Goal: Task Accomplishment & Management: Use online tool/utility

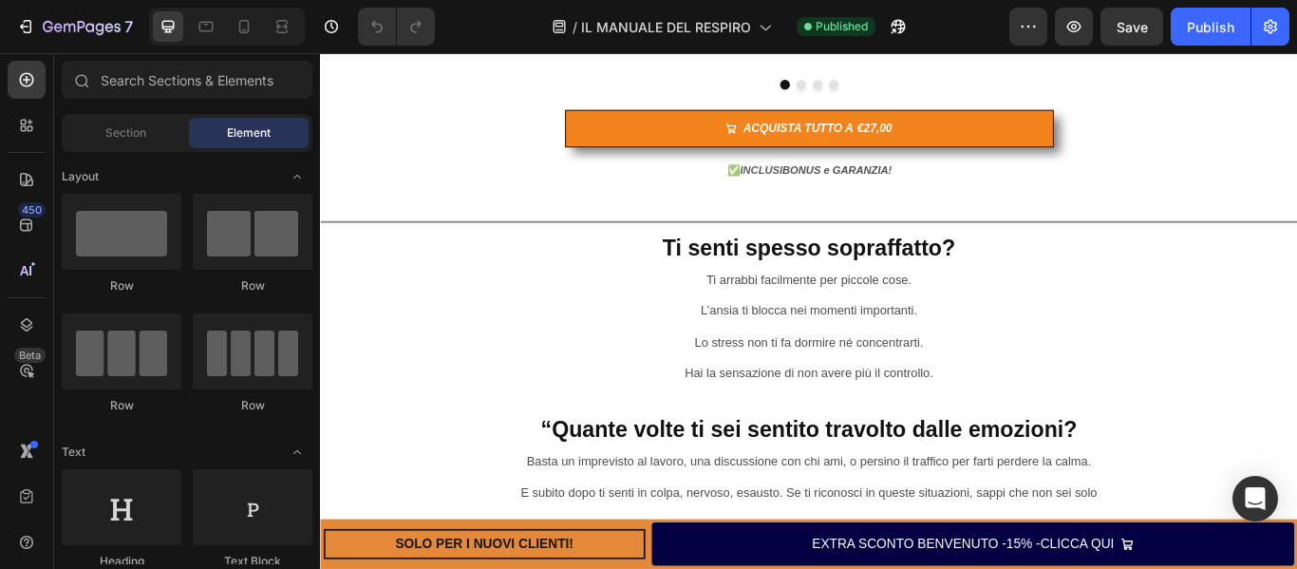
scroll to position [1214, 0]
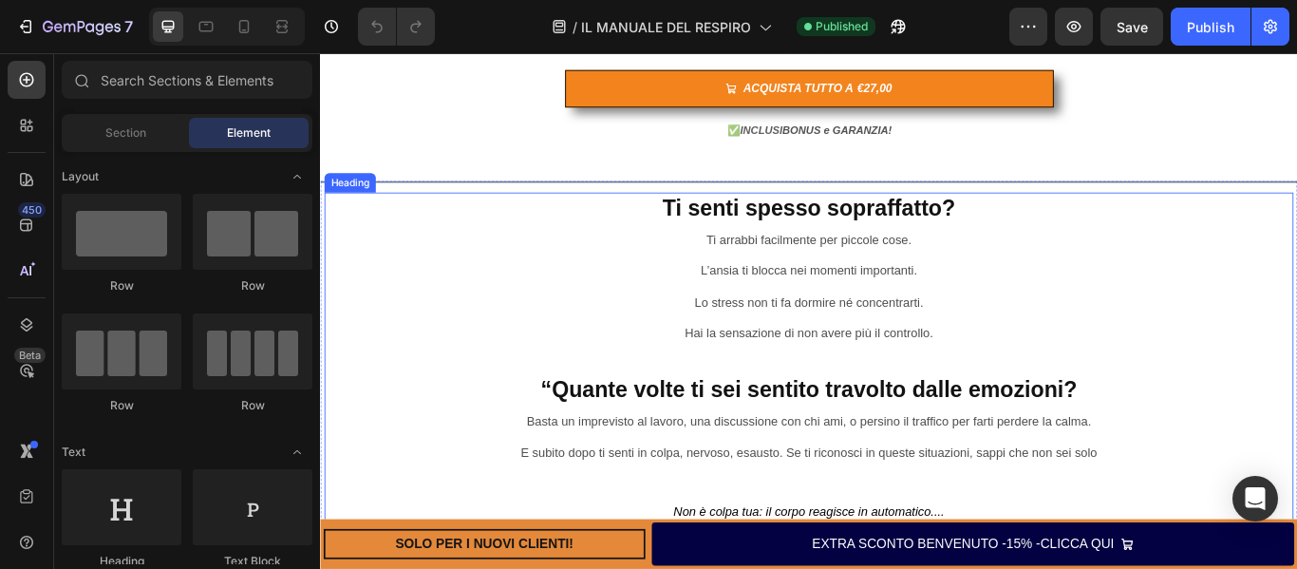
click at [1008, 278] on h2 "Ti senti spesso sopraffatto? Ti arrabbi facilmente per piccole cose. L’ansia ti…" at bounding box center [890, 446] width 1130 height 460
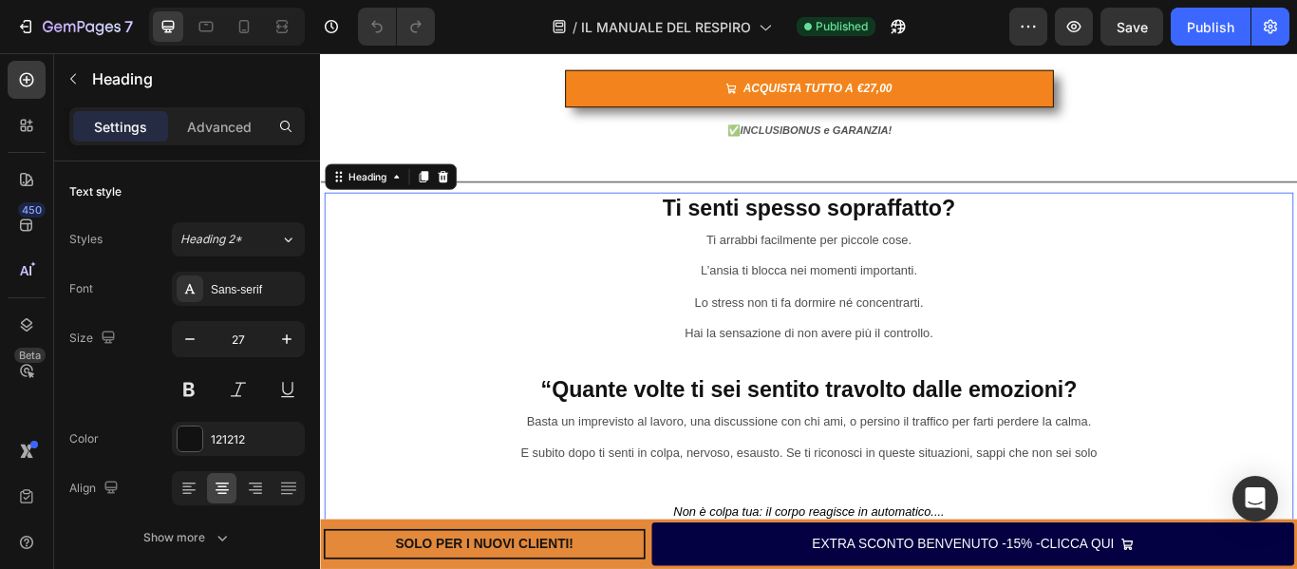
click at [1001, 272] on h2 "Ti senti spesso sopraffatto? Ti arrabbi facilmente per piccole cose. L’ansia ti…" at bounding box center [890, 446] width 1130 height 460
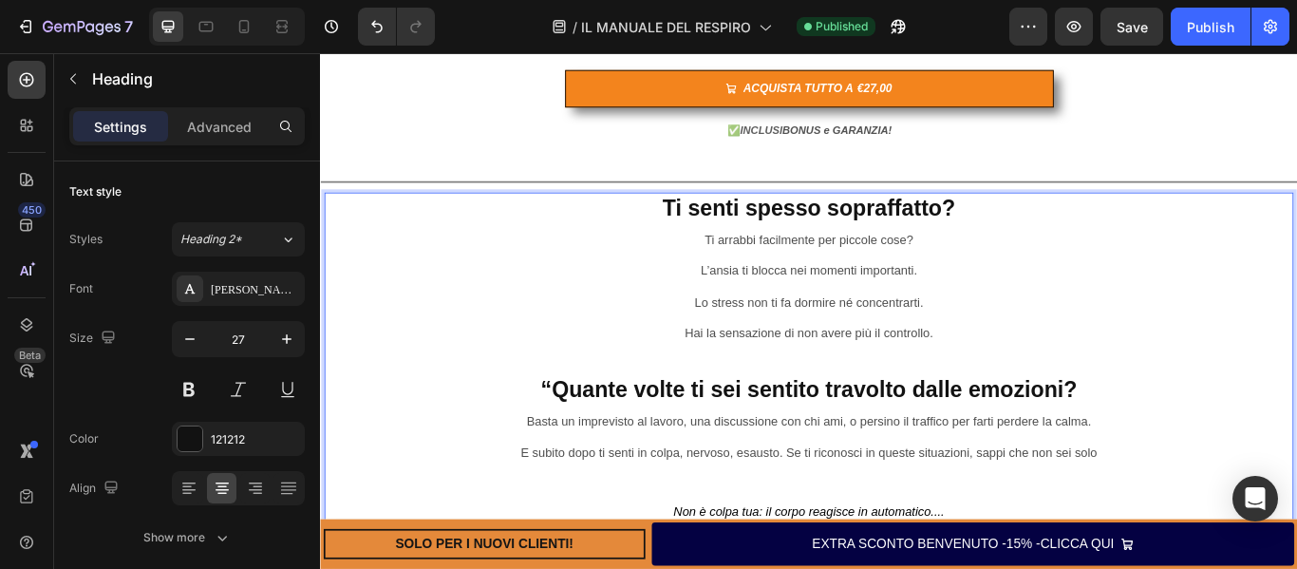
click at [1009, 309] on p "Ti senti spesso sopraffatto? Ti arrabbi facilmente per piccole cose? L’ansia ti…" at bounding box center [890, 445] width 1126 height 456
click at [1033, 347] on p "Ti senti spesso sopraffatto? Ti arrabbi facilmente per piccole cose? L’ansia ti…" at bounding box center [890, 445] width 1126 height 456
click at [1018, 387] on span "Hai la sensazione di non avere più il controllo." at bounding box center [889, 379] width 290 height 16
click at [1029, 388] on p "Ti senti spesso sopraffatto? Ti arrabbi facilmente per piccole cose? L’ansia ti…" at bounding box center [890, 445] width 1126 height 456
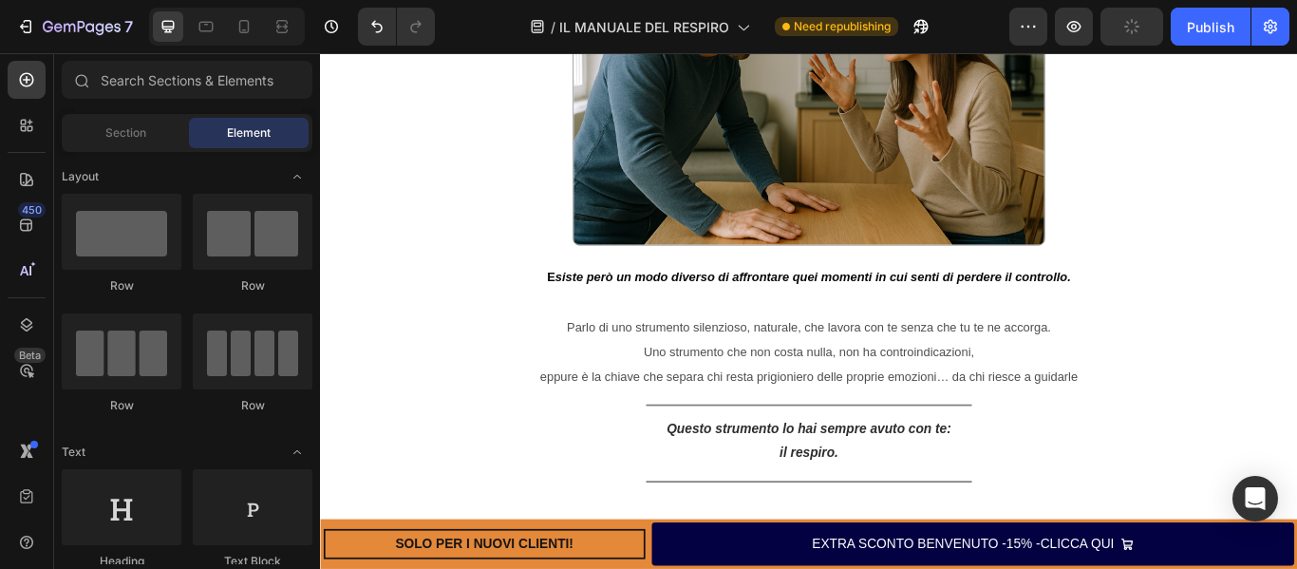
scroll to position [2082, 0]
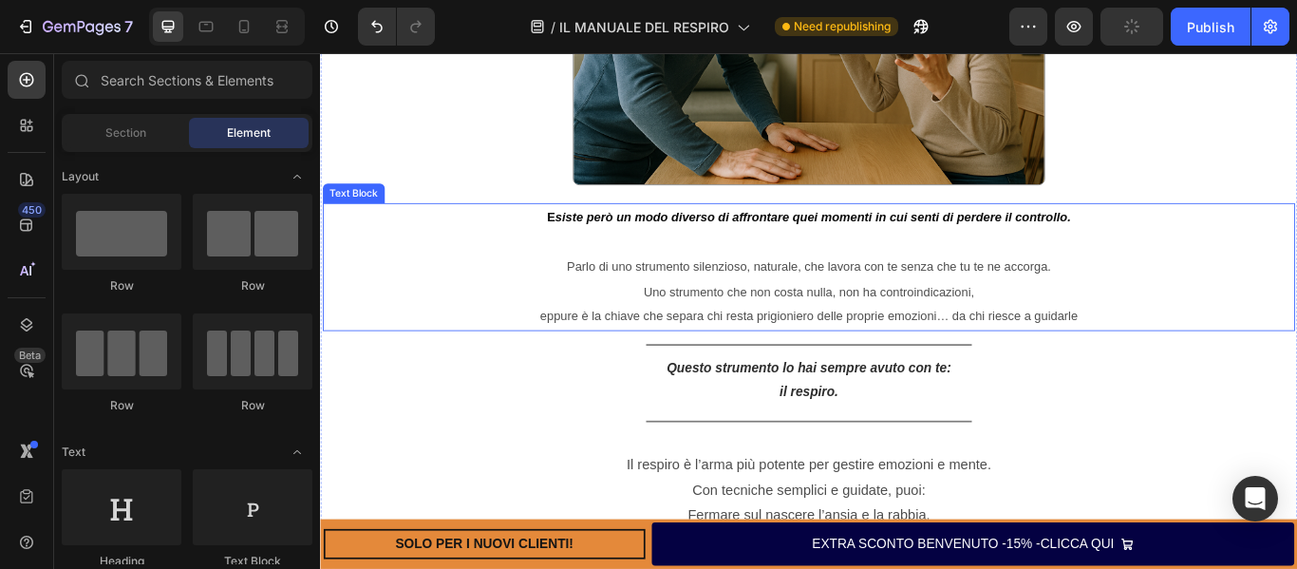
click at [996, 252] on strong "siste però un modo diverso di affrontare quei momenti in cui senti di perdere i…" at bounding box center [893, 243] width 601 height 16
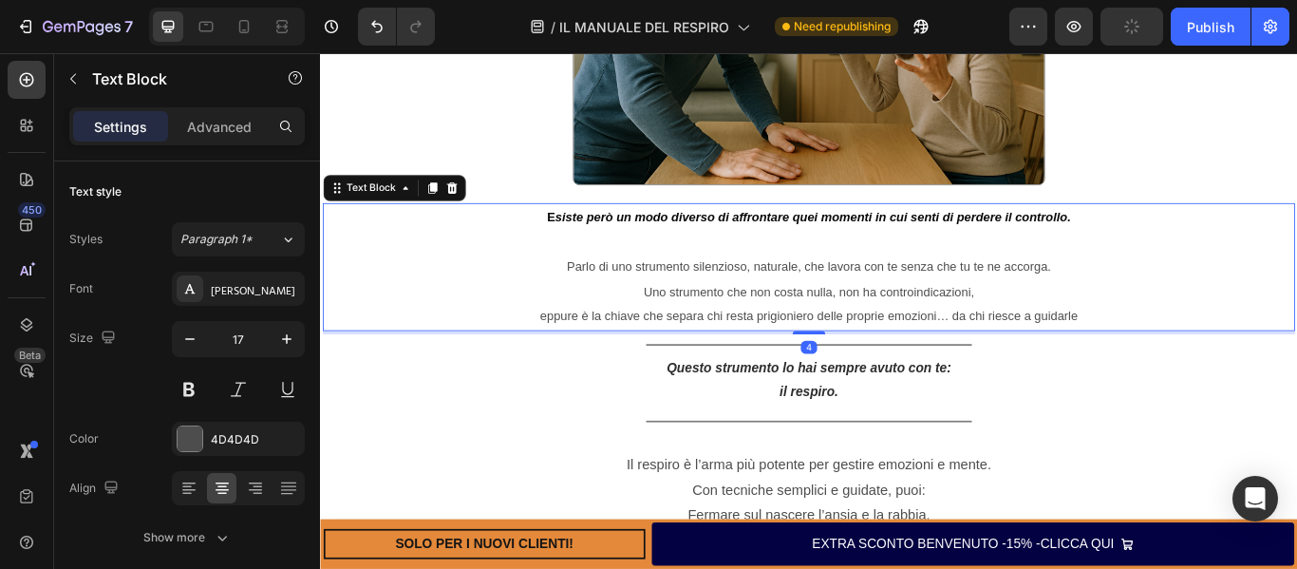
click at [998, 252] on strong "siste però un modo diverso di affrontare quei momenti in cui senti di perdere i…" at bounding box center [893, 243] width 601 height 16
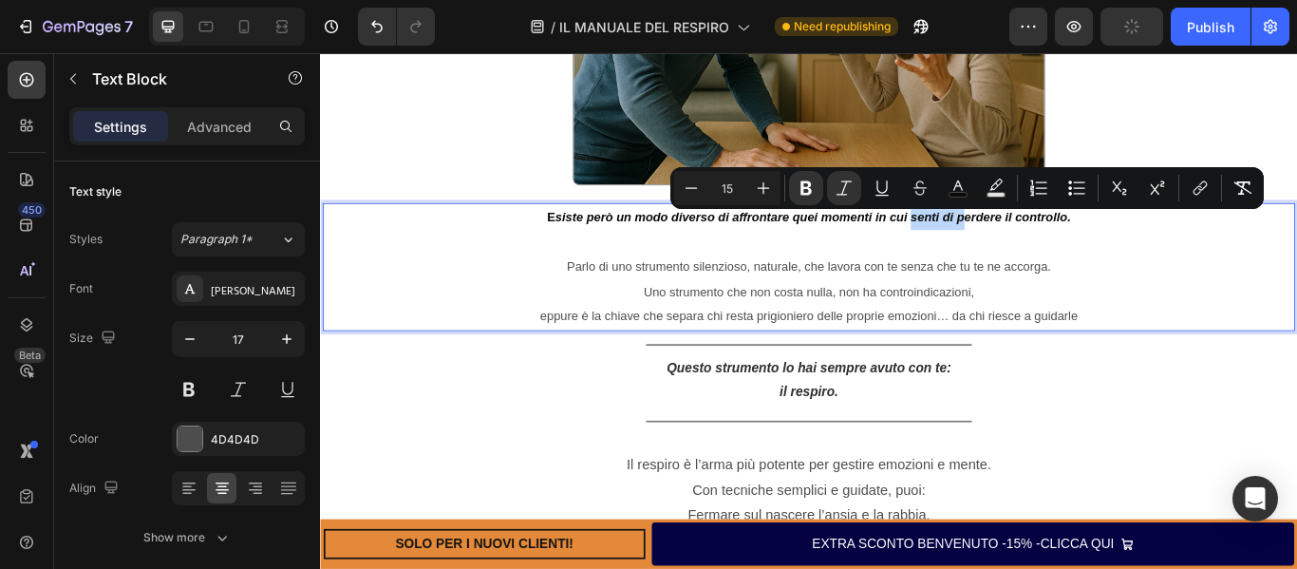
drag, startPoint x: 998, startPoint y: 253, endPoint x: 1058, endPoint y: 255, distance: 59.8
click at [1058, 252] on strong "siste però un modo diverso di affrontare quei momenti in cui senti di perdere i…" at bounding box center [893, 243] width 601 height 16
click at [1100, 252] on strong "siste però un modo diverso di affrontare quei momenti in cui senti di perdere i…" at bounding box center [893, 243] width 601 height 16
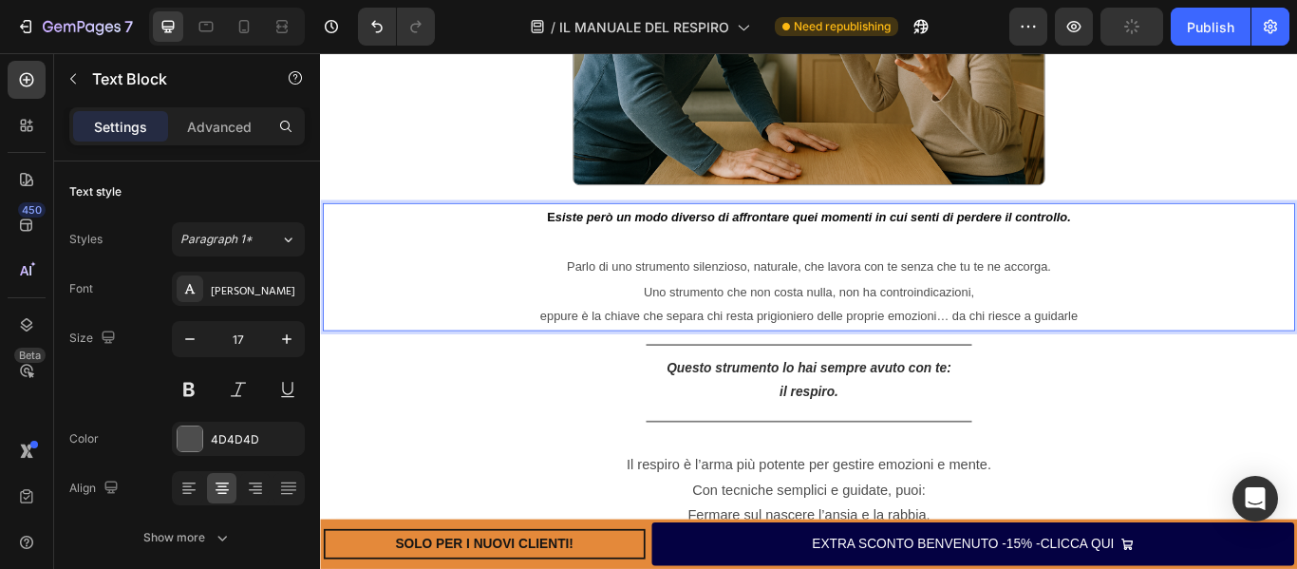
click at [1097, 252] on strong "siste però un modo diverso di affrontare quei momenti in cui senti di perdere i…" at bounding box center [893, 243] width 601 height 16
click at [1055, 252] on strong "siste però un modo diverso di affrontare quei momenti in cui senti di perdi il …" at bounding box center [895, 243] width 584 height 16
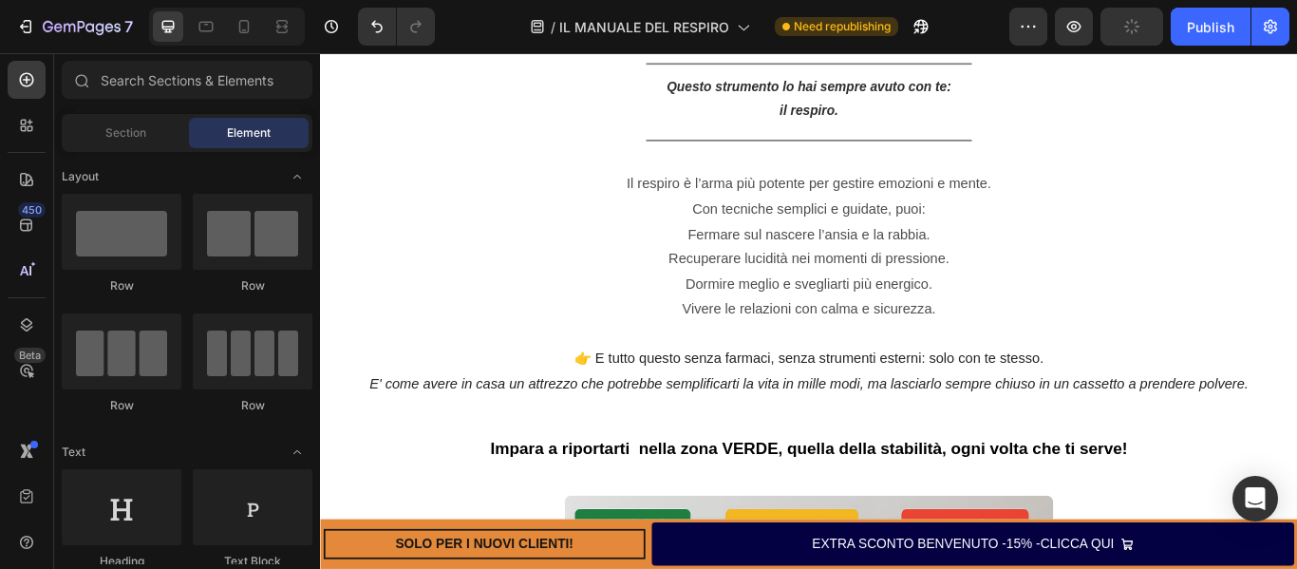
scroll to position [2457, 0]
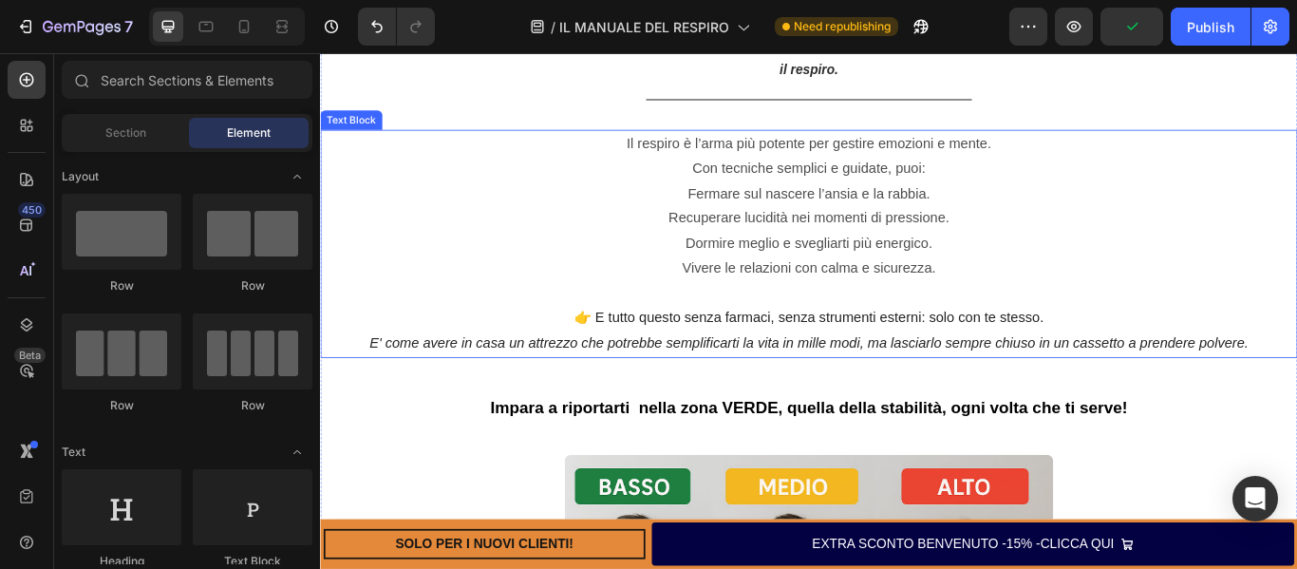
click at [361, 404] on p "E' come avere in casa un attrezzo che potrebbe semplificarti la vita in mille m…" at bounding box center [890, 391] width 1126 height 29
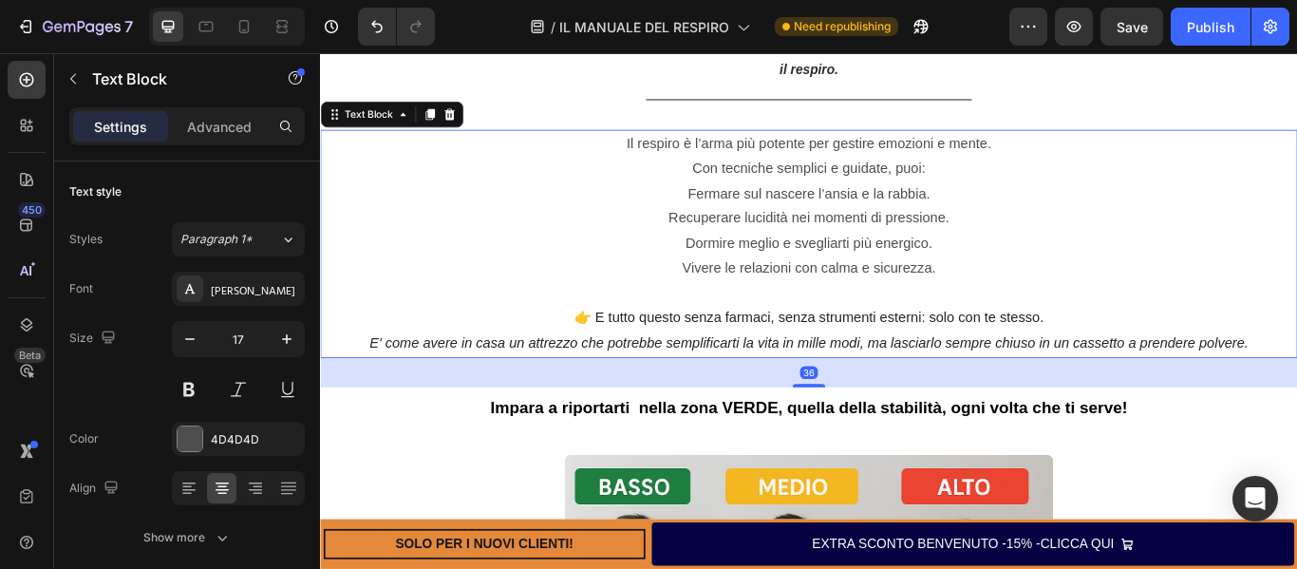
click at [383, 401] on p "E' come avere in casa un attrezzo che potrebbe semplificarti la vita in mille m…" at bounding box center [890, 391] width 1126 height 29
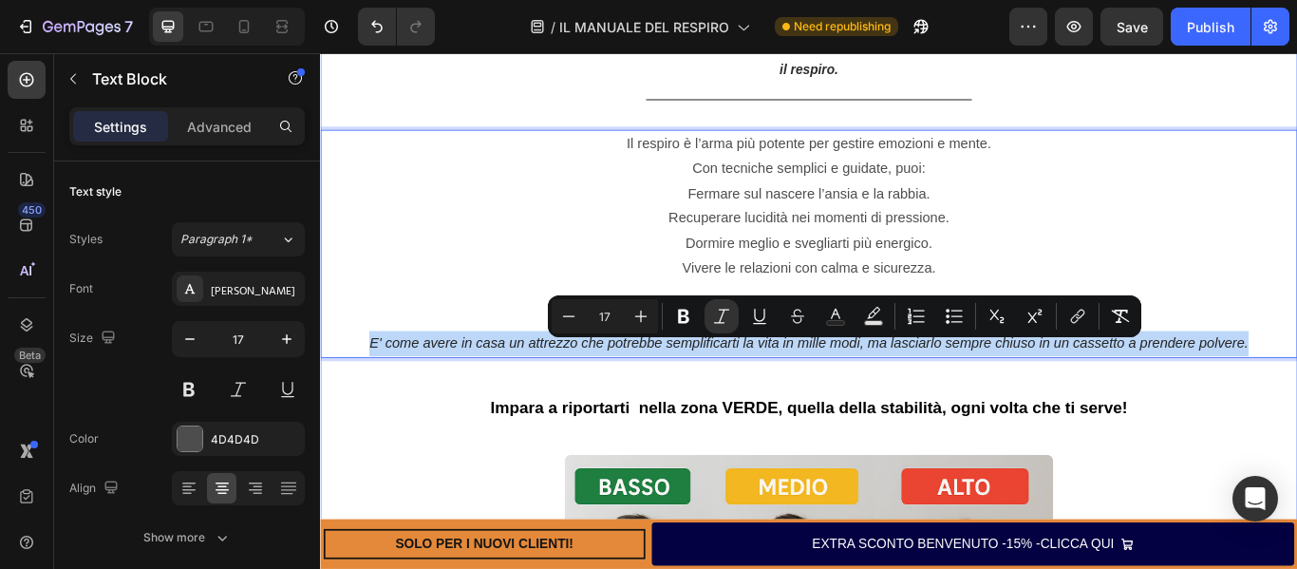
drag, startPoint x: 383, startPoint y: 401, endPoint x: 1379, endPoint y: 425, distance: 997.2
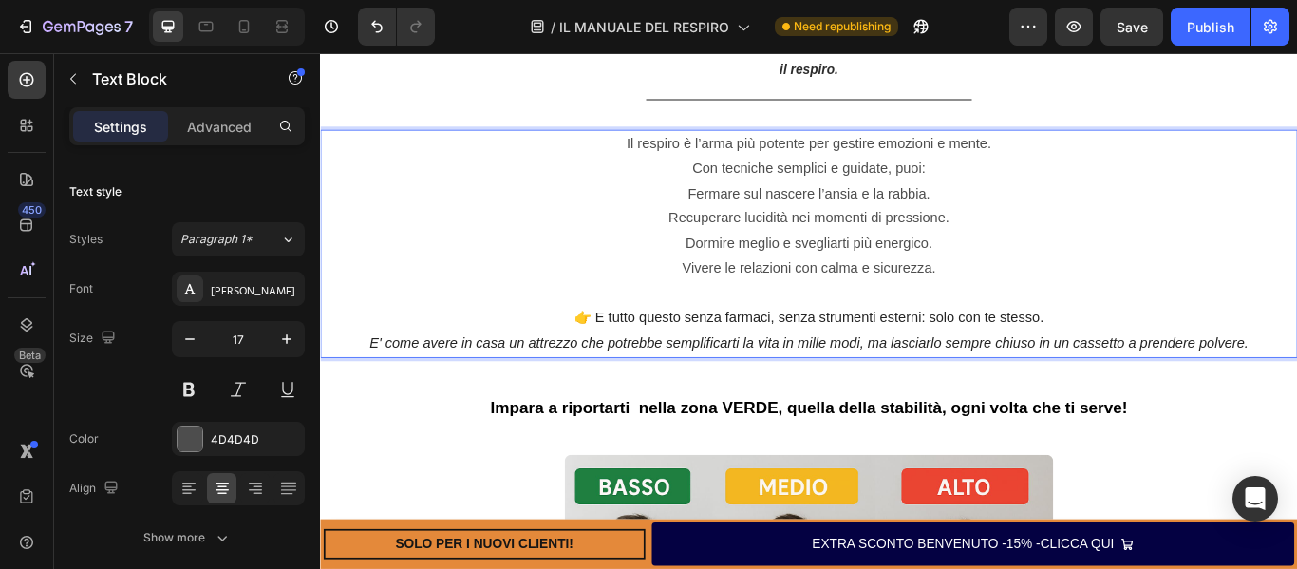
click at [1296, 338] on p "👉 E tutto questo senza farmaci, senza strumenti esterni: solo con te stesso." at bounding box center [890, 348] width 1126 height 58
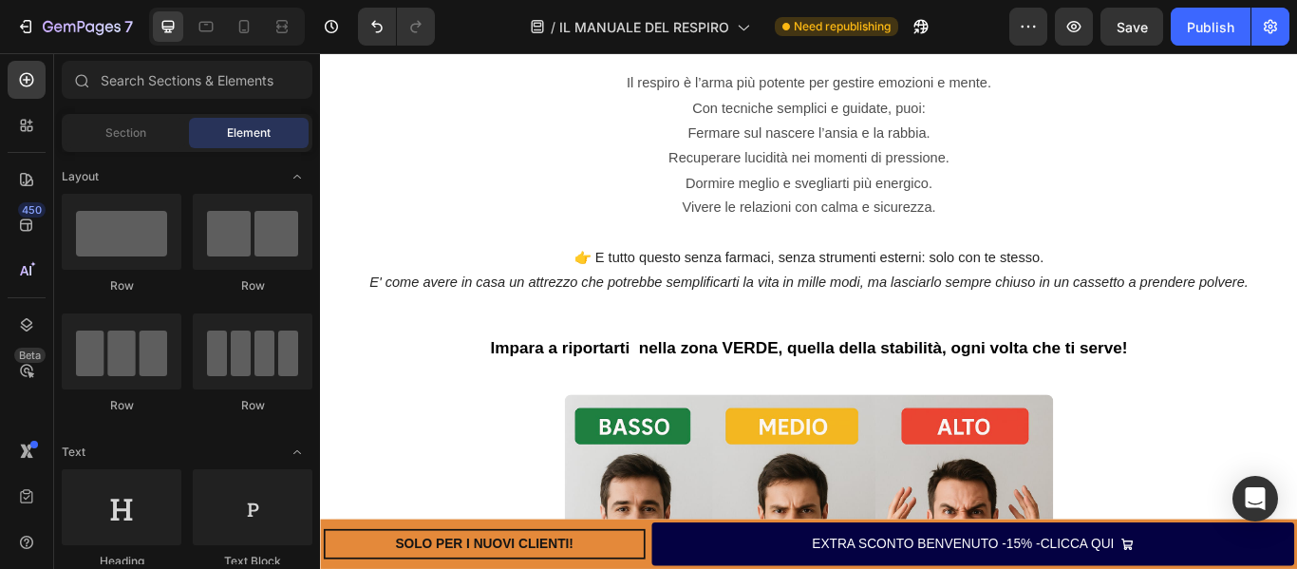
scroll to position [2480, 0]
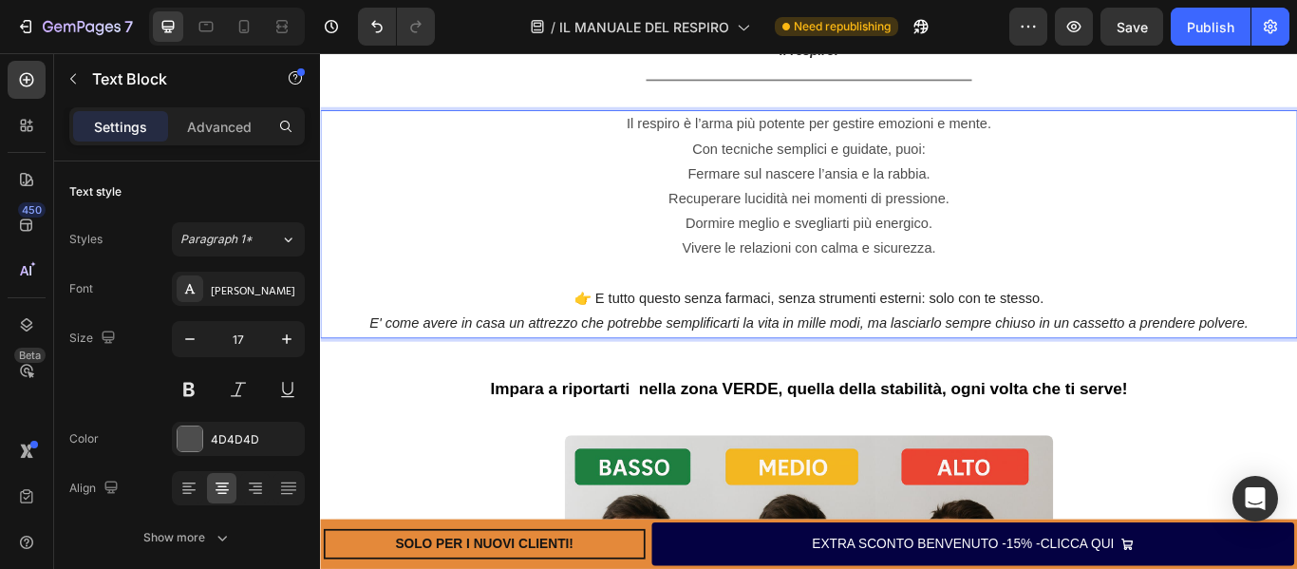
click at [954, 377] on icon "E' come avere in casa un attrezzo che potrebbe semplificarti la vita in mille m…" at bounding box center [889, 368] width 1024 height 18
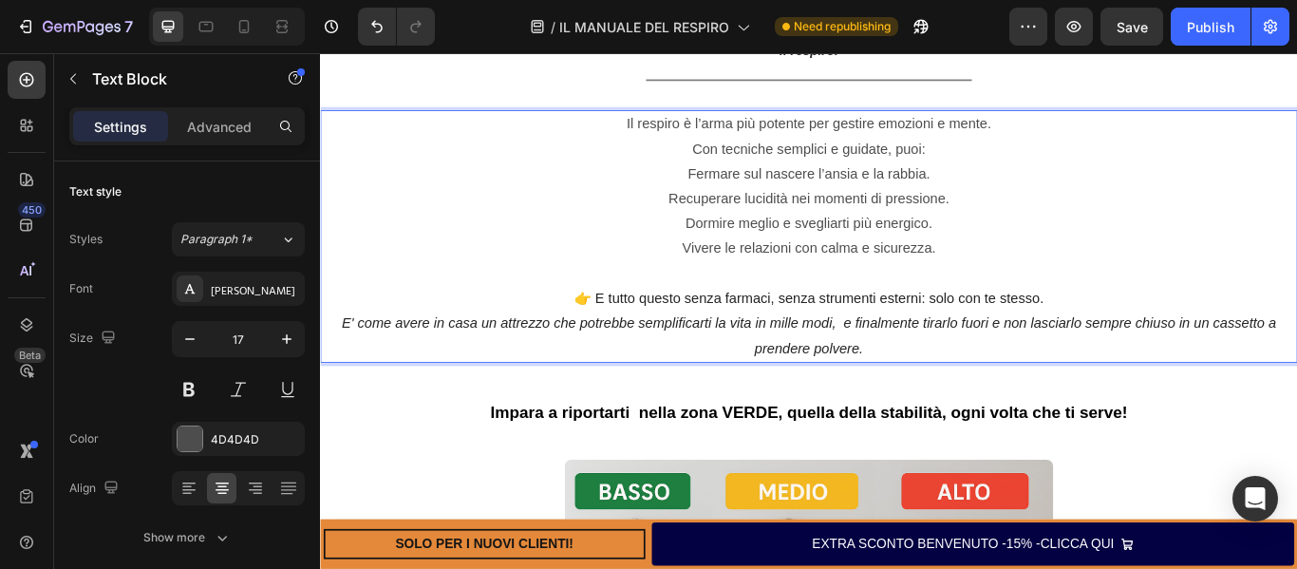
click at [1249, 384] on icon "E' come avere in casa un attrezzo che potrebbe semplificarti la vita in mille m…" at bounding box center [890, 382] width 1090 height 47
click at [1087, 377] on icon "E' come avere in casa un attrezzo che potrebbe semplificarti la vita in mille m…" at bounding box center [890, 382] width 1100 height 47
click at [957, 232] on span "Recuperare lucidità nei momenti di pressione." at bounding box center [890, 223] width 328 height 18
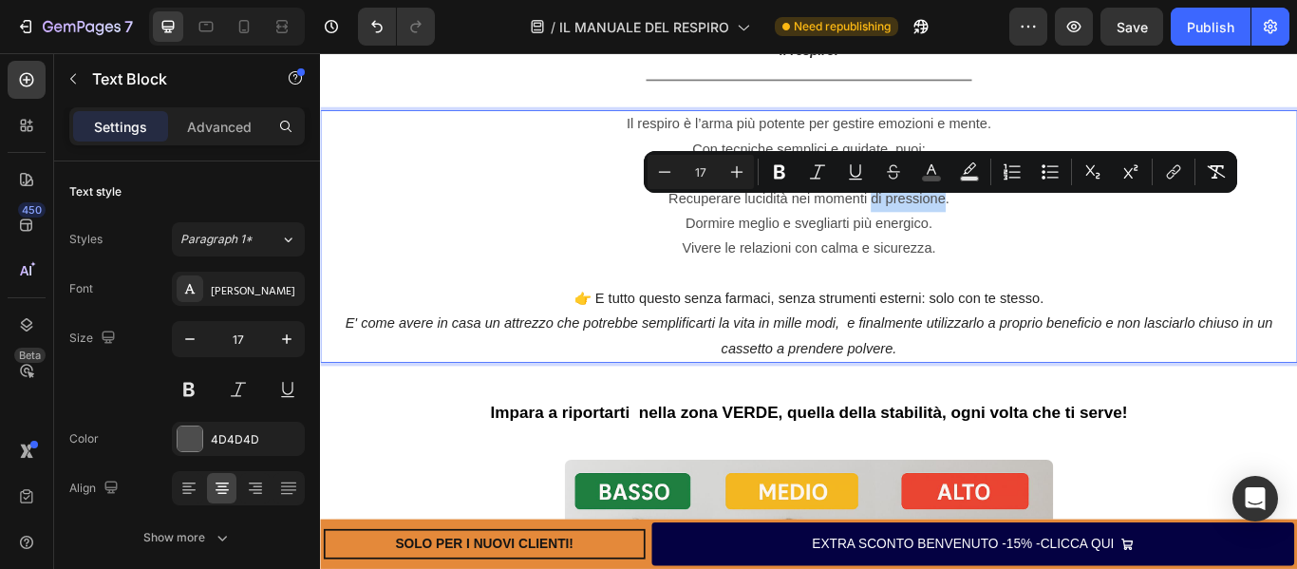
drag, startPoint x: 957, startPoint y: 235, endPoint x: 1034, endPoint y: 236, distance: 76.9
click at [1034, 232] on span "Recuperare lucidità nei momenti di pressione." at bounding box center [890, 223] width 328 height 18
click at [1056, 238] on p "Recuperare lucidità nei momenti di pressione." at bounding box center [890, 223] width 1126 height 29
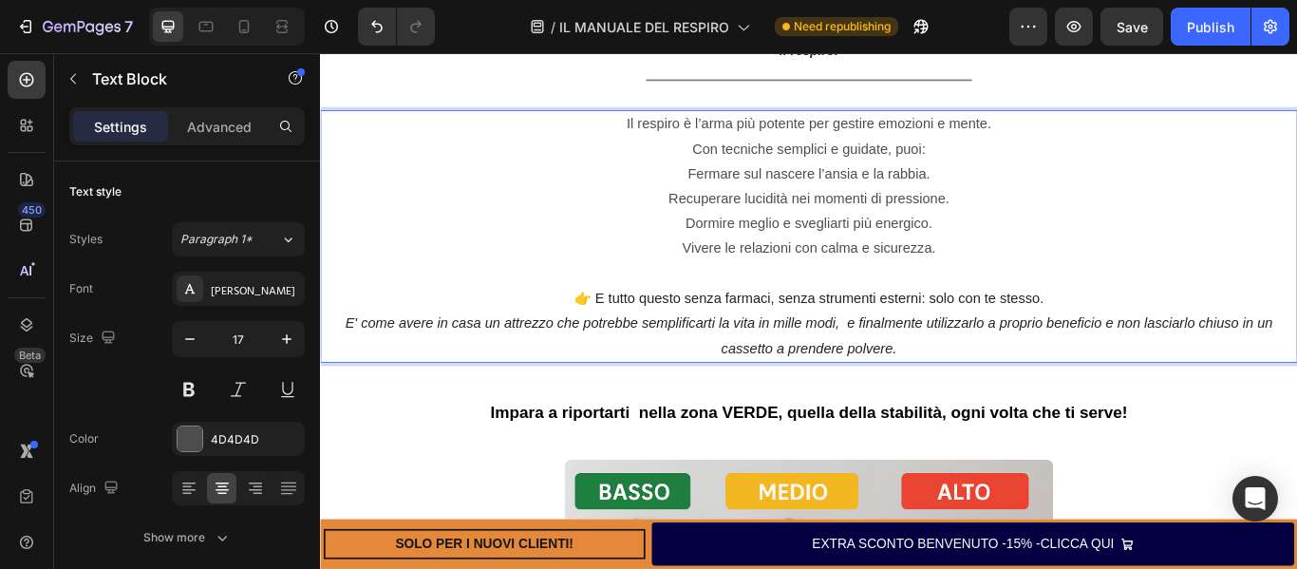
click at [747, 174] on p "Il respiro è l’arma più potente per gestire emozioni e mente. Con tecniche semp…" at bounding box center [890, 151] width 1126 height 58
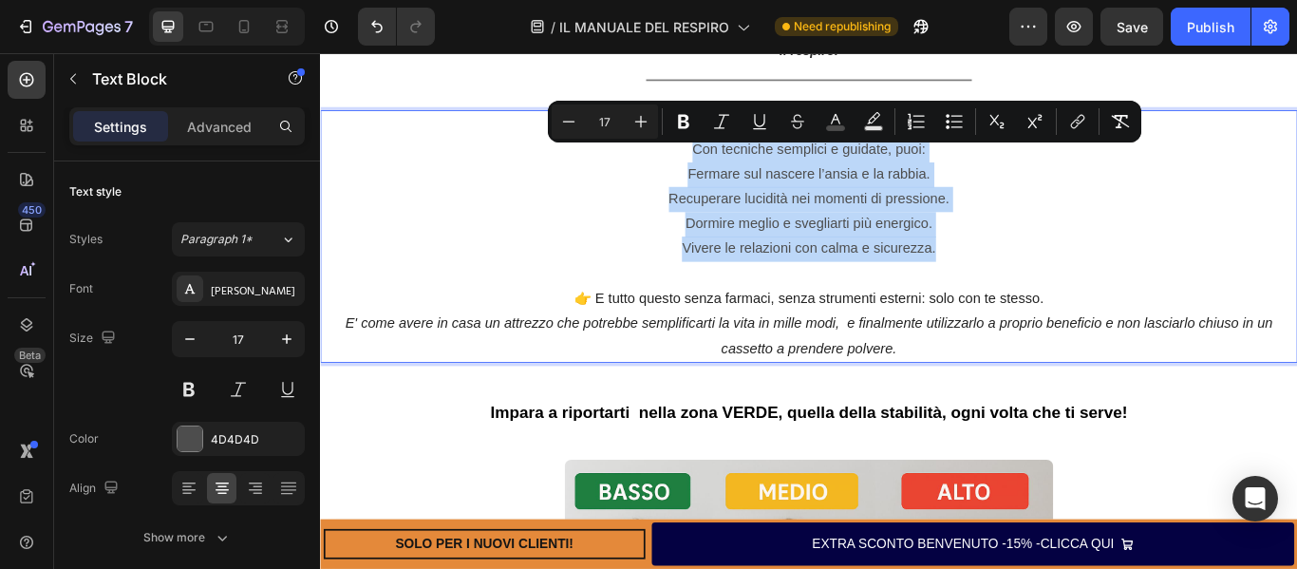
drag, startPoint x: 749, startPoint y: 176, endPoint x: 1035, endPoint y: 291, distance: 308.3
click at [1035, 291] on div "Il respiro è l’arma più potente per gestire emozioni e mente. Con tecniche semp…" at bounding box center [890, 267] width 1130 height 294
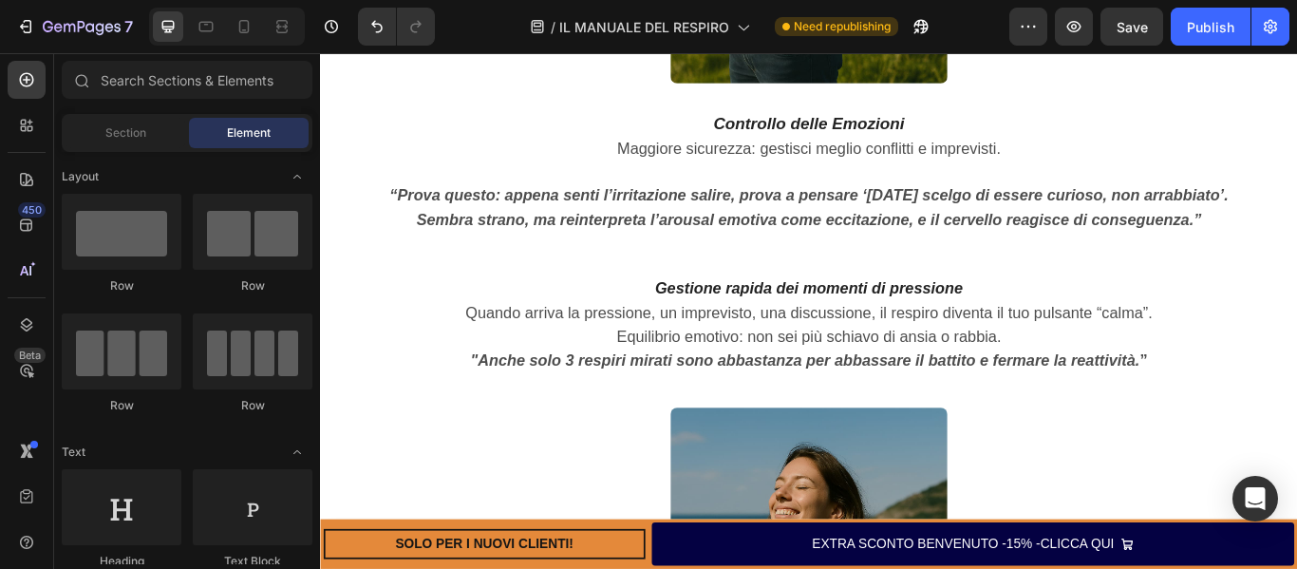
scroll to position [5389, 0]
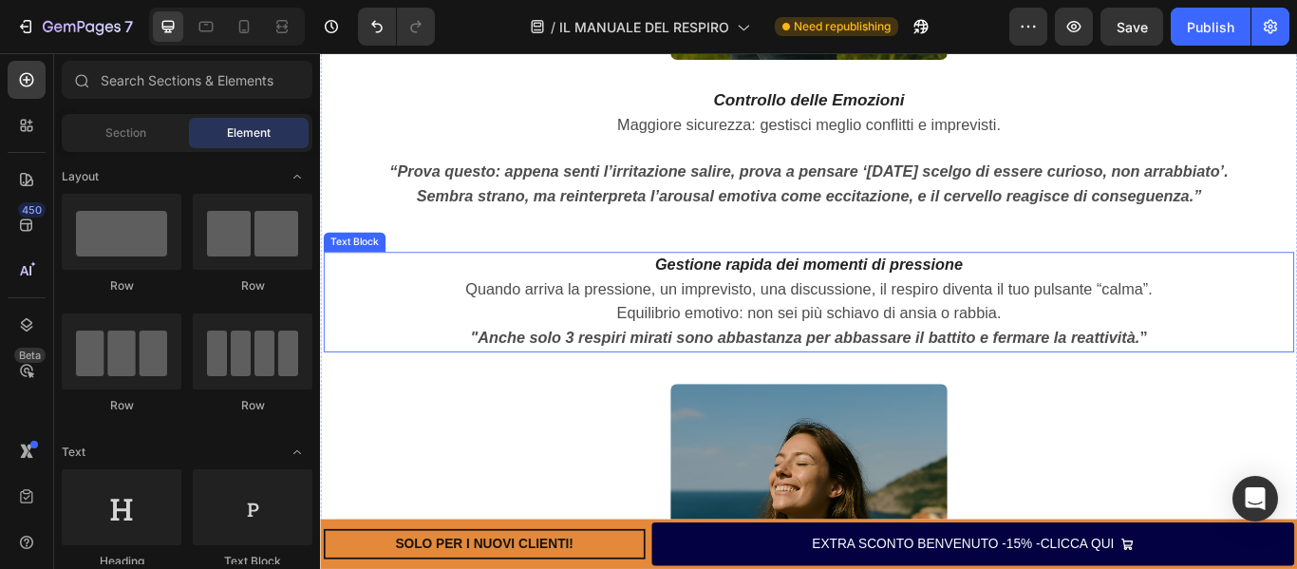
click at [655, 357] on p "Equilibrio emotivo: non sei più schiavo di ansia o rabbia." at bounding box center [890, 357] width 1128 height 28
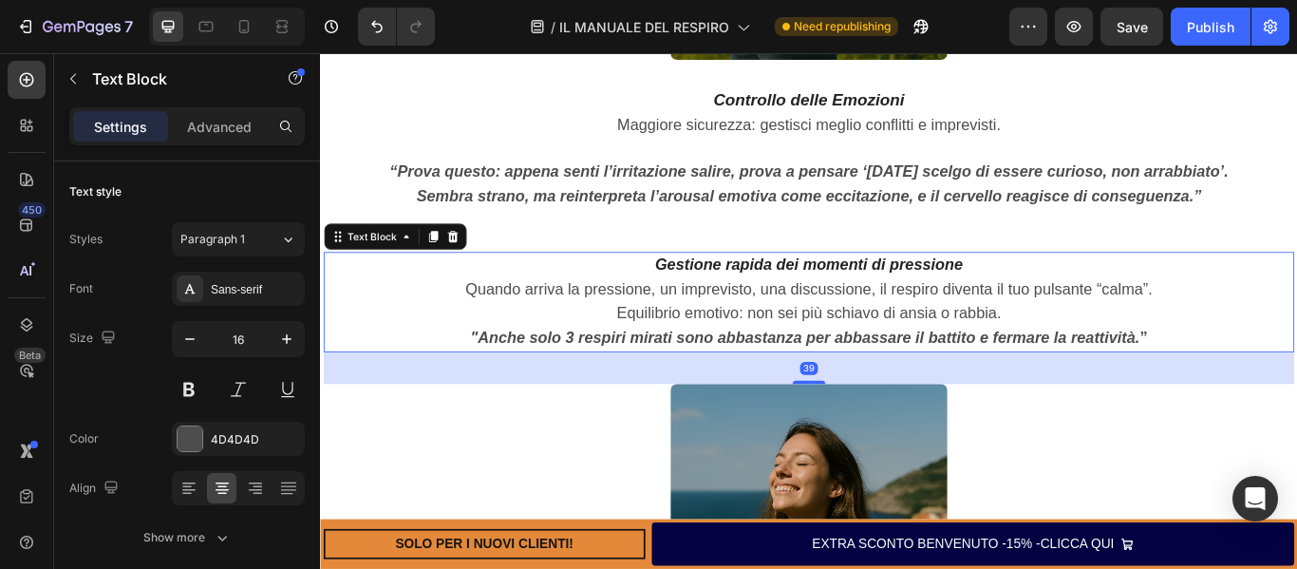
click at [655, 357] on p "Equilibrio emotivo: non sei più schiavo di ansia o rabbia." at bounding box center [890, 357] width 1128 height 28
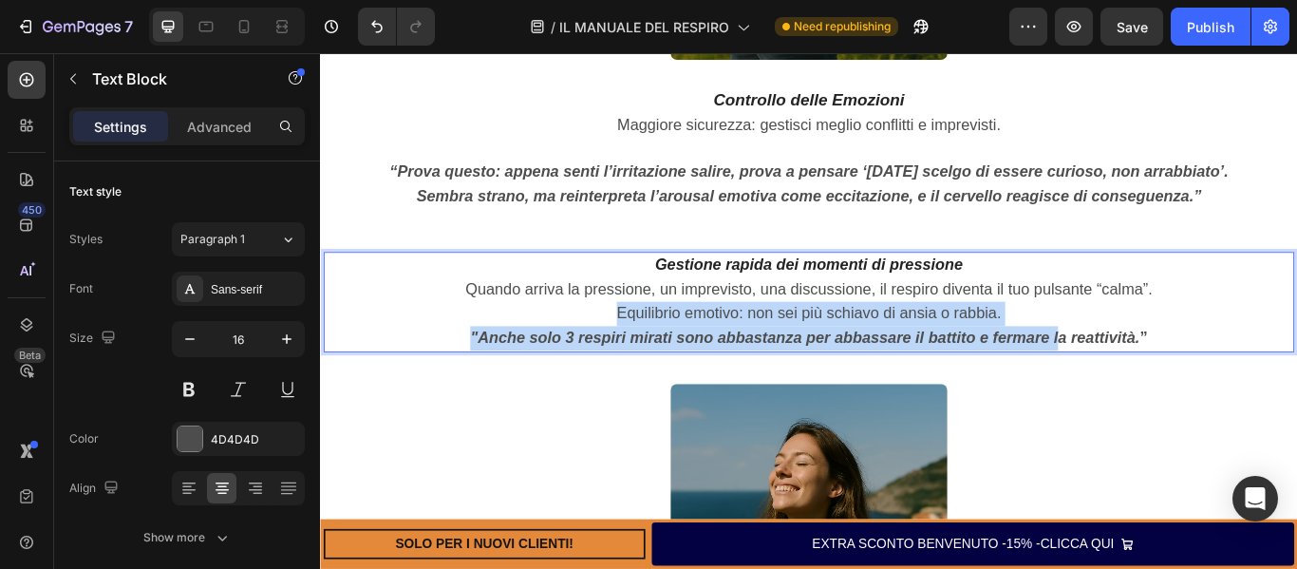
drag, startPoint x: 655, startPoint y: 357, endPoint x: 1172, endPoint y: 370, distance: 516.6
click at [1172, 370] on div "Gestione rapida dei momenti di pressione Quando arriva la pressione, un imprevi…" at bounding box center [890, 343] width 1132 height 117
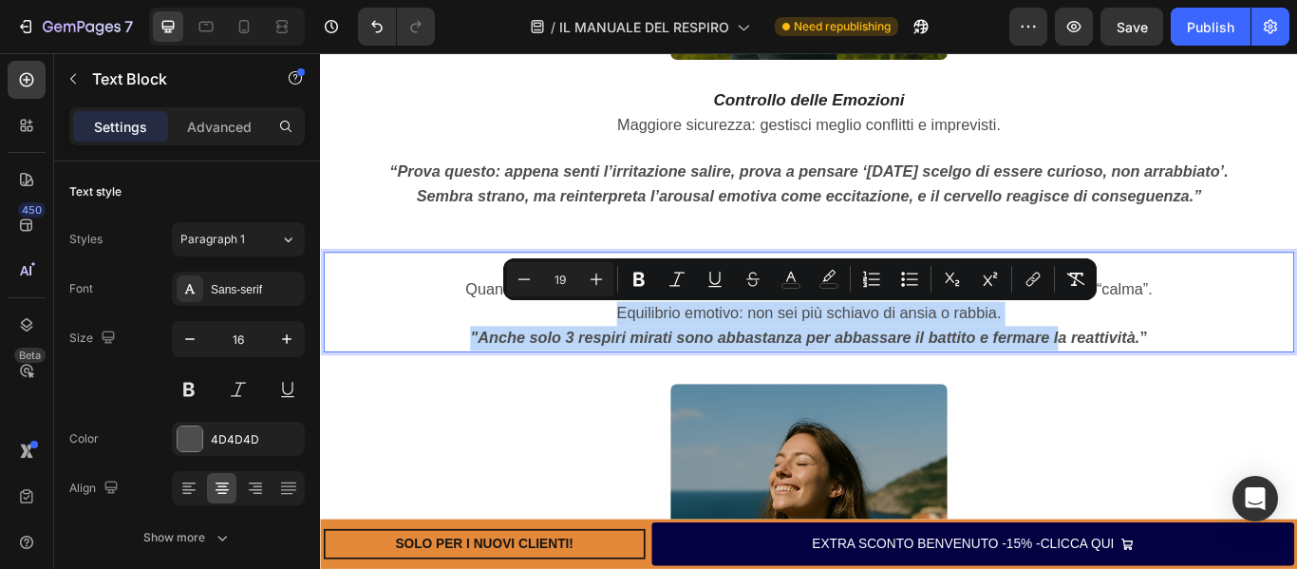
click at [1152, 362] on p "Equilibrio emotivo: non sei più schiavo di ansia o rabbia." at bounding box center [890, 357] width 1128 height 28
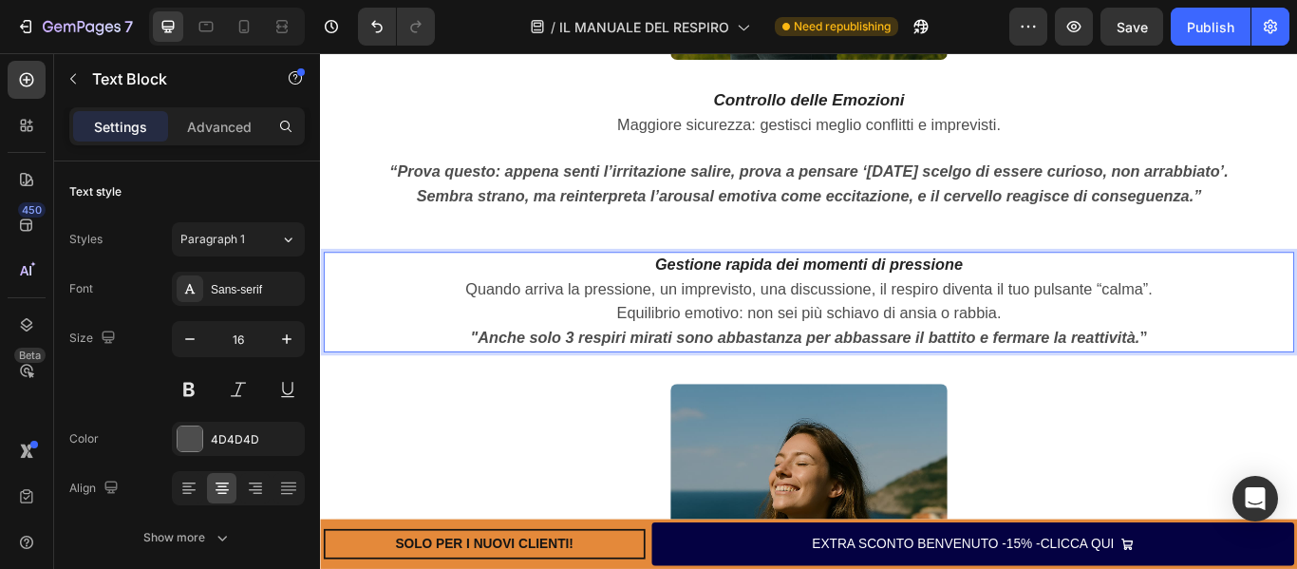
click at [1137, 355] on p "Equilibrio emotivo: non sei più schiavo di ansia o rabbia." at bounding box center [890, 357] width 1128 height 28
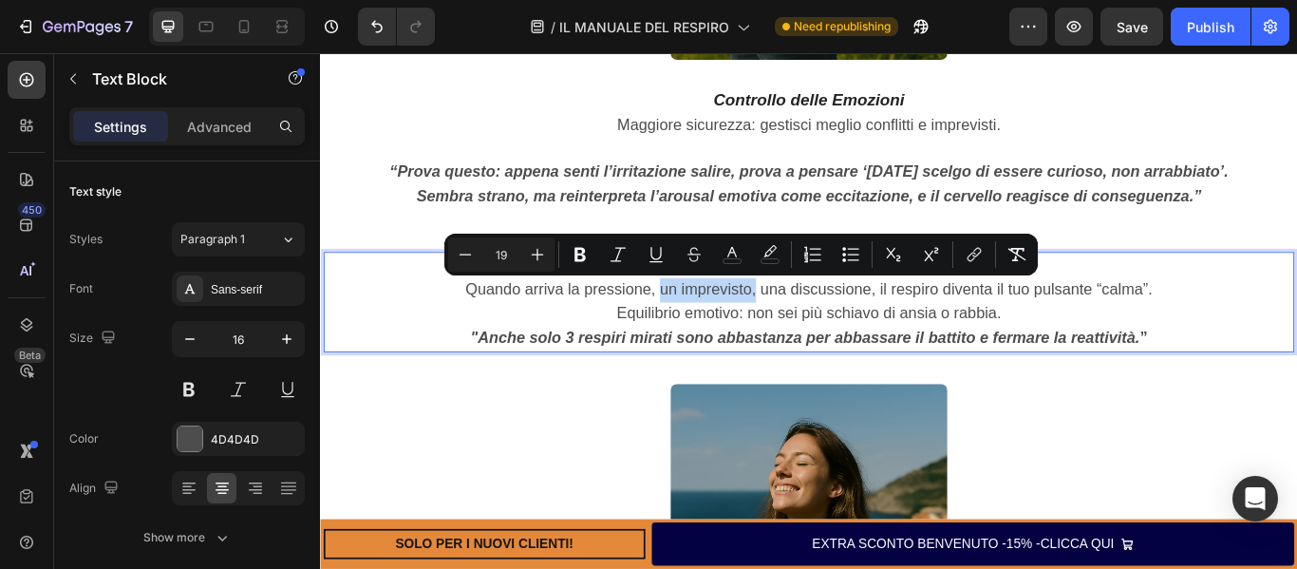
drag, startPoint x: 705, startPoint y: 334, endPoint x: 817, endPoint y: 338, distance: 112.1
click at [817, 338] on p "Gestione rapida dei momenti di pressione Quando arriva la pressione, un imprevi…" at bounding box center [890, 315] width 1128 height 57
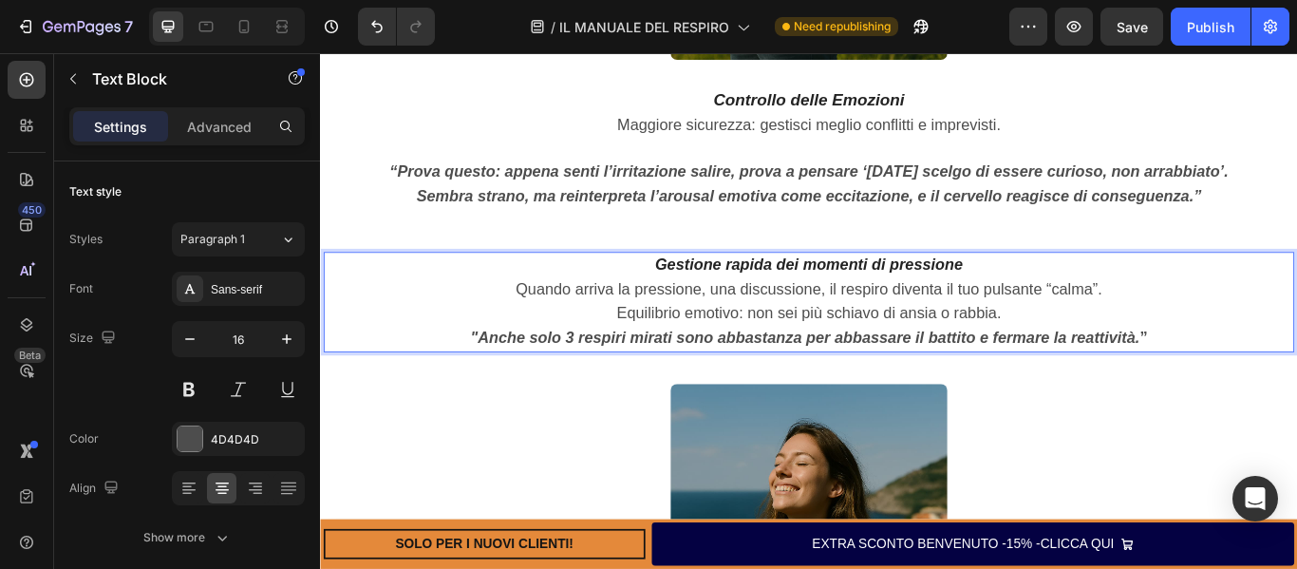
click at [651, 357] on p "Equilibrio emotivo: non sei più schiavo di ansia o rabbia." at bounding box center [890, 357] width 1128 height 28
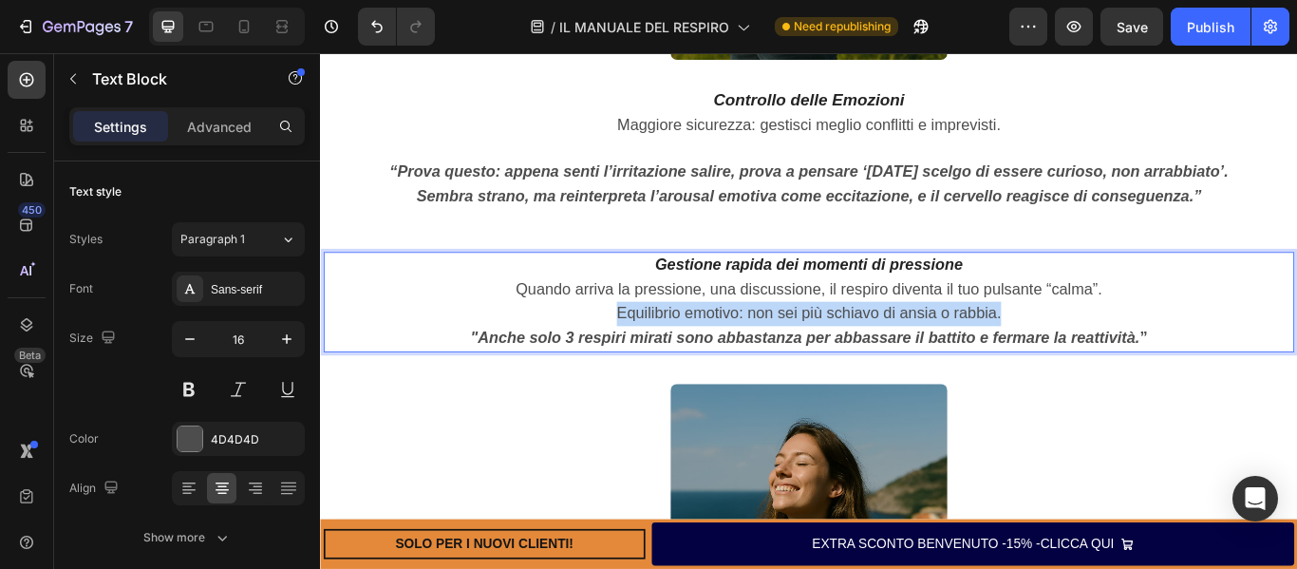
drag, startPoint x: 651, startPoint y: 357, endPoint x: 1108, endPoint y: 362, distance: 456.7
click at [1108, 362] on p "Equilibrio emotivo: non sei più schiavo di ansia o rabbia." at bounding box center [890, 357] width 1128 height 28
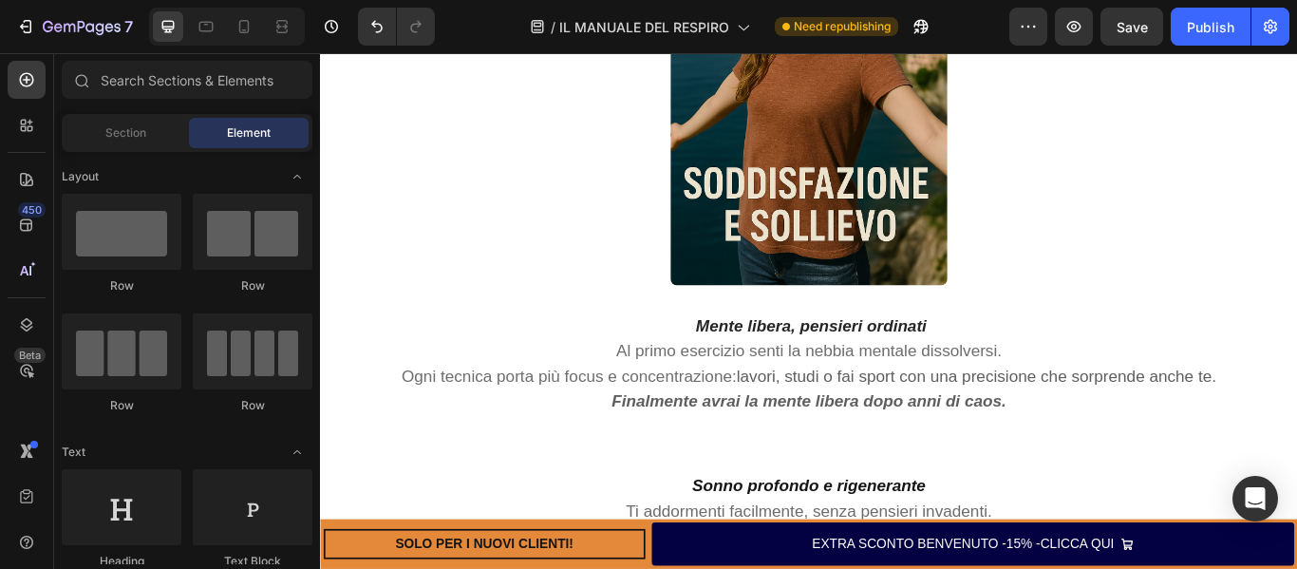
scroll to position [5987, 0]
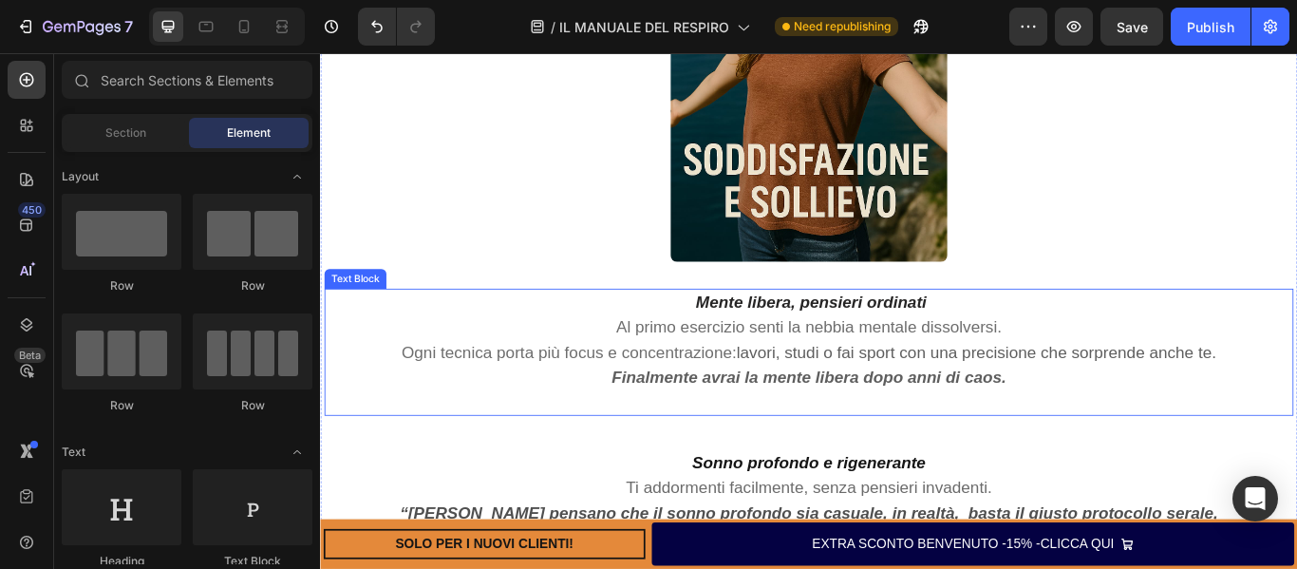
click at [810, 400] on span "lavori, studi o fai sport con una precisione che sorprende anche te." at bounding box center [1084, 401] width 559 height 21
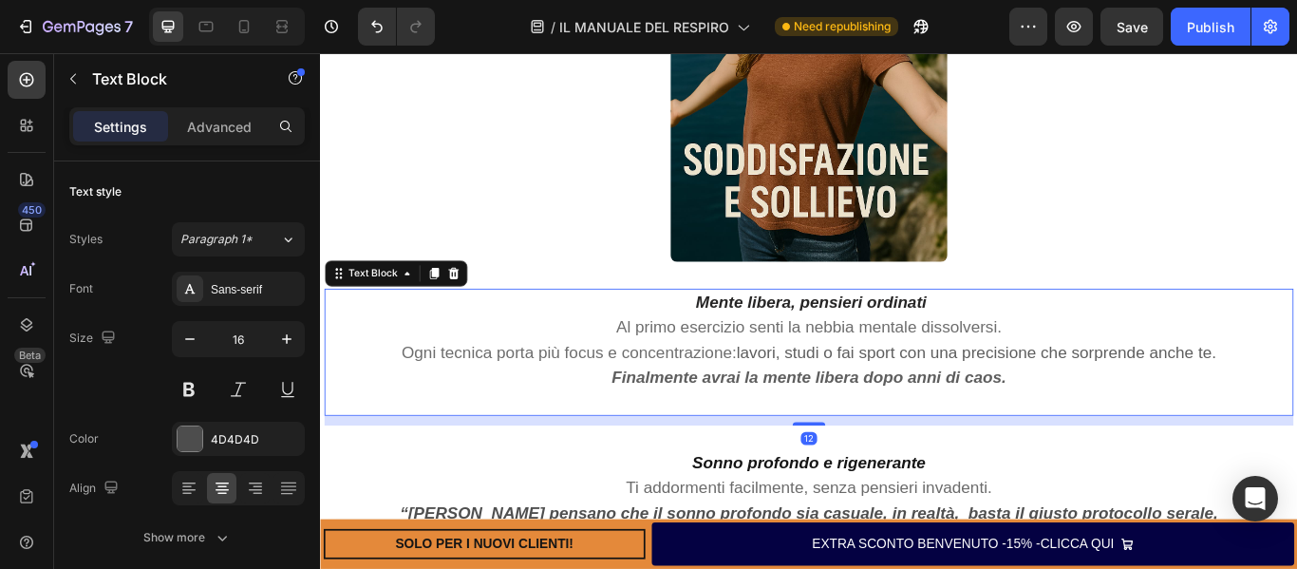
click at [808, 403] on span "lavori, studi o fai sport con una precisione che sorprende anche te." at bounding box center [1084, 401] width 559 height 21
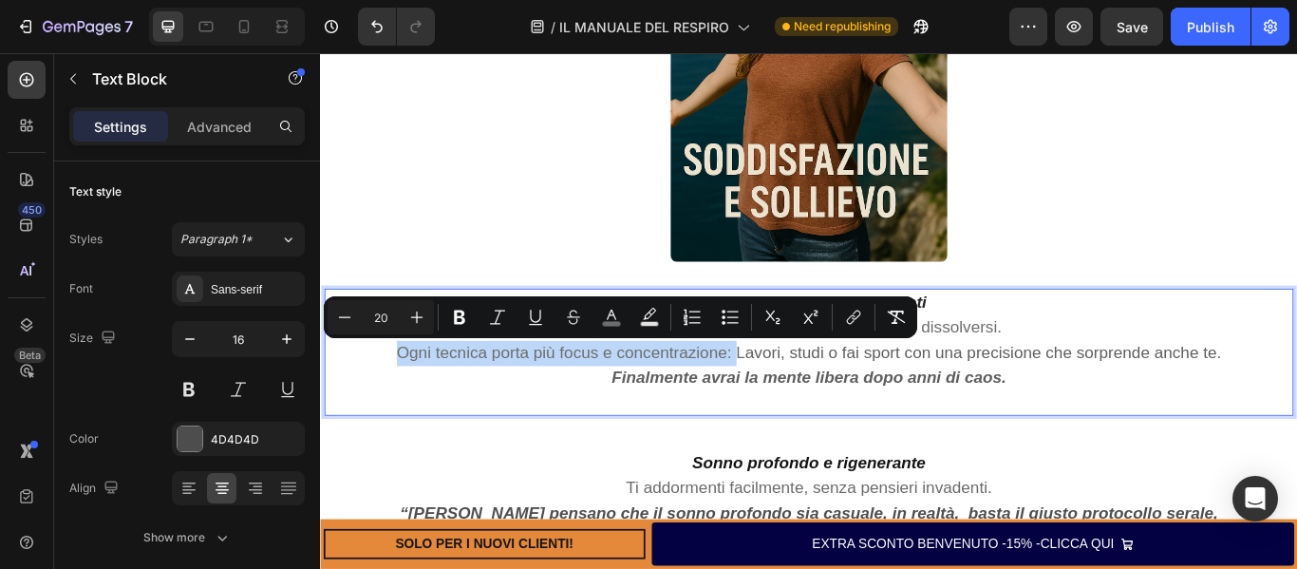
drag, startPoint x: 797, startPoint y: 406, endPoint x: 403, endPoint y: 409, distance: 393.1
click at [409, 409] on span "Ogni tecnica porta più focus e concentrazione: L" at bounding box center [612, 401] width 406 height 21
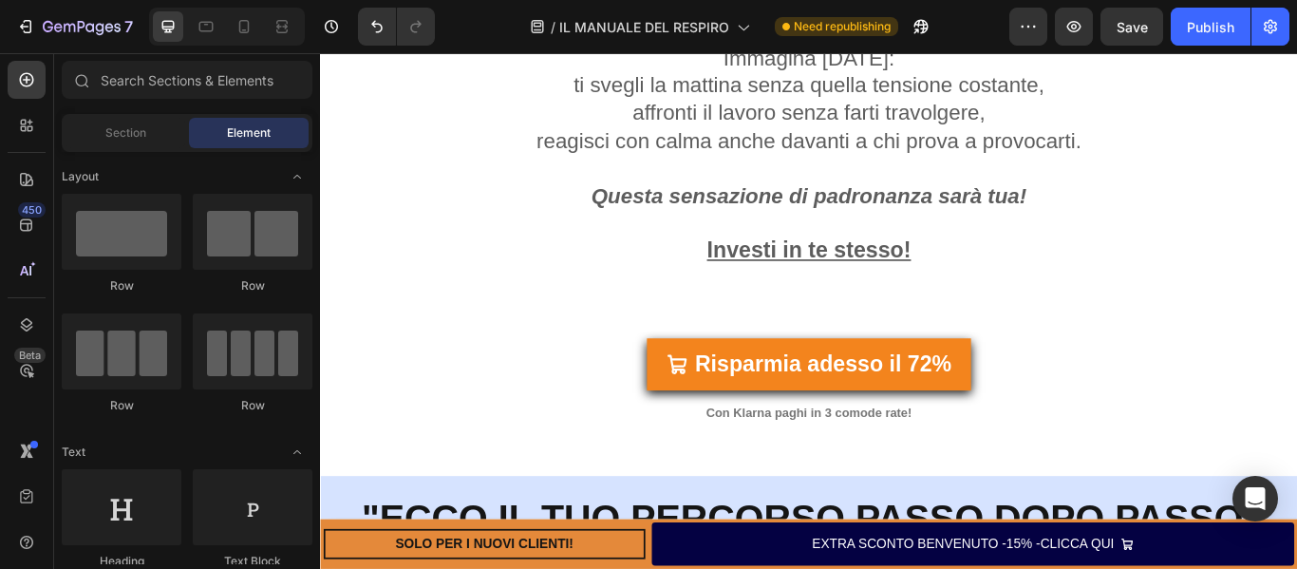
scroll to position [7596, 0]
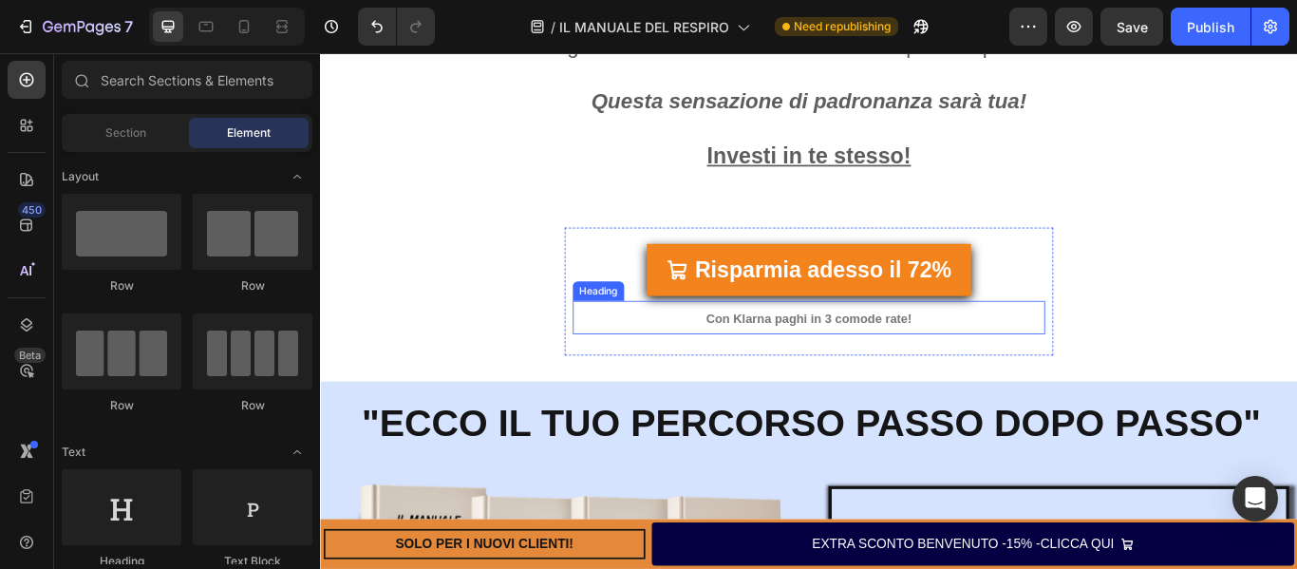
click at [948, 356] on strong "Con Klarna paghi in 3 comode rate!" at bounding box center [890, 362] width 240 height 16
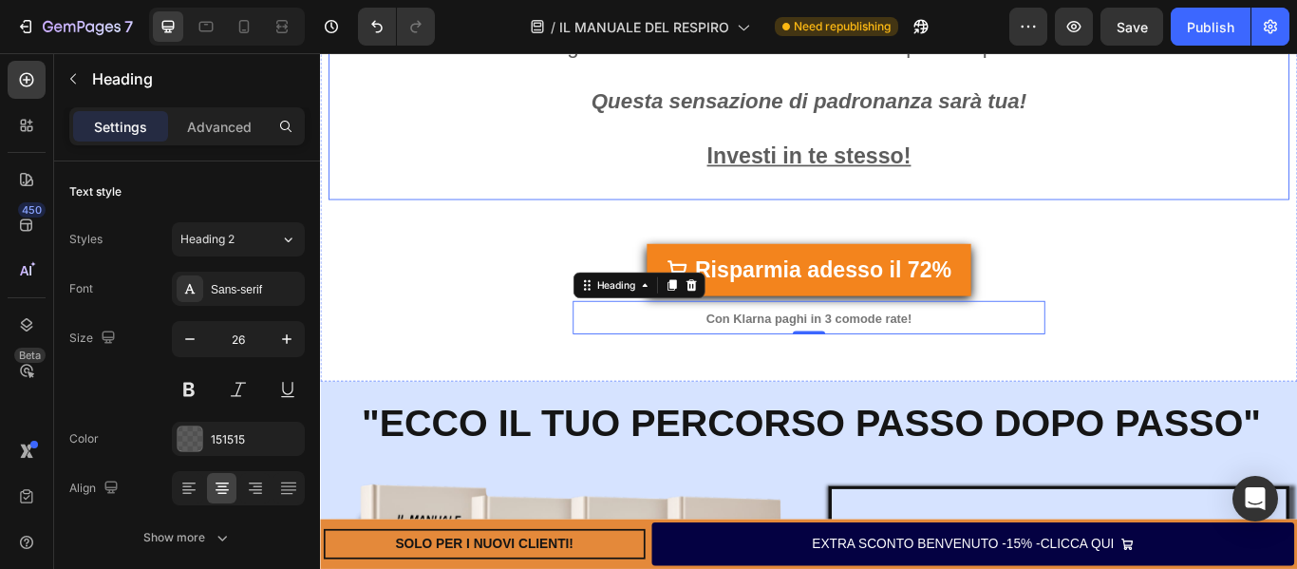
click at [737, 180] on h2 "Immagina [DATE]: ti svegli la mattina senza quella tensione costante, affronti …" at bounding box center [889, 78] width 1120 height 292
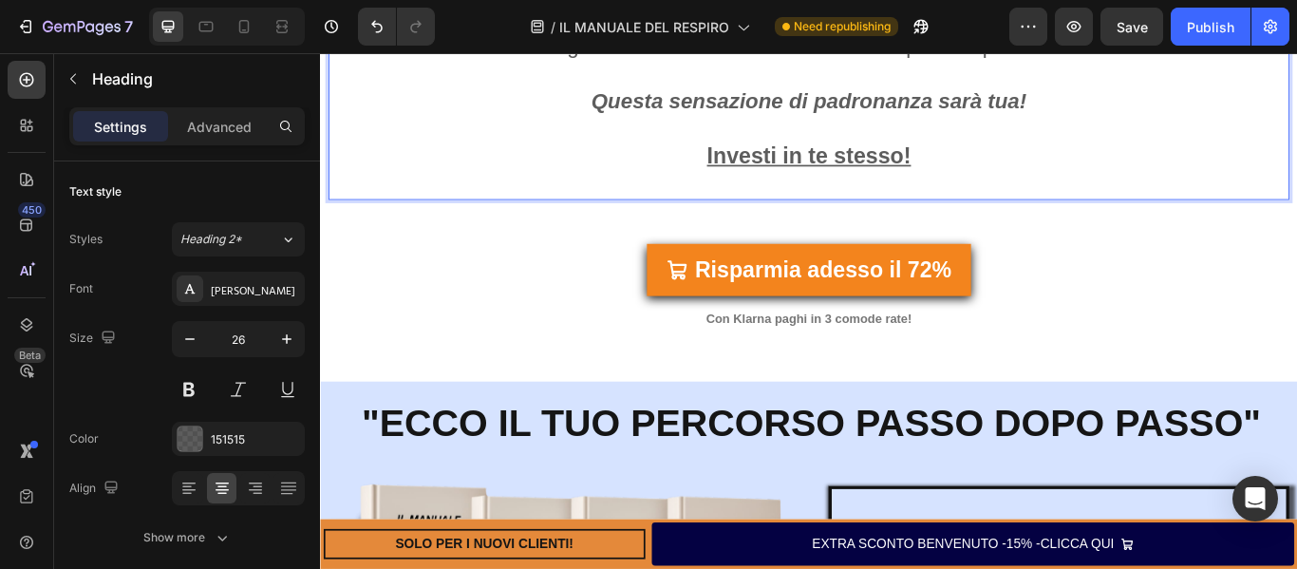
click at [752, 171] on h2 "Immagina [DATE]: ti svegli la mattina senza quella tensione costante, affronti …" at bounding box center [889, 78] width 1120 height 292
drag, startPoint x: 752, startPoint y: 171, endPoint x: 1041, endPoint y: 163, distance: 288.7
click at [1041, 163] on p "Immagina [DATE]: ti svegli la mattina senza quella tensione costante, affronti …" at bounding box center [889, 78] width 1116 height 289
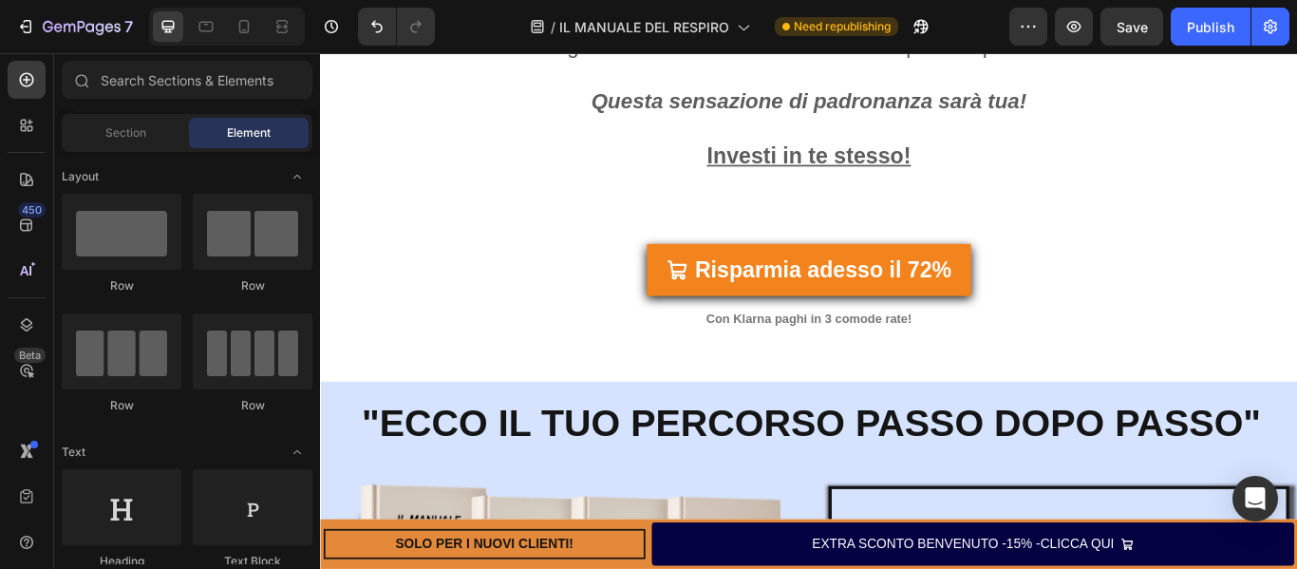
scroll to position [7374, 0]
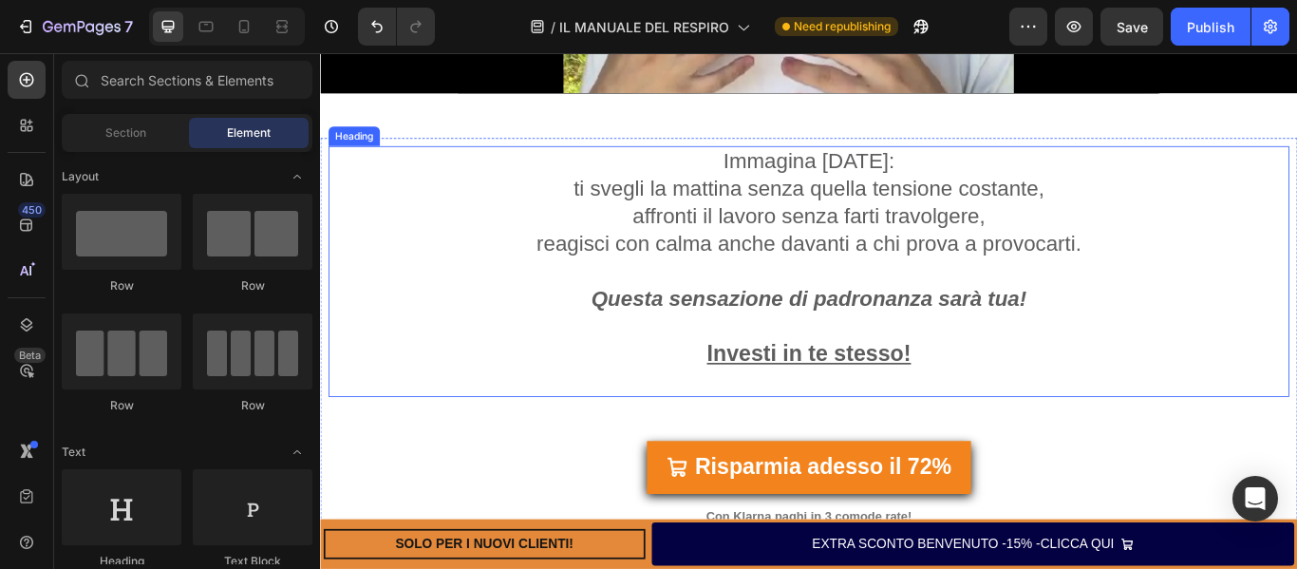
click at [1011, 403] on p "Immagina [DATE]: ti svegli la mattina senza quella tensione costante, affronti …" at bounding box center [889, 307] width 1116 height 289
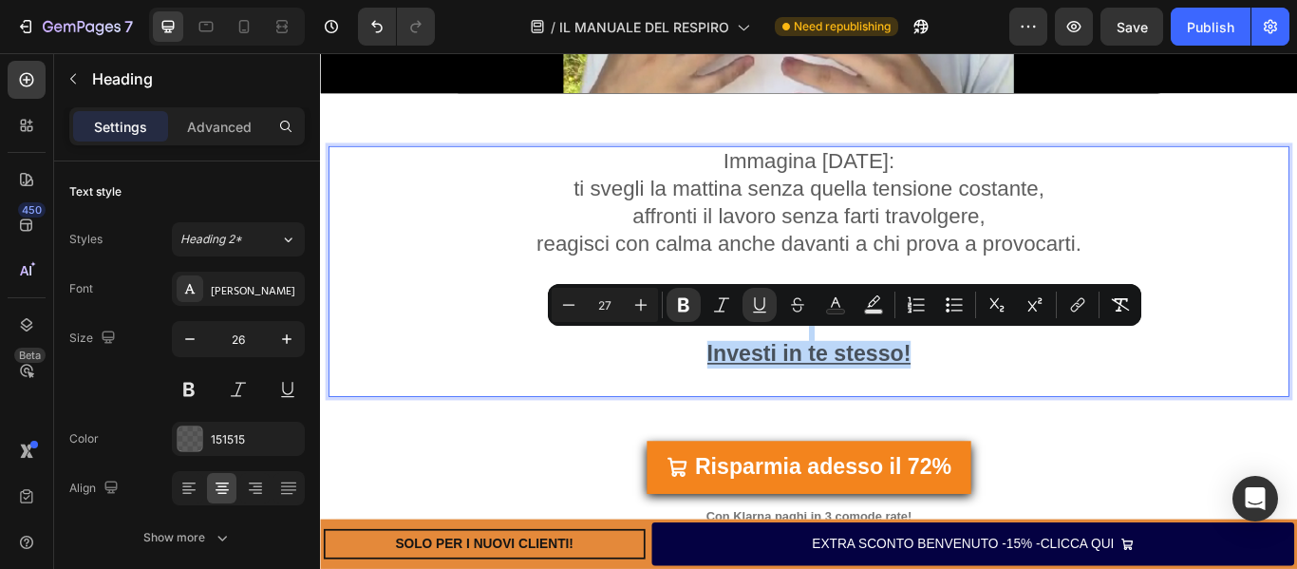
drag, startPoint x: 1013, startPoint y: 401, endPoint x: 684, endPoint y: 373, distance: 330.6
click at [684, 373] on p "Immagina [DATE]: ti svegli la mattina senza quella tensione costante, affronti …" at bounding box center [889, 307] width 1116 height 289
copy p "Investi in te stesso!"
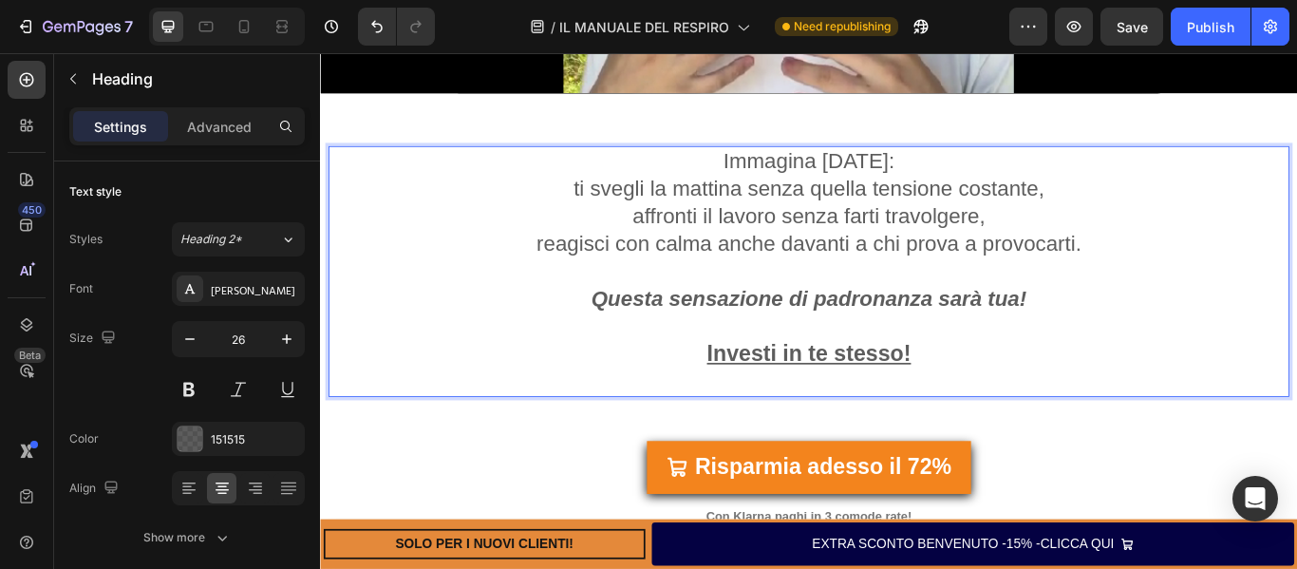
click at [754, 171] on p "Immagina [DATE]: ti svegli la mattina senza quella tensione costante, affronti …" at bounding box center [889, 307] width 1116 height 289
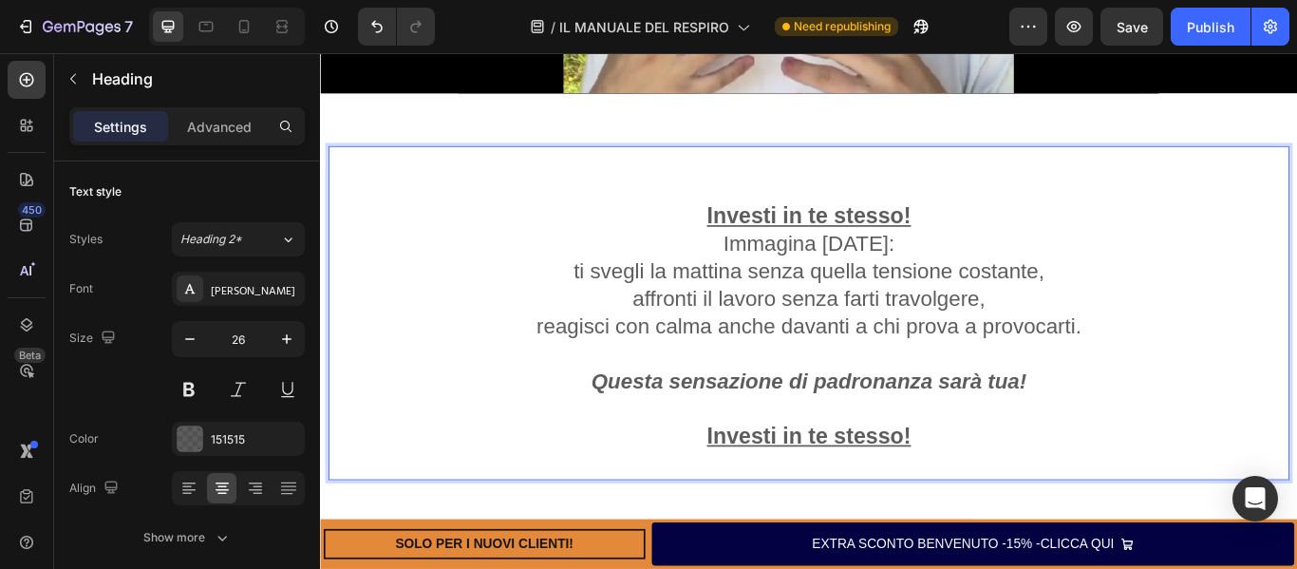
click at [767, 227] on p "Investi in te stesso! Immagina [DATE]: ti svegli la mattina senza quella tensio…" at bounding box center [889, 355] width 1116 height 385
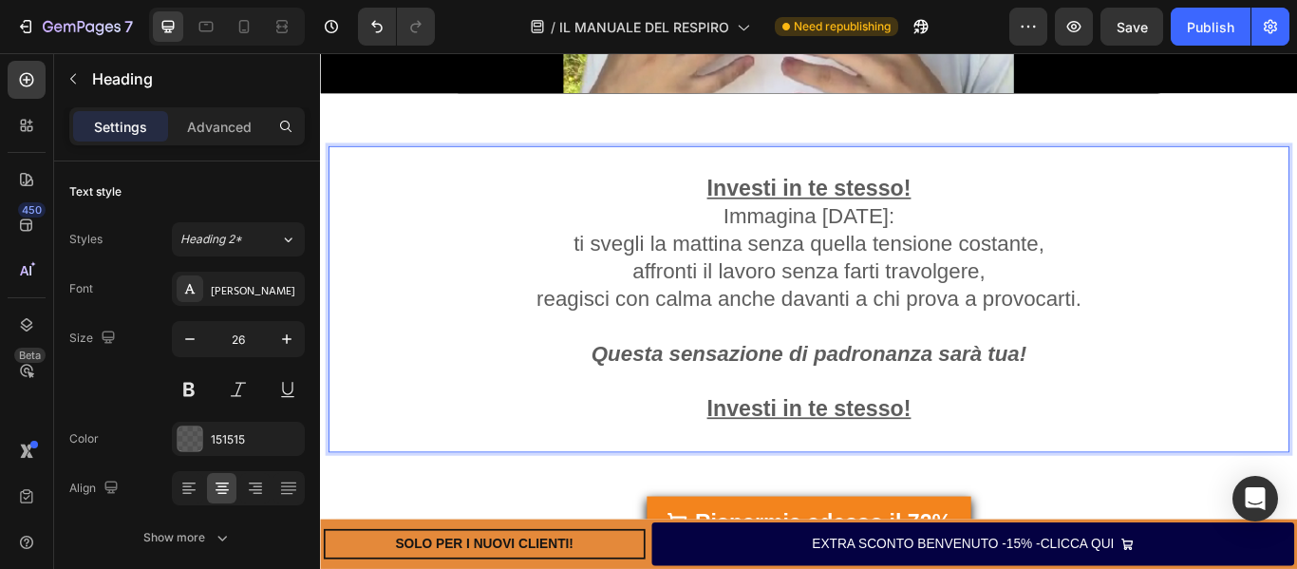
click at [1020, 204] on p "Investi in te stesso! Immagina [DATE]: ti svegli la mattina senza quella tensio…" at bounding box center [889, 339] width 1116 height 353
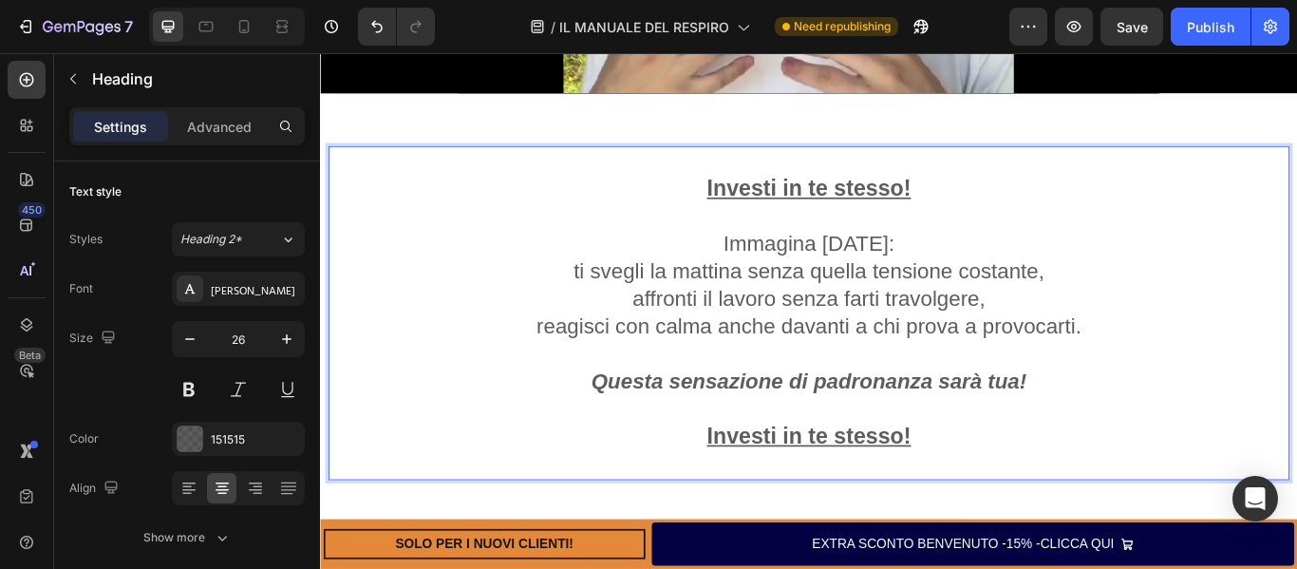
click at [1087, 498] on p "Investi in te stesso! Immagina [DATE]: ti svegli la mattina senza quella tensio…" at bounding box center [889, 355] width 1116 height 385
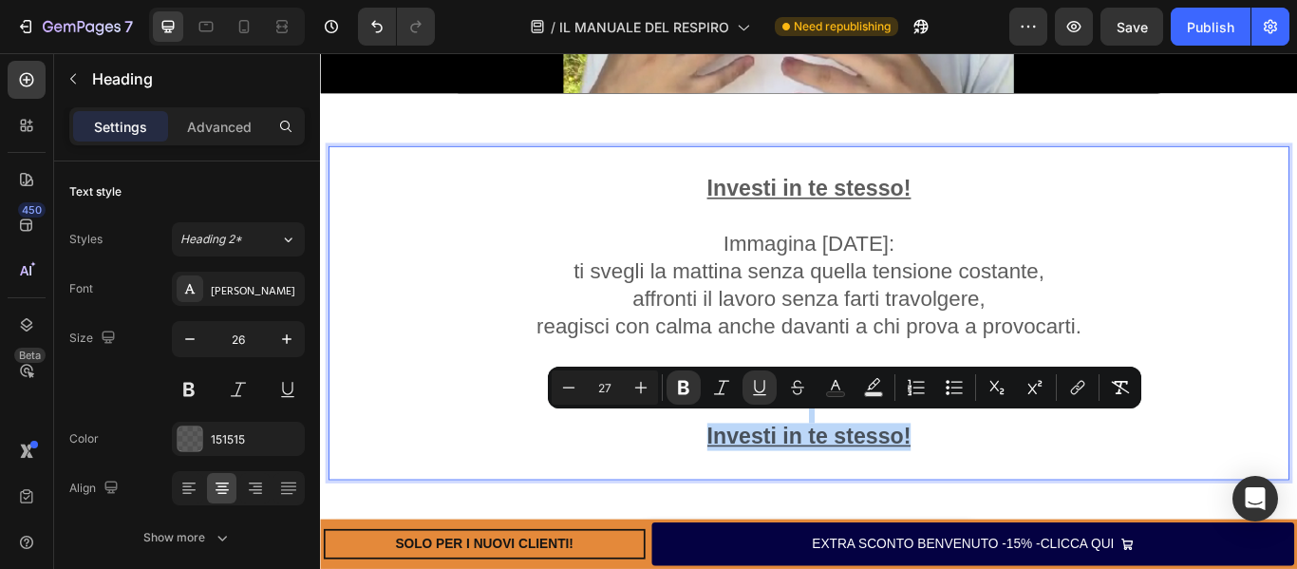
drag, startPoint x: 1087, startPoint y: 498, endPoint x: 757, endPoint y: 460, distance: 332.6
click at [757, 460] on p "Investi in te stesso! Immagina [DATE]: ti svegli la mattina senza quella tensio…" at bounding box center [889, 355] width 1116 height 385
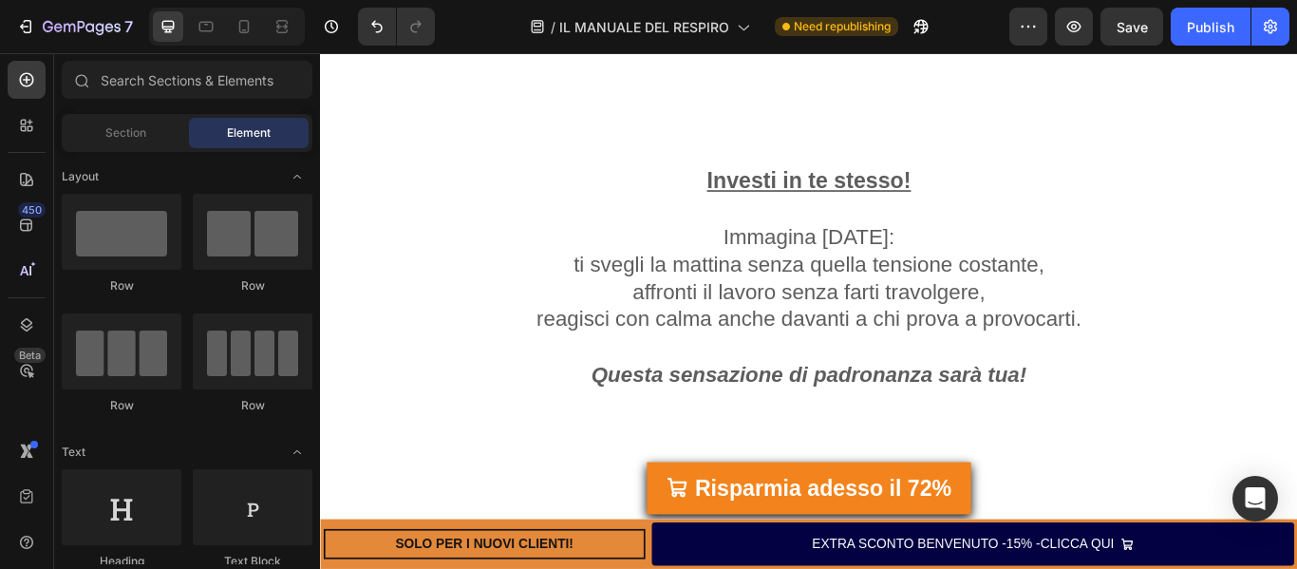
scroll to position [7568, 0]
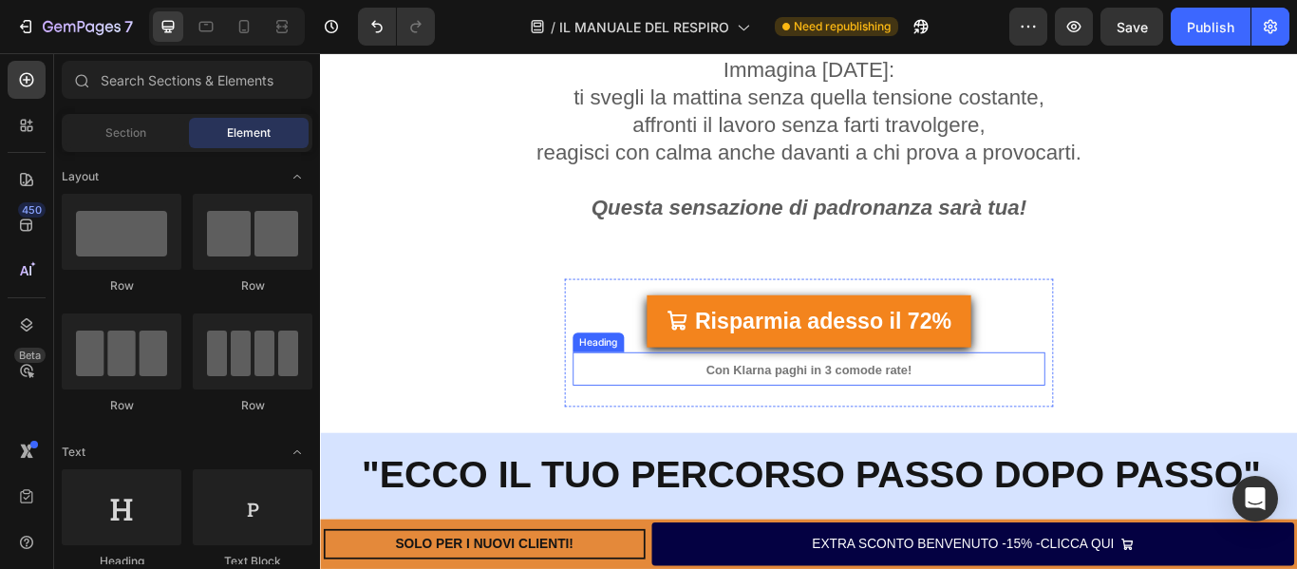
click at [902, 418] on strong "Con Klarna paghi in 3 comode rate!" at bounding box center [890, 422] width 240 height 16
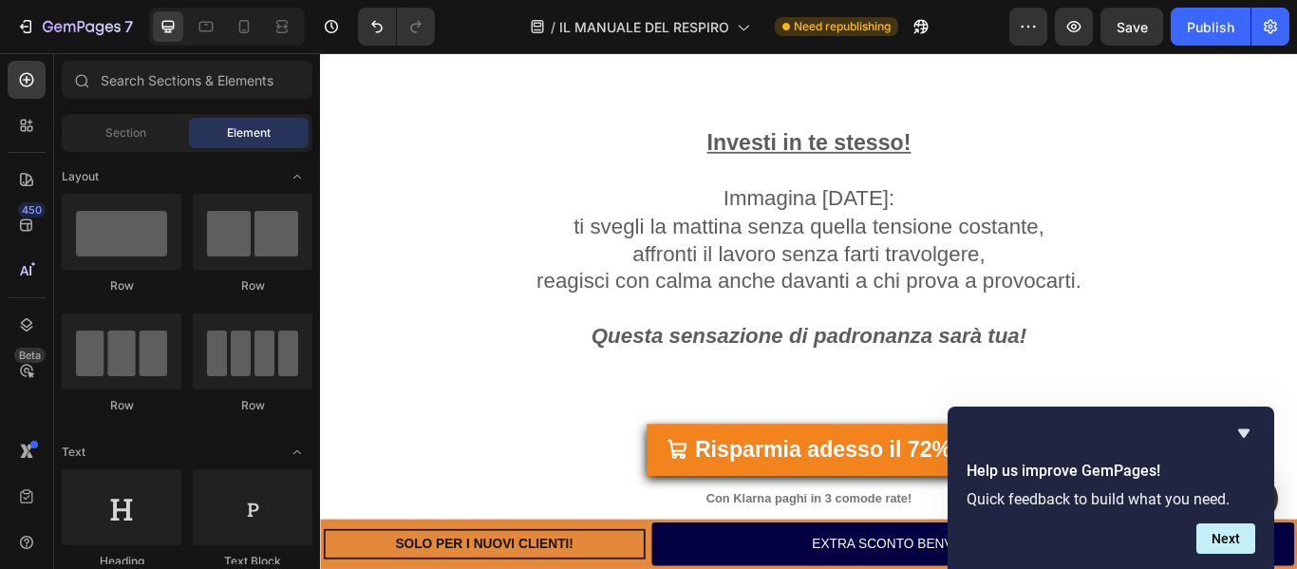
scroll to position [7771, 0]
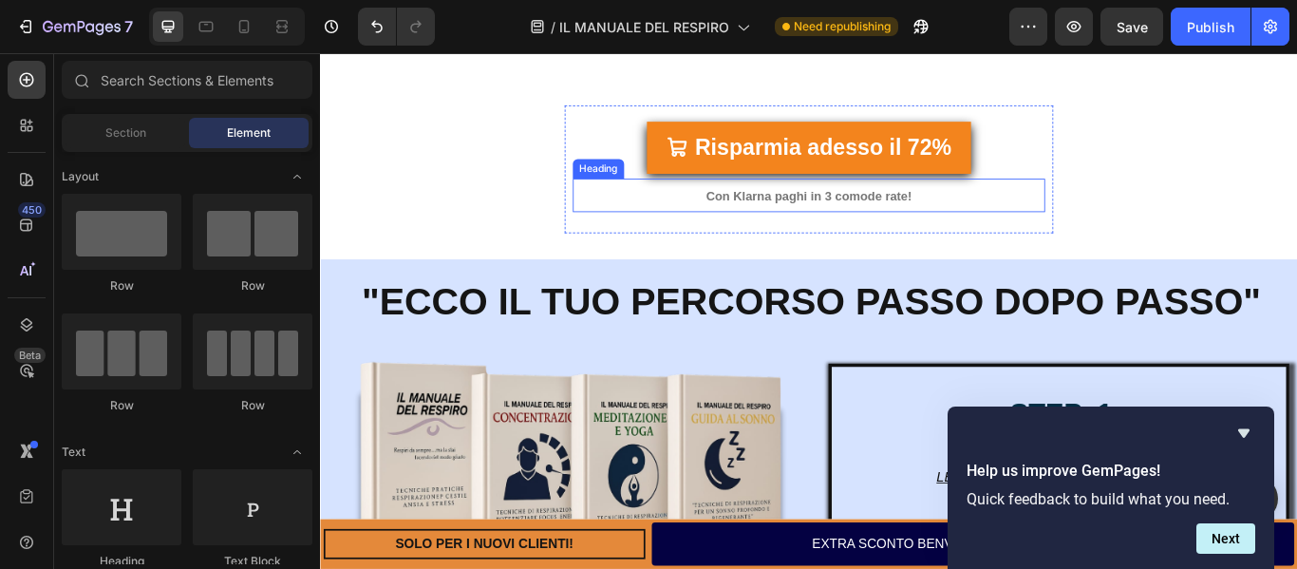
click at [917, 222] on strong "Con Klarna paghi in 3 comode rate!" at bounding box center [890, 220] width 240 height 16
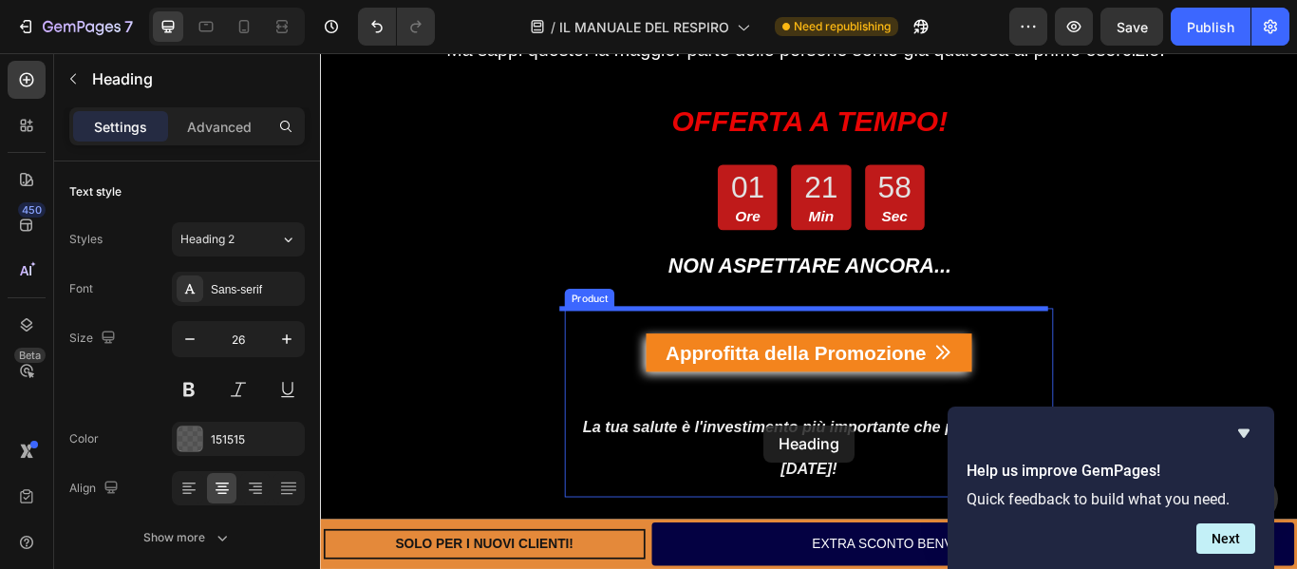
scroll to position [13537, 0]
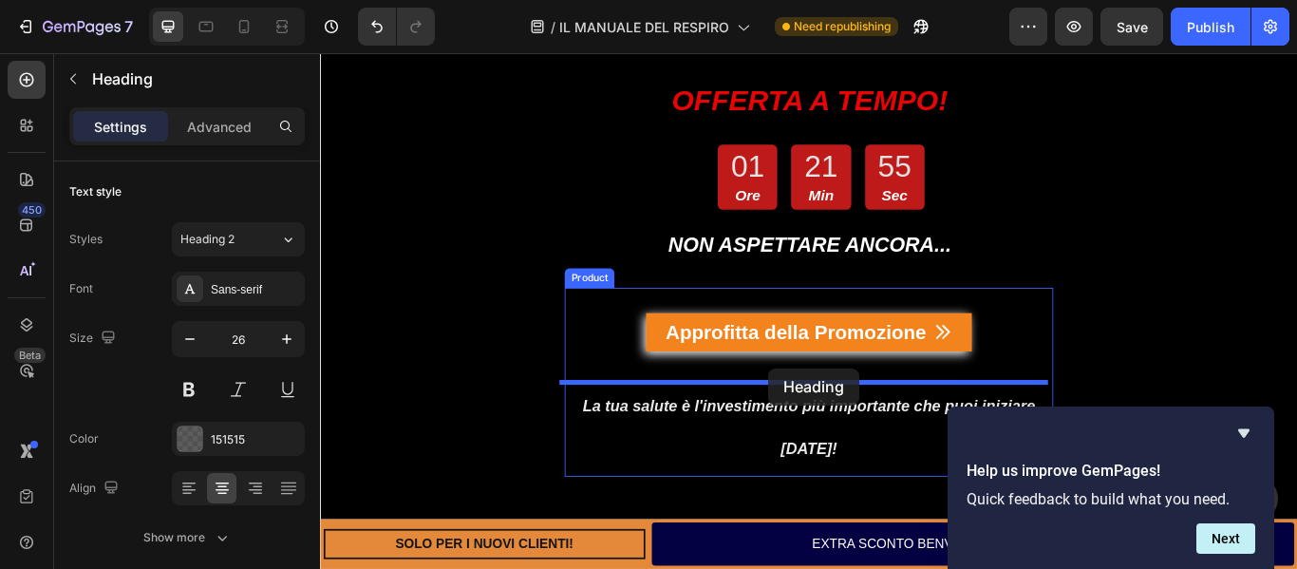
drag, startPoint x: 744, startPoint y: 209, endPoint x: 843, endPoint y: 421, distance: 233.6
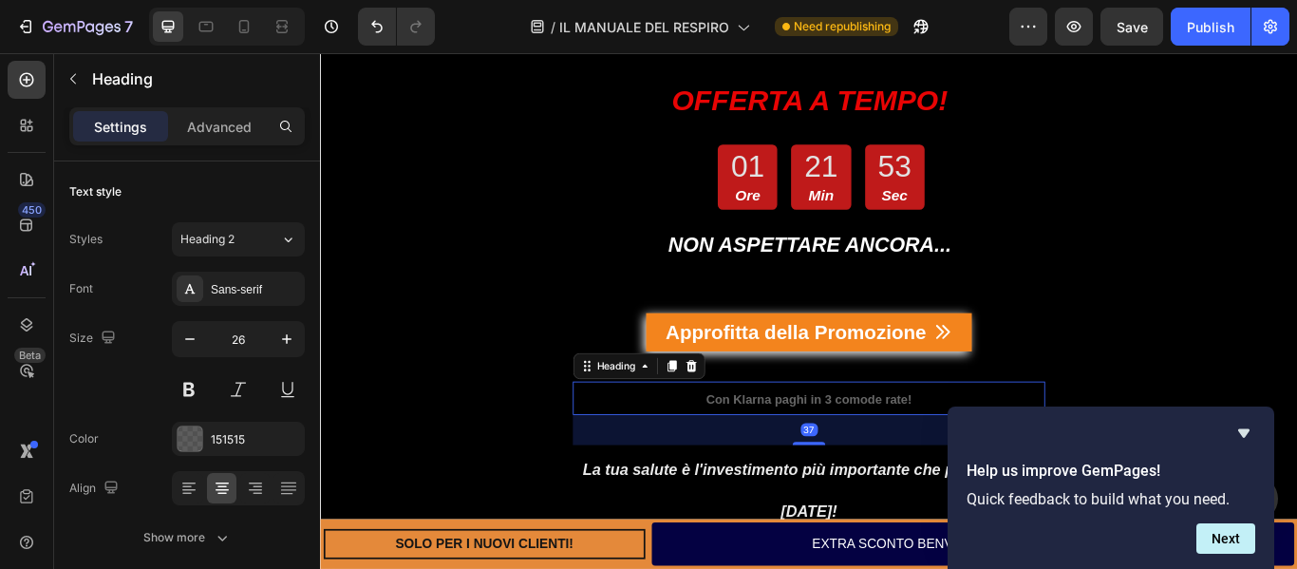
click at [1015, 455] on h2 "Con Klarna paghi in 3 comode rate!" at bounding box center [889, 455] width 551 height 39
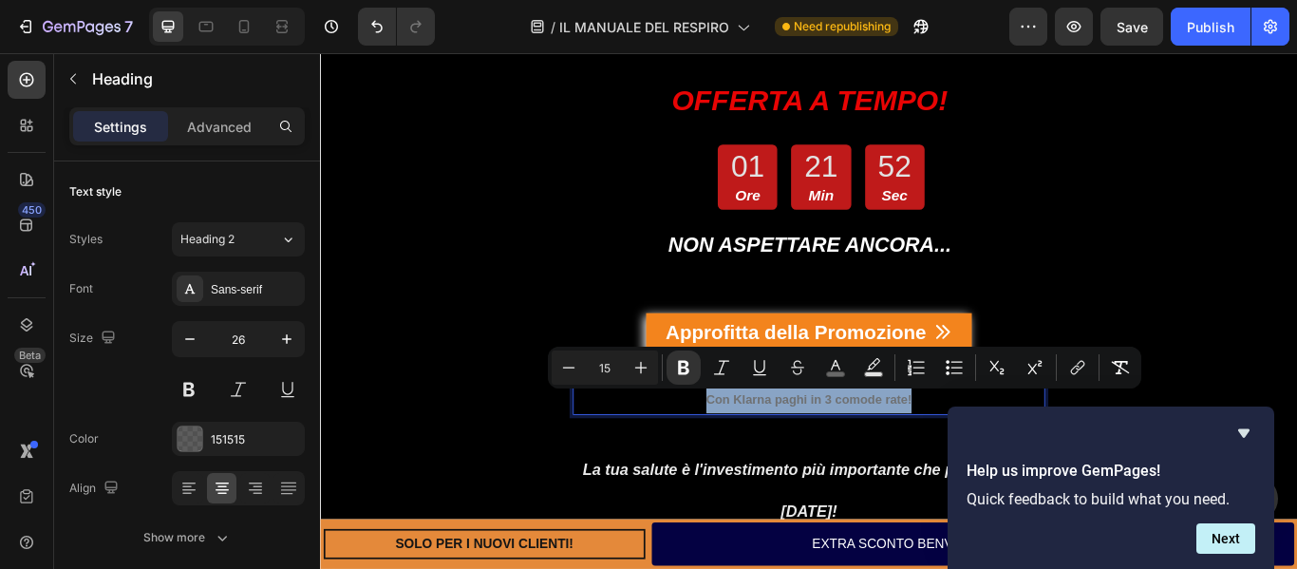
drag, startPoint x: 1016, startPoint y: 457, endPoint x: 670, endPoint y: 448, distance: 345.7
click at [670, 448] on p "Con Klarna paghi in 3 comode rate!" at bounding box center [889, 455] width 547 height 35
click at [835, 365] on icon "Editor contextual toolbar" at bounding box center [835, 367] width 19 height 19
type input "6D6D6D"
type input "94"
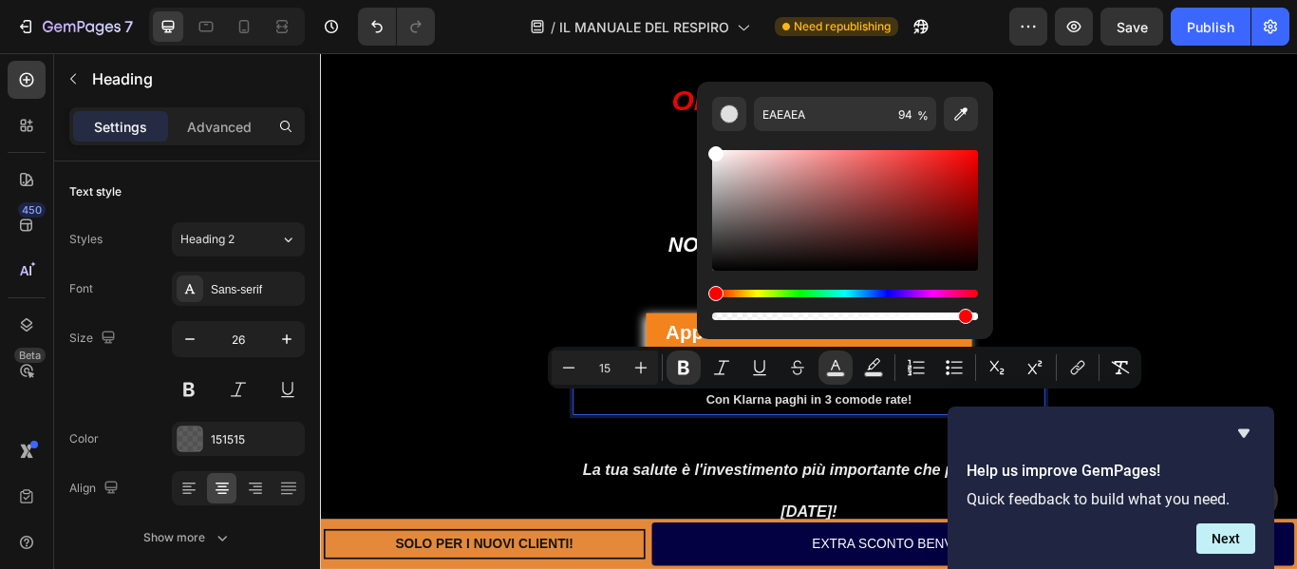
drag, startPoint x: 714, startPoint y: 222, endPoint x: 698, endPoint y: 148, distance: 75.8
click at [698, 148] on div "EAEAEA 94 %" at bounding box center [845, 203] width 296 height 242
type input "FFFFFF"
drag, startPoint x: 967, startPoint y: 317, endPoint x: 987, endPoint y: 317, distance: 19.9
click at [987, 317] on div "FFFFFF 96 %" at bounding box center [845, 203] width 296 height 242
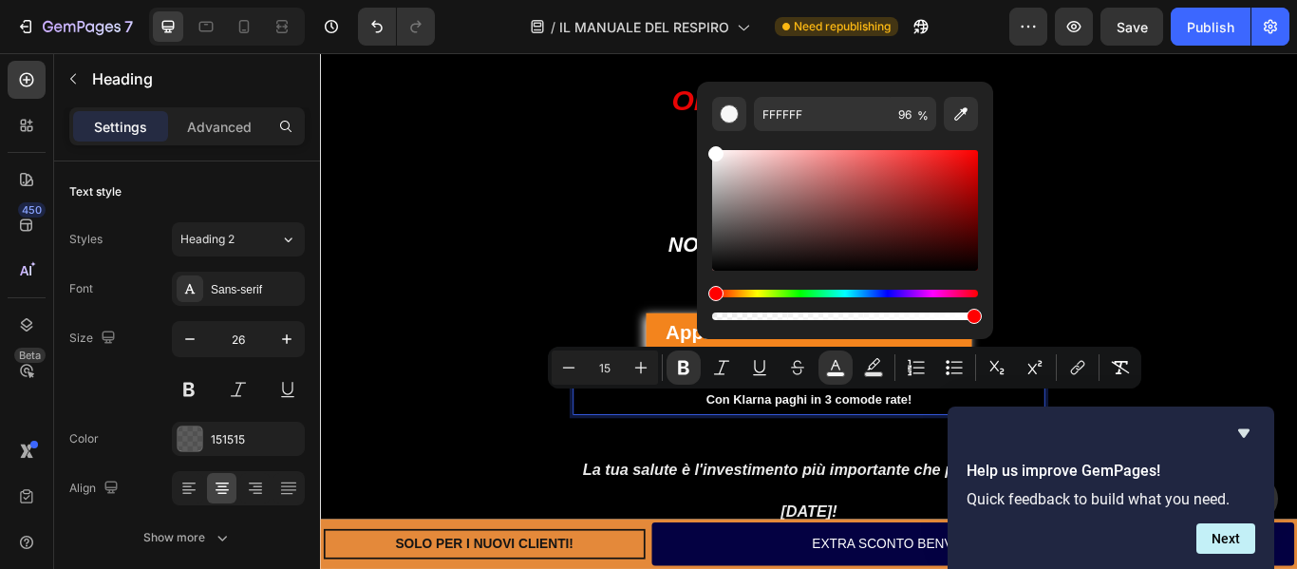
type input "100"
click at [1229, 314] on div "Garanzia di rimborso 60 Giorni ! INCLUSA! (Perché siamo sicuri che funzionerà a…" at bounding box center [889, 76] width 1139 height 1116
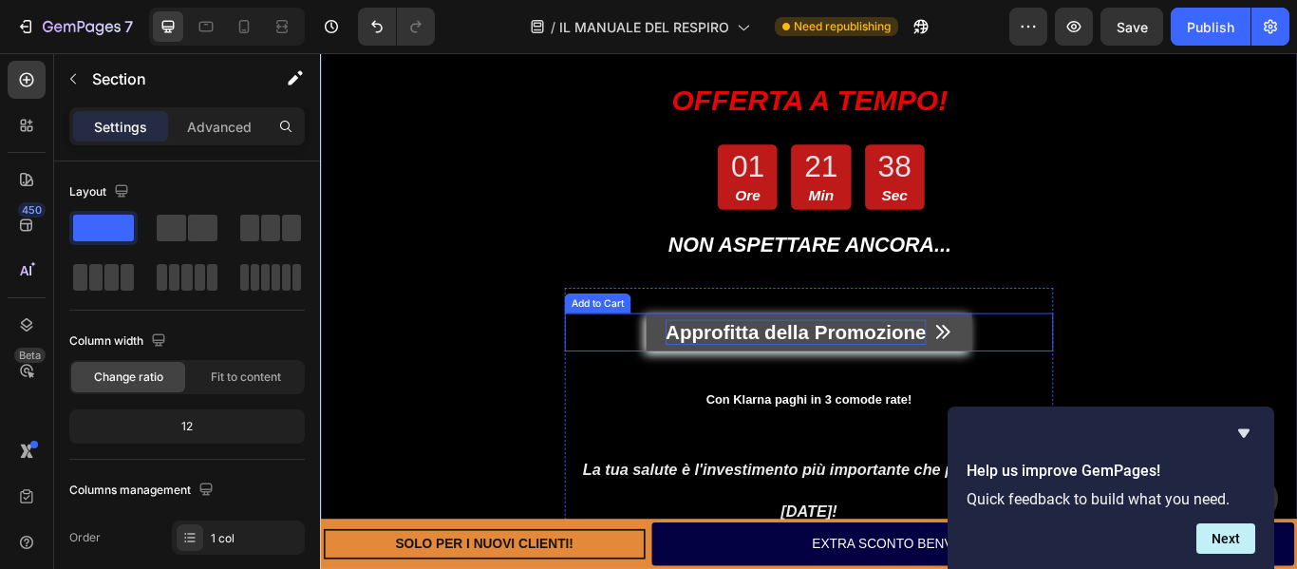
click at [933, 391] on div "Approfitta della Promozione" at bounding box center [874, 378] width 304 height 29
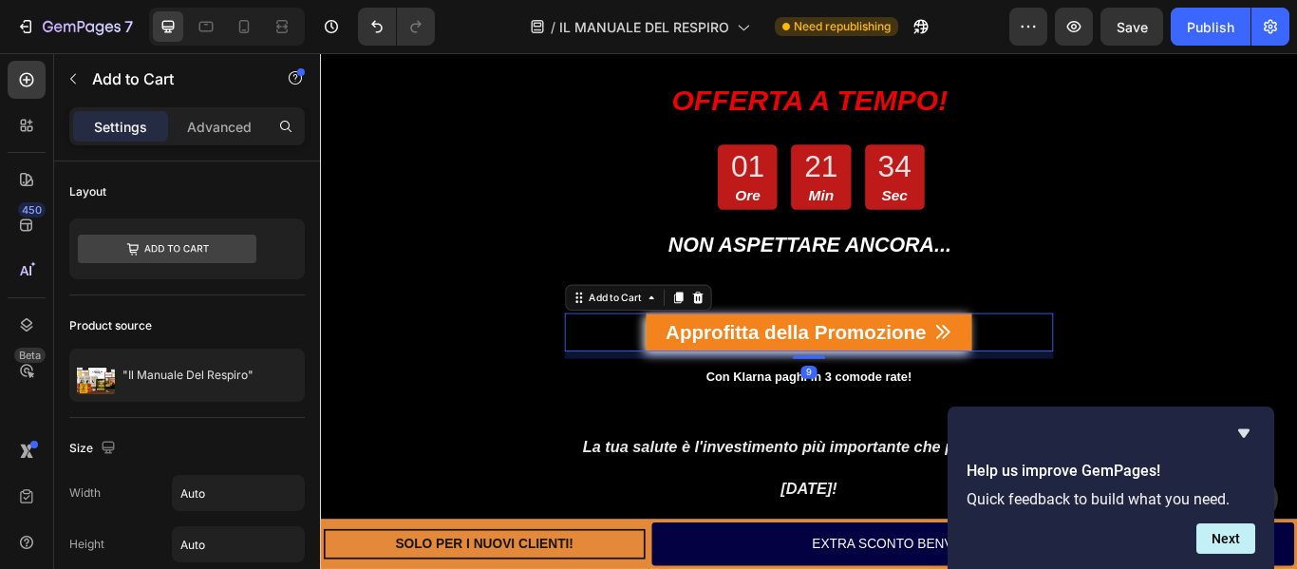
drag, startPoint x: 888, startPoint y: 436, endPoint x: 938, endPoint y: 408, distance: 57.4
click at [888, 408] on div at bounding box center [890, 407] width 38 height 4
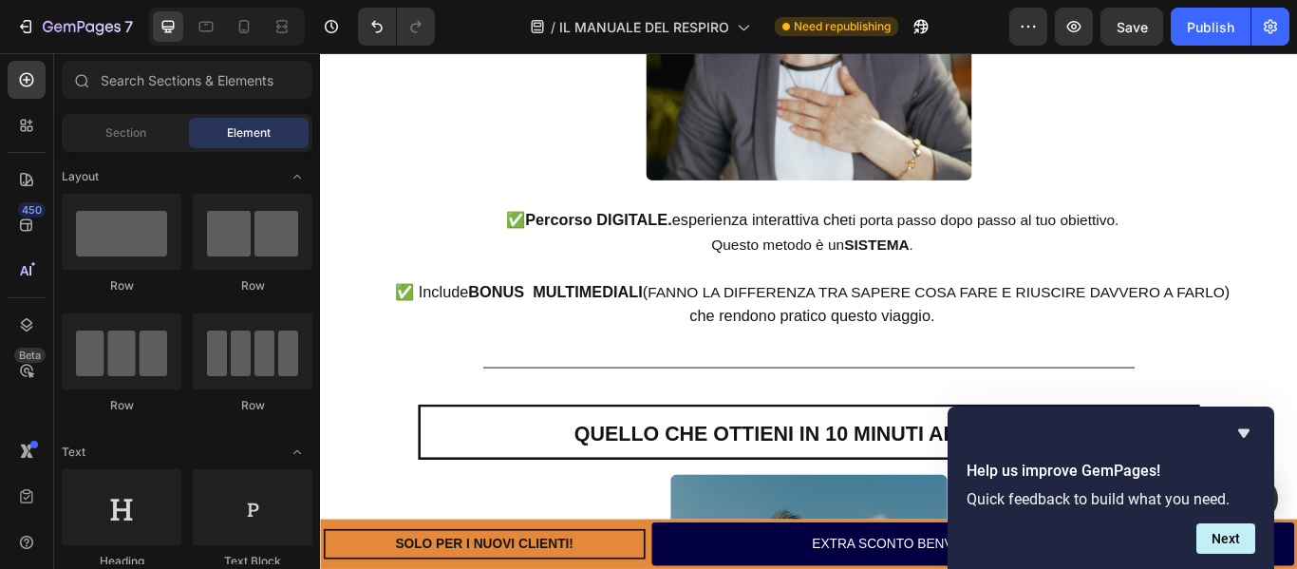
scroll to position [4477, 0]
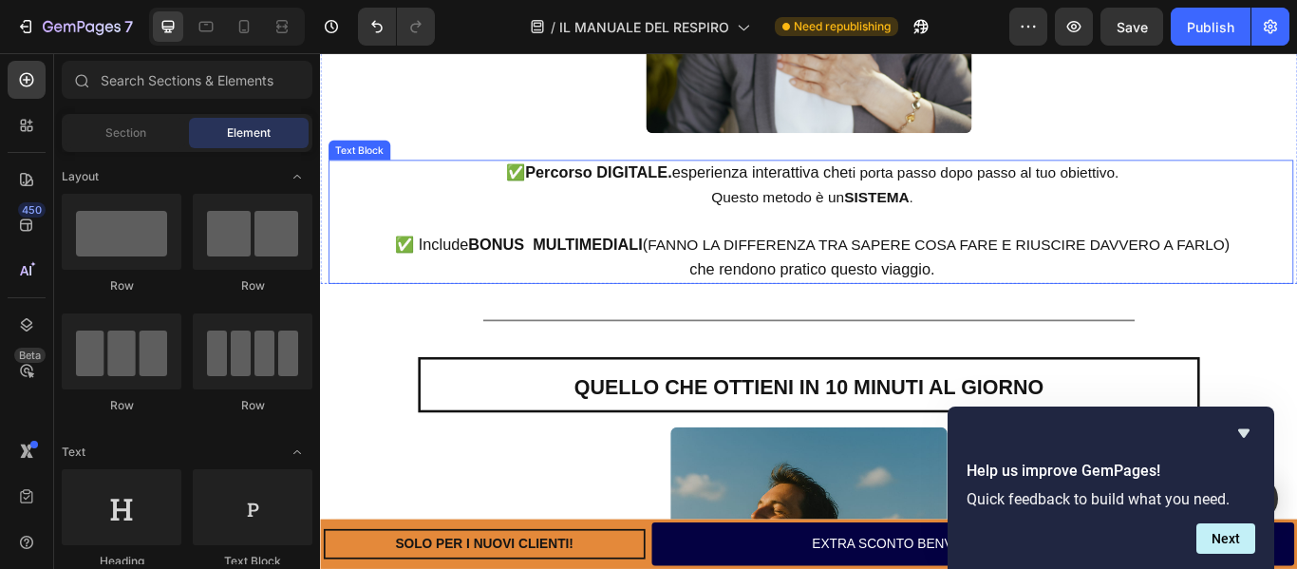
click at [702, 283] on span "✅ Include BONUS MULTIMEDIALI (" at bounding box center [553, 276] width 295 height 20
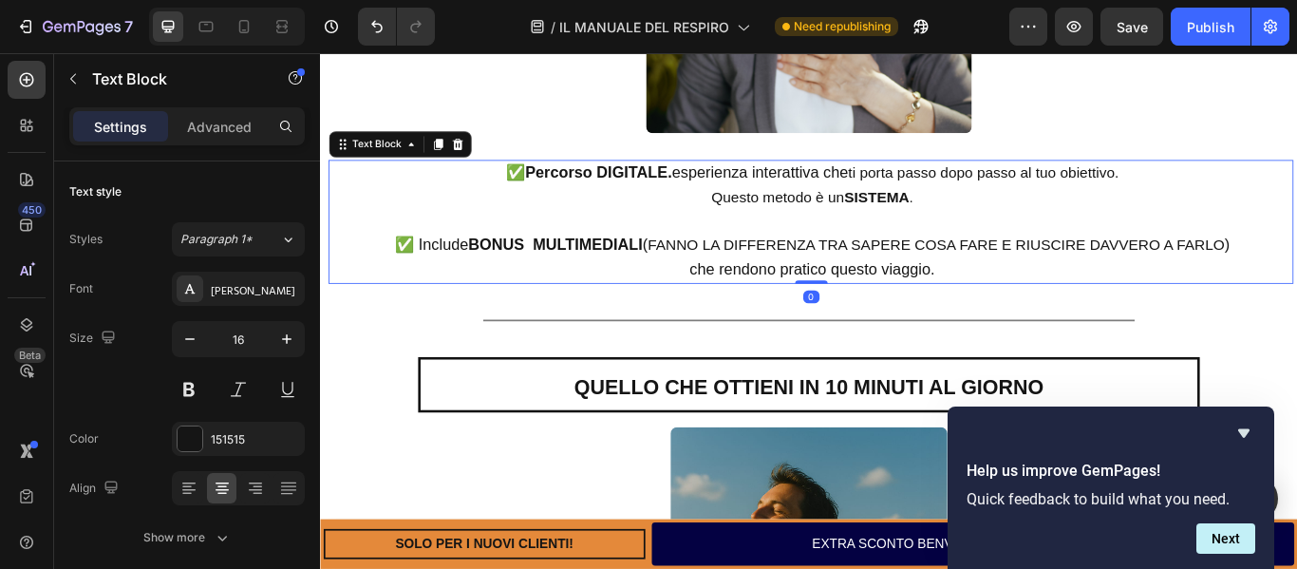
click at [702, 283] on span "✅ Include BONUS MULTIMEDIALI (" at bounding box center [553, 276] width 295 height 20
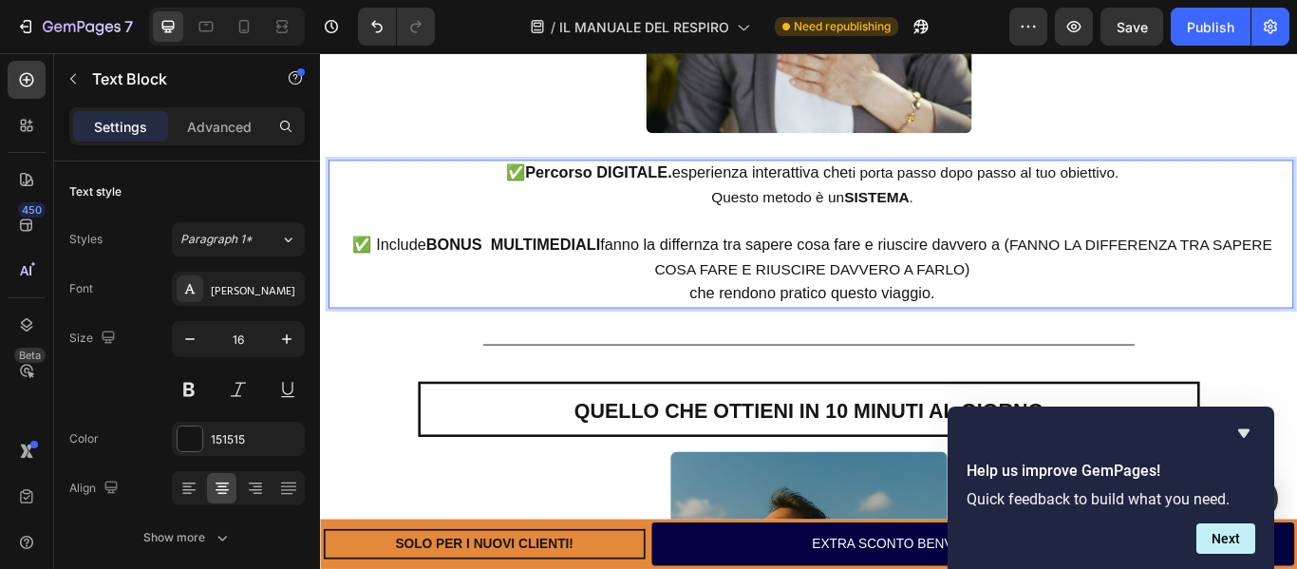
click at [732, 283] on span "✅ Include BONUS MULTIMEDIALI fanno la differnza tra sapere cosa fare e riuscire…" at bounding box center [740, 276] width 766 height 20
click at [1071, 272] on span "✅ Include BONUS MULTIMEDIALI fanno la differenza tra sapere cosa fare e riuscir…" at bounding box center [740, 276] width 776 height 20
click at [1055, 347] on p "che rendono pratico questo viaggio." at bounding box center [893, 334] width 1118 height 28
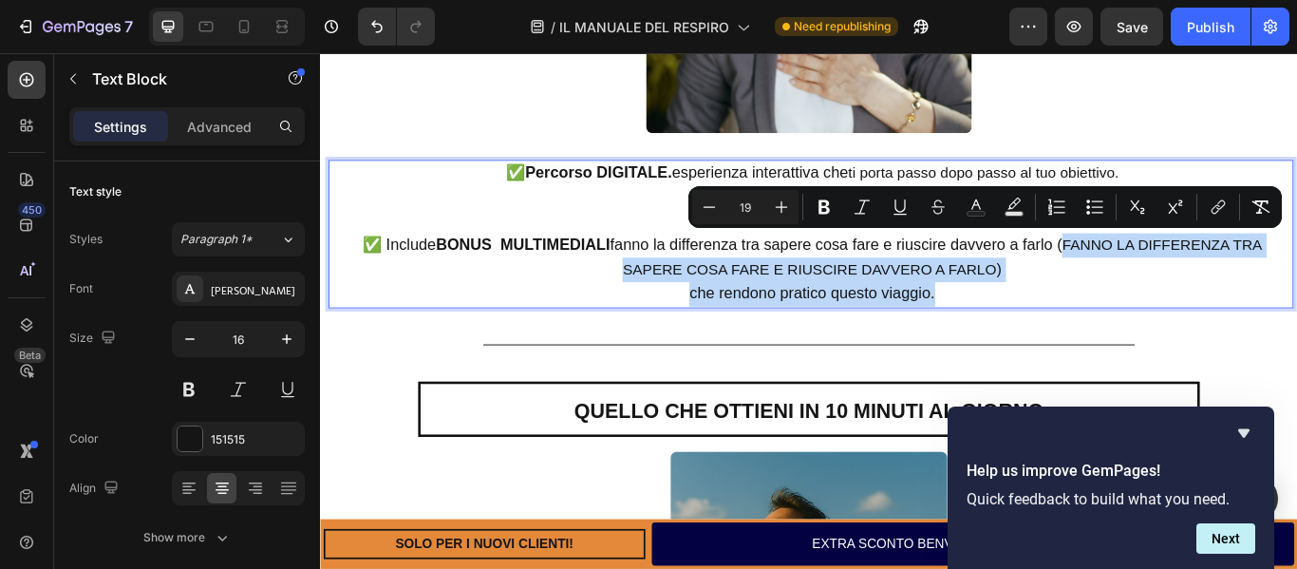
drag, startPoint x: 1050, startPoint y: 336, endPoint x: 1118, endPoint y: 284, distance: 86.0
click at [1118, 284] on div "✅ Percorso DIGITALE. esperienza interattiva che ti porta passo dopo passo al tu…" at bounding box center [893, 264] width 1122 height 173
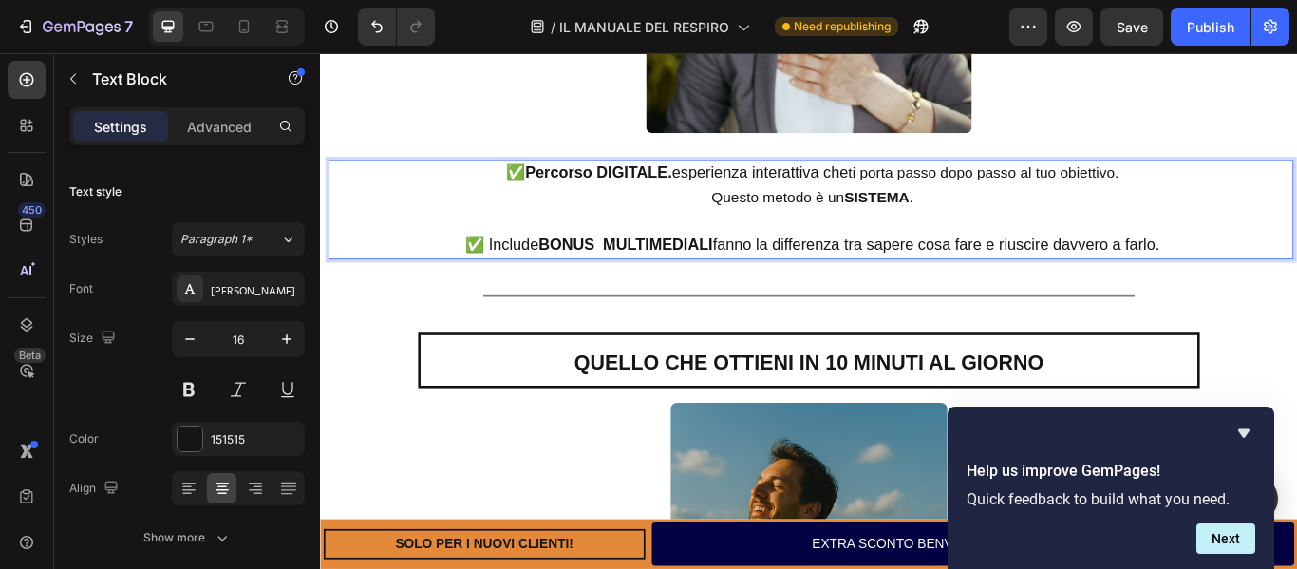
click at [775, 278] on span "✅ Include BONUS MULTIMEDIALI fanno la differenza tra sapere cosa fare e riuscir…" at bounding box center [893, 276] width 810 height 20
click at [776, 280] on span "✅ Include BONUS MULTIMEDIALI fanno la differenza tra sapere cosa fare e riuscir…" at bounding box center [893, 276] width 810 height 20
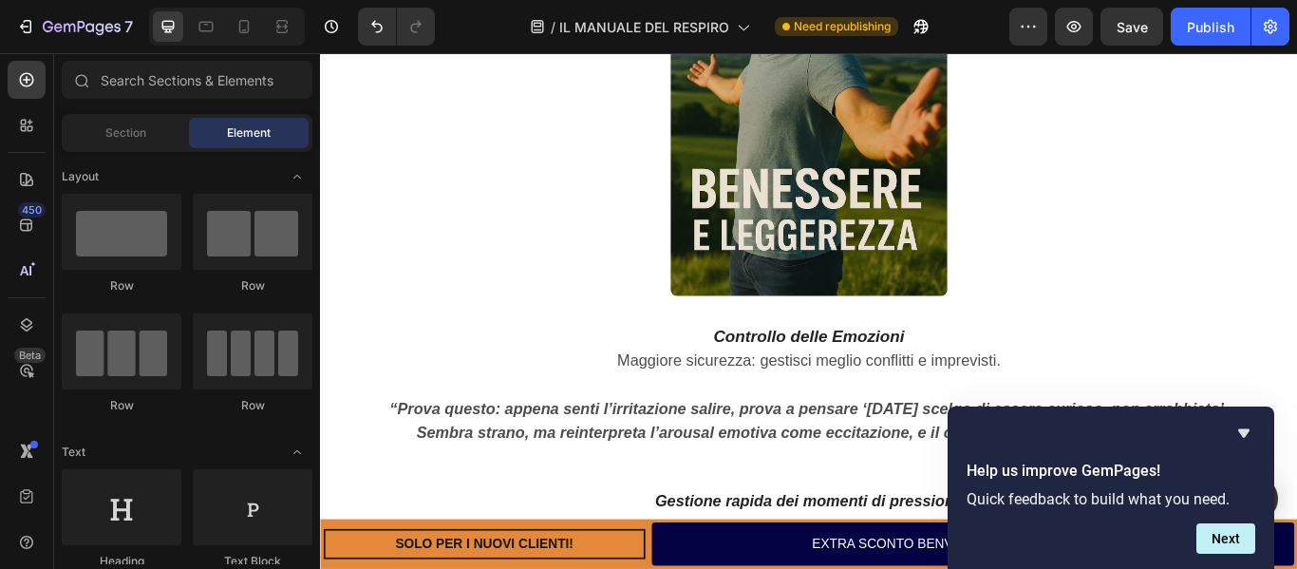
scroll to position [5116, 0]
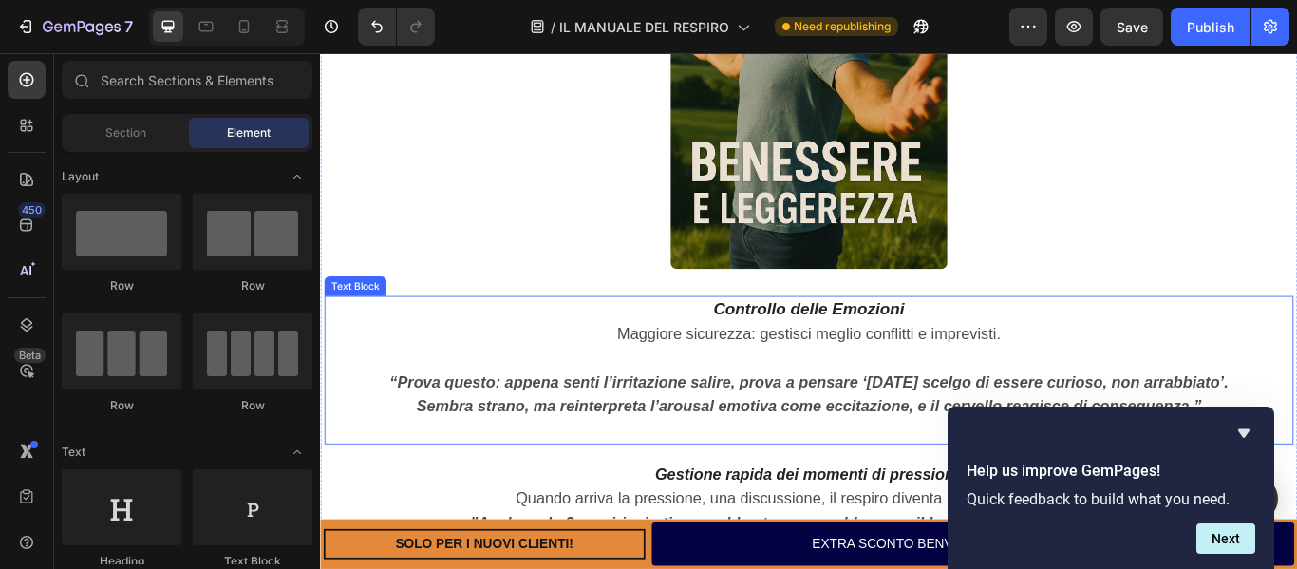
click at [402, 428] on strong "“Prova questo: appena senti l’irritazione salire, prova a pensare ‘[DATE] scelg…" at bounding box center [890, 436] width 978 height 20
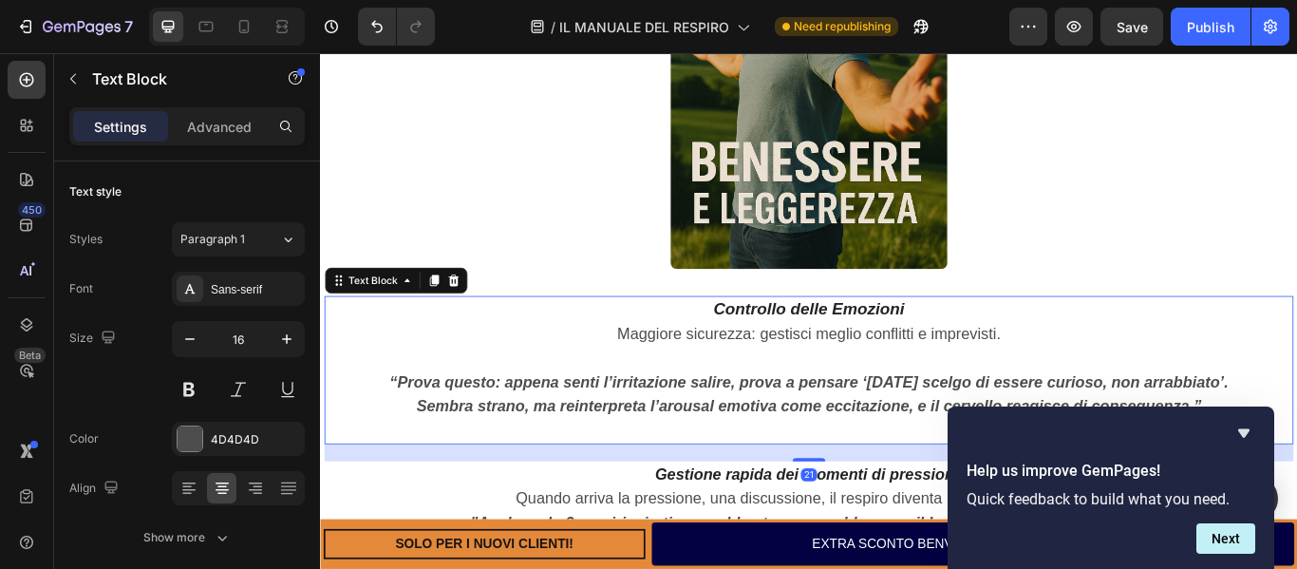
click at [403, 438] on strong "“Prova questo: appena senti l’irritazione salire, prova a pensare ‘[DATE] scelg…" at bounding box center [890, 436] width 978 height 20
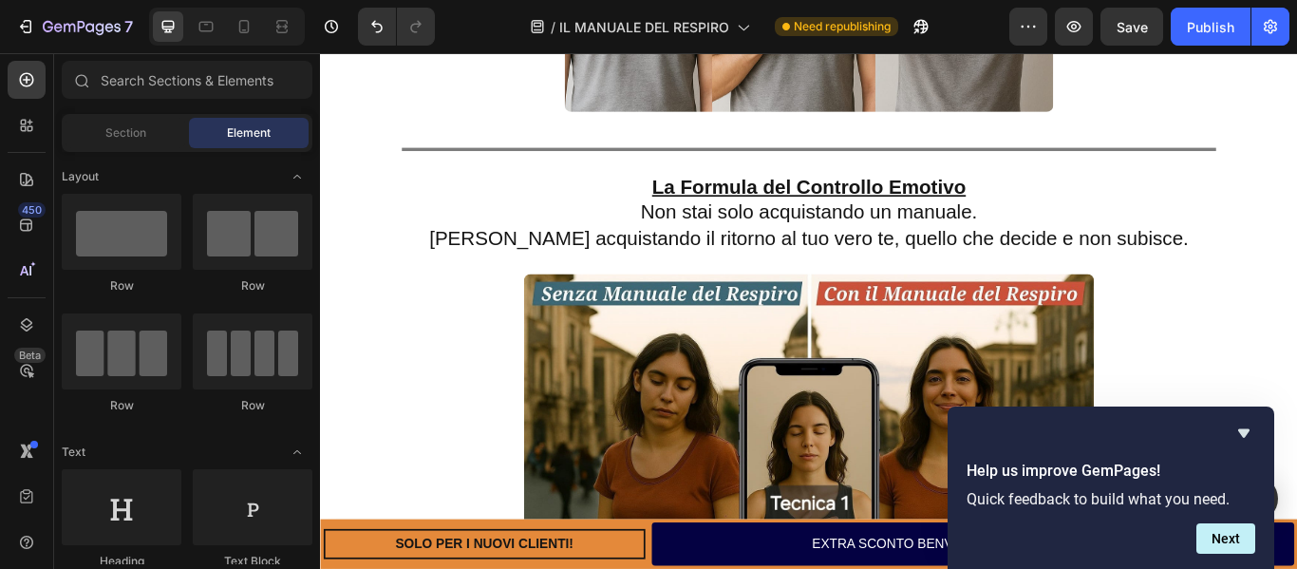
scroll to position [3234, 0]
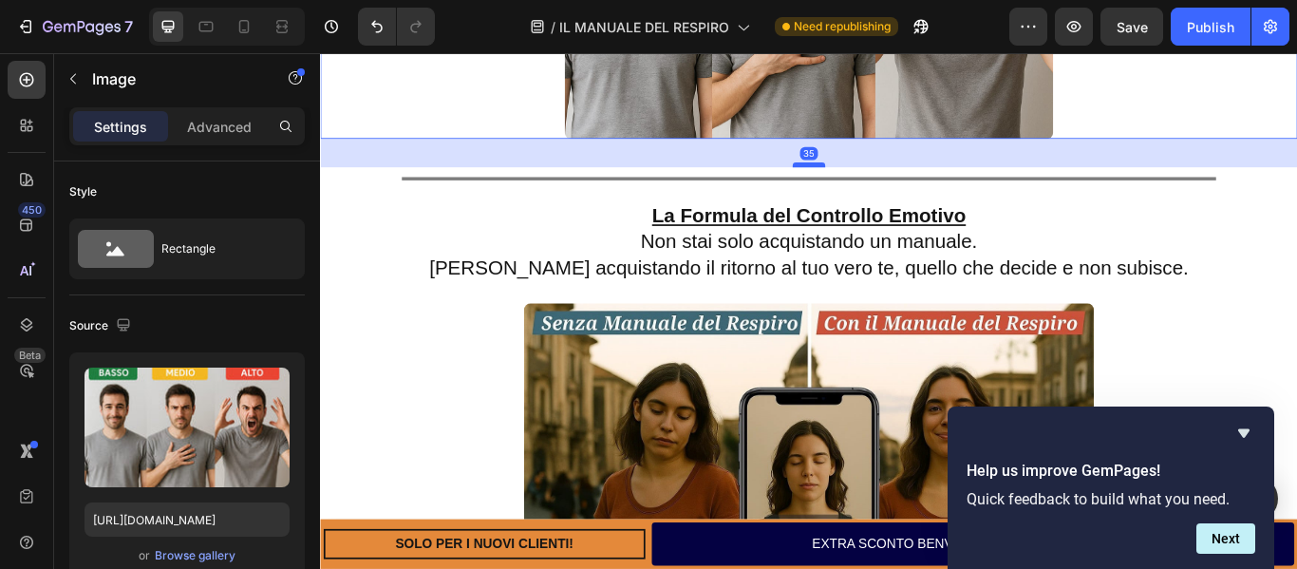
drag, startPoint x: 873, startPoint y: 181, endPoint x: 873, endPoint y: 195, distance: 13.3
click at [873, 186] on div at bounding box center [890, 183] width 38 height 6
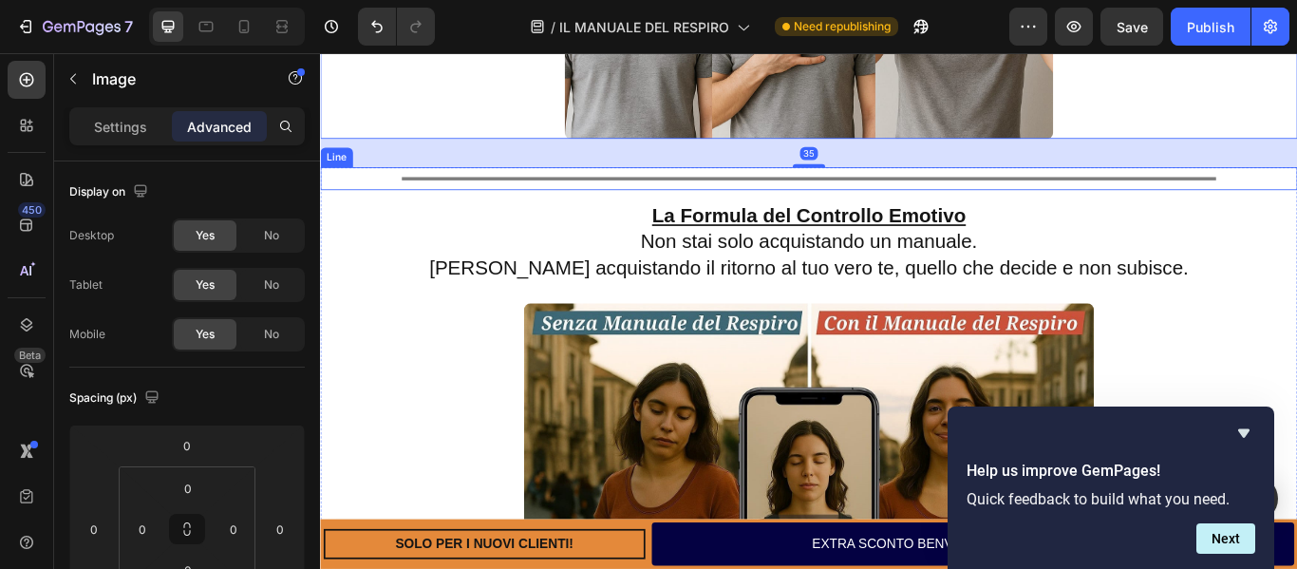
click at [898, 207] on div "Title Line" at bounding box center [889, 199] width 1139 height 27
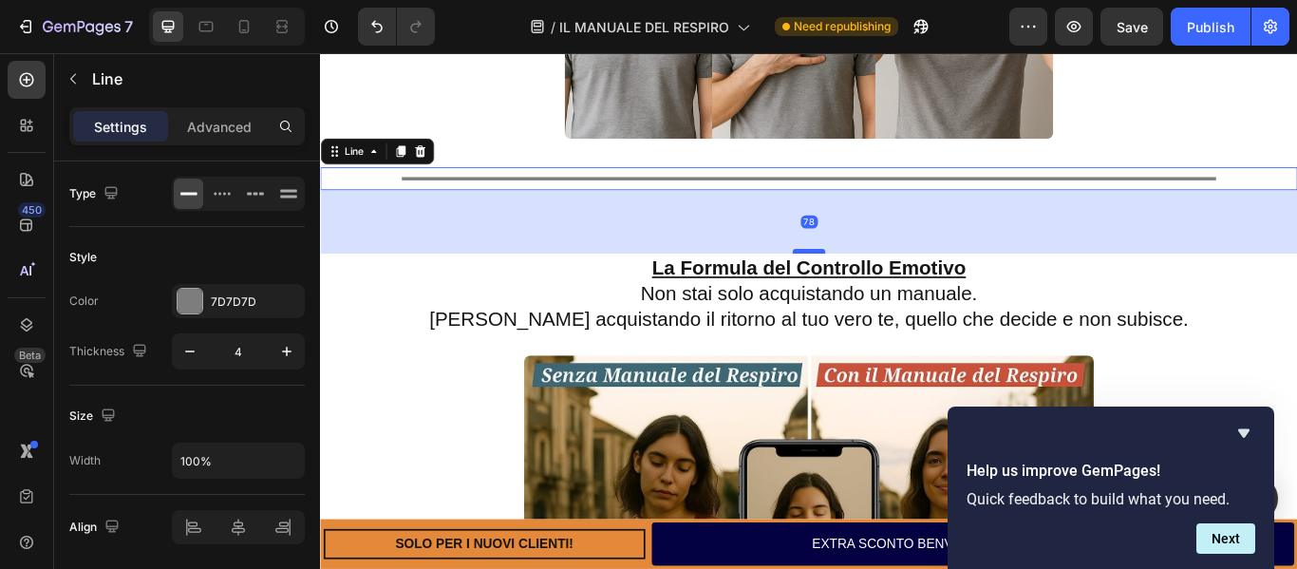
drag, startPoint x: 878, startPoint y: 234, endPoint x: 876, endPoint y: 294, distance: 60.8
click at [876, 287] on div at bounding box center [890, 284] width 38 height 6
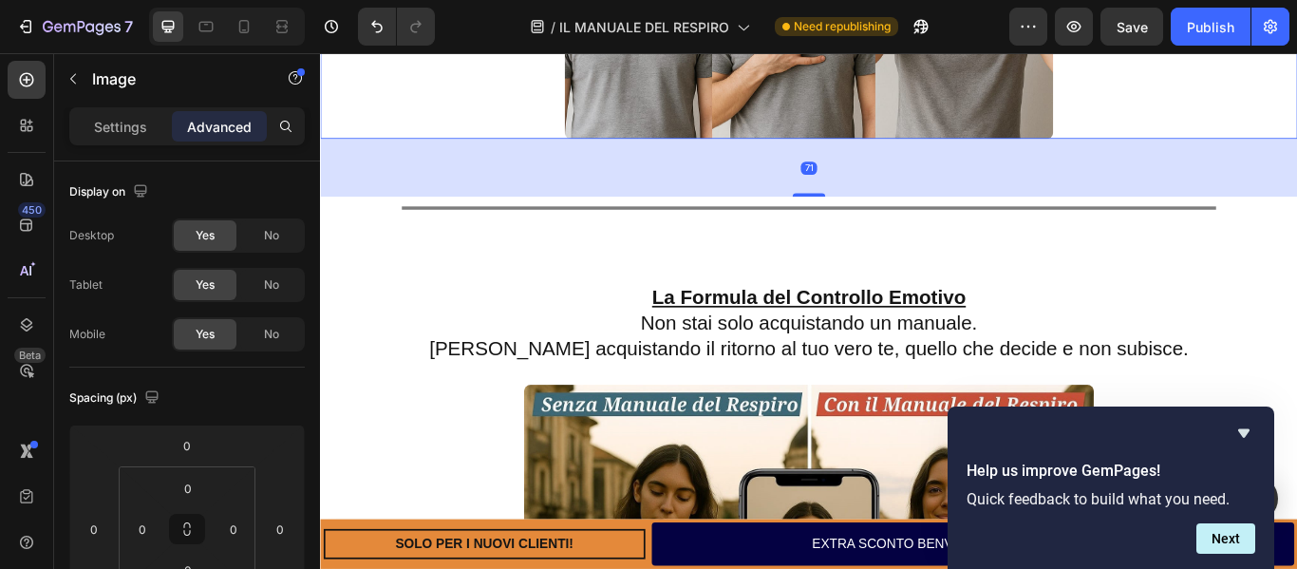
drag, startPoint x: 887, startPoint y: 196, endPoint x: 887, endPoint y: 230, distance: 34.2
click at [887, 220] on div at bounding box center [890, 218] width 38 height 4
type input "71"
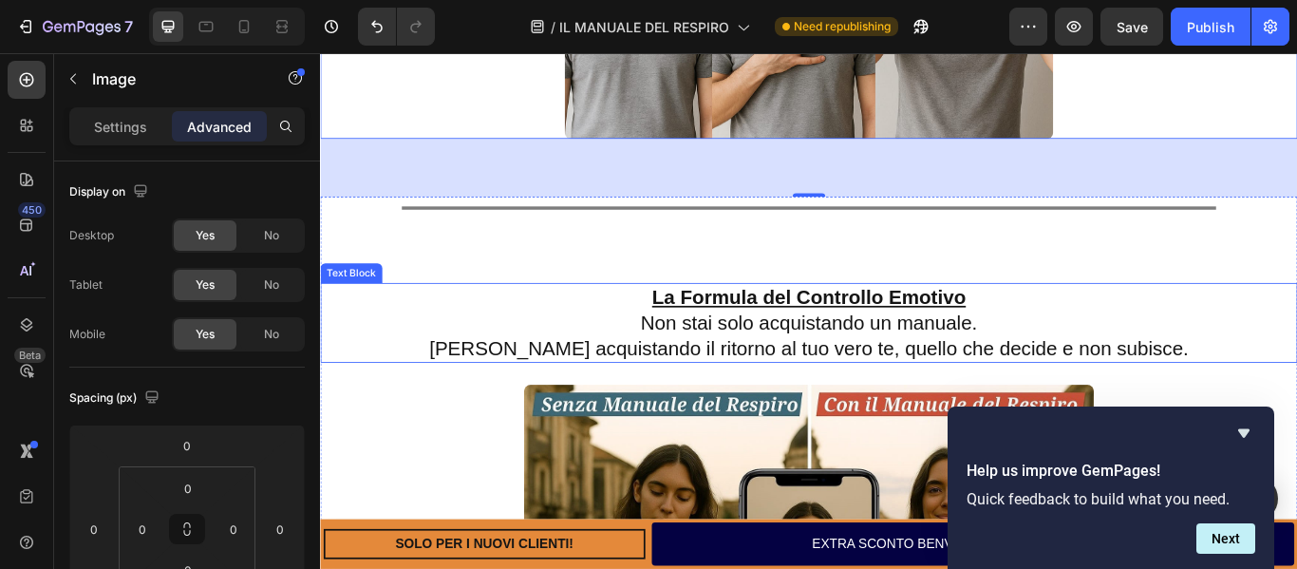
click at [683, 345] on p "La Formula del Controllo Emotivo Non stai solo acquistando un manuale. [PERSON_…" at bounding box center [889, 367] width 1135 height 89
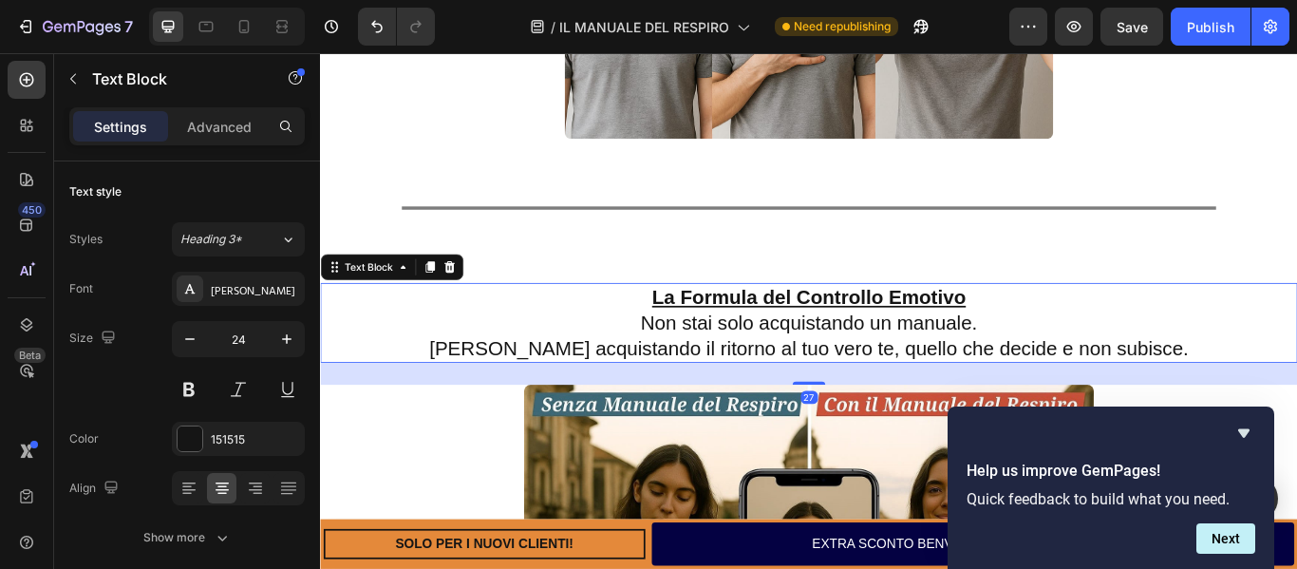
click at [685, 345] on p "La Formula del Controllo Emotivo Non stai solo acquistando un manuale. [PERSON_…" at bounding box center [889, 367] width 1135 height 89
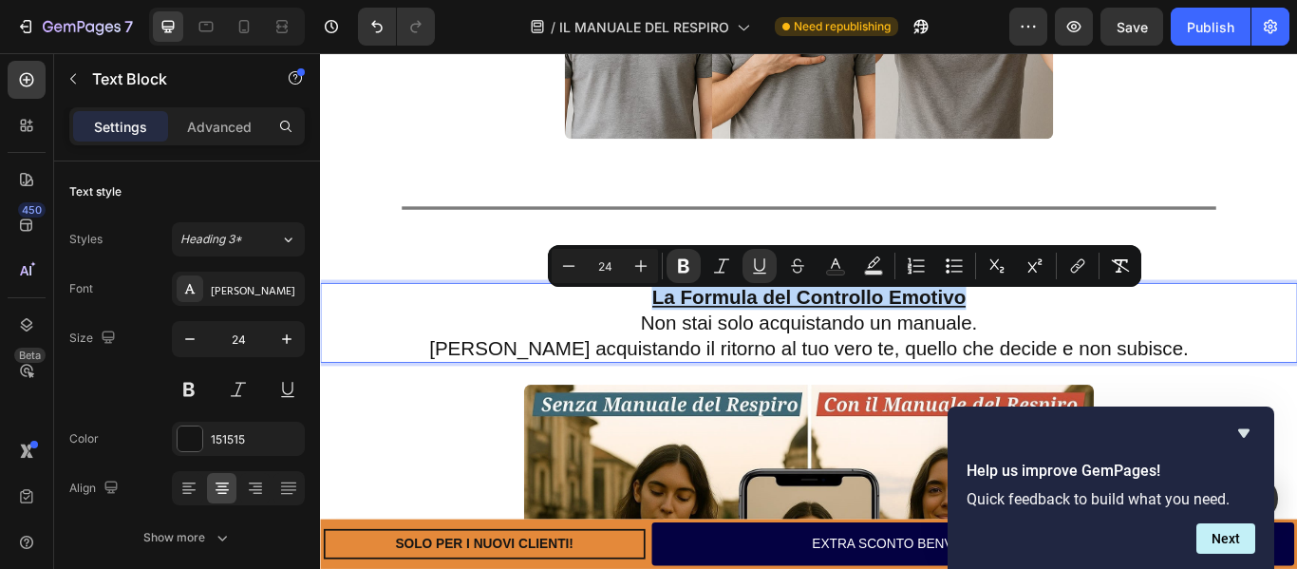
drag, startPoint x: 749, startPoint y: 343, endPoint x: 1098, endPoint y: 338, distance: 349.4
click at [1098, 338] on p "La Formula del Controllo Emotivo Non stai solo acquistando un manuale. [PERSON_…" at bounding box center [889, 367] width 1135 height 89
click at [632, 263] on icon "Editor contextual toolbar" at bounding box center [640, 265] width 19 height 19
type input "25"
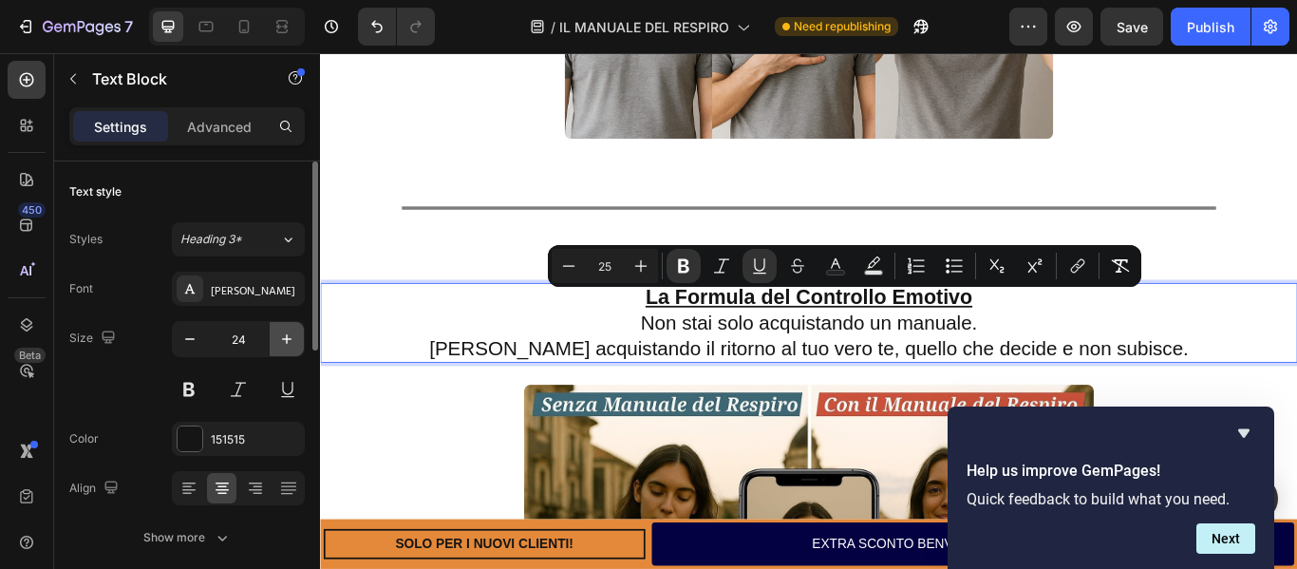
click at [287, 330] on icon "button" at bounding box center [286, 338] width 19 height 19
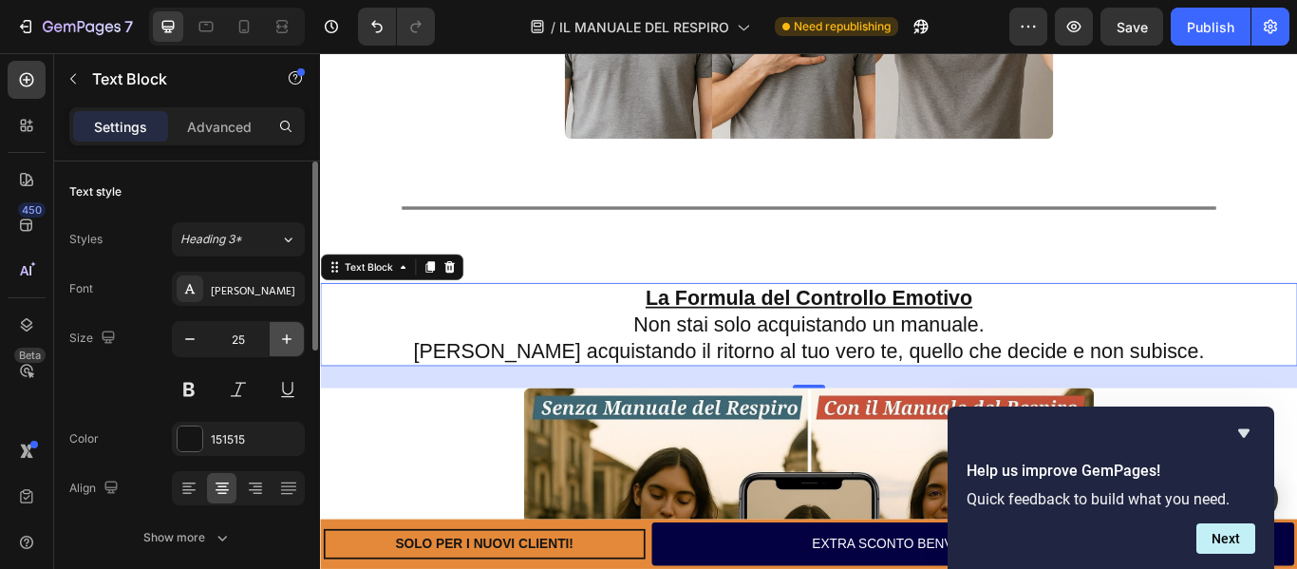
click at [287, 331] on icon "button" at bounding box center [286, 338] width 19 height 19
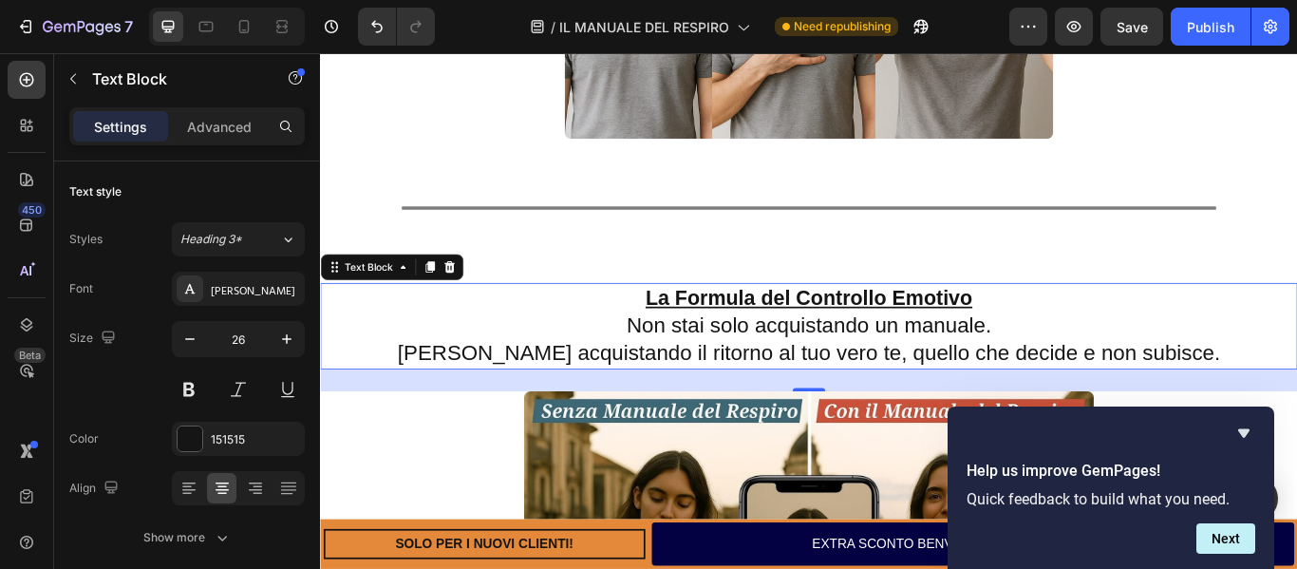
click at [253, 9] on div at bounding box center [227, 27] width 156 height 38
click at [251, 22] on icon at bounding box center [243, 26] width 19 height 19
type input "18"
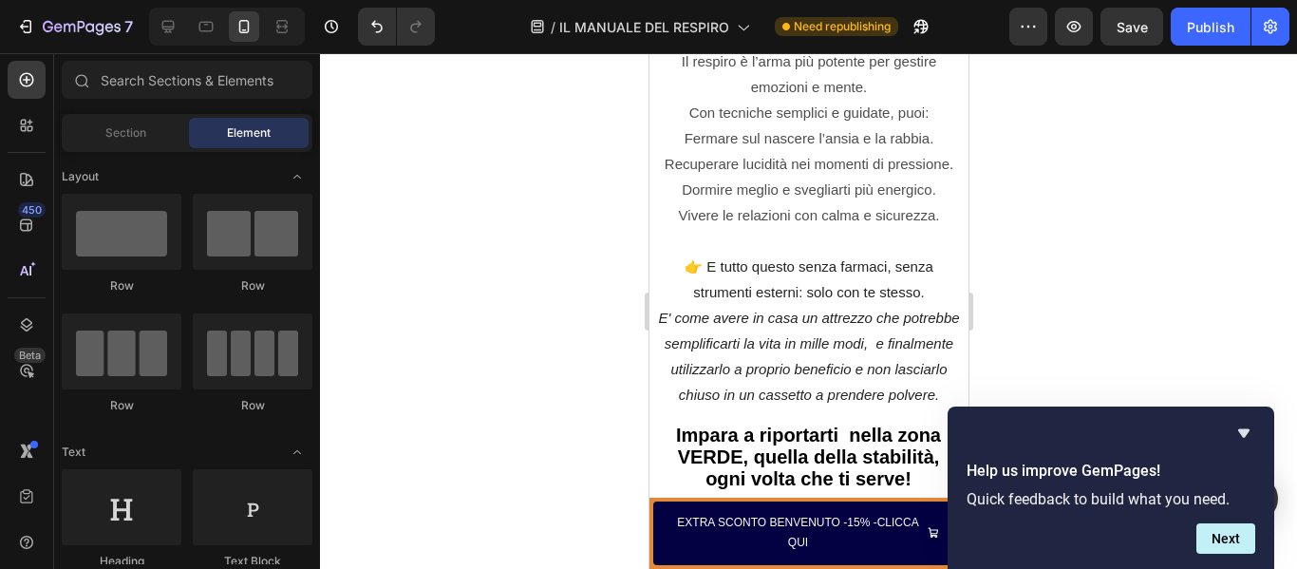
scroll to position [2434, 0]
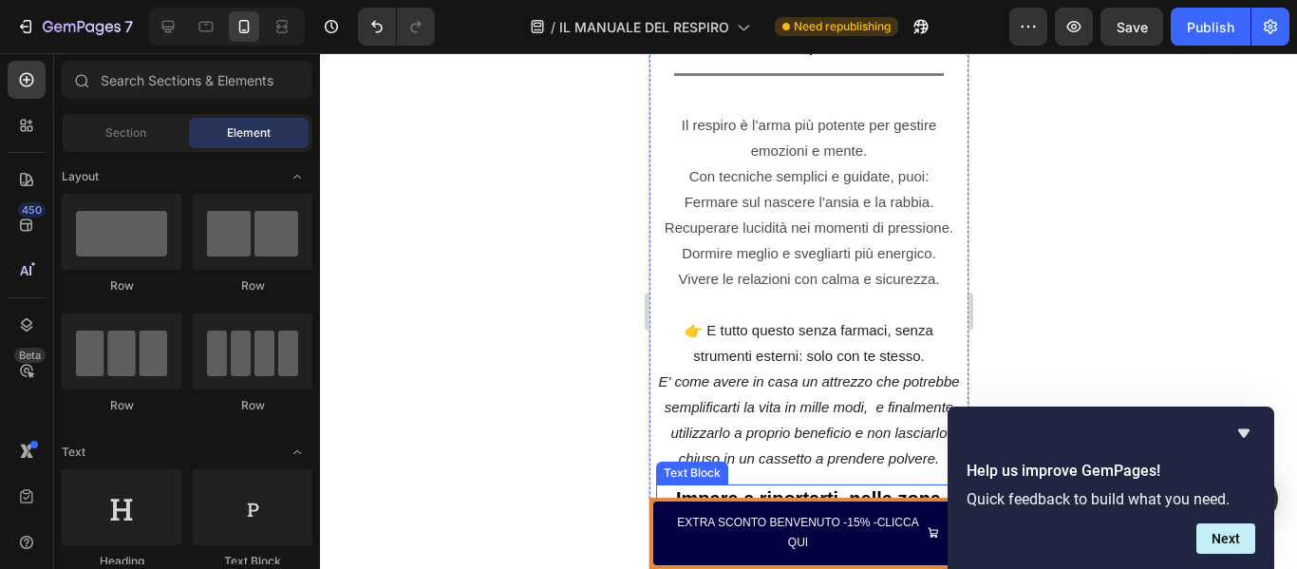
click at [838, 488] on span "Impara a riportarti nella zona VERDE, quella della stabilità, ogni volta che ti…" at bounding box center [807, 520] width 265 height 65
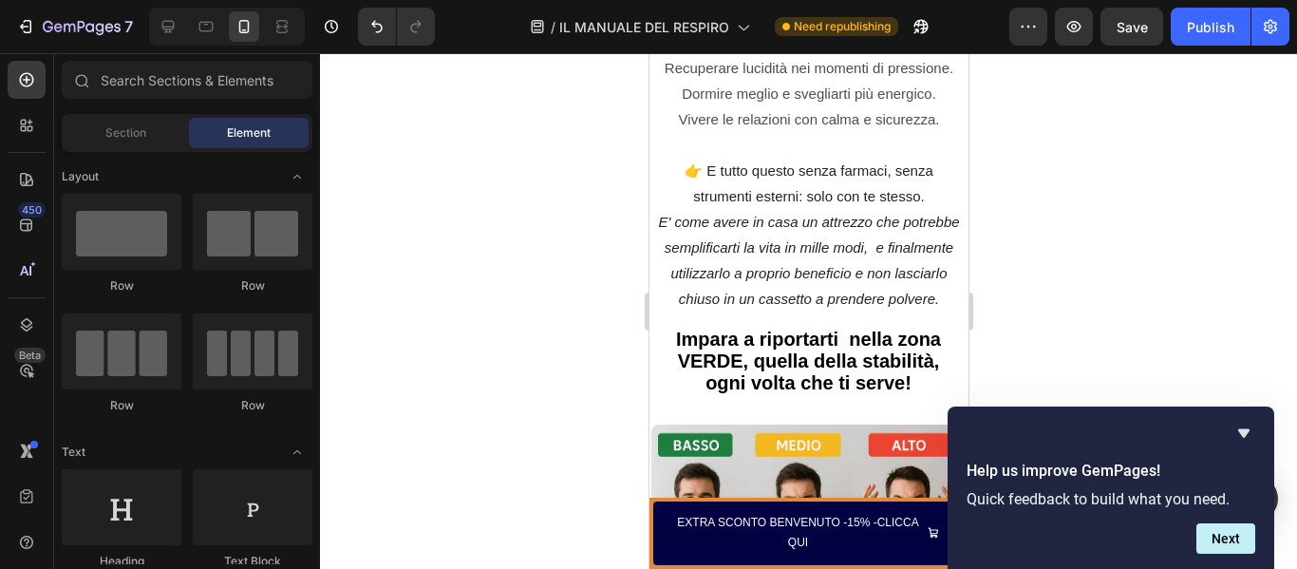
scroll to position [2657, 0]
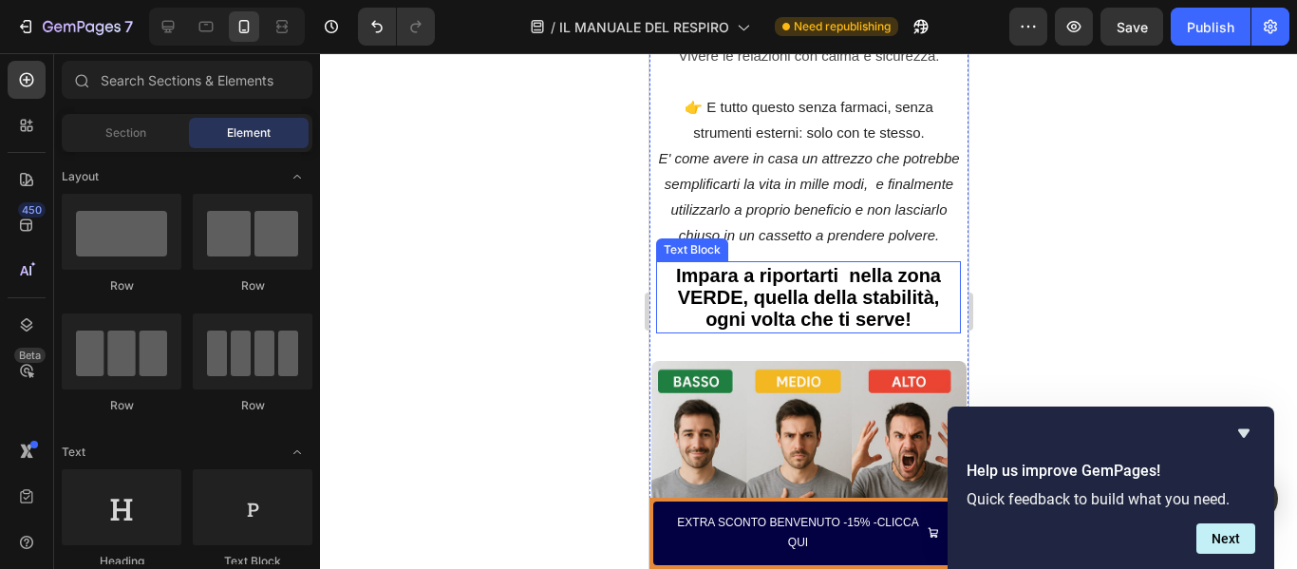
click at [822, 265] on span "Impara a riportarti nella zona VERDE, quella della stabilità, ogni volta che ti…" at bounding box center [807, 297] width 265 height 65
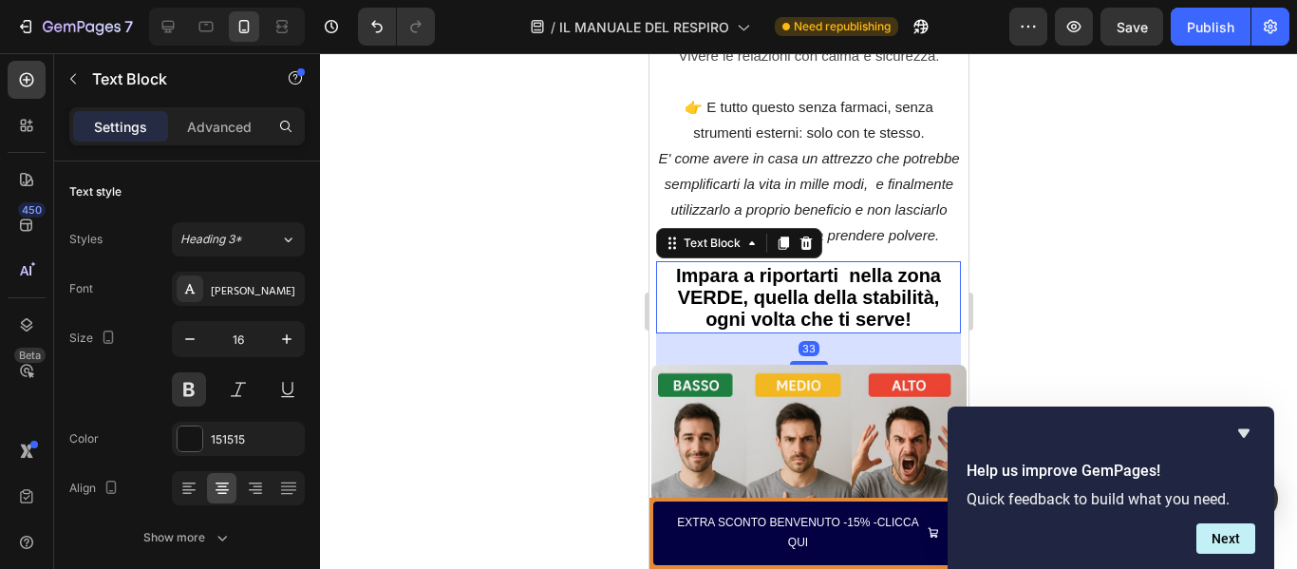
drag, startPoint x: 803, startPoint y: 326, endPoint x: 903, endPoint y: 122, distance: 226.3
click at [803, 361] on div at bounding box center [808, 363] width 38 height 4
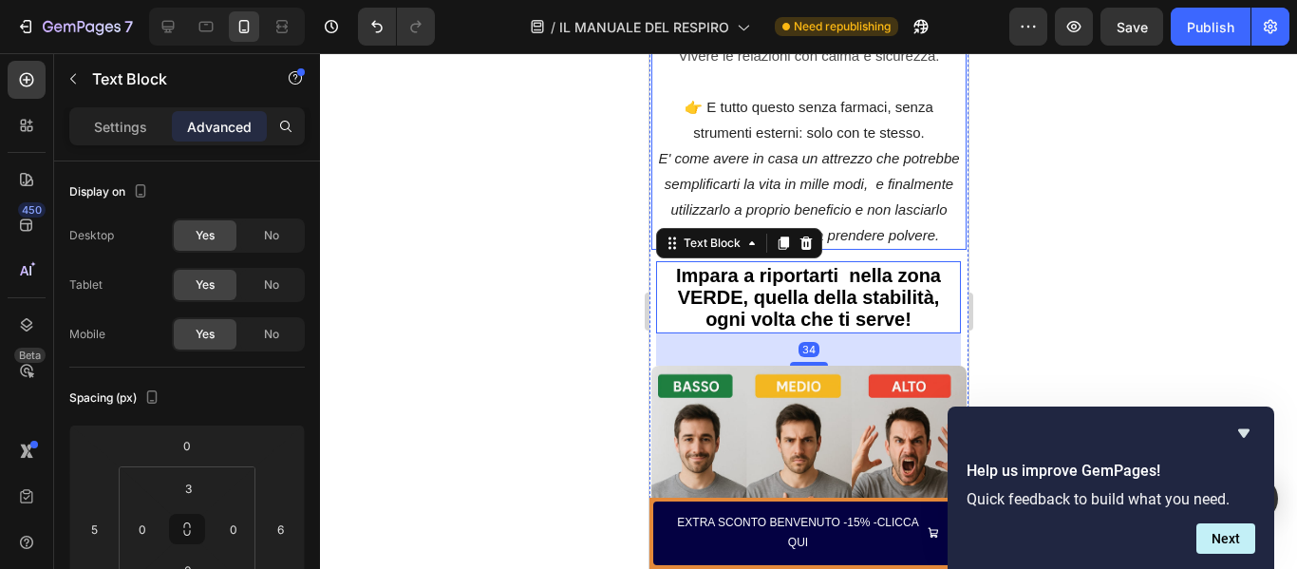
click at [893, 150] on icon "E' come avere in casa un attrezzo che potrebbe semplificarti la vita in mille m…" at bounding box center [807, 196] width 301 height 93
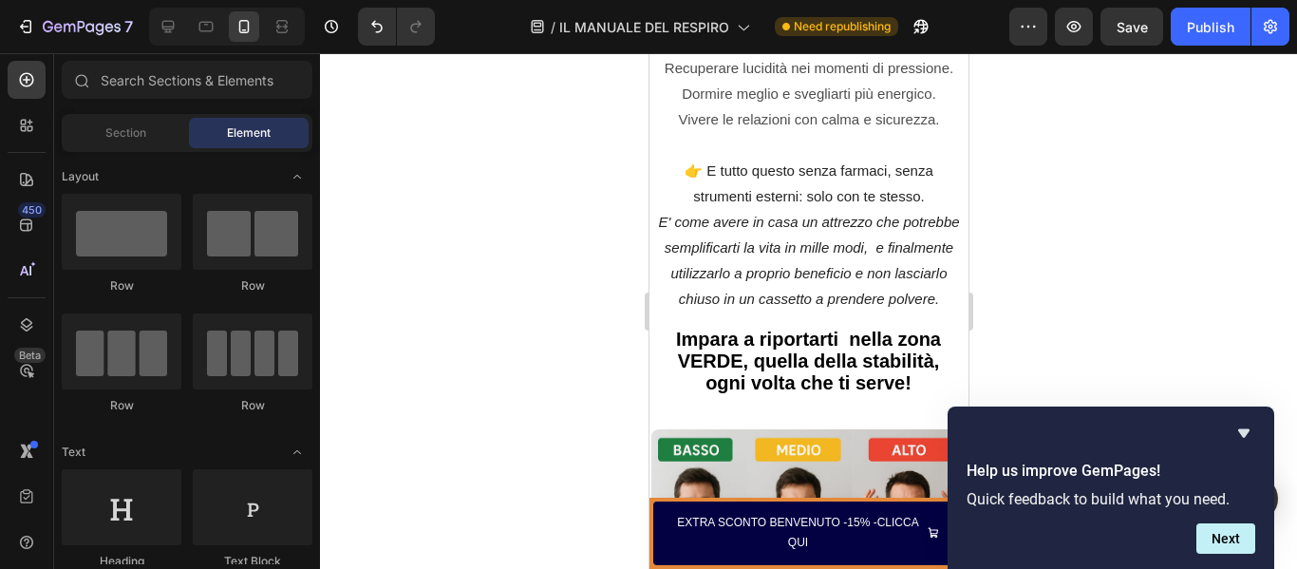
scroll to position [2626, 0]
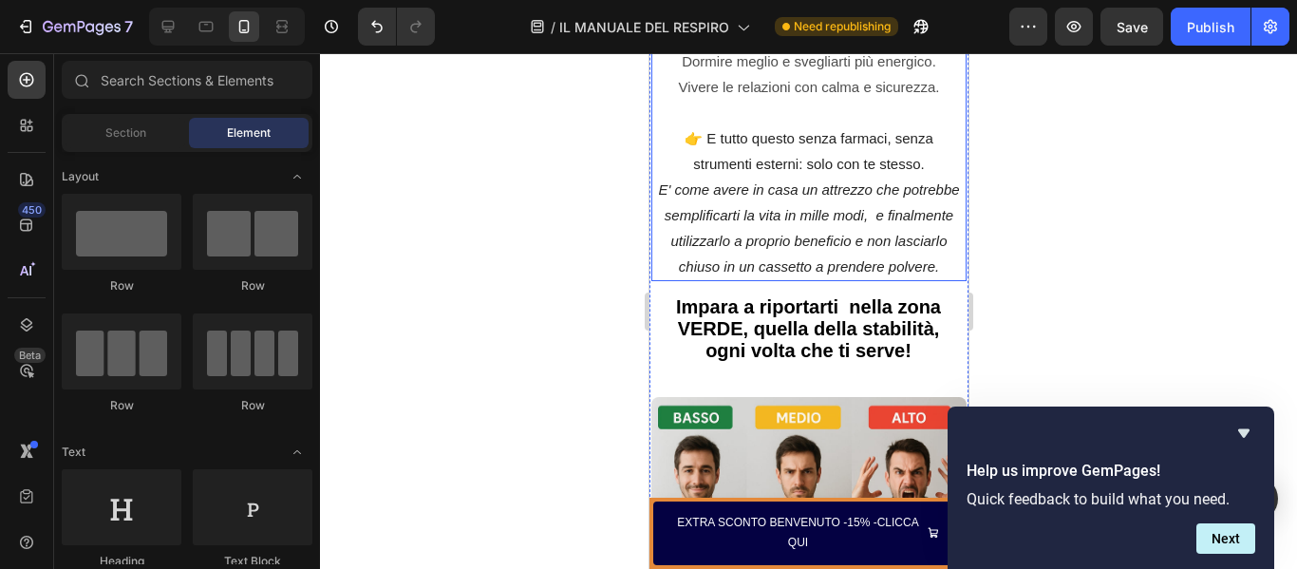
click at [867, 183] on icon "E' come avere in casa un attrezzo che potrebbe semplificarti la vita in mille m…" at bounding box center [807, 227] width 301 height 93
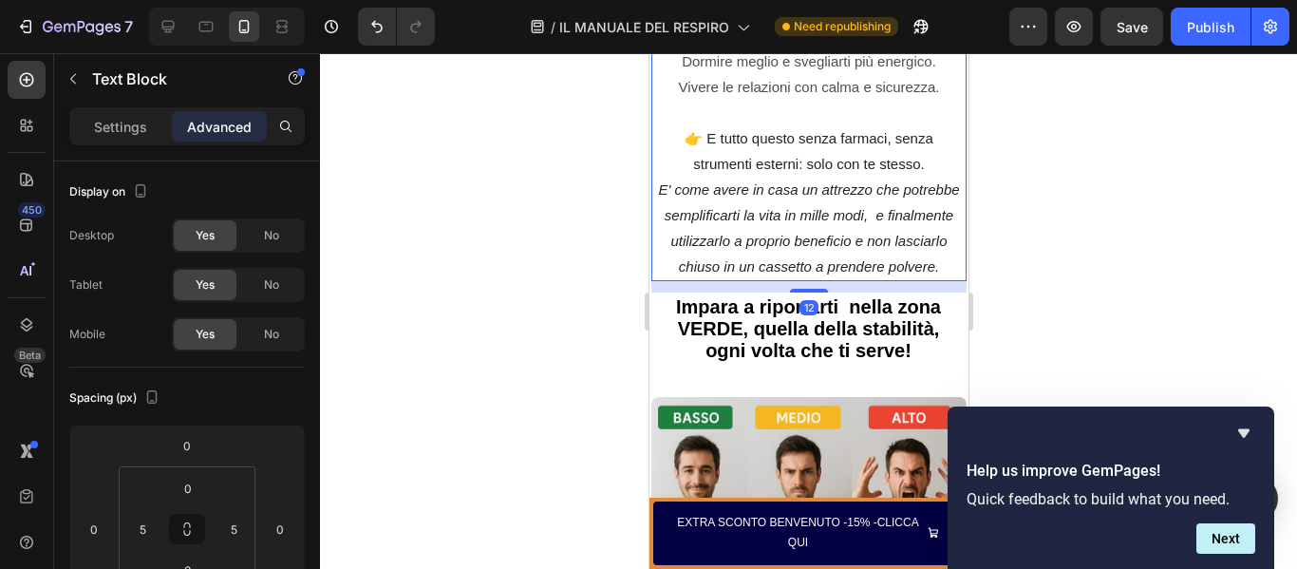
click at [867, 183] on icon "E' come avere in casa un attrezzo che potrebbe semplificarti la vita in mille m…" at bounding box center [807, 227] width 301 height 93
click at [943, 213] on p "E' come avere in casa un attrezzo che potrebbe semplificarti la vita in mille m…" at bounding box center [808, 228] width 302 height 103
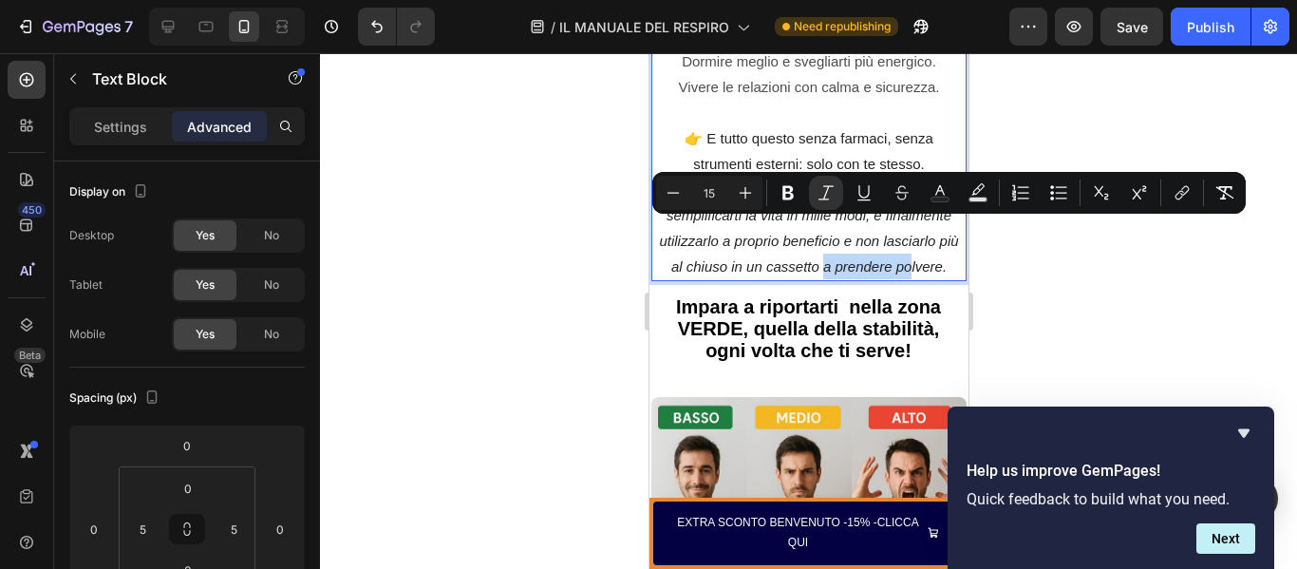
drag, startPoint x: 827, startPoint y: 235, endPoint x: 910, endPoint y: 244, distance: 84.0
click at [910, 244] on p "E' come avere in casa un attrezzo che potrebbe semplificarti la vita in mille m…" at bounding box center [808, 228] width 302 height 103
click at [922, 130] on p "👉 E tutto questo senza farmaci, senza strumenti esterni: solo con te stesso." at bounding box center [808, 138] width 302 height 77
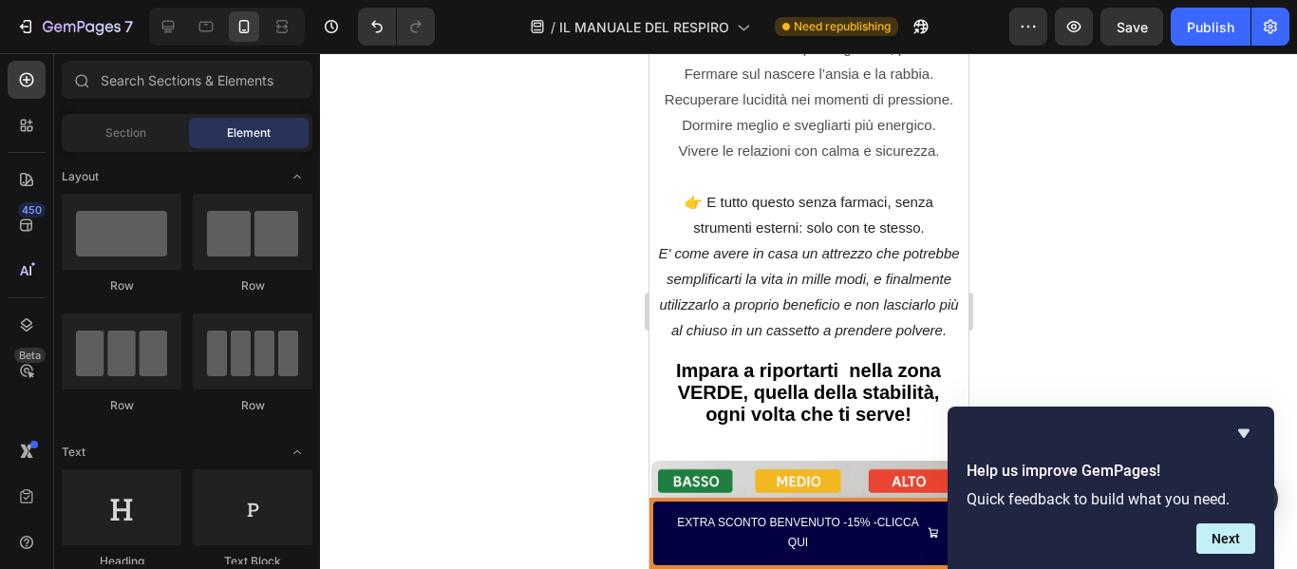
scroll to position [2403, 0]
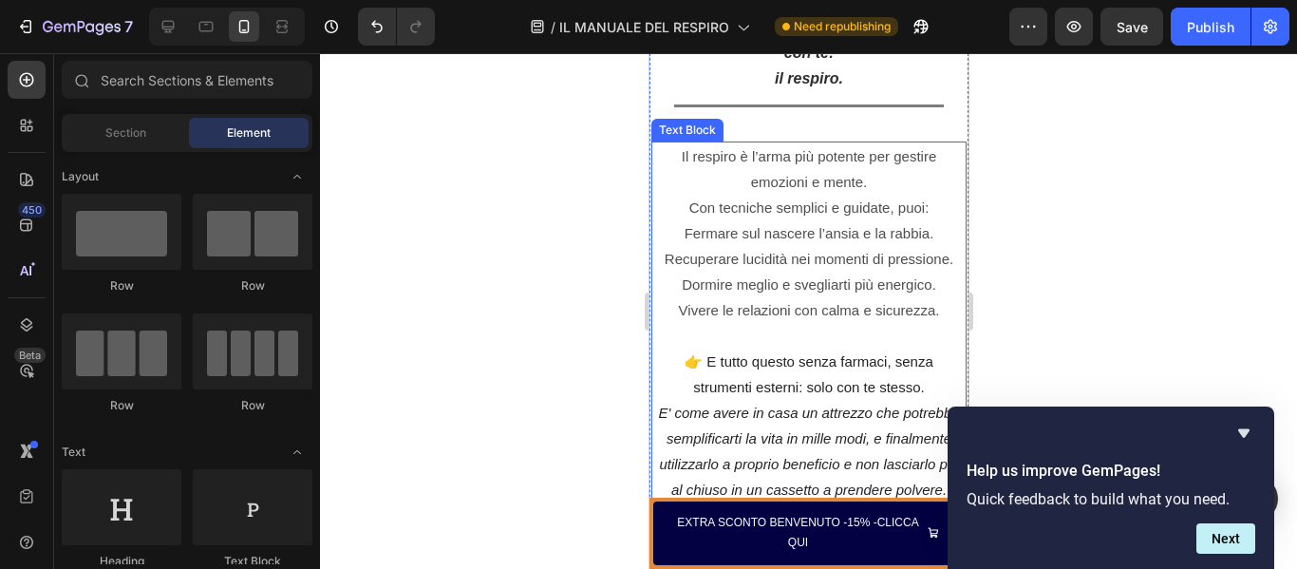
click at [678, 170] on p "Il respiro è l’arma più potente per gestire emozioni e mente. Con tecniche semp…" at bounding box center [808, 181] width 302 height 77
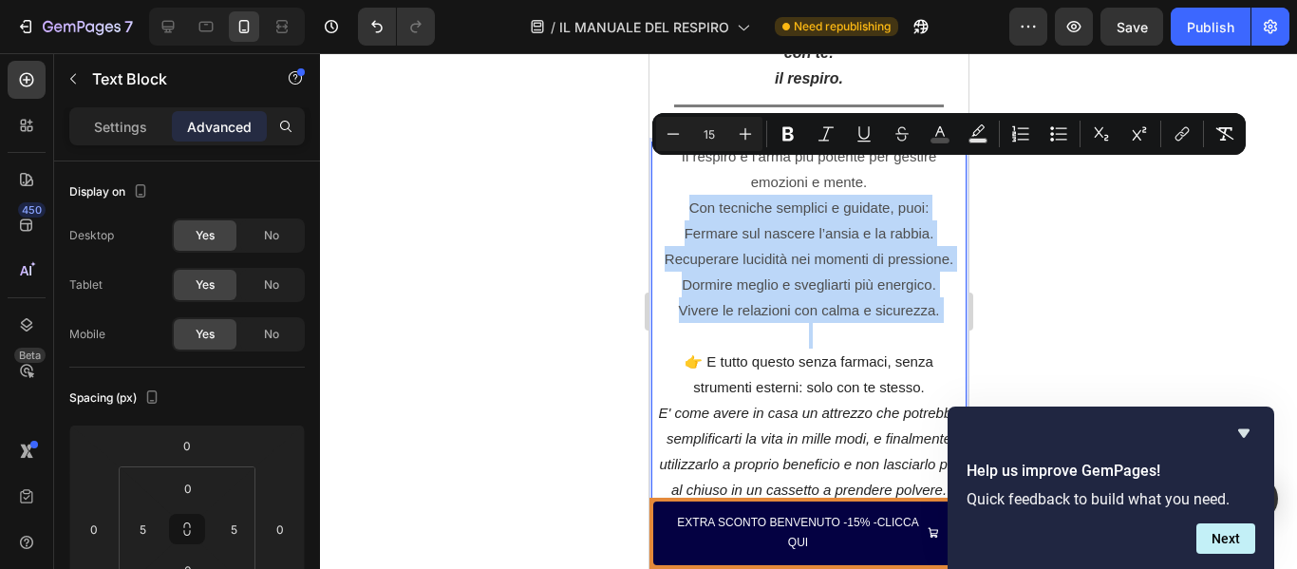
drag, startPoint x: 683, startPoint y: 172, endPoint x: 948, endPoint y: 290, distance: 290.7
click at [948, 290] on div "Il respiro è l’arma più potente per gestire emozioni e mente. Con tecniche semp…" at bounding box center [807, 322] width 315 height 363
copy div "Con tecniche semplici e guidate, puoi: Fermare sul nascere l’ansia e la rabbia.…"
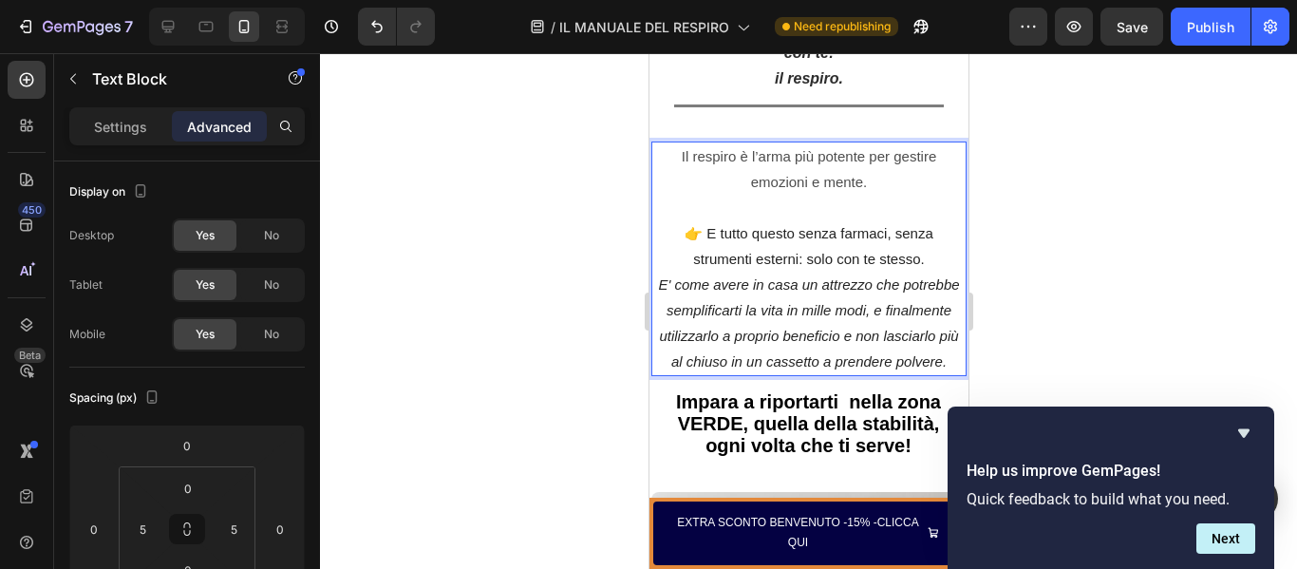
click at [922, 231] on p "👉 E tutto questo senza farmaci, senza strumenti esterni: solo con te stesso." at bounding box center [808, 233] width 302 height 77
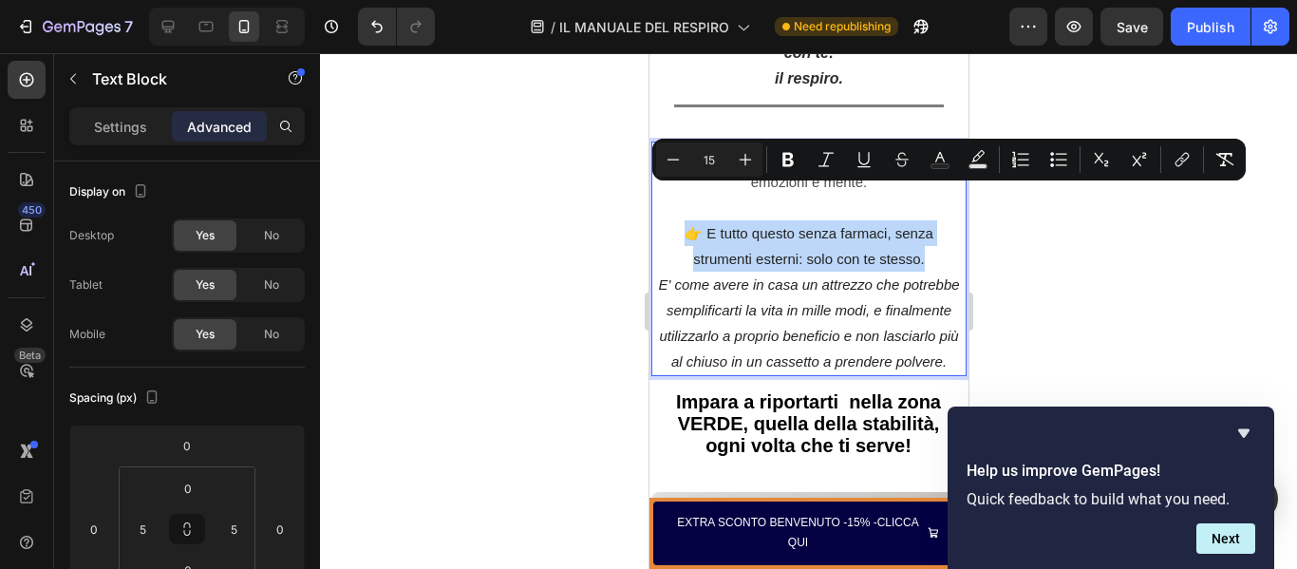
drag, startPoint x: 922, startPoint y: 231, endPoint x: 665, endPoint y: 204, distance: 258.7
click at [665, 204] on p "👉 E tutto questo senza farmaci, senza strumenti esterni: solo con te stesso." at bounding box center [808, 233] width 302 height 77
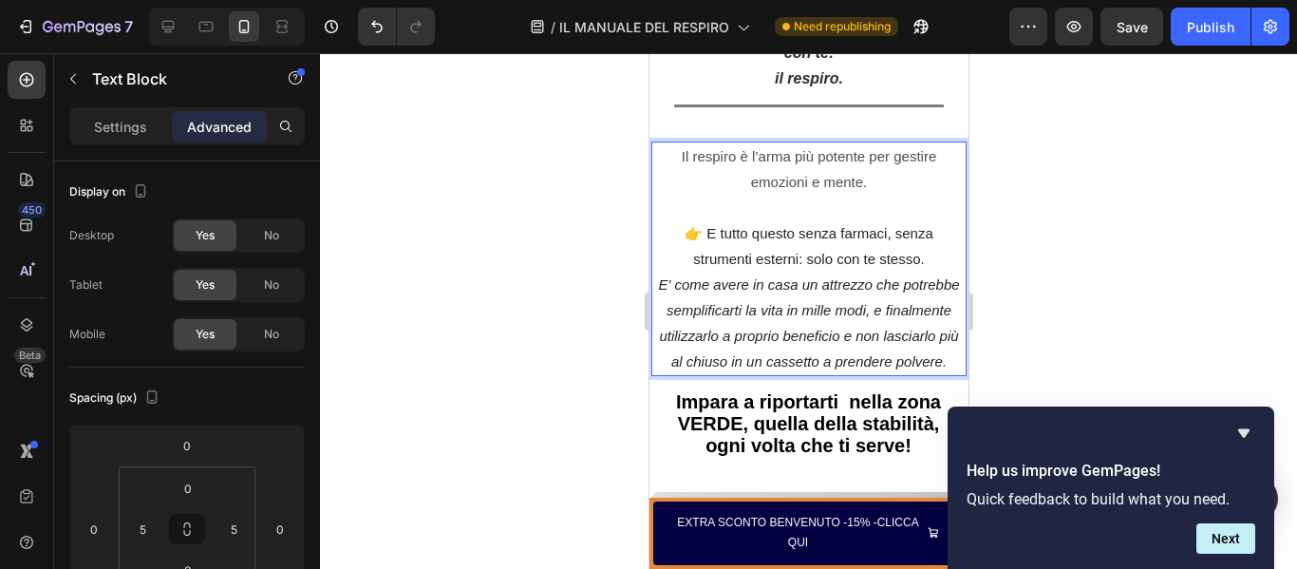
drag, startPoint x: 746, startPoint y: 200, endPoint x: 949, endPoint y: 340, distance: 246.5
click at [949, 340] on div "Il respiro è l’arma più potente per gestire emozioni e mente. 👉 E tutto questo …" at bounding box center [807, 258] width 315 height 234
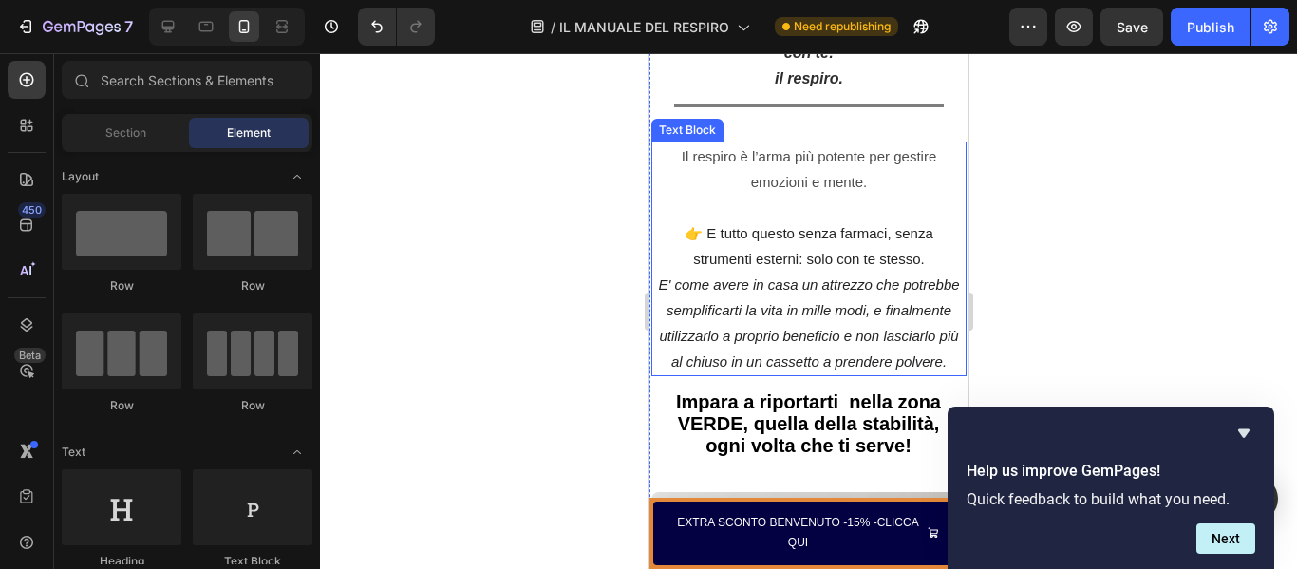
click at [676, 195] on p "👉 E tutto questo senza farmaci, senza strumenti esterni: solo con te stesso." at bounding box center [808, 233] width 302 height 77
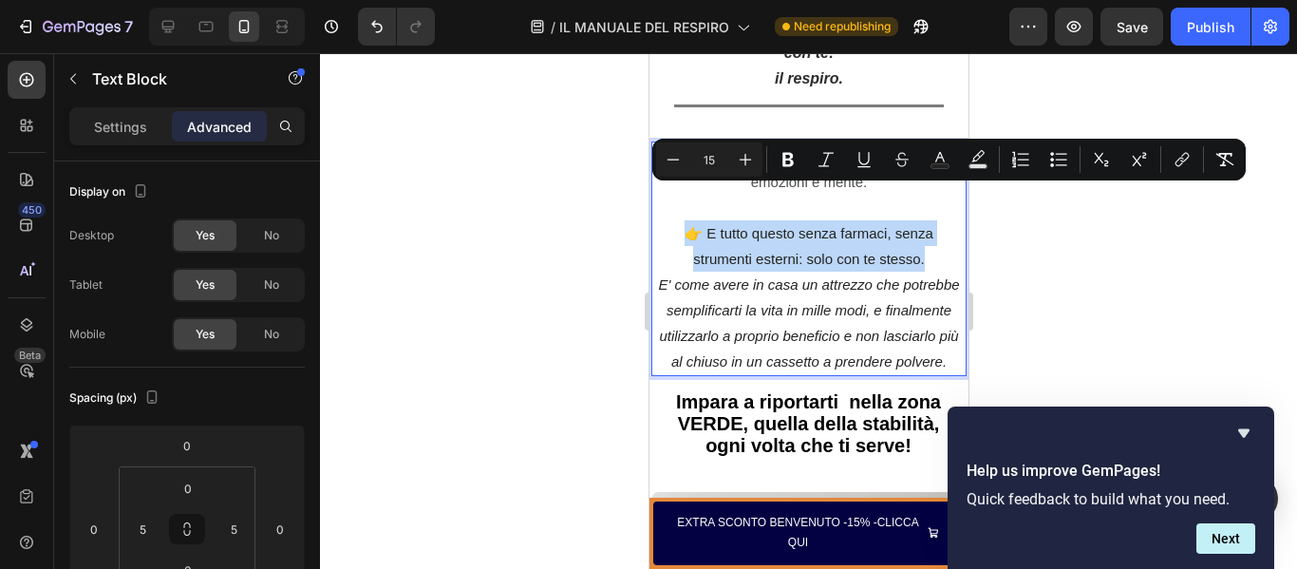
drag, startPoint x: 681, startPoint y: 204, endPoint x: 927, endPoint y: 228, distance: 247.0
click at [927, 228] on p "👉 E tutto questo senza farmaci, senza strumenti esterni: solo con te stesso." at bounding box center [808, 233] width 302 height 77
copy span "👉 E tutto questo senza farmaci, senza strumenti esterni: solo con te stesso."
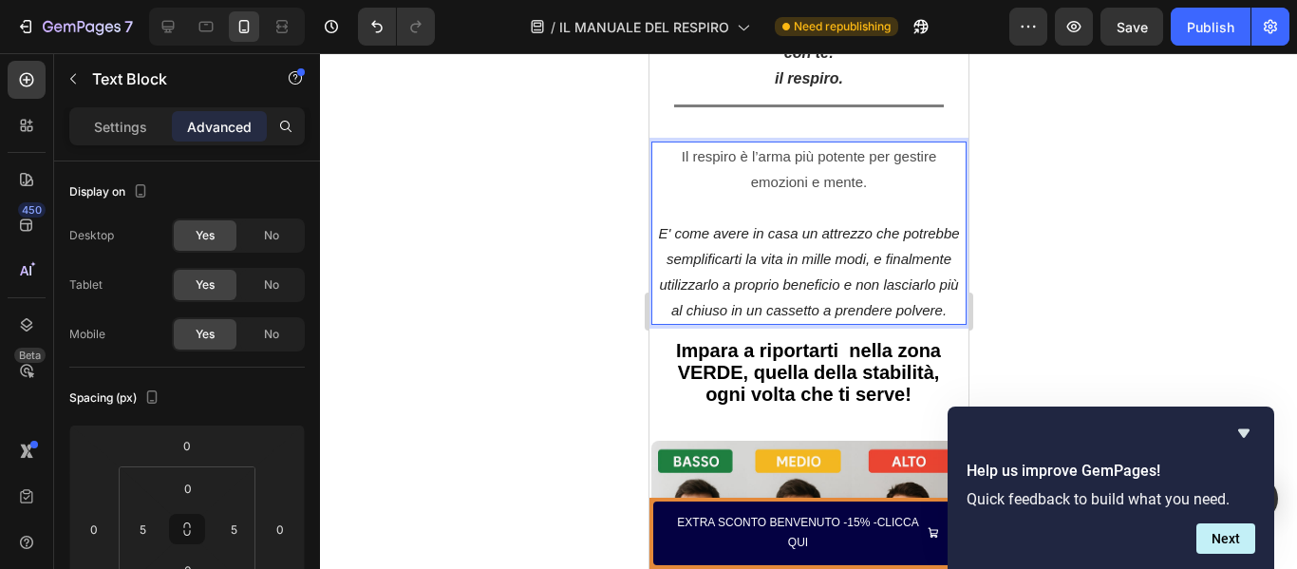
click at [944, 276] on p "E' come avere in casa un attrezzo che potrebbe semplificarti la vita in mille m…" at bounding box center [808, 271] width 302 height 103
click at [944, 277] on p "E' come avere in casa un attrezzo che potrebbe semplificarti la vita in mille m…" at bounding box center [808, 271] width 302 height 103
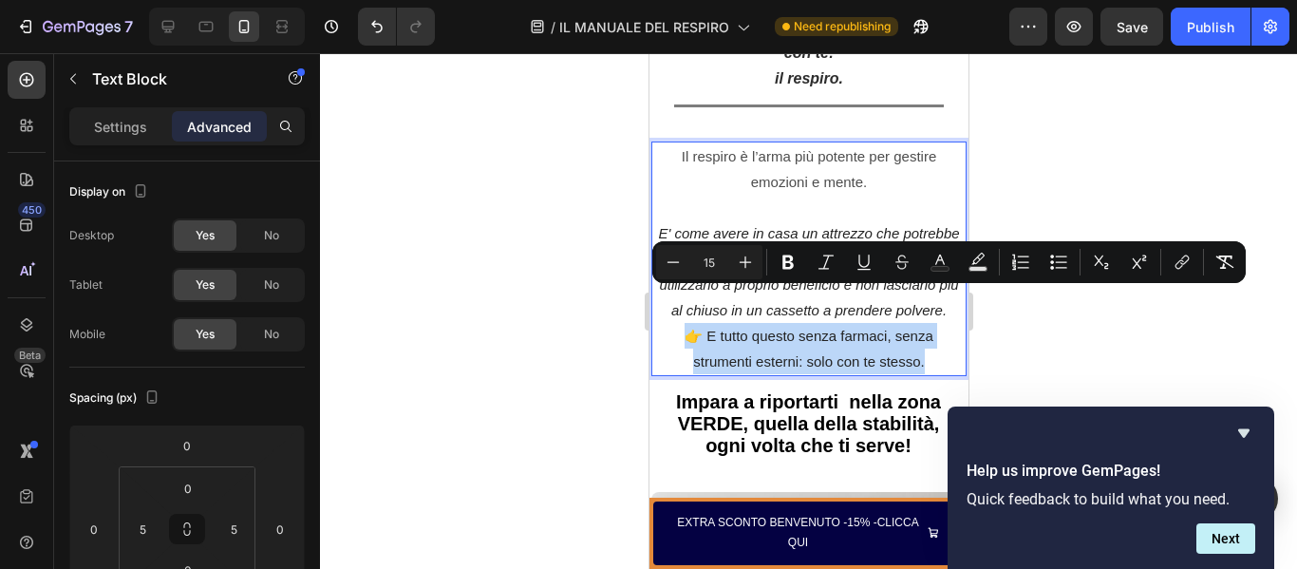
drag, startPoint x: 675, startPoint y: 304, endPoint x: 968, endPoint y: 325, distance: 294.1
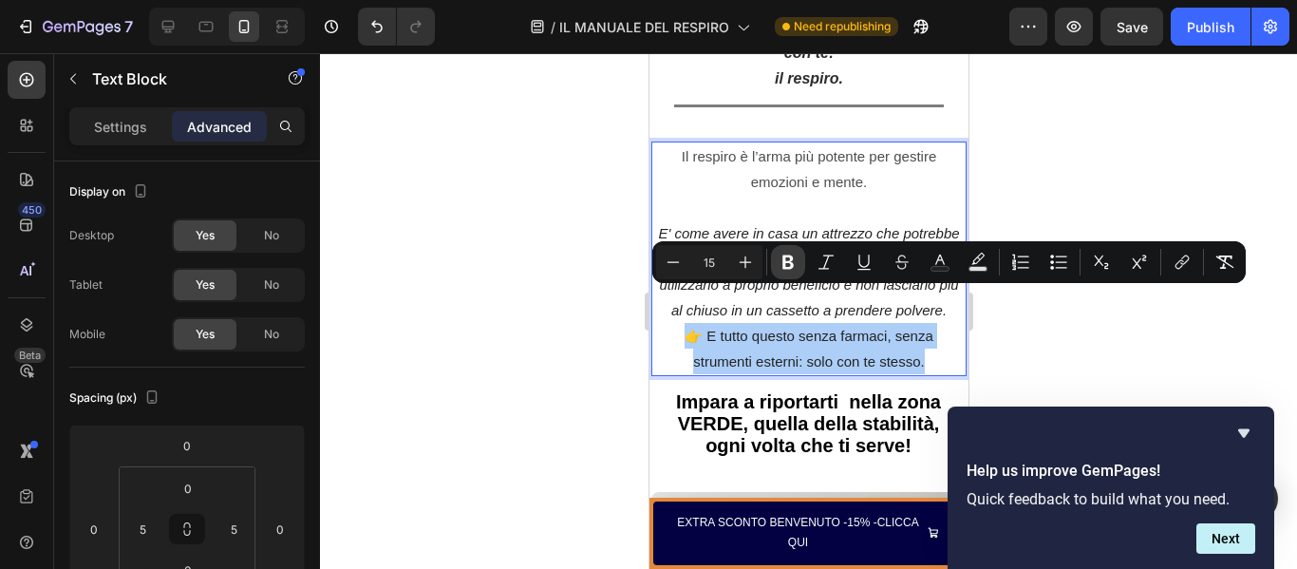
click at [781, 258] on icon "Editor contextual toolbar" at bounding box center [787, 262] width 19 height 19
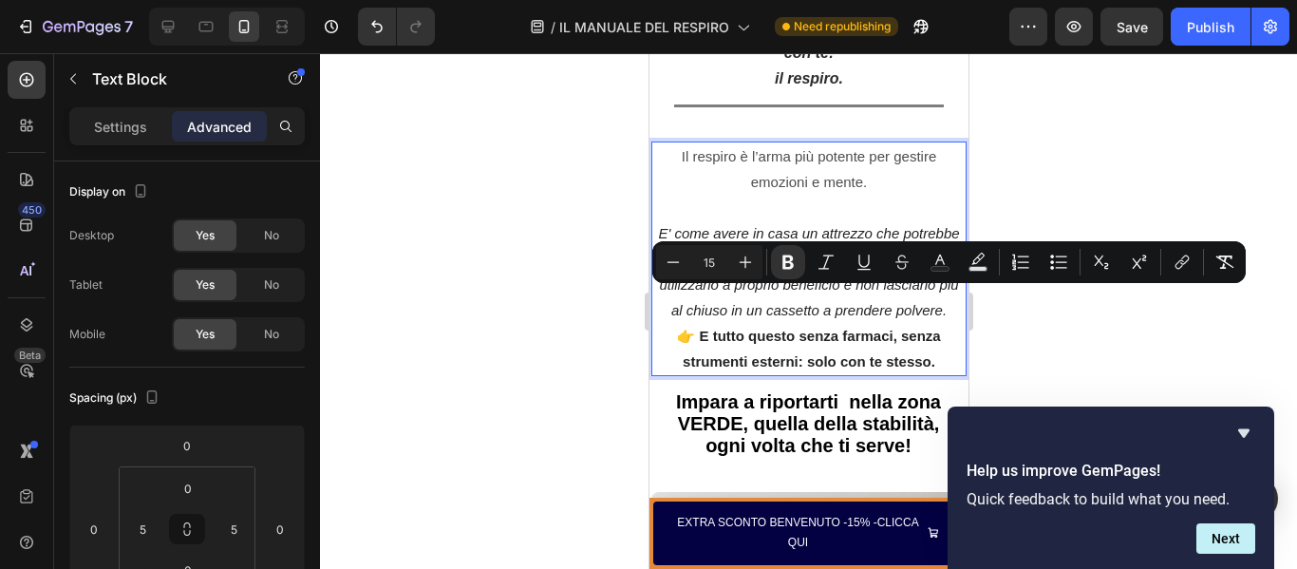
click at [928, 284] on icon "E' come avere in casa un attrezzo che potrebbe semplificarti la vita in mille m…" at bounding box center [807, 271] width 301 height 93
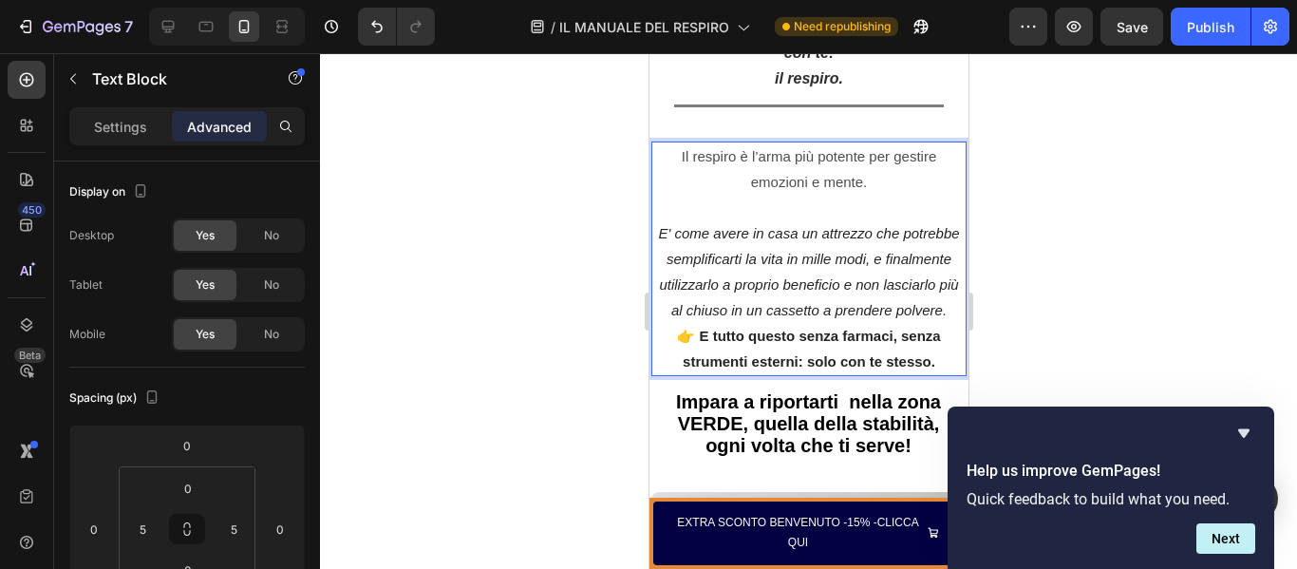
click at [948, 281] on div "Il respiro è l’arma più potente per gestire emozioni e mente. E' come avere in …" at bounding box center [807, 258] width 315 height 234
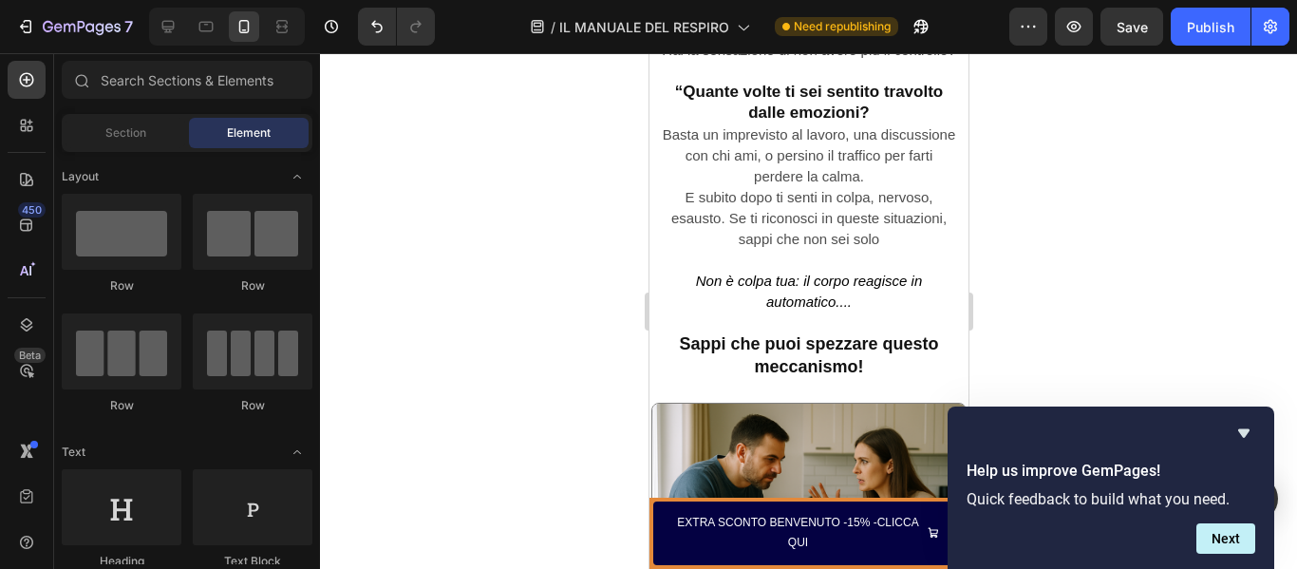
scroll to position [1354, 0]
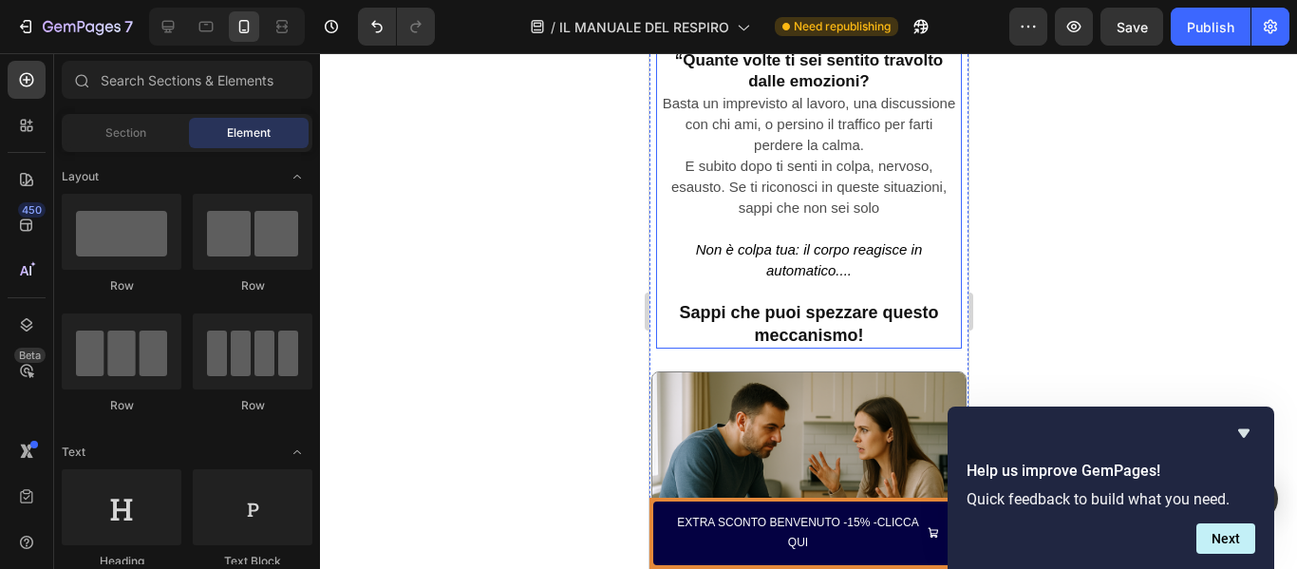
click at [854, 150] on h2 "Ti senti spesso sopraffatto? Ti arrabbi facilmente per piccole cose? L’ansia ti…" at bounding box center [808, 135] width 298 height 425
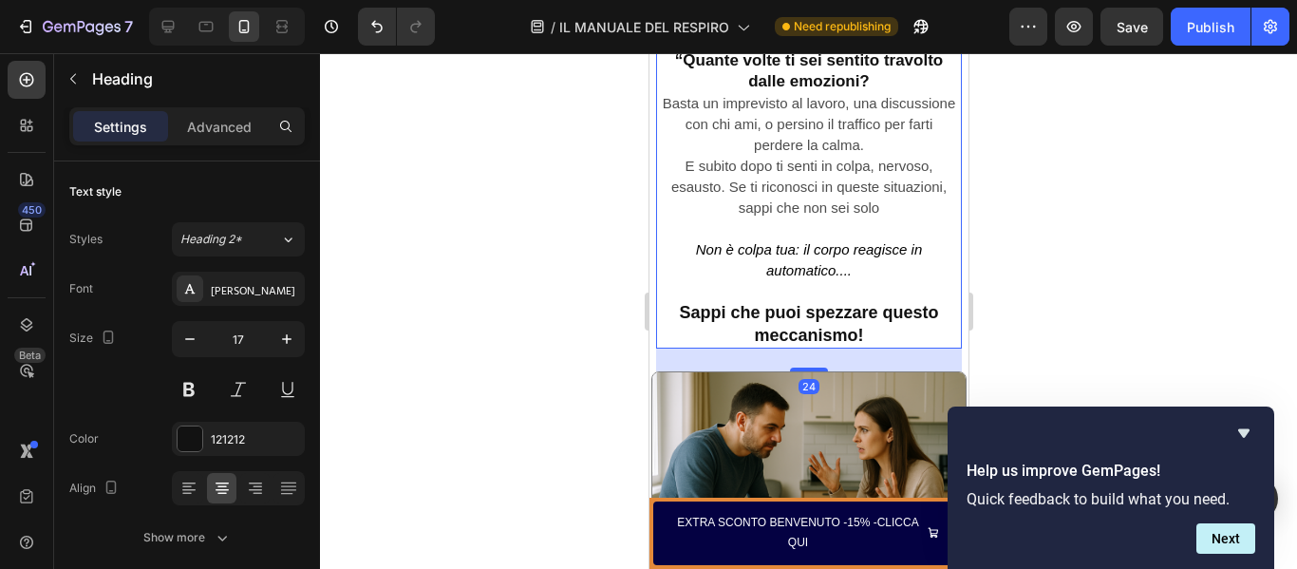
click at [858, 157] on h2 "Ti senti spesso sopraffatto? Ti arrabbi facilmente per piccole cose? L’ansia ti…" at bounding box center [808, 135] width 298 height 425
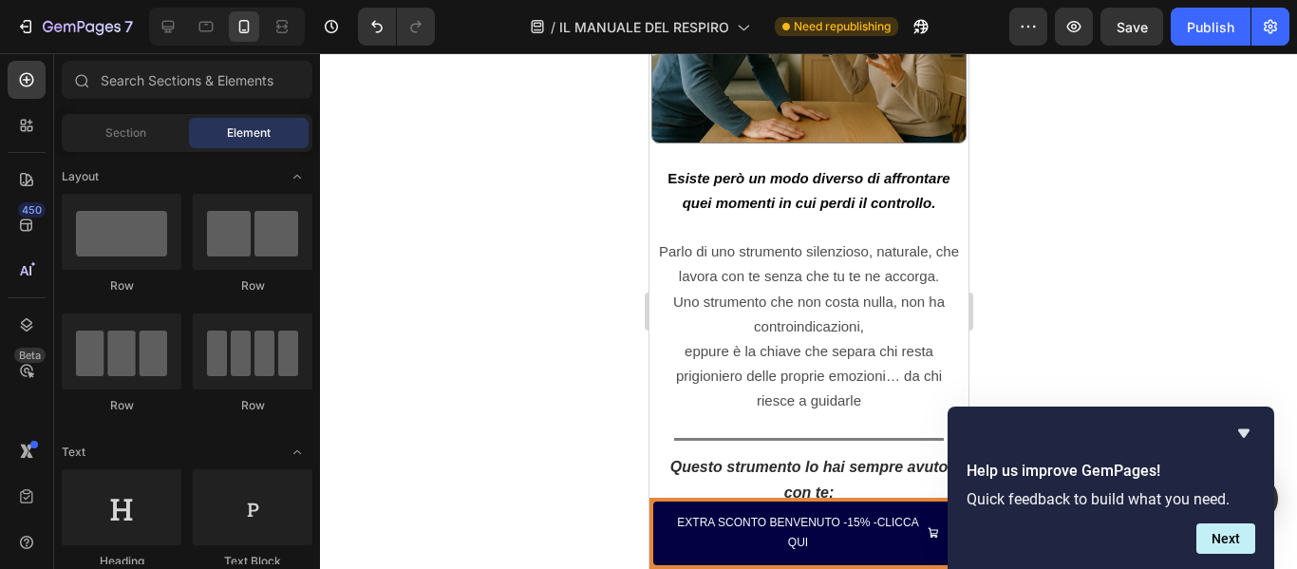
scroll to position [1824, 0]
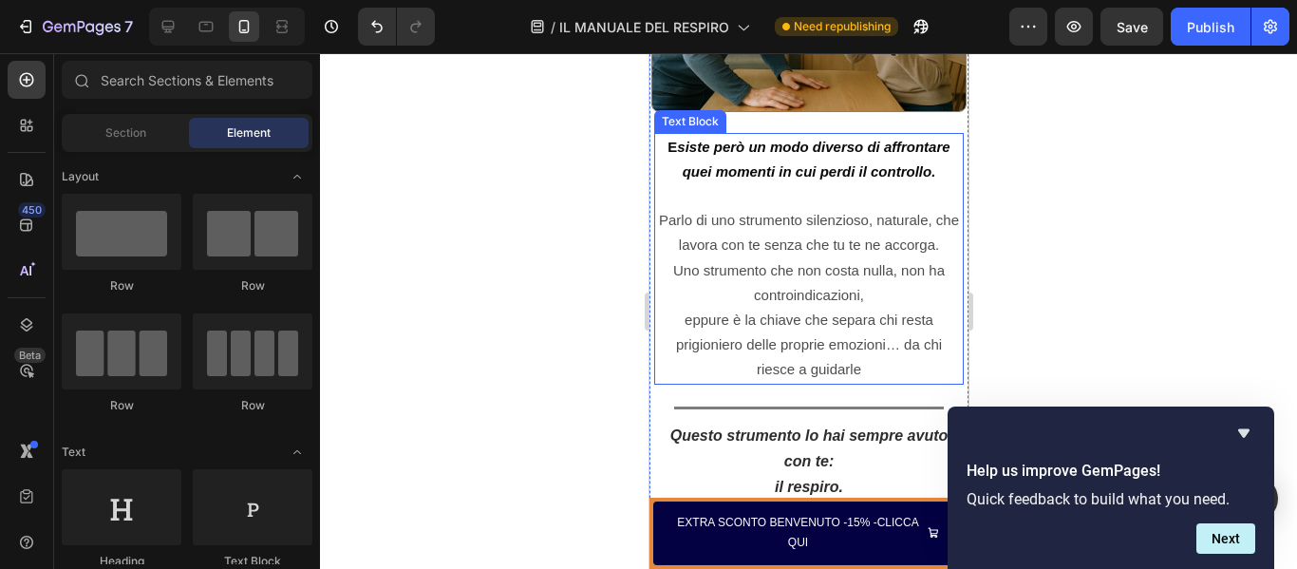
click at [929, 173] on p "E siste però un modo diverso di affrontare quei momenti in cui perdi il control…" at bounding box center [808, 172] width 306 height 74
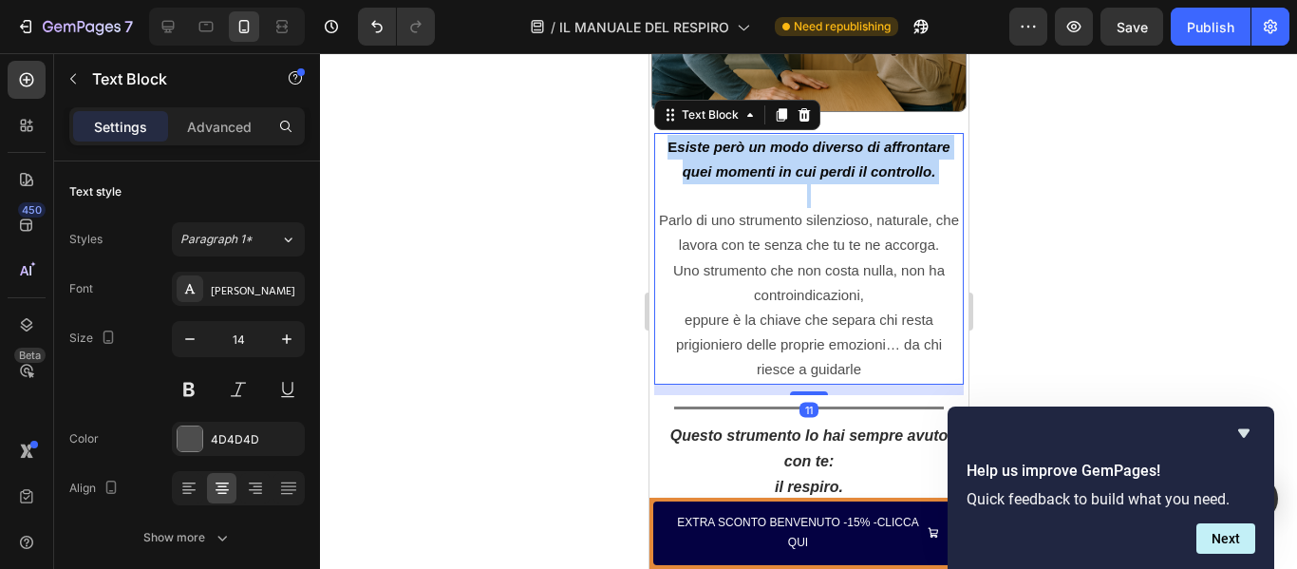
click at [929, 173] on p "E siste però un modo diverso di affrontare quei momenti in cui perdi il control…" at bounding box center [808, 172] width 306 height 74
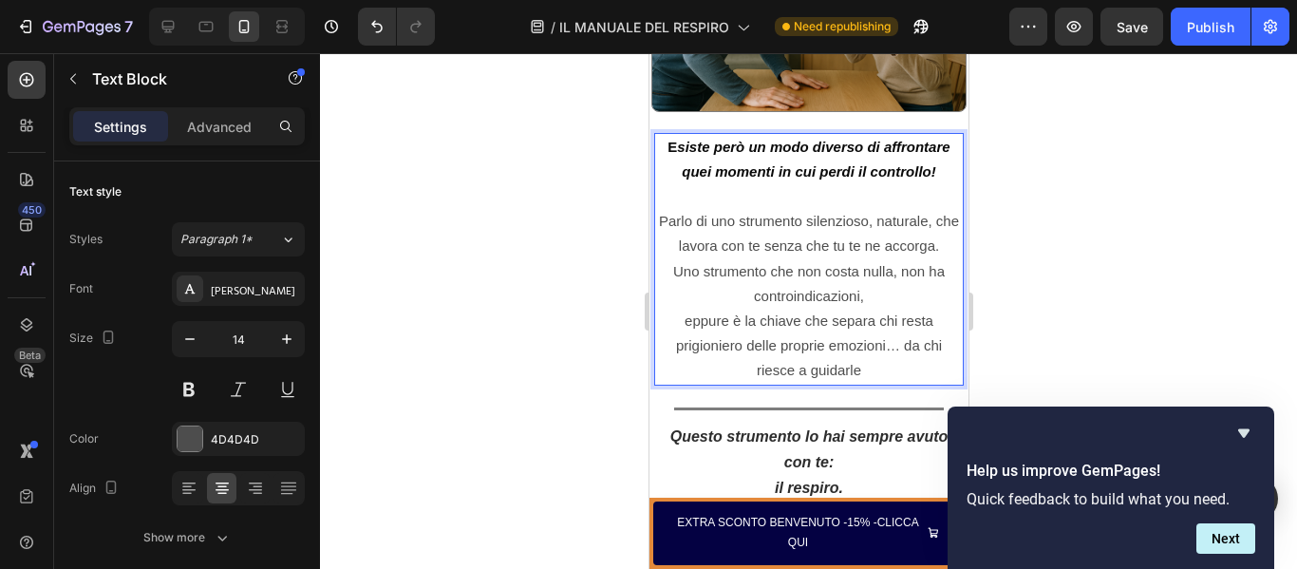
click at [880, 341] on span "eppure è la chiave che separa chi resta prigioniero delle proprie emozioni… da …" at bounding box center [808, 345] width 266 height 66
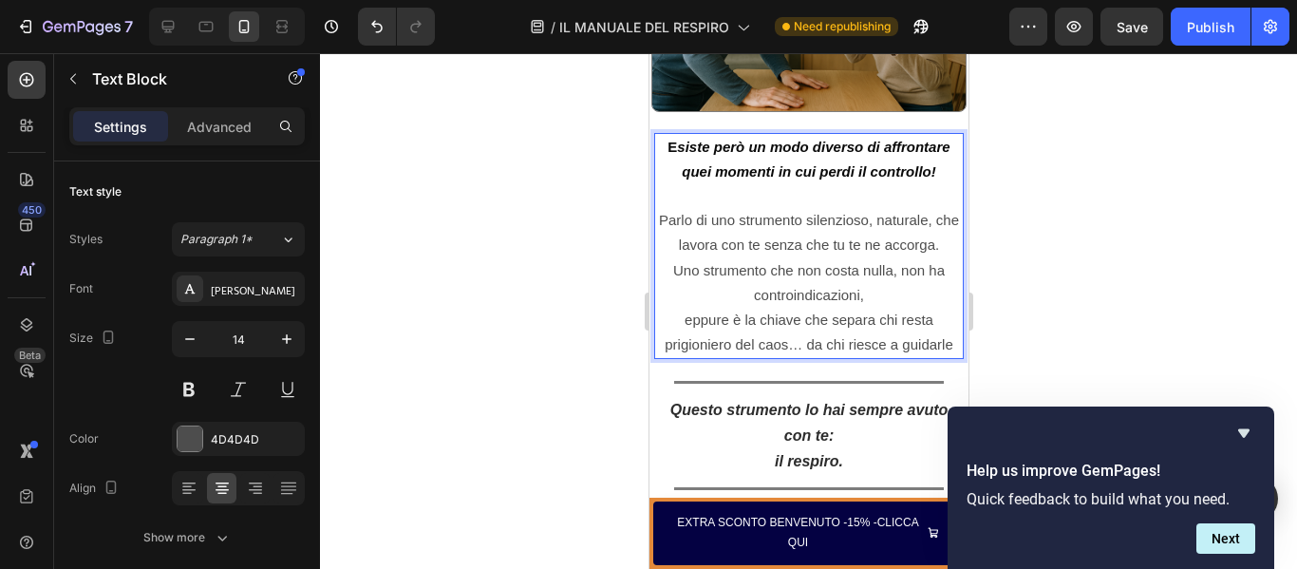
click at [938, 336] on p "eppure è la chiave che separa chi resta prigioniero del caos… da chi riesce a g…" at bounding box center [808, 332] width 306 height 49
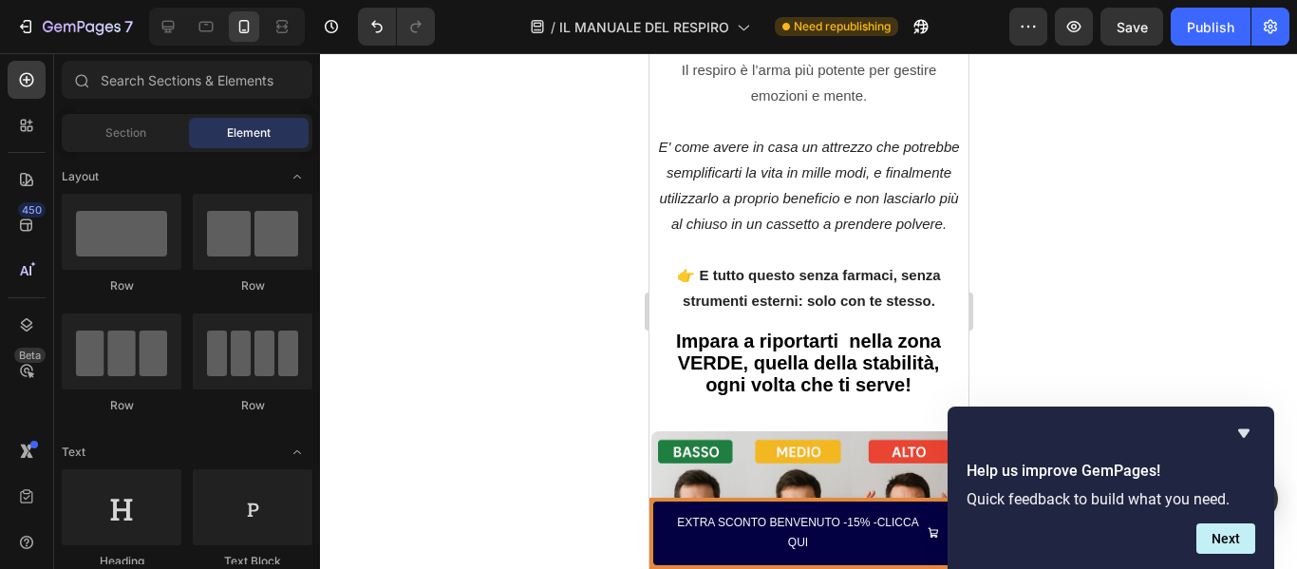
scroll to position [2355, 0]
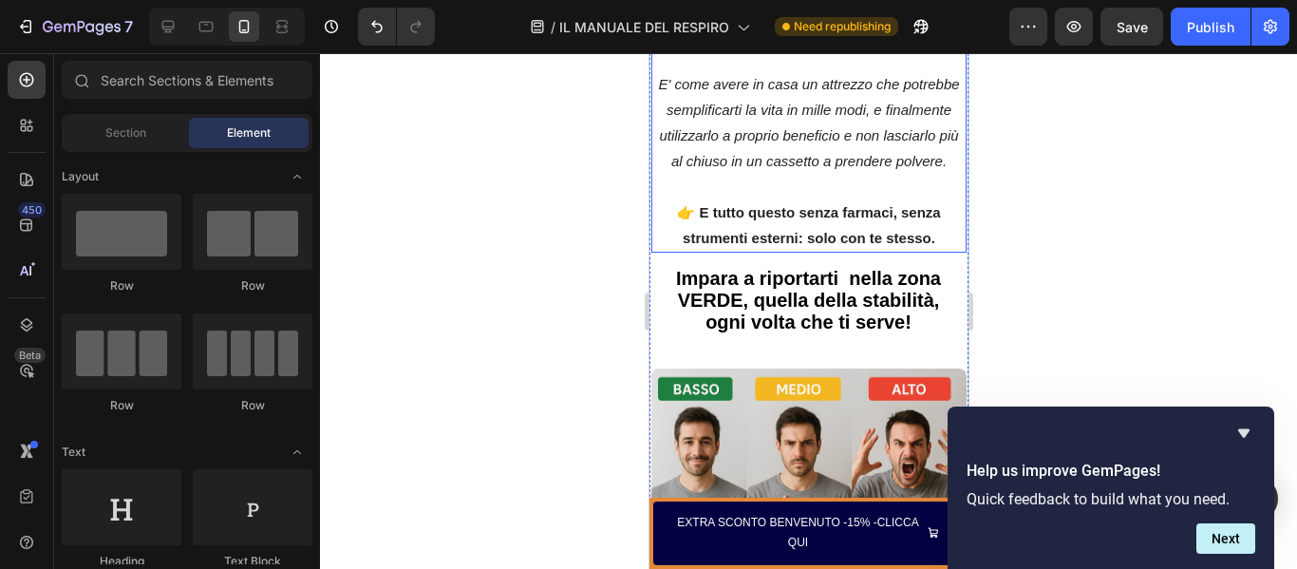
click at [682, 204] on strong "👉 E tutto questo senza farmaci, senza strumenti esterni: solo con te stesso." at bounding box center [807, 225] width 263 height 42
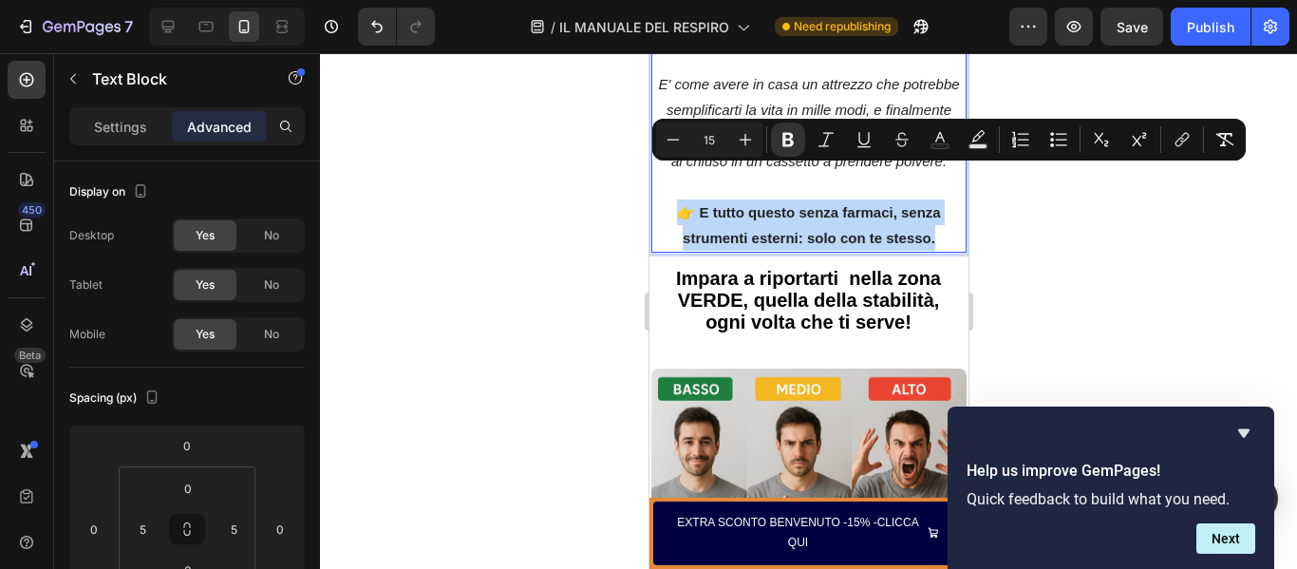
drag, startPoint x: 673, startPoint y: 178, endPoint x: 927, endPoint y: 205, distance: 254.9
click at [927, 205] on p "👉 E tutto questo senza farmaci, senza strumenti esterni: solo con te stesso." at bounding box center [808, 224] width 302 height 51
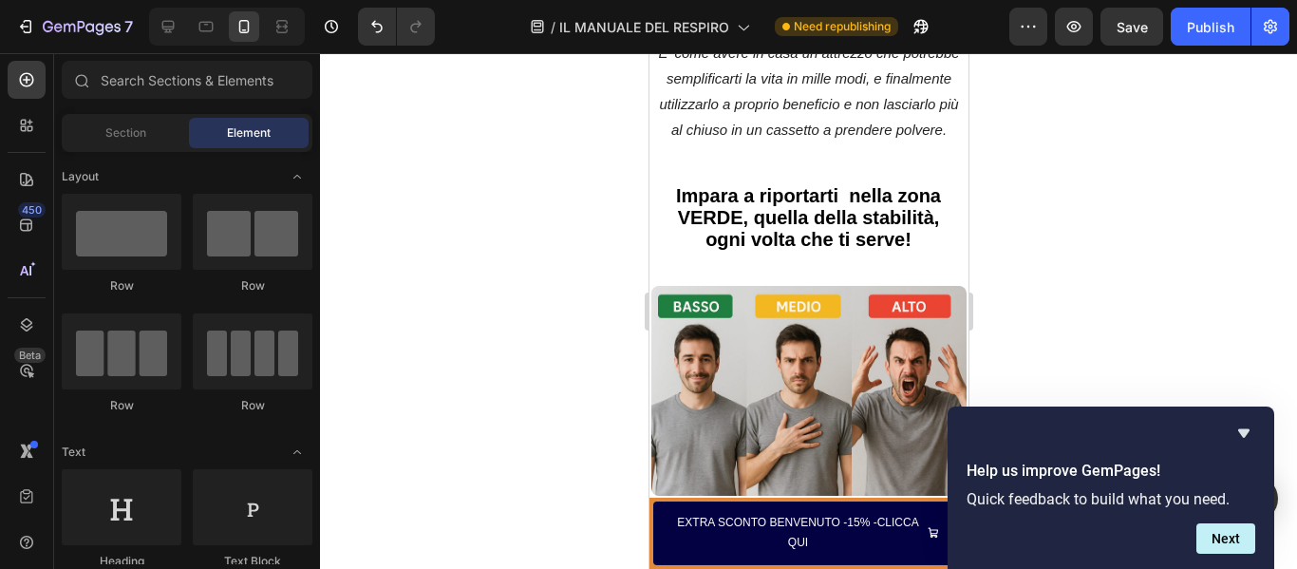
scroll to position [2511, 0]
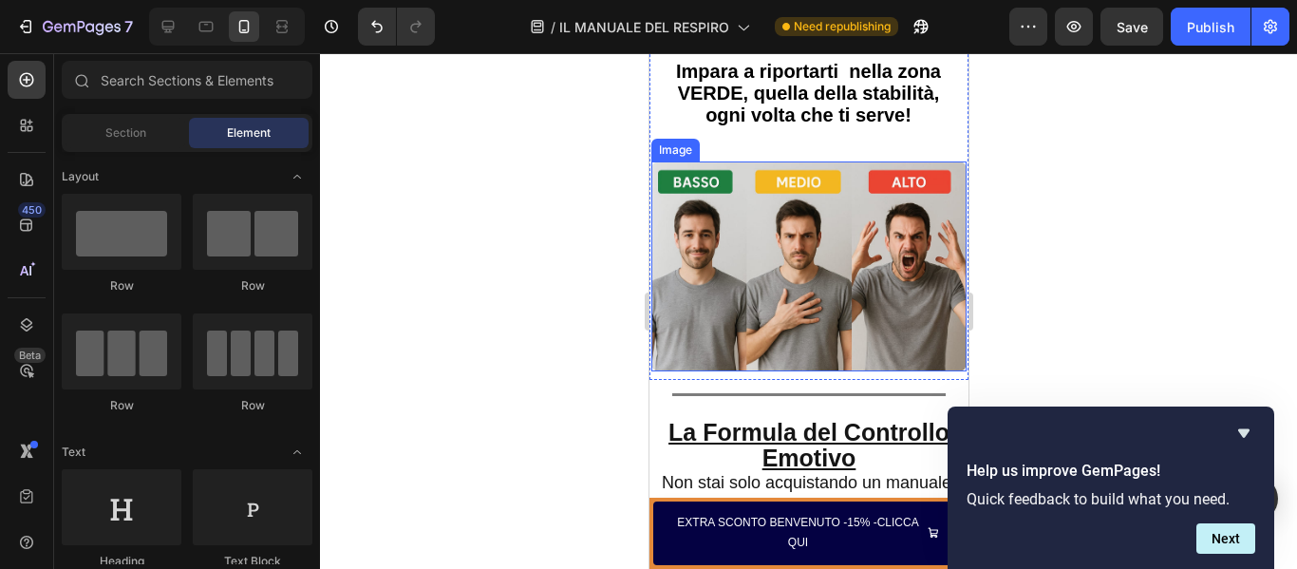
click at [829, 323] on img at bounding box center [807, 266] width 315 height 210
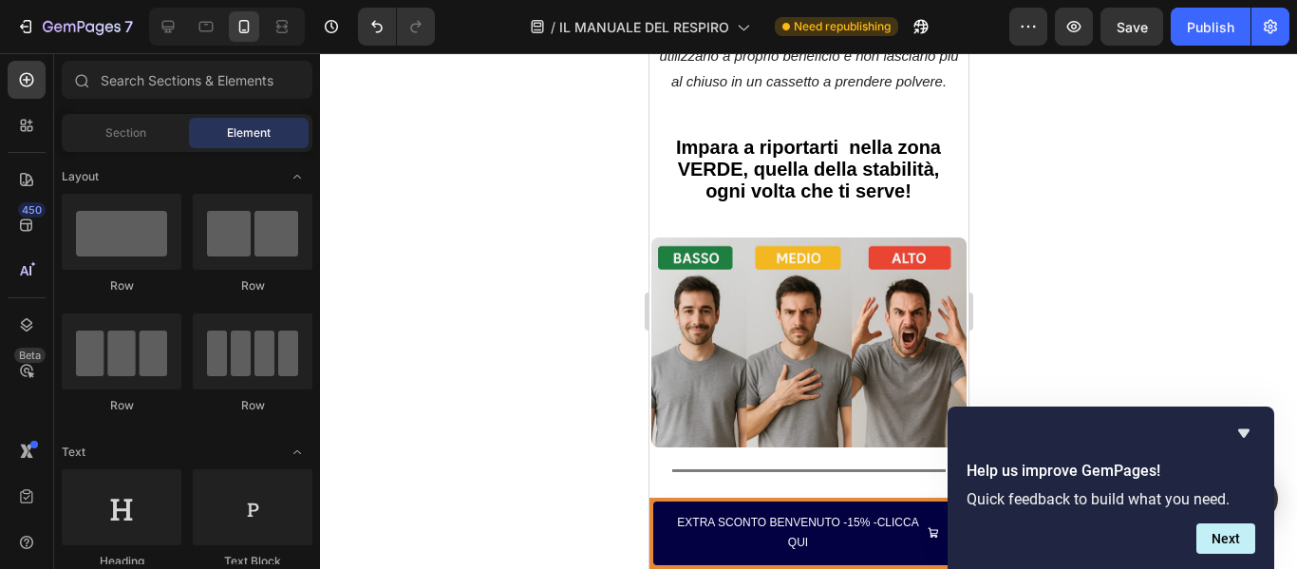
scroll to position [2397, 0]
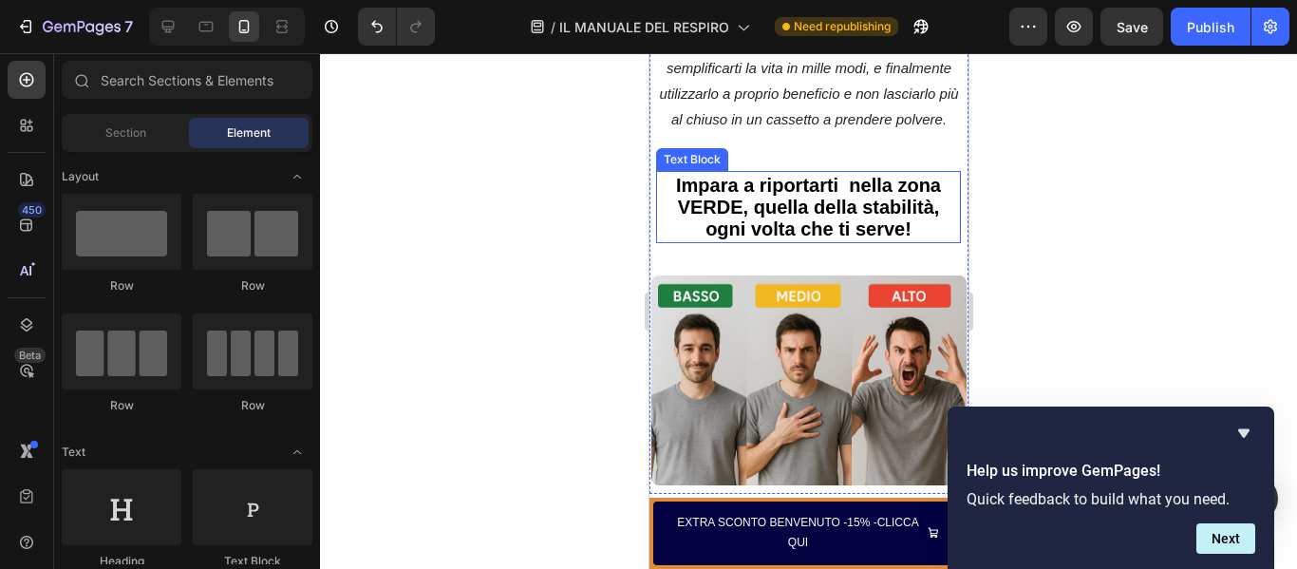
click at [839, 175] on span "Impara a riportarti nella zona VERDE, quella della stabilità, ogni volta che ti…" at bounding box center [807, 207] width 265 height 65
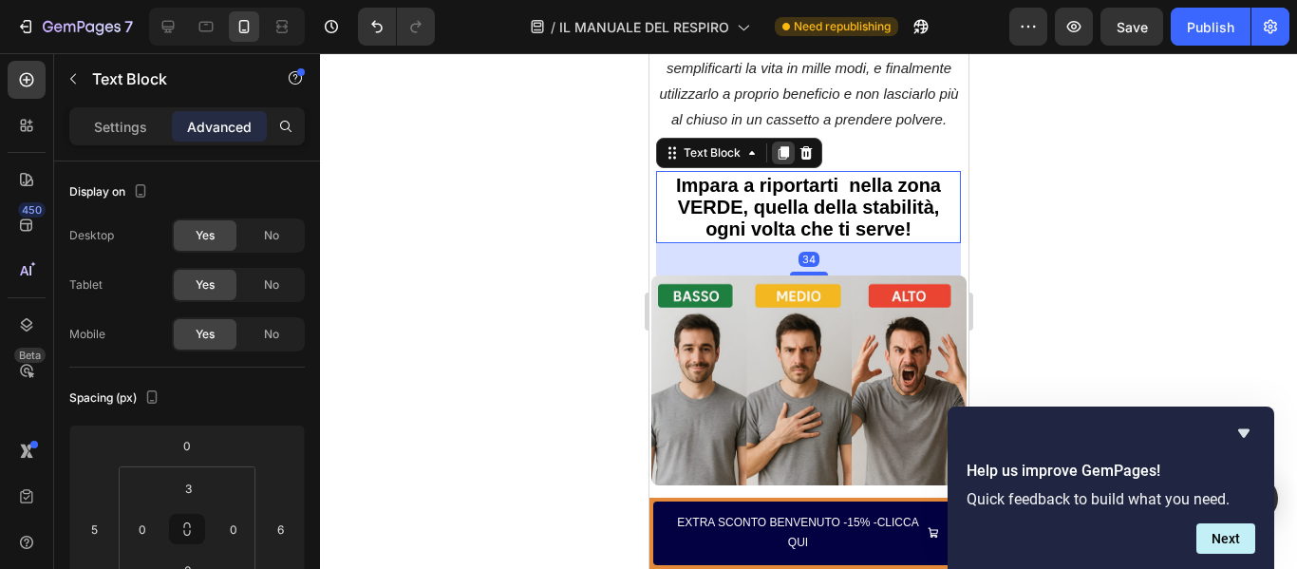
click at [780, 147] on icon at bounding box center [783, 153] width 10 height 13
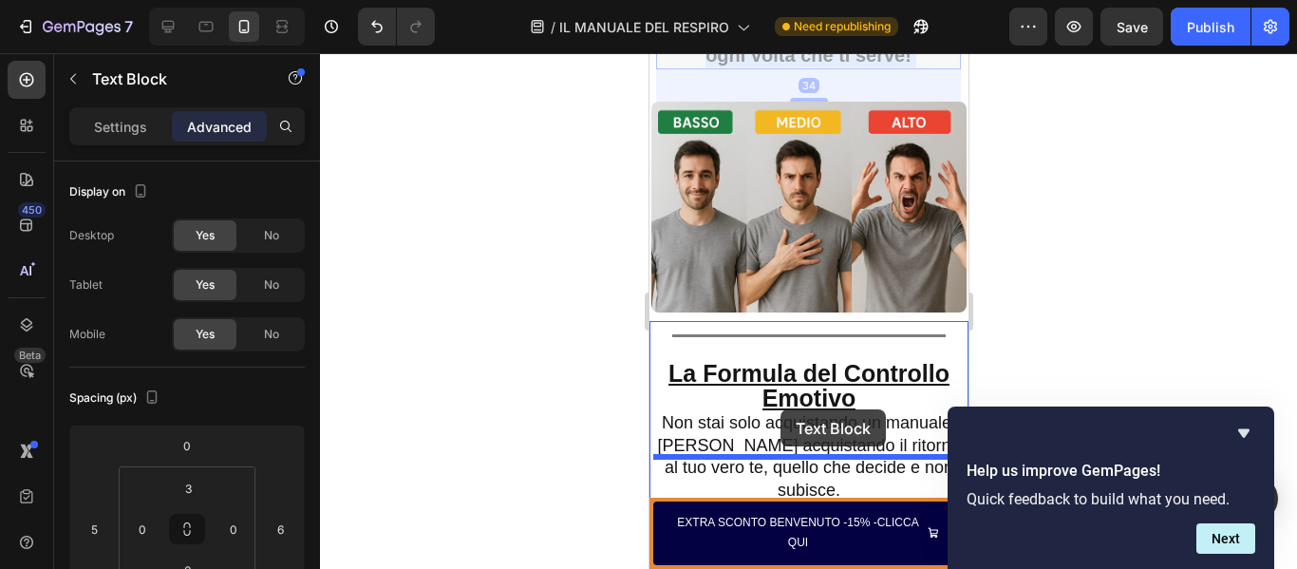
scroll to position [2767, 0]
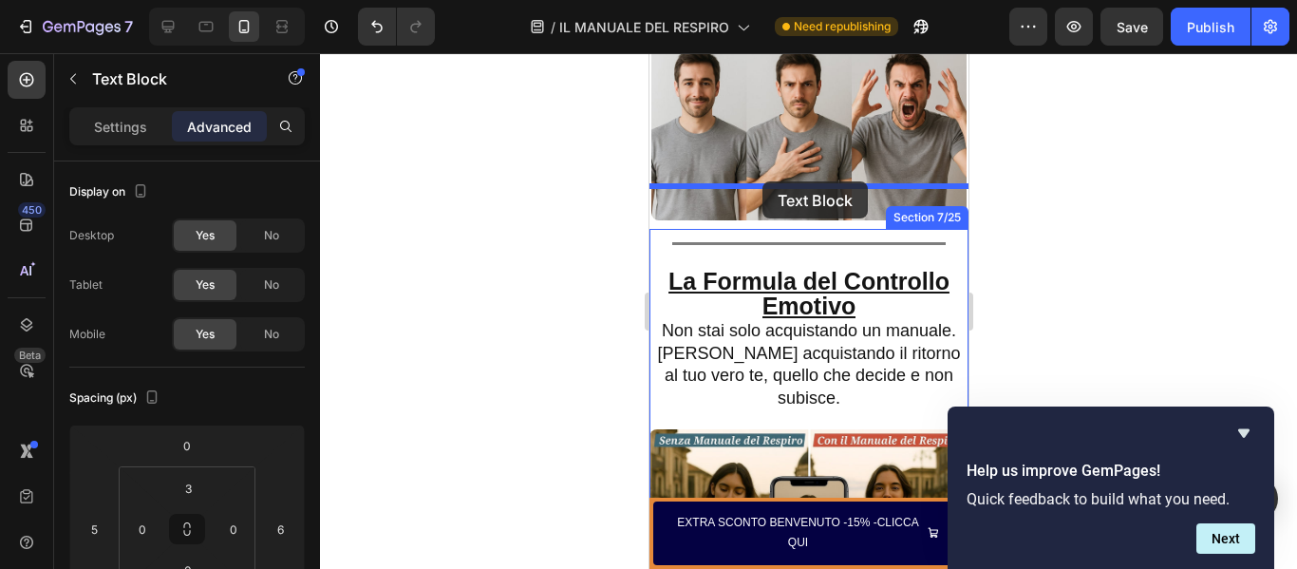
drag, startPoint x: 827, startPoint y: 297, endPoint x: 761, endPoint y: 181, distance: 133.1
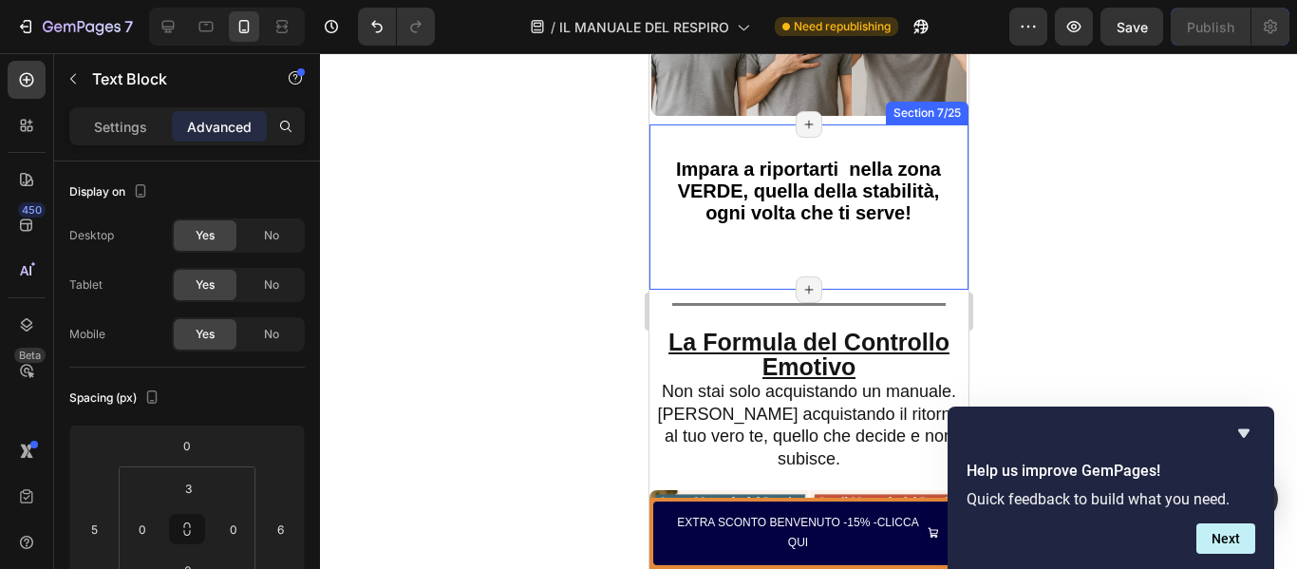
scroll to position [2663, 0]
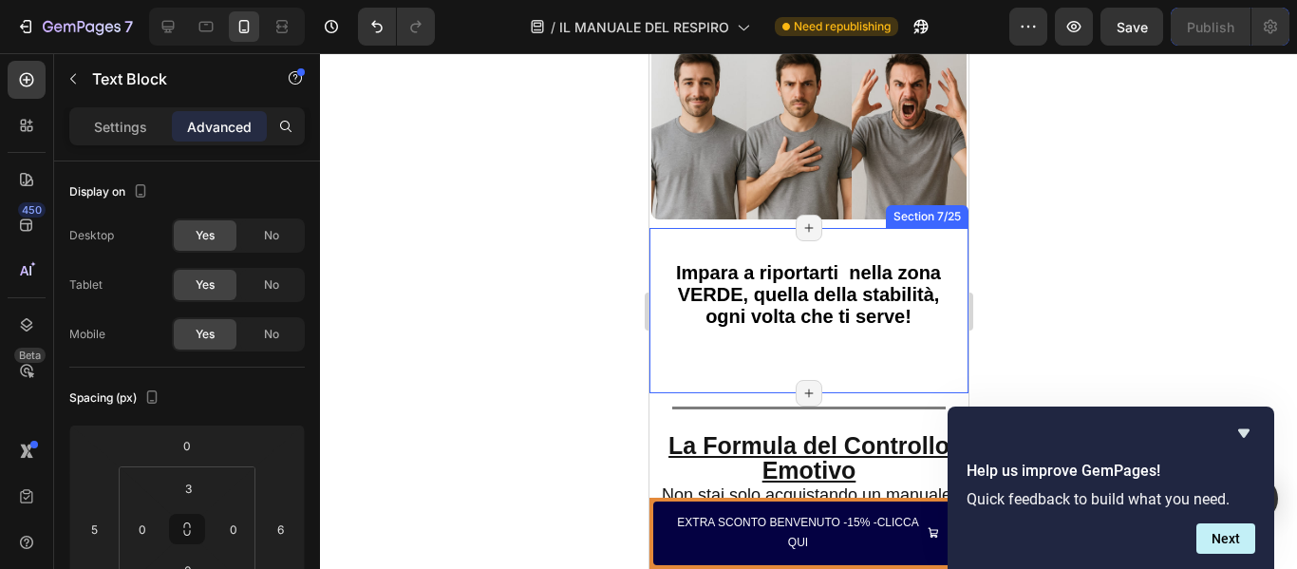
click at [918, 317] on div "Impara a riportarti nella zona VERDE, quella della stabilità, ogni volta che ti…" at bounding box center [807, 309] width 319 height 103
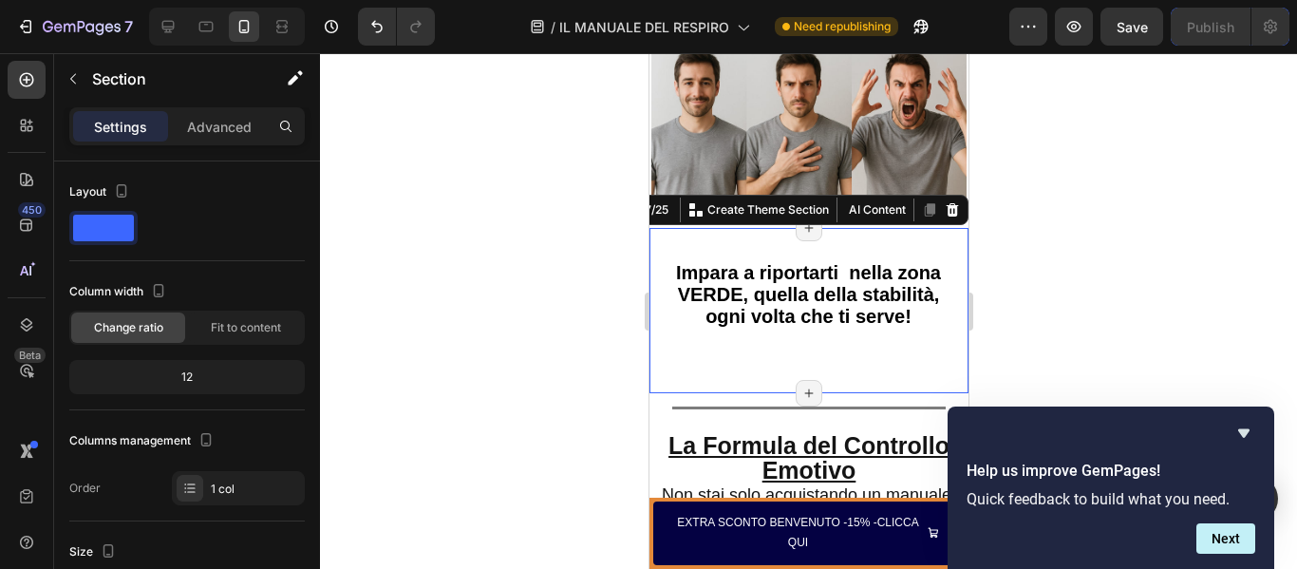
click at [918, 317] on div "Impara a riportarti nella zona VERDE, quella della stabilità, ogni volta che ti…" at bounding box center [807, 309] width 319 height 103
click at [915, 270] on p "Impara a riportarti nella zona VERDE, quella della stabilità, ogni volta che ti…" at bounding box center [807, 295] width 305 height 65
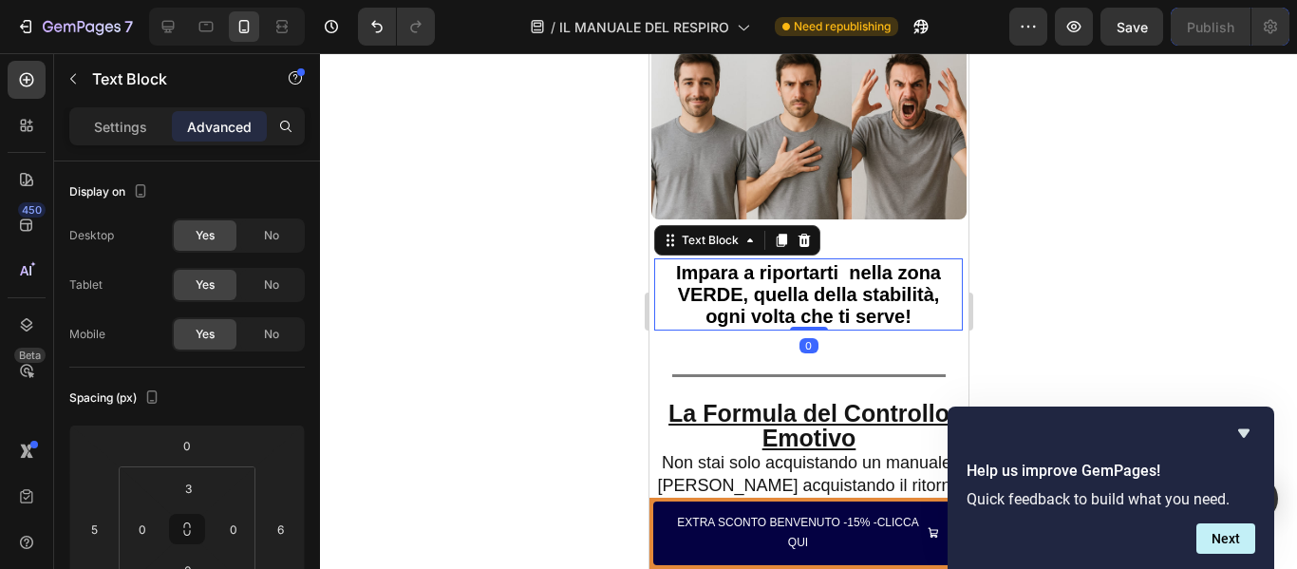
drag, startPoint x: 809, startPoint y: 315, endPoint x: 801, endPoint y: 238, distance: 77.3
click at [801, 258] on div "Impara a riportarti nella zona VERDE, quella della stabilità, ogni volta che ti…" at bounding box center [807, 293] width 309 height 71
type input "0"
click at [922, 262] on span "Impara a riportarti nella zona VERDE, quella della stabilità, ogni volta che ti…" at bounding box center [807, 294] width 265 height 65
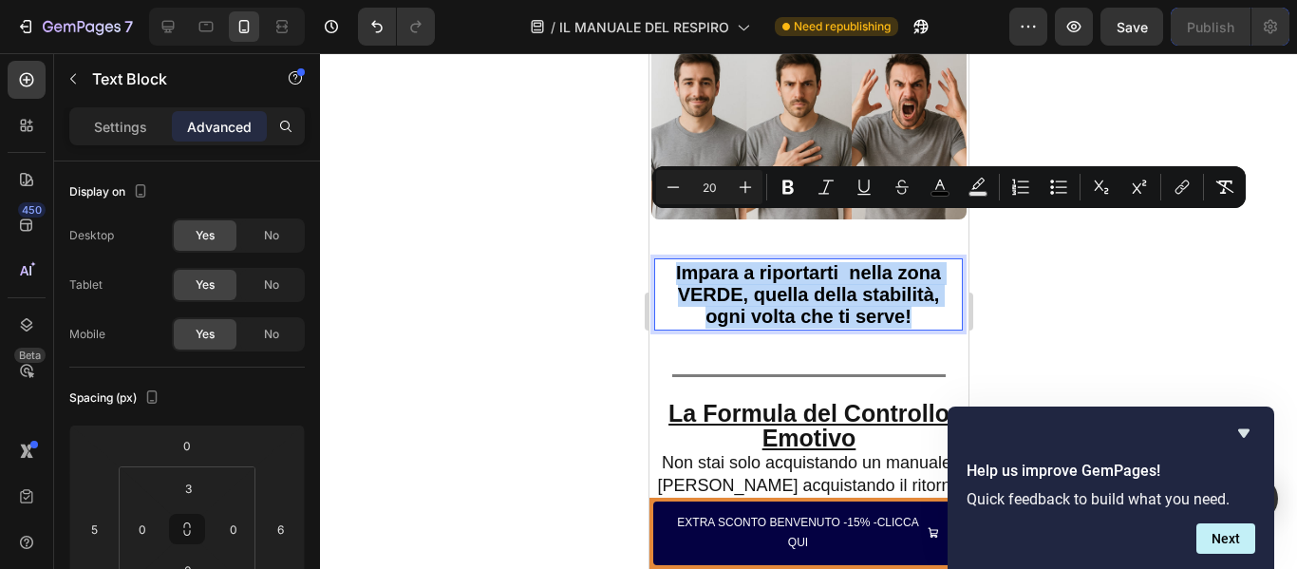
drag, startPoint x: 924, startPoint y: 272, endPoint x: 602, endPoint y: 199, distance: 329.8
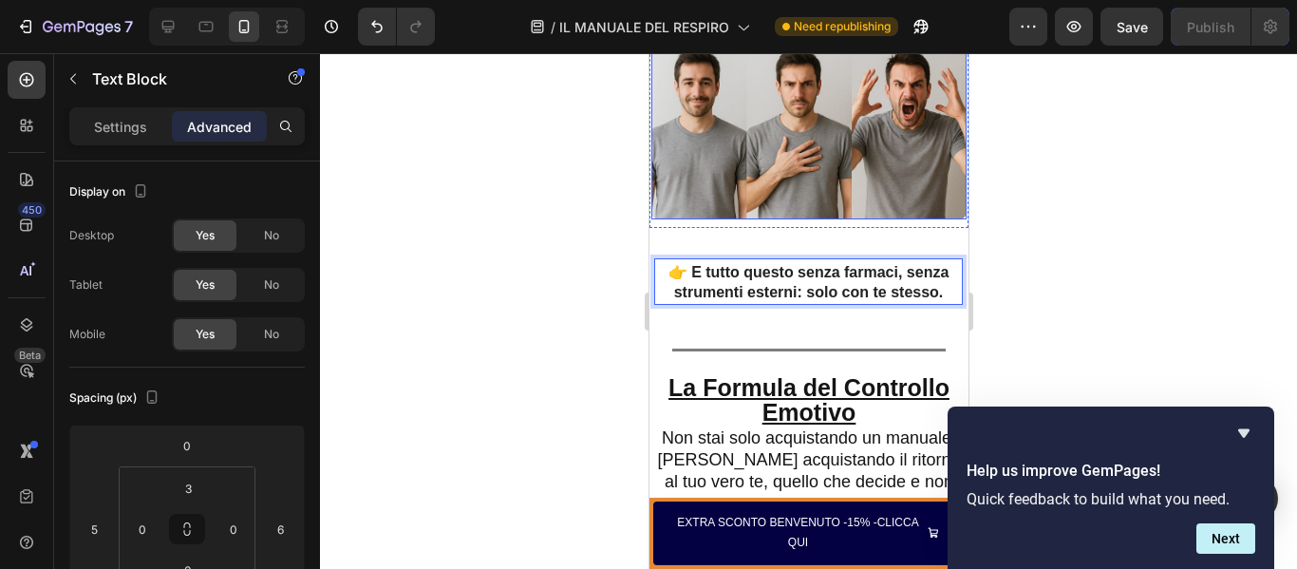
click at [808, 142] on img at bounding box center [807, 114] width 315 height 210
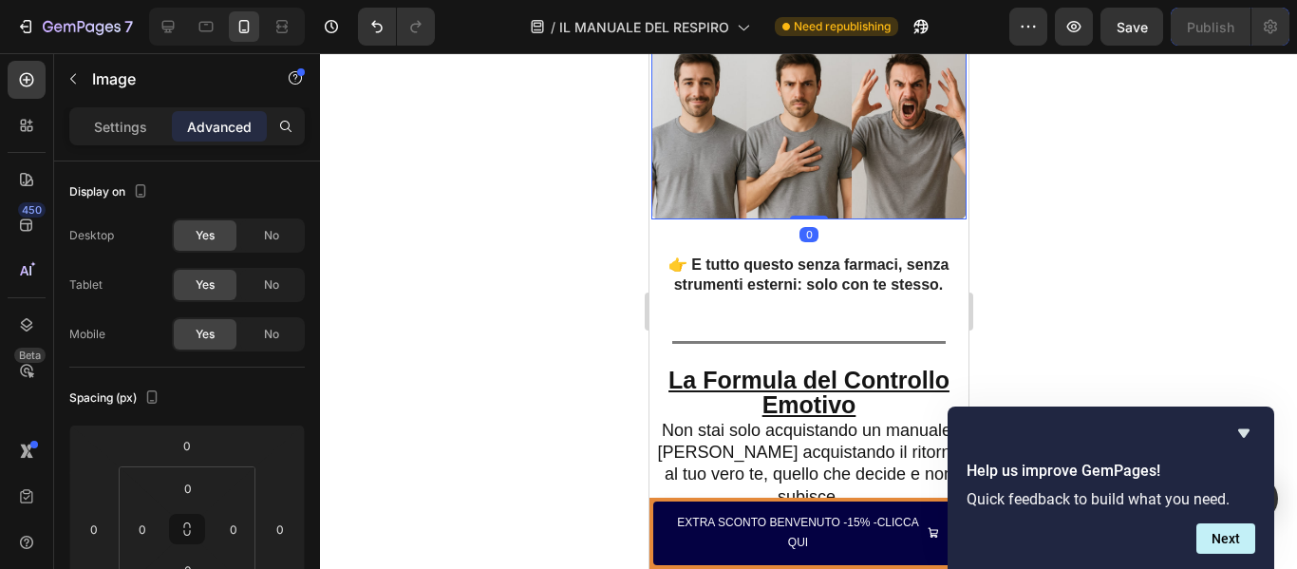
drag, startPoint x: 810, startPoint y: 183, endPoint x: 810, endPoint y: 167, distance: 16.1
click at [810, 167] on div "Image 0" at bounding box center [807, 114] width 315 height 210
type input "0"
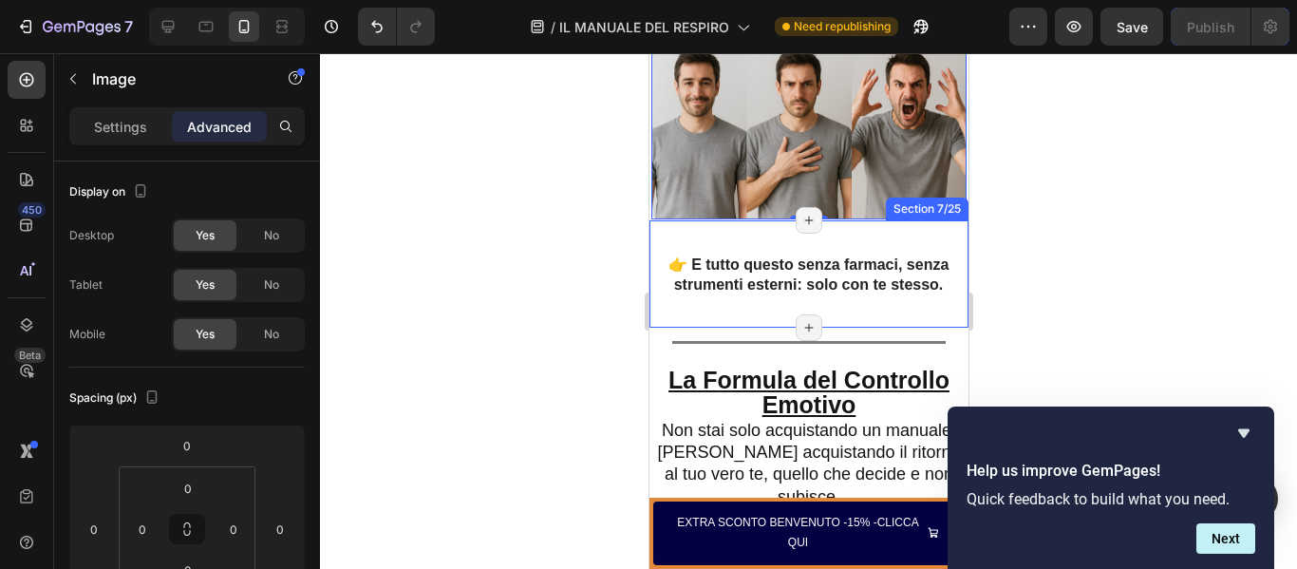
click at [829, 220] on div "👉 E tutto questo senza farmaci, senza strumenti esterni: solo con te stesso. Te…" at bounding box center [807, 273] width 319 height 107
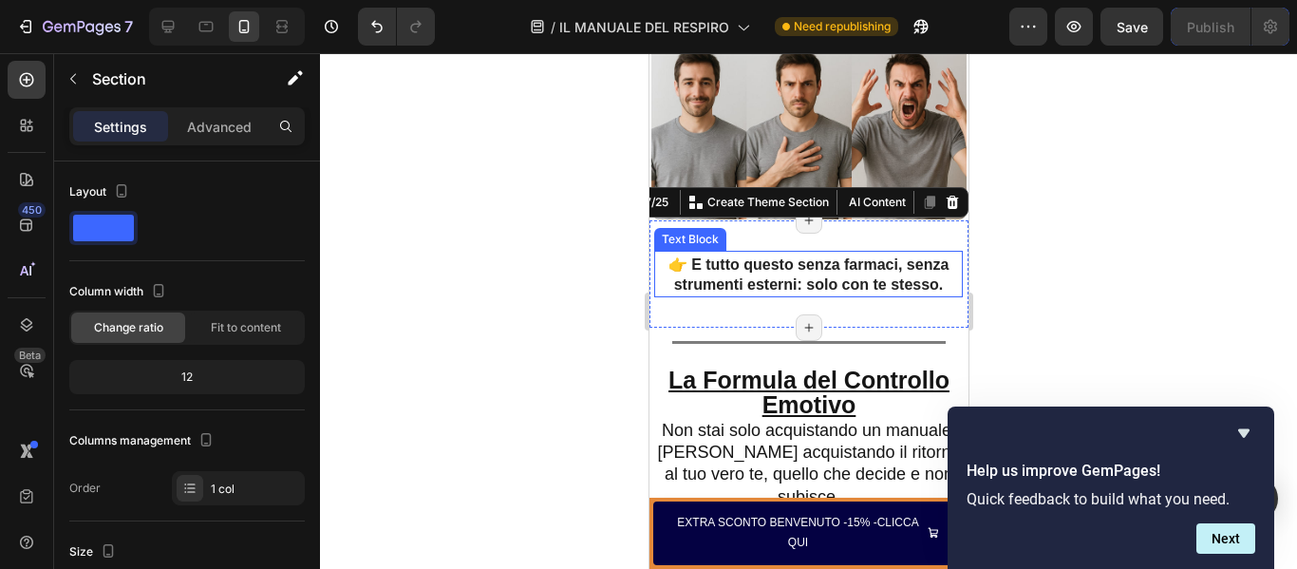
click at [825, 256] on strong "👉 E tutto questo senza farmaci, senza strumenti esterni: solo con te stesso." at bounding box center [807, 274] width 281 height 36
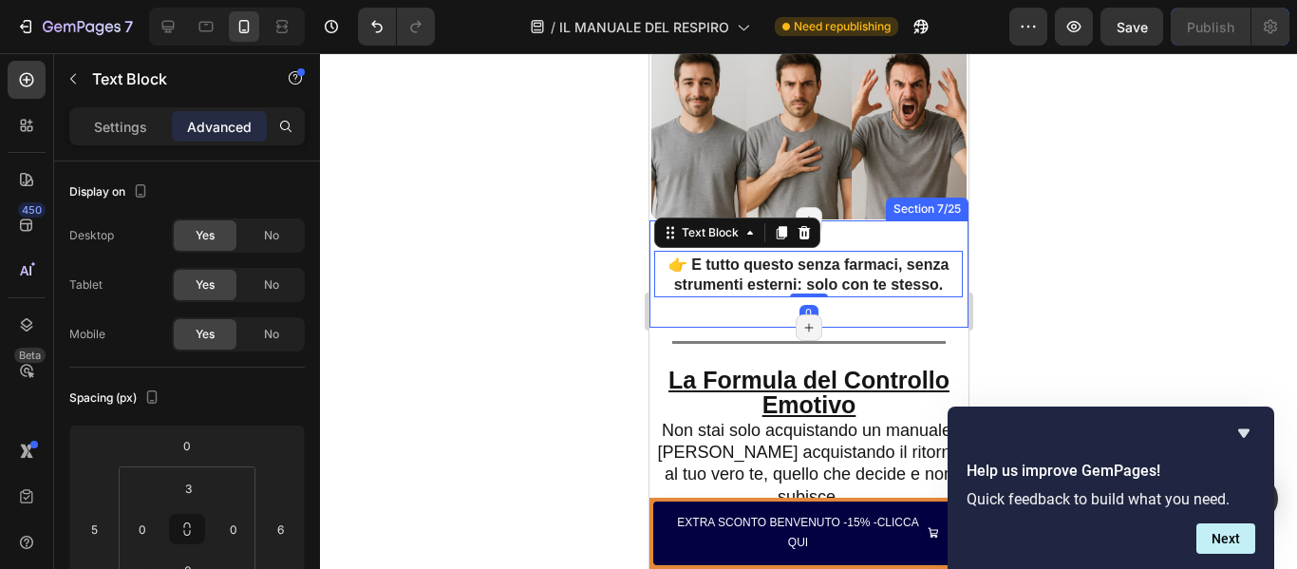
click at [840, 220] on div "👉 E tutto questo senza farmaci, senza strumenti esterni: solo con te stesso. Te…" at bounding box center [807, 273] width 319 height 107
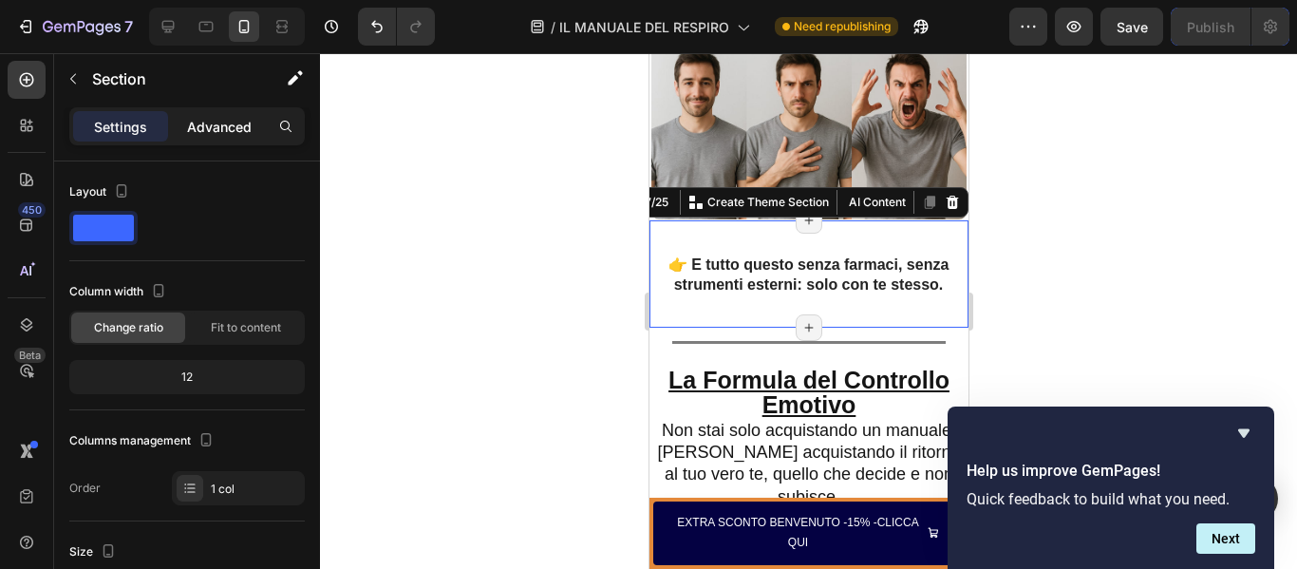
click at [219, 117] on p "Advanced" at bounding box center [219, 127] width 65 height 20
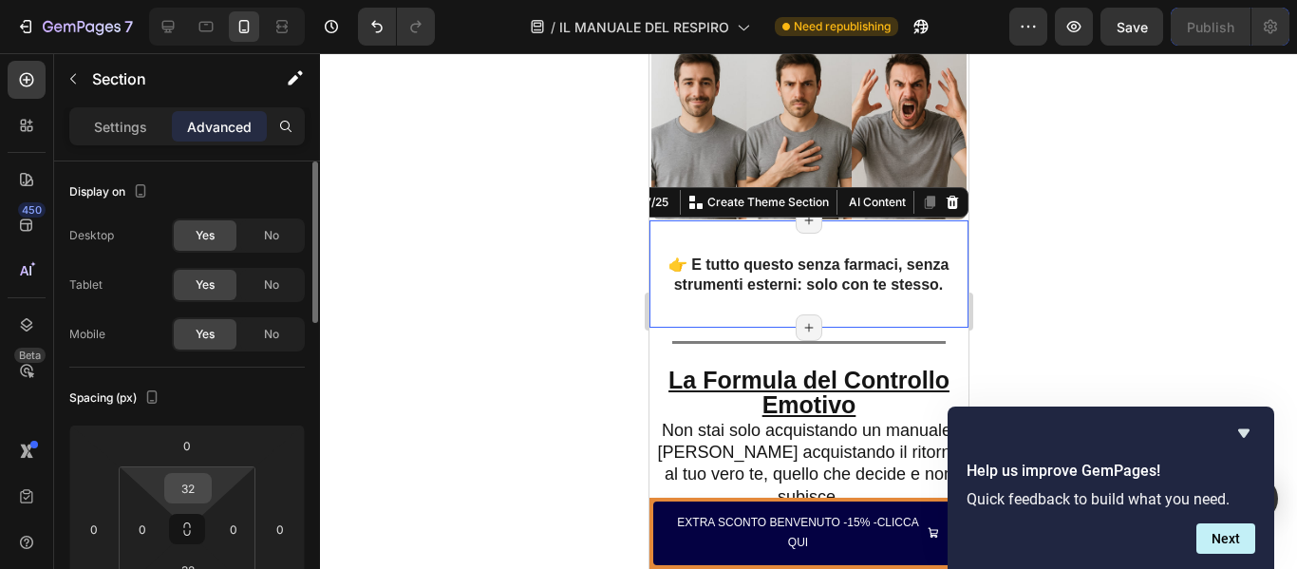
click at [197, 489] on input "32" at bounding box center [188, 488] width 38 height 28
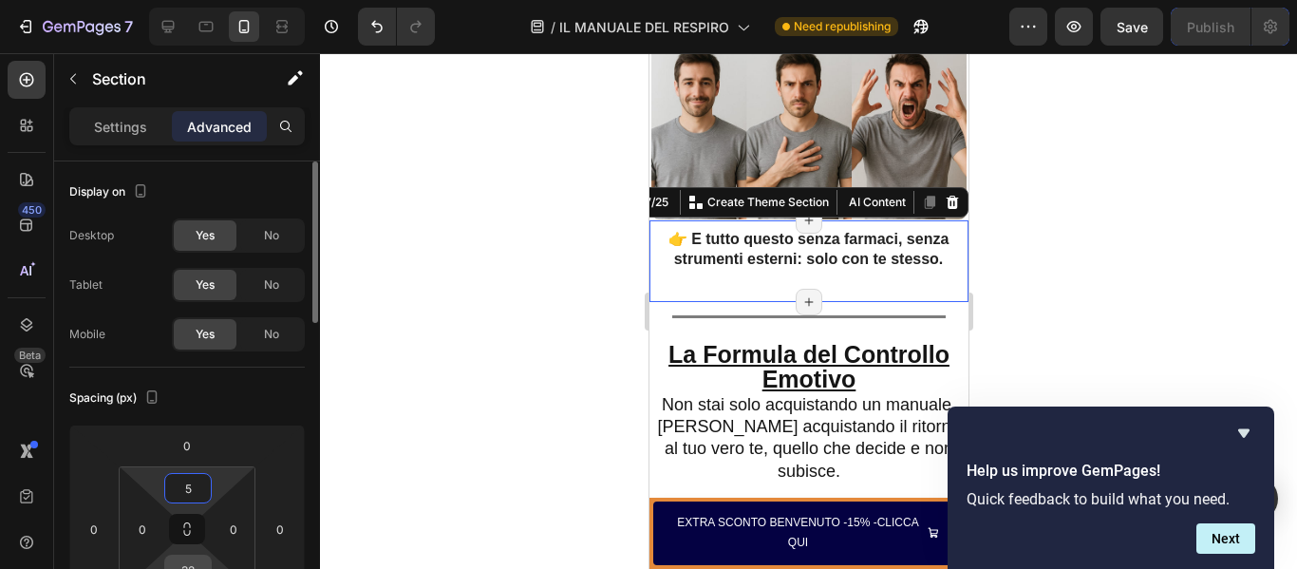
type input "5"
click at [190, 562] on input "32" at bounding box center [188, 569] width 38 height 28
type input "5"
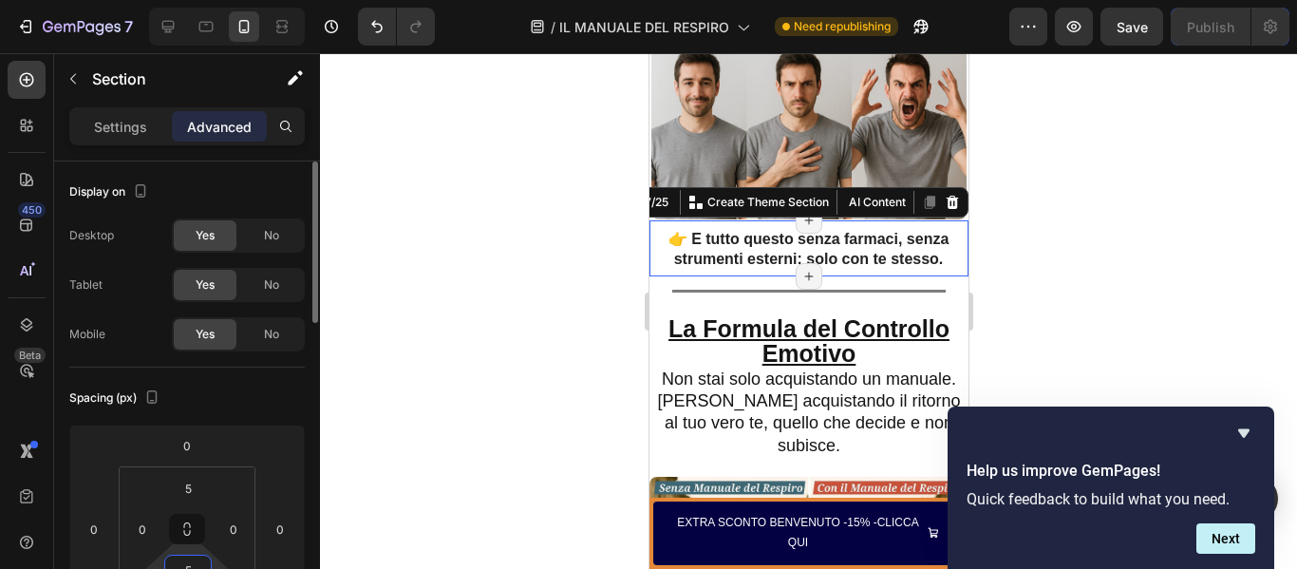
scroll to position [9, 0]
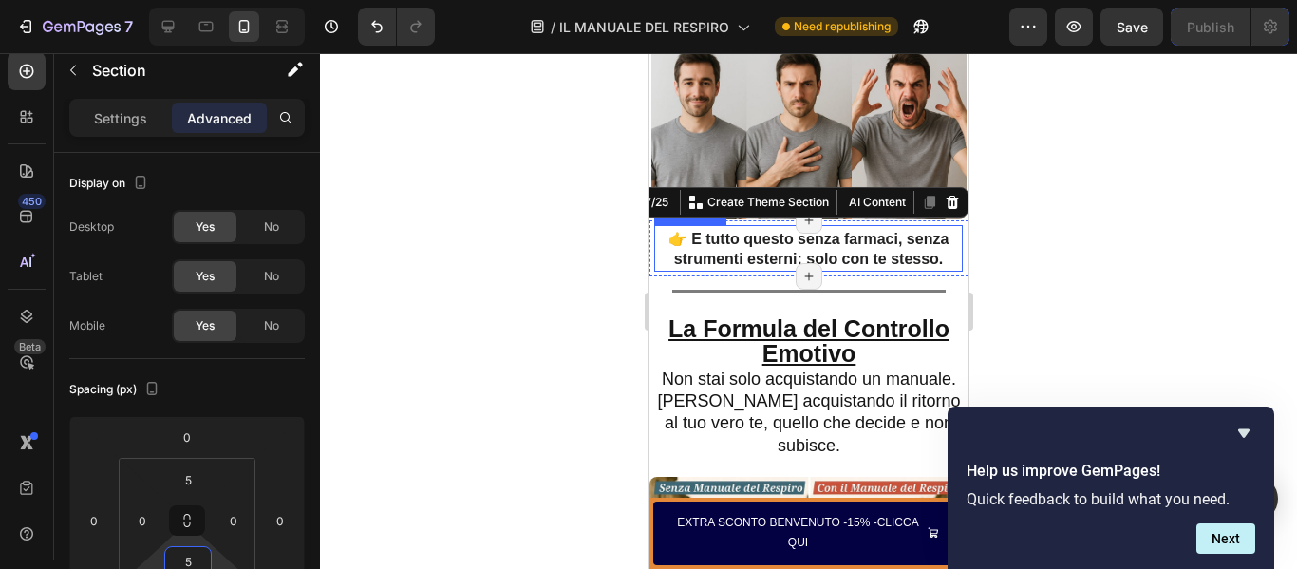
click at [923, 231] on strong "👉 E tutto questo senza farmaci, senza strumenti esterni: solo con te stesso." at bounding box center [807, 249] width 281 height 36
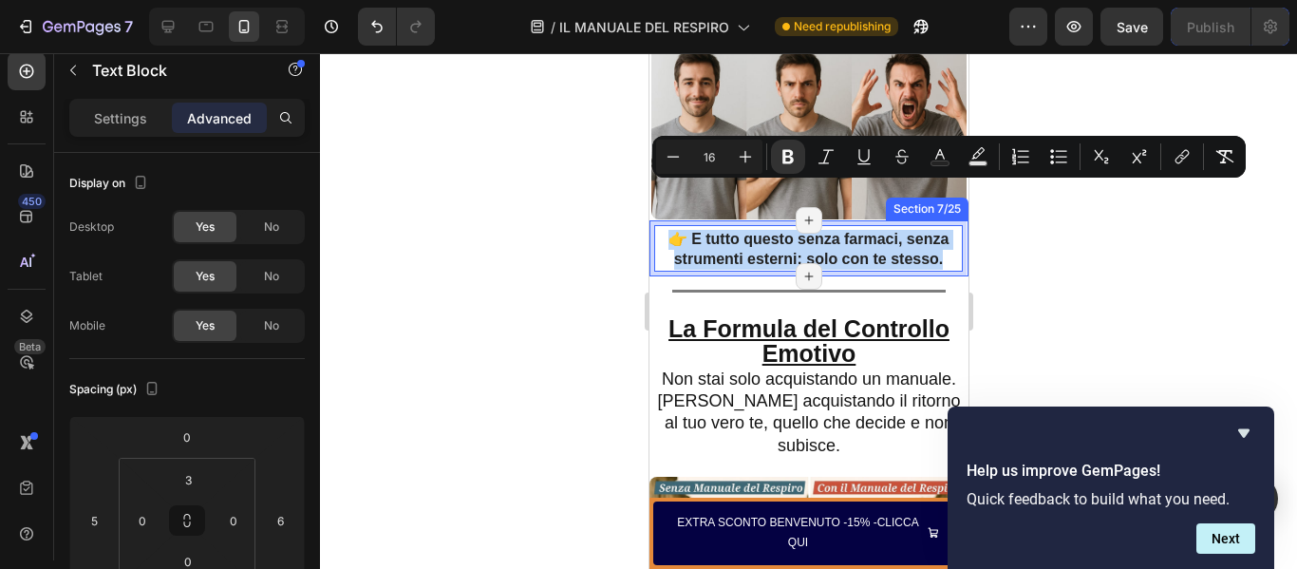
drag, startPoint x: 931, startPoint y: 221, endPoint x: 649, endPoint y: 179, distance: 285.0
click at [649, 220] on div "👉 E tutto questo senza farmaci, senza strumenti esterni: solo con te stesso. Te…" at bounding box center [807, 248] width 319 height 56
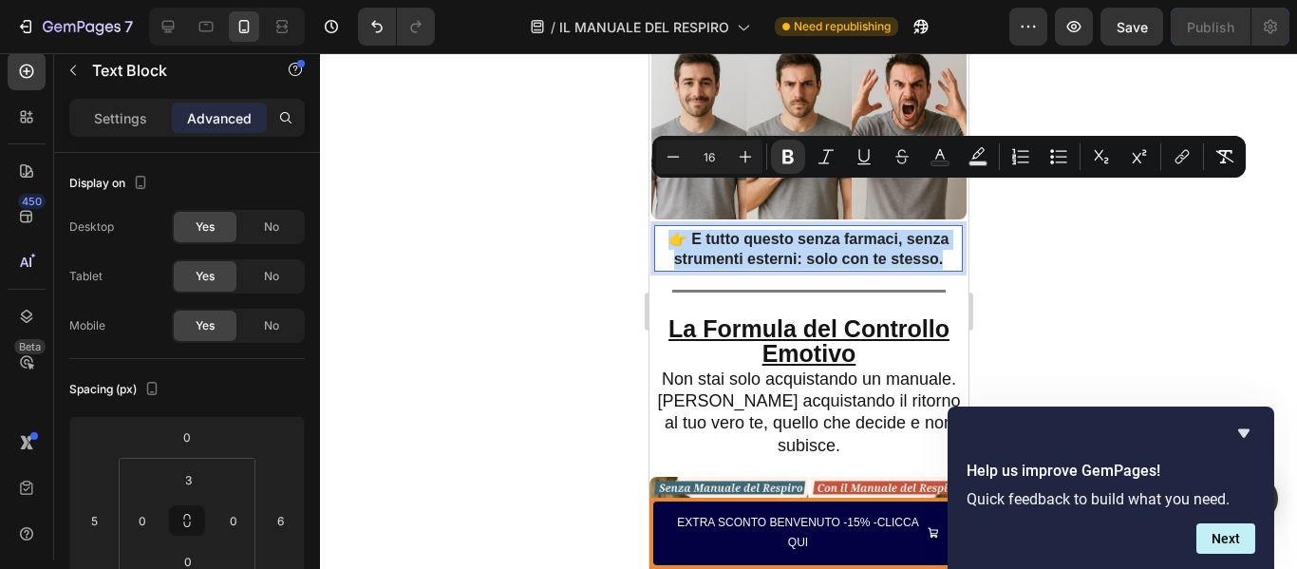
click at [922, 231] on strong "👉 E tutto questo senza farmaci, senza strumenti esterni: solo con te stesso." at bounding box center [807, 249] width 281 height 36
click at [928, 230] on p "👉 E tutto questo senza farmaci, senza strumenti esterni: solo con te stesso." at bounding box center [807, 250] width 305 height 40
drag, startPoint x: 928, startPoint y: 216, endPoint x: 672, endPoint y: 199, distance: 256.8
click at [672, 230] on p "👉 E tutto questo senza farmaci, senza strumenti esterni: solo con te stesso." at bounding box center [807, 250] width 305 height 40
click at [789, 161] on icon "Editor contextual toolbar" at bounding box center [787, 157] width 11 height 14
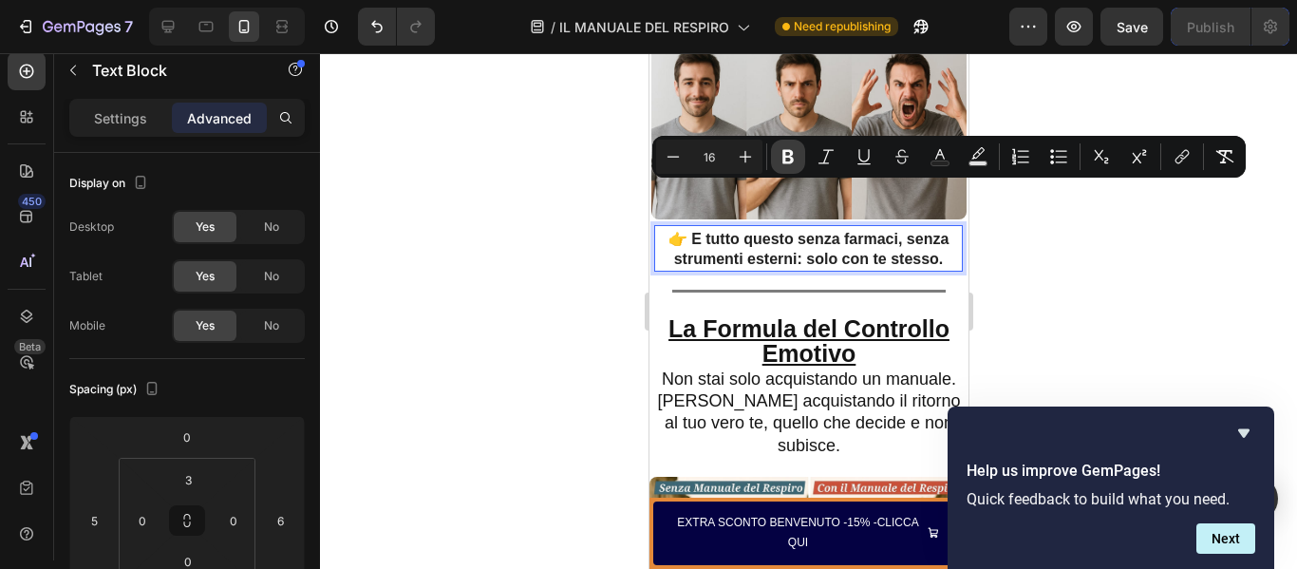
click at [789, 161] on icon "Editor contextual toolbar" at bounding box center [787, 157] width 11 height 14
click at [131, 120] on p "Settings" at bounding box center [120, 118] width 53 height 20
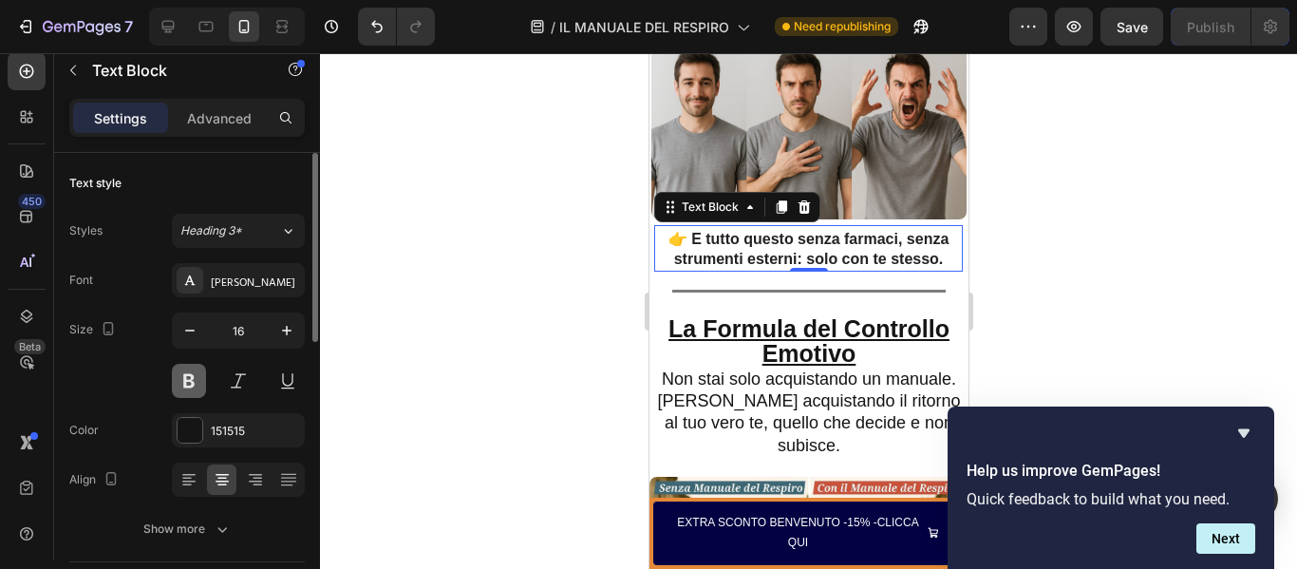
click at [186, 386] on button at bounding box center [189, 381] width 34 height 34
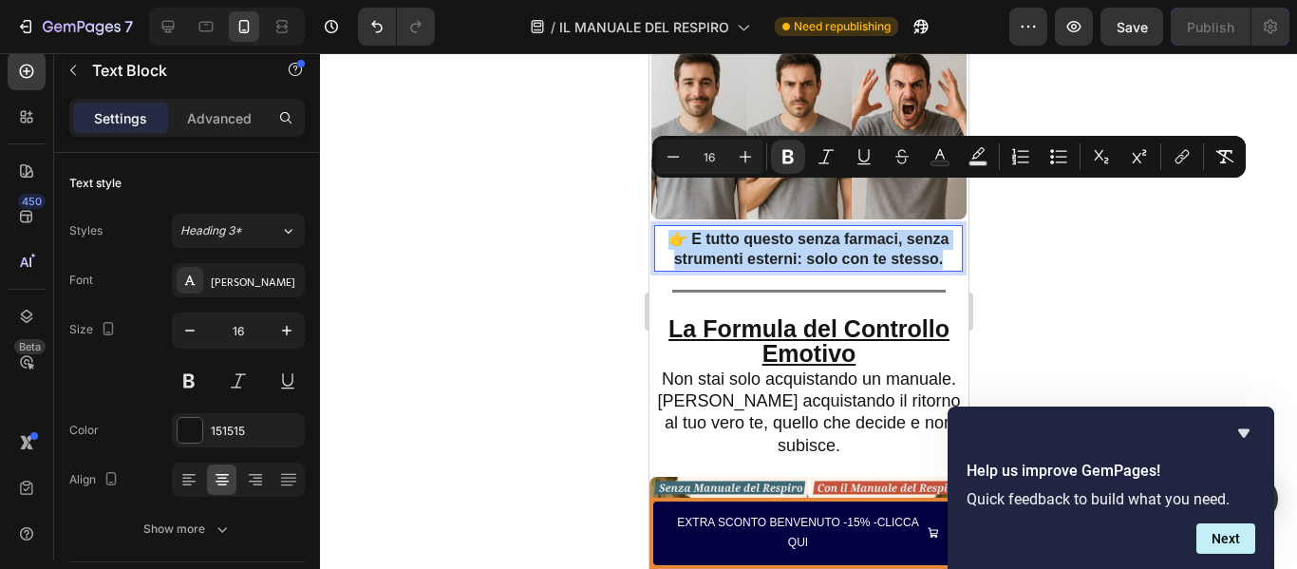
drag, startPoint x: 667, startPoint y: 195, endPoint x: 989, endPoint y: 229, distance: 323.7
click at [788, 157] on icon "Editor contextual toolbar" at bounding box center [787, 157] width 11 height 14
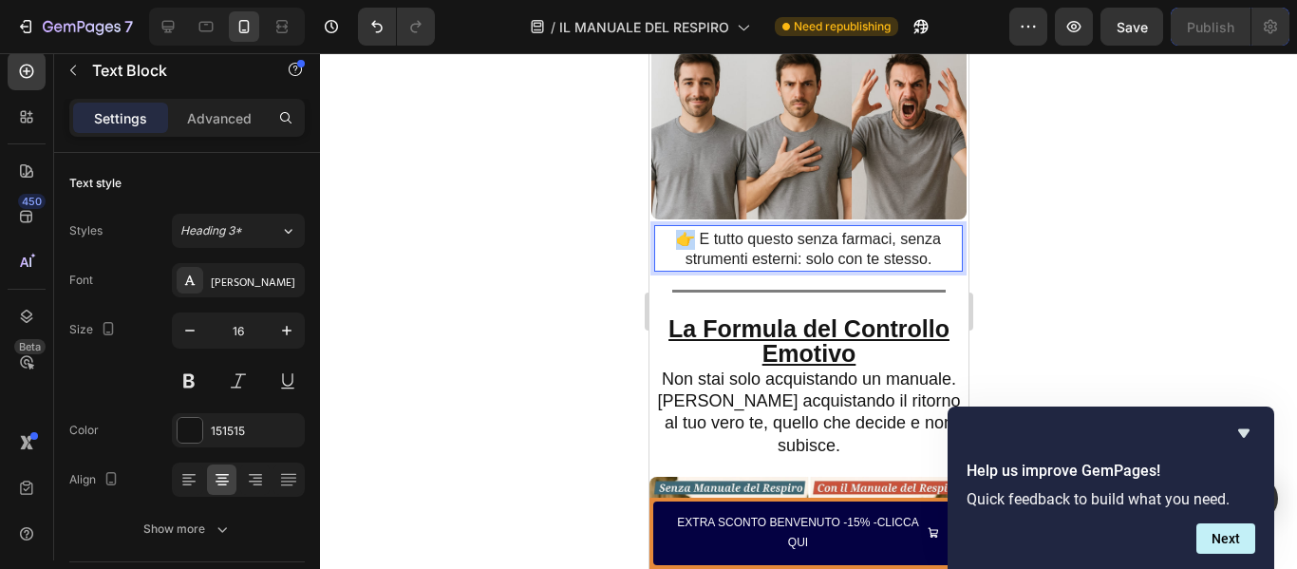
drag, startPoint x: 688, startPoint y: 197, endPoint x: 671, endPoint y: 197, distance: 17.1
click at [671, 230] on p "👉 E tutto questo senza farmaci, senza strumenti esterni: solo con te stesso." at bounding box center [807, 250] width 305 height 40
drag, startPoint x: 680, startPoint y: 196, endPoint x: 945, endPoint y: 227, distance: 266.7
click at [945, 228] on div "E tutto questo senza farmaci, senza strumenti esterni: solo con te stesso." at bounding box center [807, 250] width 309 height 44
click at [692, 231] on span "E tutto questo senza farmaci, senza strumenti esterni: solo con te stesso." at bounding box center [808, 249] width 247 height 36
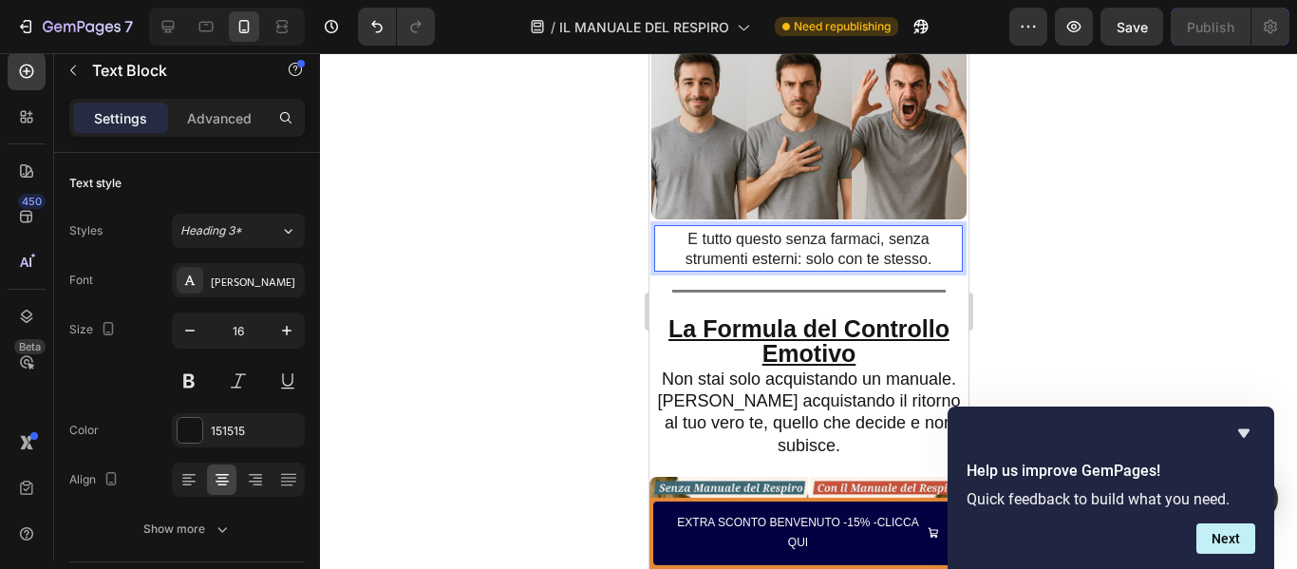
click at [705, 231] on span "E tutto questo senza farmaci, senza strumenti esterni: solo con te stesso." at bounding box center [808, 249] width 247 height 36
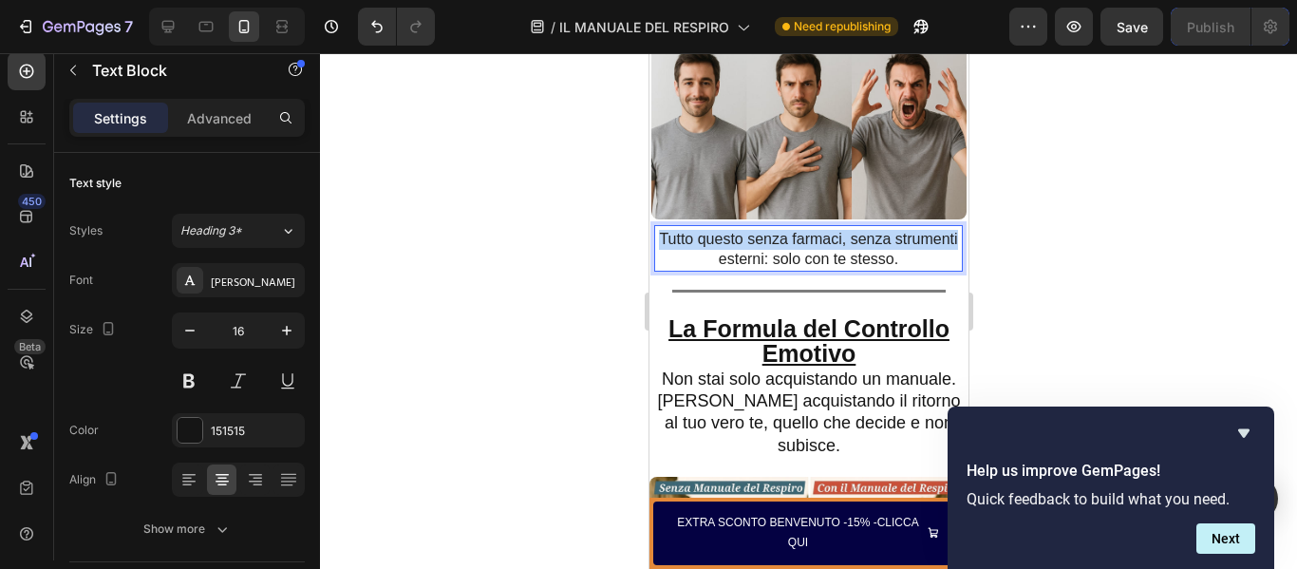
drag, startPoint x: 657, startPoint y: 195, endPoint x: 966, endPoint y: 246, distance: 313.7
click at [901, 256] on div "Section 8/25" at bounding box center [926, 264] width 76 height 17
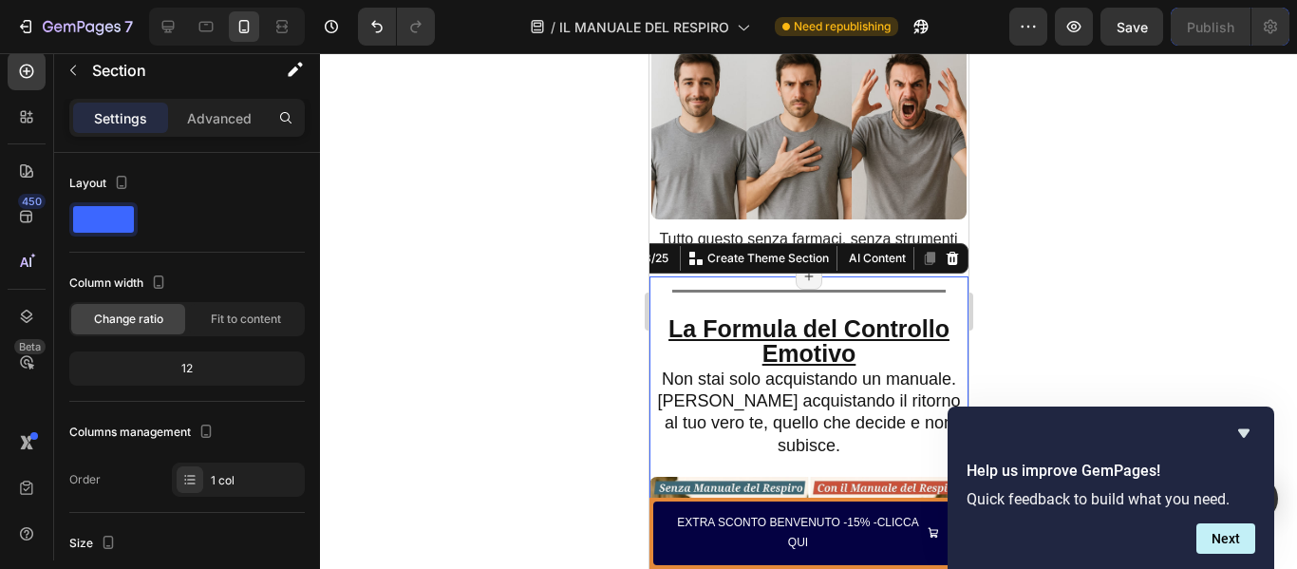
click at [1023, 291] on div at bounding box center [808, 311] width 977 height 516
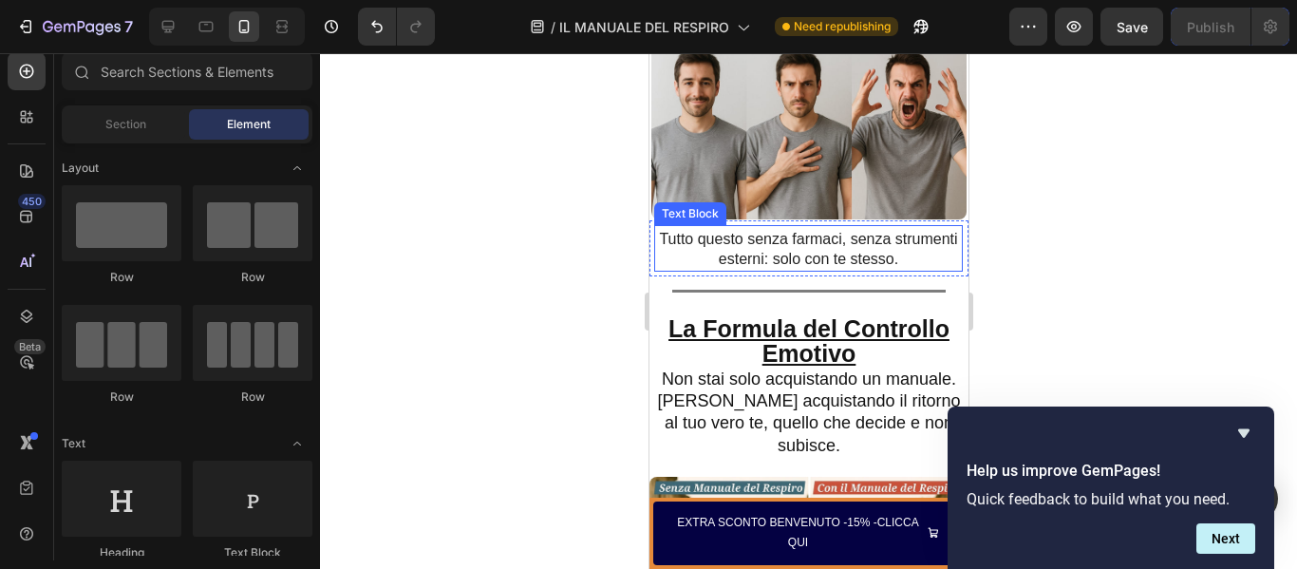
click at [890, 230] on p "Tutto questo senza farmaci, senza strumenti esterni: solo con te stesso." at bounding box center [807, 250] width 305 height 40
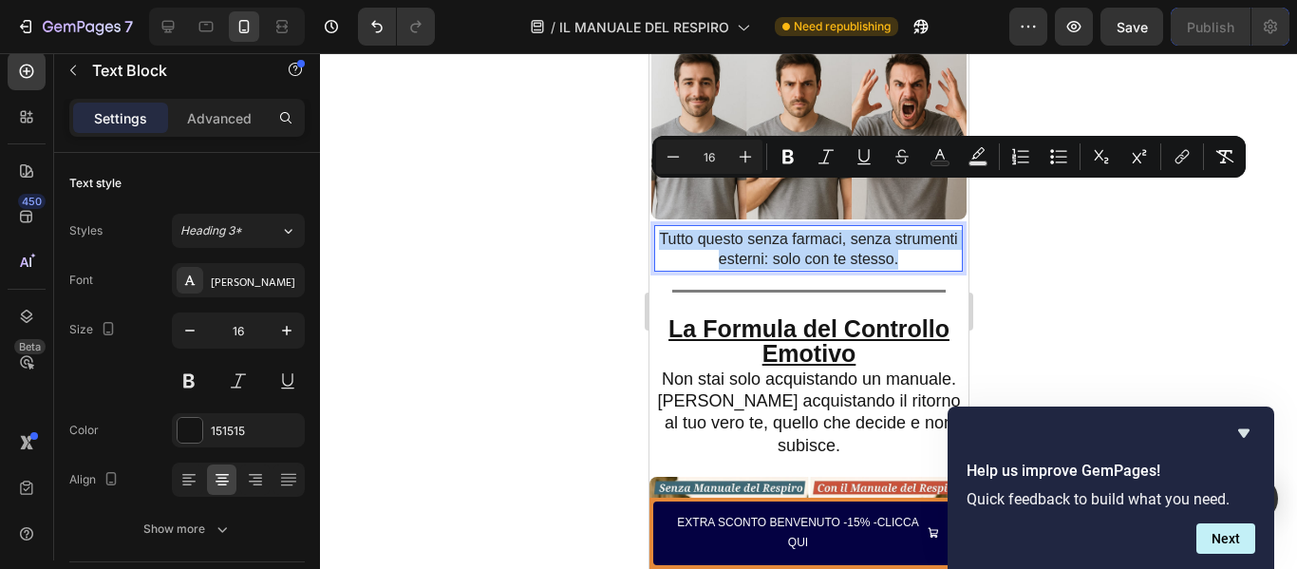
drag, startPoint x: 890, startPoint y: 220, endPoint x: 642, endPoint y: 189, distance: 249.8
click at [835, 157] on icon "Editor contextual toolbar" at bounding box center [825, 156] width 19 height 19
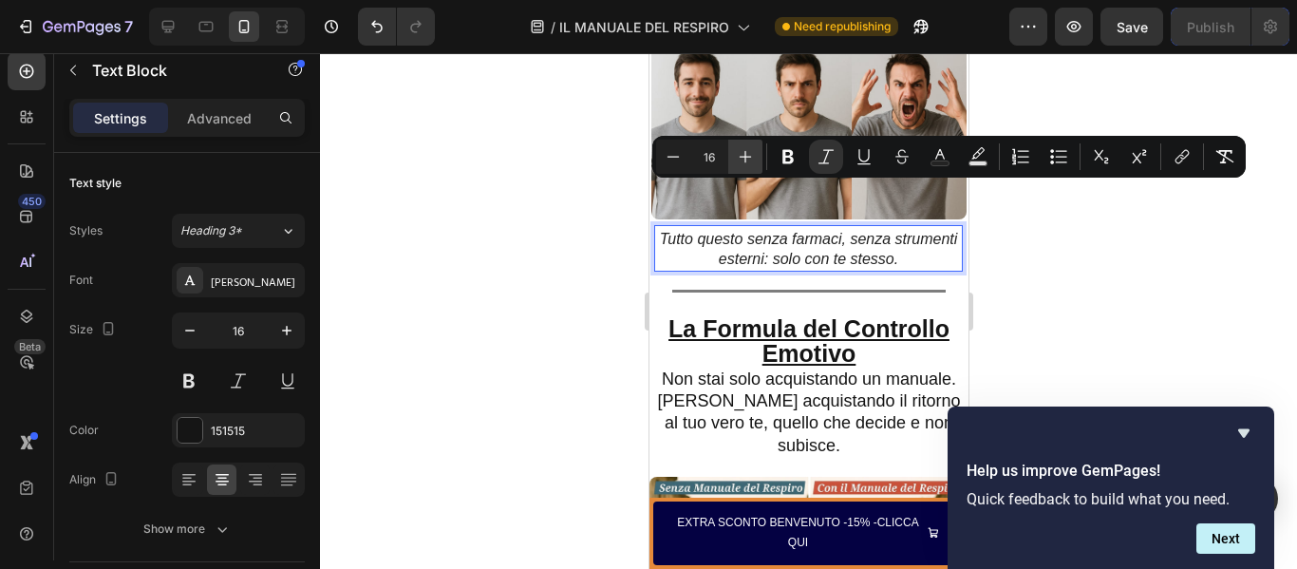
click at [737, 159] on icon "Editor contextual toolbar" at bounding box center [745, 156] width 19 height 19
type input "17"
click at [287, 328] on icon "button" at bounding box center [286, 330] width 9 height 9
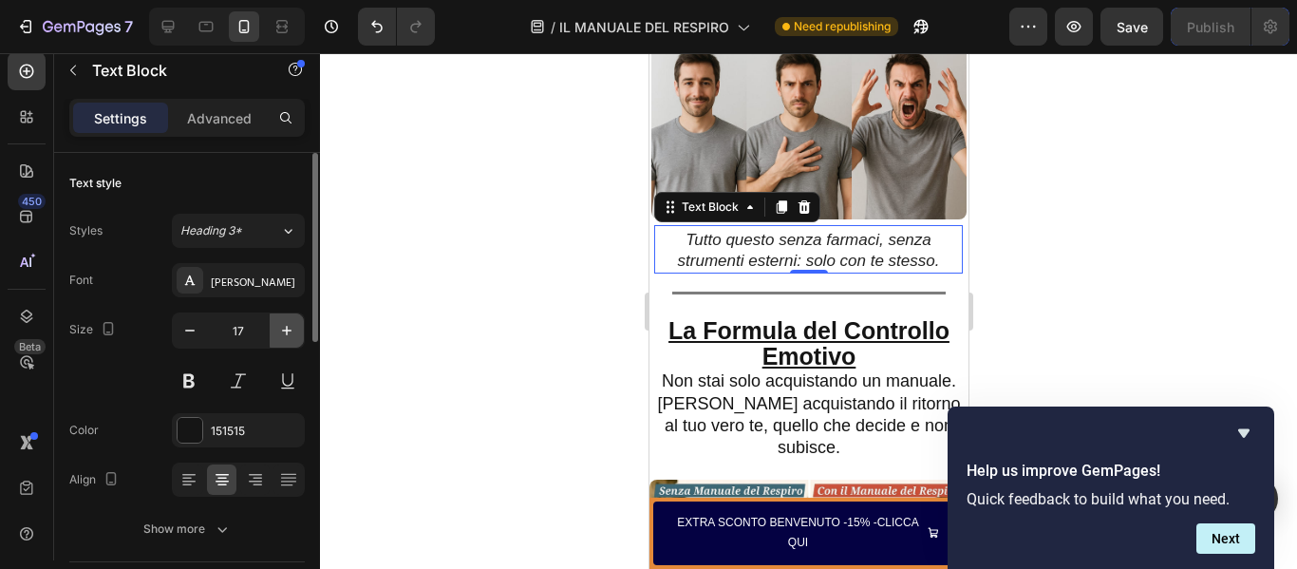
click at [287, 328] on icon "button" at bounding box center [286, 330] width 9 height 9
type input "18"
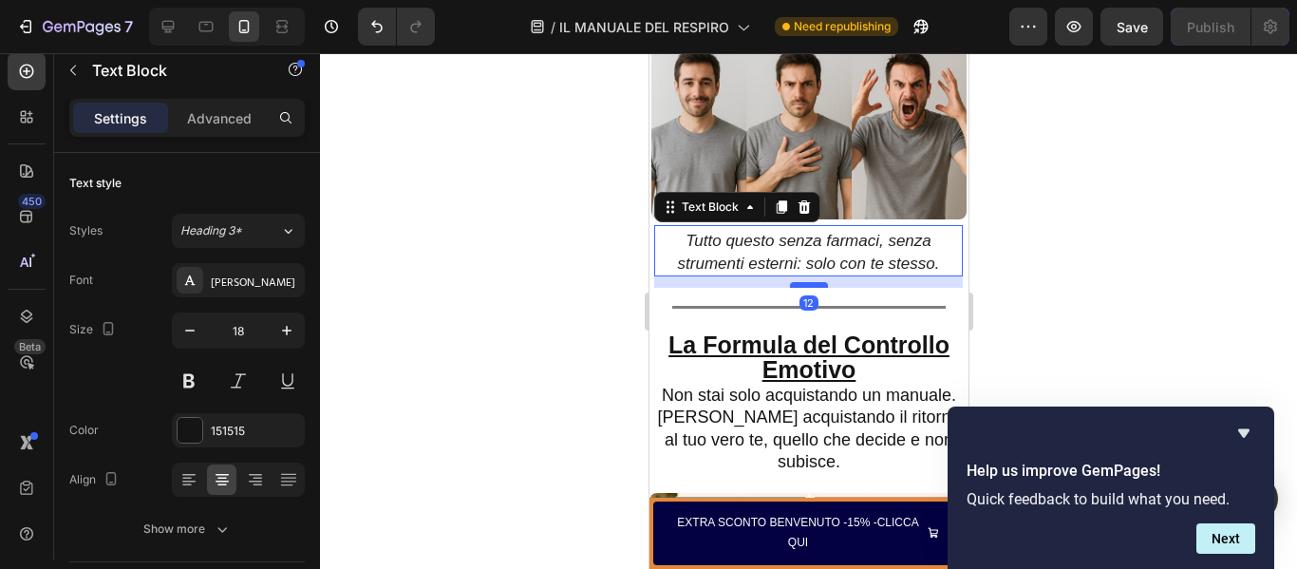
drag, startPoint x: 813, startPoint y: 233, endPoint x: 813, endPoint y: 244, distance: 11.4
click at [813, 282] on div at bounding box center [808, 285] width 38 height 6
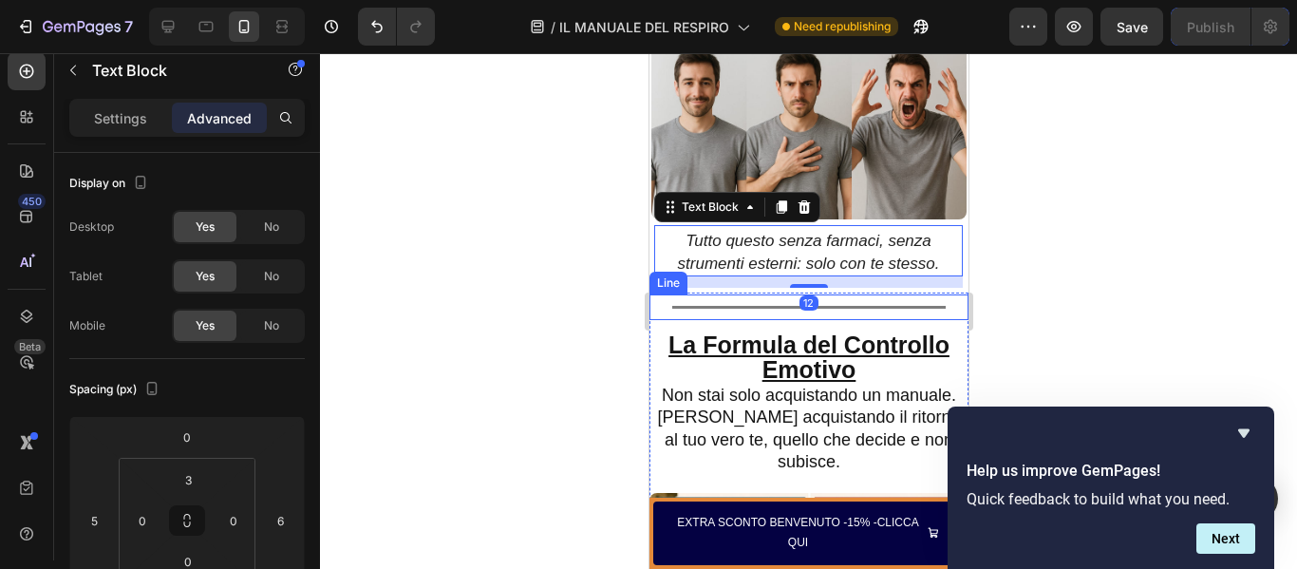
click at [864, 294] on div "Title Line" at bounding box center [807, 307] width 319 height 26
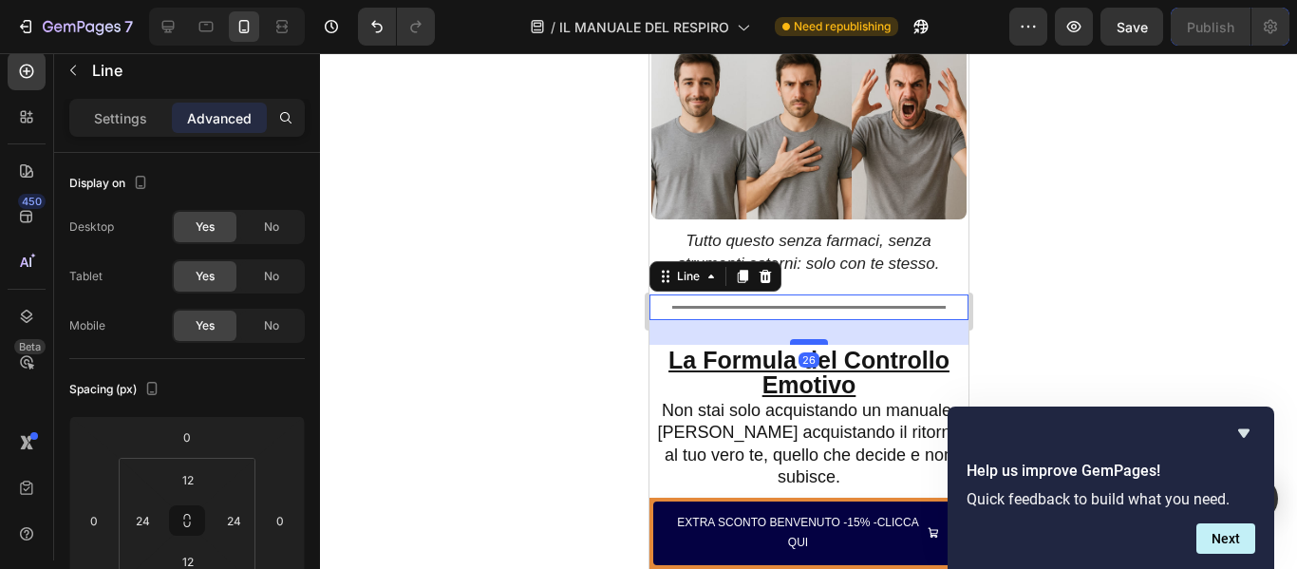
drag, startPoint x: 809, startPoint y: 286, endPoint x: 809, endPoint y: 301, distance: 15.2
click at [809, 339] on div at bounding box center [808, 342] width 38 height 6
type input "26"
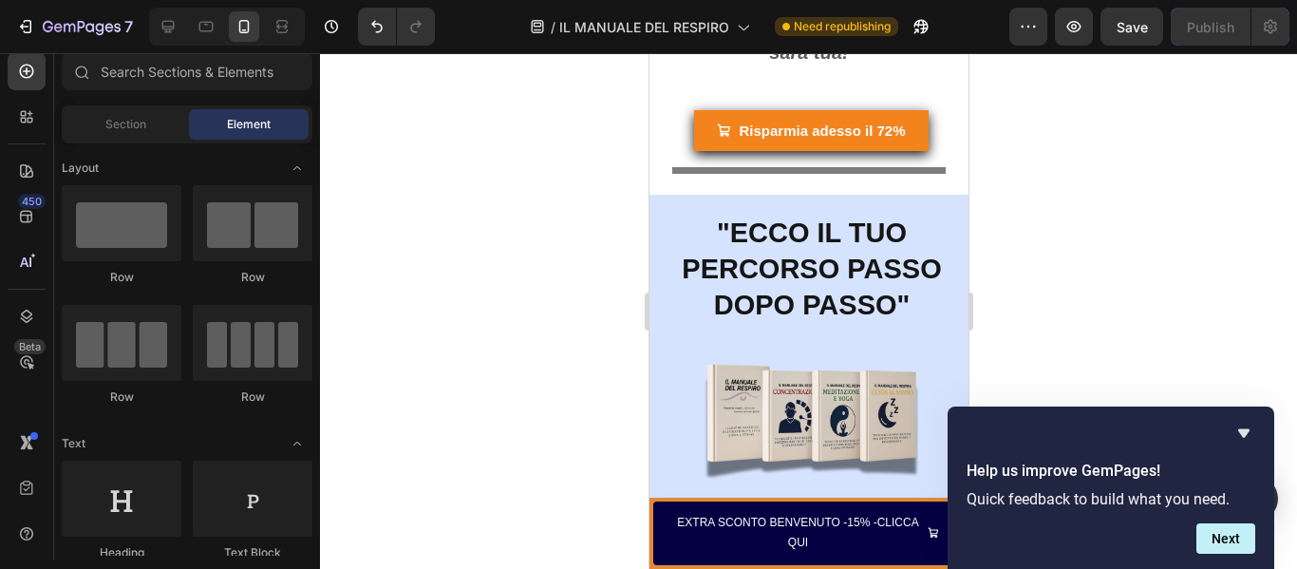
scroll to position [6417, 0]
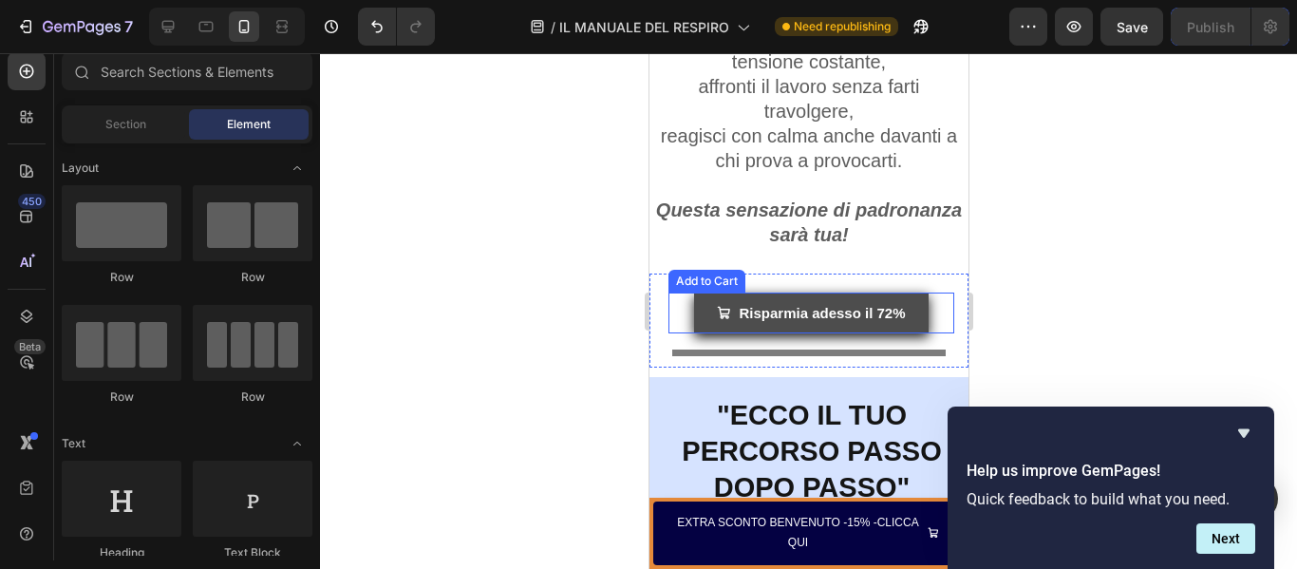
click at [809, 328] on button "Risparmia adesso il 72%" at bounding box center [810, 312] width 234 height 41
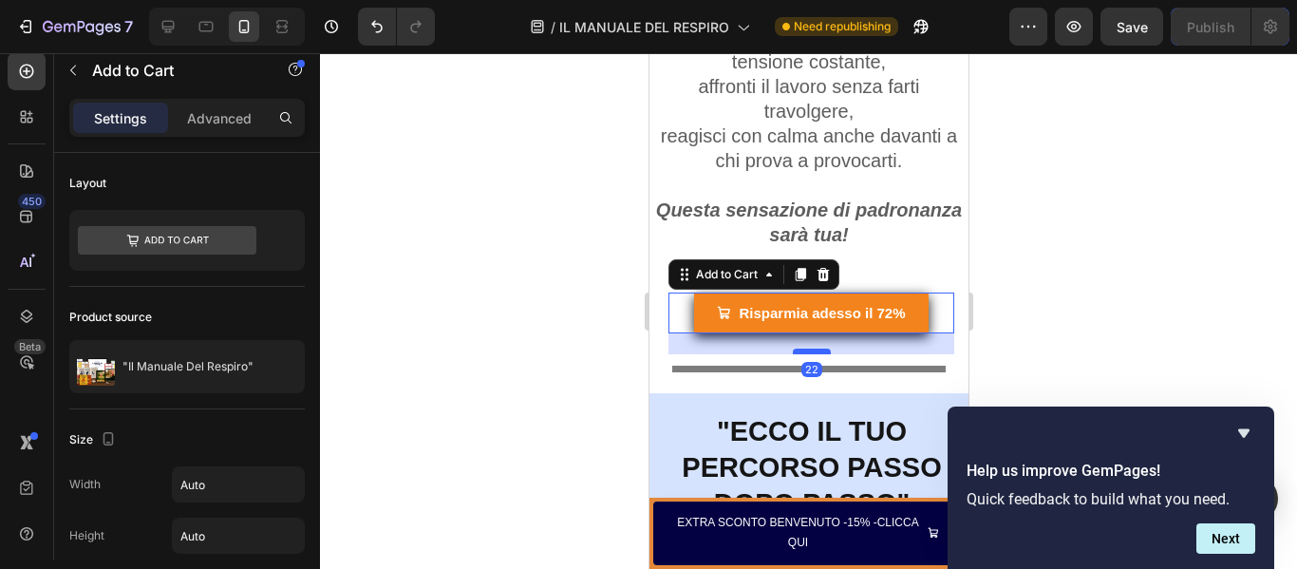
drag, startPoint x: 810, startPoint y: 333, endPoint x: 809, endPoint y: 349, distance: 16.2
click at [809, 349] on div at bounding box center [811, 351] width 38 height 6
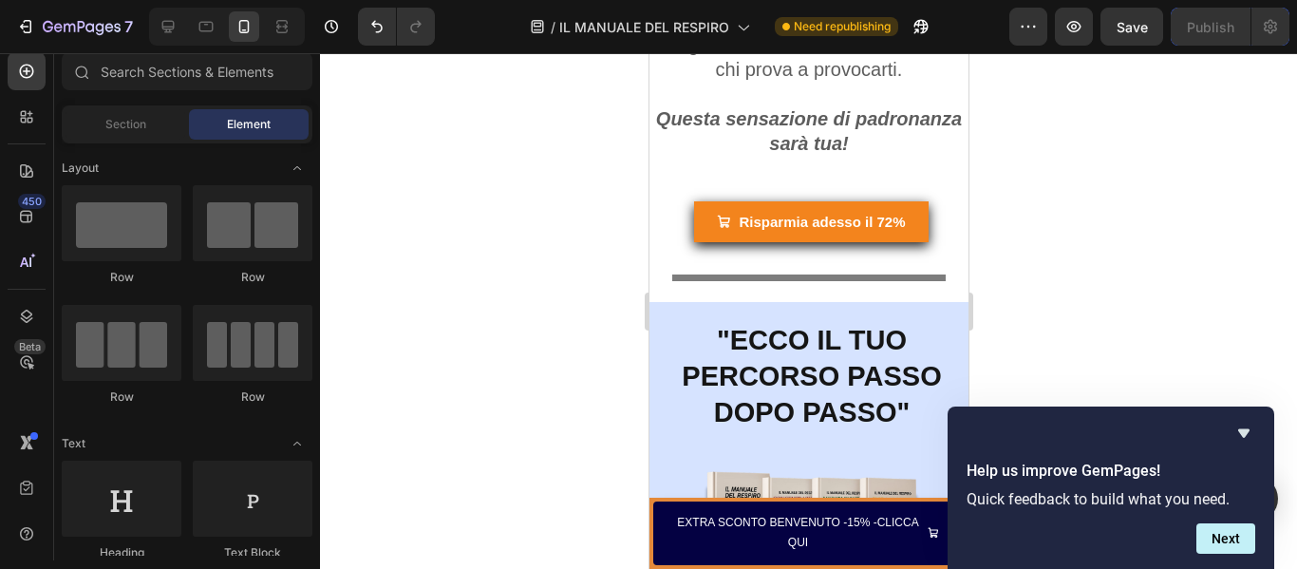
scroll to position [6538, 0]
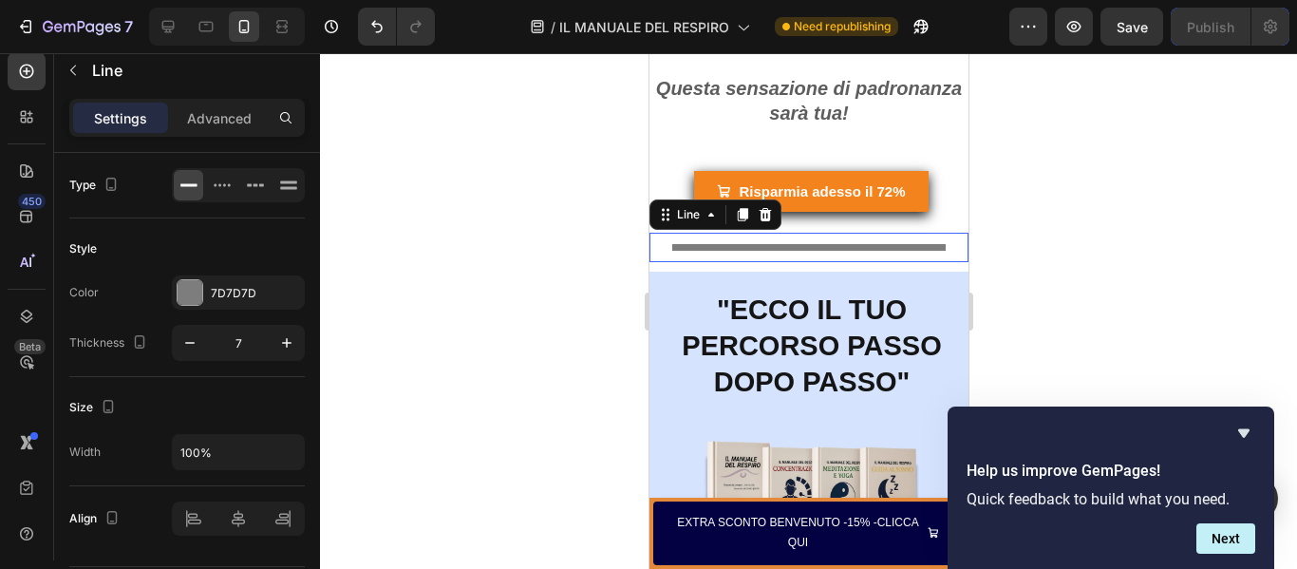
click at [835, 247] on div at bounding box center [807, 247] width 273 height 7
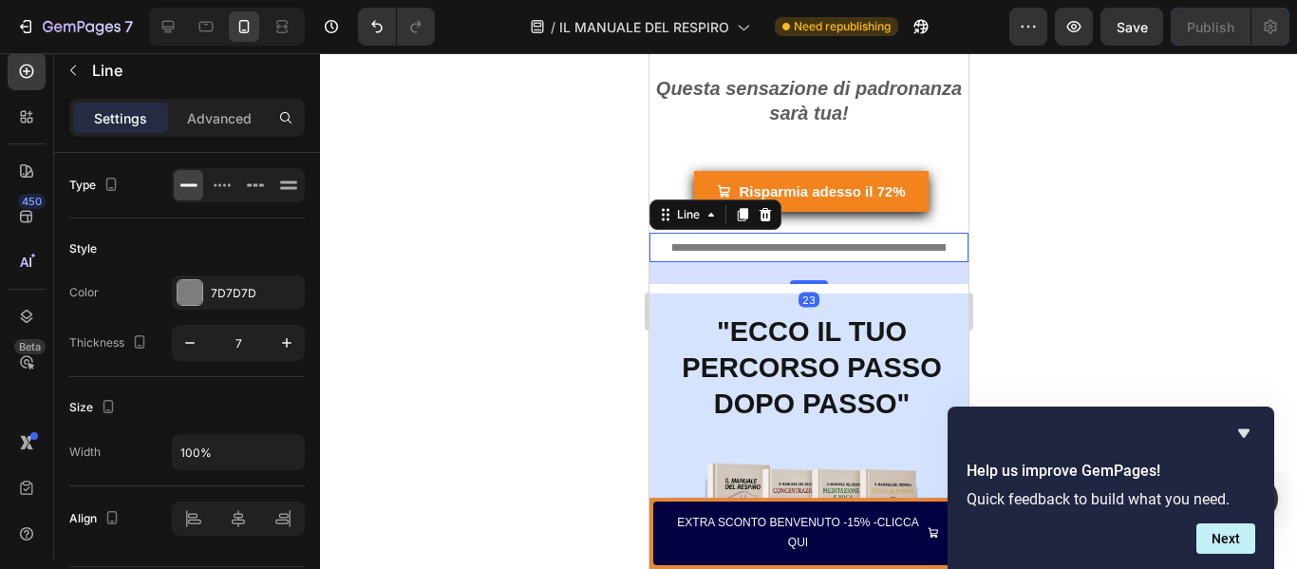
drag, startPoint x: 803, startPoint y: 262, endPoint x: 804, endPoint y: 284, distance: 21.9
click at [804, 284] on div at bounding box center [808, 282] width 38 height 4
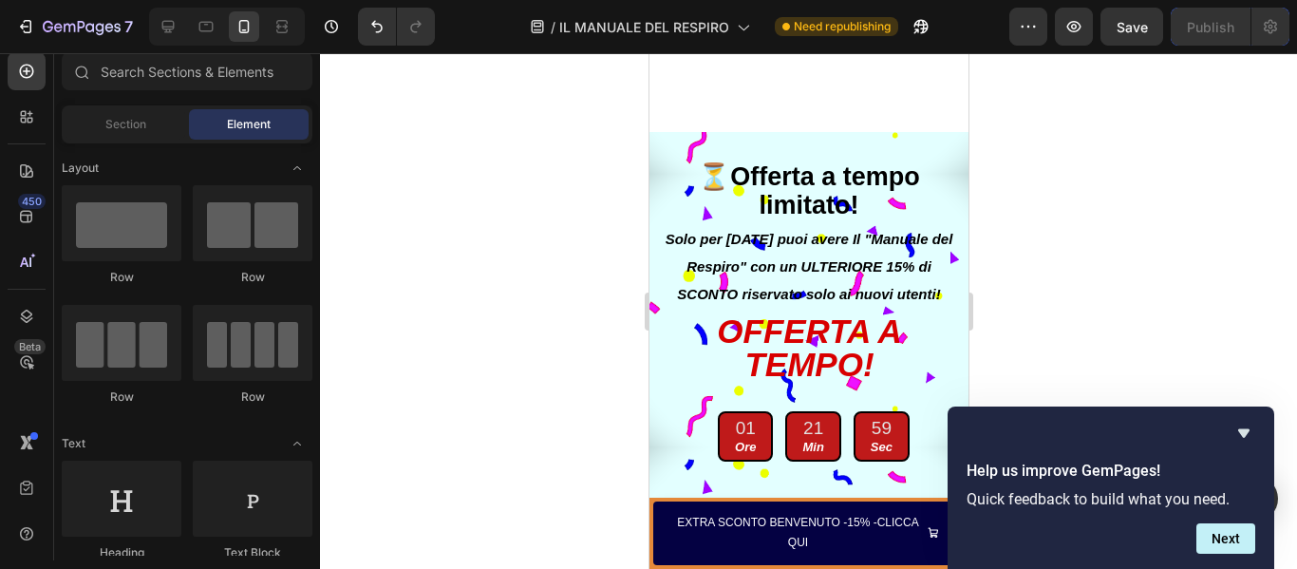
scroll to position [9594, 0]
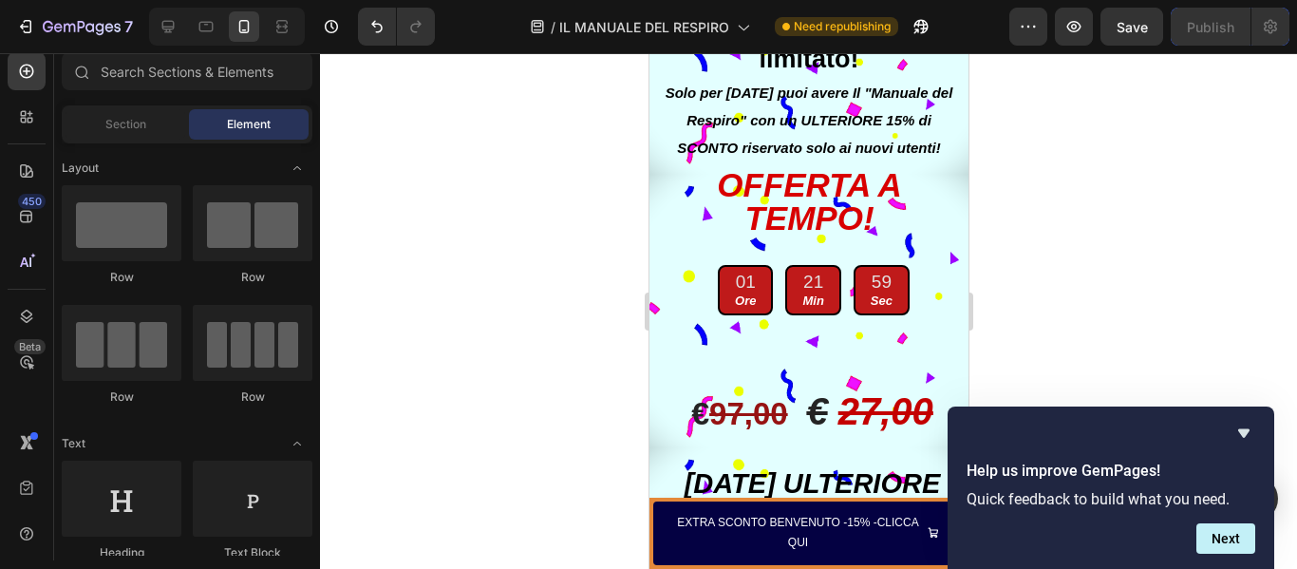
drag, startPoint x: 959, startPoint y: 282, endPoint x: 1616, endPoint y: 447, distance: 677.4
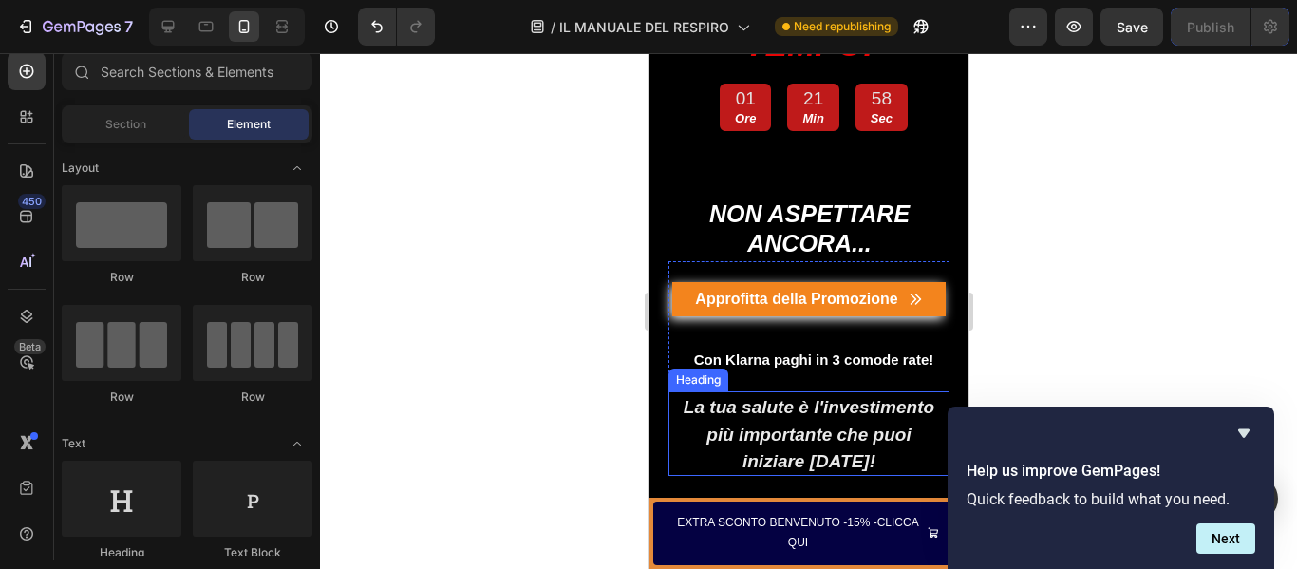
scroll to position [12730, 0]
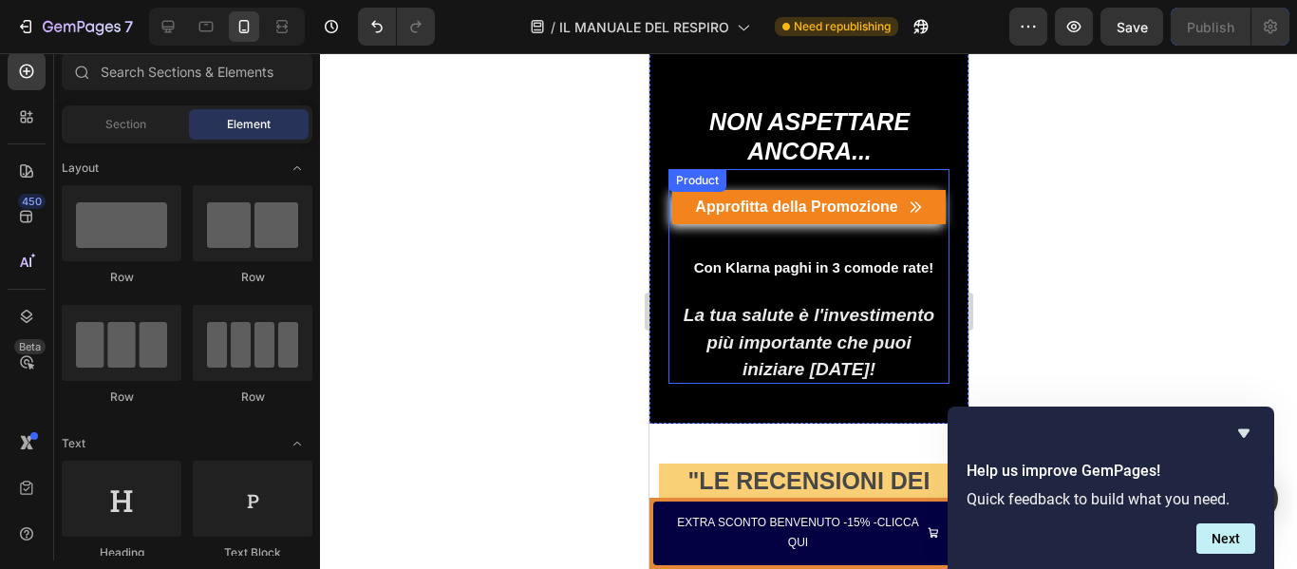
click at [890, 169] on div "Text Block" at bounding box center [807, 179] width 281 height 21
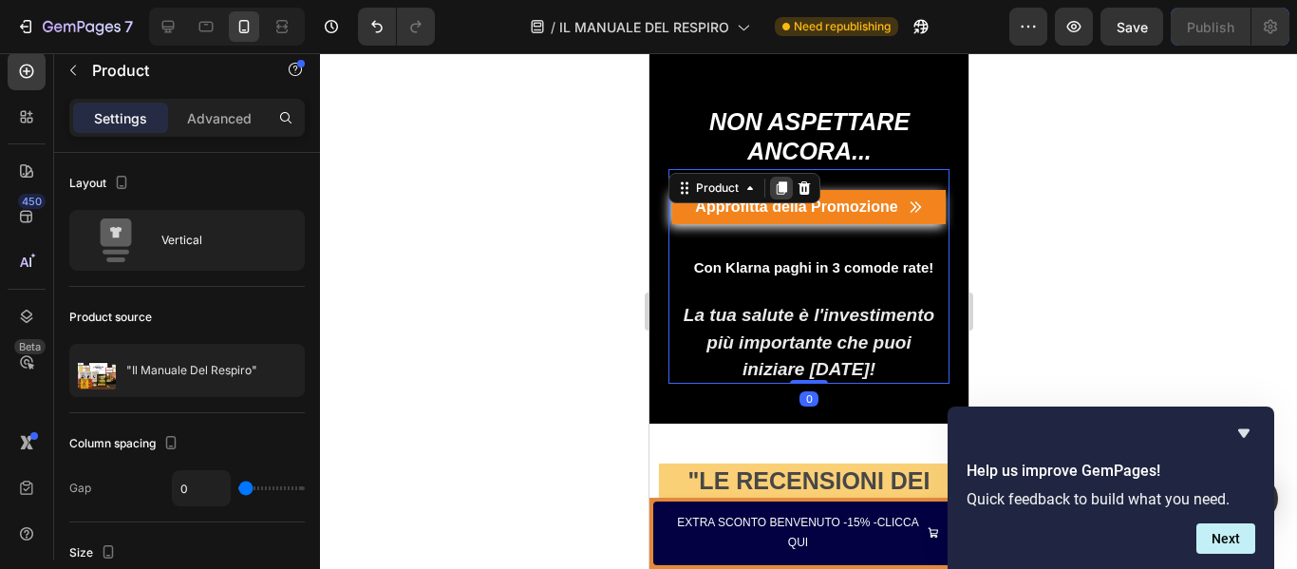
click at [775, 180] on icon at bounding box center [780, 187] width 15 height 15
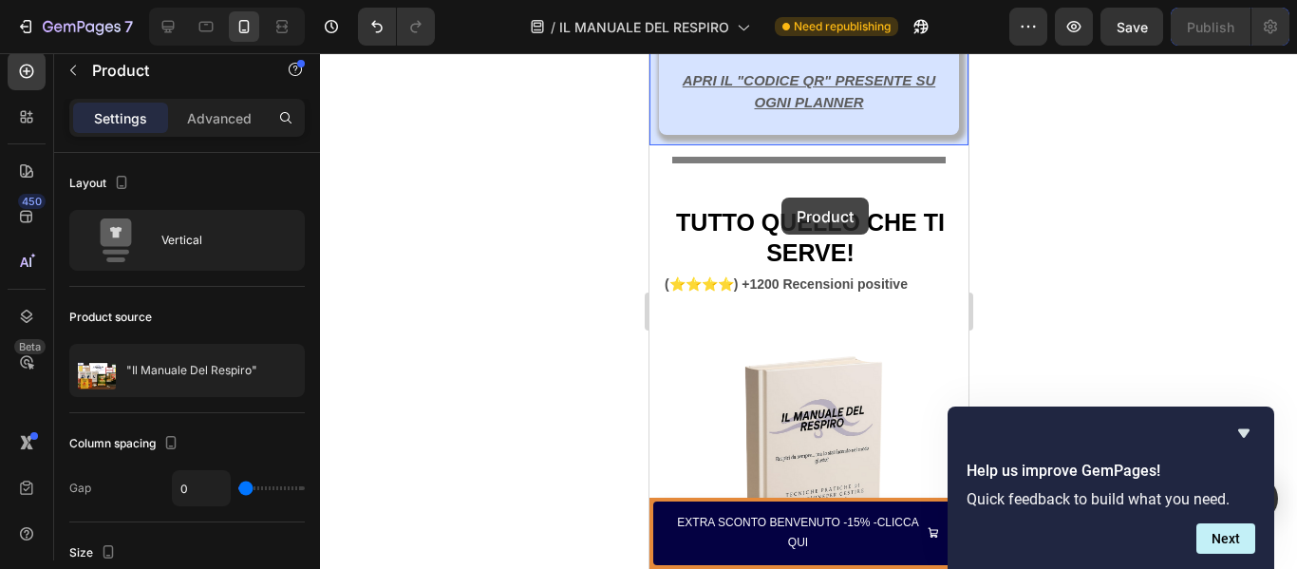
scroll to position [7971, 0]
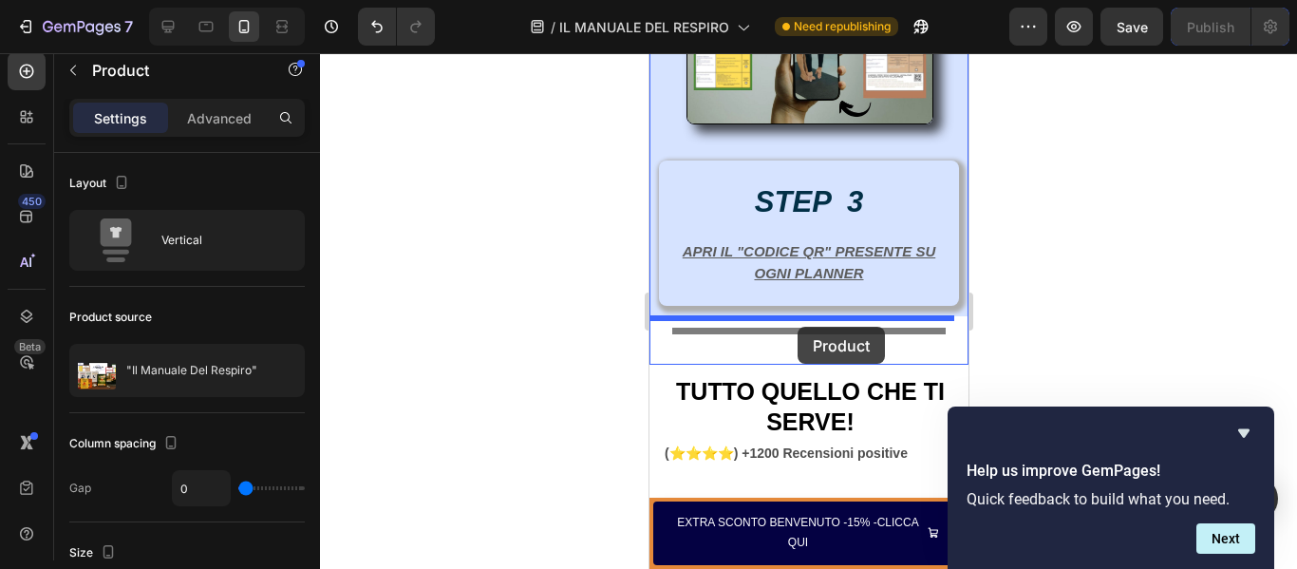
drag, startPoint x: 892, startPoint y: 339, endPoint x: 797, endPoint y: 327, distance: 96.7
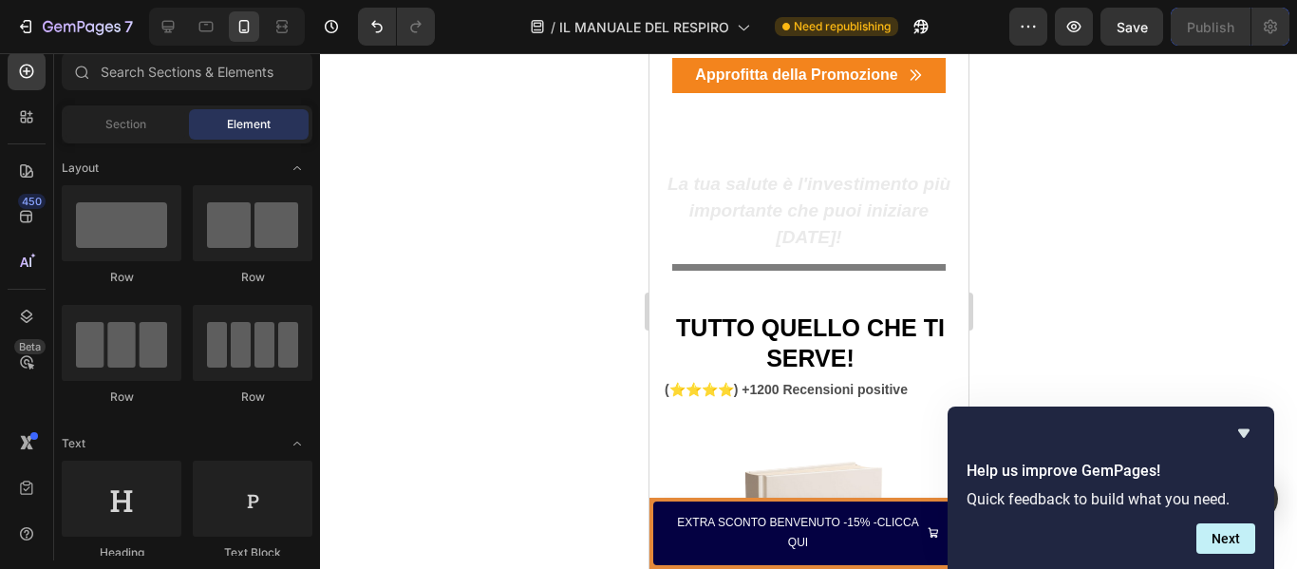
scroll to position [8064, 0]
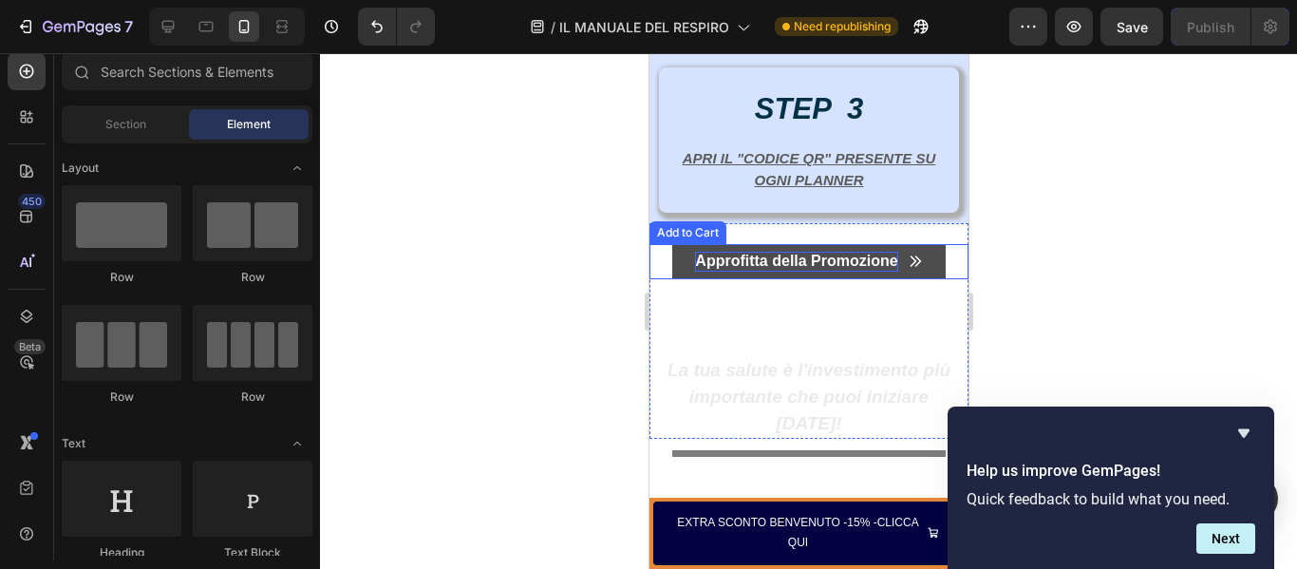
click at [751, 263] on div "Approfitta della Promozione" at bounding box center [795, 262] width 202 height 20
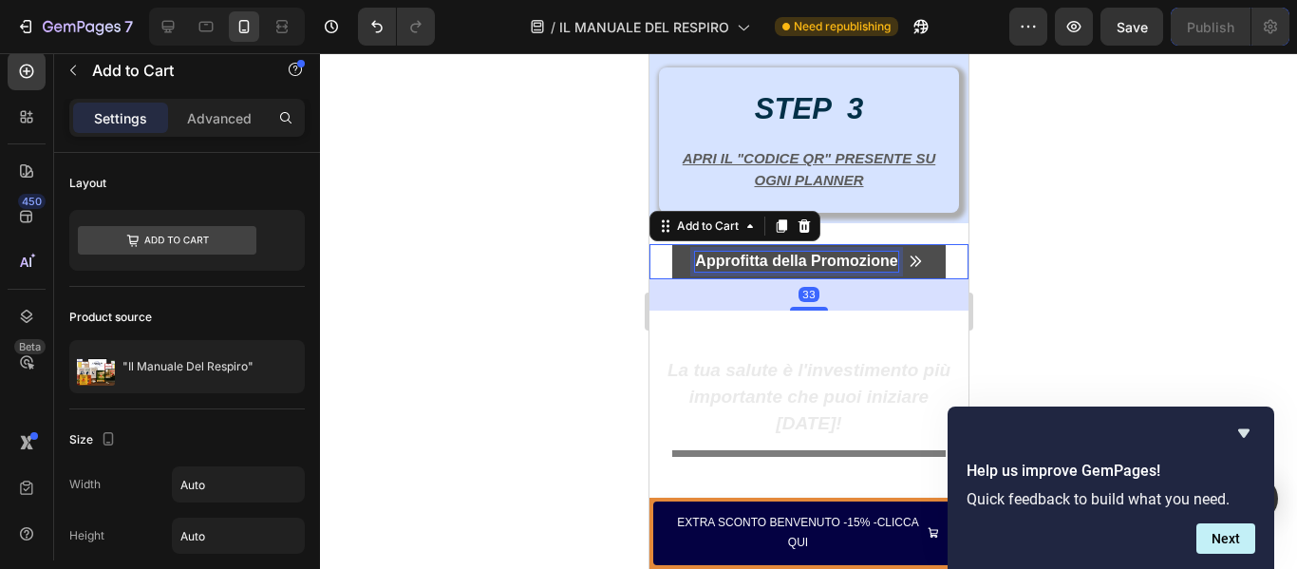
click at [806, 263] on div "Approfitta della Promozione" at bounding box center [795, 262] width 202 height 20
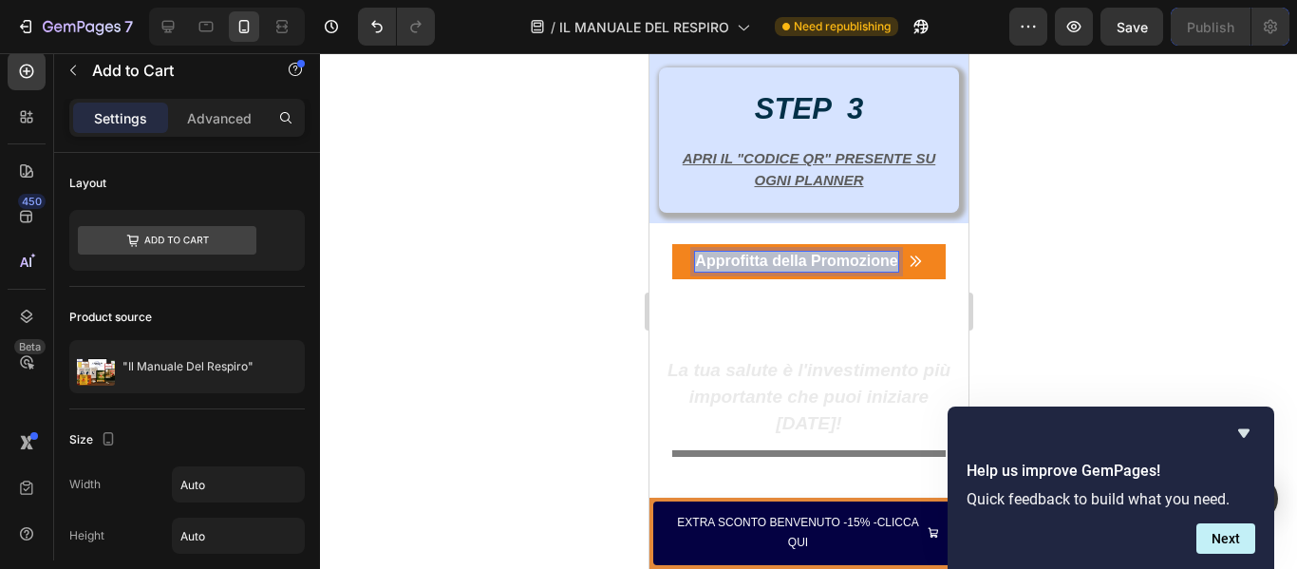
drag, startPoint x: 887, startPoint y: 261, endPoint x: 663, endPoint y: 267, distance: 224.1
click at [663, 267] on div "Approfitta della Promozione Add to Cart 33" at bounding box center [807, 261] width 319 height 35
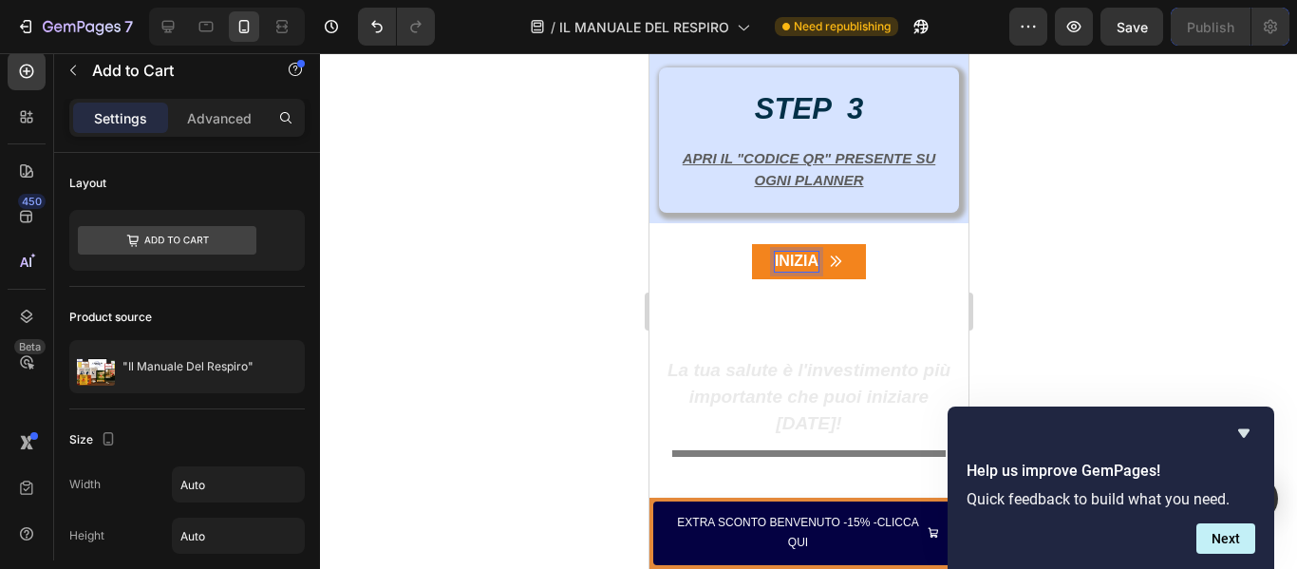
click at [751, 244] on button "INIZIA" at bounding box center [808, 261] width 114 height 35
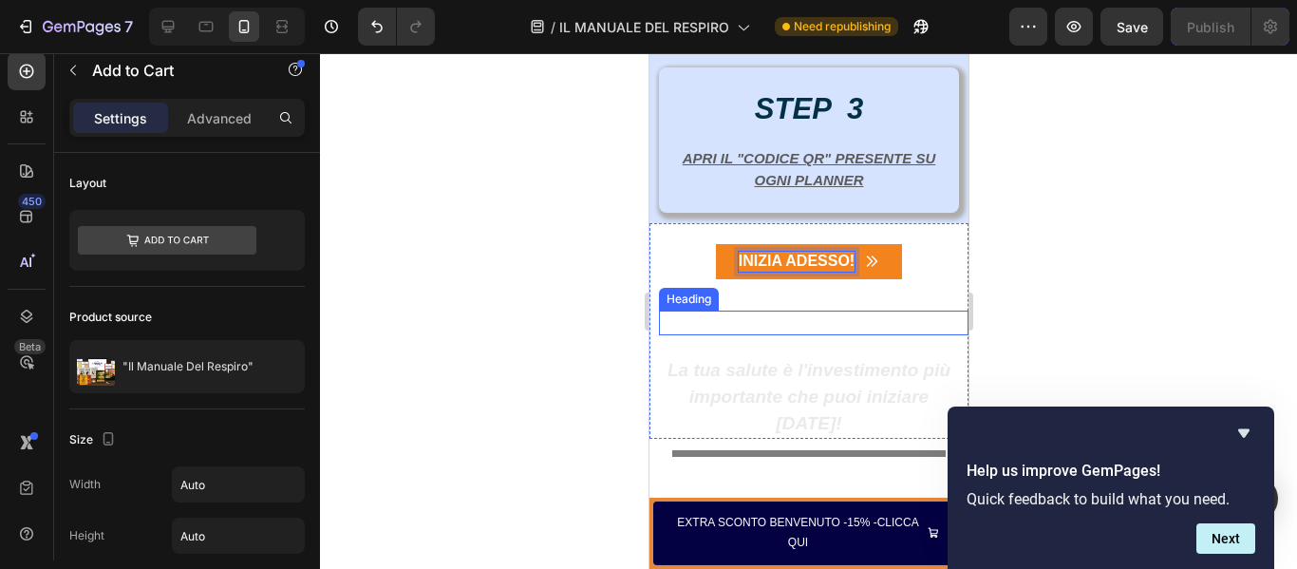
click at [825, 325] on strong "Con Klarna paghi in 3 comode rate!" at bounding box center [813, 322] width 240 height 16
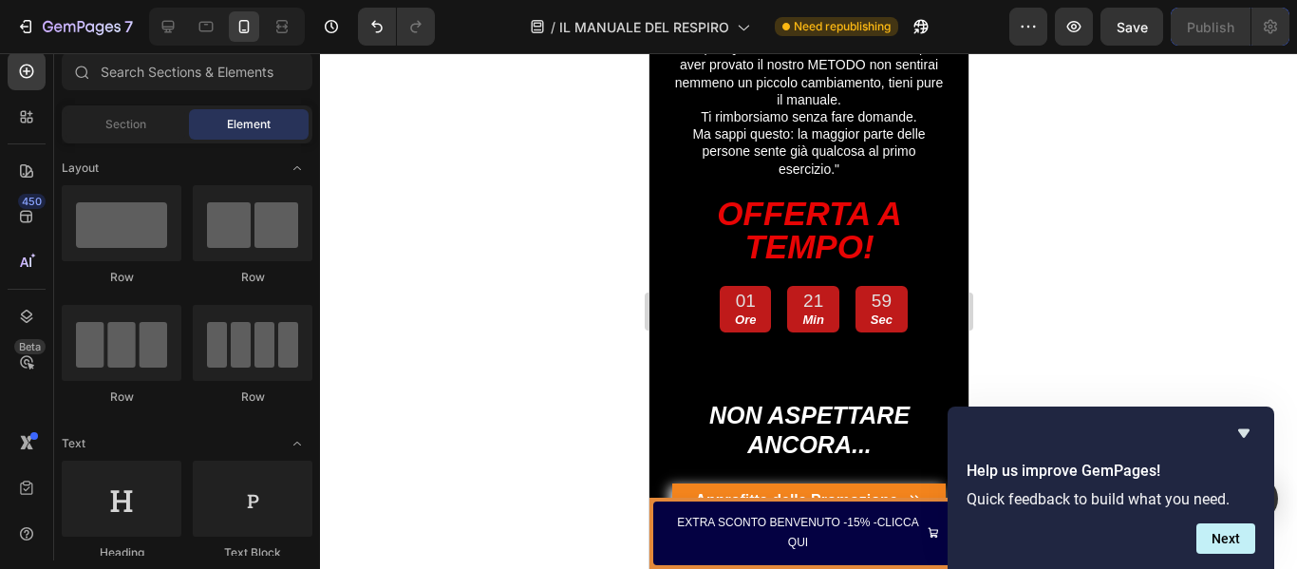
scroll to position [12839, 0]
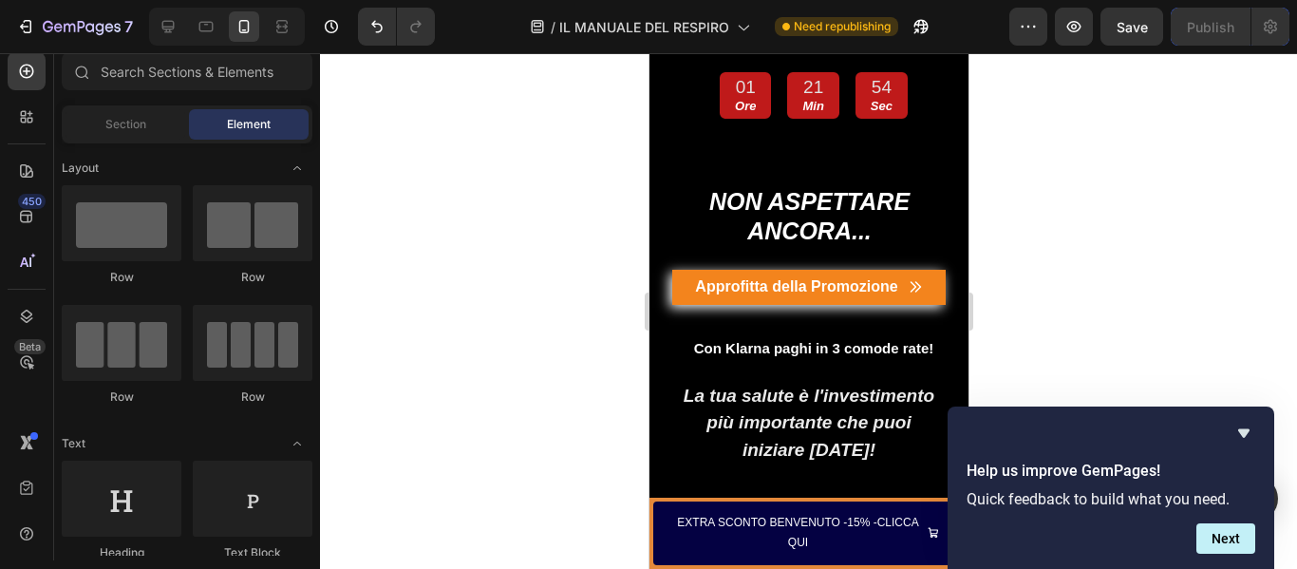
drag, startPoint x: 958, startPoint y: 322, endPoint x: 1605, endPoint y: 509, distance: 674.0
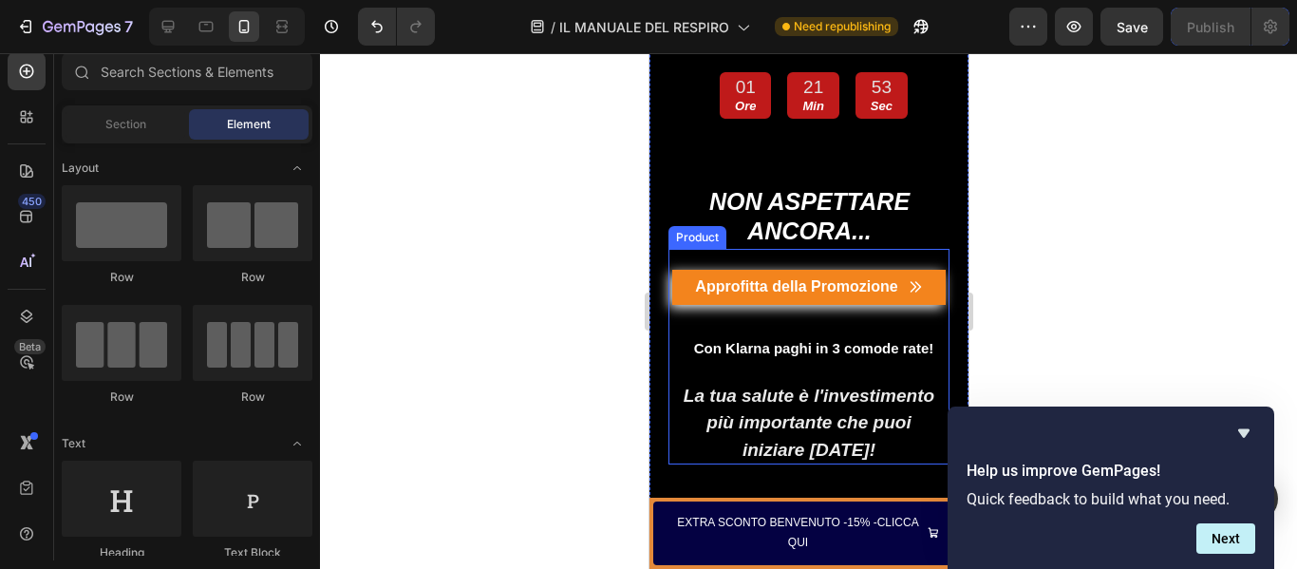
click at [820, 276] on div "Approfitta della Promozione Add to Cart" at bounding box center [807, 303] width 281 height 66
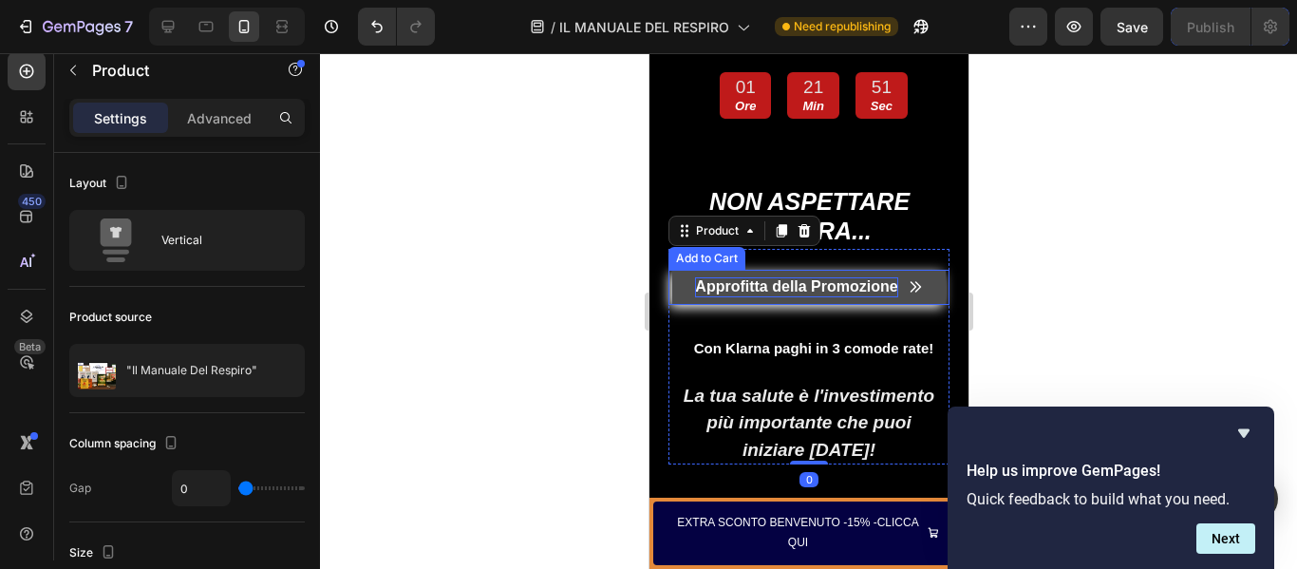
click at [818, 277] on div "Approfitta della Promozione" at bounding box center [795, 287] width 202 height 20
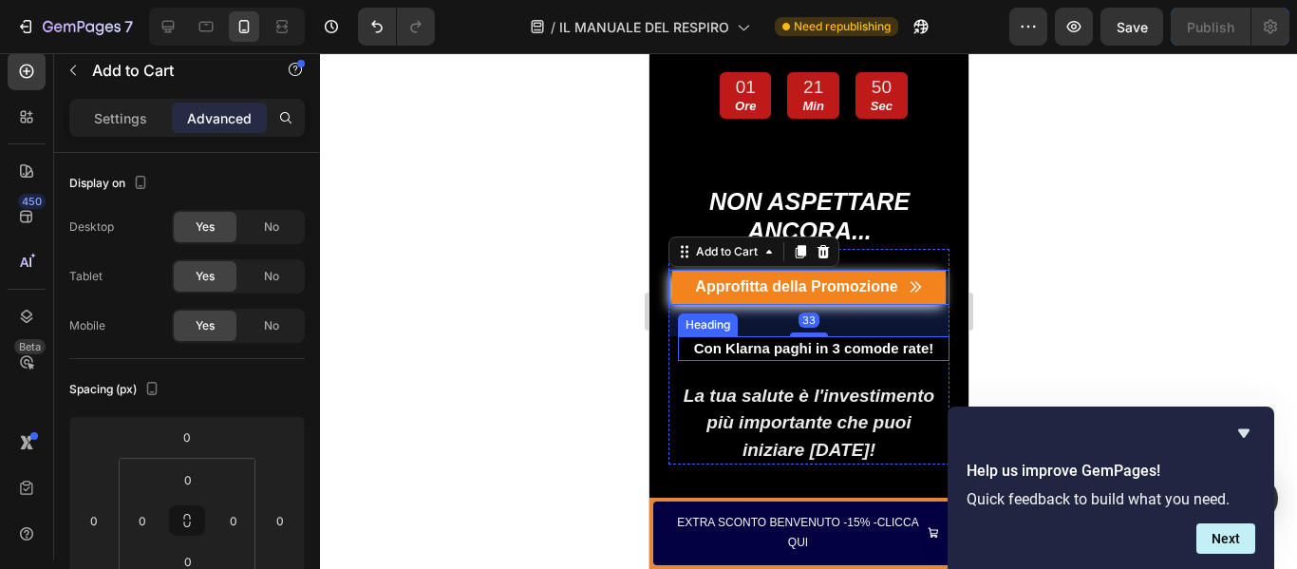
click at [805, 336] on h2 "Con Klarna paghi in 3 comode rate!" at bounding box center [813, 348] width 272 height 25
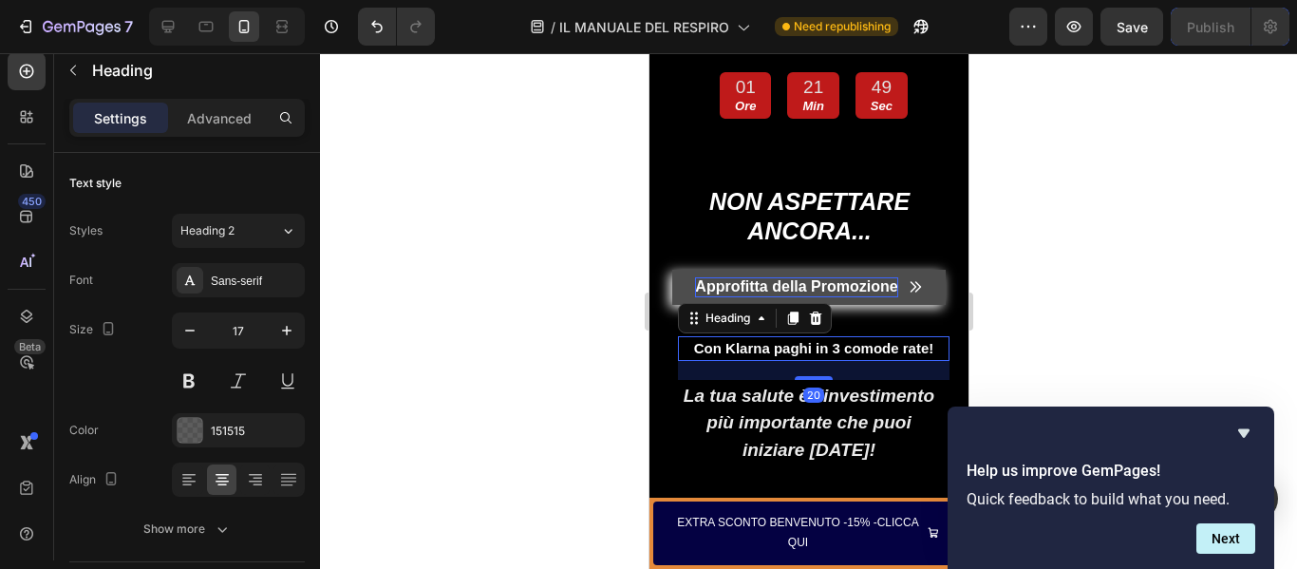
click at [857, 277] on div "Approfitta della Promozione" at bounding box center [795, 287] width 202 height 20
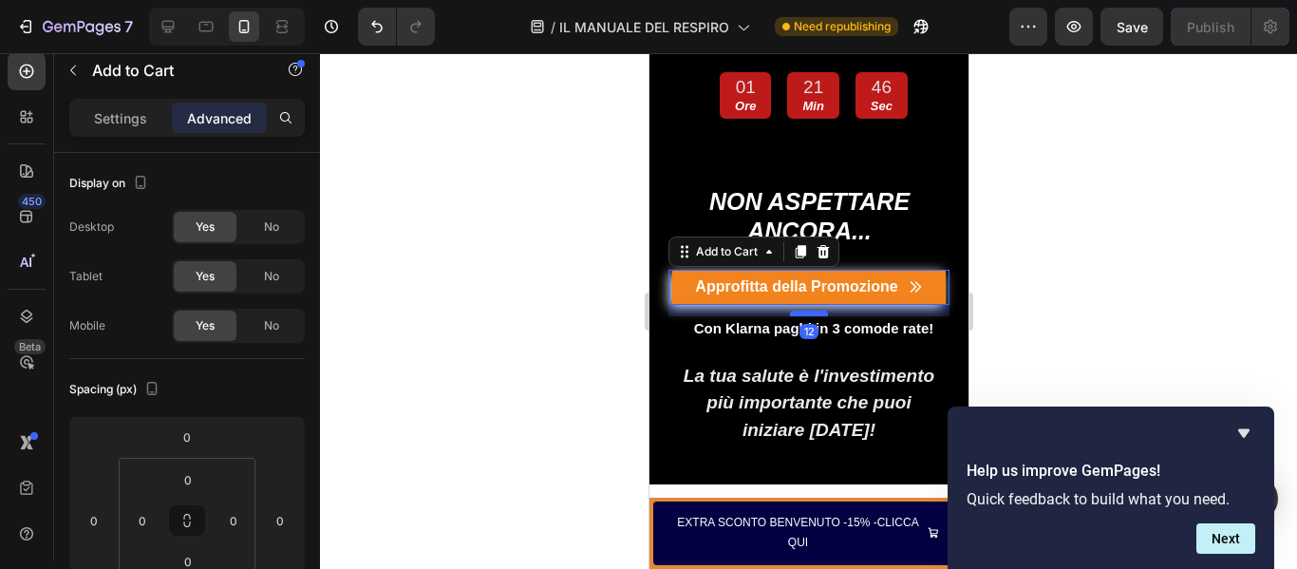
drag, startPoint x: 811, startPoint y: 275, endPoint x: 811, endPoint y: 255, distance: 19.9
click at [811, 310] on div at bounding box center [808, 313] width 38 height 6
type input "12"
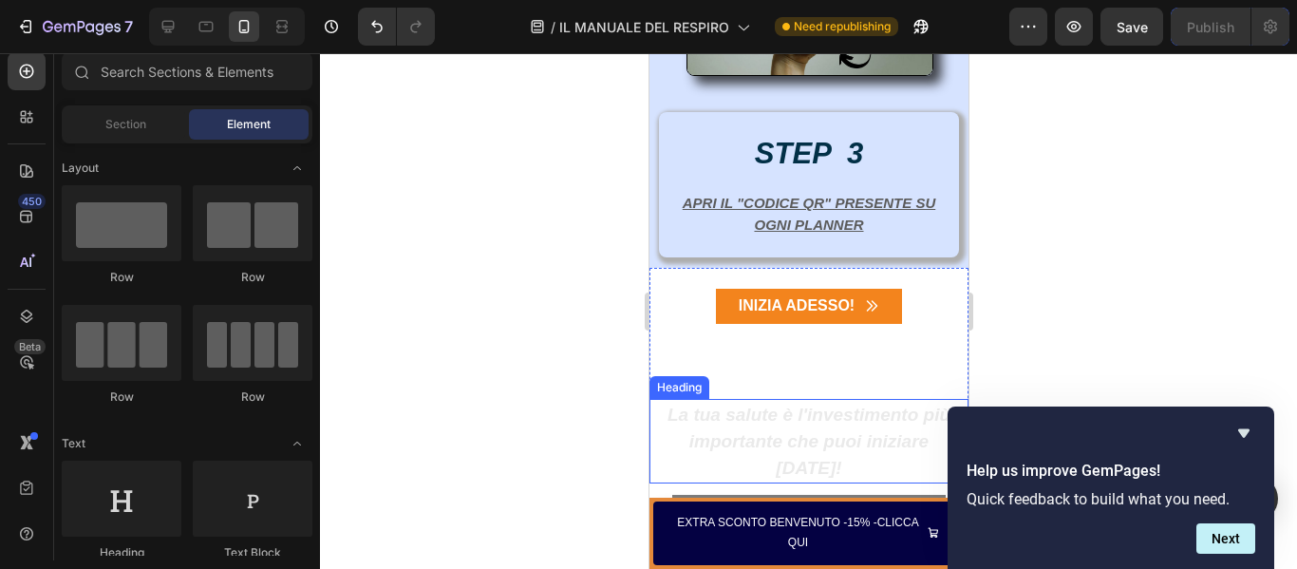
scroll to position [8141, 0]
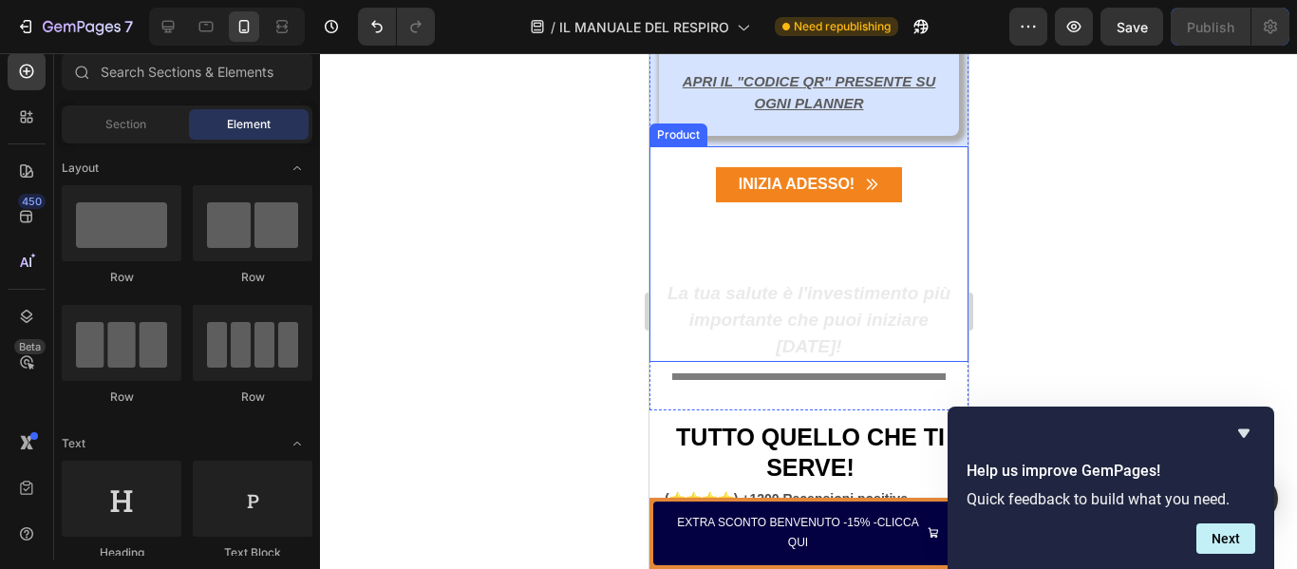
click at [794, 233] on div "INIZIA ADESSO! Add to Cart" at bounding box center [807, 200] width 319 height 66
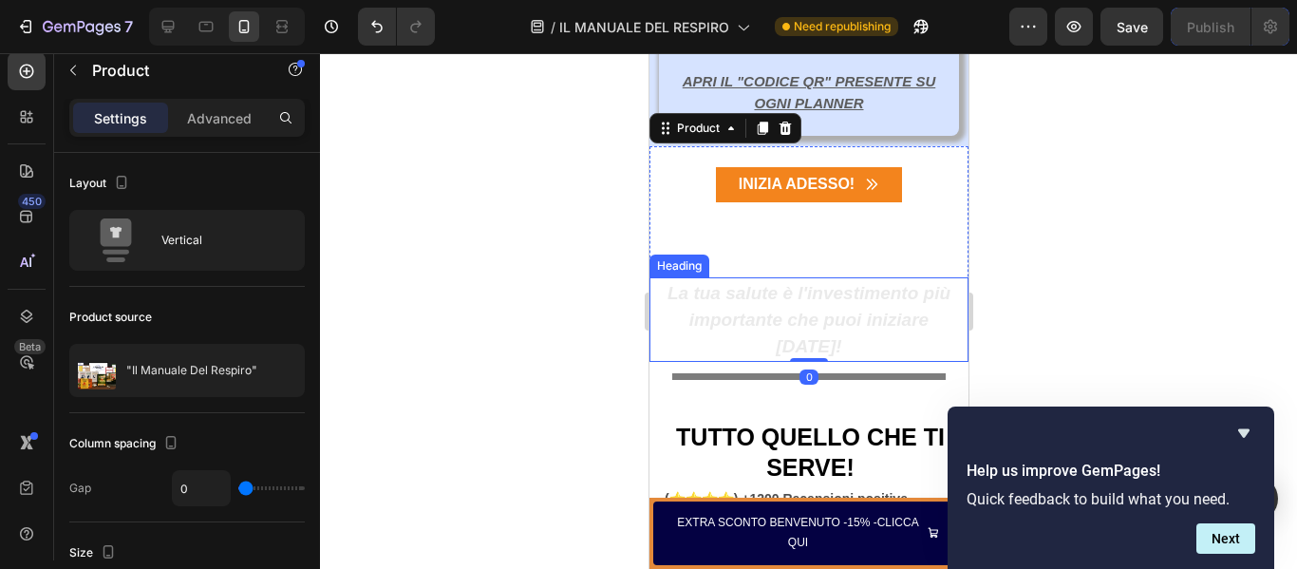
click at [803, 310] on strong "La tua salute è l'investimento più importante che puoi iniziare [DATE]!" at bounding box center [807, 320] width 283 height 74
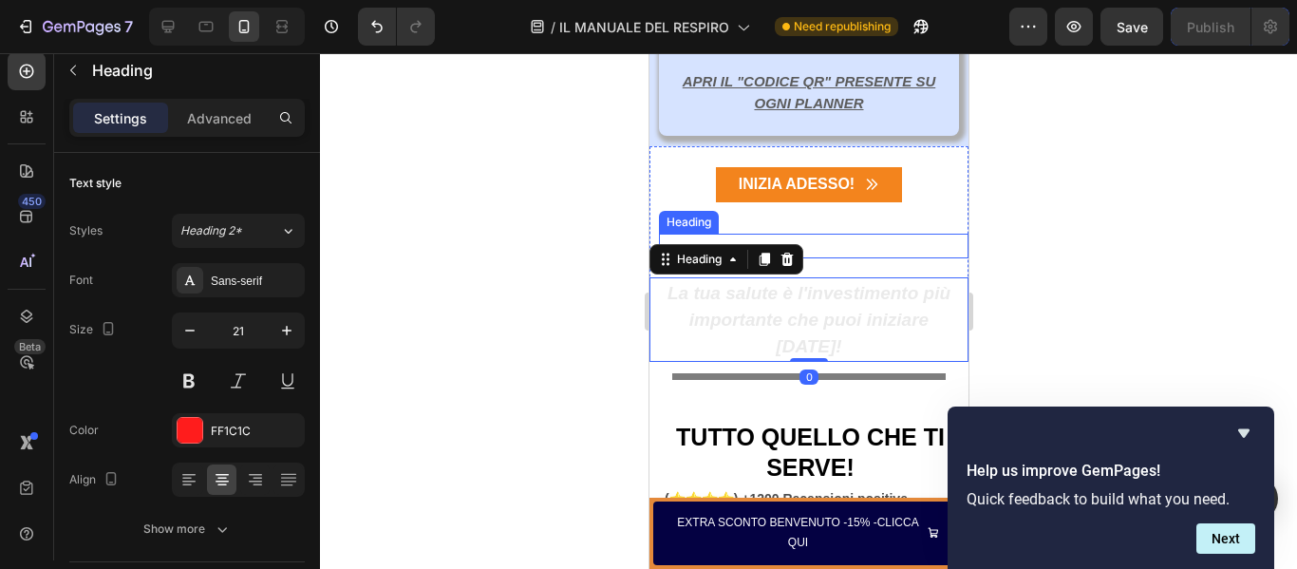
click at [837, 238] on strong "Con Klarna paghi in 3 comode rate!" at bounding box center [813, 245] width 240 height 16
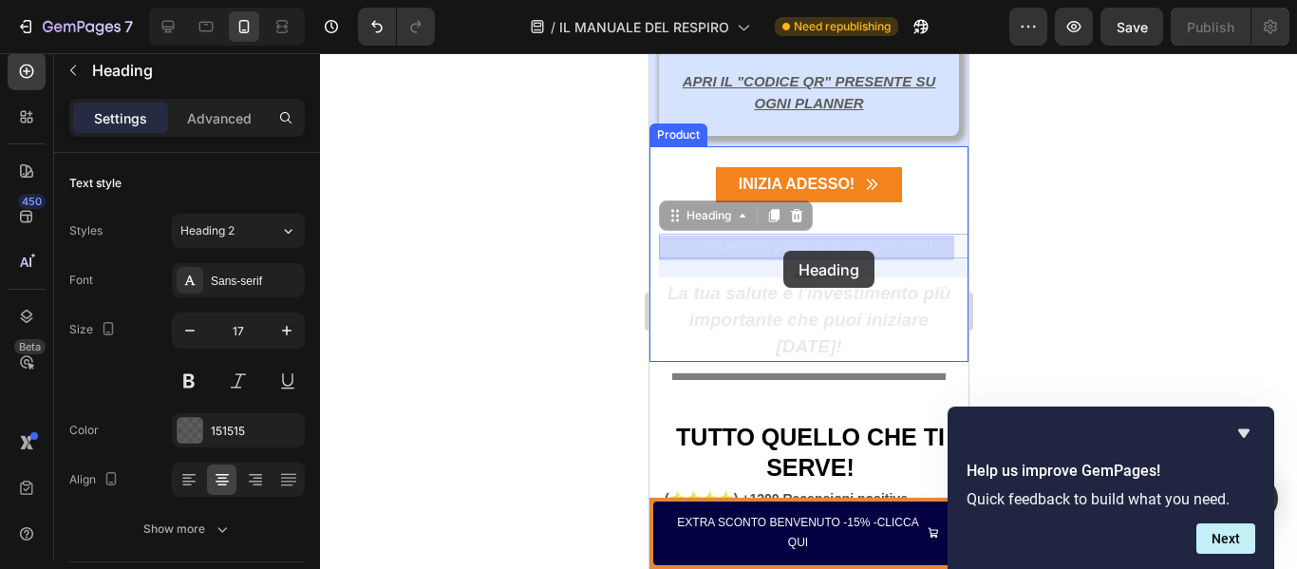
drag, startPoint x: 940, startPoint y: 251, endPoint x: 782, endPoint y: 251, distance: 157.6
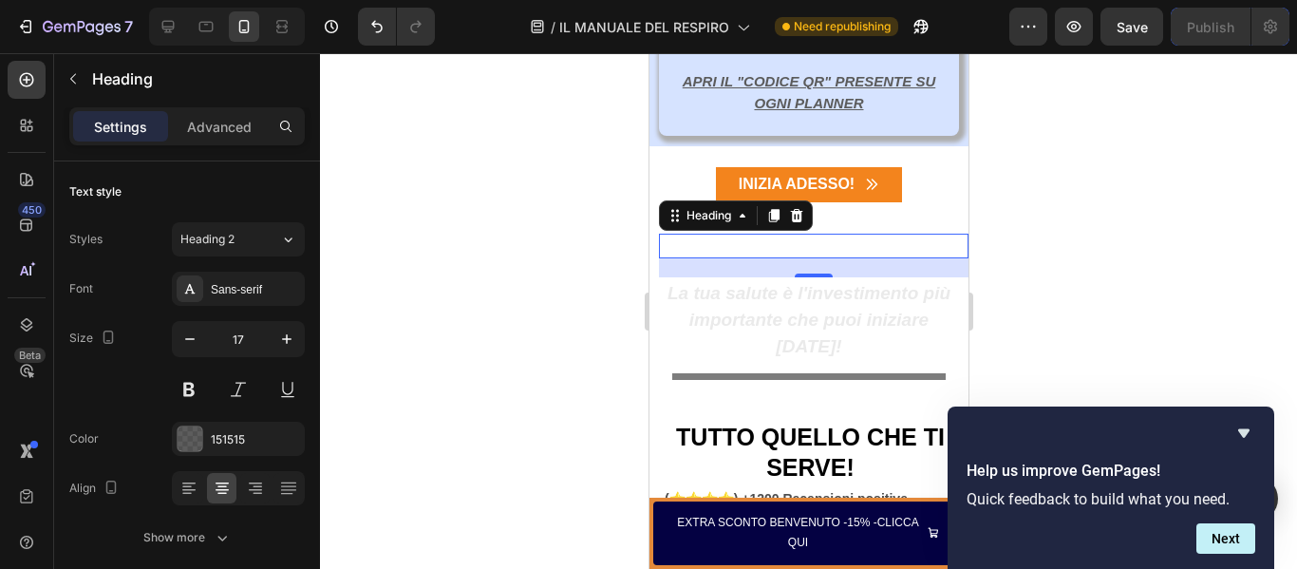
scroll to position [9, 0]
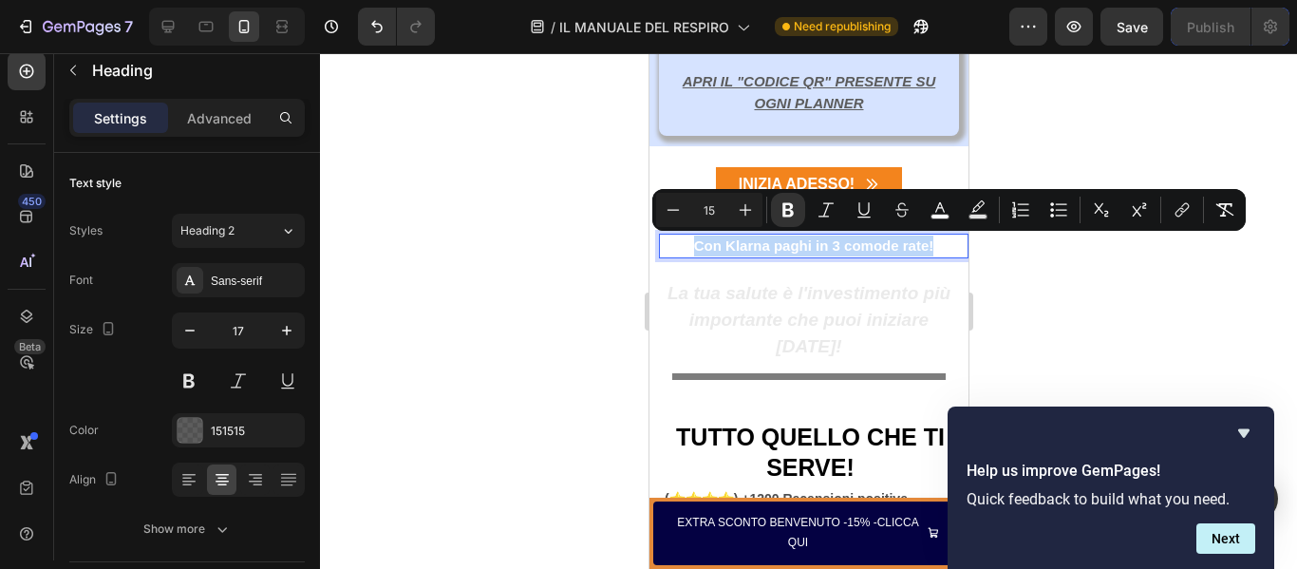
drag, startPoint x: 664, startPoint y: 249, endPoint x: 945, endPoint y: 251, distance: 281.0
click at [945, 251] on p "Con Klarna paghi in 3 comode rate!" at bounding box center [813, 245] width 306 height 21
click at [943, 204] on icon "Editor contextual toolbar" at bounding box center [939, 209] width 19 height 19
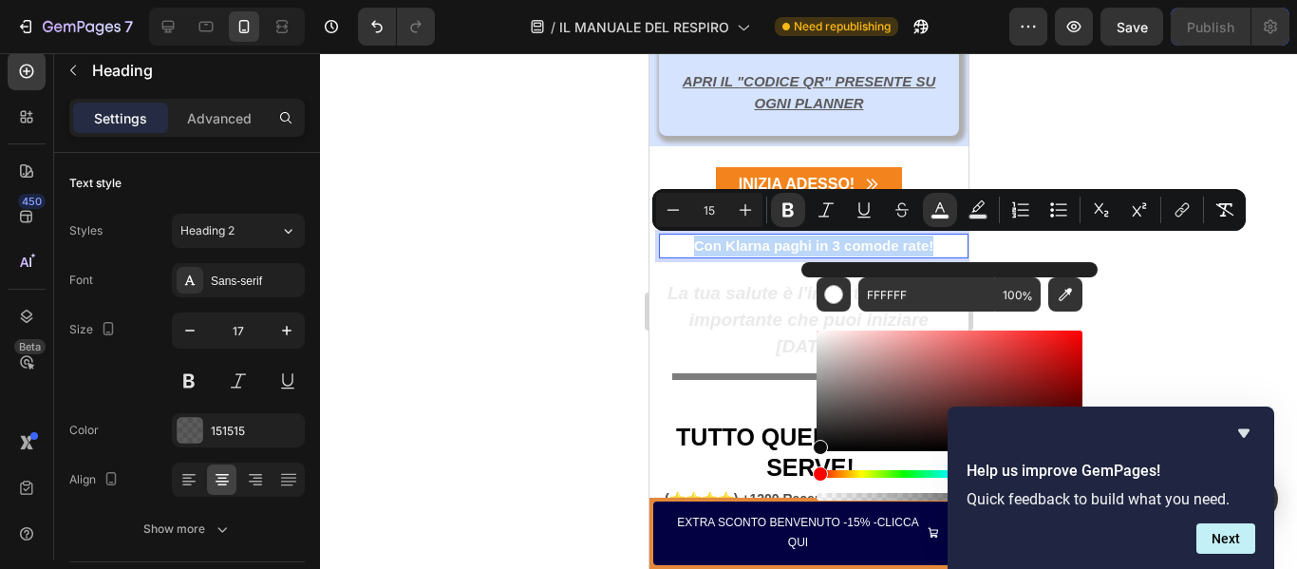
drag, startPoint x: 818, startPoint y: 341, endPoint x: 804, endPoint y: 444, distance: 104.5
click at [804, 444] on div "FFFFFF 100 %" at bounding box center [949, 383] width 296 height 242
drag, startPoint x: 819, startPoint y: 443, endPoint x: 816, endPoint y: 418, distance: 25.8
click at [816, 418] on div "Editor contextual toolbar" at bounding box center [820, 421] width 15 height 15
drag, startPoint x: 824, startPoint y: 426, endPoint x: 813, endPoint y: 391, distance: 36.9
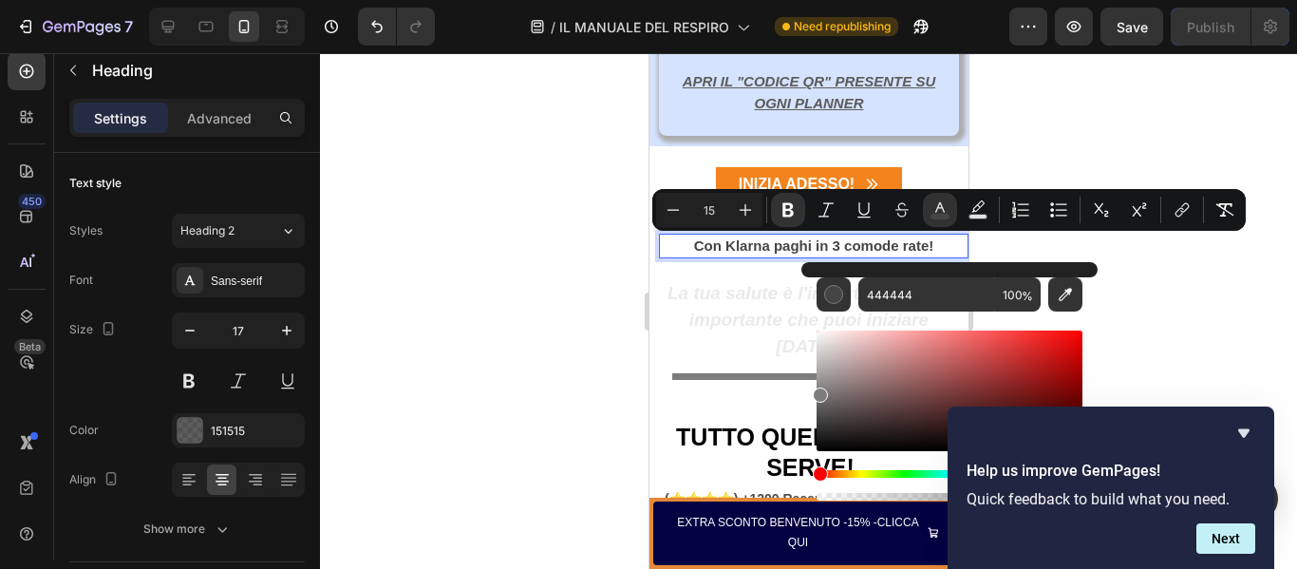
click at [813, 391] on div "Editor contextual toolbar" at bounding box center [820, 394] width 15 height 15
type input "7C7C7C"
click at [567, 273] on div at bounding box center [808, 311] width 977 height 516
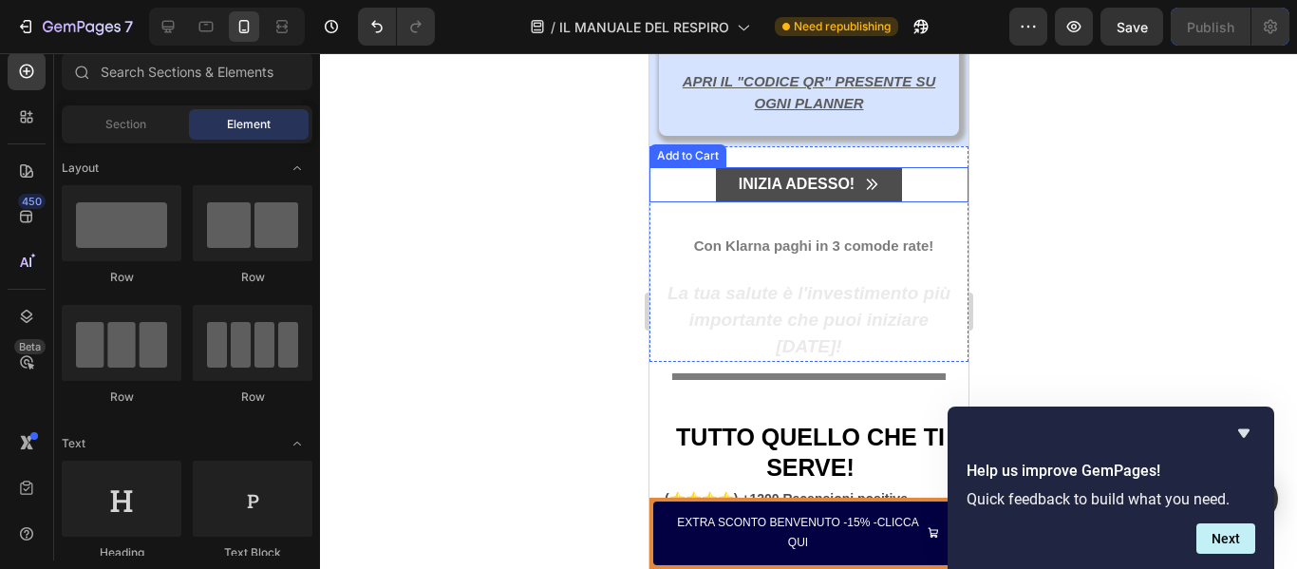
drag, startPoint x: 813, startPoint y: 192, endPoint x: 810, endPoint y: 201, distance: 9.9
click at [813, 191] on div "INIZIA ADESSO!" at bounding box center [796, 185] width 116 height 20
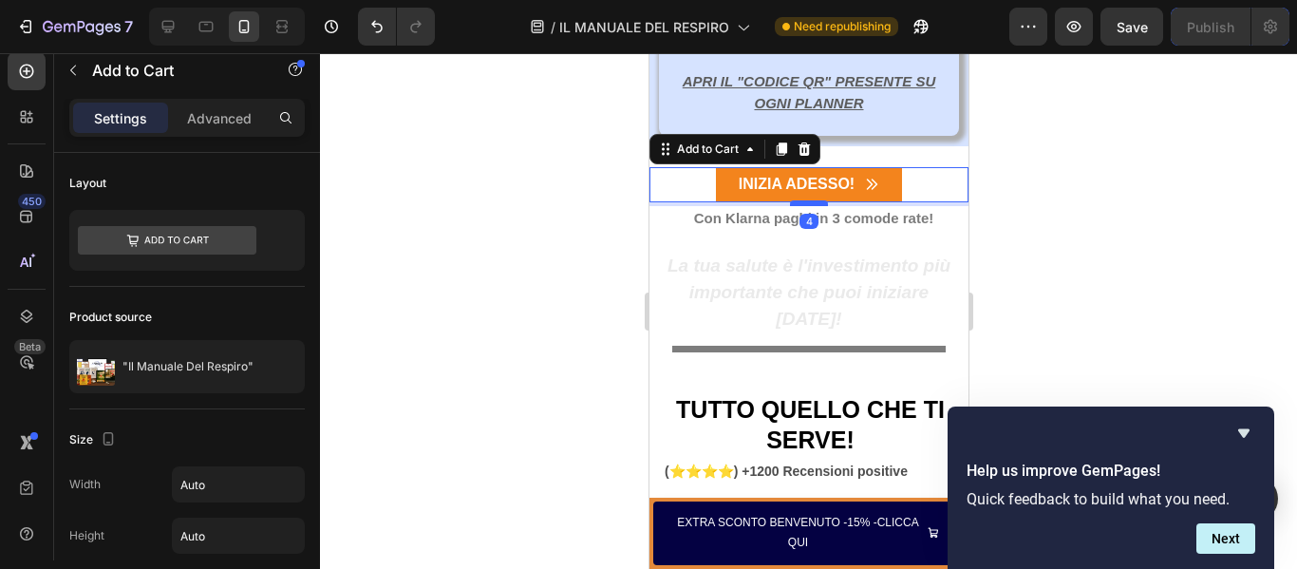
drag, startPoint x: 802, startPoint y: 233, endPoint x: 802, endPoint y: 205, distance: 27.5
click at [802, 205] on div at bounding box center [808, 203] width 38 height 6
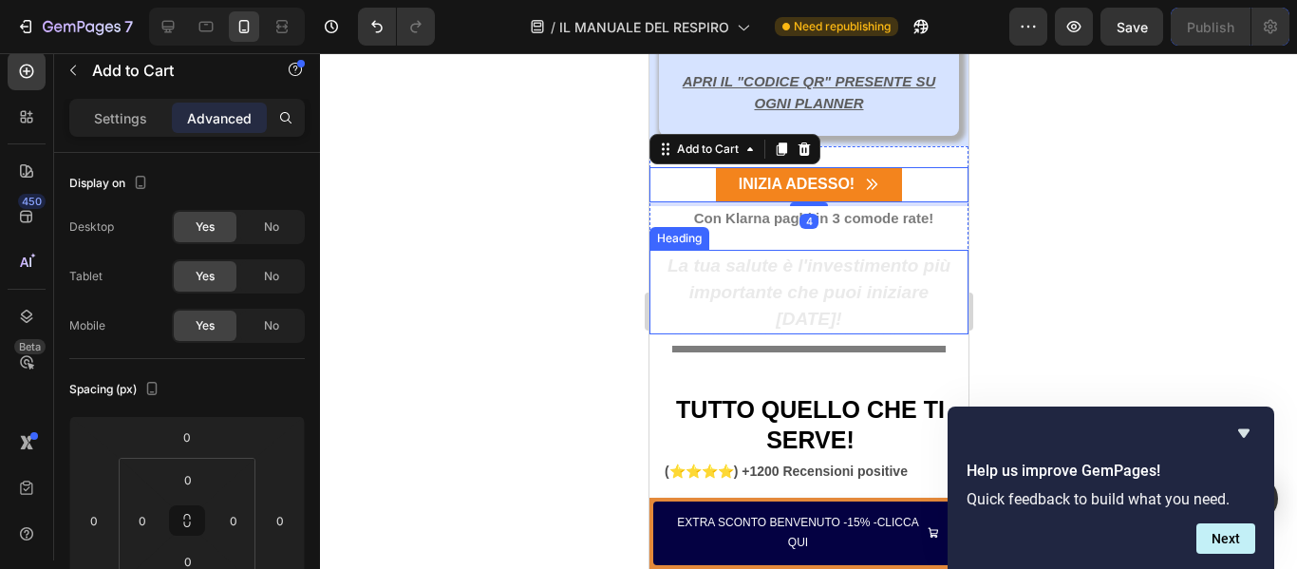
click at [849, 270] on strong "La tua salute è l'investimento più importante che puoi iniziare [DATE]!" at bounding box center [807, 292] width 283 height 74
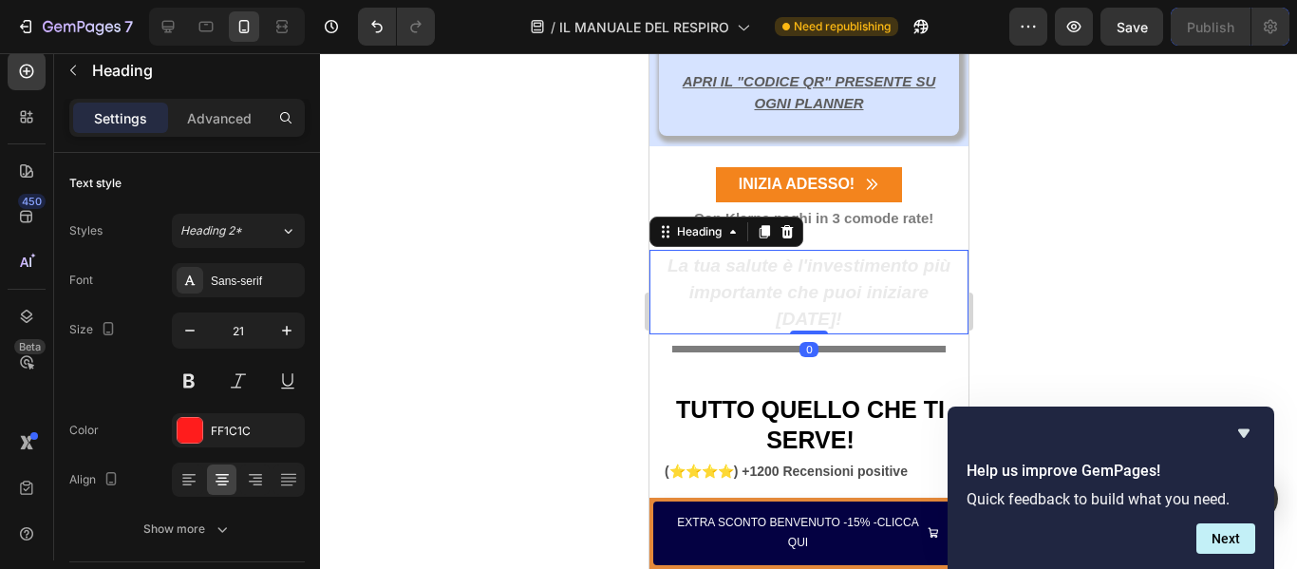
click at [654, 274] on h2 "La tua salute è l'investimento più importante che puoi iniziare [DATE]!" at bounding box center [807, 292] width 313 height 84
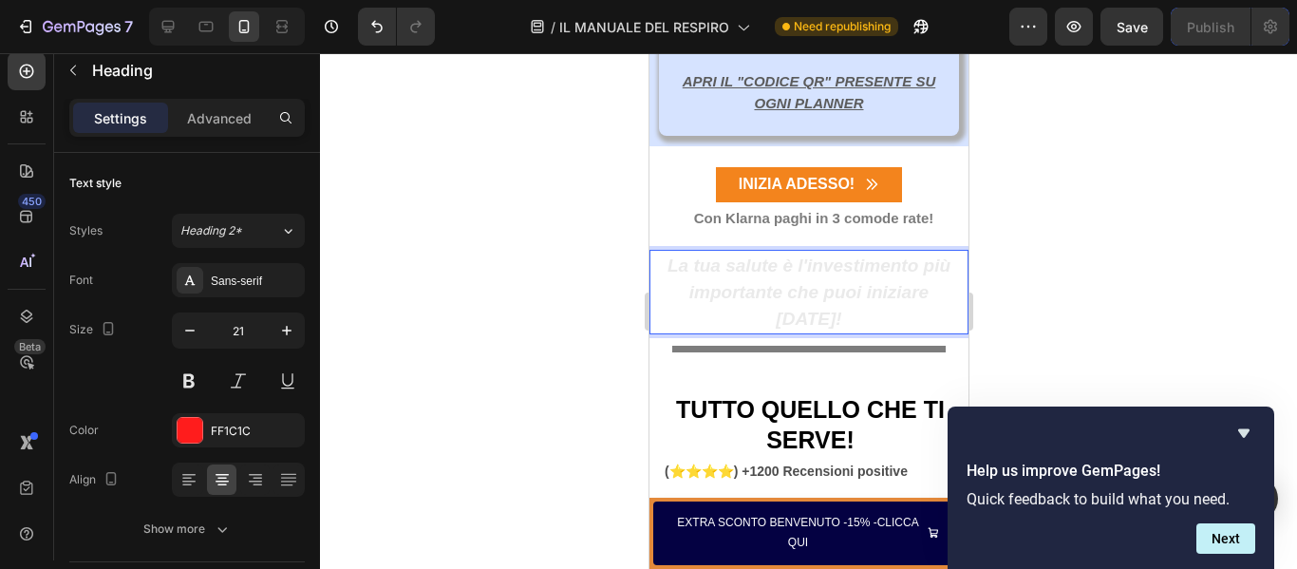
click at [656, 273] on p "La tua salute è l'investimento più importante che puoi iniziare [DATE]!" at bounding box center [807, 292] width 309 height 81
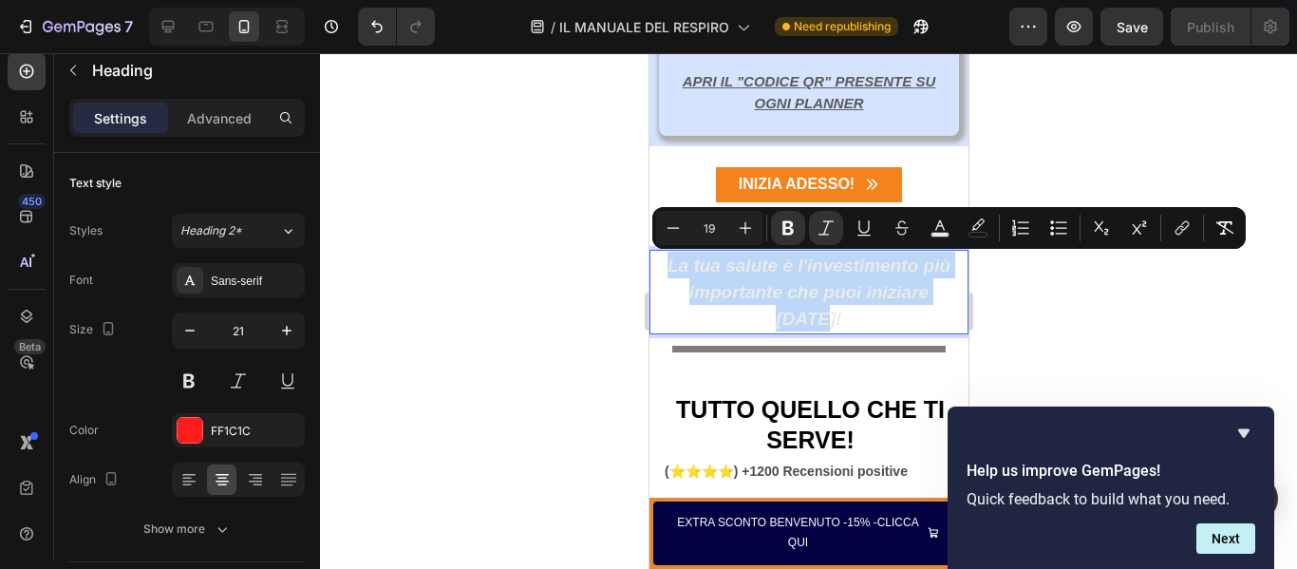
drag, startPoint x: 656, startPoint y: 273, endPoint x: 959, endPoint y: 309, distance: 304.9
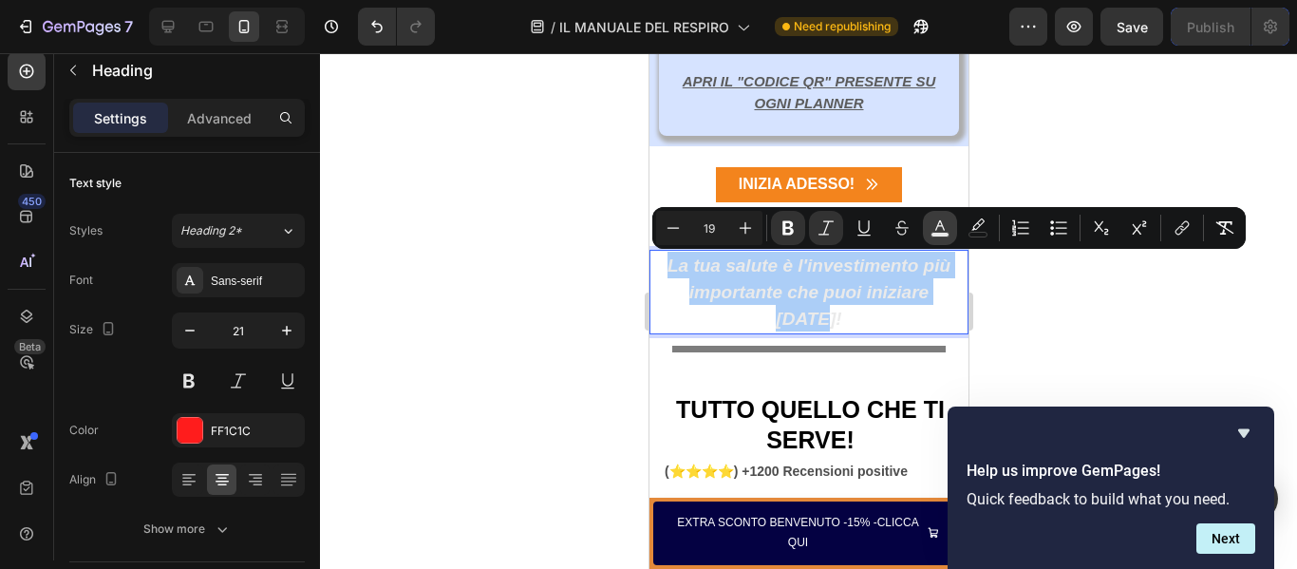
click at [946, 236] on rect "Editor contextual toolbar" at bounding box center [940, 235] width 18 height 5
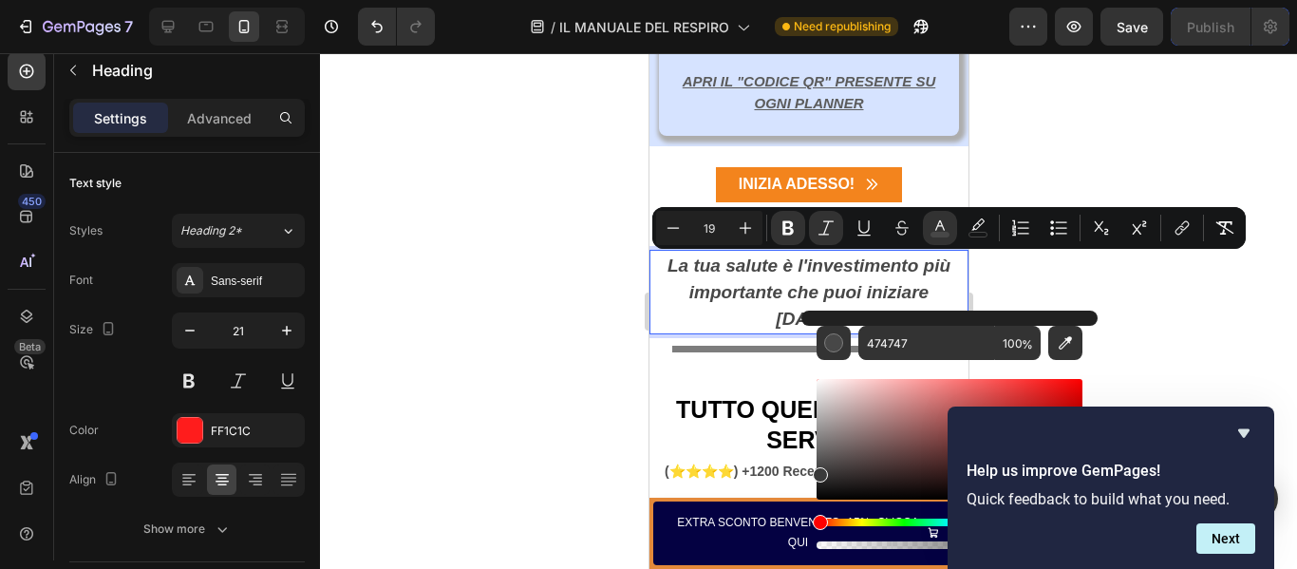
type input "383838"
drag, startPoint x: 822, startPoint y: 393, endPoint x: 806, endPoint y: 473, distance: 81.4
click at [806, 473] on div "383838 100 %" at bounding box center [949, 431] width 296 height 242
click at [1177, 267] on div at bounding box center [808, 311] width 977 height 516
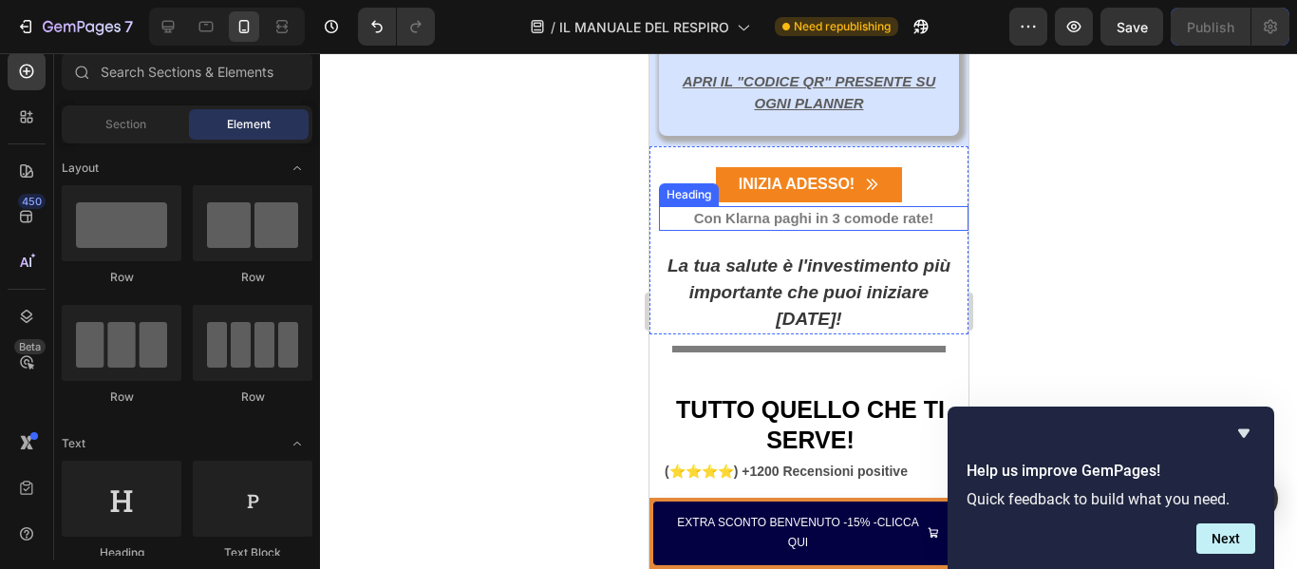
click at [833, 223] on strong "Con Klarna paghi in 3 comode rate!" at bounding box center [813, 218] width 240 height 16
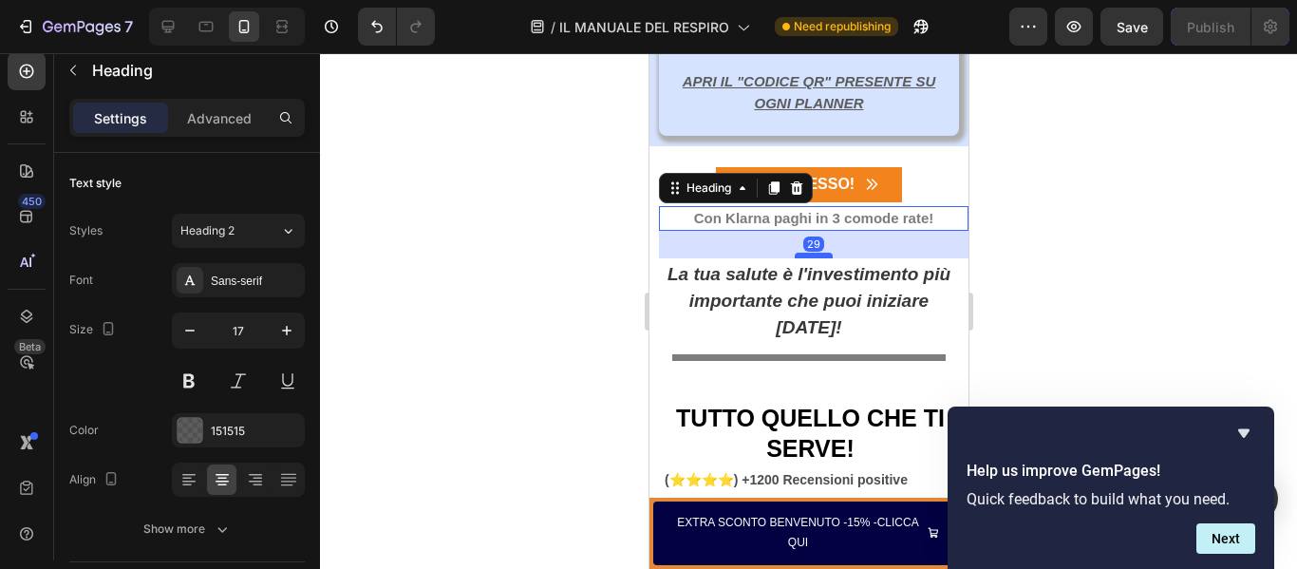
click at [800, 257] on div at bounding box center [813, 256] width 38 height 6
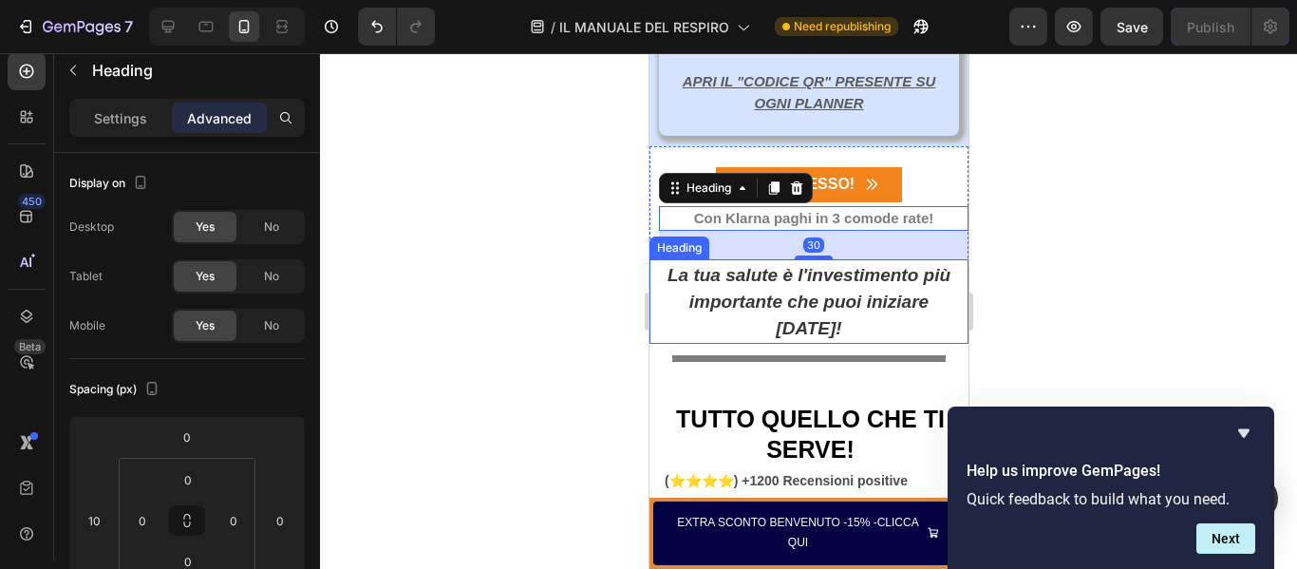
click at [802, 298] on strong "La tua salute è l'investimento più importante che puoi iniziare [DATE]!" at bounding box center [807, 302] width 283 height 74
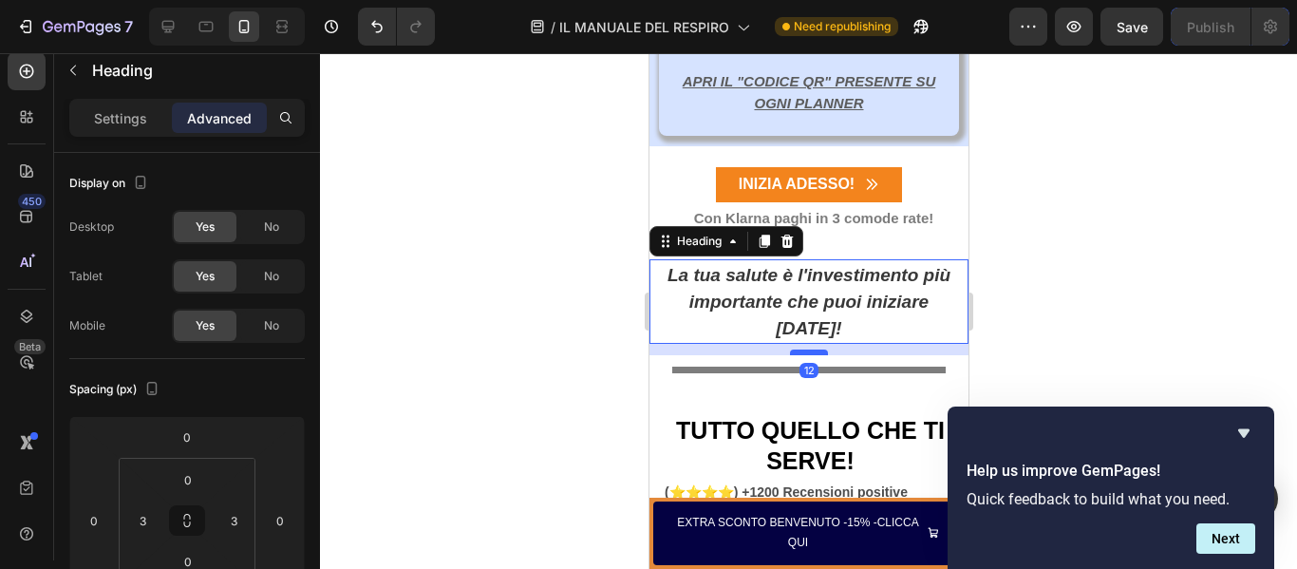
drag, startPoint x: 802, startPoint y: 314, endPoint x: 802, endPoint y: 326, distance: 11.4
click at [802, 349] on div at bounding box center [808, 352] width 38 height 6
type input "12"
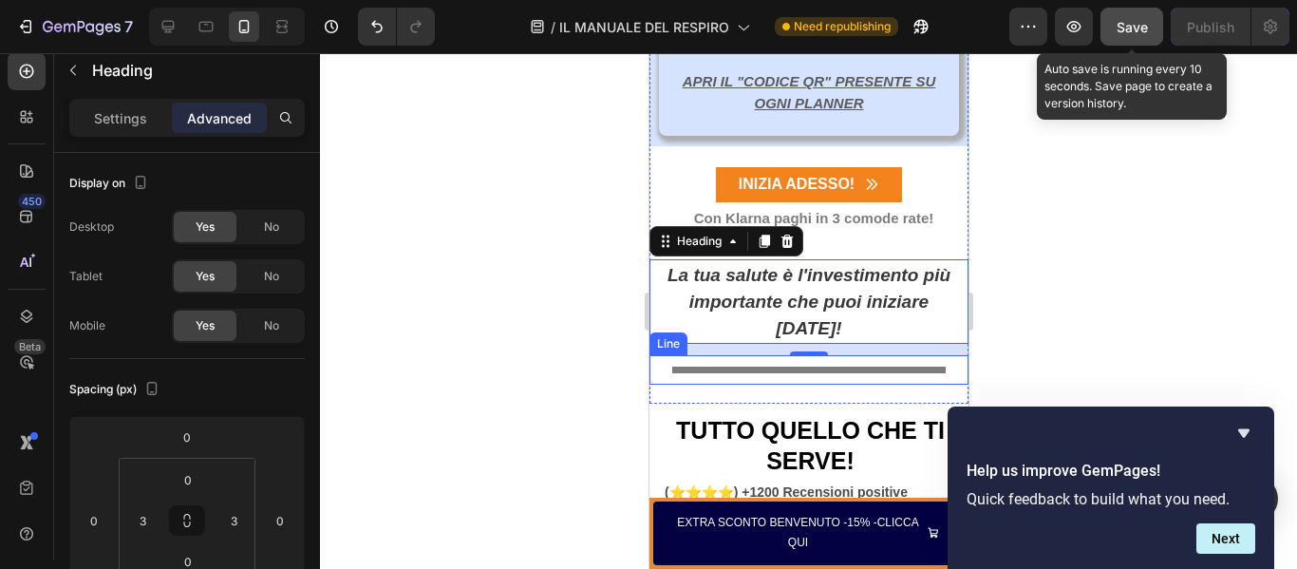
click at [1133, 17] on div "Save" at bounding box center [1131, 27] width 31 height 20
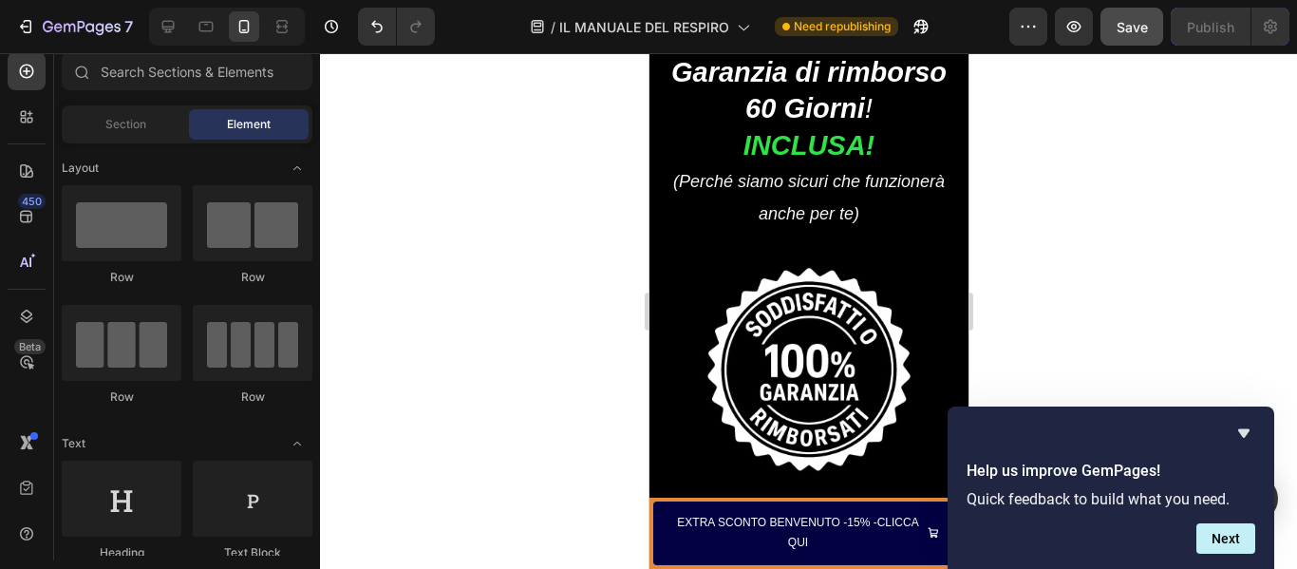
scroll to position [12383, 0]
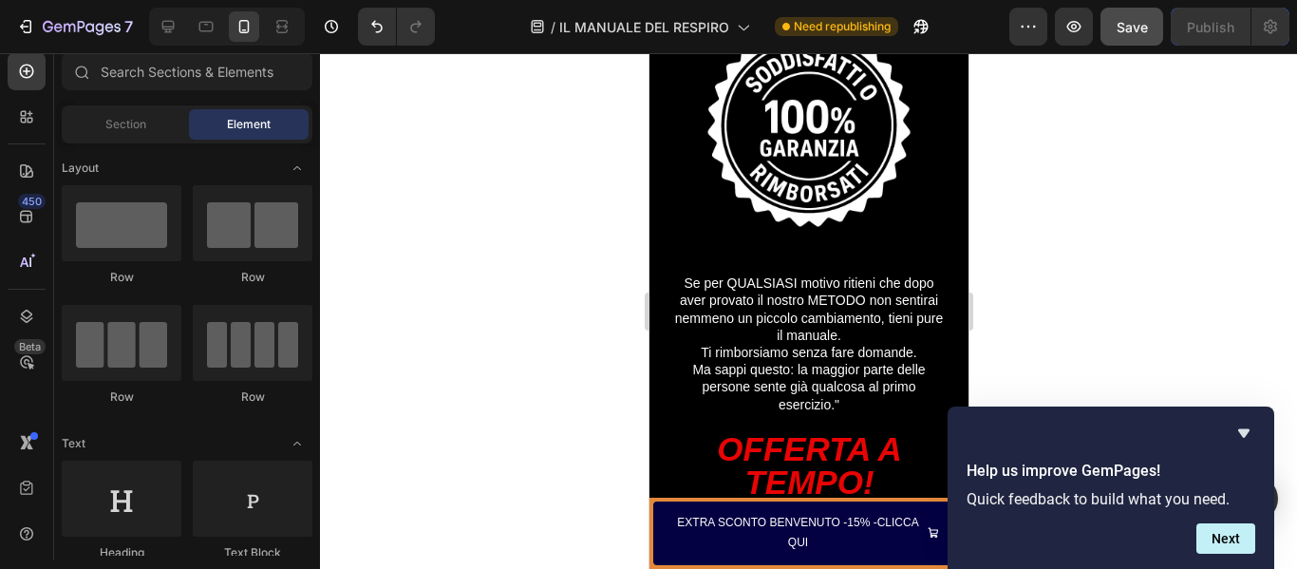
drag, startPoint x: 960, startPoint y: 327, endPoint x: 873, endPoint y: 504, distance: 197.4
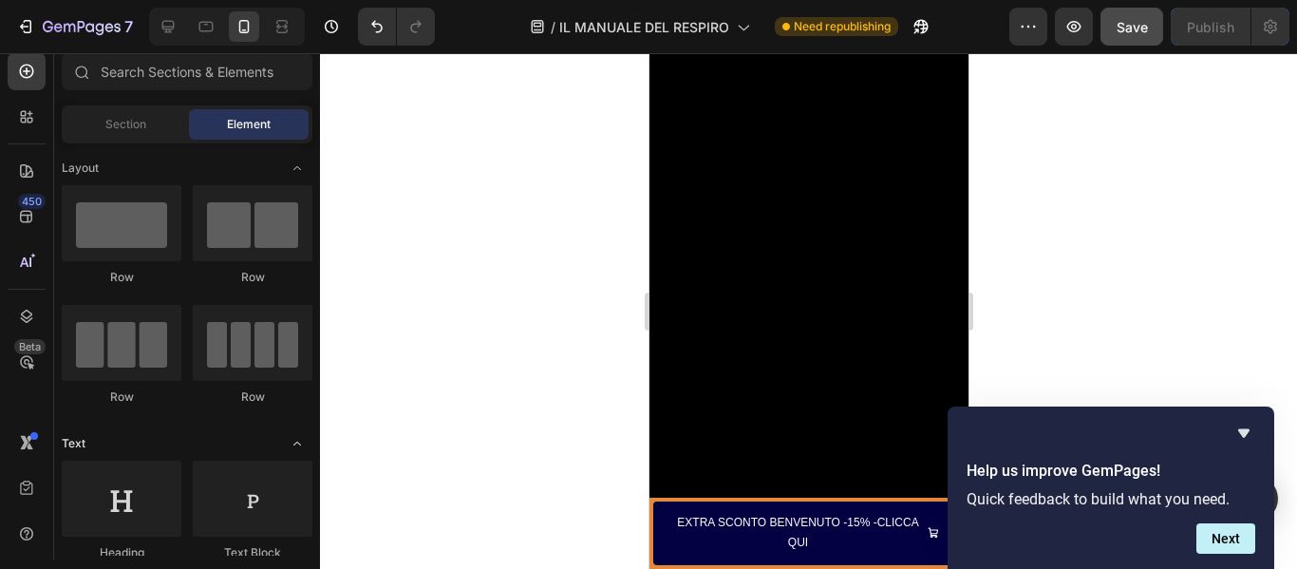
scroll to position [10796, 0]
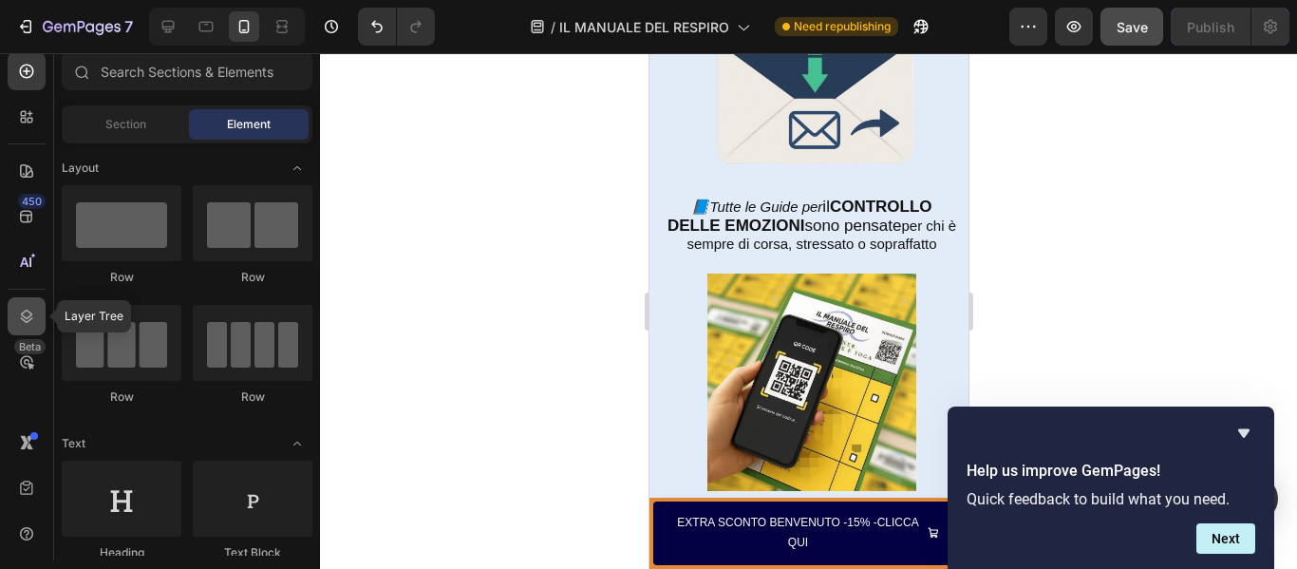
click at [29, 313] on icon at bounding box center [26, 316] width 19 height 19
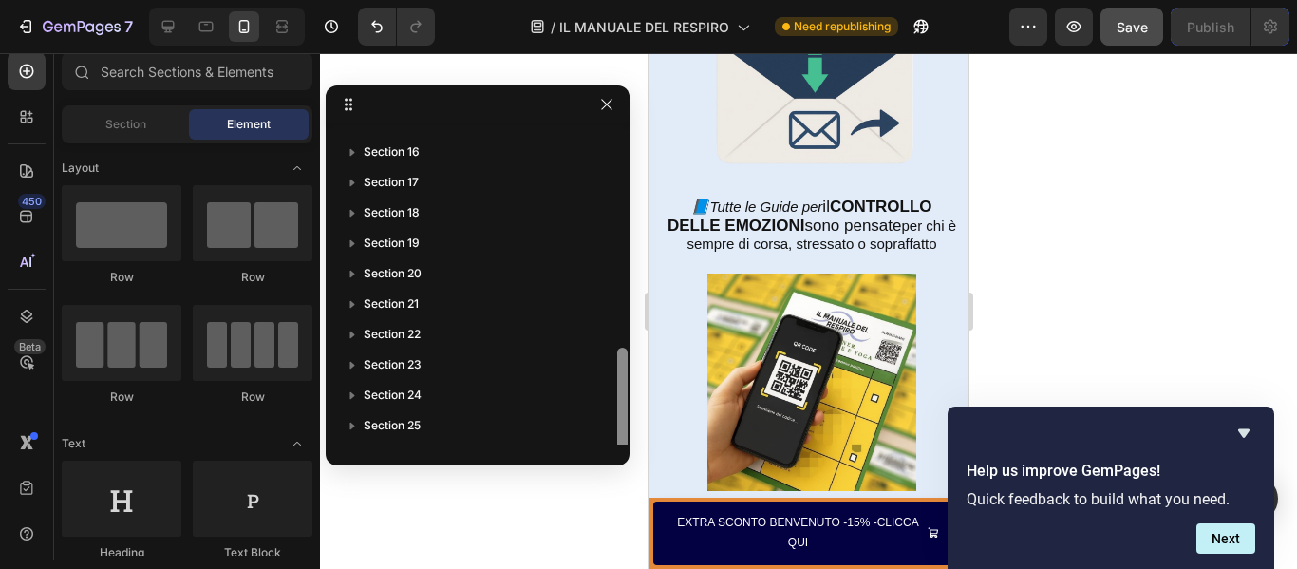
scroll to position [477, 0]
drag, startPoint x: 619, startPoint y: 205, endPoint x: 632, endPoint y: 424, distance: 219.7
click at [632, 424] on div "Page has reached Shopify’s 25 section-limit. Remove it or move elements into ot…" at bounding box center [808, 311] width 977 height 516
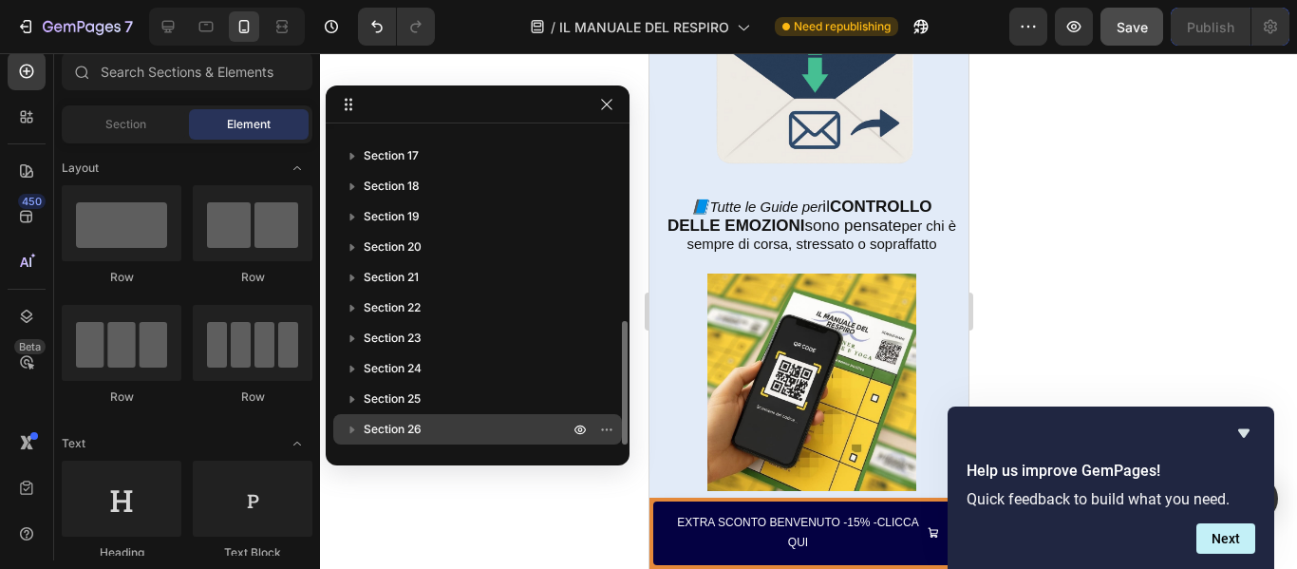
click at [354, 427] on icon "button" at bounding box center [352, 429] width 19 height 19
click at [351, 429] on icon "button" at bounding box center [352, 429] width 8 height 5
click at [351, 429] on icon "button" at bounding box center [352, 430] width 5 height 8
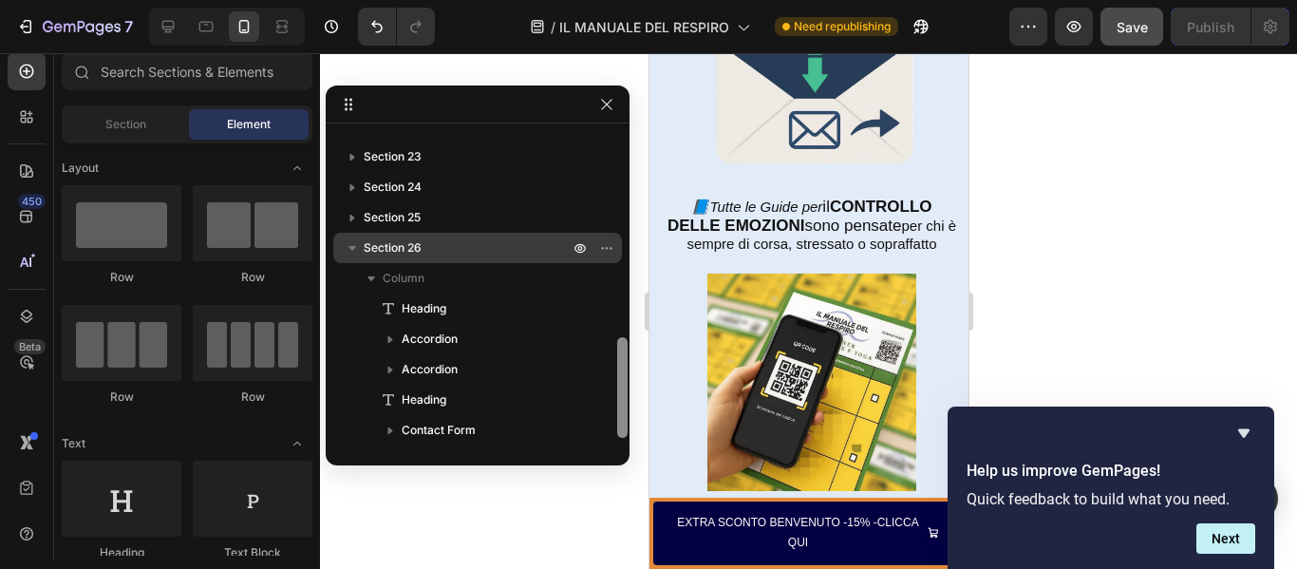
scroll to position [659, 0]
drag, startPoint x: 622, startPoint y: 373, endPoint x: 615, endPoint y: 463, distance: 90.4
click at [615, 463] on div "Sticky Sticky Section 3 Section 4 Section 5 Section 6 Section 7 Section 8 Secti…" at bounding box center [478, 275] width 304 height 380
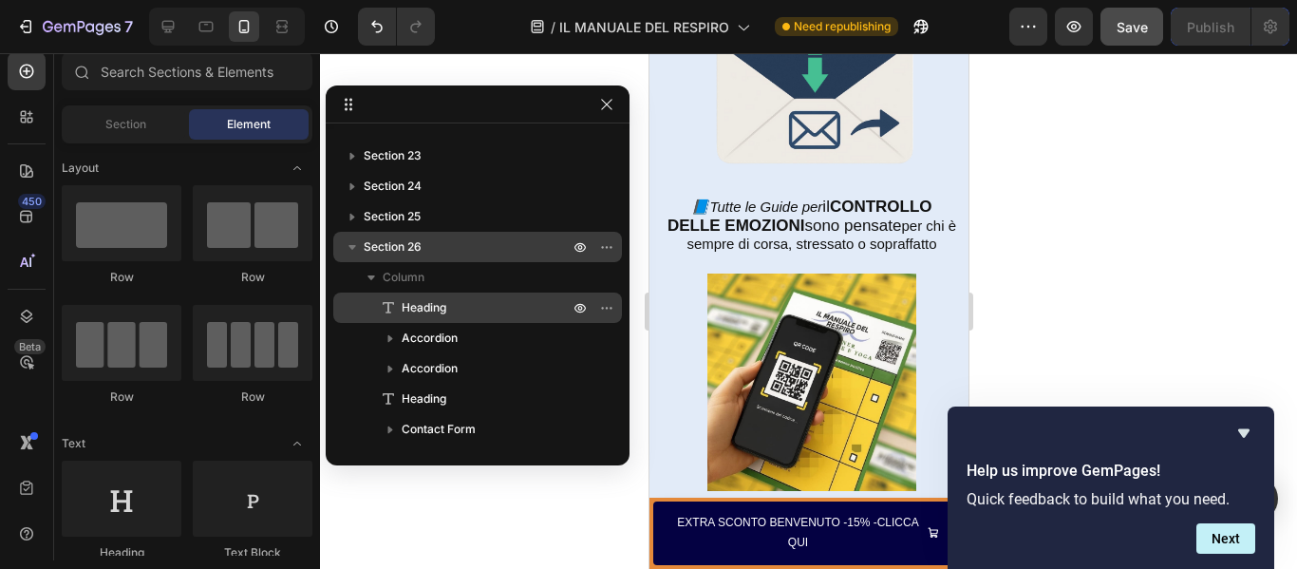
click at [505, 311] on p "Heading" at bounding box center [464, 307] width 171 height 19
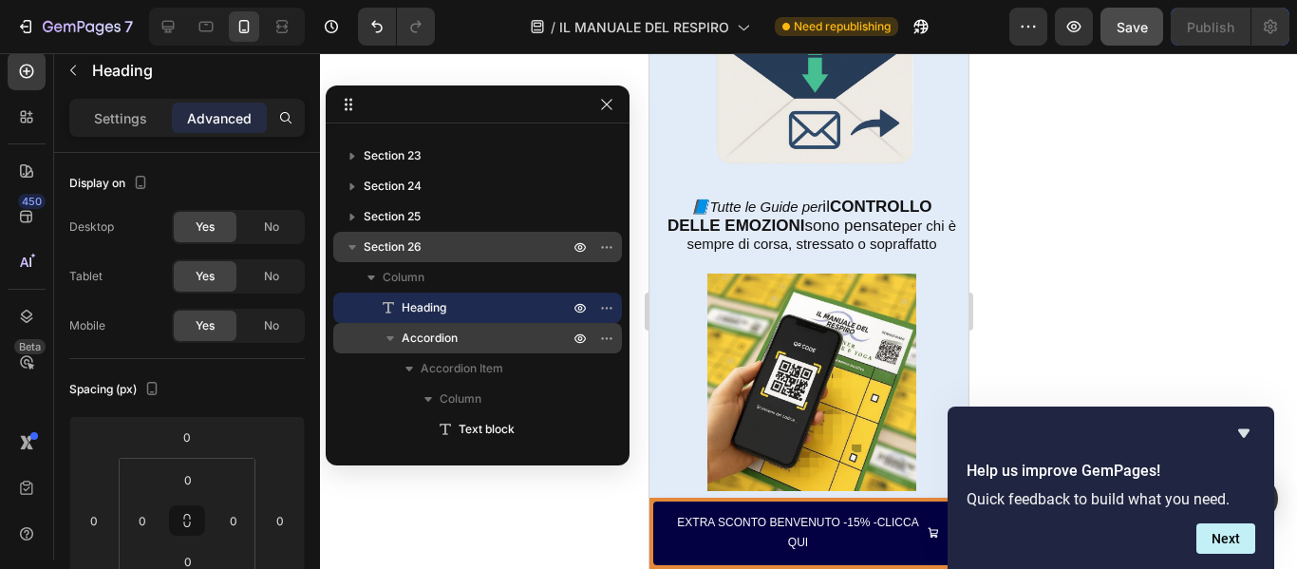
click at [441, 338] on span "Accordion" at bounding box center [430, 337] width 56 height 19
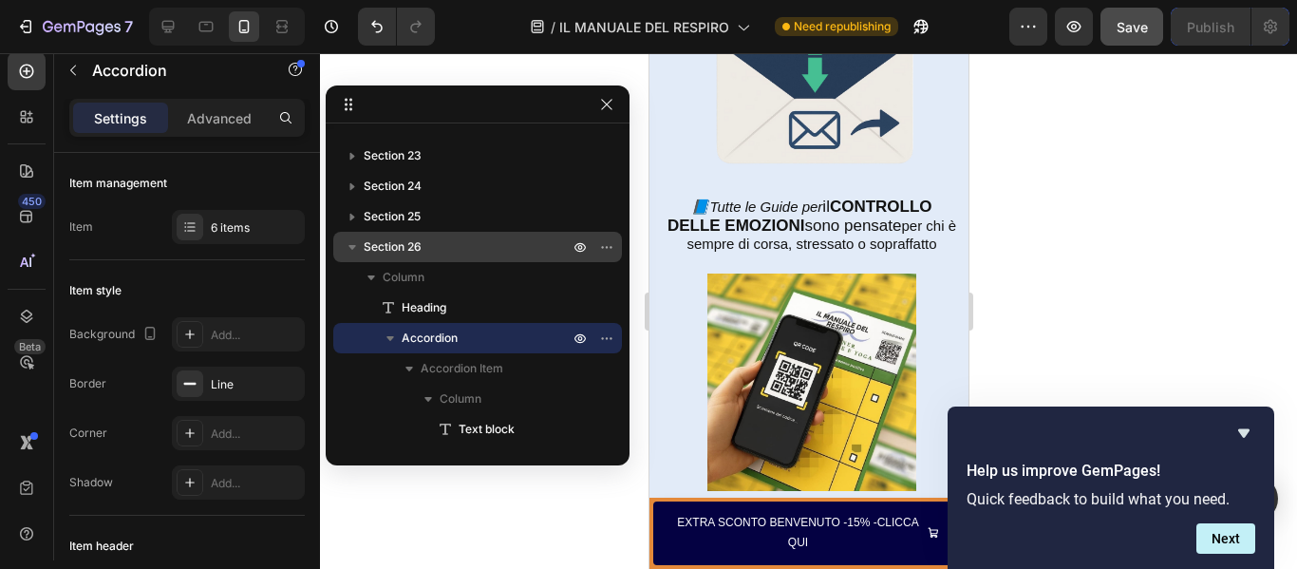
click at [1192, 342] on div at bounding box center [808, 311] width 977 height 516
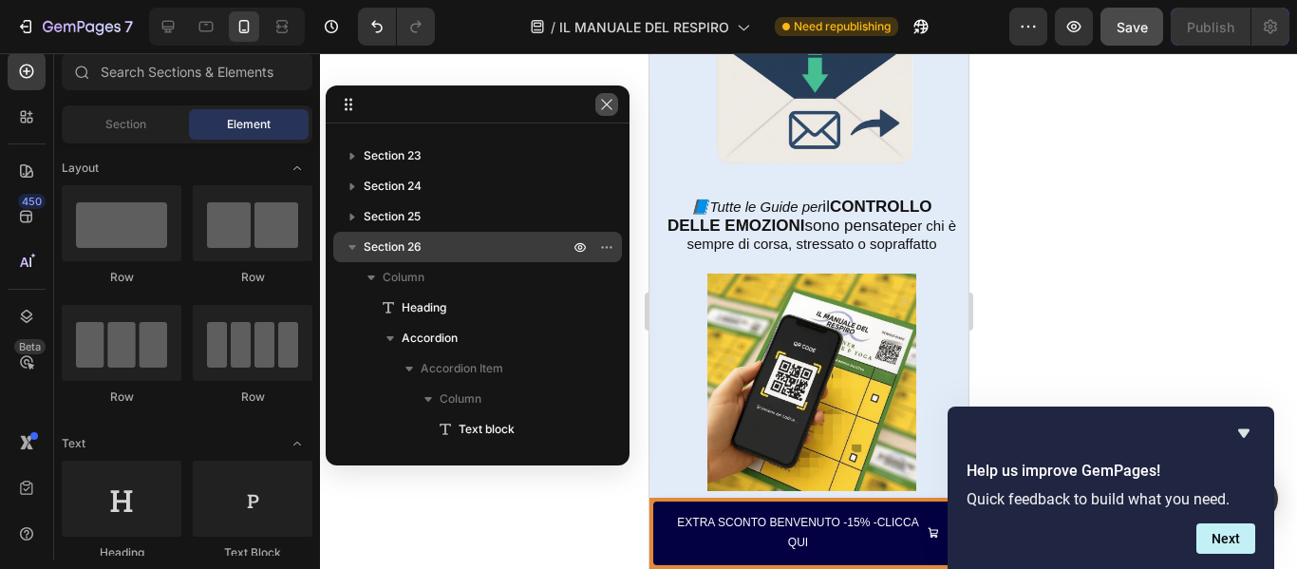
click at [606, 107] on icon "button" at bounding box center [606, 104] width 15 height 15
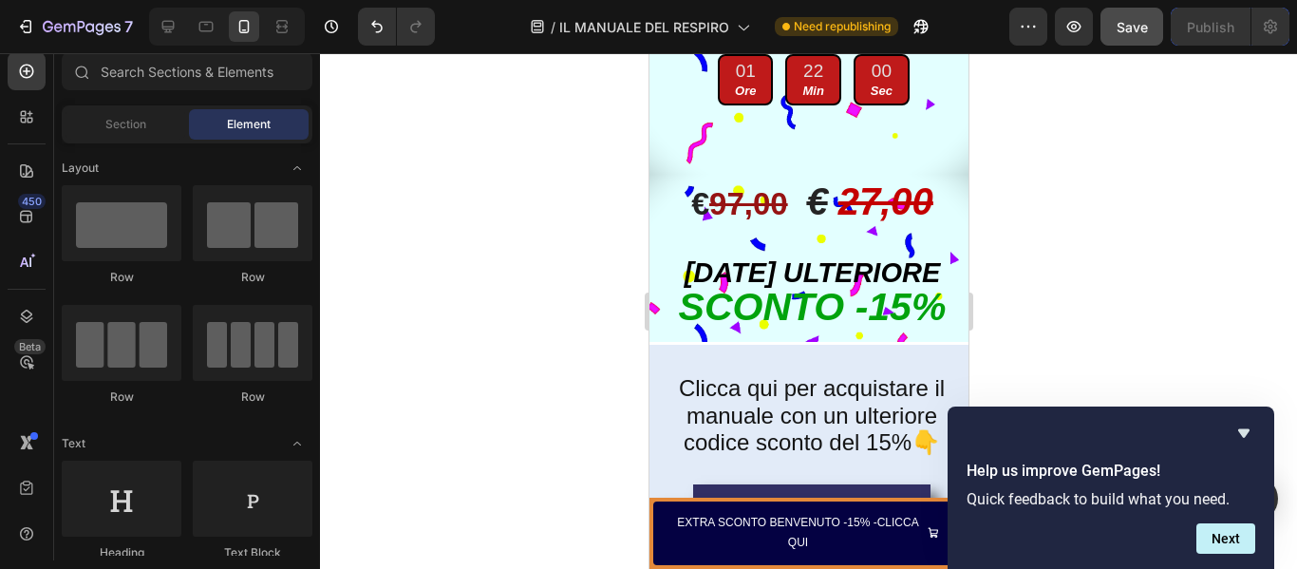
scroll to position [9821, 0]
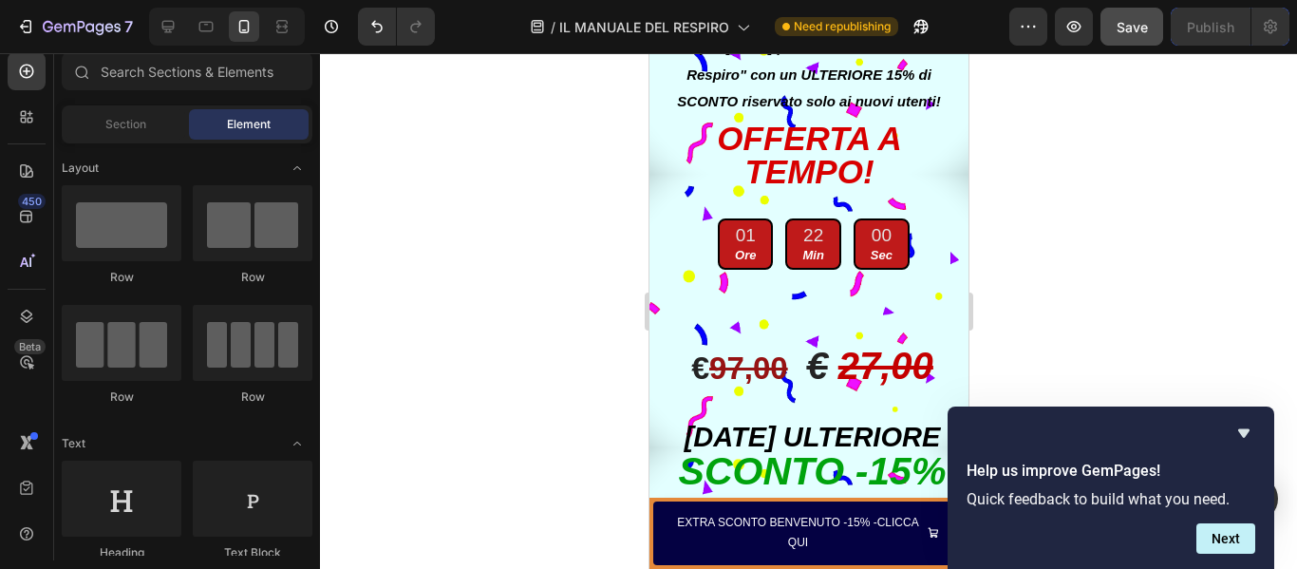
drag, startPoint x: 956, startPoint y: 63, endPoint x: 1138, endPoint y: 207, distance: 232.5
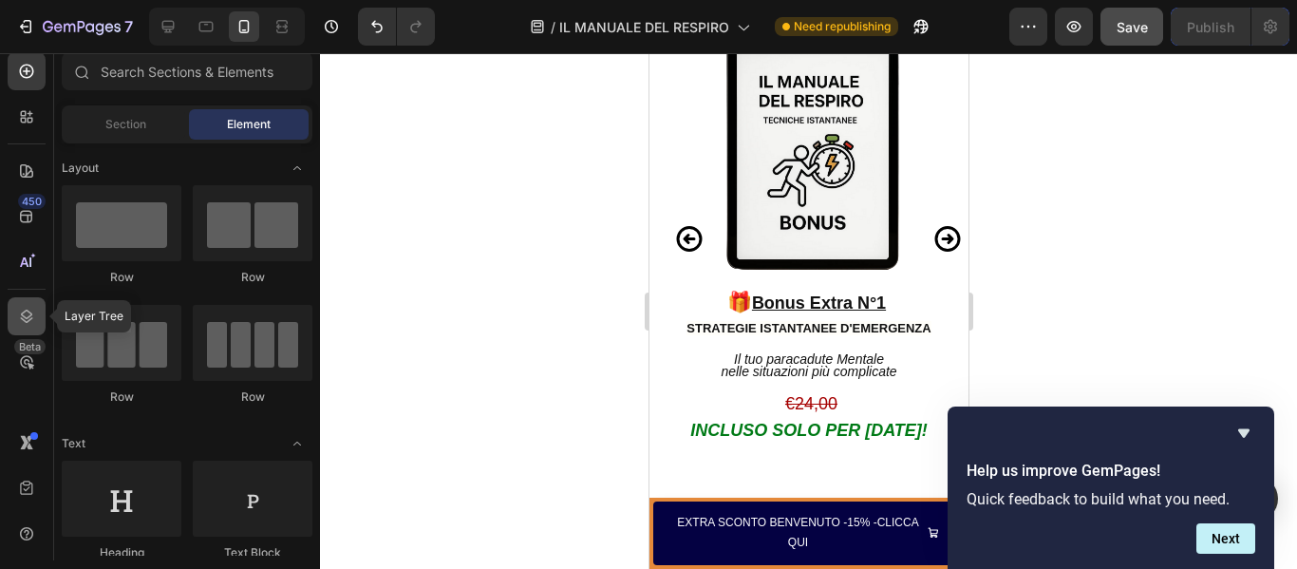
click at [30, 314] on icon at bounding box center [26, 316] width 19 height 19
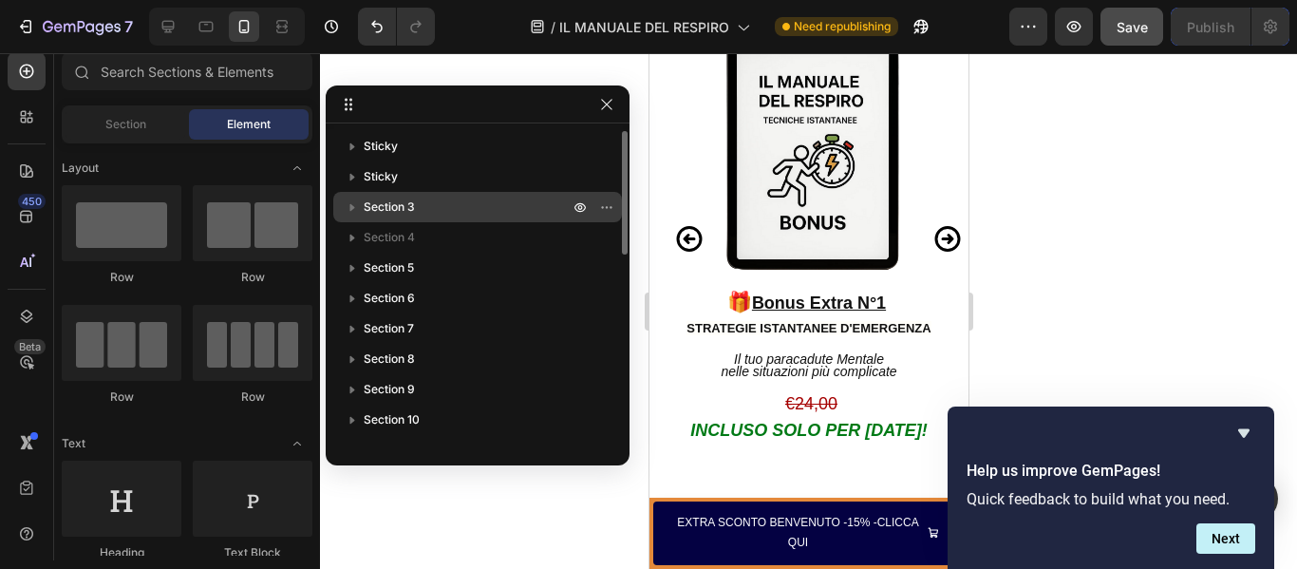
click at [418, 199] on p "Section 3" at bounding box center [468, 206] width 209 height 19
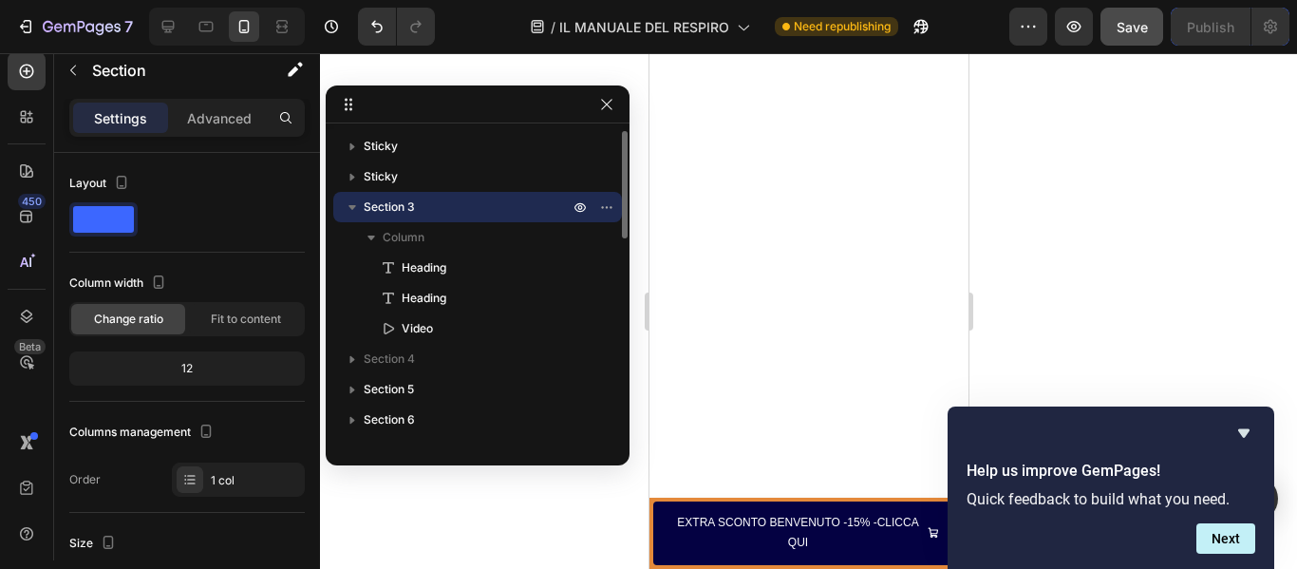
scroll to position [0, 0]
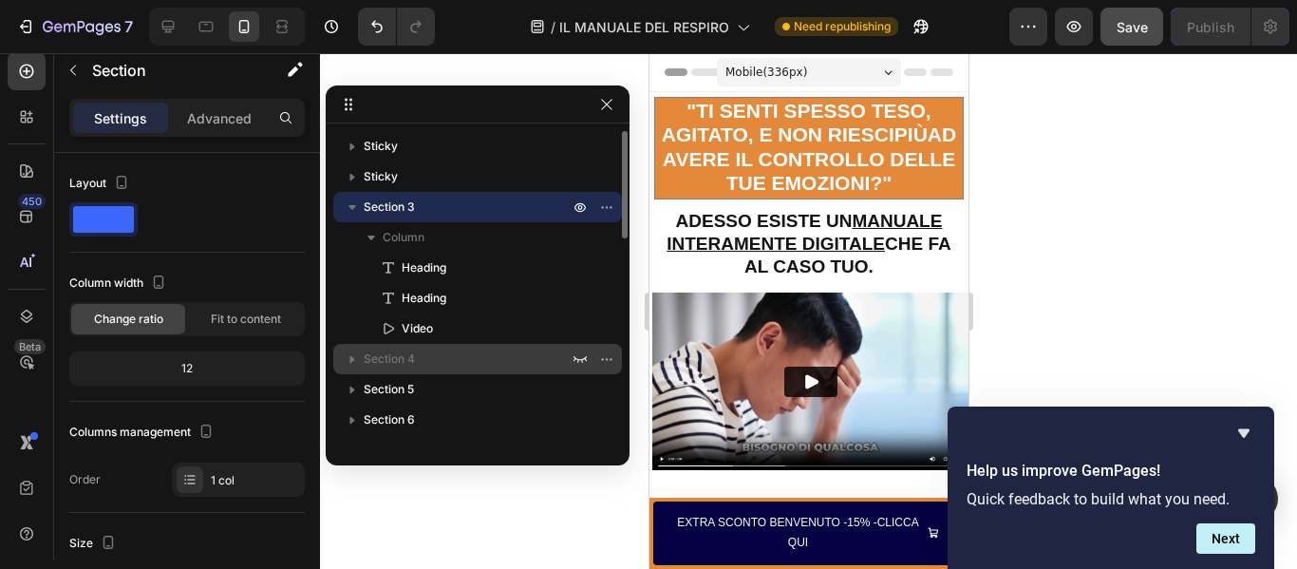
click at [386, 356] on span "Section 4" at bounding box center [389, 358] width 51 height 19
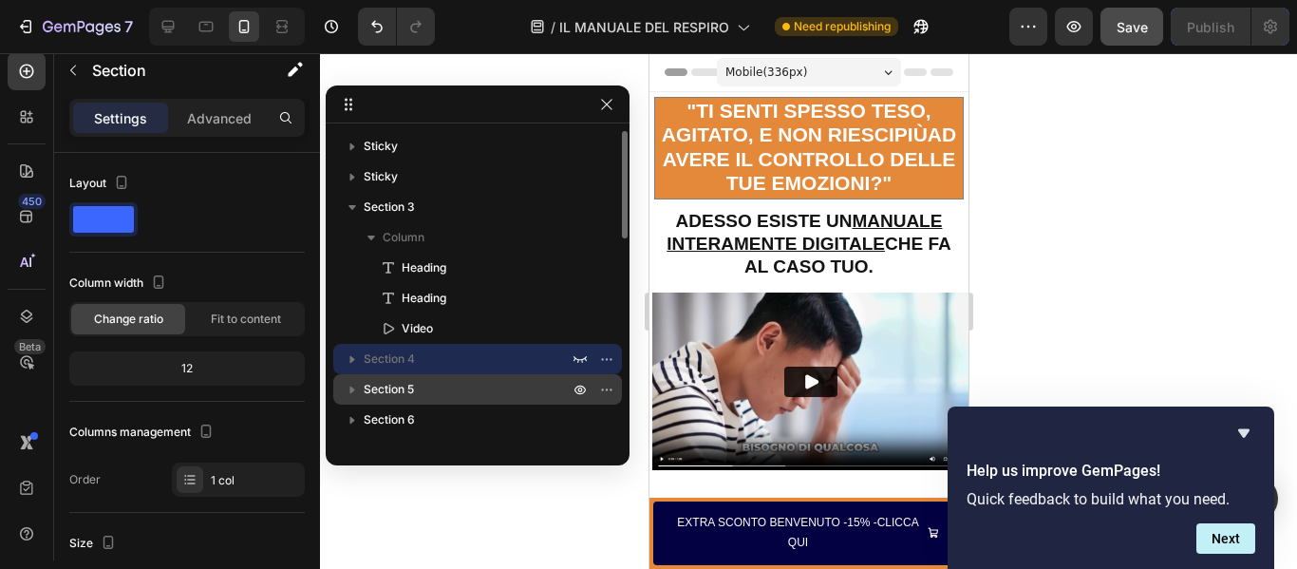
click at [391, 395] on span "Section 5" at bounding box center [389, 389] width 50 height 19
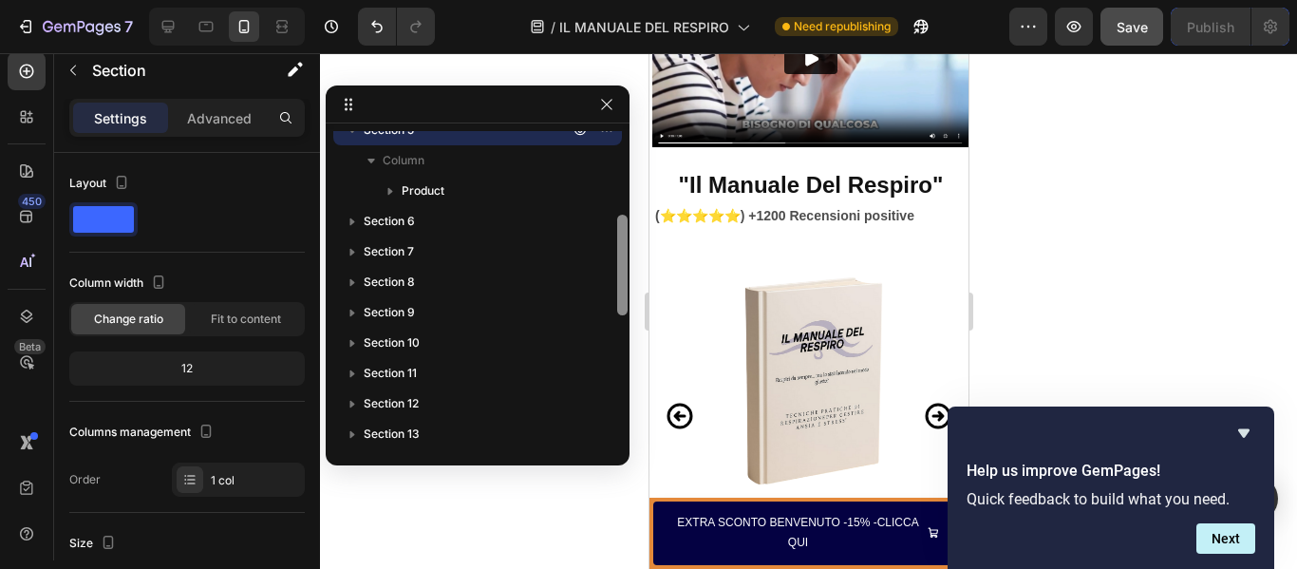
scroll to position [271, 0]
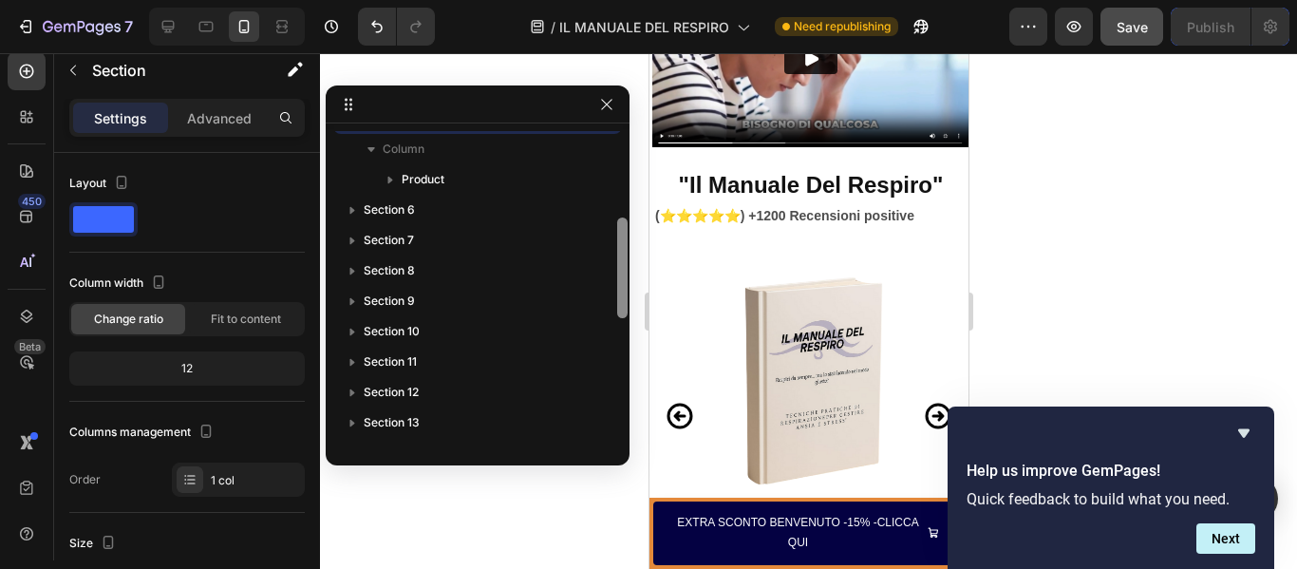
drag, startPoint x: 621, startPoint y: 189, endPoint x: 621, endPoint y: 276, distance: 87.3
click at [621, 276] on div at bounding box center [622, 267] width 10 height 101
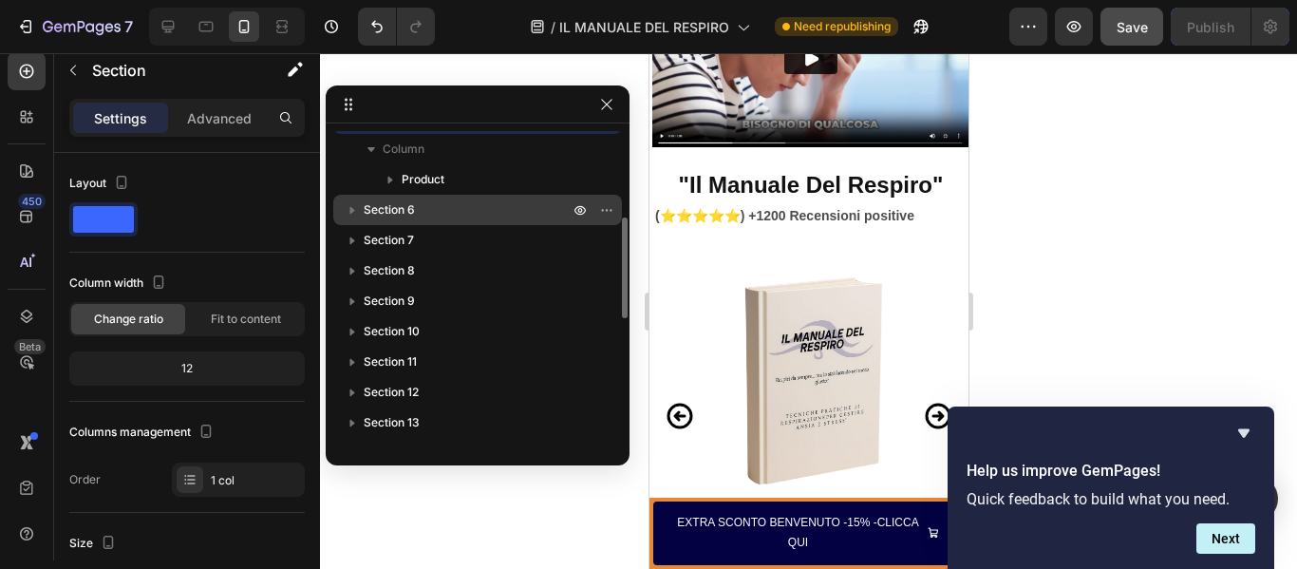
click at [421, 204] on p "Section 6" at bounding box center [468, 209] width 209 height 19
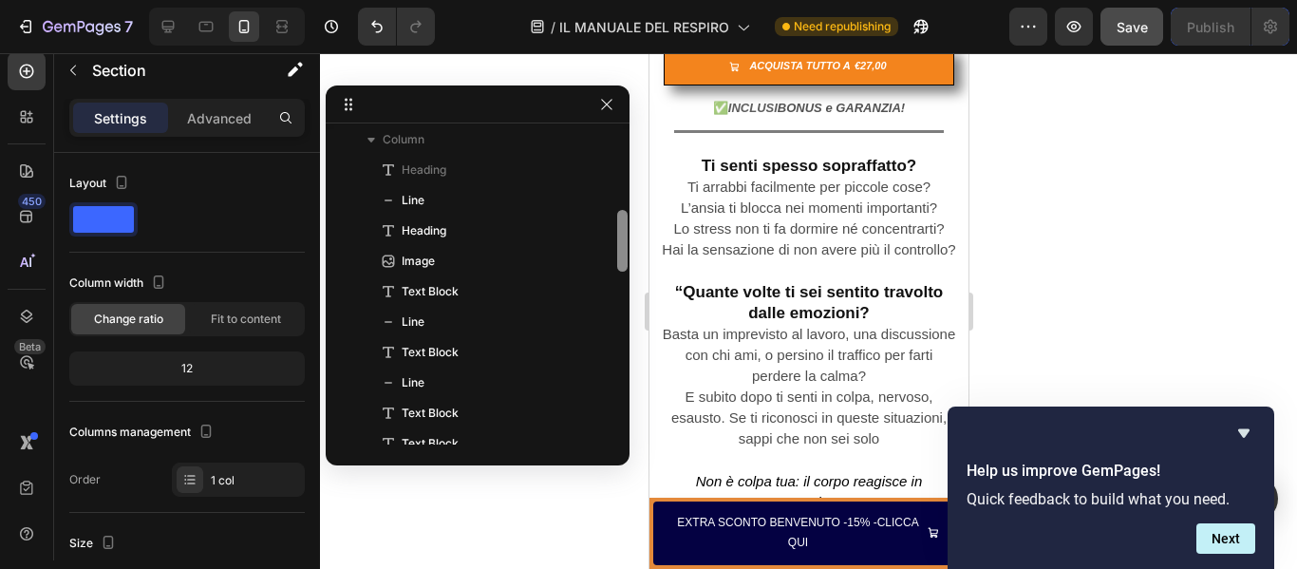
scroll to position [376, 0]
drag, startPoint x: 620, startPoint y: 214, endPoint x: 621, endPoint y: 234, distance: 20.9
click at [621, 234] on div at bounding box center [622, 236] width 10 height 62
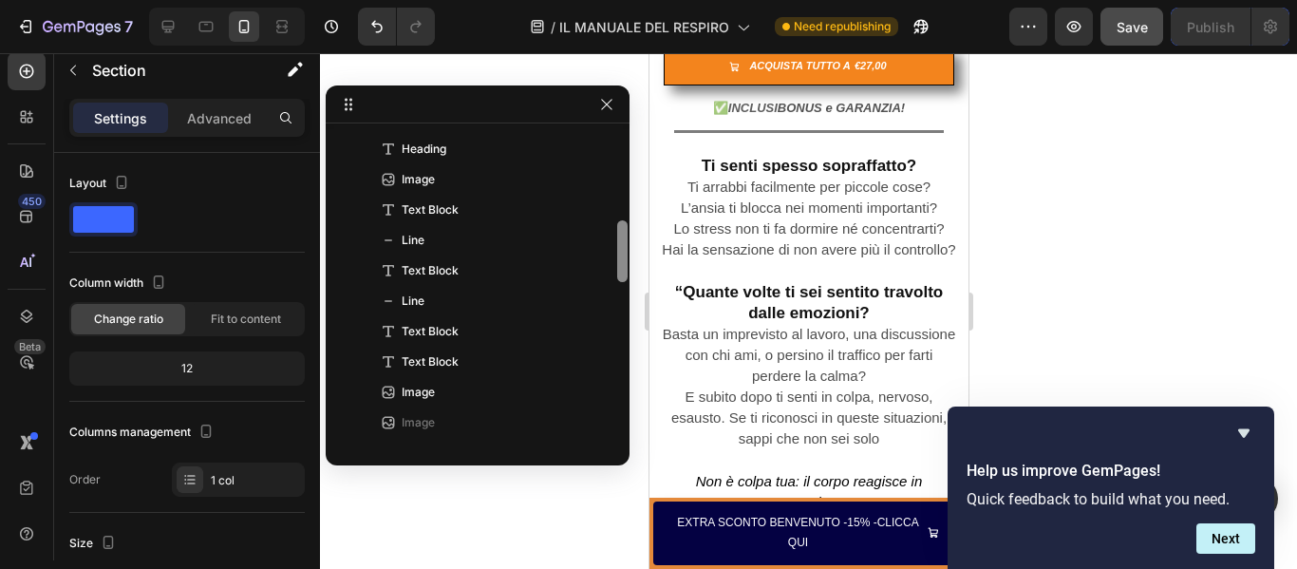
drag, startPoint x: 622, startPoint y: 236, endPoint x: 622, endPoint y: 251, distance: 14.2
click at [622, 251] on div at bounding box center [622, 251] width 10 height 62
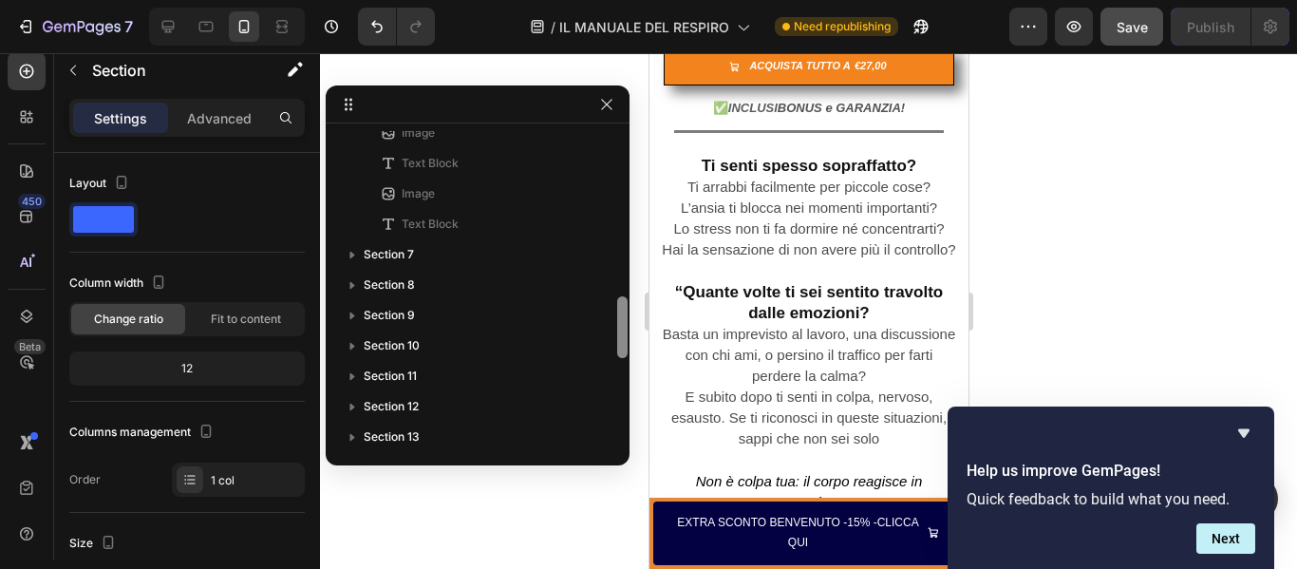
scroll to position [892, 0]
drag, startPoint x: 622, startPoint y: 251, endPoint x: 619, endPoint y: 338, distance: 87.4
click at [619, 338] on div at bounding box center [622, 339] width 10 height 62
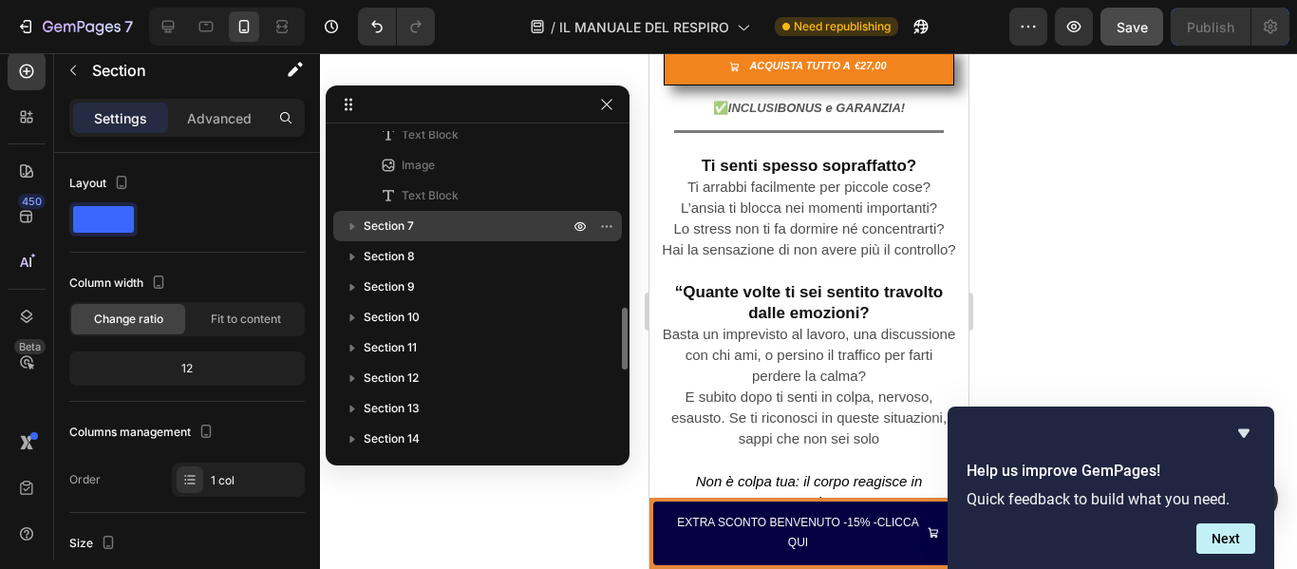
click at [382, 227] on span "Section 7" at bounding box center [389, 225] width 50 height 19
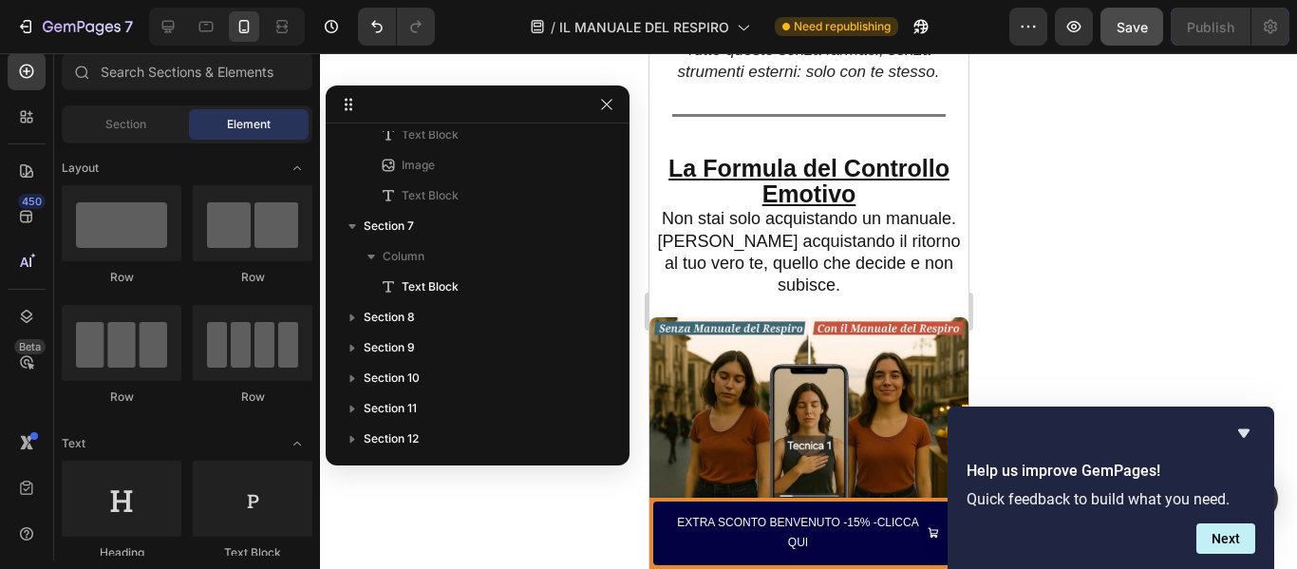
scroll to position [2413, 0]
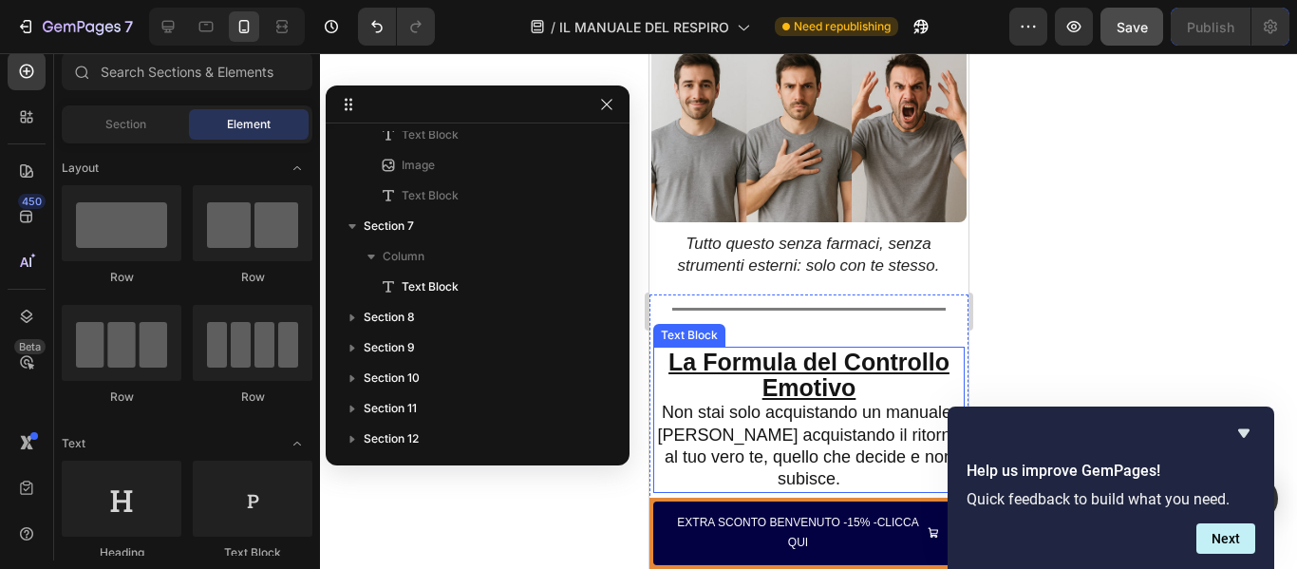
click at [862, 355] on p "La Formula del Controllo Emotivo Non stai solo acquistando un manuale. [PERSON_…" at bounding box center [808, 420] width 308 height 139
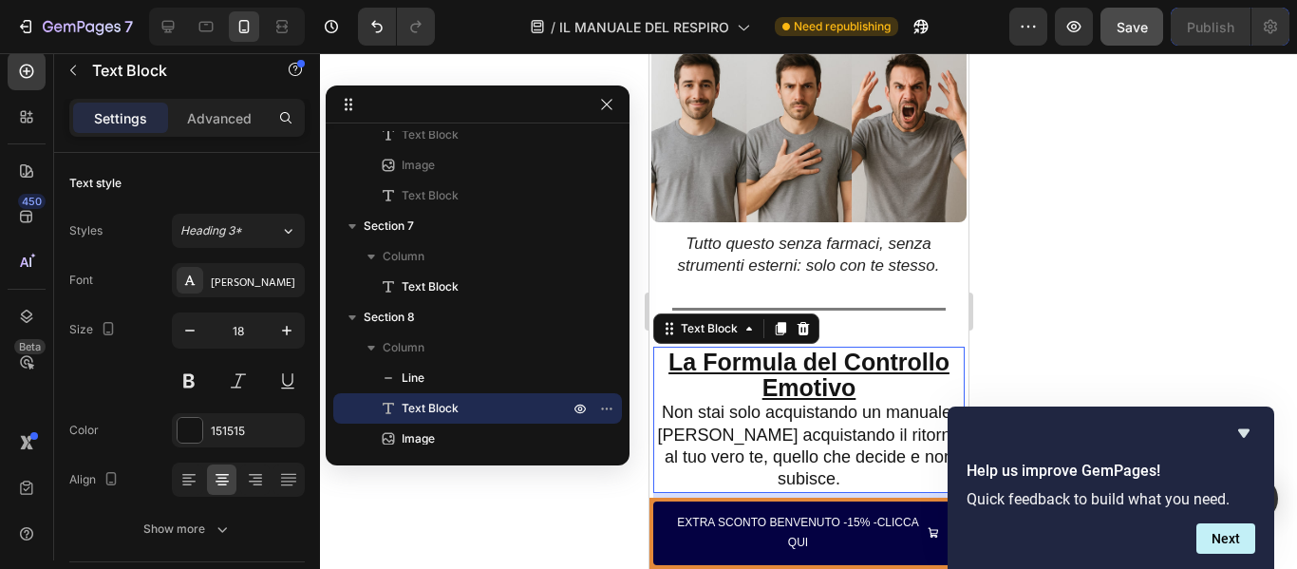
click at [862, 355] on p "La Formula del Controllo Emotivo Non stai solo acquistando un manuale. [PERSON_…" at bounding box center [808, 420] width 308 height 139
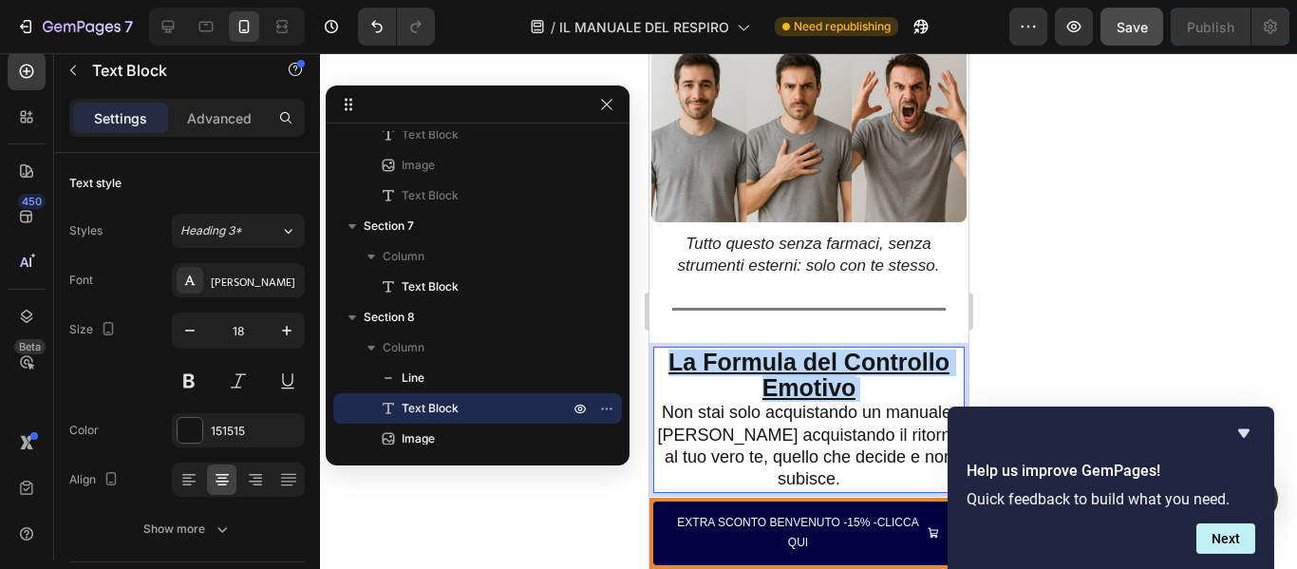
click at [862, 355] on p "La Formula del Controllo Emotivo Non stai solo acquistando un manuale. [PERSON_…" at bounding box center [808, 420] width 308 height 139
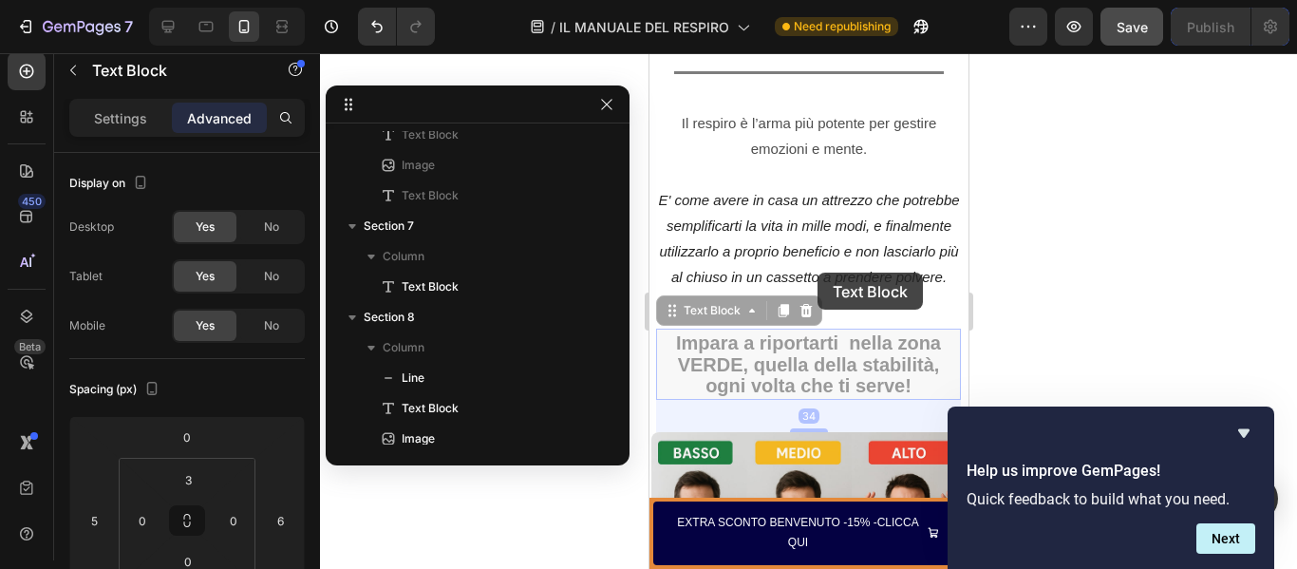
scroll to position [542, 0]
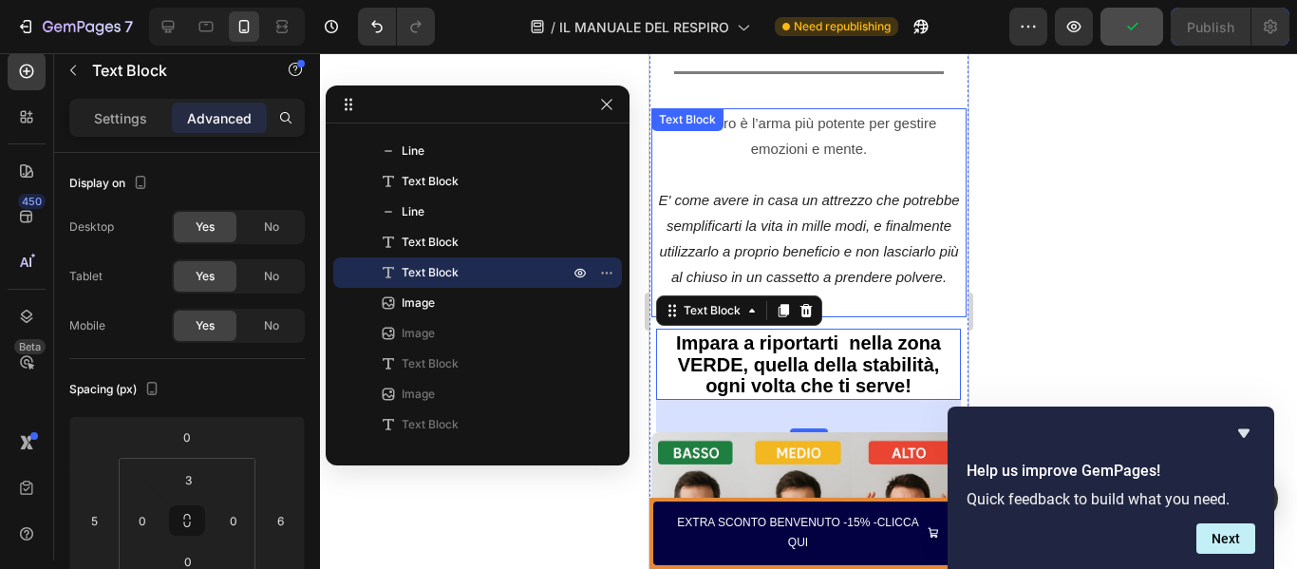
click at [884, 222] on icon "E' come avere in casa un attrezzo che potrebbe semplificarti la vita in mille m…" at bounding box center [807, 238] width 301 height 93
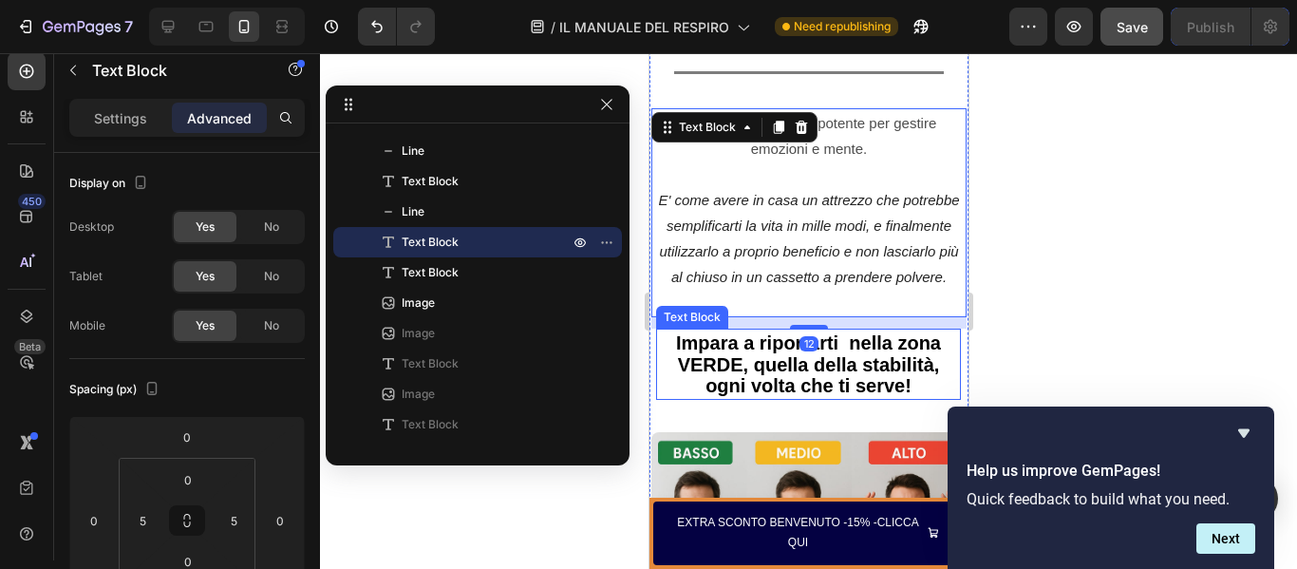
click at [921, 349] on p "Impara a riportarti nella zona VERDE, quella della stabilità, ogni volta che ti…" at bounding box center [807, 365] width 301 height 65
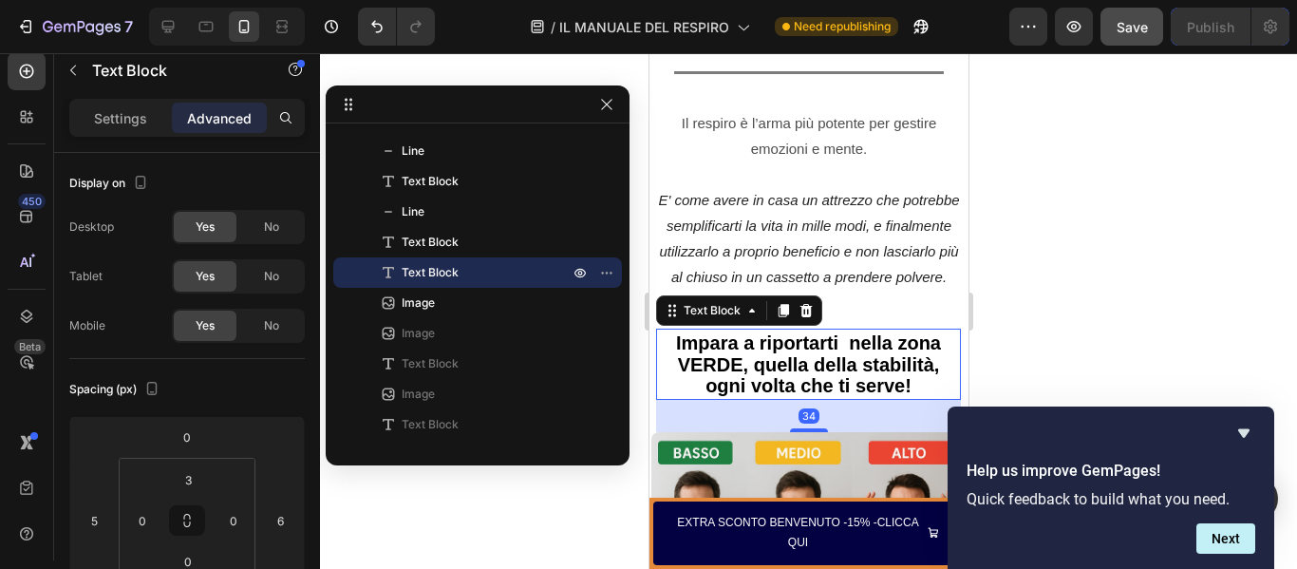
click at [916, 354] on p "Impara a riportarti nella zona VERDE, quella della stabilità, ogni volta che ti…" at bounding box center [807, 365] width 301 height 65
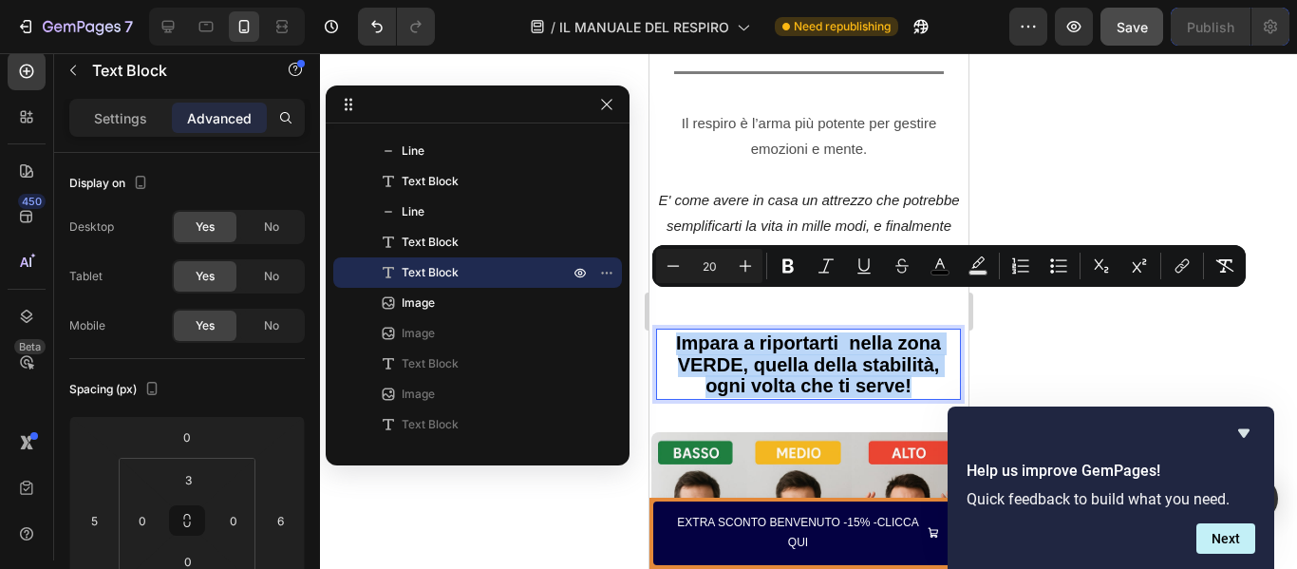
drag, startPoint x: 916, startPoint y: 354, endPoint x: 636, endPoint y: 318, distance: 282.4
copy span "Impara a riportarti nella zona VERDE, quella della stabilità, ogni volta che ti…"
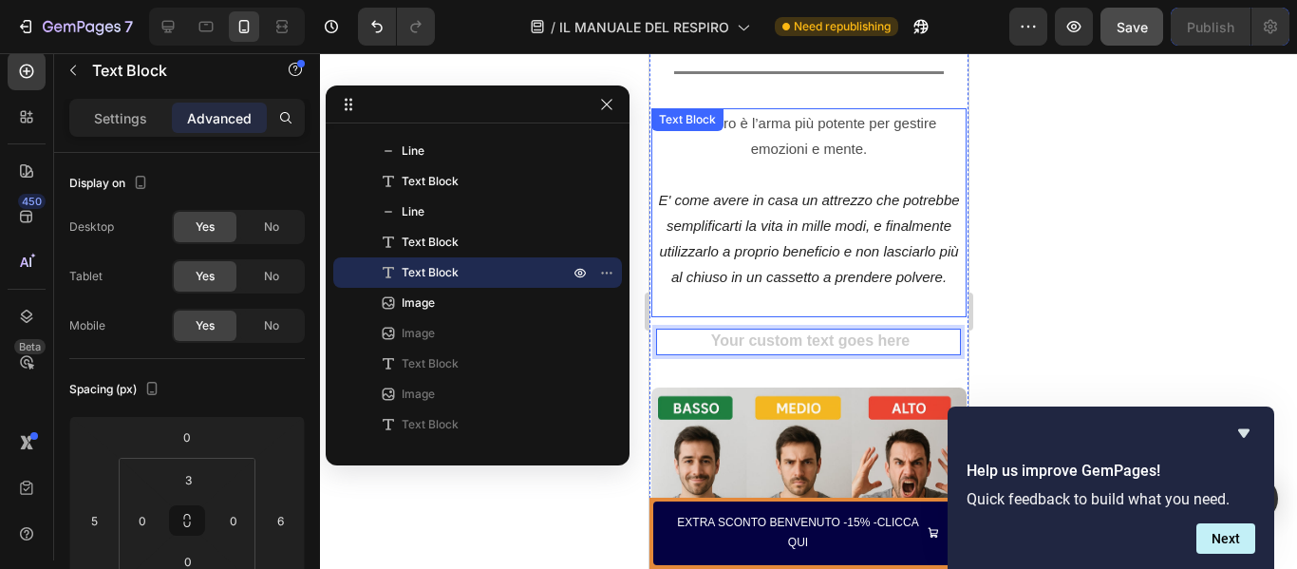
click at [901, 216] on icon "E' come avere in casa un attrezzo che potrebbe semplificarti la vita in mille m…" at bounding box center [807, 238] width 301 height 93
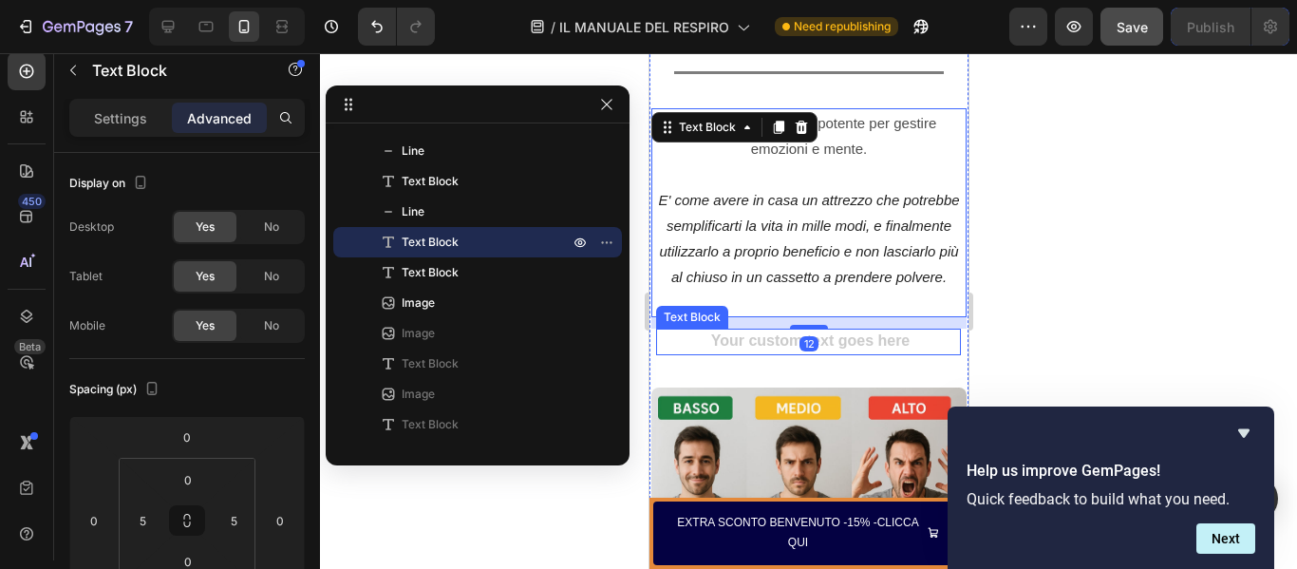
click at [926, 331] on div "Rich Text Editor. Editing area: main" at bounding box center [807, 343] width 305 height 24
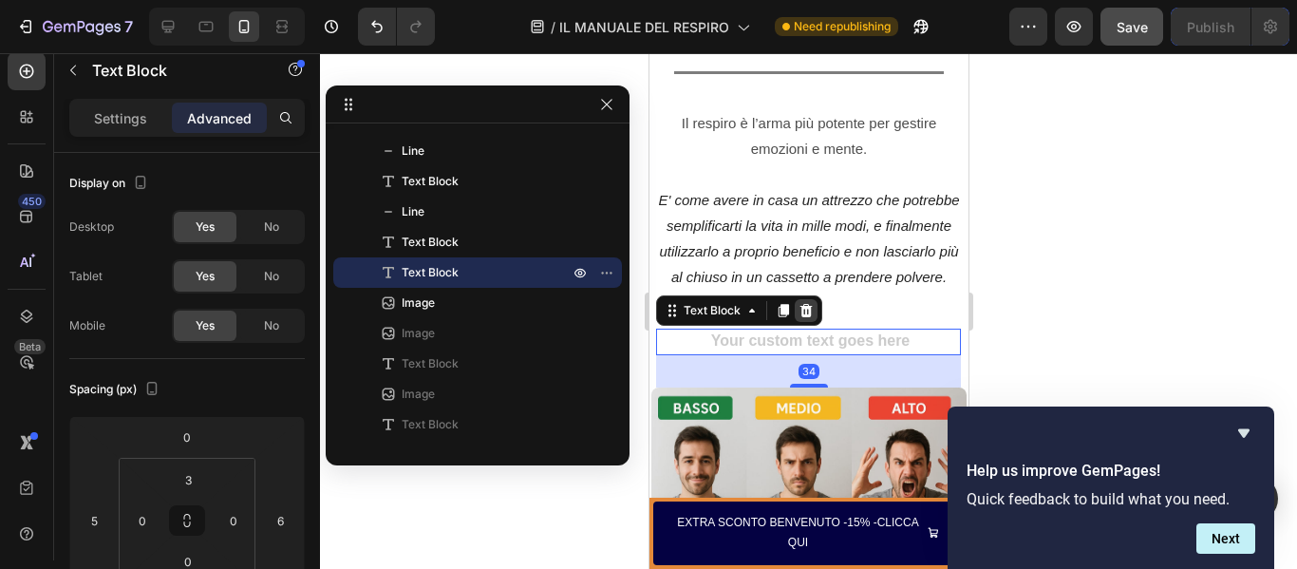
click at [808, 304] on icon at bounding box center [805, 310] width 12 height 13
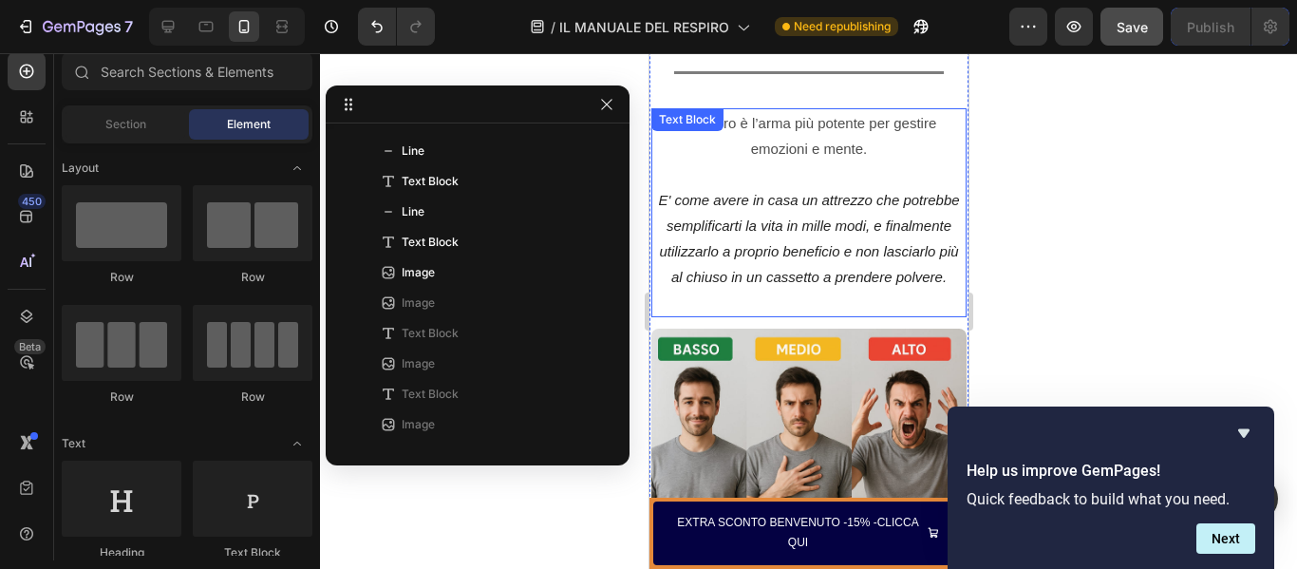
click at [943, 248] on icon "E' come avere in casa un attrezzo che potrebbe semplificarti la vita in mille m…" at bounding box center [807, 238] width 301 height 93
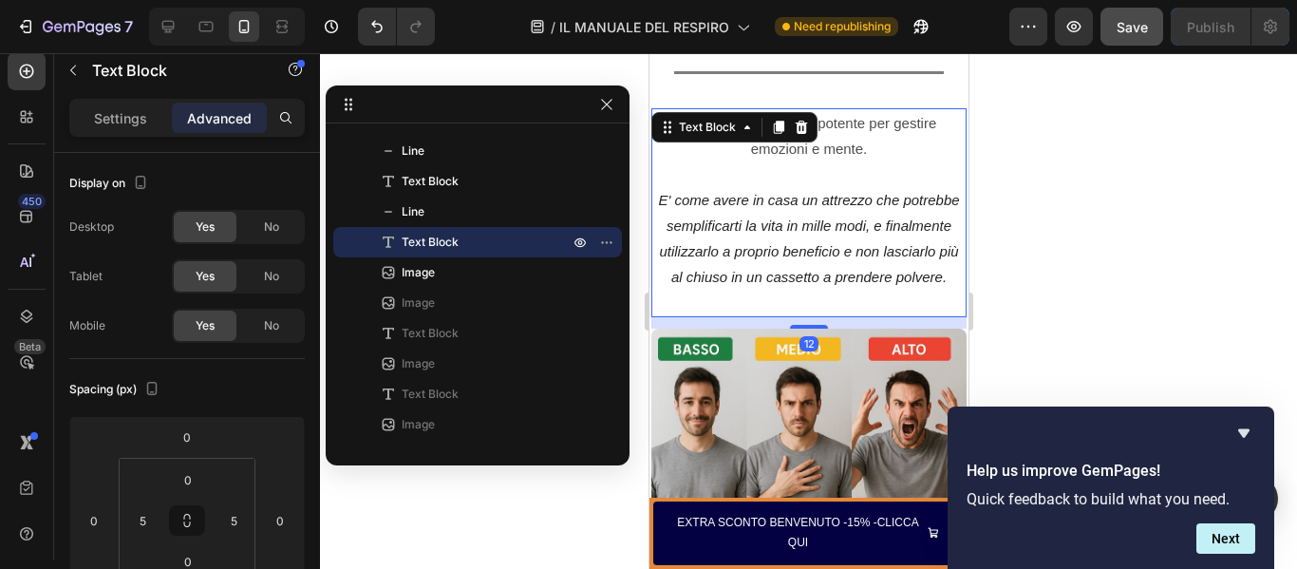
click at [947, 245] on div "Il respiro è l’arma più potente per gestire emozioni e mente. E' come avere in …" at bounding box center [807, 212] width 315 height 209
click at [945, 245] on div "Il respiro è l’arma più potente per gestire emozioni e mente. E' come avere in …" at bounding box center [808, 212] width 306 height 209
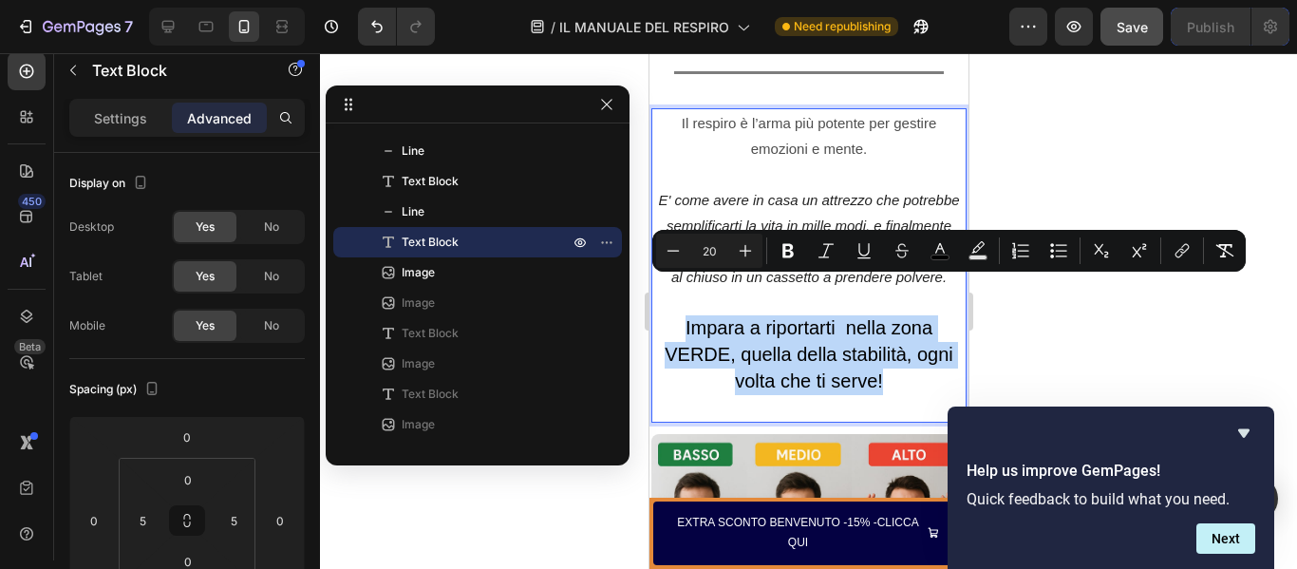
drag, startPoint x: 883, startPoint y: 354, endPoint x: 670, endPoint y: 295, distance: 220.7
click at [670, 315] on p "Impara a riportarti nella zona VERDE, quella della stabilità, ogni volta che ti…" at bounding box center [808, 355] width 302 height 80
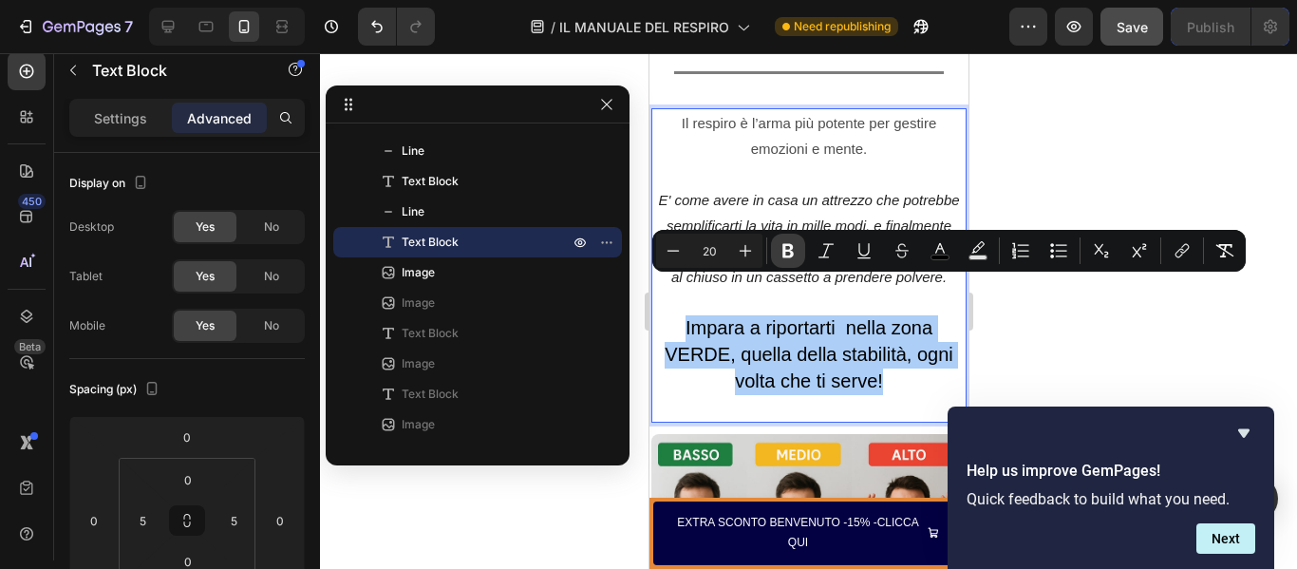
click at [791, 249] on icon "Editor contextual toolbar" at bounding box center [787, 251] width 11 height 14
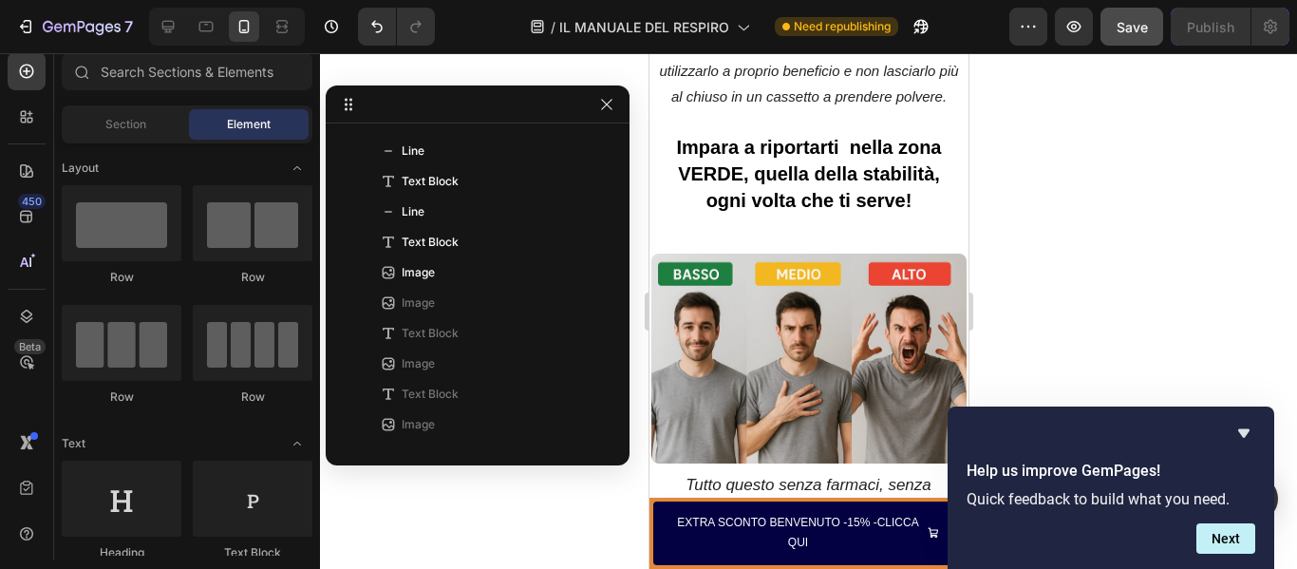
scroll to position [2204, 0]
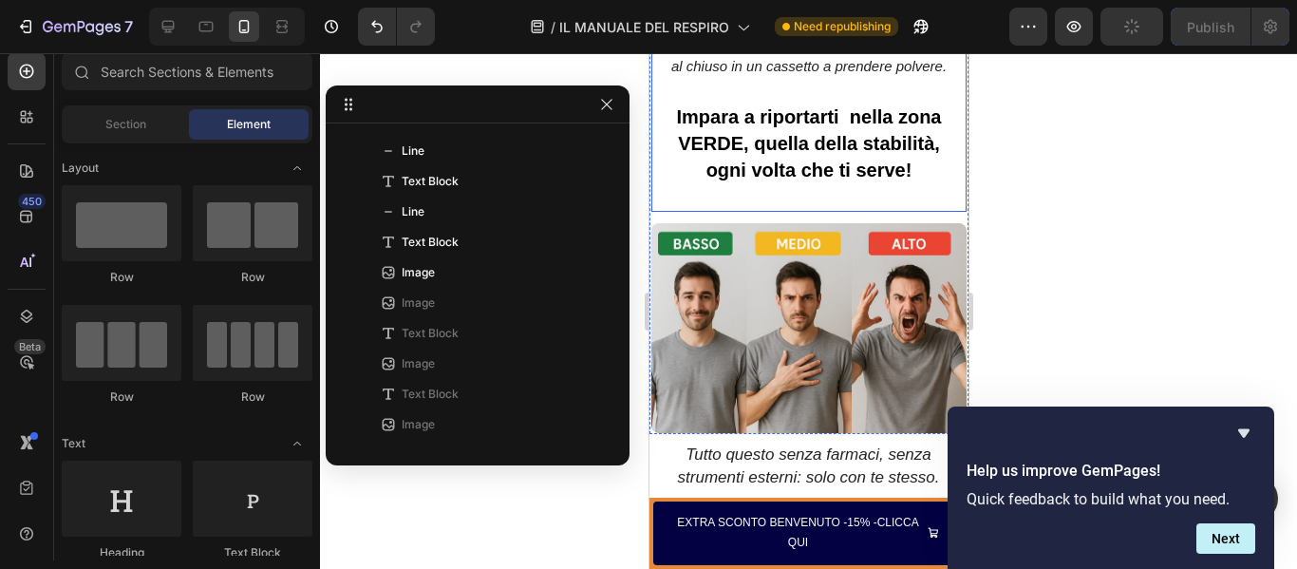
click at [879, 138] on strong "Impara a riportarti nella zona VERDE, quella della stabilità, ogni volta che ti…" at bounding box center [808, 143] width 265 height 74
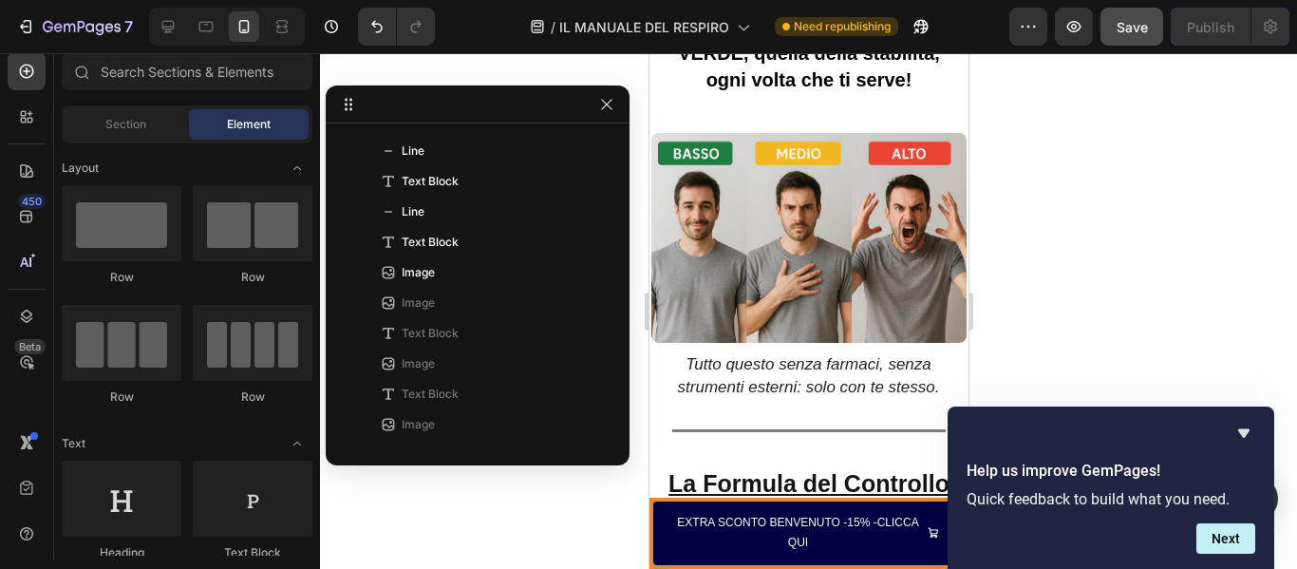
scroll to position [2324, 0]
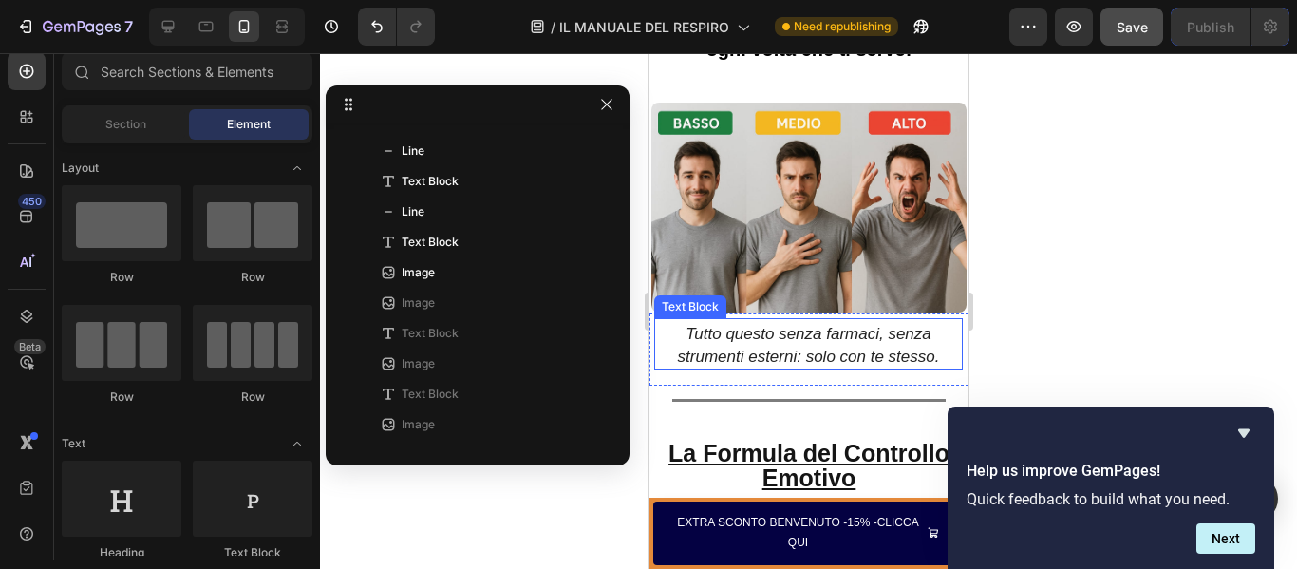
click at [853, 325] on icon "Tutto questo senza farmaci, senza strumenti esterni: solo con te stesso." at bounding box center [808, 345] width 262 height 40
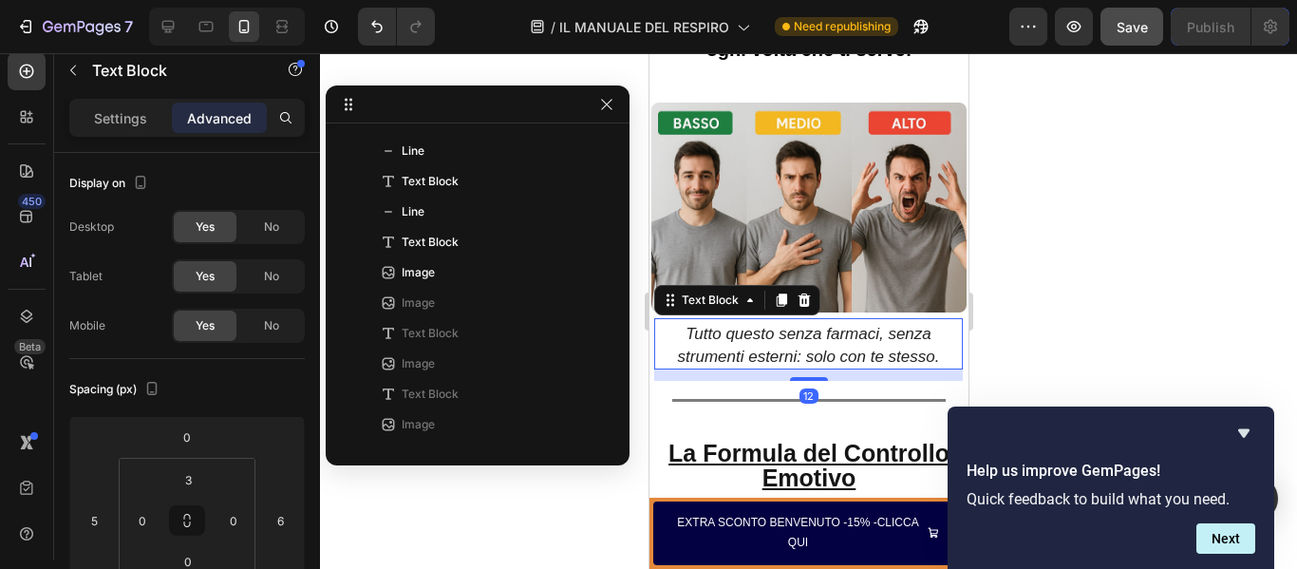
scroll to position [876, 0]
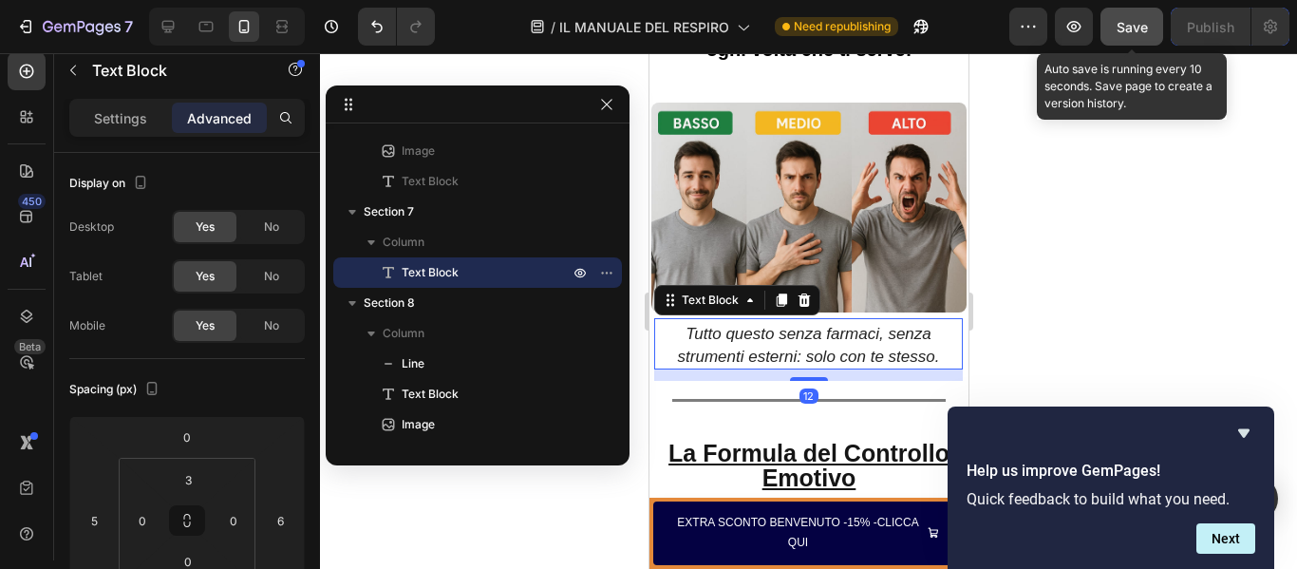
click at [1125, 19] on span "Save" at bounding box center [1131, 27] width 31 height 16
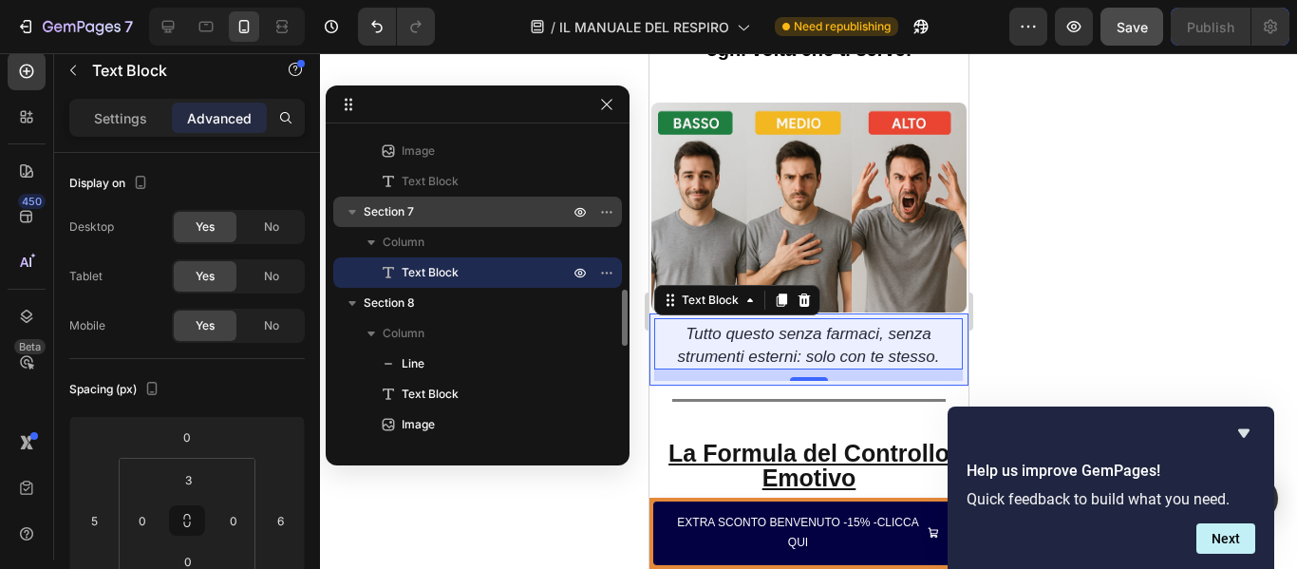
click at [375, 205] on span "Section 7" at bounding box center [389, 211] width 50 height 19
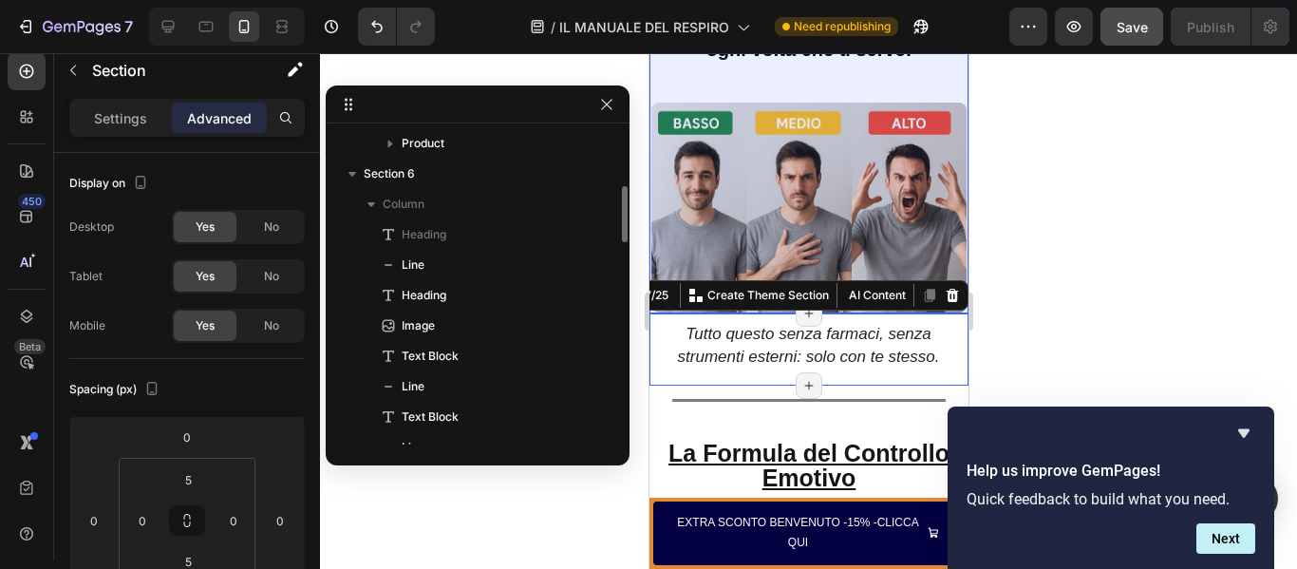
scroll to position [335, 0]
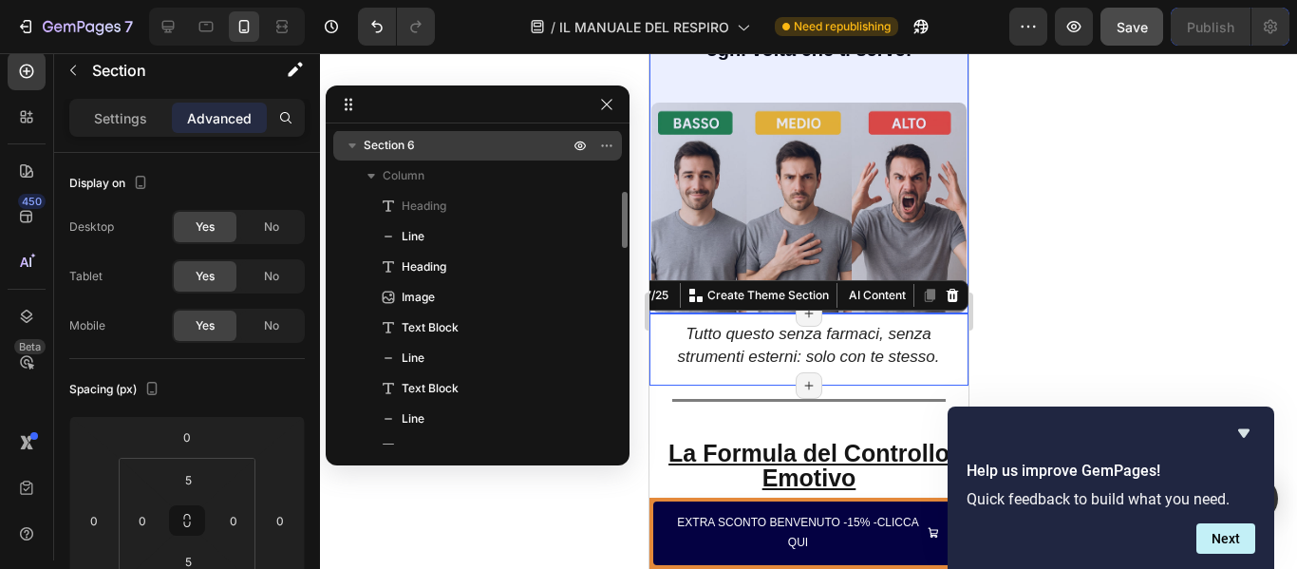
click at [417, 145] on p "Section 6" at bounding box center [468, 145] width 209 height 19
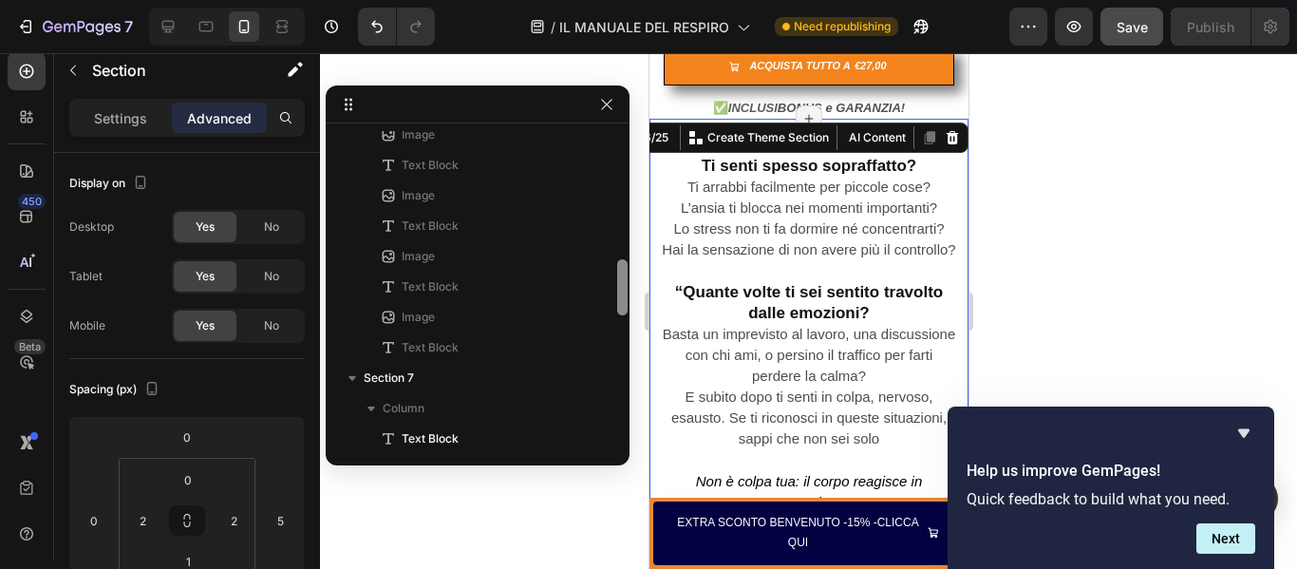
scroll to position [721, 0]
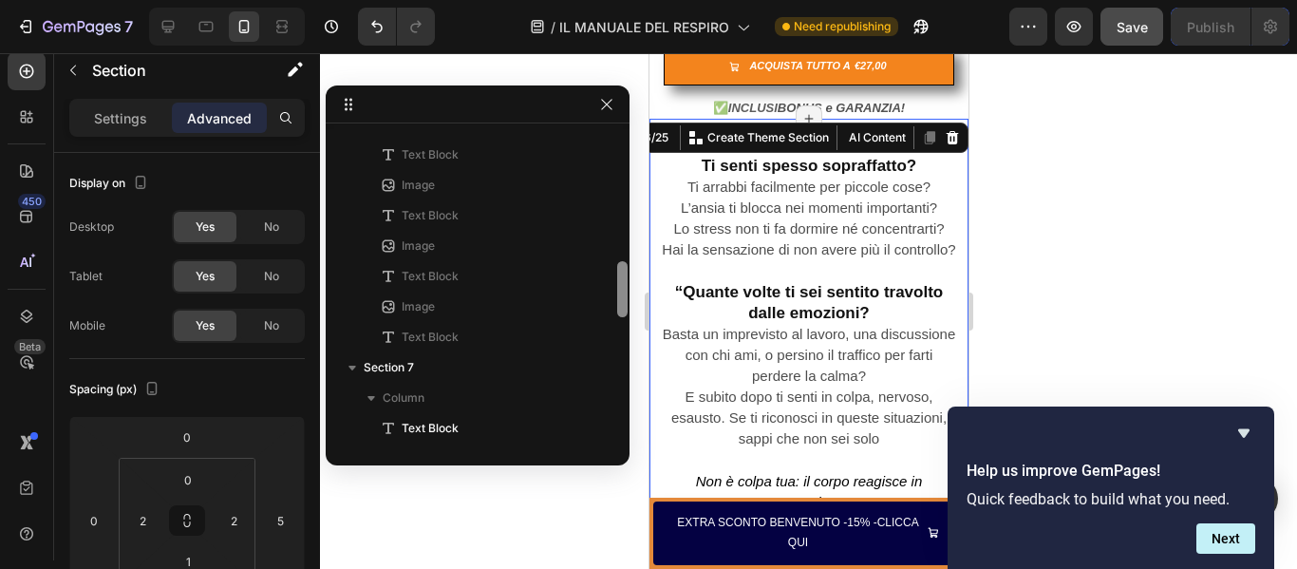
drag, startPoint x: 620, startPoint y: 194, endPoint x: 620, endPoint y: 287, distance: 93.0
click at [620, 287] on div at bounding box center [622, 289] width 10 height 56
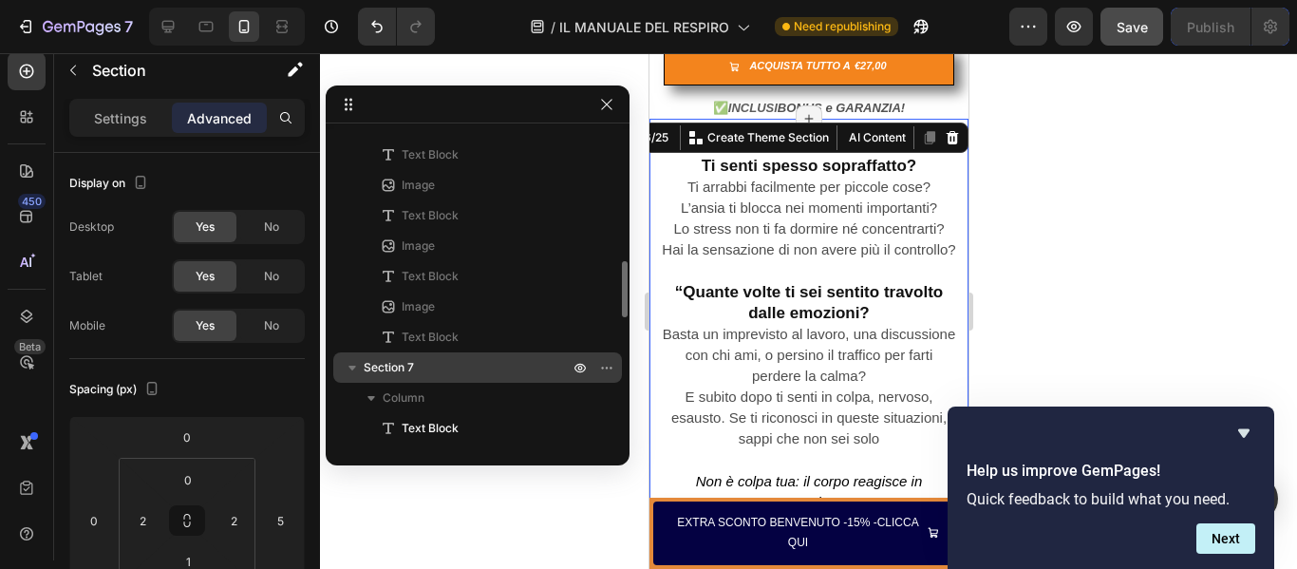
click at [376, 368] on span "Section 7" at bounding box center [389, 367] width 50 height 19
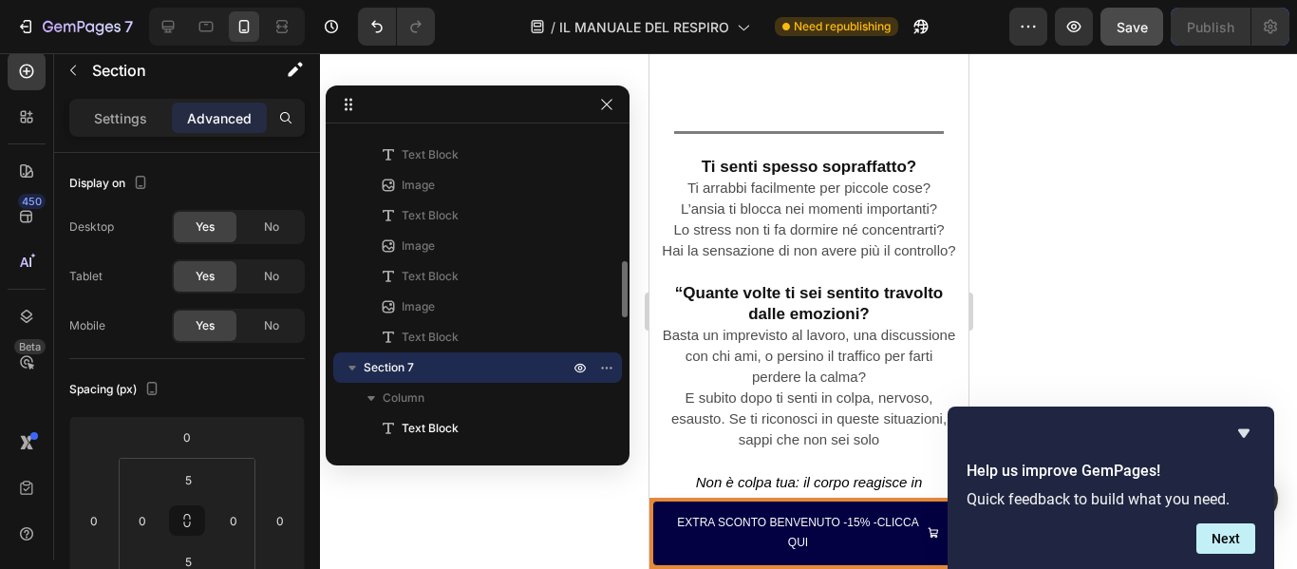
scroll to position [2478, 0]
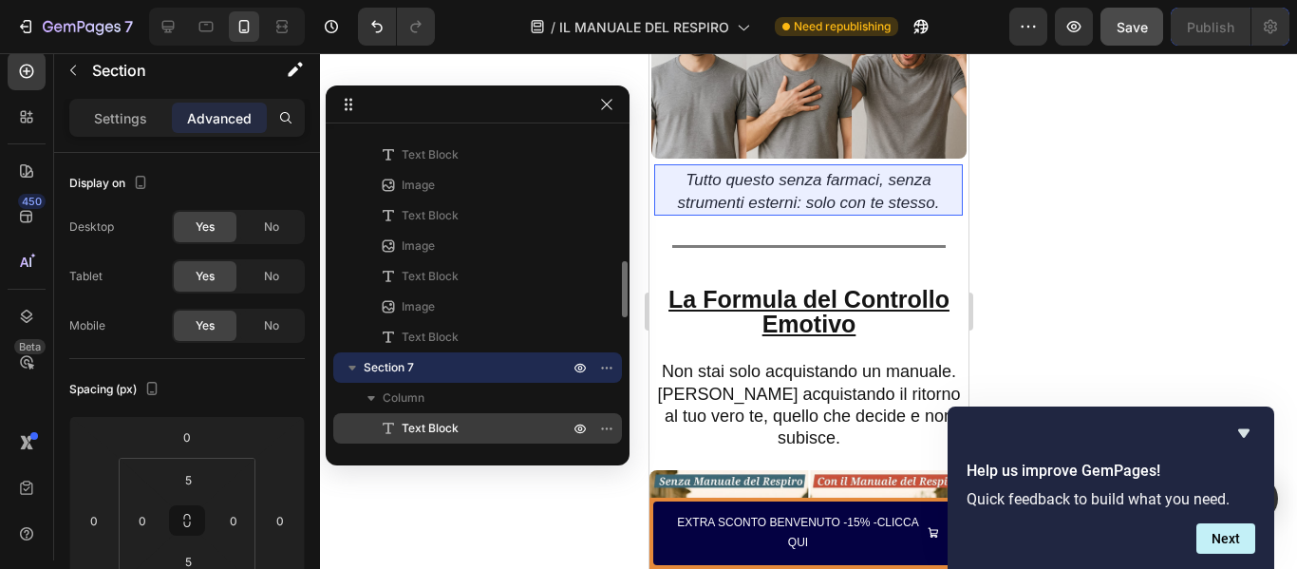
click at [422, 426] on span "Text Block" at bounding box center [430, 428] width 57 height 19
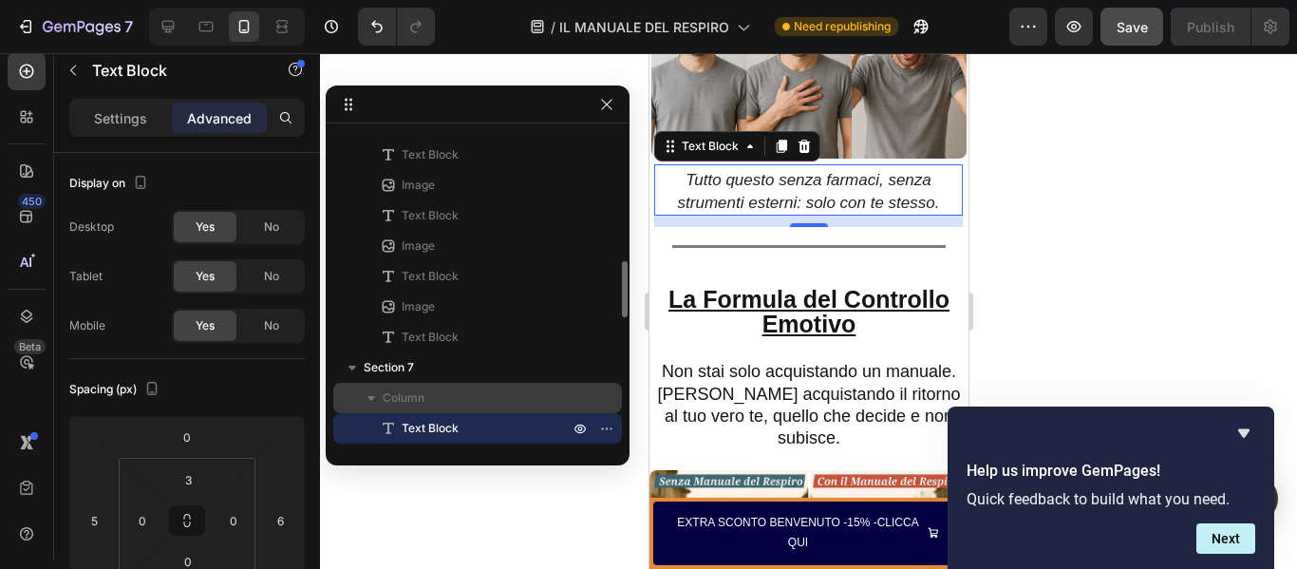
click at [408, 401] on span "Column" at bounding box center [404, 397] width 42 height 19
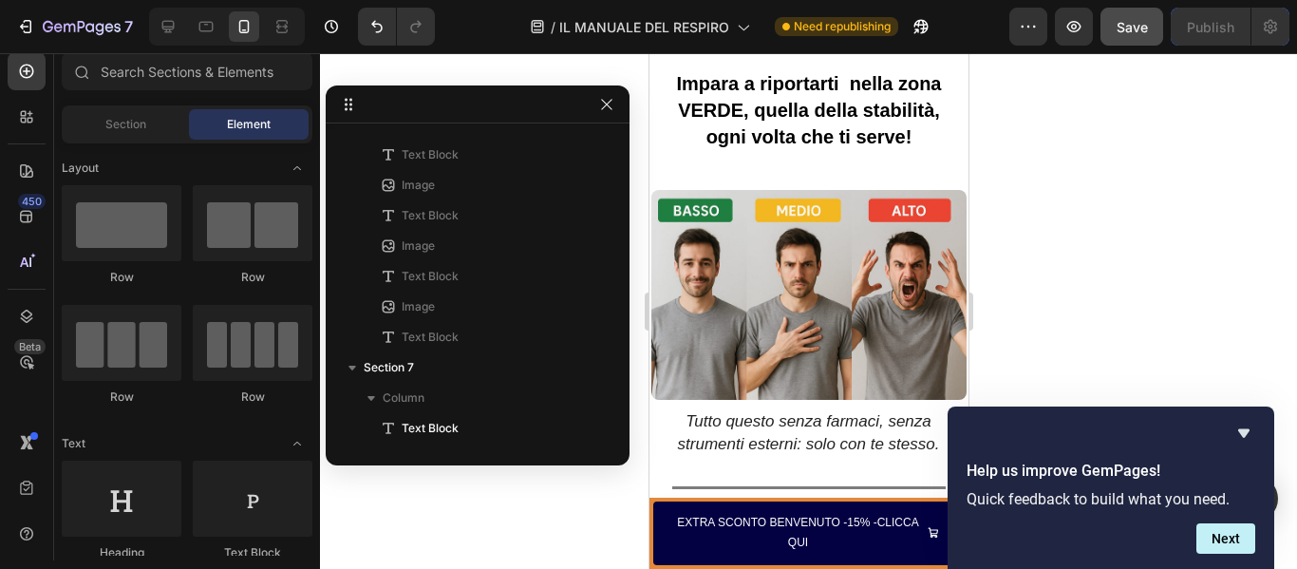
scroll to position [2117, 0]
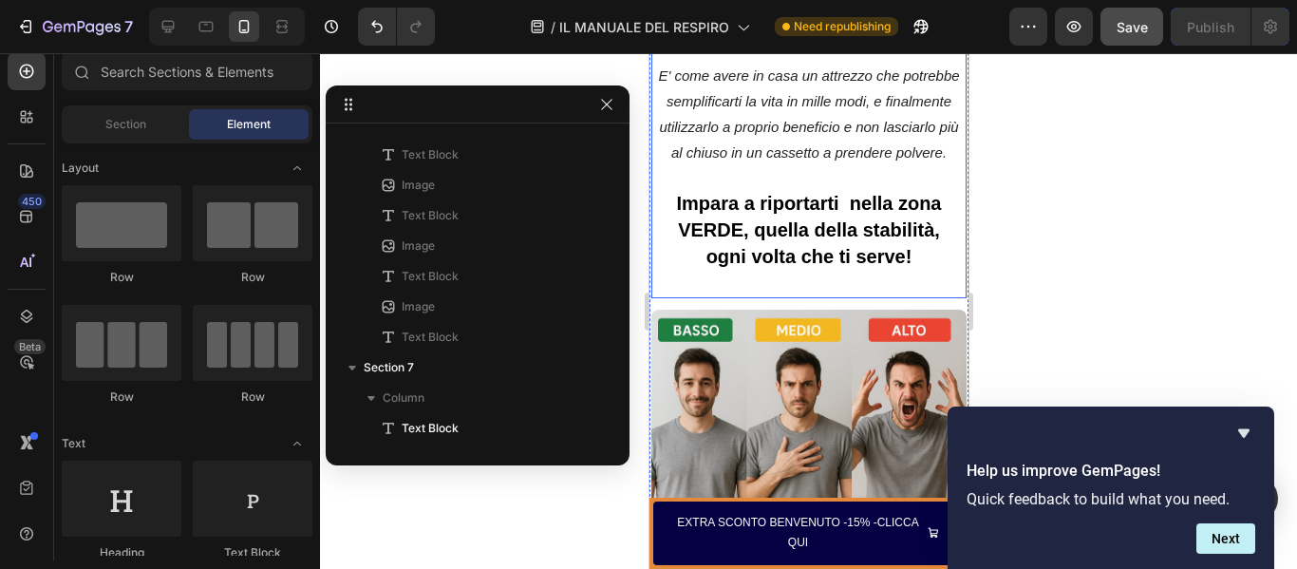
click at [839, 193] on strong "Impara a riportarti nella zona VERDE, quella della stabilità, ogni volta che ti…" at bounding box center [808, 230] width 265 height 74
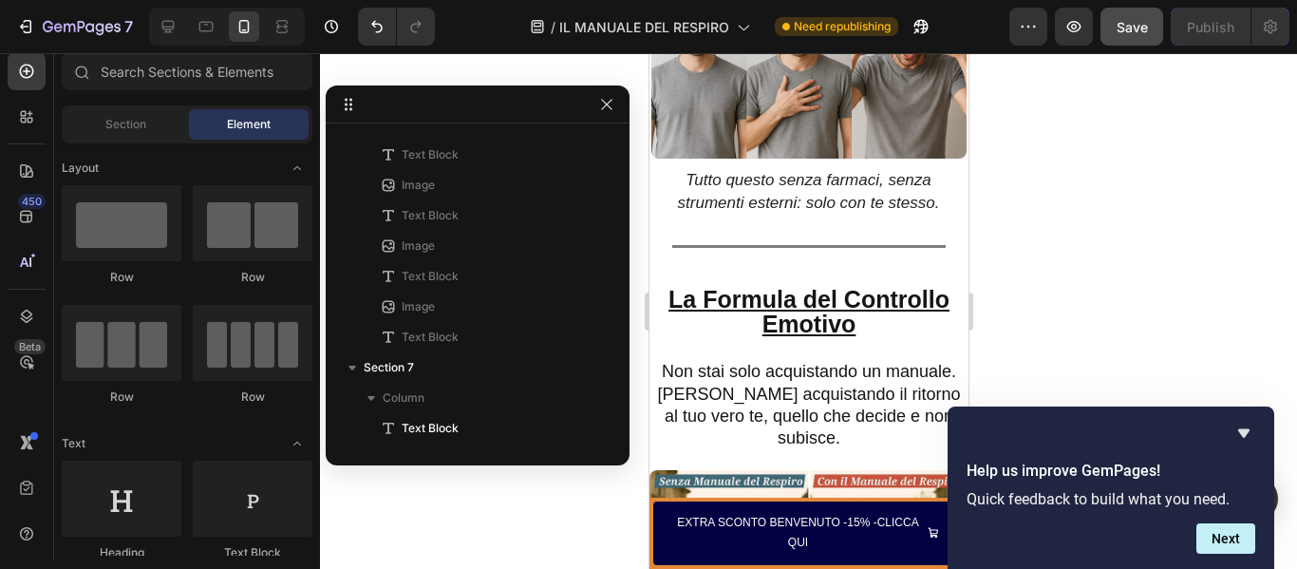
scroll to position [1034, 0]
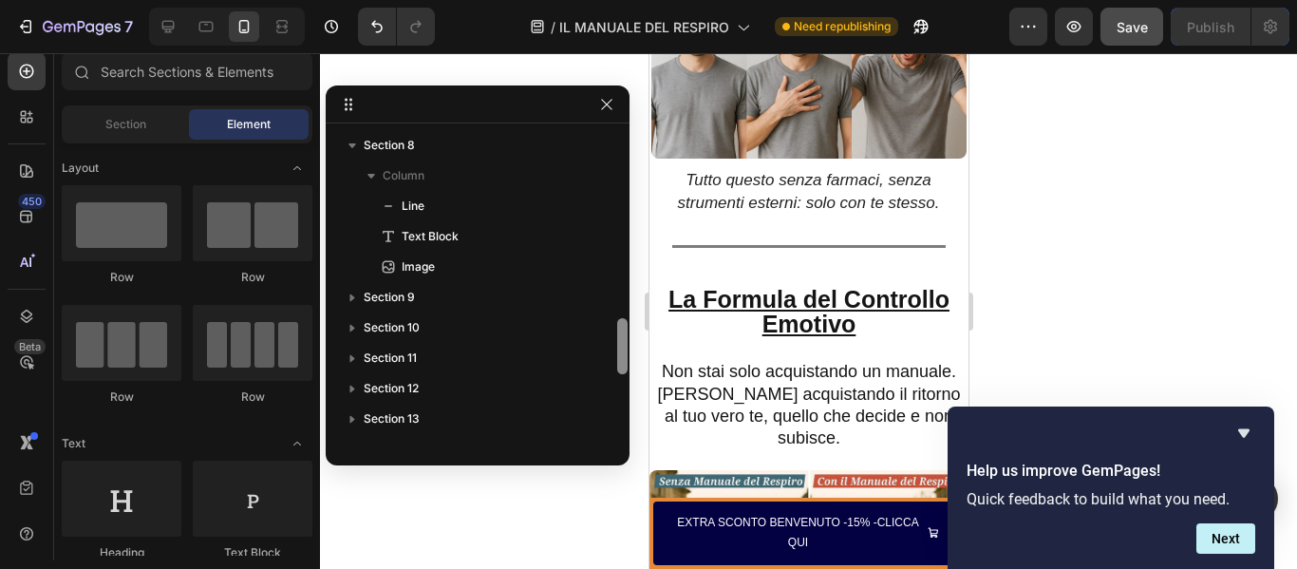
drag, startPoint x: 616, startPoint y: 276, endPoint x: 618, endPoint y: 295, distance: 19.1
click at [618, 295] on div at bounding box center [622, 287] width 14 height 313
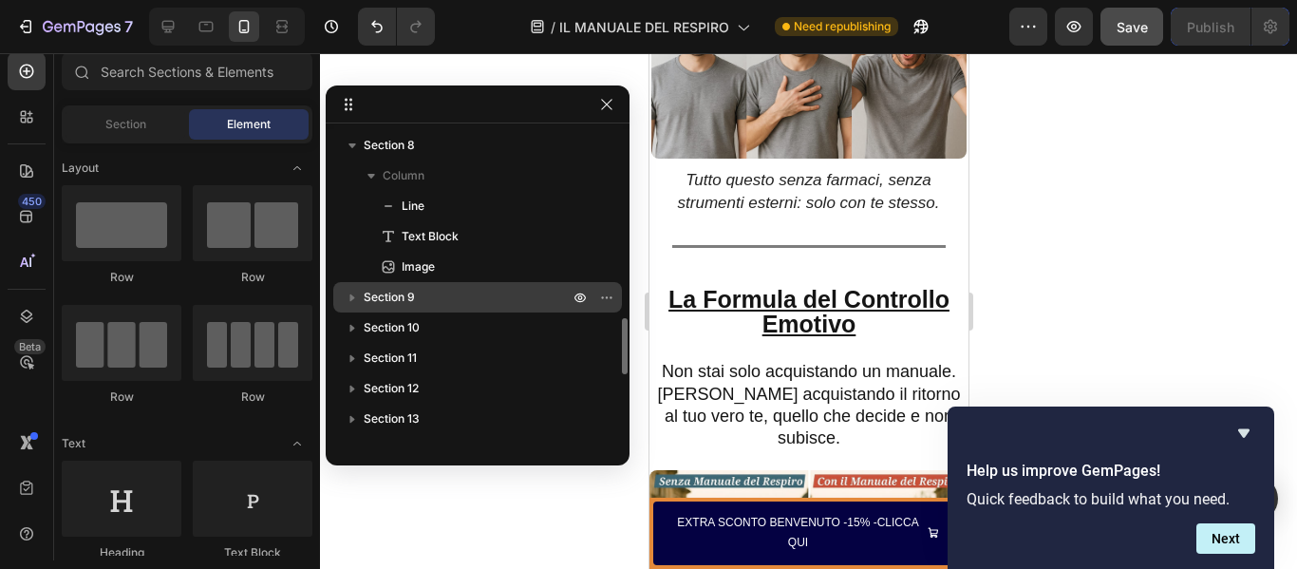
click at [370, 296] on span "Section 9" at bounding box center [389, 297] width 51 height 19
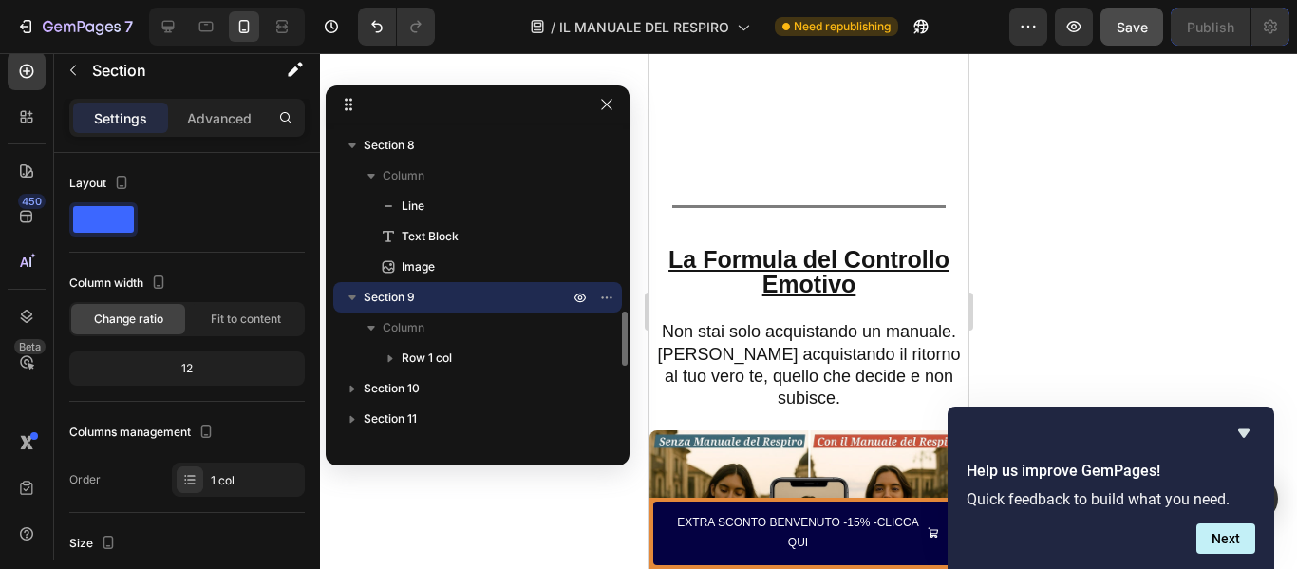
scroll to position [2964, 0]
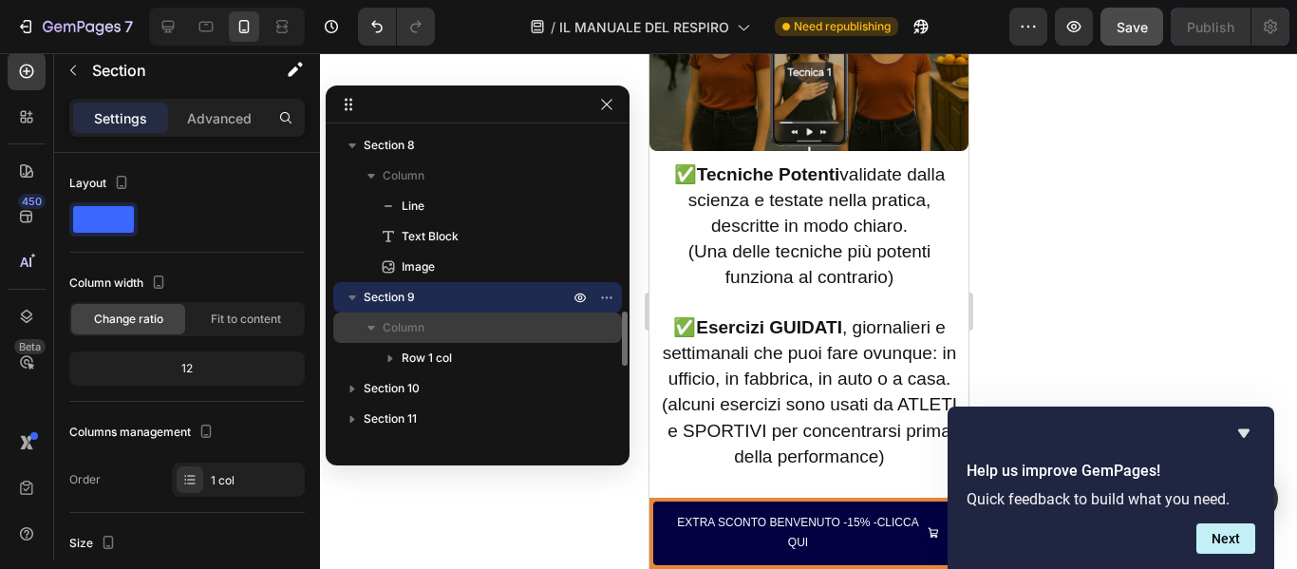
click at [370, 326] on icon "button" at bounding box center [371, 328] width 8 height 5
click at [370, 326] on icon "button" at bounding box center [371, 329] width 5 height 8
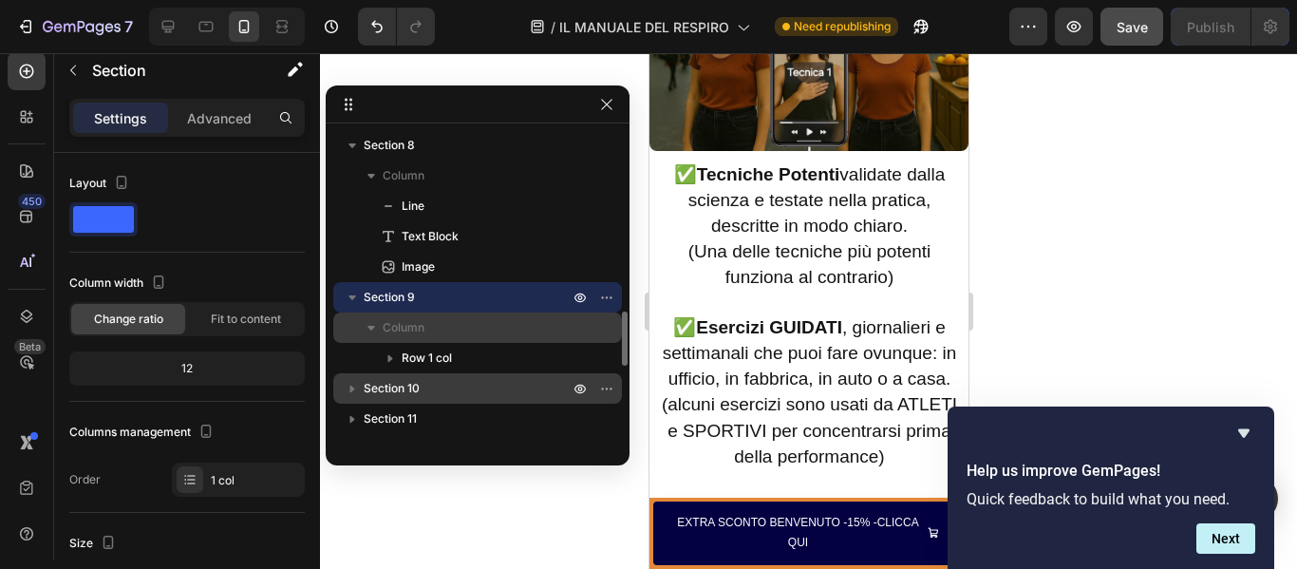
click at [352, 385] on icon "button" at bounding box center [352, 388] width 19 height 19
click at [386, 389] on span "Section 10" at bounding box center [392, 388] width 56 height 19
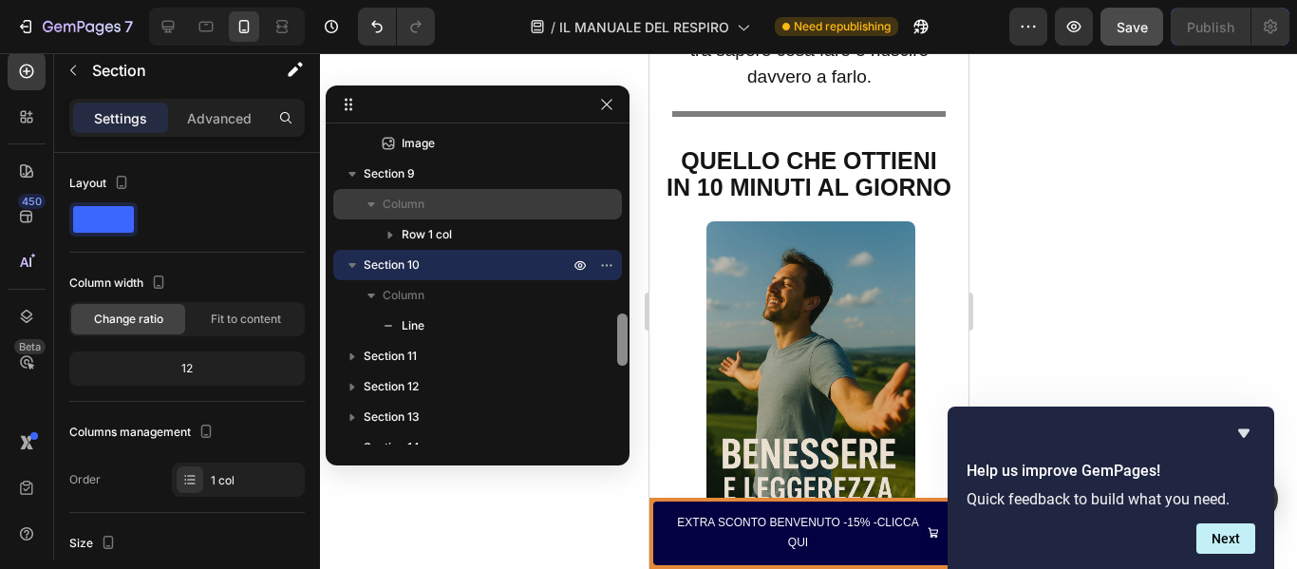
scroll to position [1179, 0]
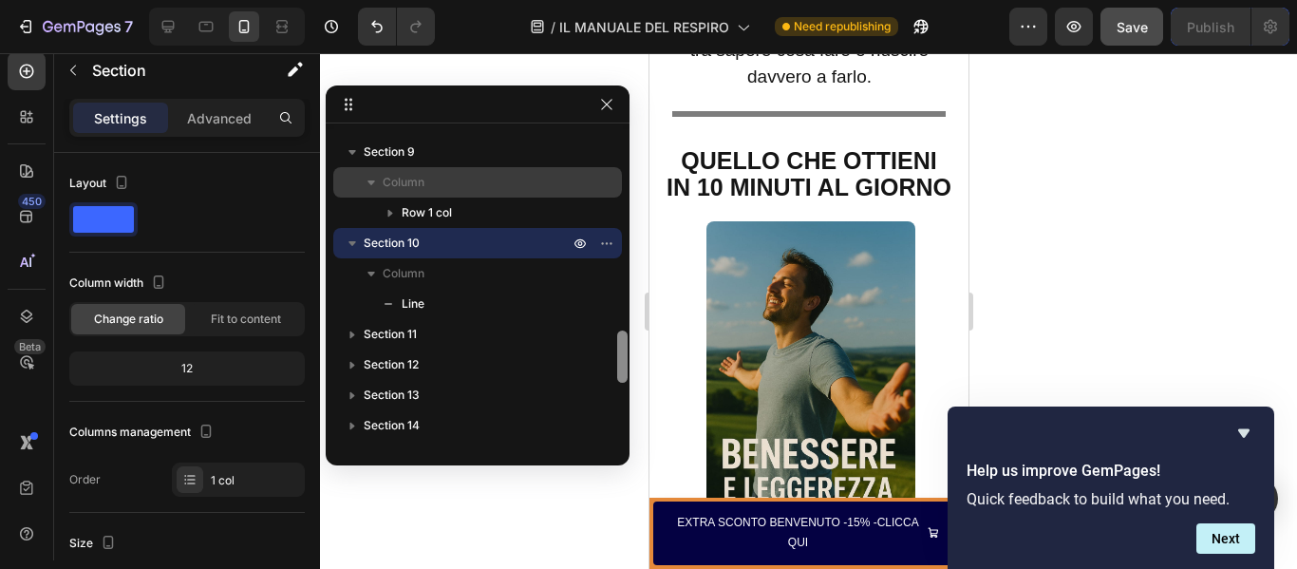
drag, startPoint x: 622, startPoint y: 326, endPoint x: 622, endPoint y: 350, distance: 24.7
click at [622, 350] on div at bounding box center [622, 356] width 10 height 52
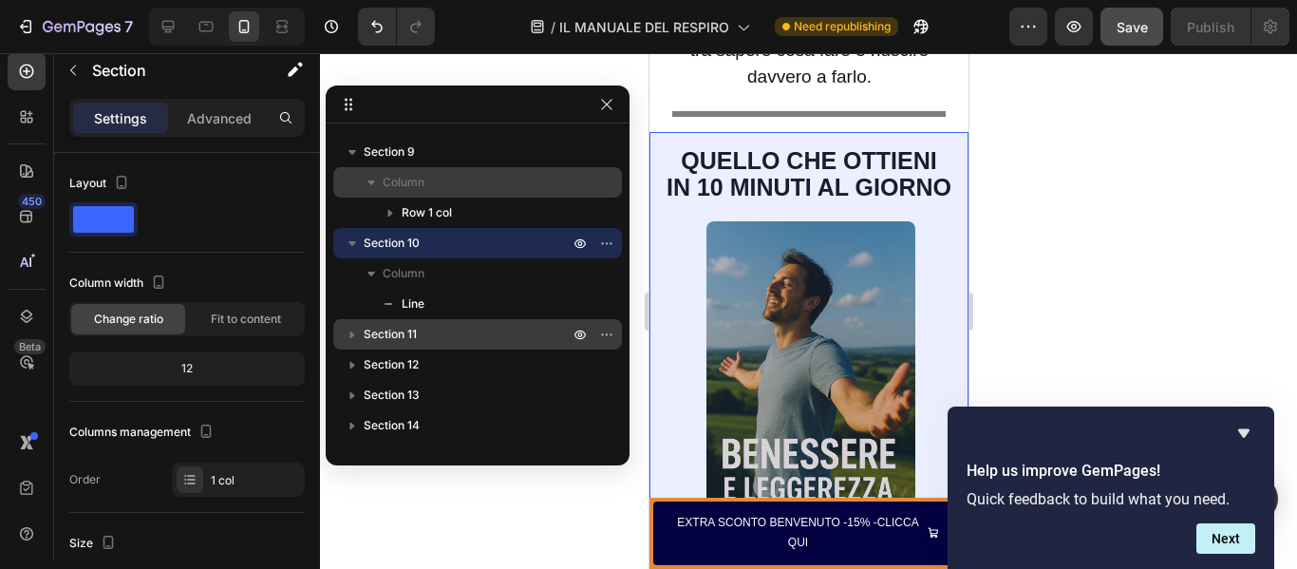
click at [424, 326] on p "Section 11" at bounding box center [468, 334] width 209 height 19
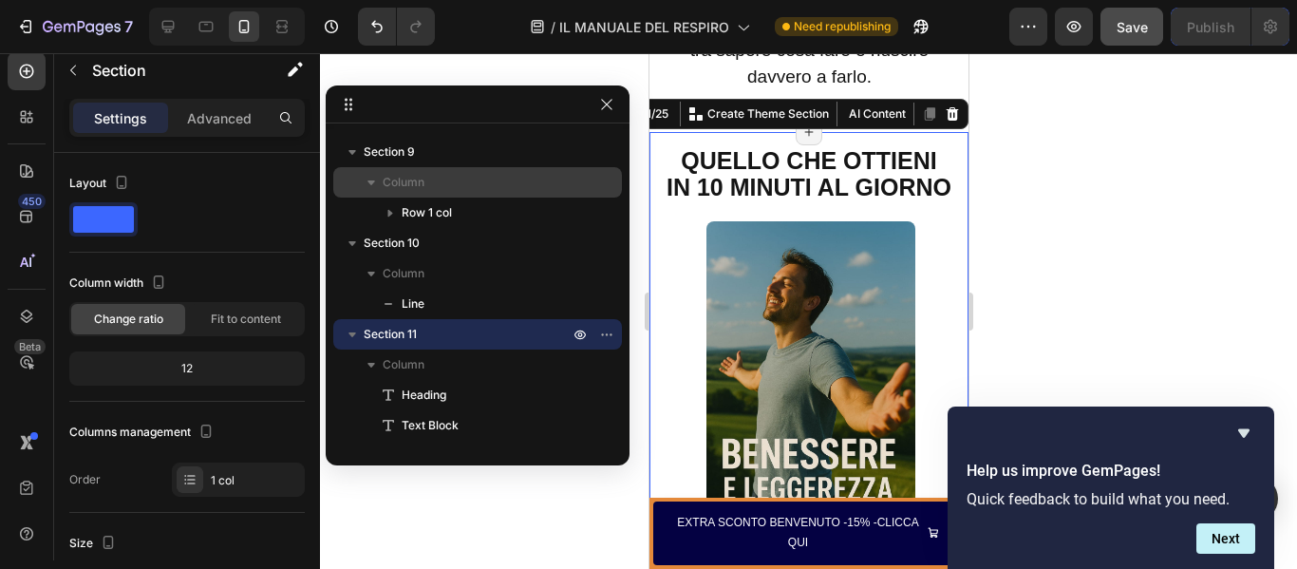
scroll to position [3847, 0]
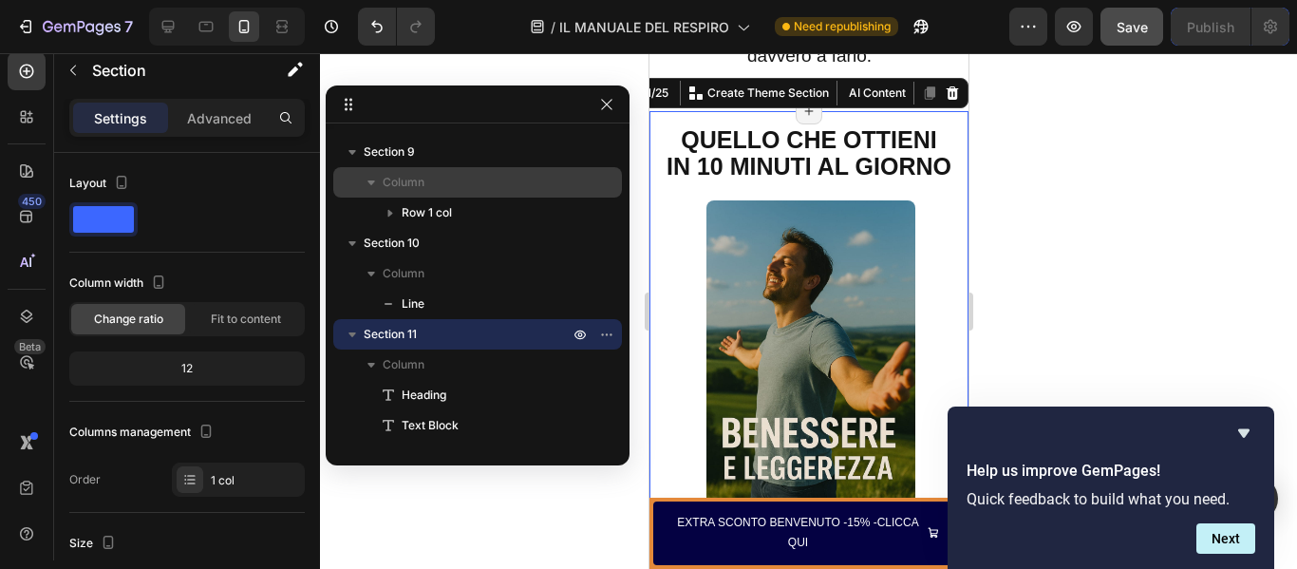
click at [356, 335] on icon "button" at bounding box center [352, 334] width 19 height 19
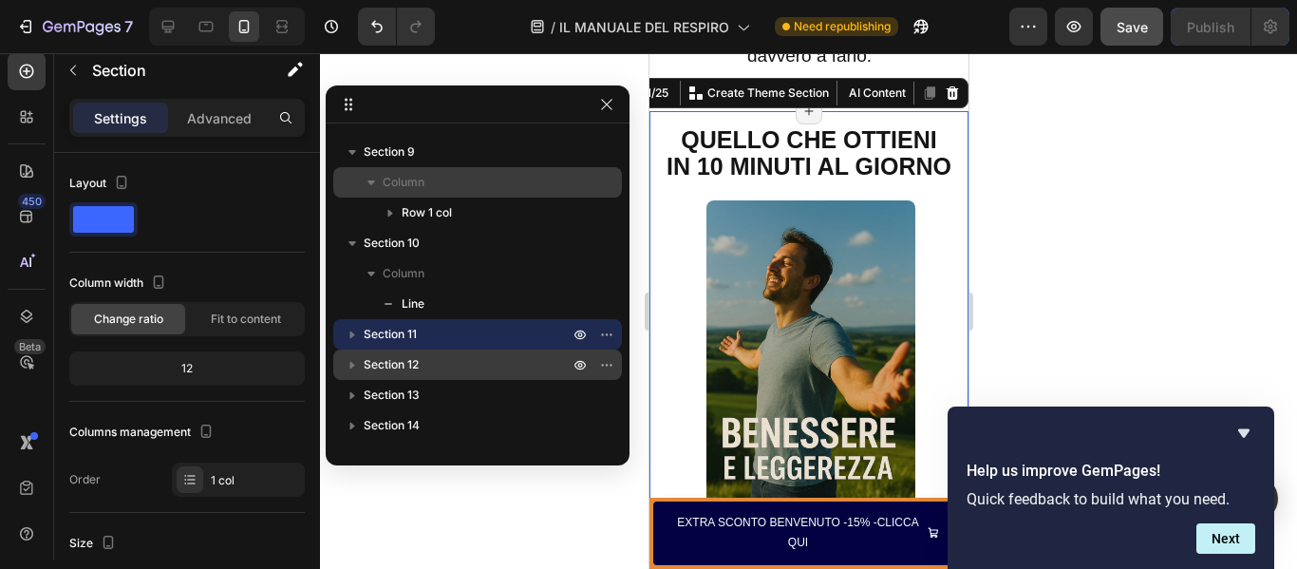
click at [378, 362] on span "Section 12" at bounding box center [391, 364] width 55 height 19
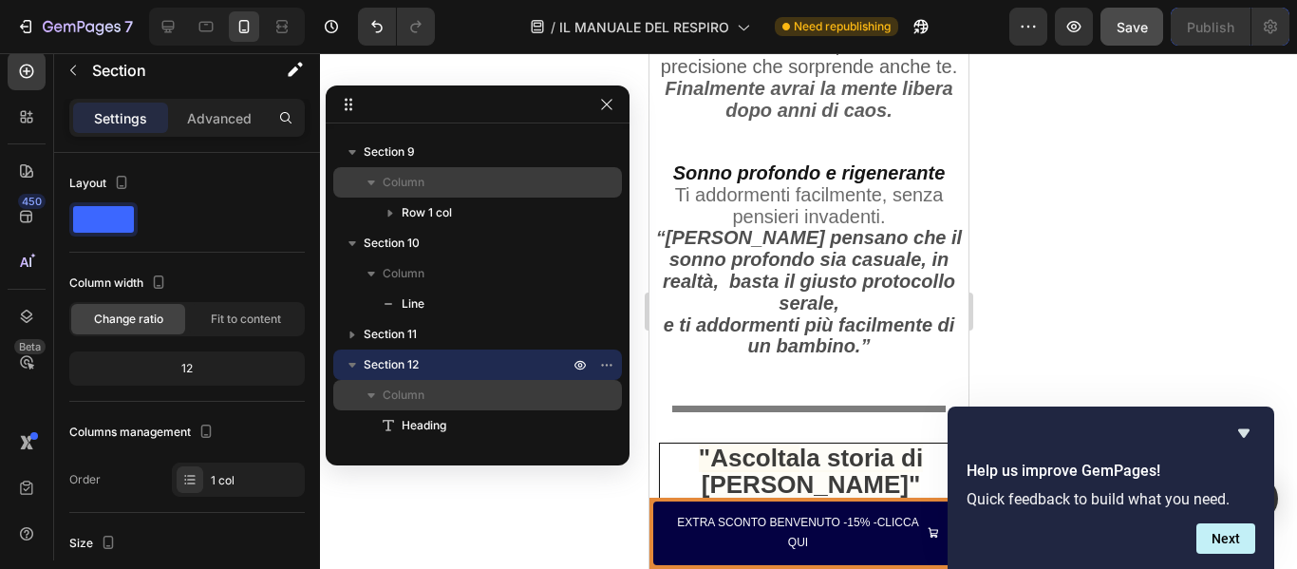
scroll to position [5599, 0]
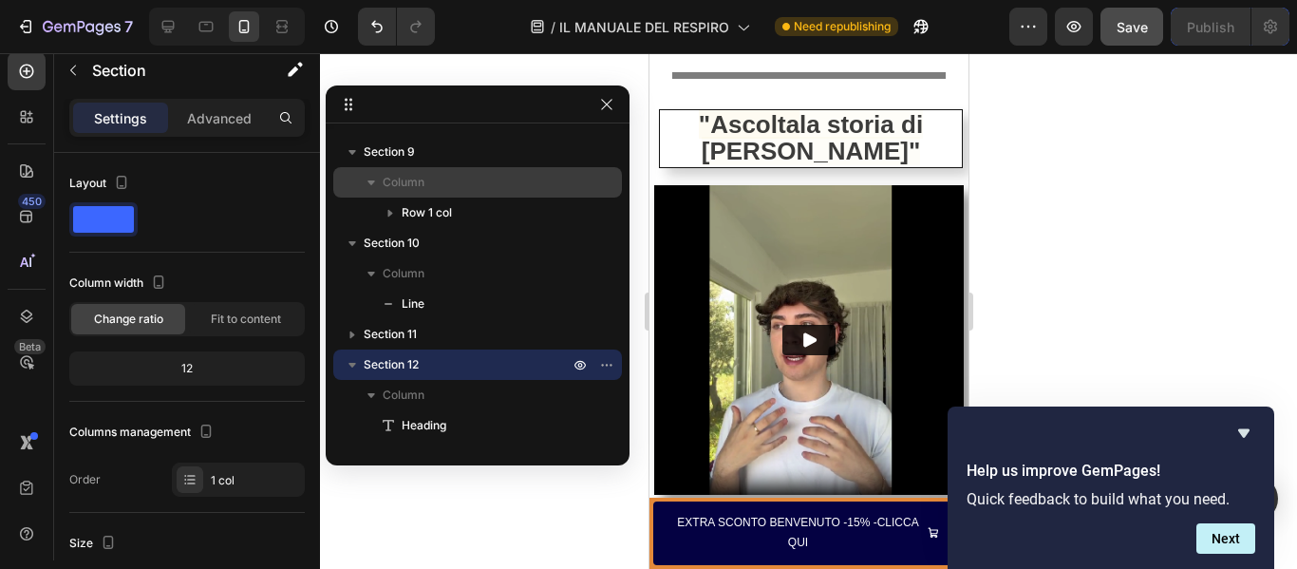
click at [357, 366] on icon "button" at bounding box center [352, 364] width 19 height 19
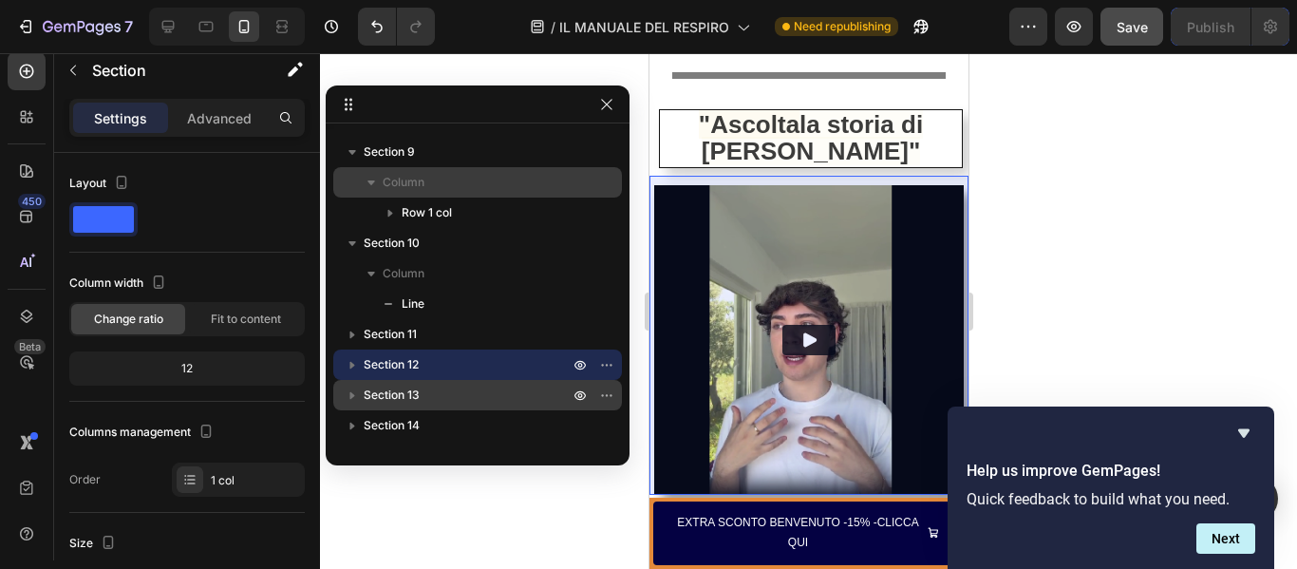
click at [385, 397] on span "Section 13" at bounding box center [392, 394] width 56 height 19
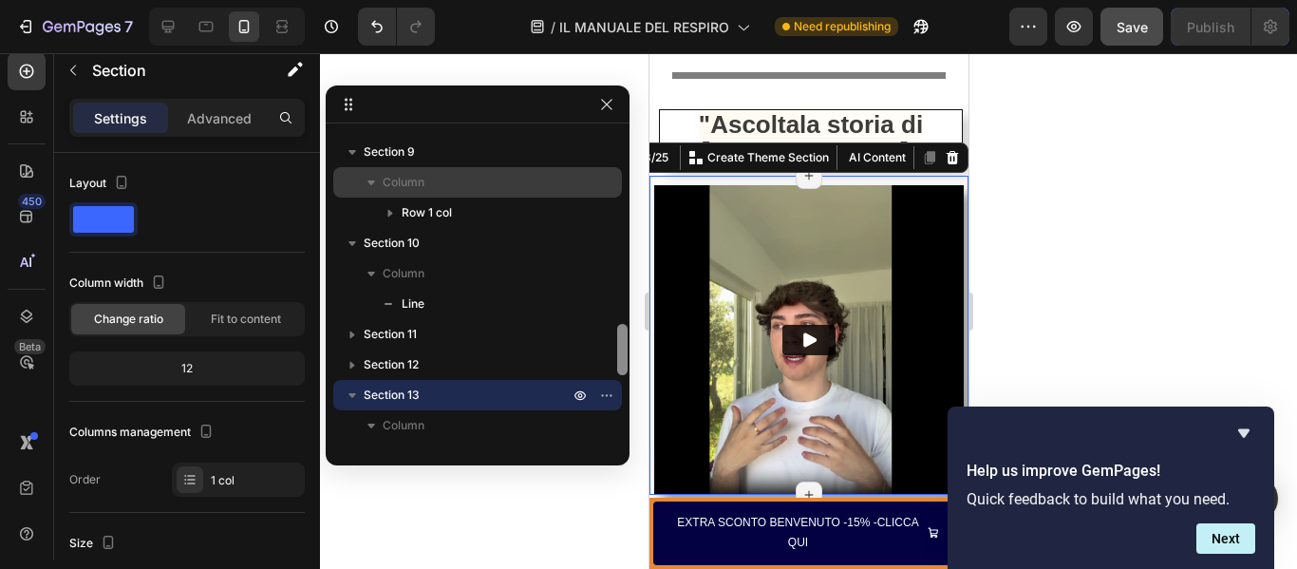
scroll to position [1492, 0]
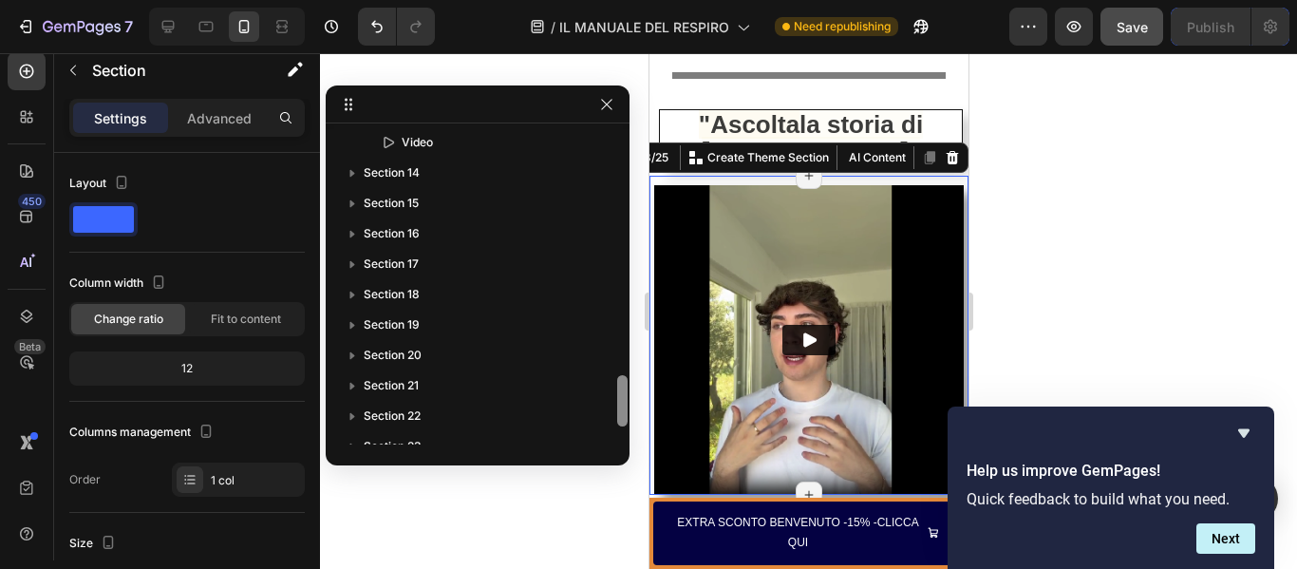
drag, startPoint x: 616, startPoint y: 340, endPoint x: 618, endPoint y: 349, distance: 9.7
click at [618, 349] on div at bounding box center [622, 287] width 14 height 313
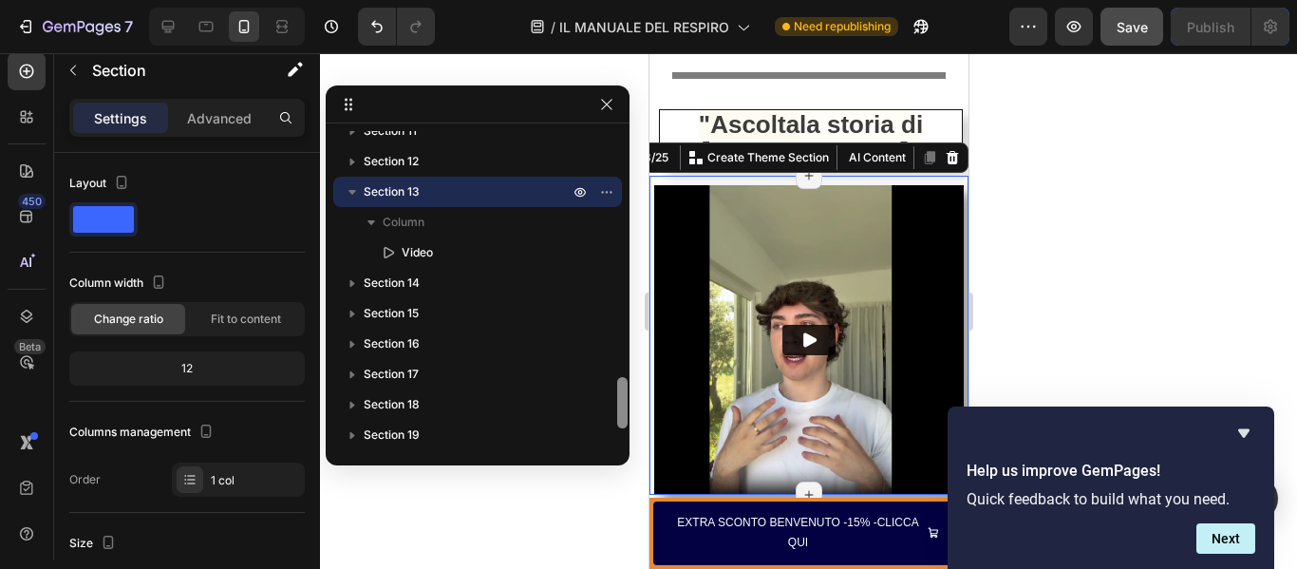
scroll to position [1313, 0]
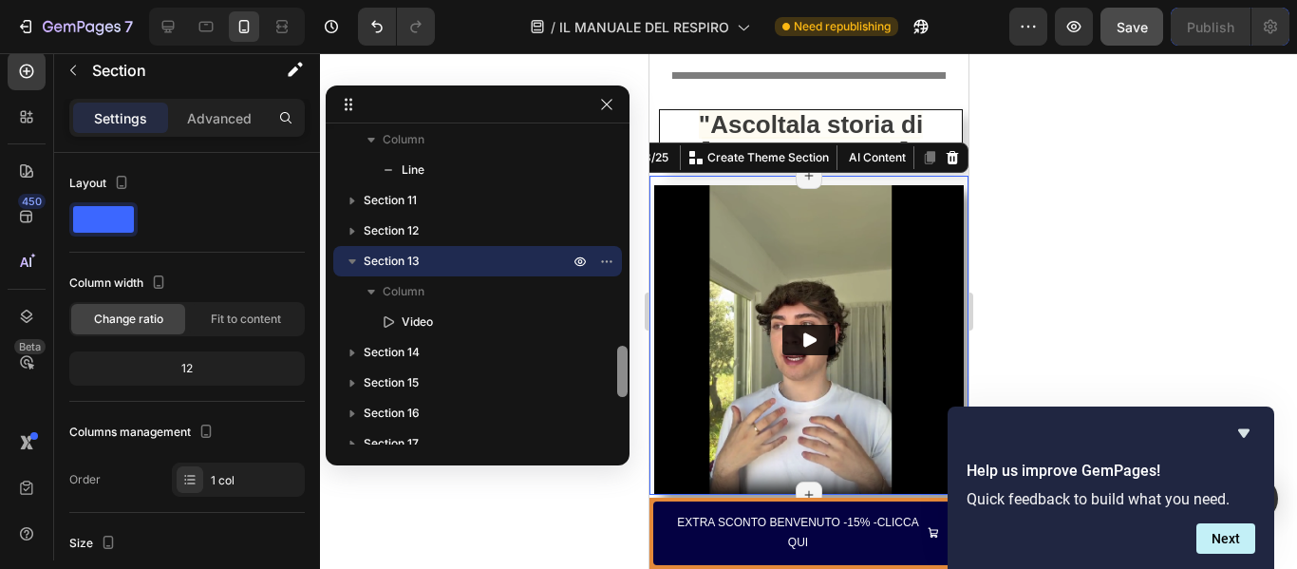
drag, startPoint x: 619, startPoint y: 384, endPoint x: 619, endPoint y: 354, distance: 29.4
click at [619, 354] on div at bounding box center [622, 371] width 10 height 51
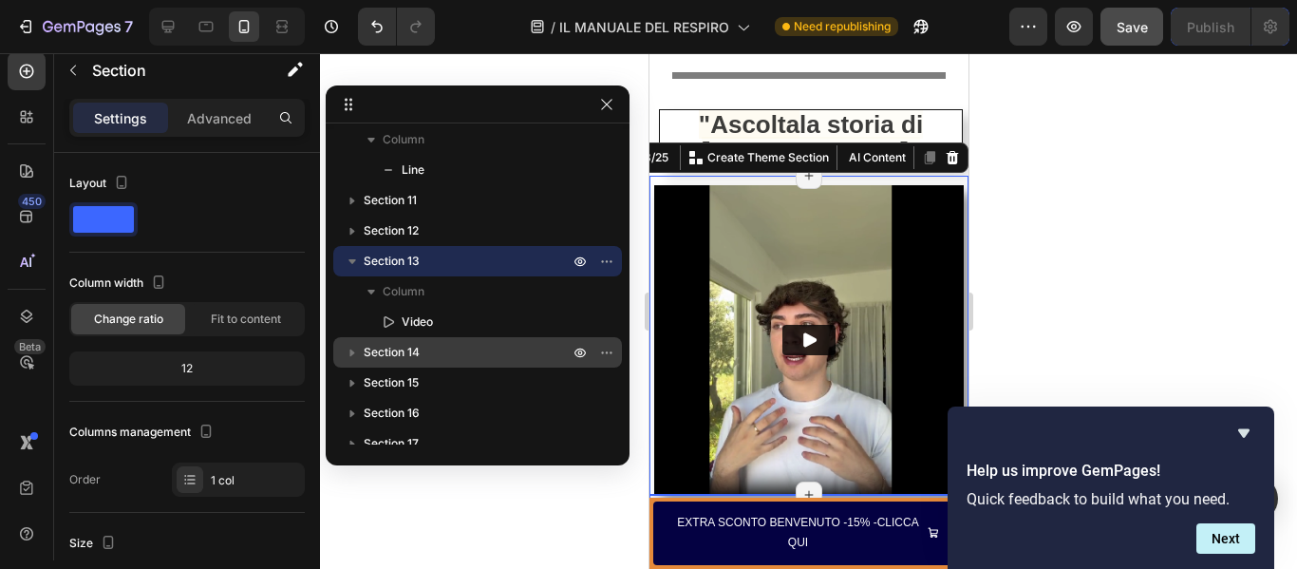
click at [408, 353] on span "Section 14" at bounding box center [392, 352] width 56 height 19
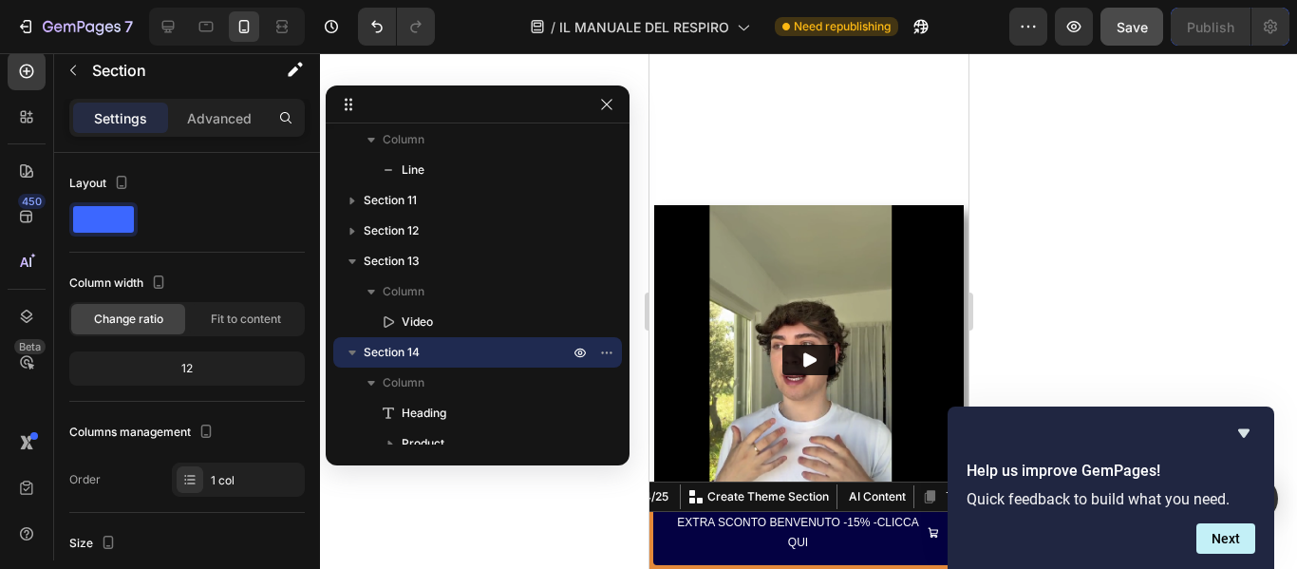
scroll to position [5980, 0]
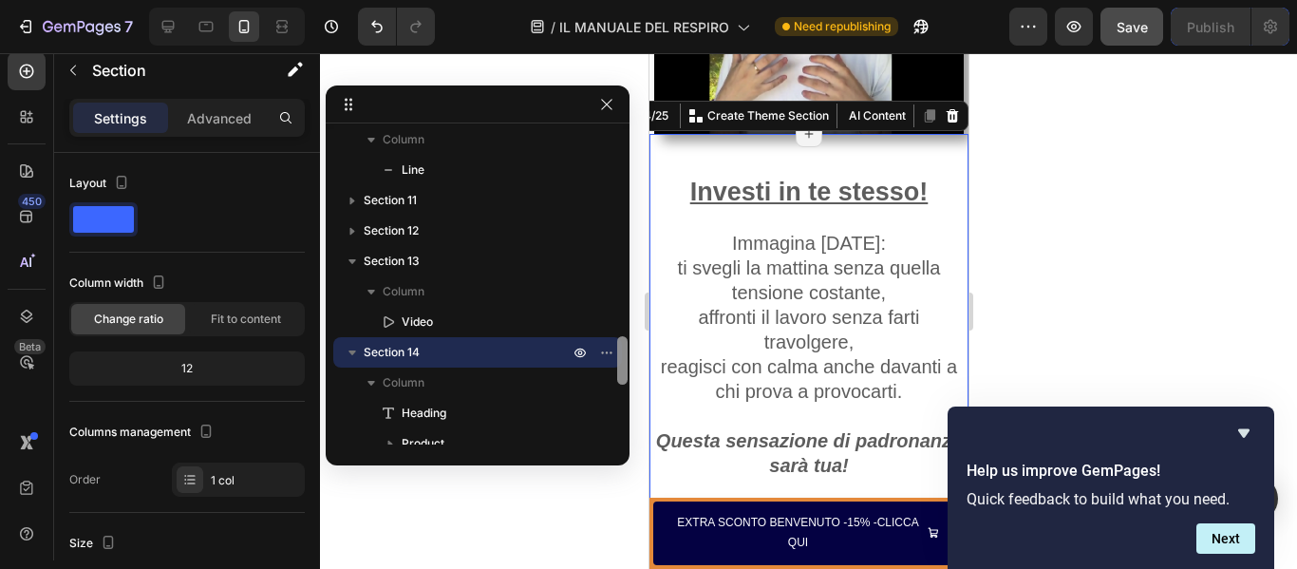
drag, startPoint x: 616, startPoint y: 352, endPoint x: 621, endPoint y: 366, distance: 14.1
click at [621, 366] on div "Sticky Sticky Section 3 Column Heading Heading Video Section 4 Section 5 Column…" at bounding box center [478, 287] width 304 height 313
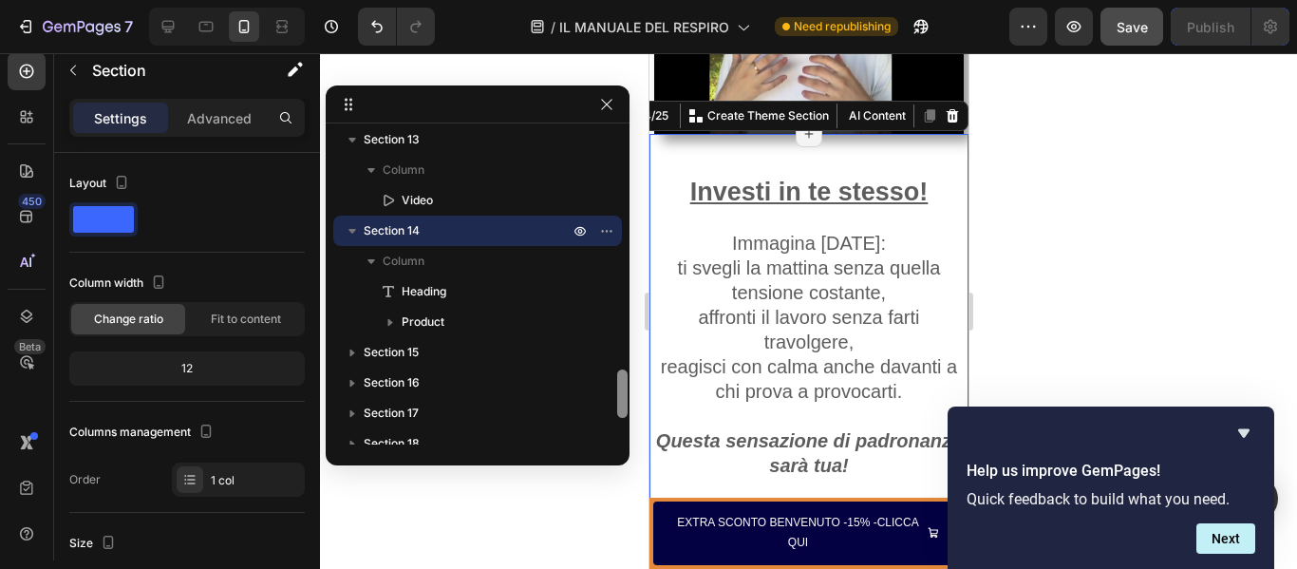
scroll to position [1447, 0]
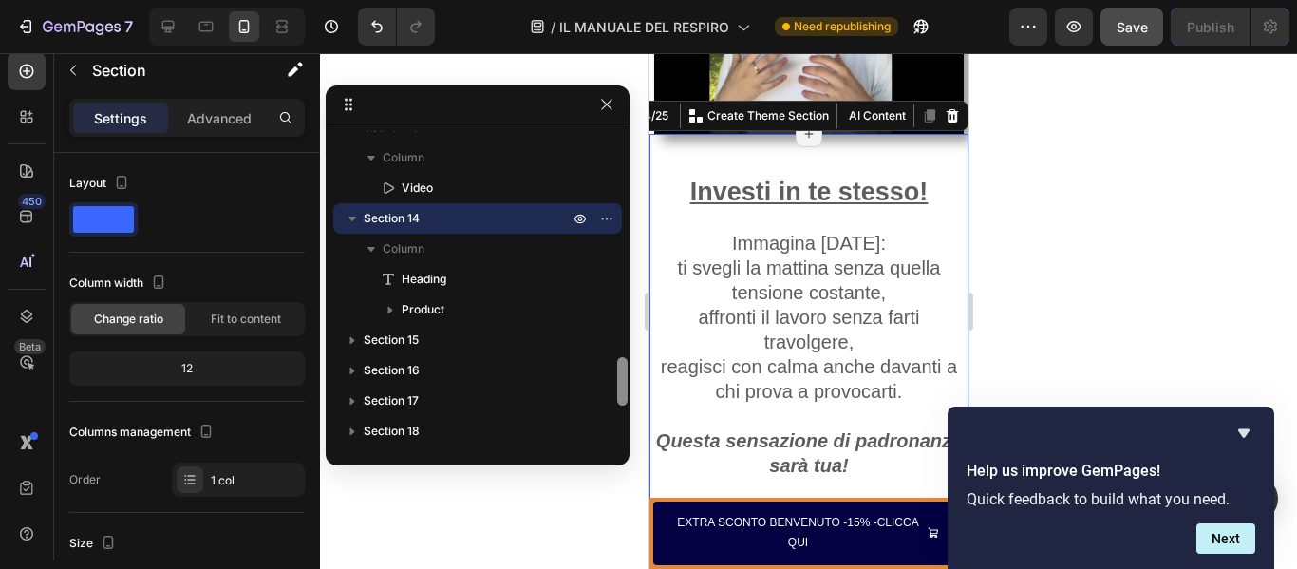
drag, startPoint x: 621, startPoint y: 366, endPoint x: 623, endPoint y: 386, distance: 21.0
click at [623, 386] on div at bounding box center [622, 381] width 10 height 48
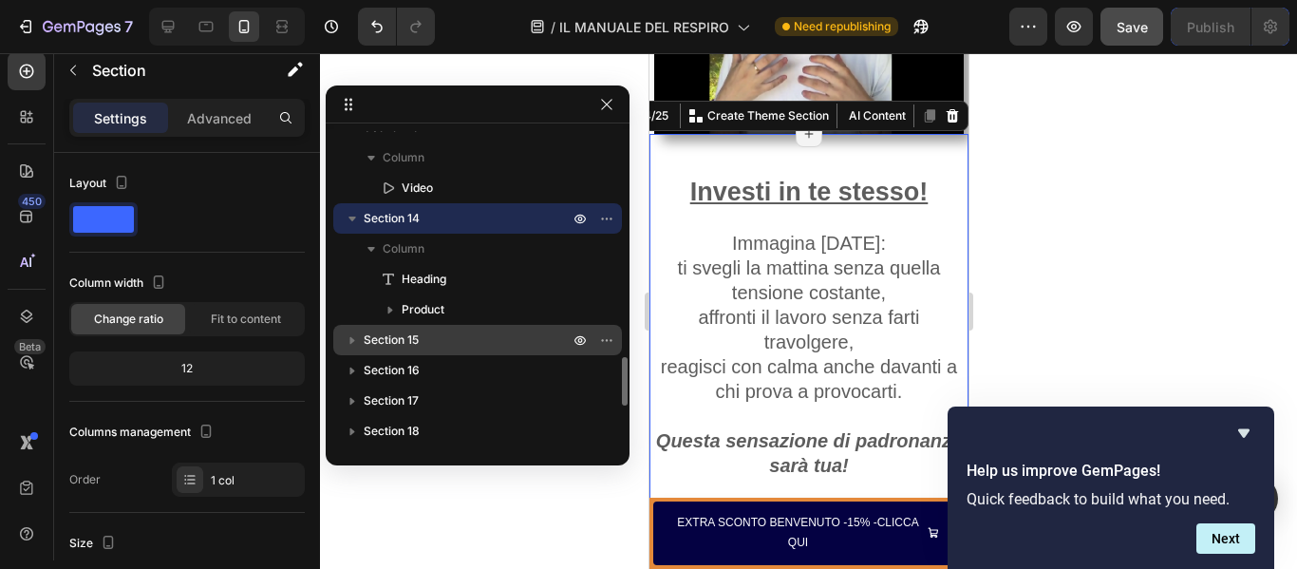
click at [433, 340] on p "Section 15" at bounding box center [468, 339] width 209 height 19
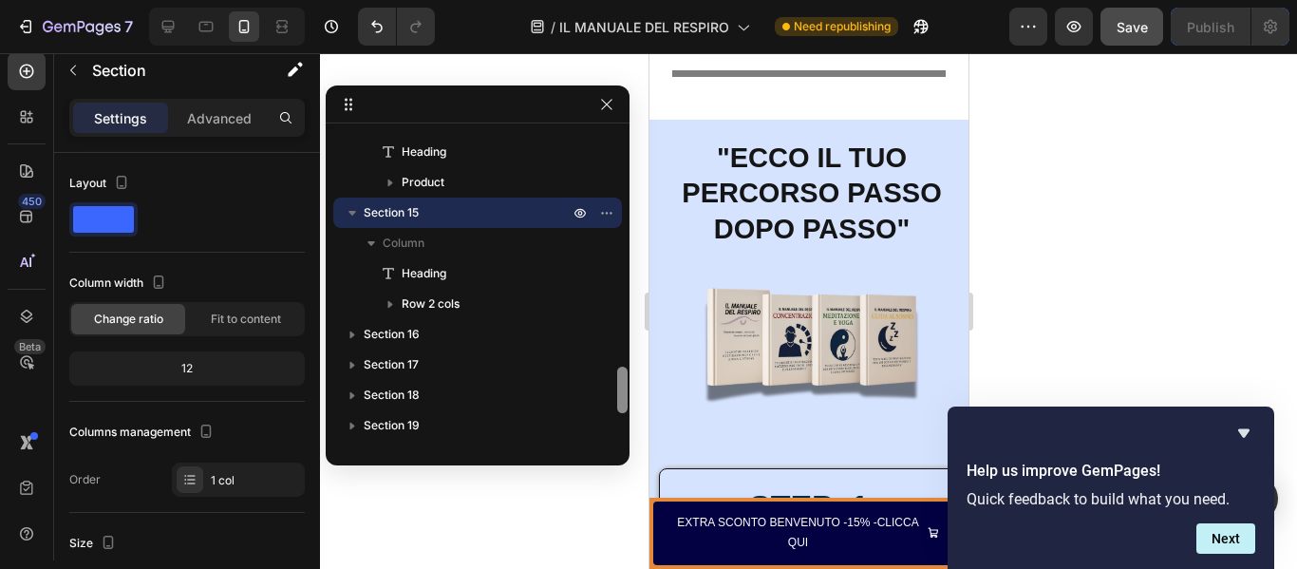
scroll to position [1580, 0]
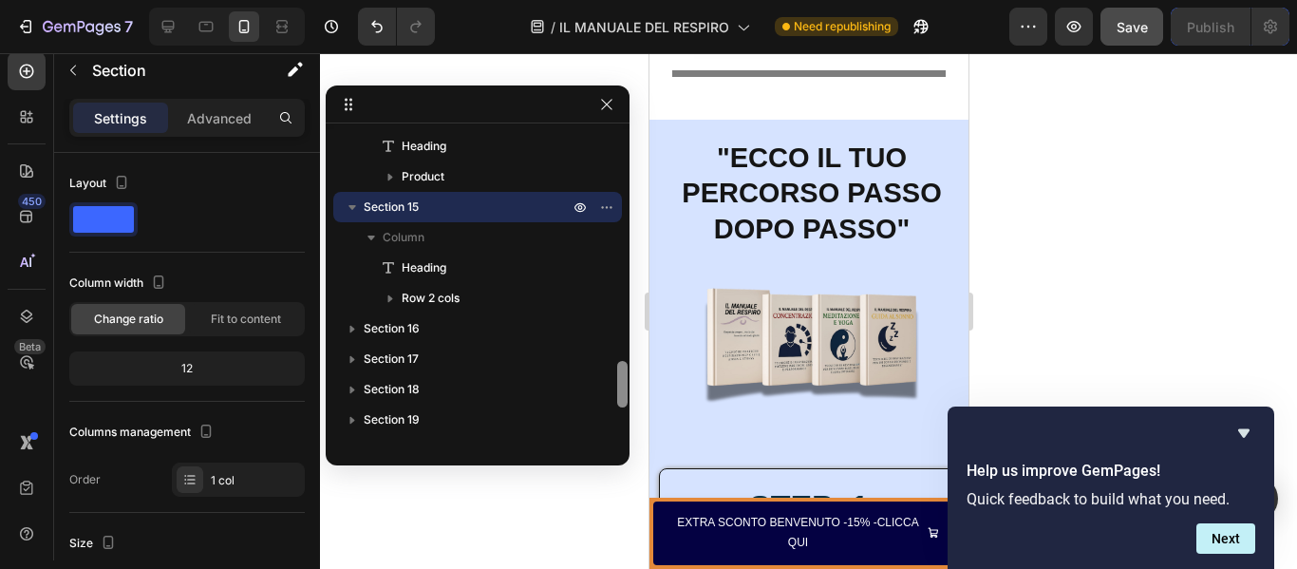
drag, startPoint x: 621, startPoint y: 354, endPoint x: 626, endPoint y: 374, distance: 20.5
click at [626, 374] on div "Sticky Sticky Section 3 Column Heading Heading Video Section 4 Section 5 Column…" at bounding box center [478, 275] width 304 height 380
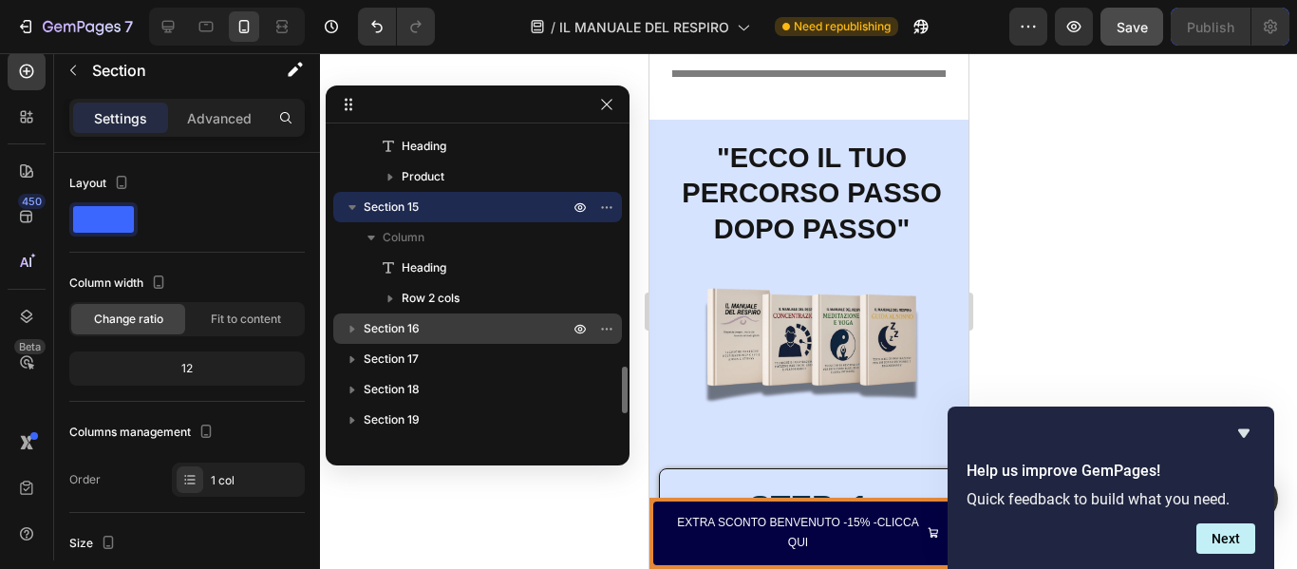
click at [437, 321] on p "Section 16" at bounding box center [468, 328] width 209 height 19
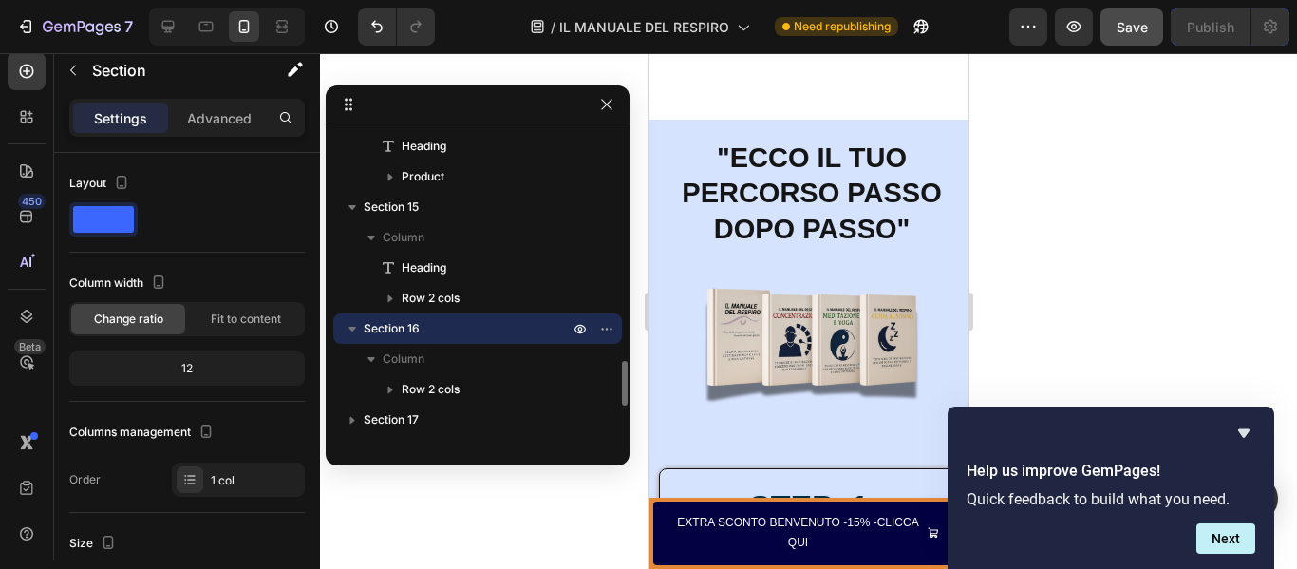
scroll to position [6996, 0]
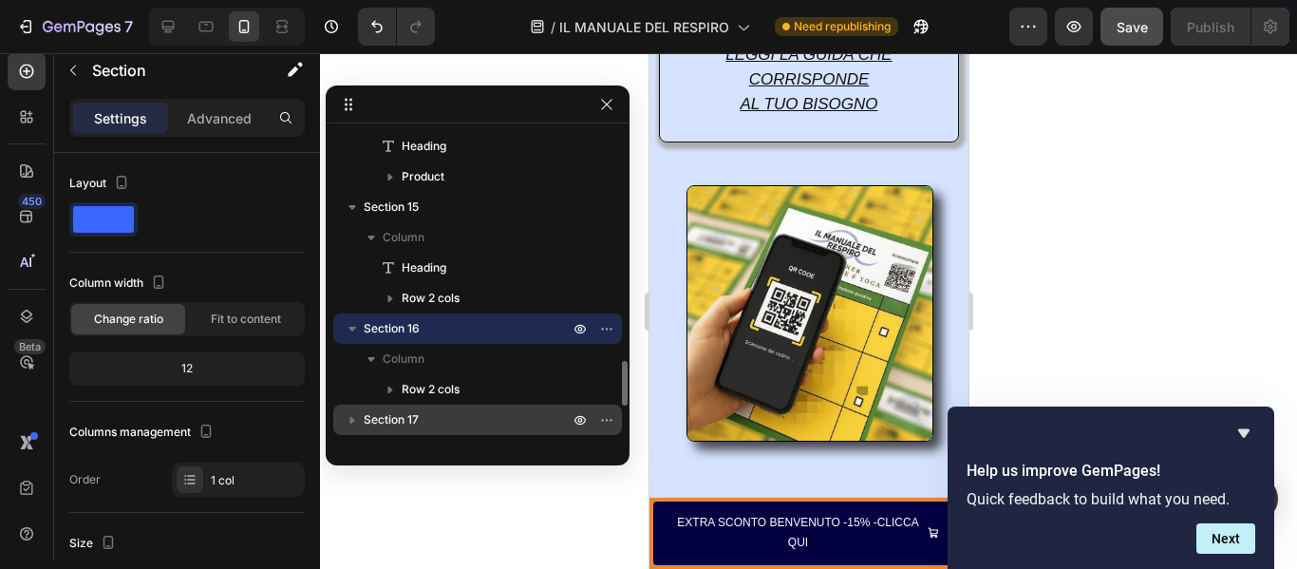
click at [384, 421] on span "Section 17" at bounding box center [391, 419] width 55 height 19
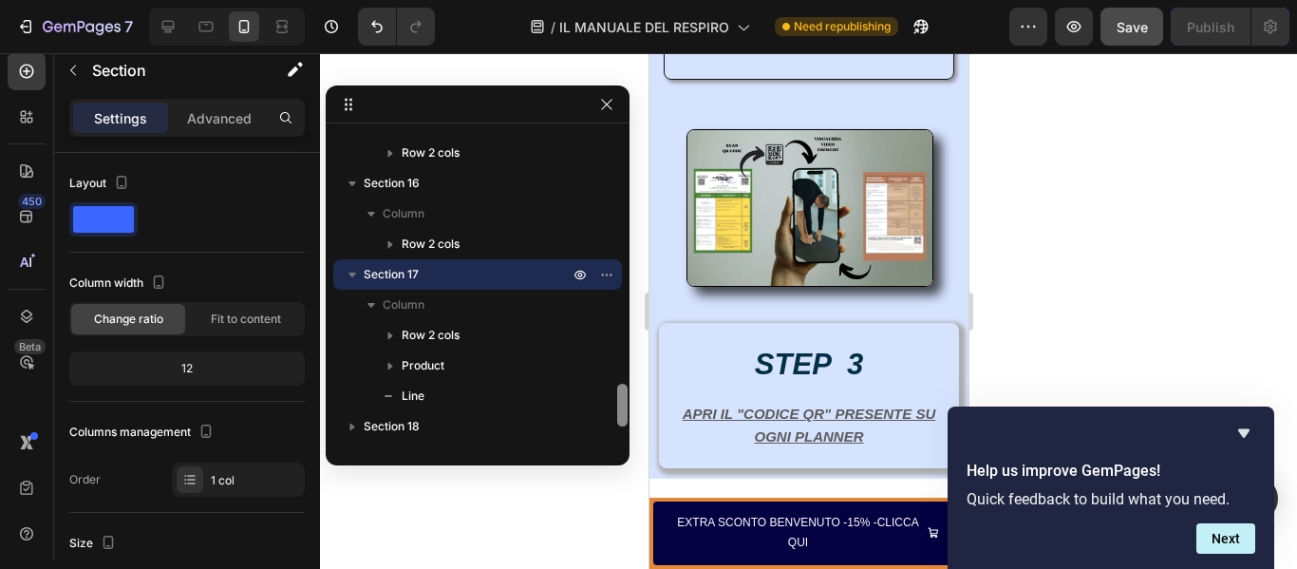
scroll to position [1738, 0]
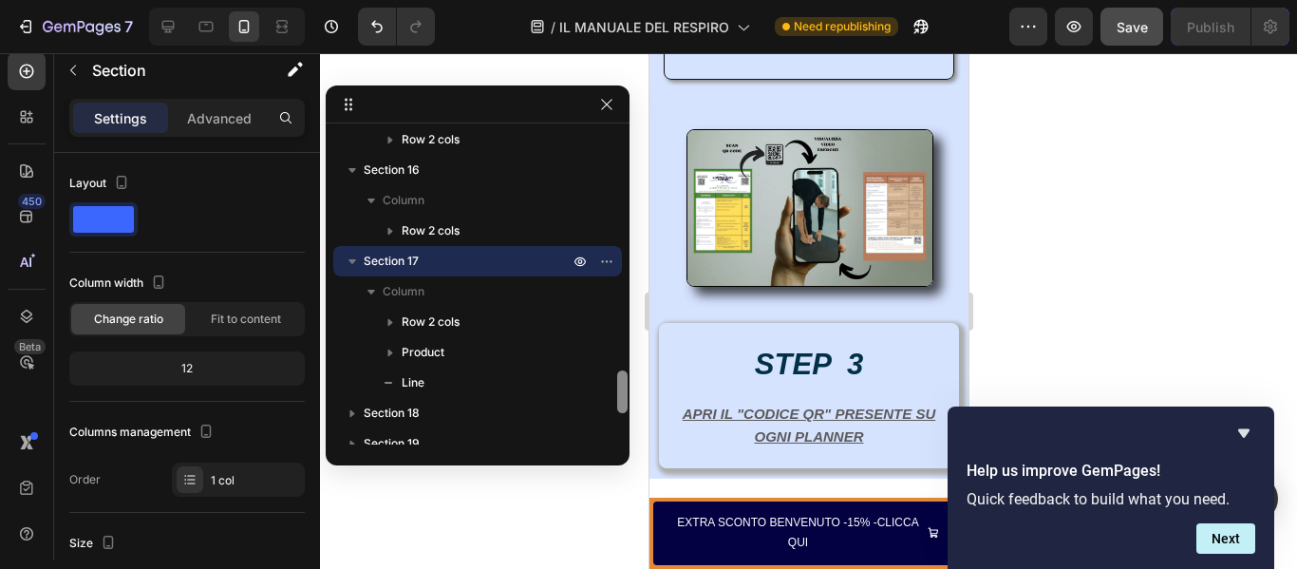
drag, startPoint x: 622, startPoint y: 372, endPoint x: 622, endPoint y: 394, distance: 21.8
click at [622, 394] on div at bounding box center [622, 391] width 10 height 43
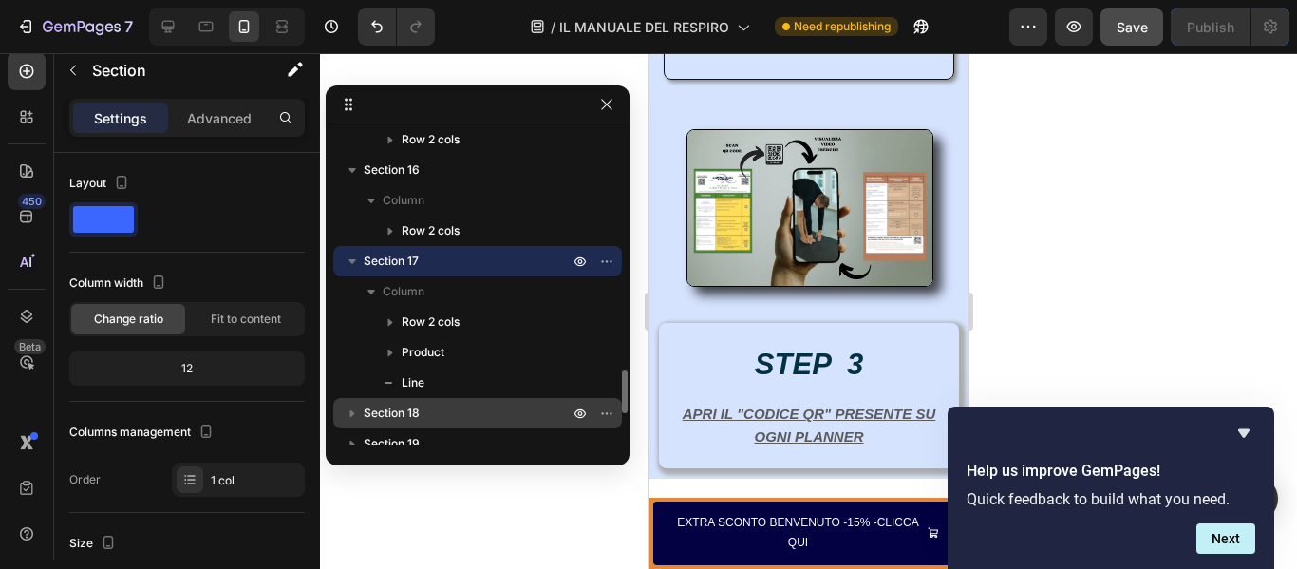
click at [412, 413] on span "Section 18" at bounding box center [392, 412] width 56 height 19
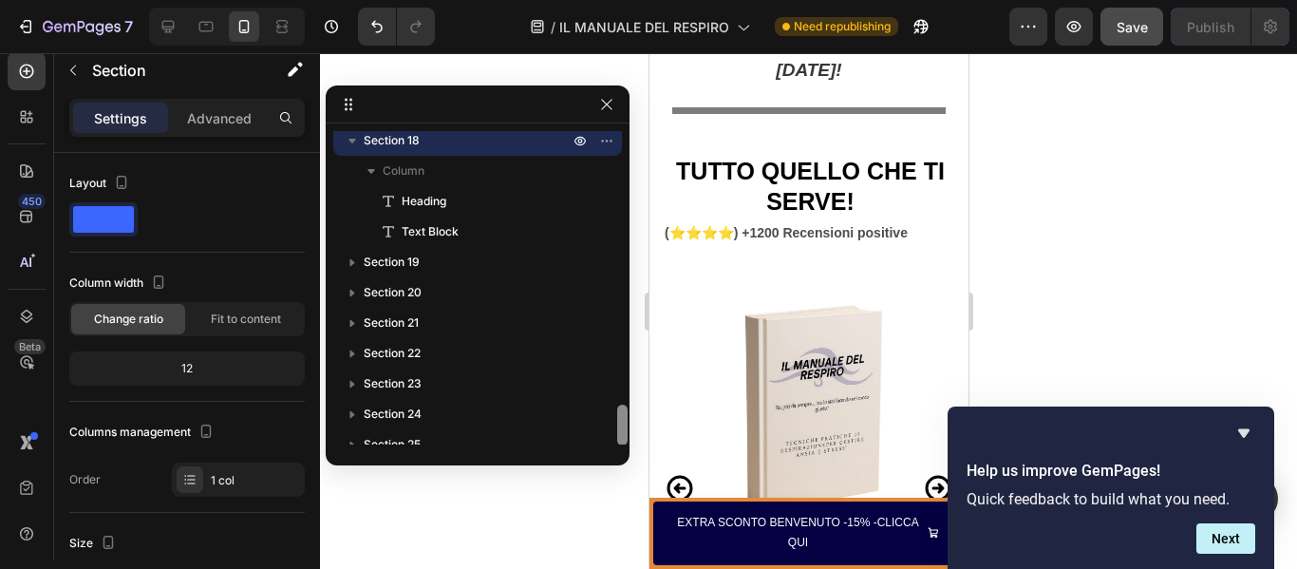
scroll to position [2017, 0]
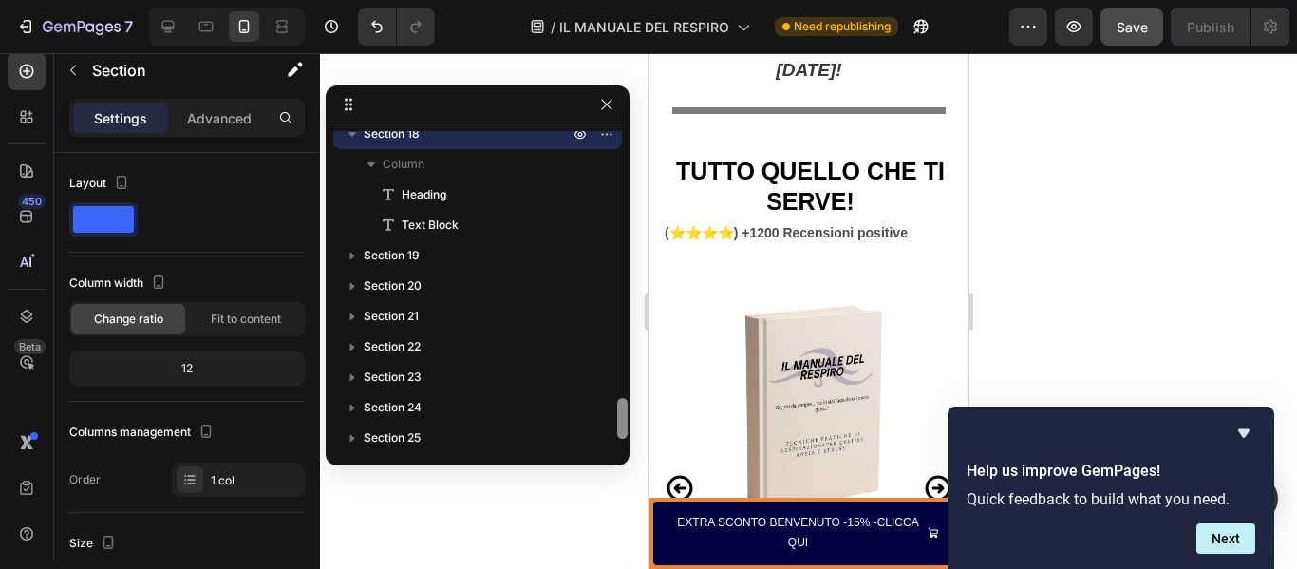
drag, startPoint x: 622, startPoint y: 369, endPoint x: 626, endPoint y: 406, distance: 37.2
click at [626, 406] on div "Sticky Sticky Section 3 Column Heading Heading Video Section 4 Section 5 Column…" at bounding box center [478, 275] width 304 height 380
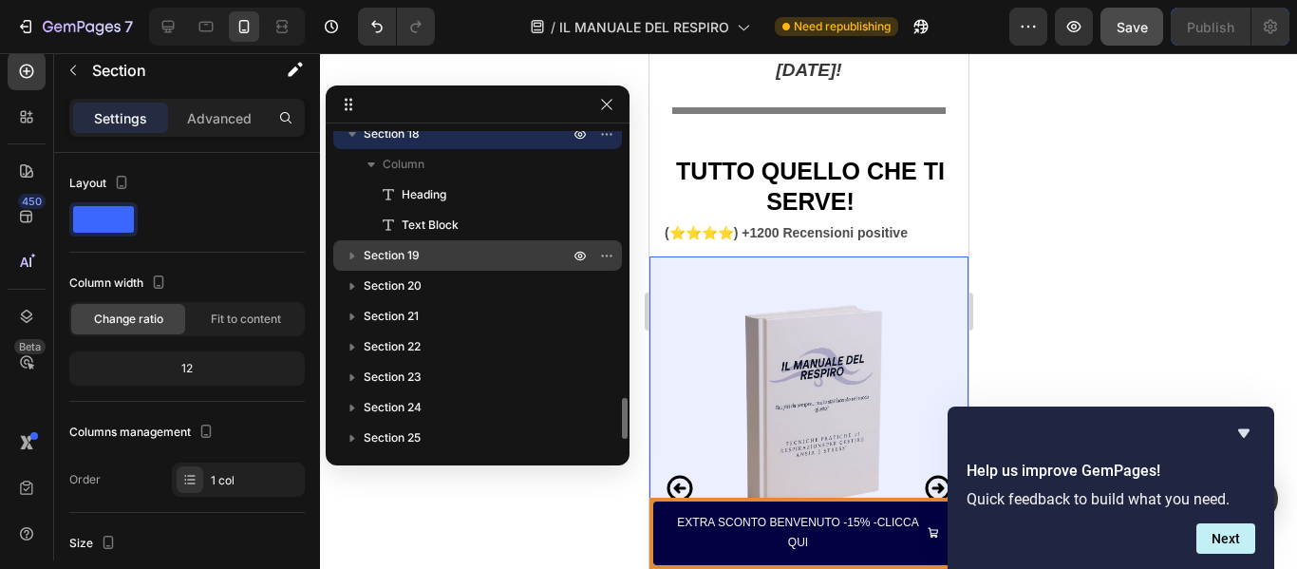
click at [397, 263] on span "Section 19" at bounding box center [392, 255] width 56 height 19
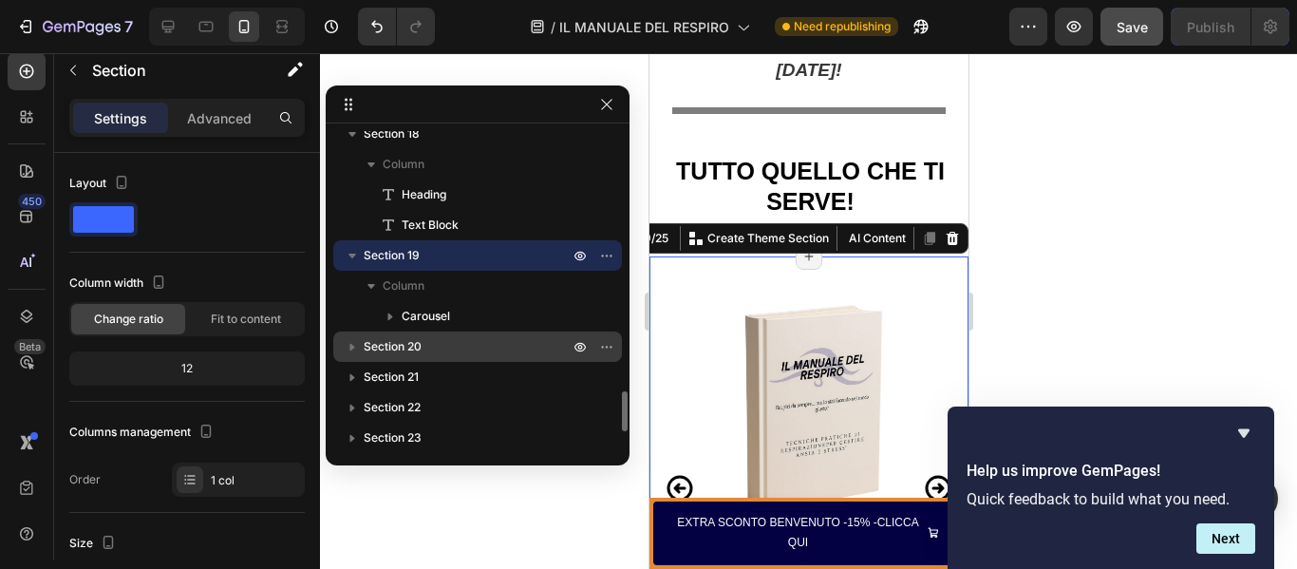
click at [390, 352] on span "Section 20" at bounding box center [393, 346] width 58 height 19
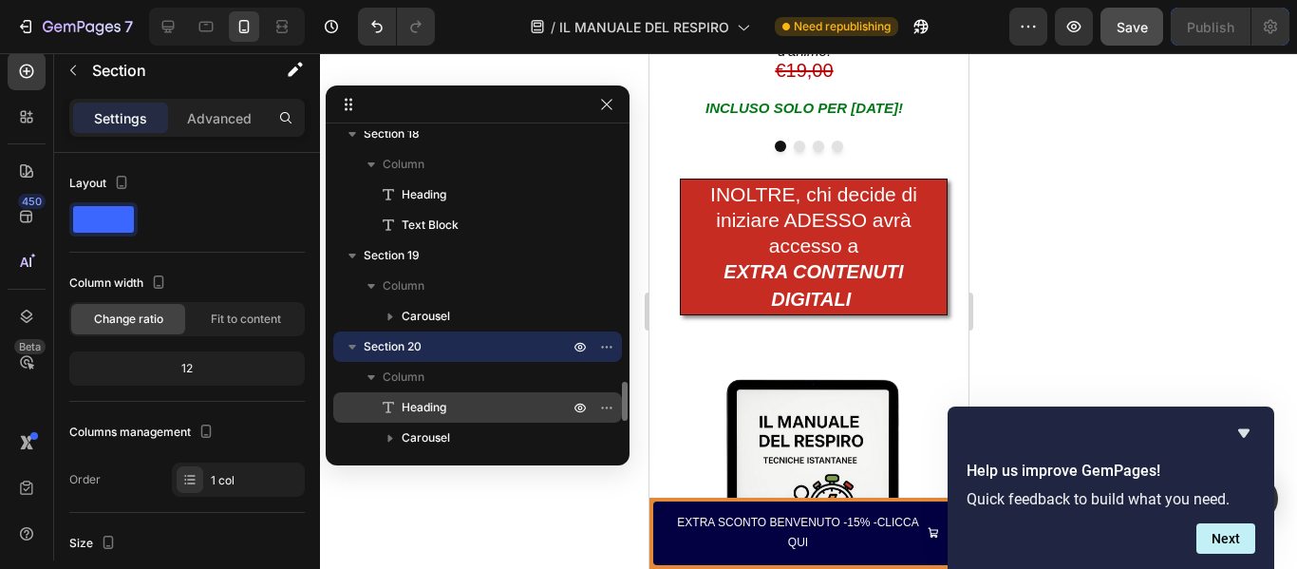
scroll to position [8761, 0]
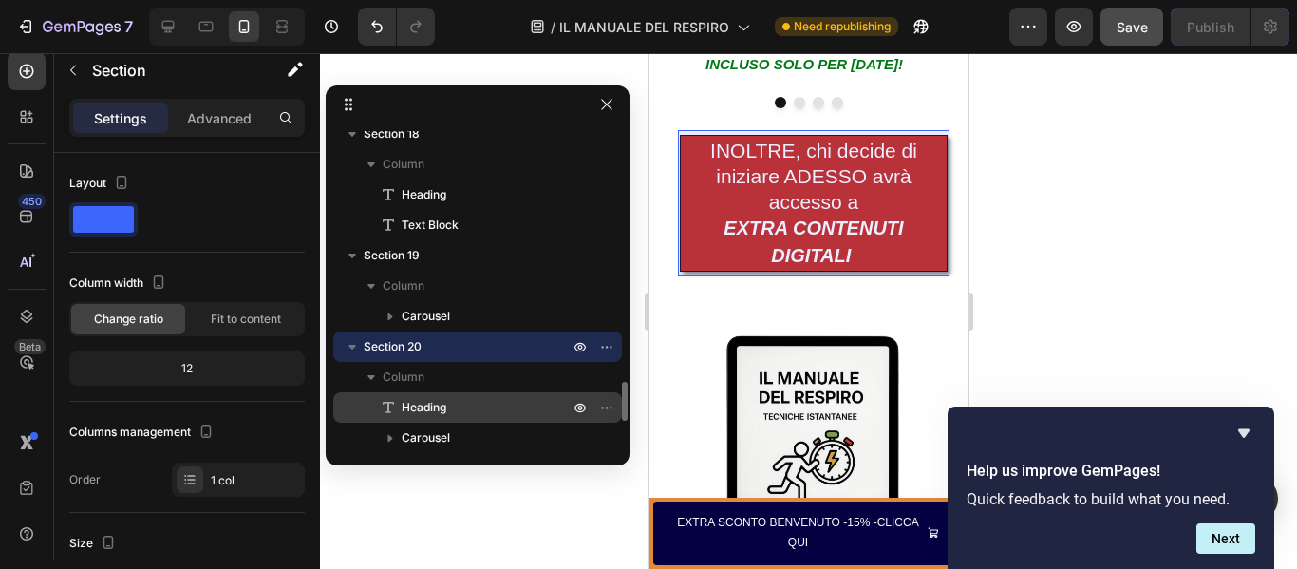
click at [422, 400] on span "Heading" at bounding box center [424, 407] width 45 height 19
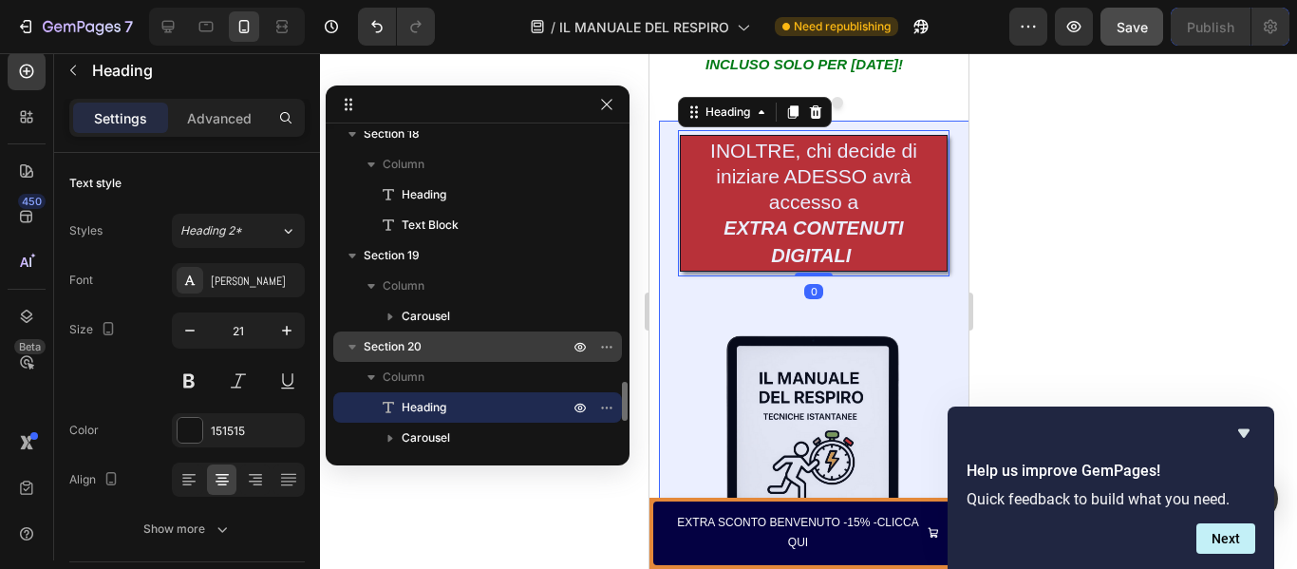
click at [384, 345] on span "Section 20" at bounding box center [393, 346] width 58 height 19
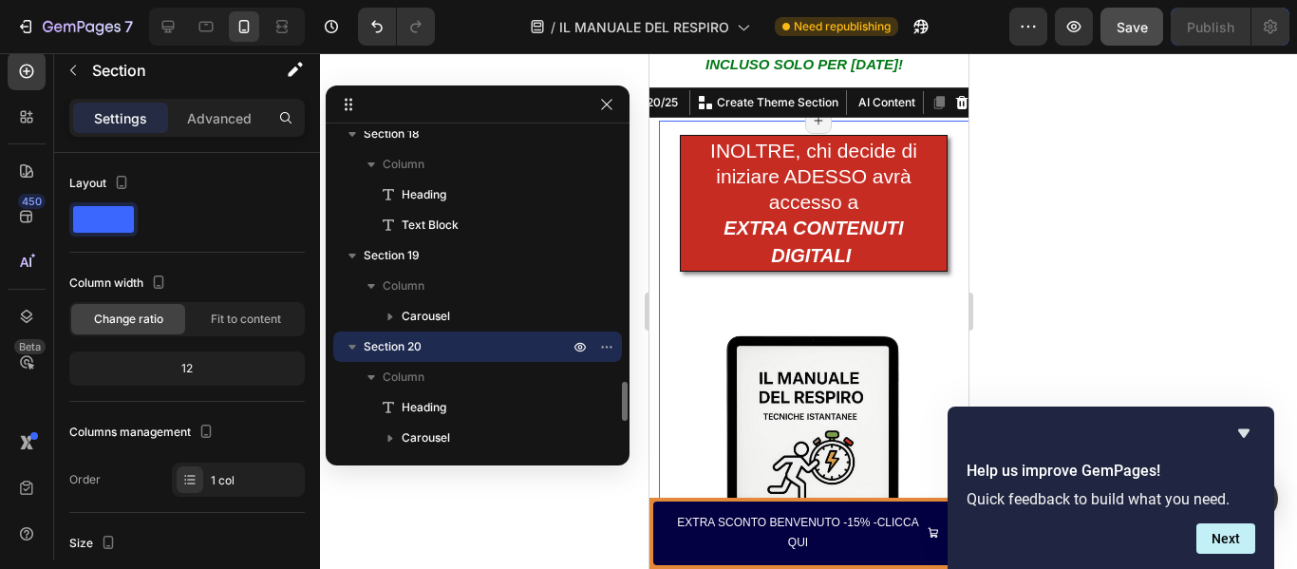
click at [352, 344] on icon "button" at bounding box center [352, 346] width 19 height 19
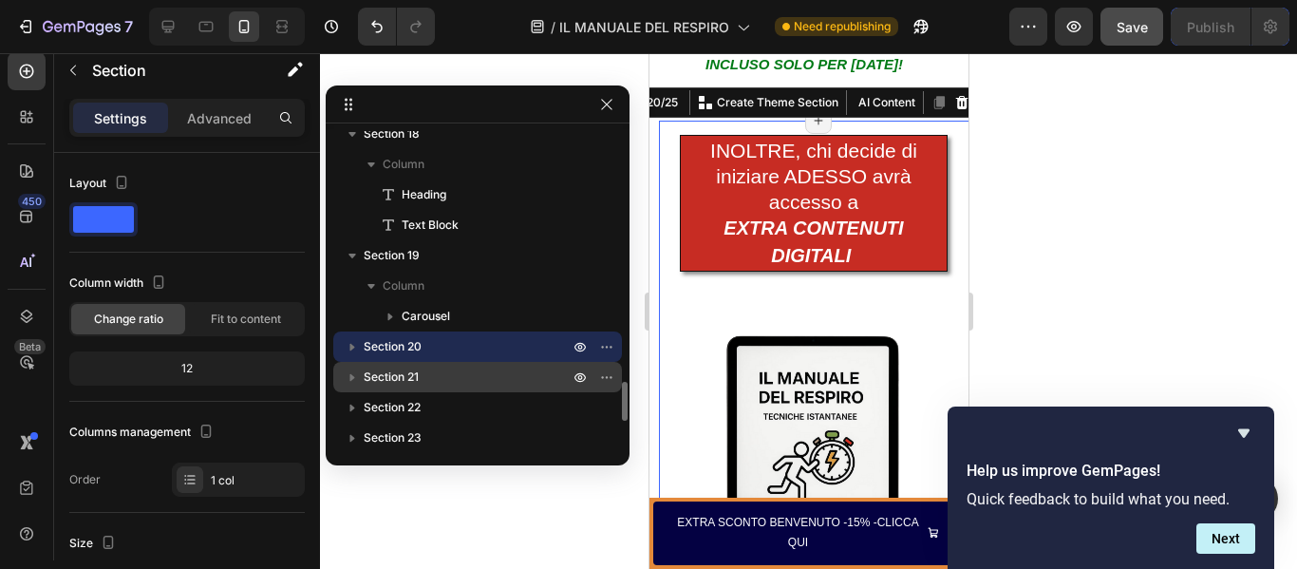
click at [394, 379] on span "Section 21" at bounding box center [391, 376] width 55 height 19
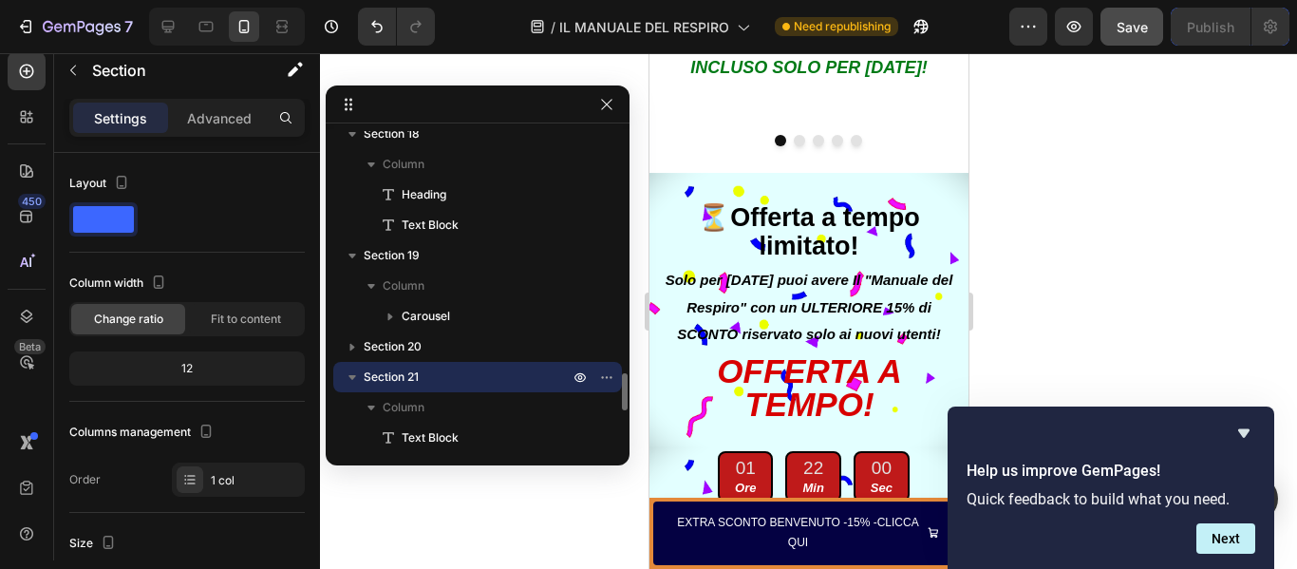
scroll to position [9421, 0]
click at [356, 377] on icon "button" at bounding box center [352, 376] width 19 height 19
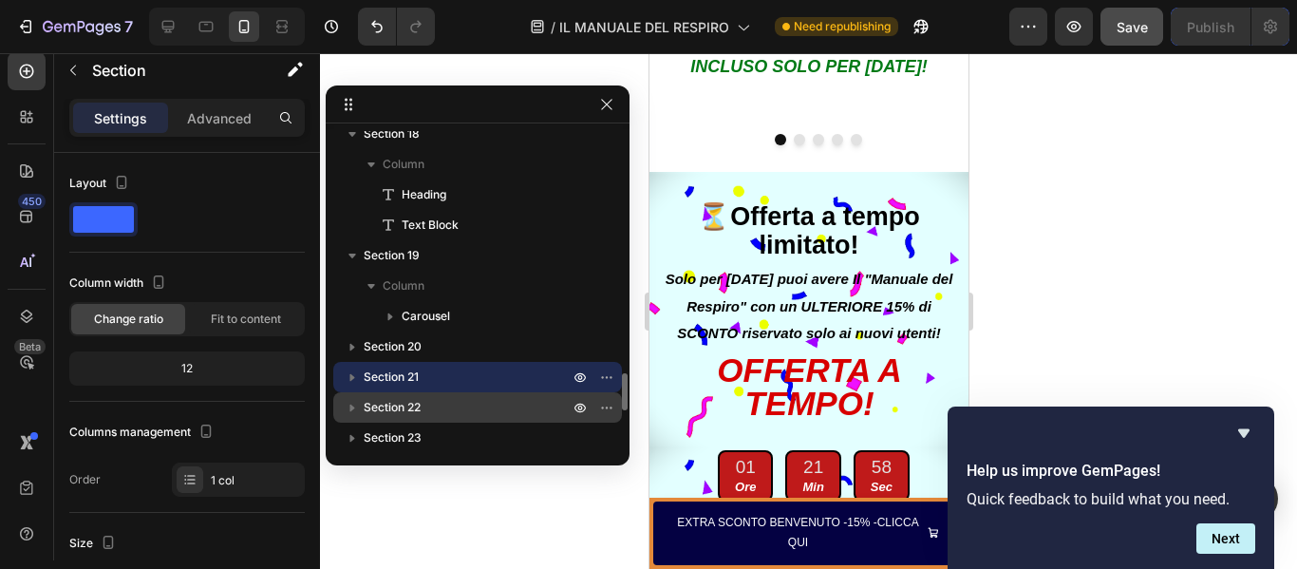
click at [381, 403] on span "Section 22" at bounding box center [392, 407] width 57 height 19
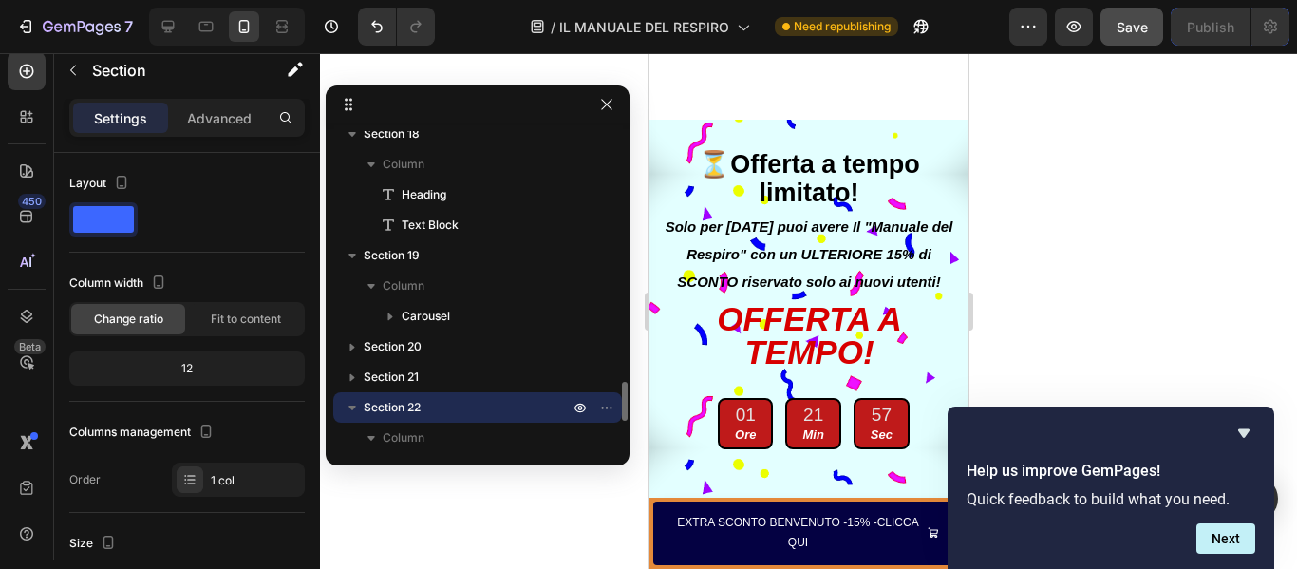
scroll to position [9990, 0]
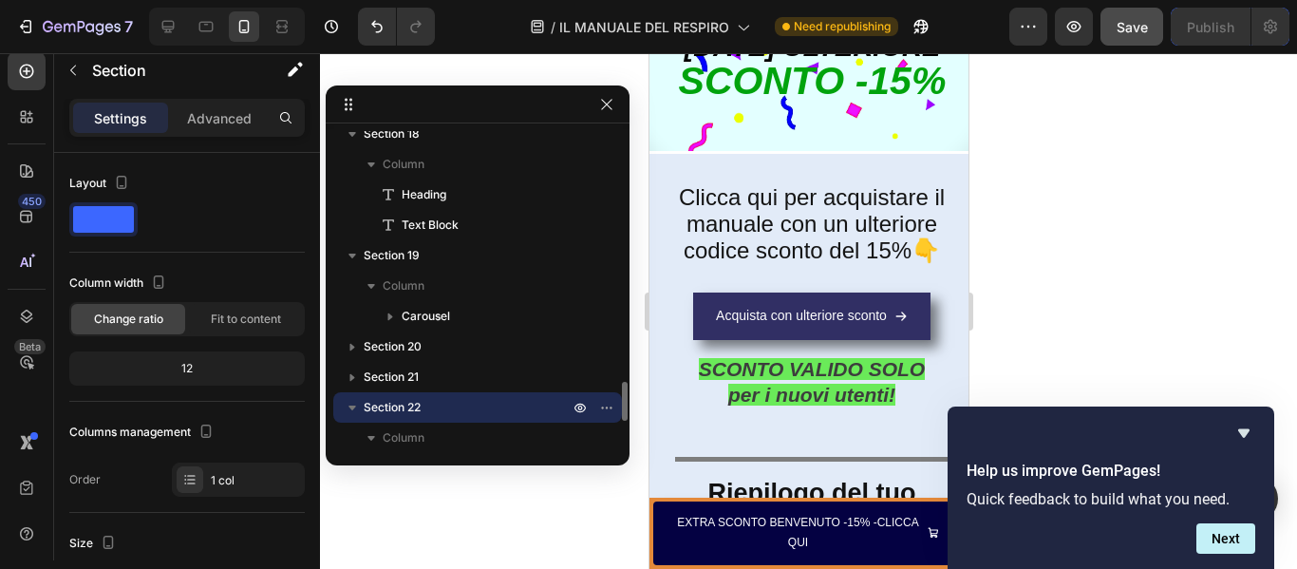
click at [352, 403] on icon "button" at bounding box center [352, 407] width 19 height 19
click at [388, 436] on span "Section 23" at bounding box center [393, 437] width 58 height 19
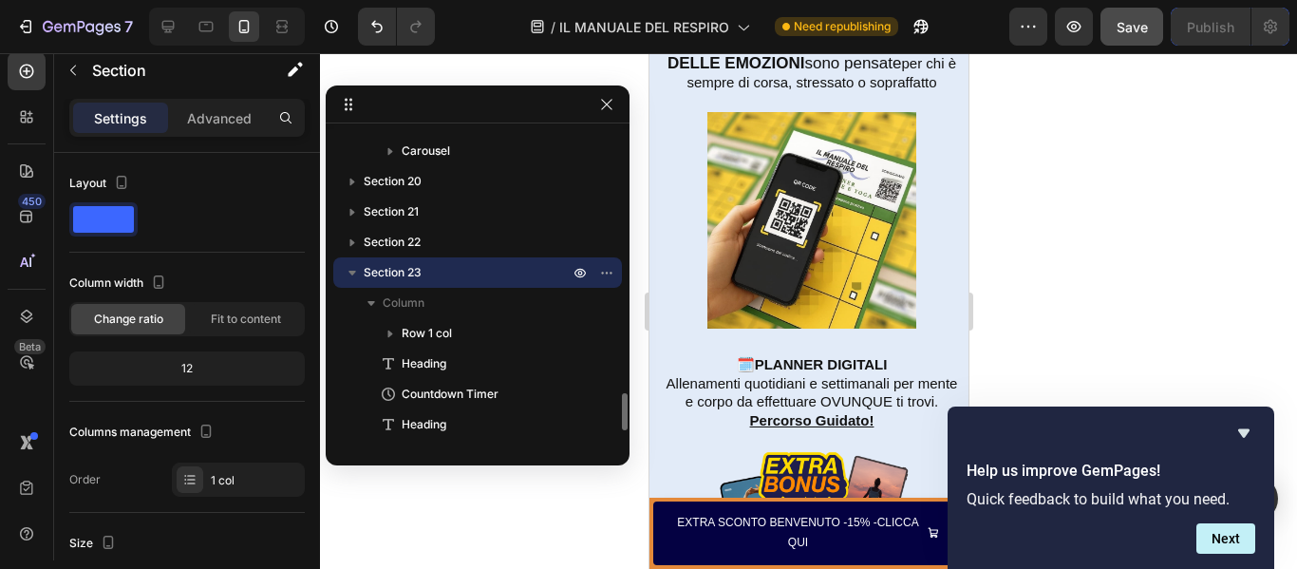
scroll to position [11839, 0]
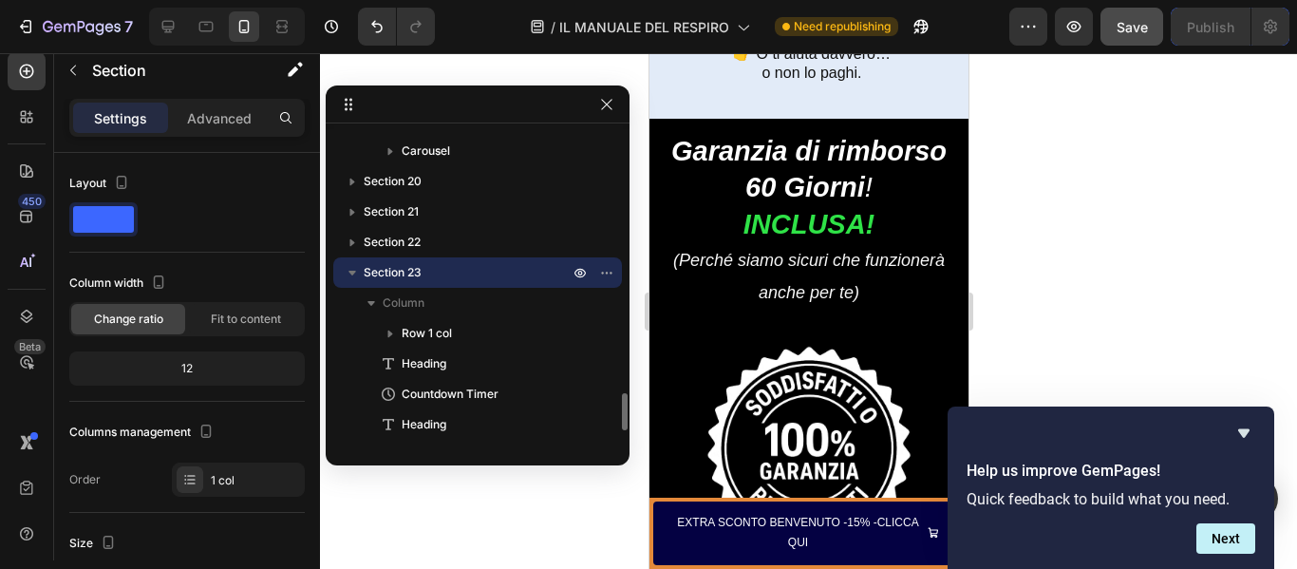
click at [351, 272] on icon "button" at bounding box center [352, 273] width 8 height 5
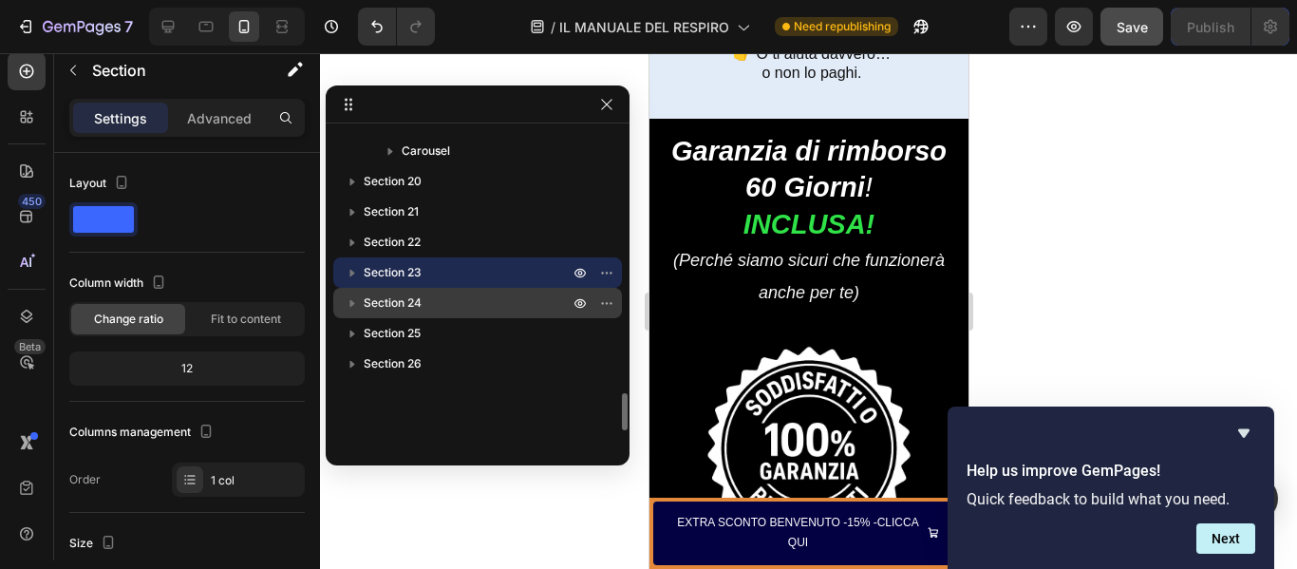
click at [389, 304] on span "Section 24" at bounding box center [393, 302] width 58 height 19
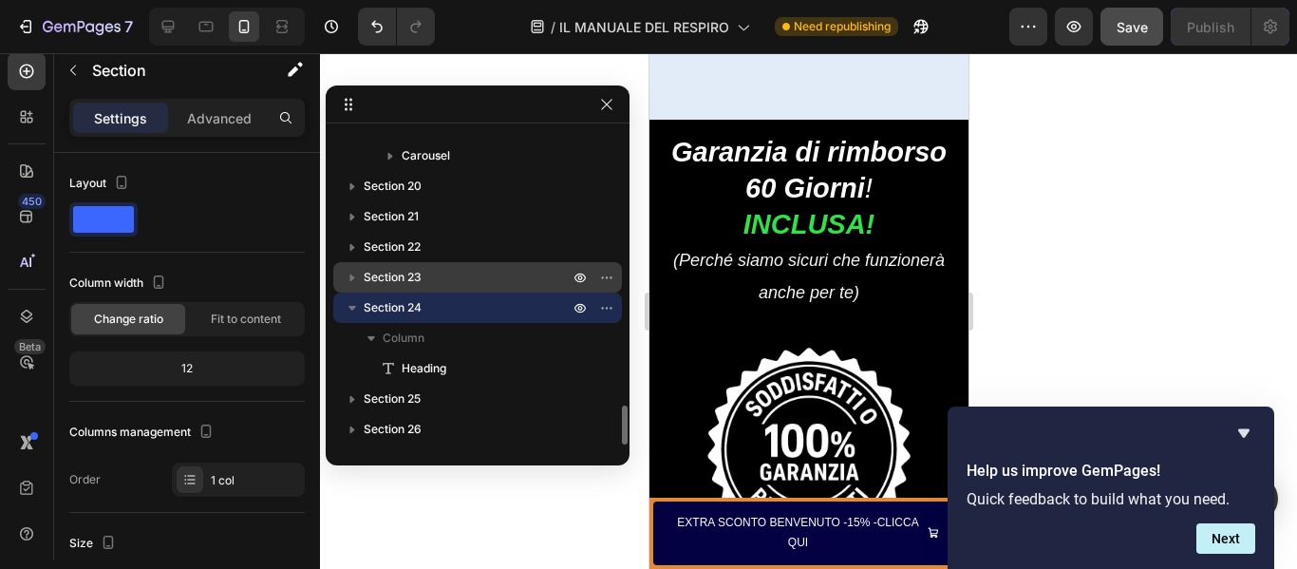
scroll to position [12527, 0]
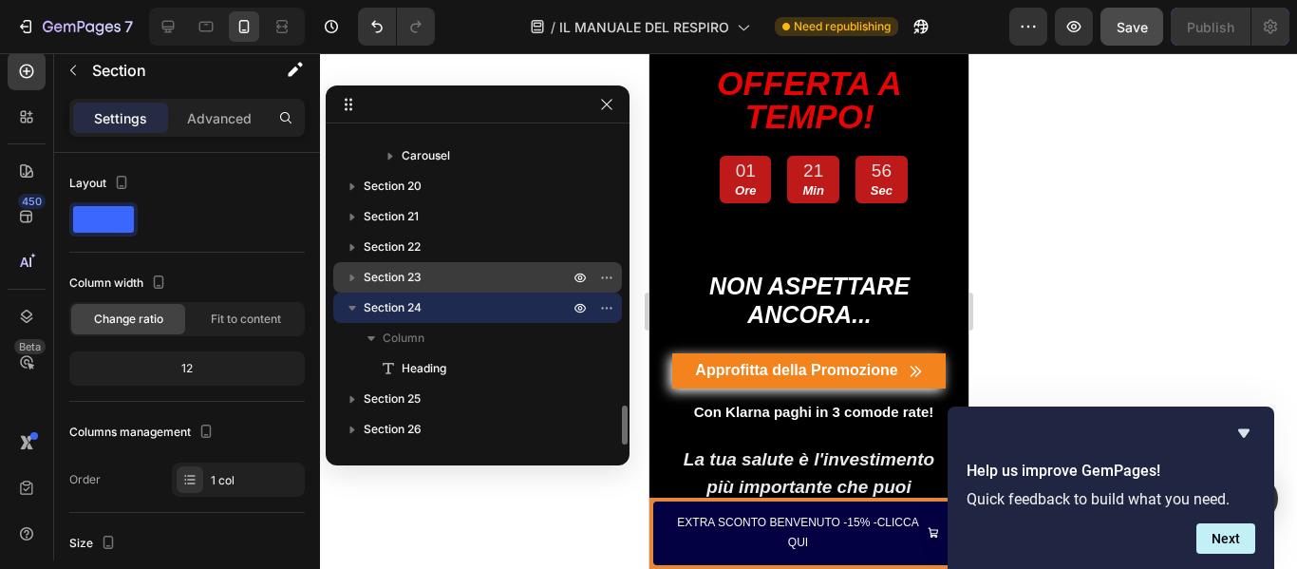
click at [352, 301] on icon "button" at bounding box center [352, 307] width 19 height 19
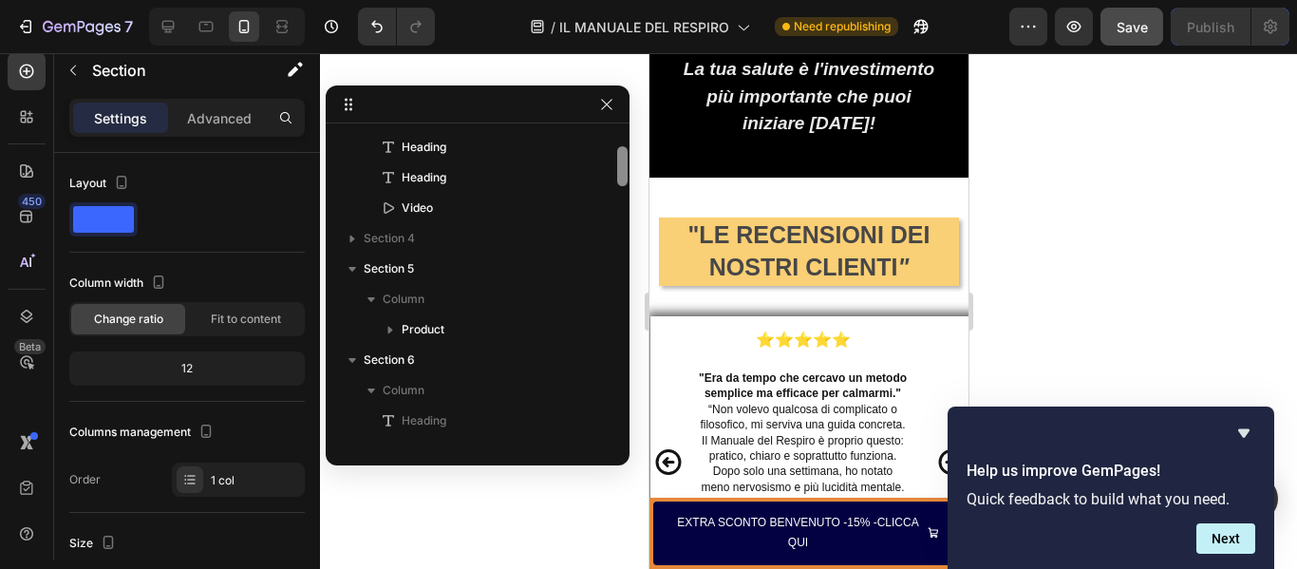
scroll to position [143, 0]
drag, startPoint x: 621, startPoint y: 424, endPoint x: 630, endPoint y: 168, distance: 256.5
click at [630, 168] on div "Page has reached Shopify’s 25 section-limit. Remove it or move elements into ot…" at bounding box center [808, 311] width 977 height 516
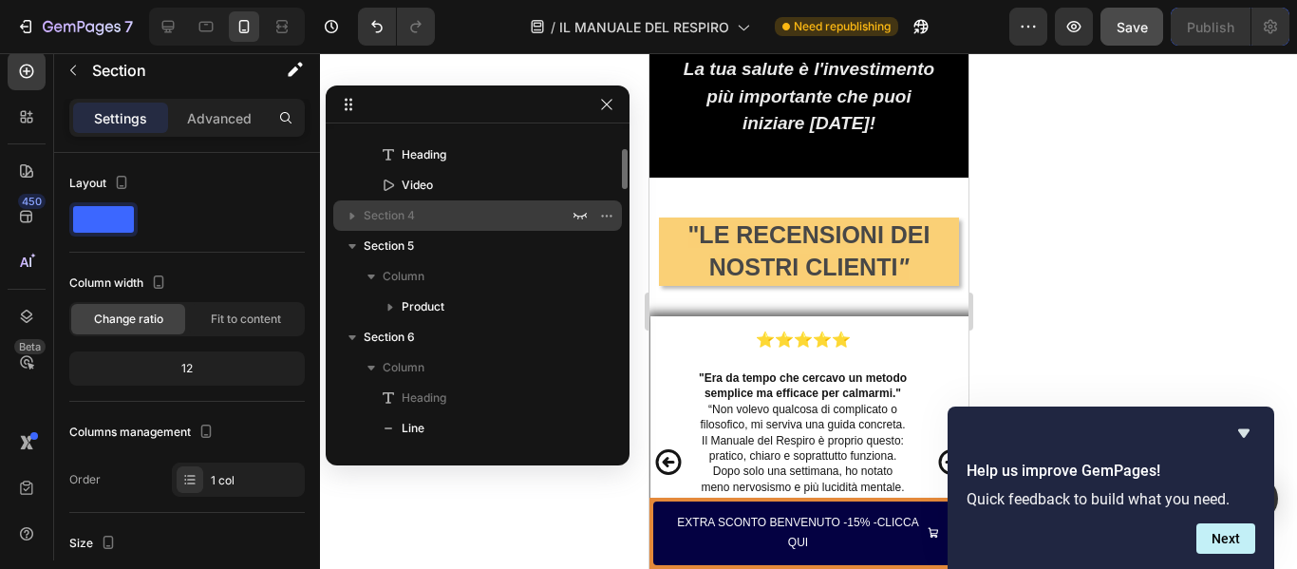
click at [397, 220] on span "Section 4" at bounding box center [389, 215] width 51 height 19
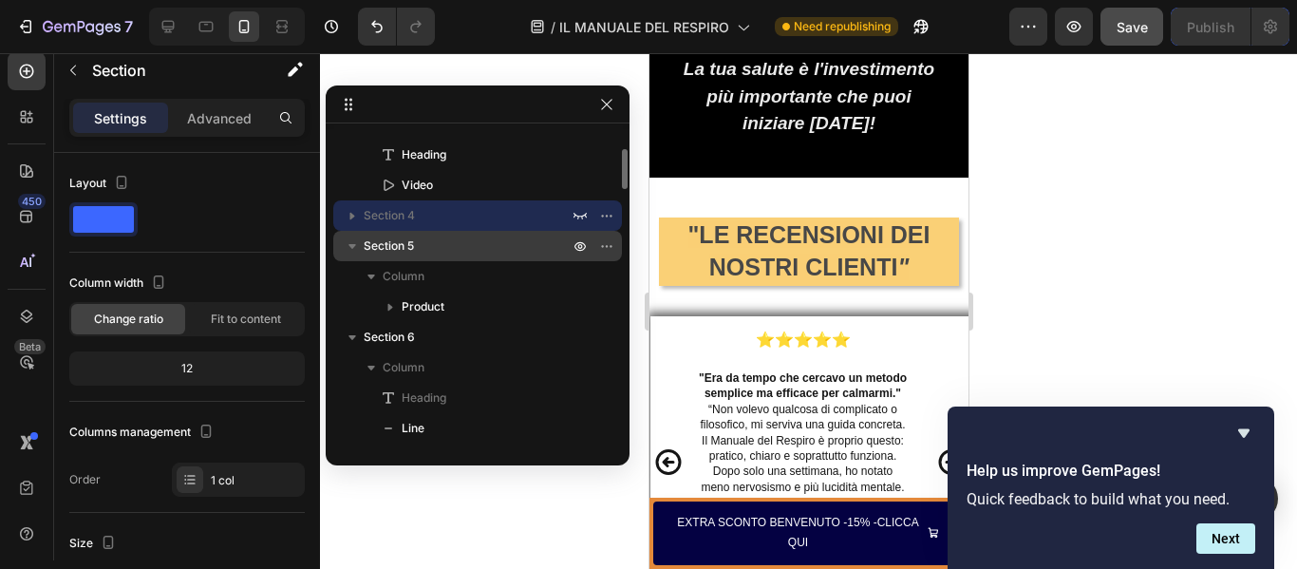
click at [383, 251] on span "Section 5" at bounding box center [389, 245] width 50 height 19
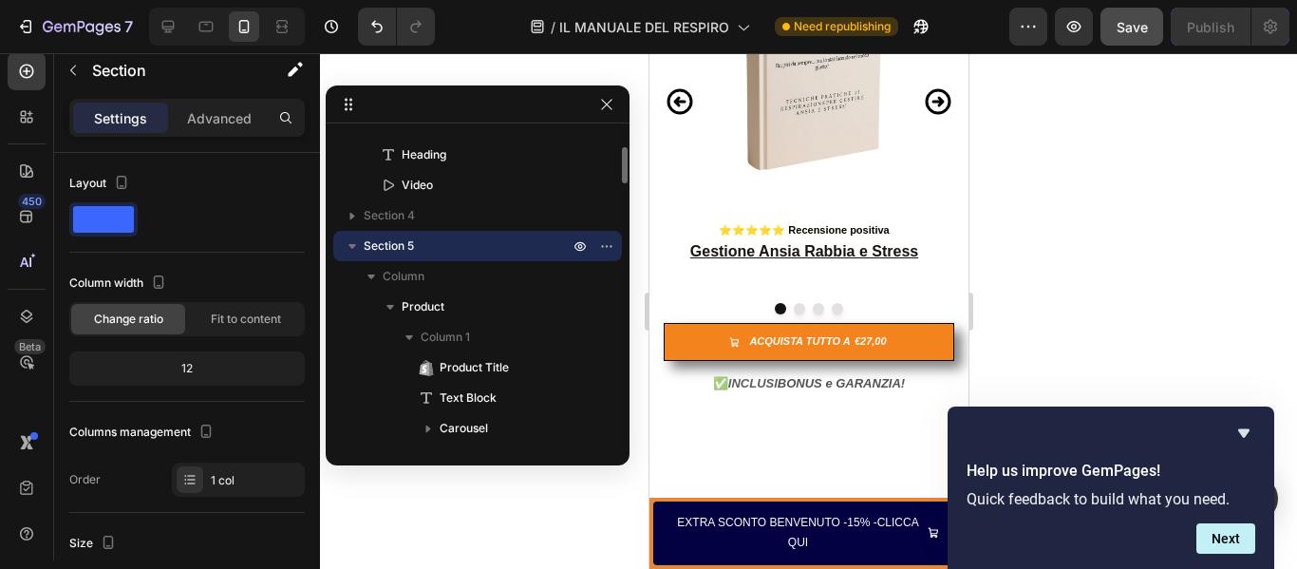
scroll to position [323, 0]
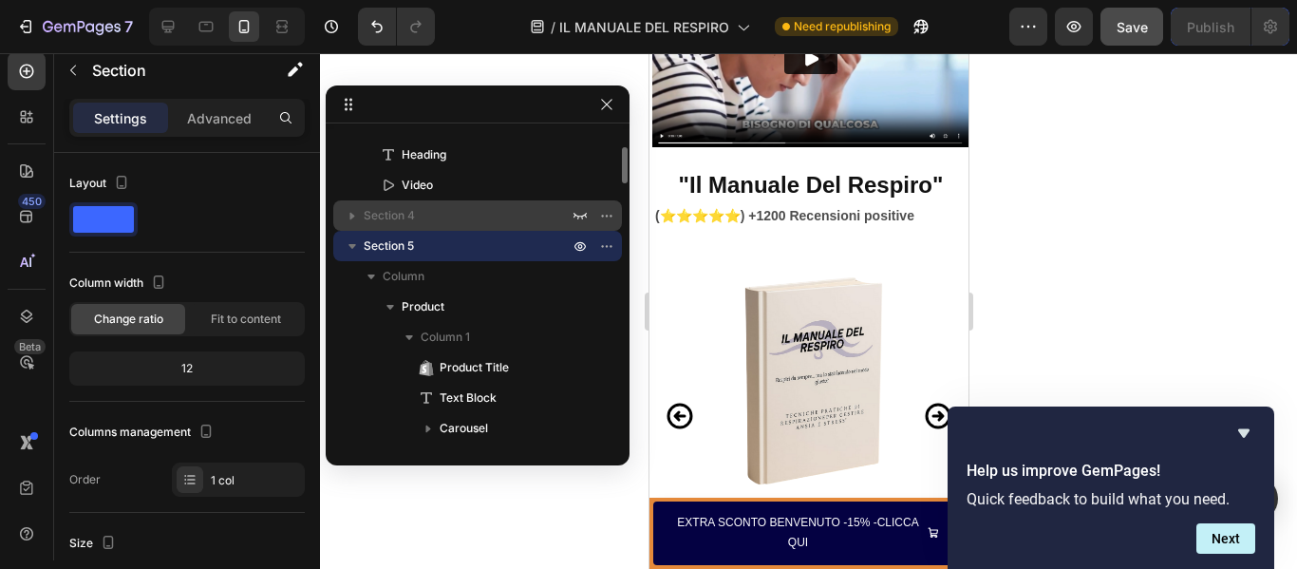
click at [399, 216] on span "Section 4" at bounding box center [389, 215] width 51 height 19
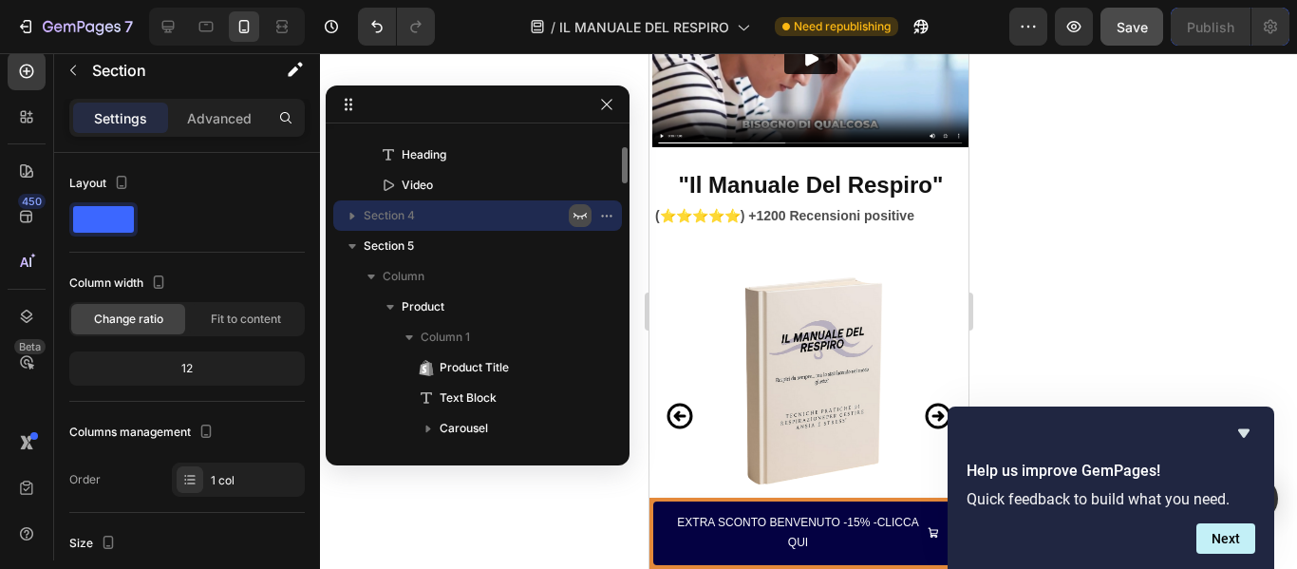
click at [578, 219] on icon "button" at bounding box center [579, 215] width 15 height 15
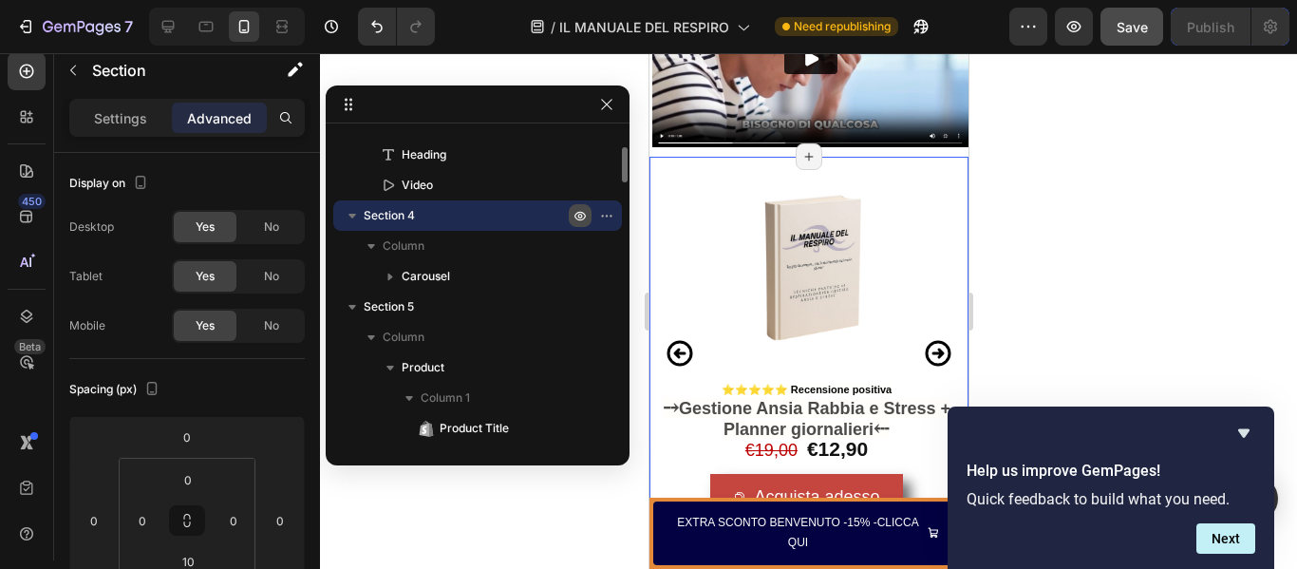
click at [578, 219] on icon "button" at bounding box center [579, 216] width 11 height 9
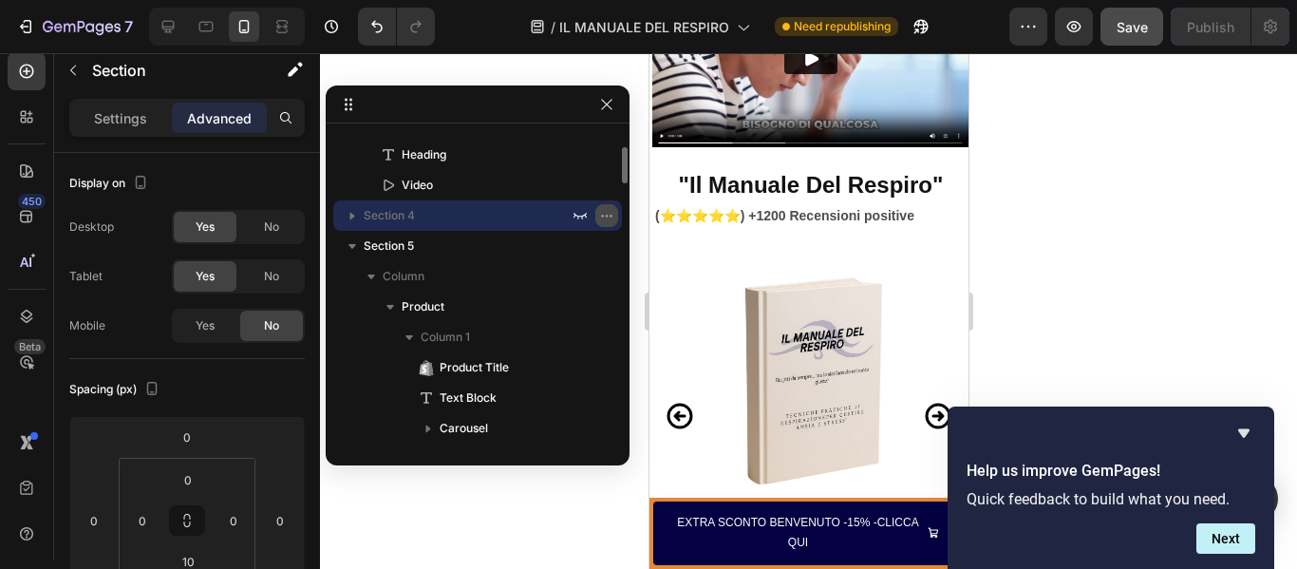
click at [610, 217] on icon "button" at bounding box center [606, 215] width 15 height 15
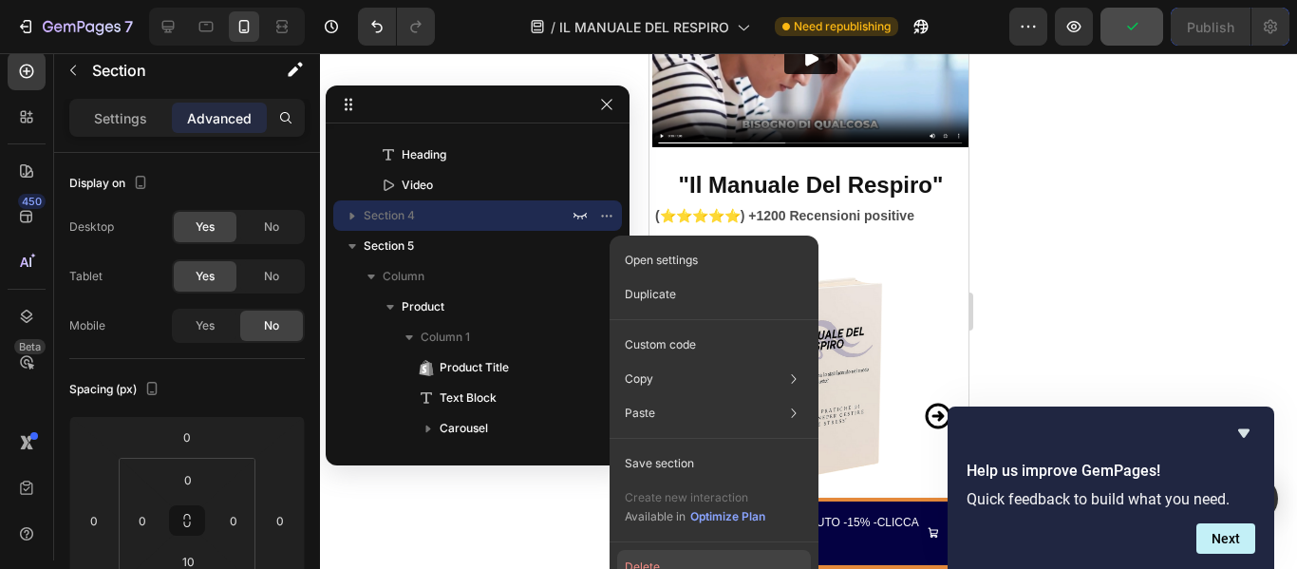
click at [642, 559] on button "Delete" at bounding box center [714, 567] width 194 height 34
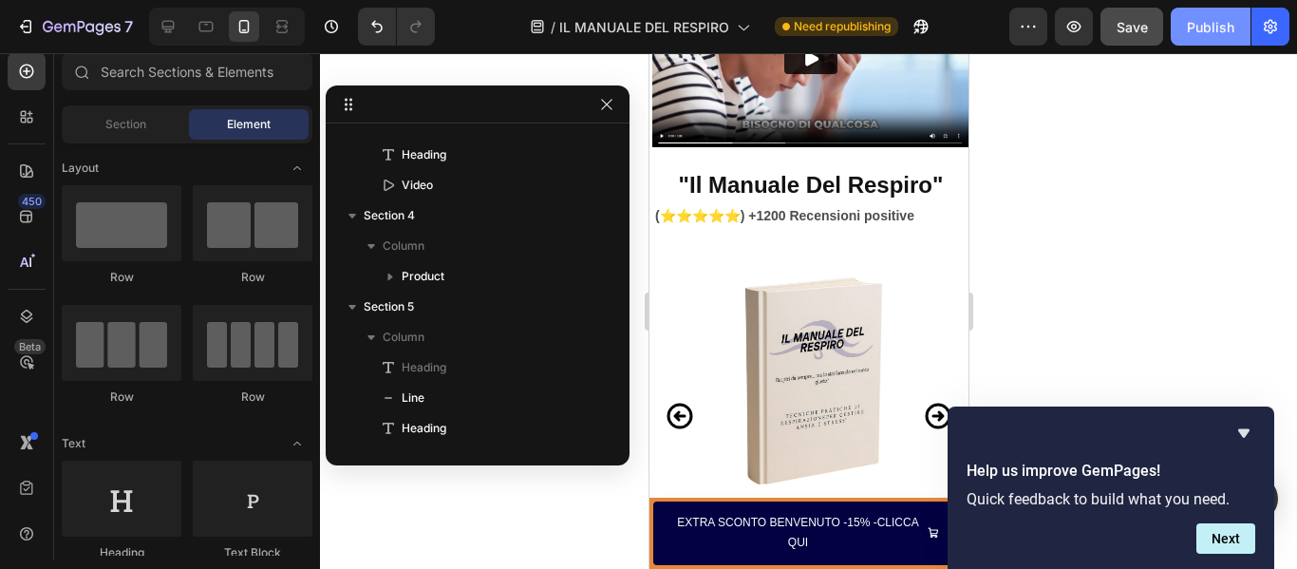
click at [1200, 28] on div "Publish" at bounding box center [1210, 27] width 47 height 20
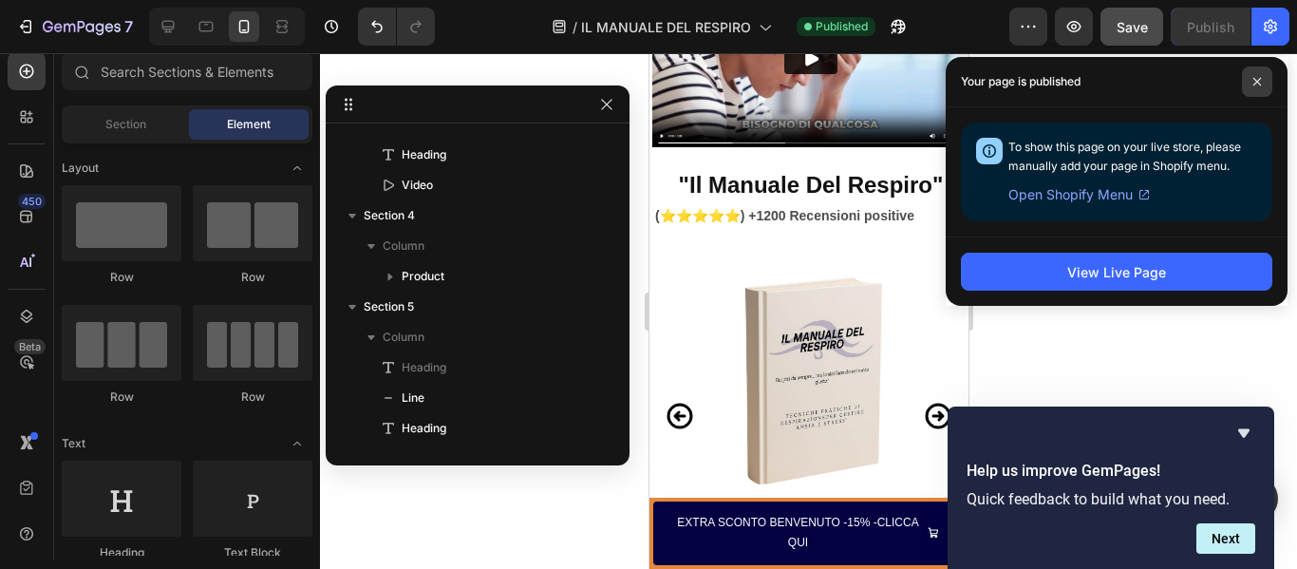
click at [1263, 73] on span at bounding box center [1257, 81] width 30 height 30
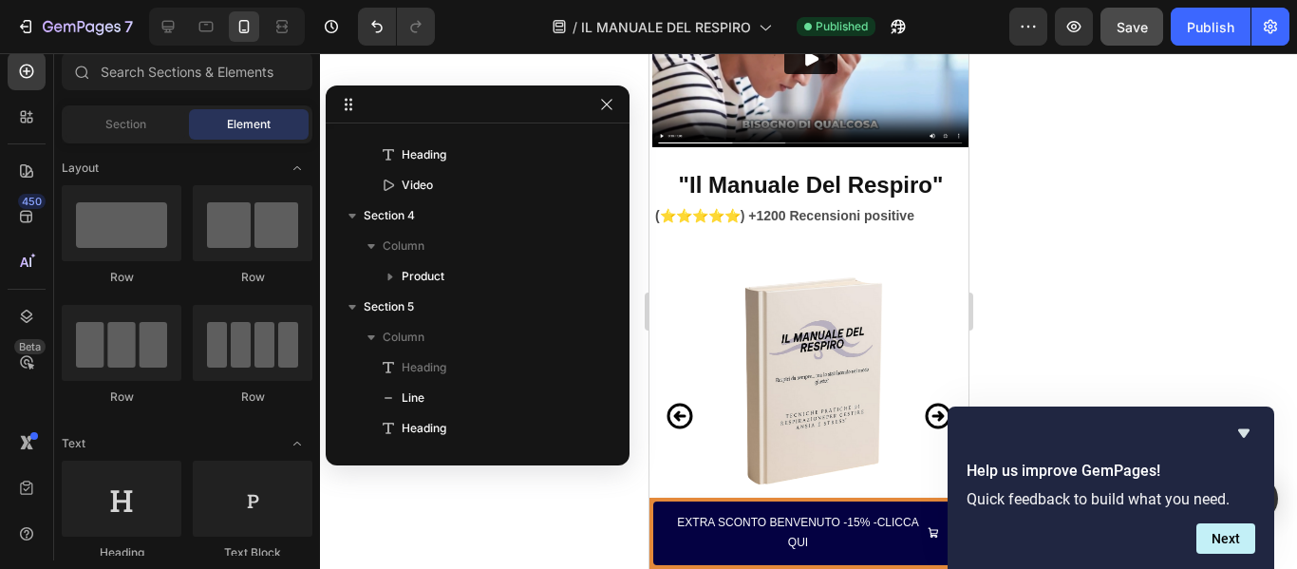
click at [1026, 272] on div at bounding box center [808, 311] width 977 height 516
click at [1244, 424] on icon "Hide survey" at bounding box center [1243, 433] width 23 height 23
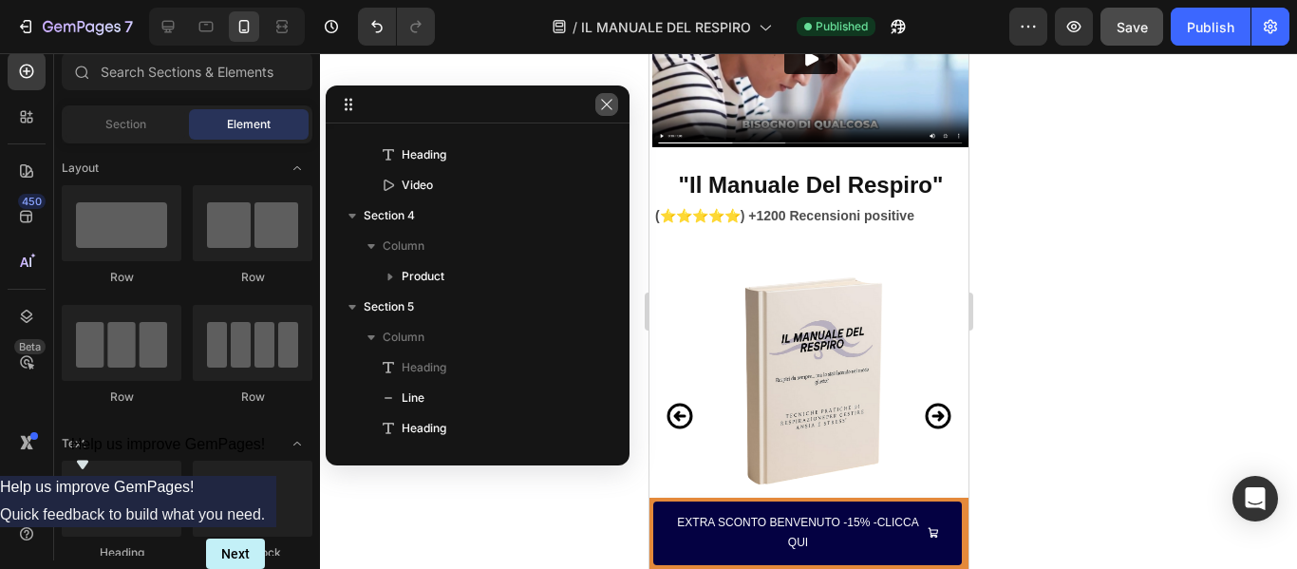
click at [605, 95] on button "button" at bounding box center [606, 104] width 23 height 23
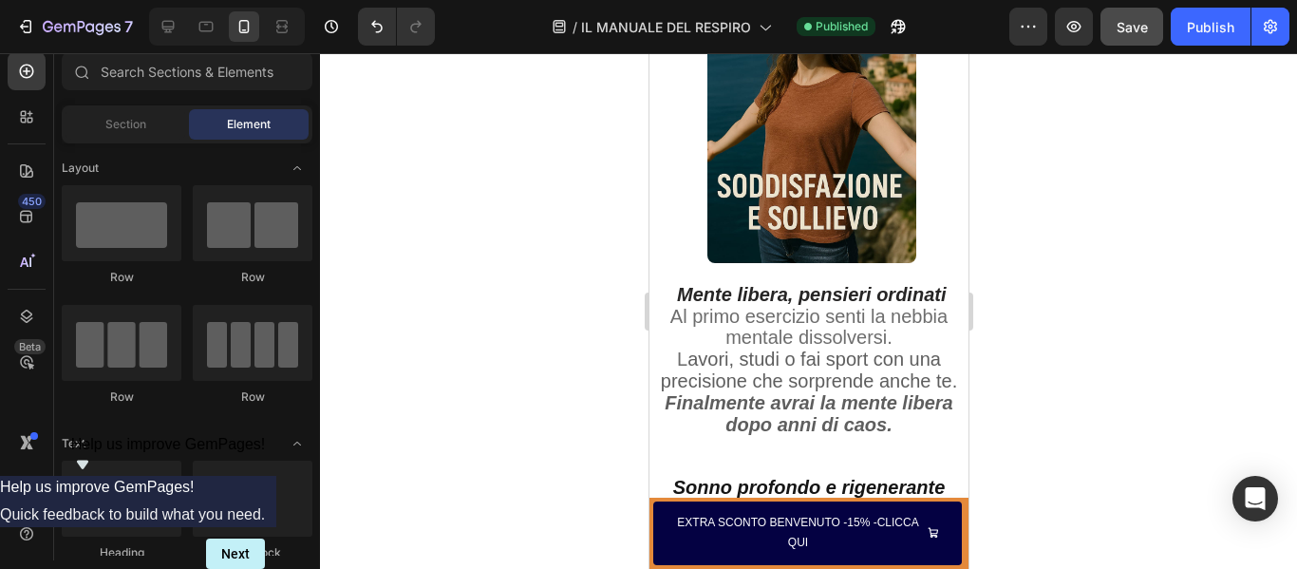
scroll to position [5103, 0]
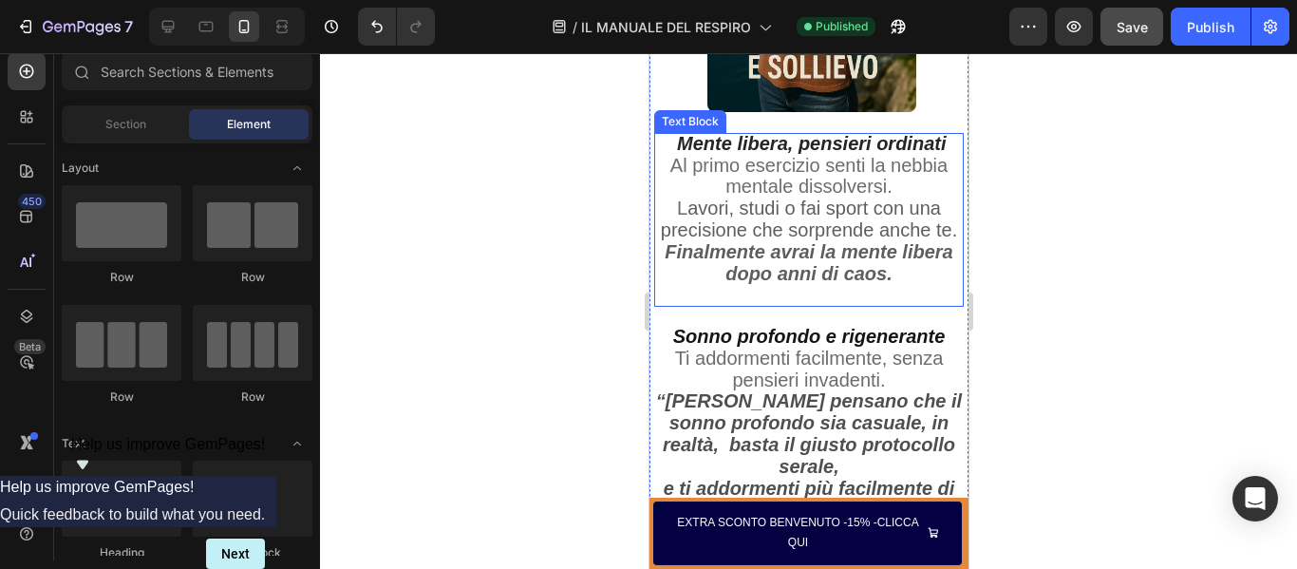
click at [677, 269] on p "Finalmente avrai la mente libera dopo anni di caos." at bounding box center [808, 265] width 298 height 44
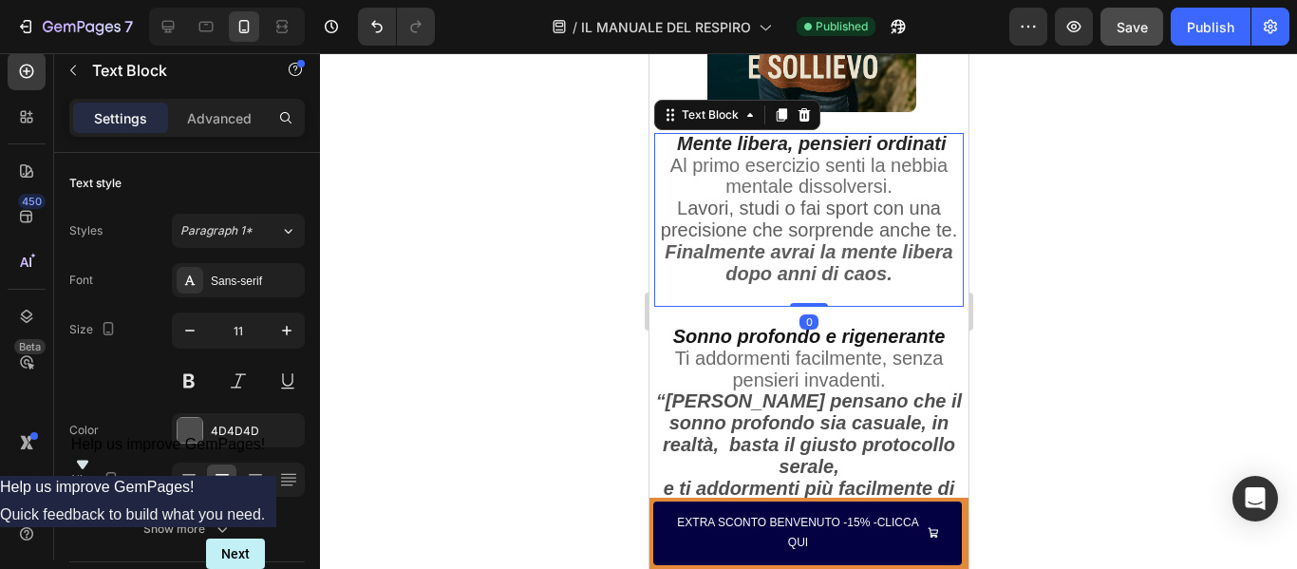
click at [686, 271] on strong "Finalmente avrai la mente libera dopo anni di caos." at bounding box center [808, 262] width 288 height 43
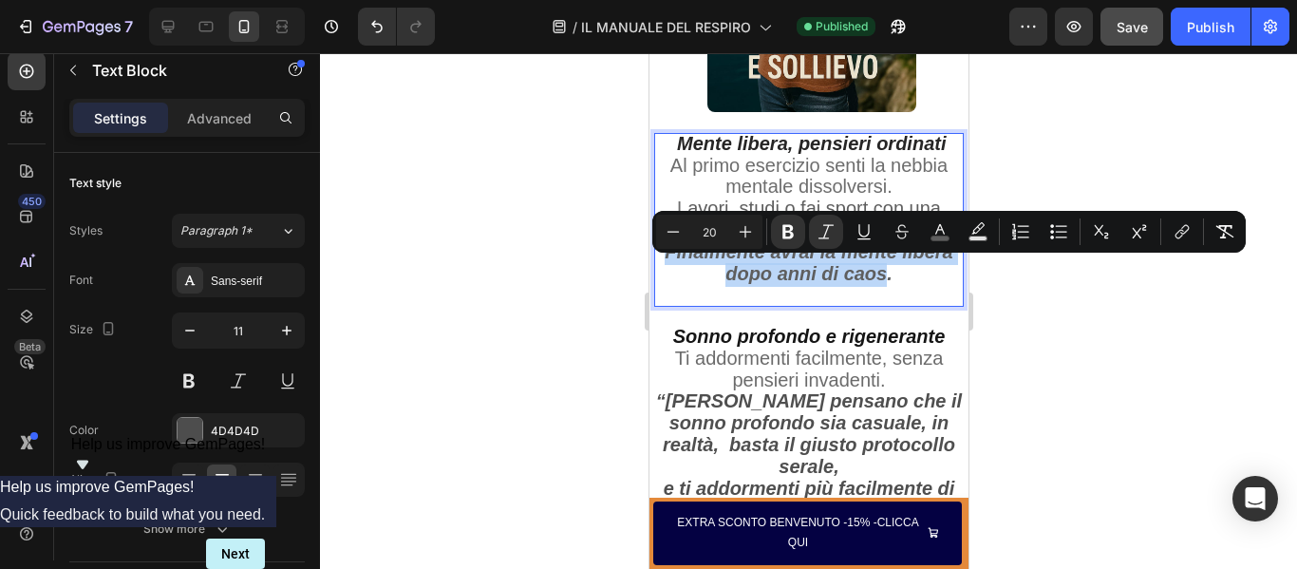
drag, startPoint x: 686, startPoint y: 271, endPoint x: 909, endPoint y: 301, distance: 224.2
click at [909, 284] on strong "Finalmente avrai la mente libera dopo anni di caos." at bounding box center [808, 262] width 288 height 43
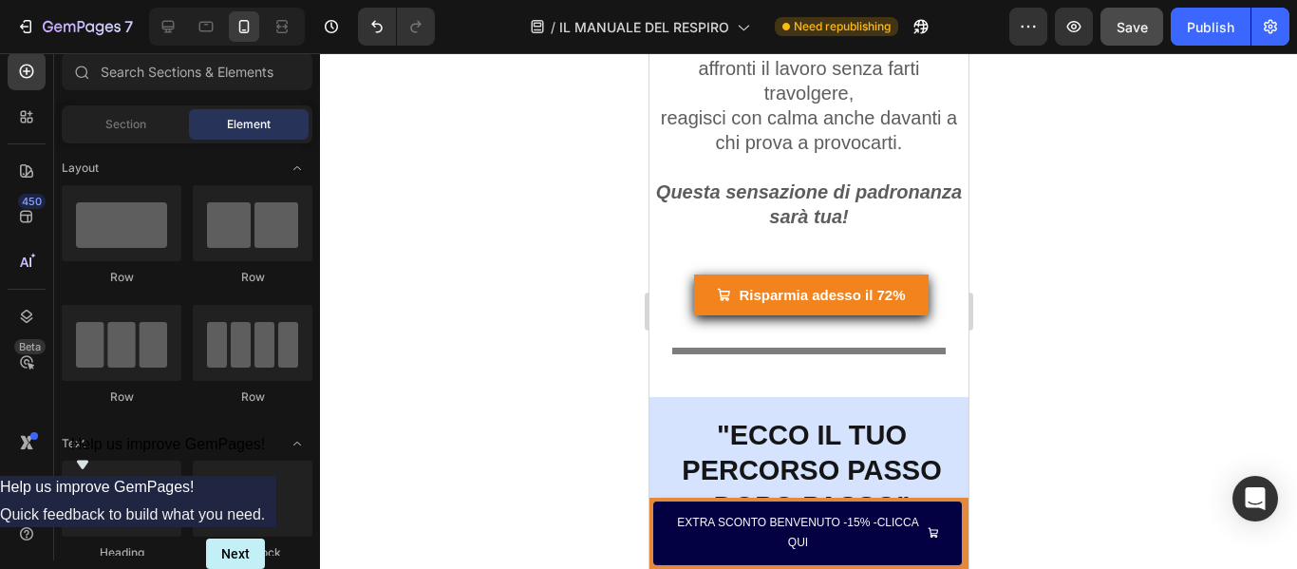
scroll to position [6095, 0]
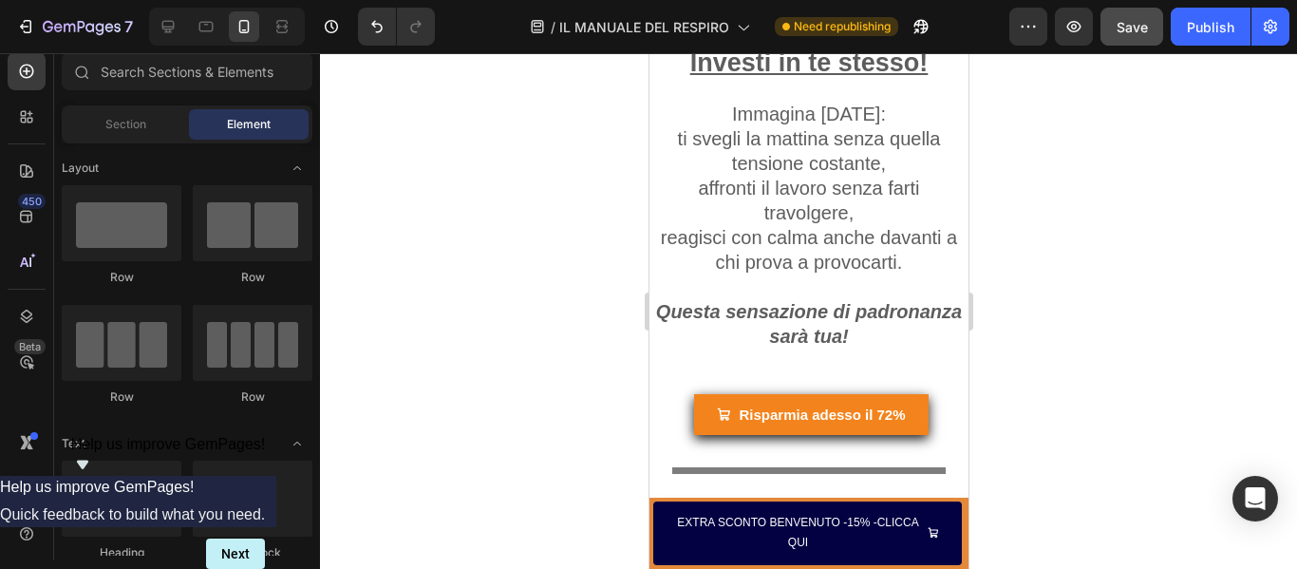
drag, startPoint x: 958, startPoint y: 235, endPoint x: 1617, endPoint y: 320, distance: 664.3
click at [664, 313] on strong "Questa sensazione di padronanza sarà tua!" at bounding box center [808, 324] width 306 height 46
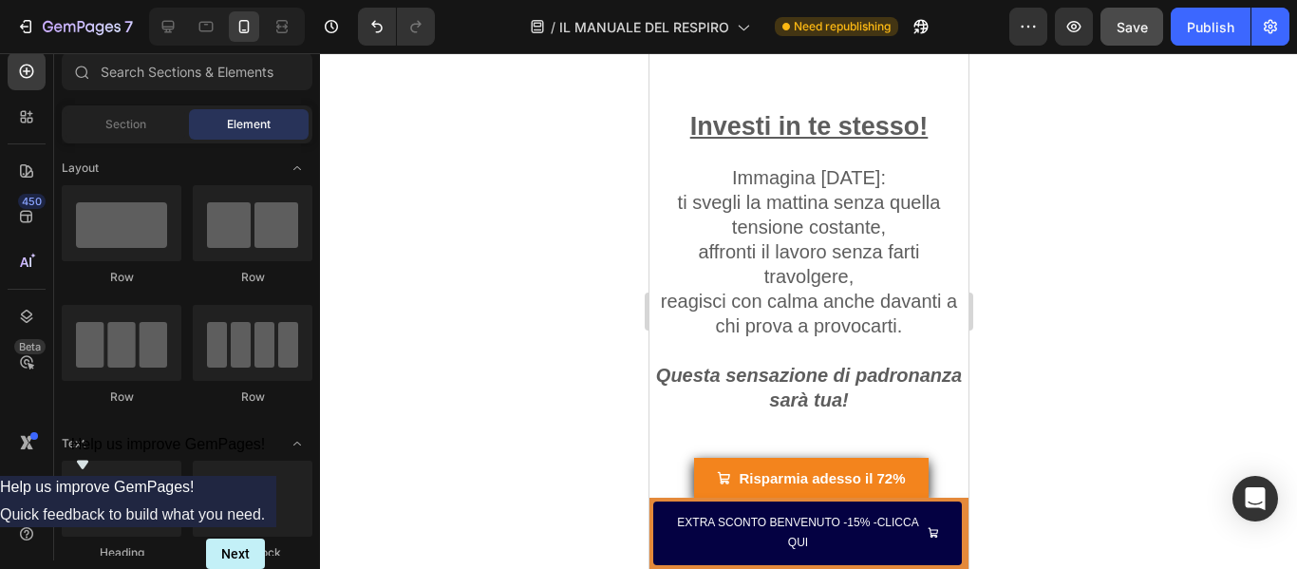
scroll to position [6152, 0]
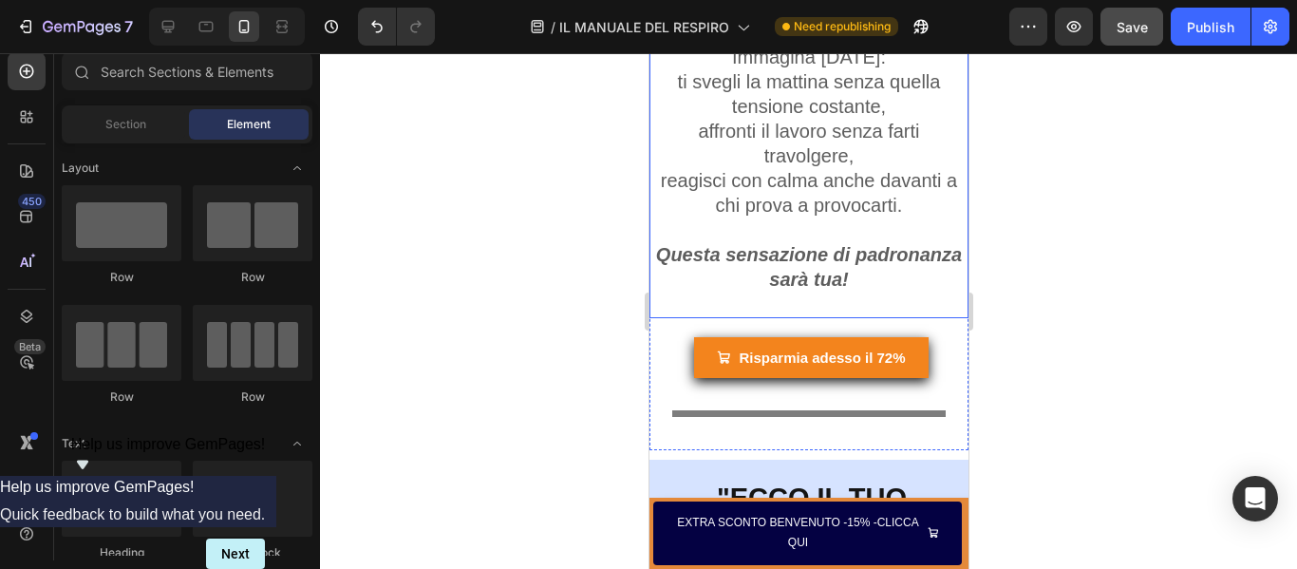
click at [665, 255] on strong "Questa sensazione di padronanza sarà tua!" at bounding box center [808, 267] width 306 height 46
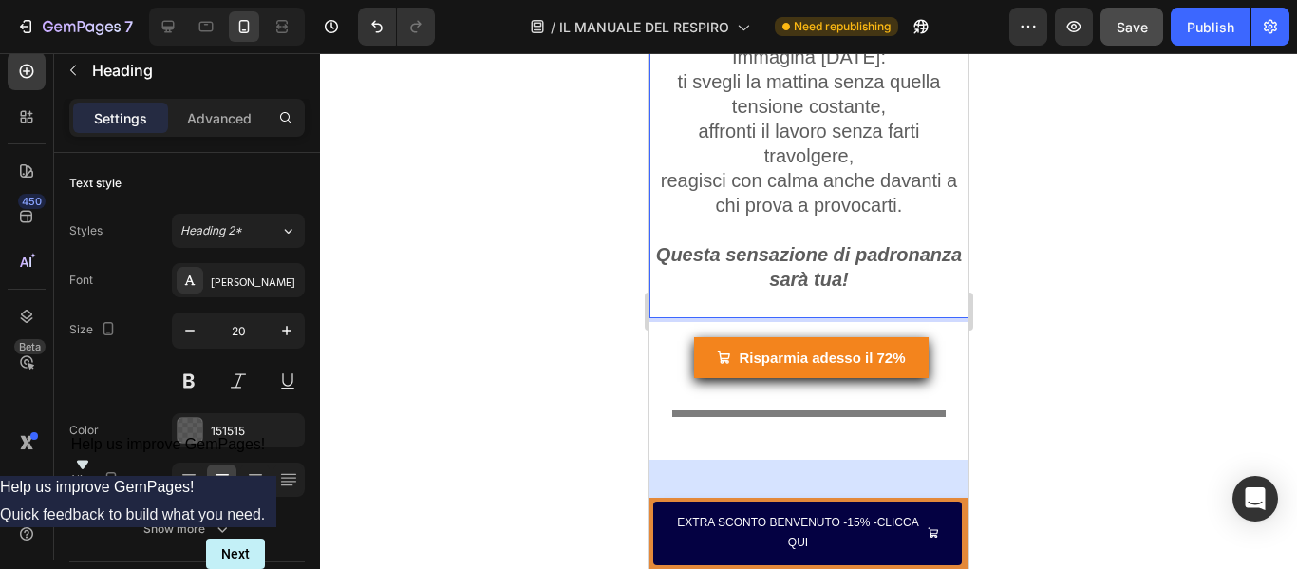
scroll to position [5822, 0]
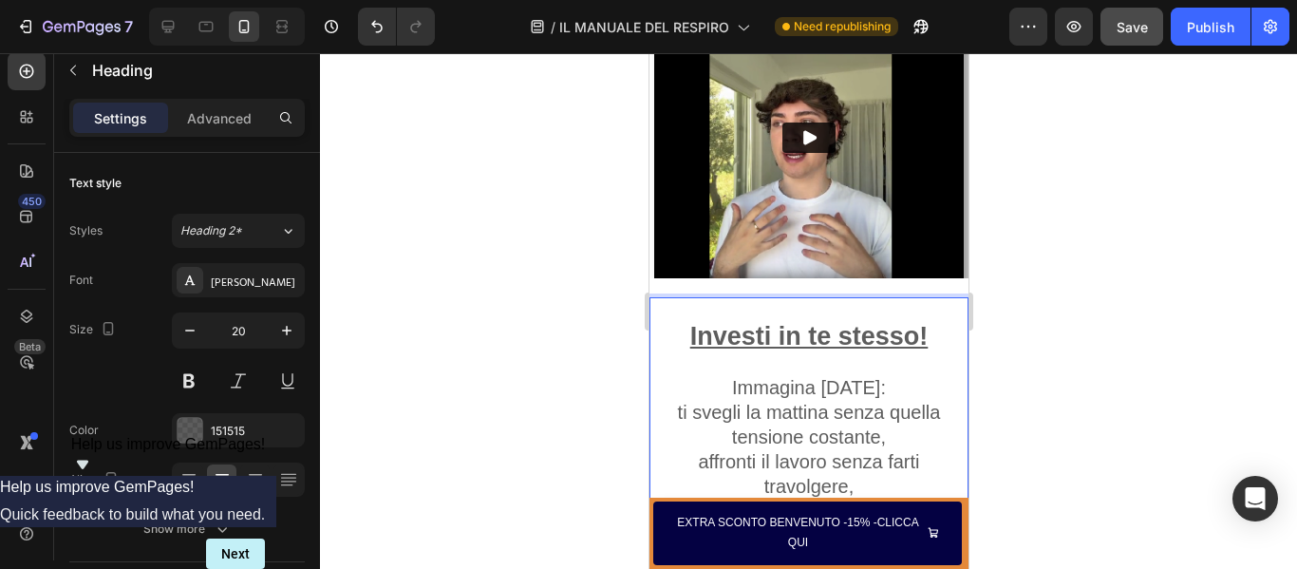
click at [704, 416] on p "⁠⁠⁠⁠⁠⁠⁠ Investi in te stesso! Immagina tra un mese: ti svegli la mattina senza …" at bounding box center [807, 472] width 309 height 347
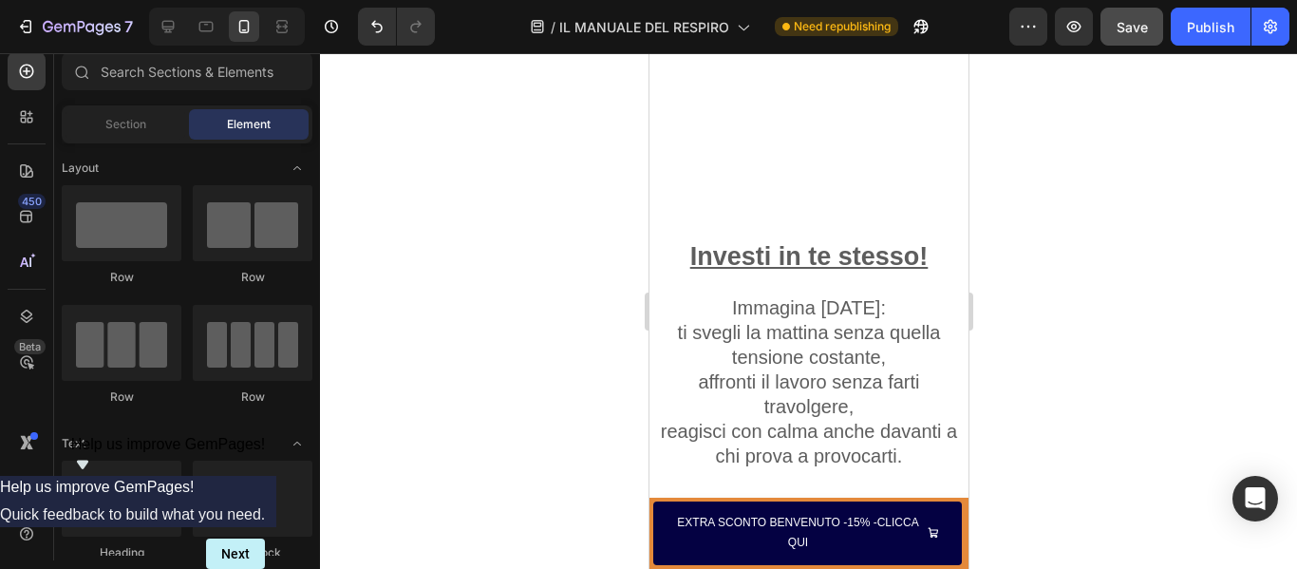
scroll to position [6172, 0]
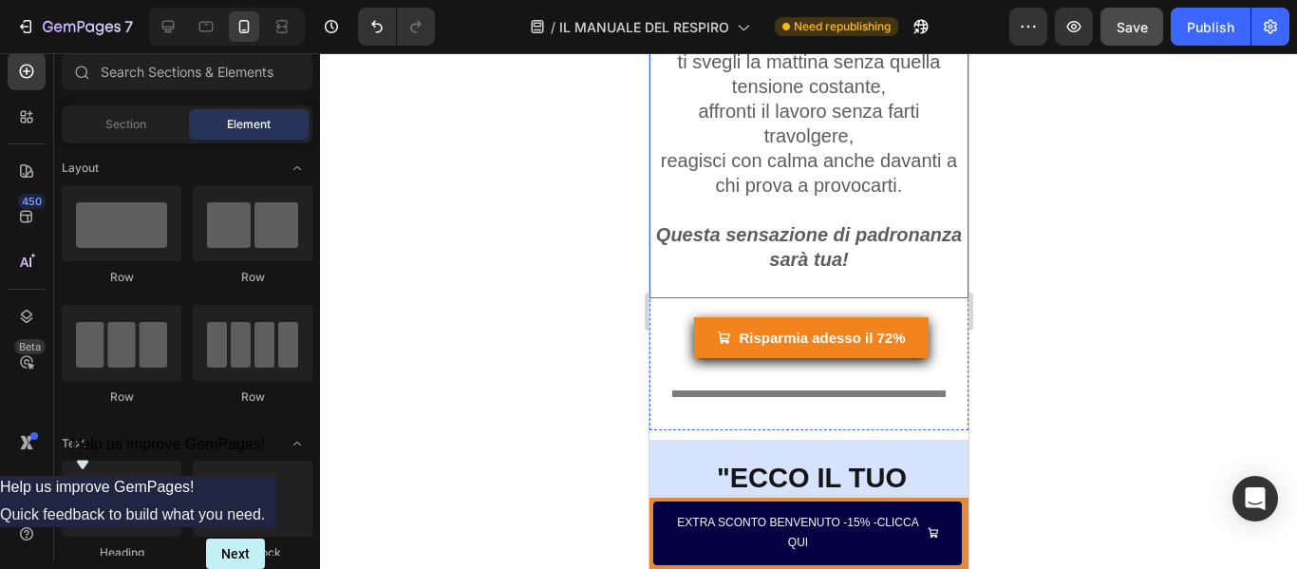
click at [663, 235] on strong "Questa sensazione di padronanza sarà tua!" at bounding box center [808, 247] width 306 height 46
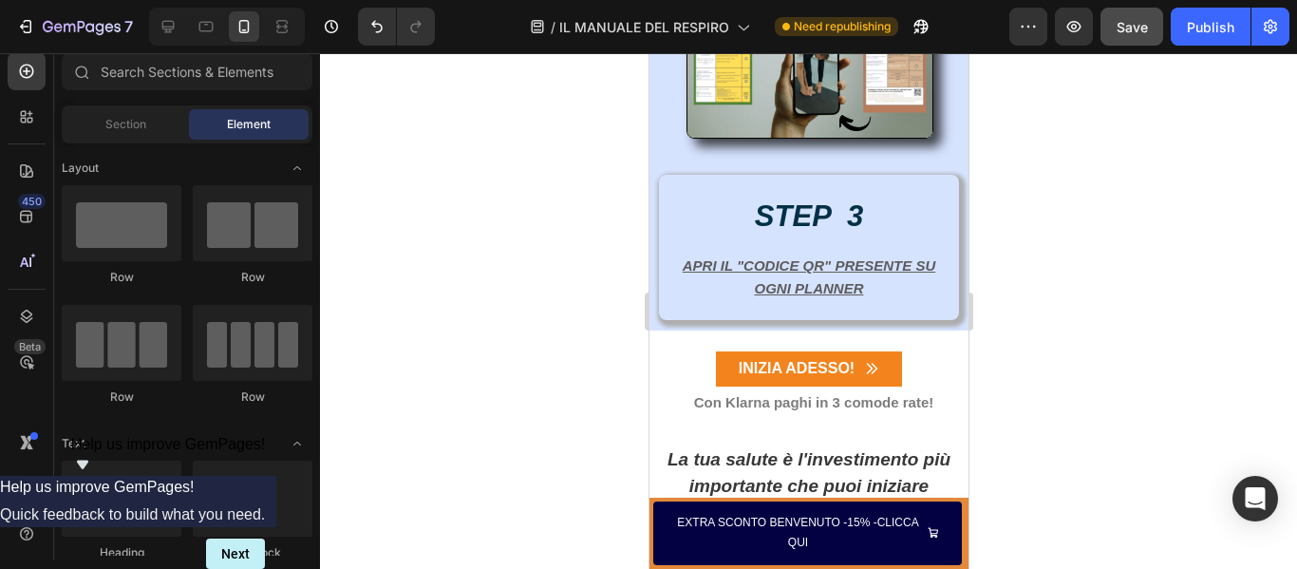
scroll to position [7976, 0]
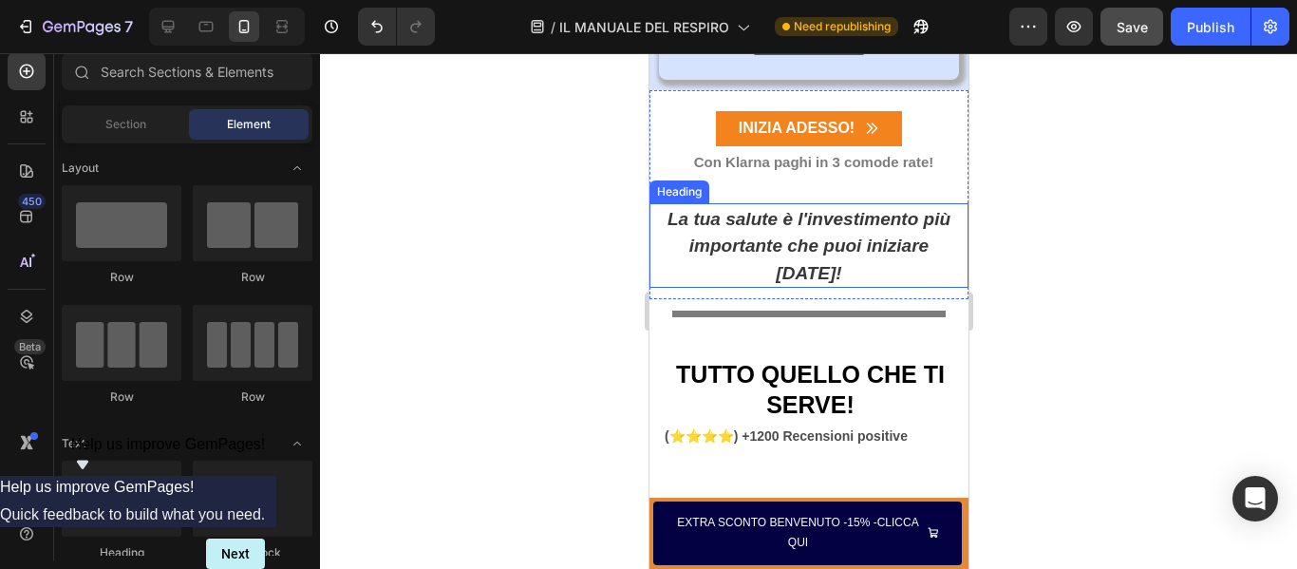
click at [668, 215] on strong "La tua salute è l'investimento più importante che puoi iniziare [DATE]!" at bounding box center [807, 246] width 283 height 74
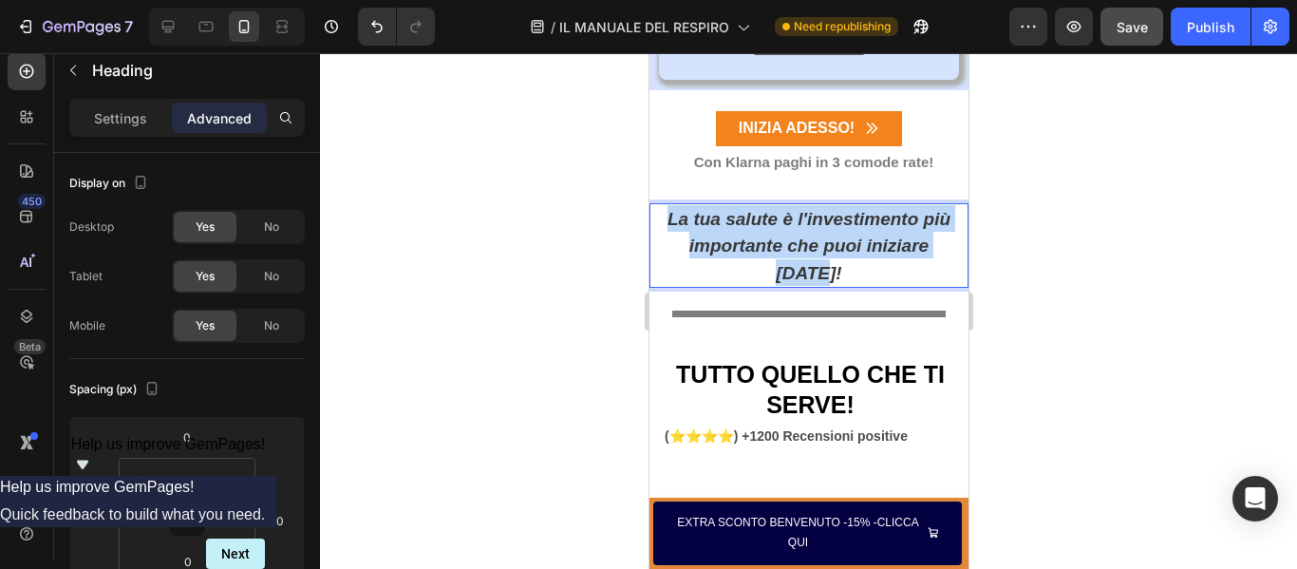
drag, startPoint x: 661, startPoint y: 218, endPoint x: 948, endPoint y: 256, distance: 290.2
click at [948, 256] on h2 "La tua salute è l'investimento più importante che puoi iniziare [DATE]!" at bounding box center [807, 245] width 313 height 84
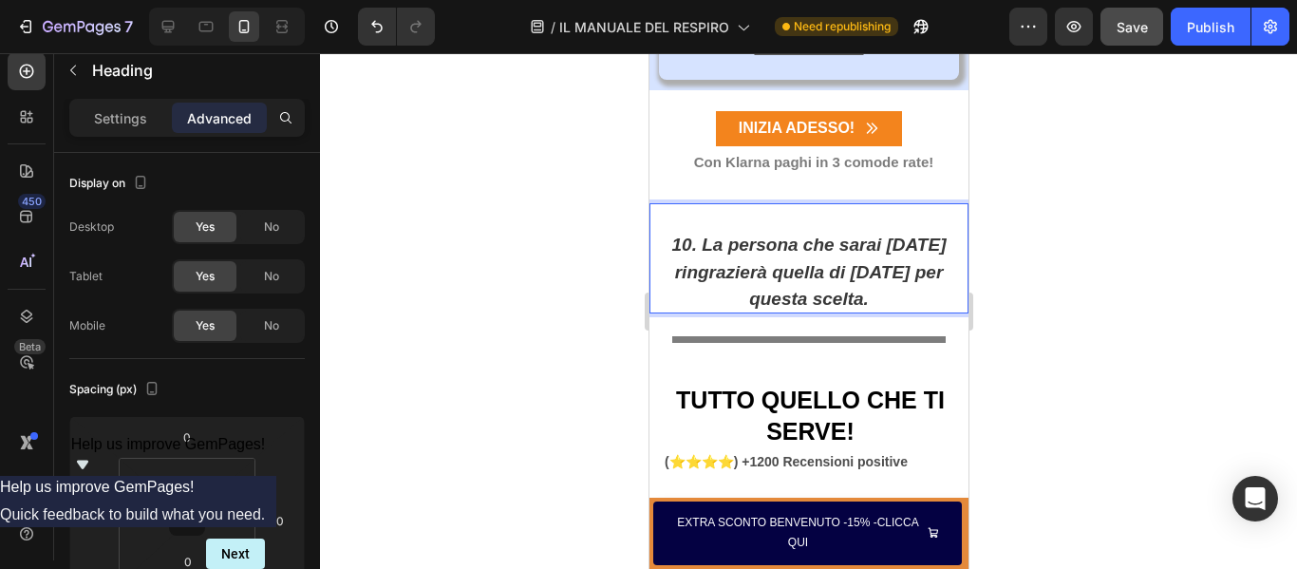
click at [692, 255] on strong "10. La persona che sarai domani ringrazierà quella di oggi per questa scelta." at bounding box center [808, 271] width 274 height 74
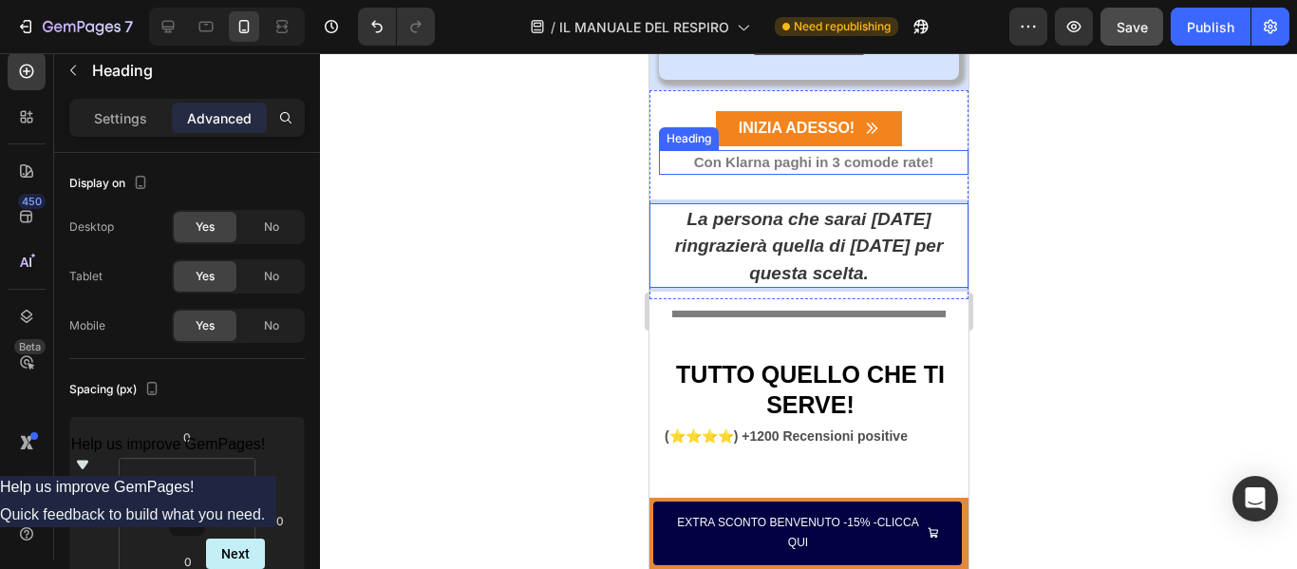
click at [921, 165] on strong "Con Klarna paghi in 3 comode rate!" at bounding box center [813, 162] width 240 height 16
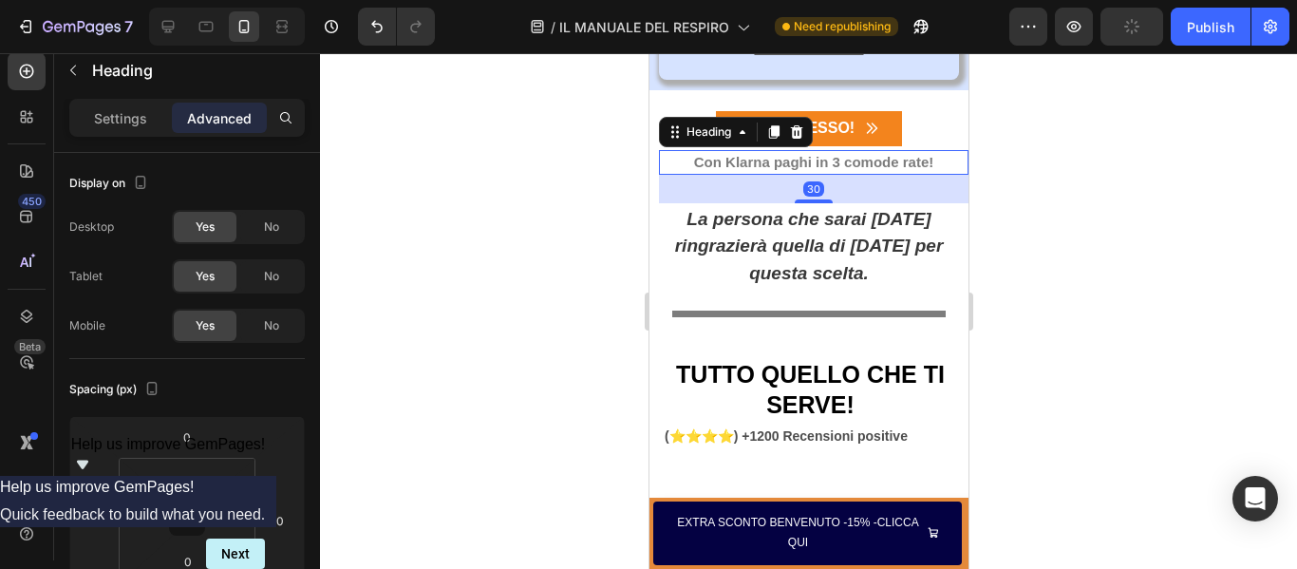
click at [937, 163] on h2 "Con Klarna paghi in 3 comode rate!" at bounding box center [812, 162] width 309 height 25
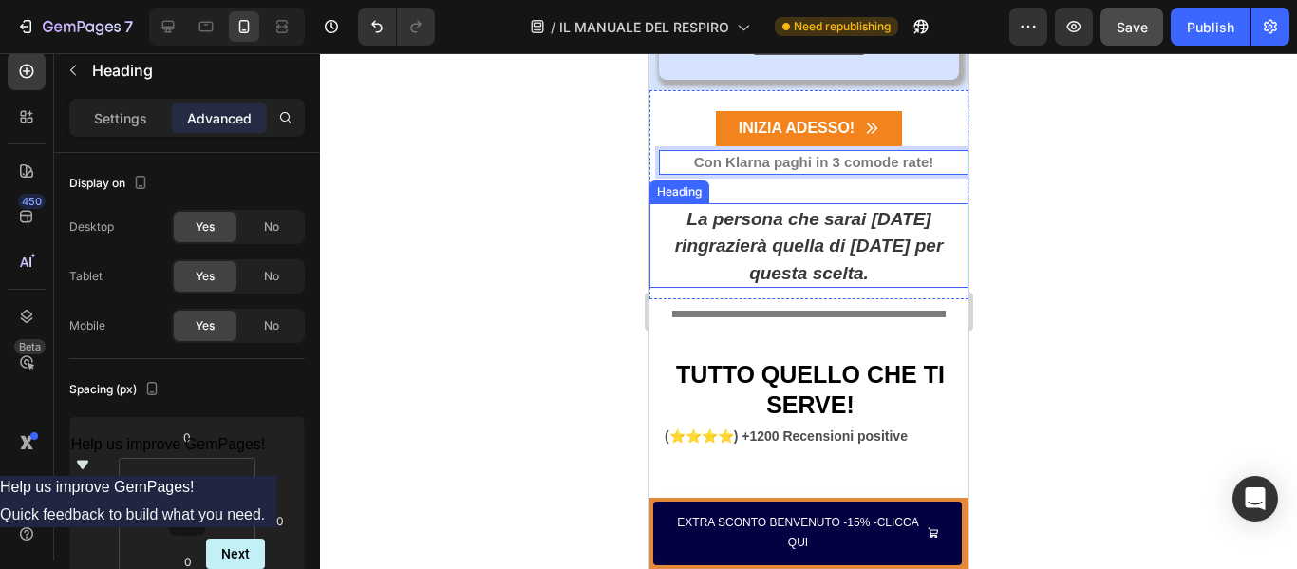
click at [882, 276] on p "⁠⁠⁠⁠⁠⁠⁠ La persona che sarai domani ringrazierà quella di oggi per questa scelt…" at bounding box center [807, 245] width 309 height 81
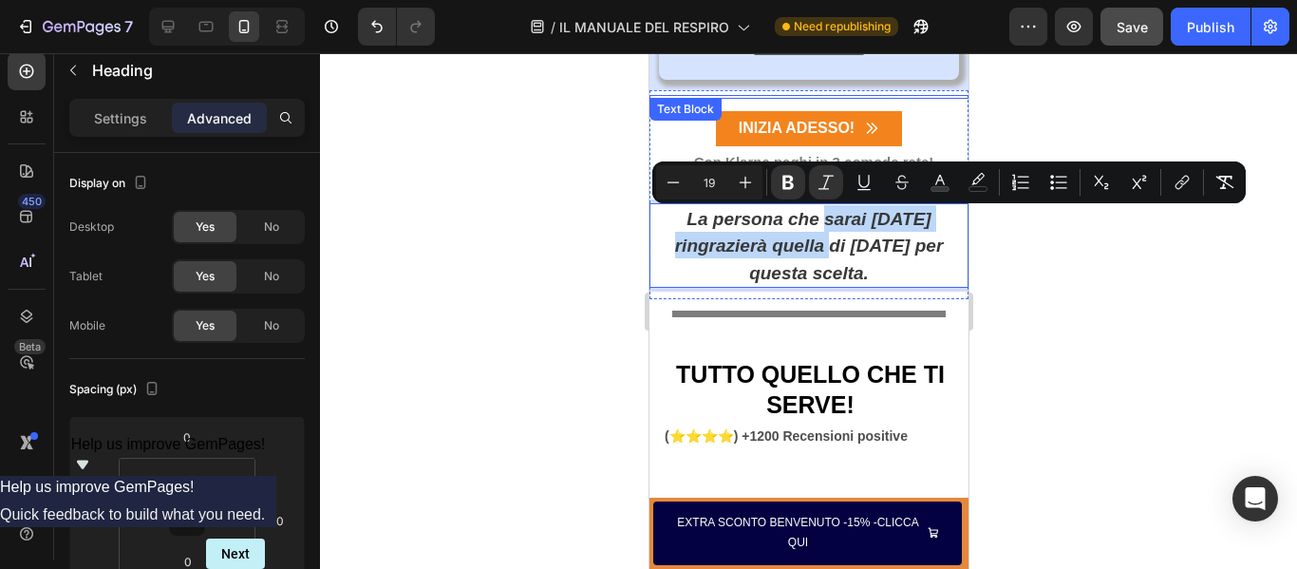
drag, startPoint x: 831, startPoint y: 247, endPoint x: 816, endPoint y: 100, distance: 147.8
click at [816, 100] on div "Text Block INIZIA ADESSO! Add to Cart ⁠⁠⁠⁠⁠⁠⁠ Con Klarna paghi in 3 comode rate…" at bounding box center [807, 194] width 319 height 209
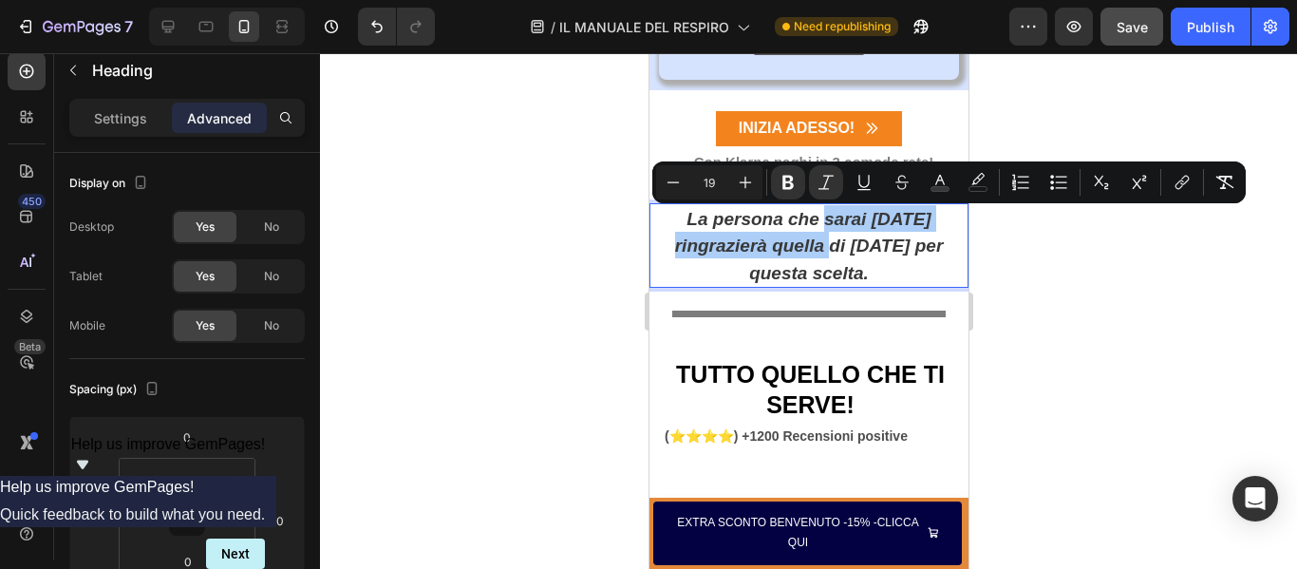
click at [541, 219] on div at bounding box center [808, 311] width 977 height 516
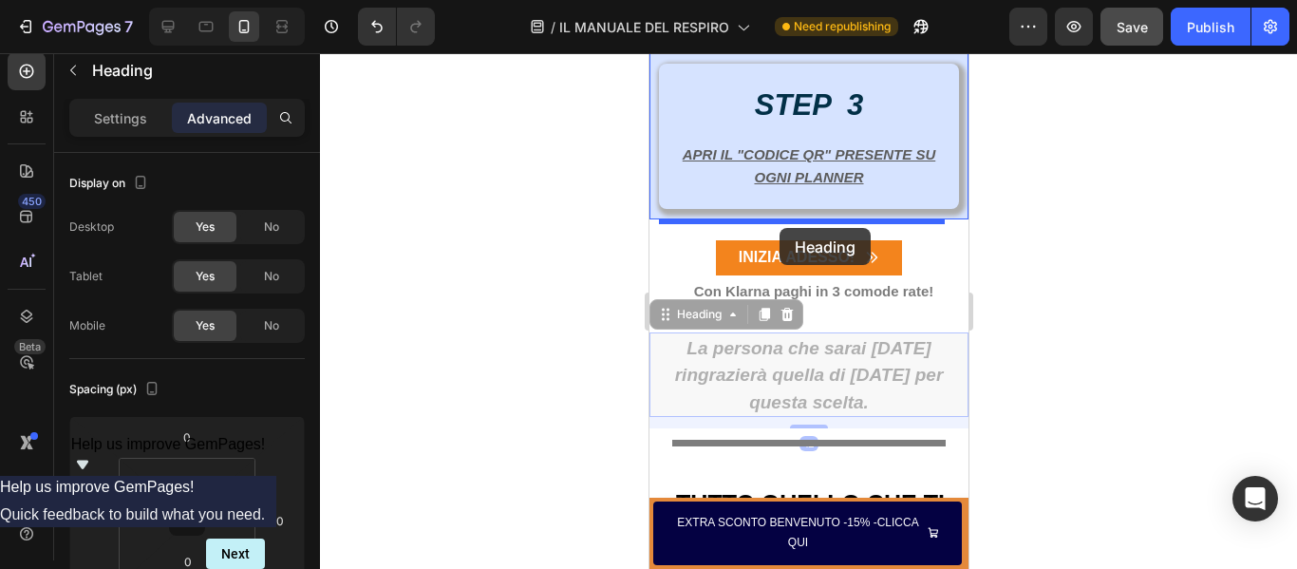
scroll to position [7815, 0]
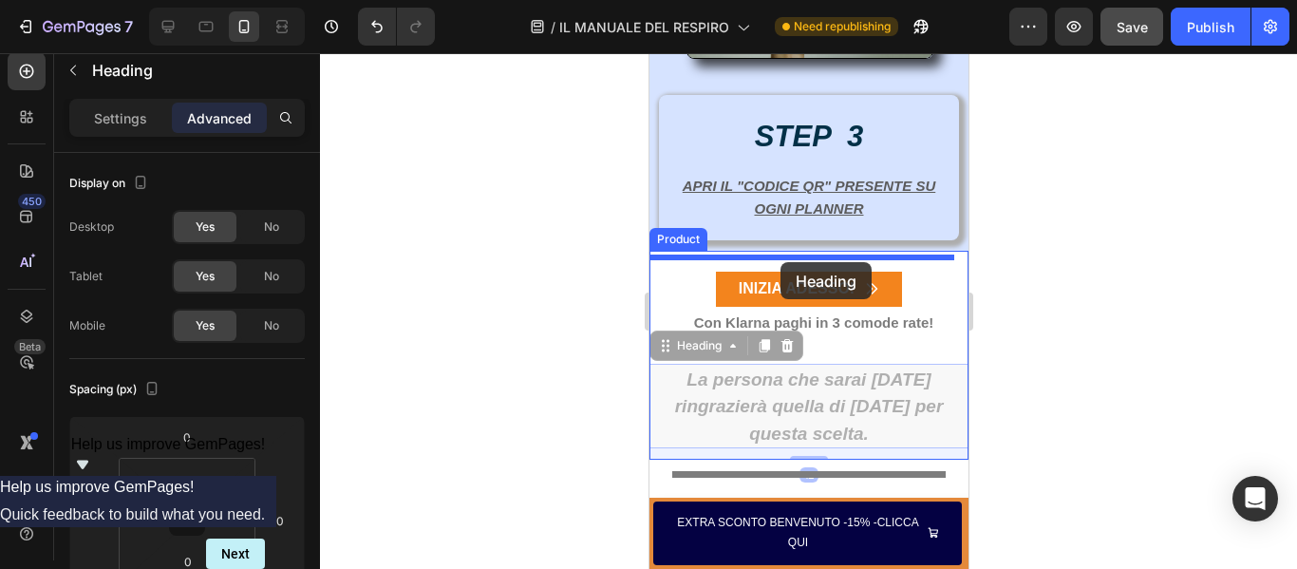
drag, startPoint x: 780, startPoint y: 245, endPoint x: 779, endPoint y: 262, distance: 17.1
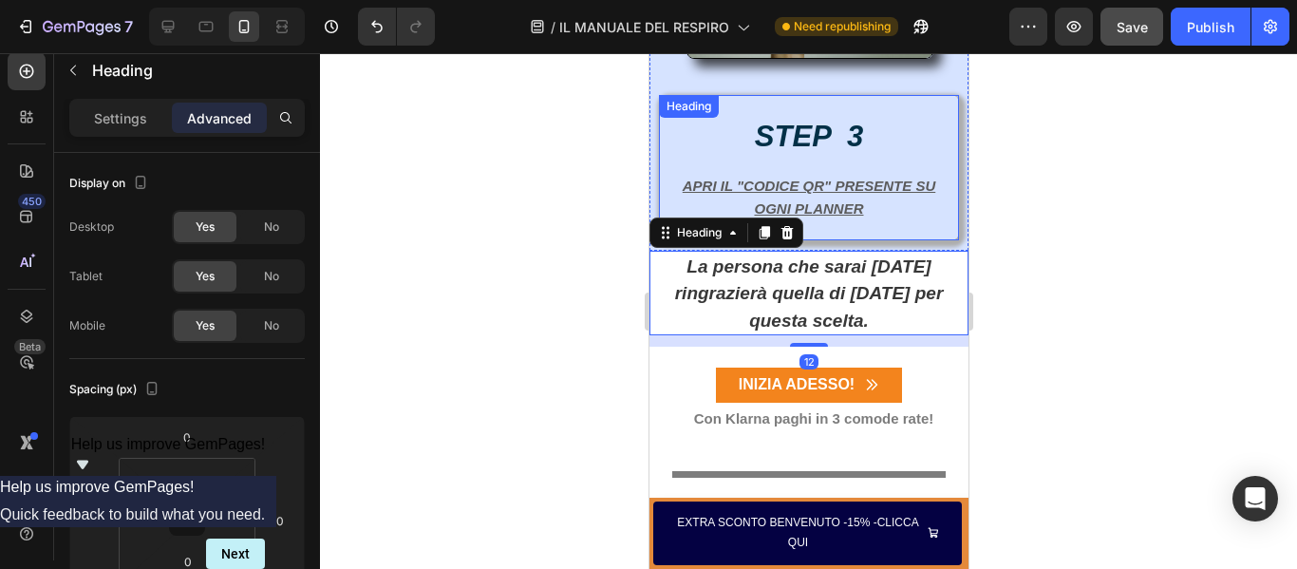
click at [859, 206] on h2 "STEP 3 APRI IL "CODICE QR" PRESENTE SU OGNI PLANNER" at bounding box center [808, 172] width 294 height 98
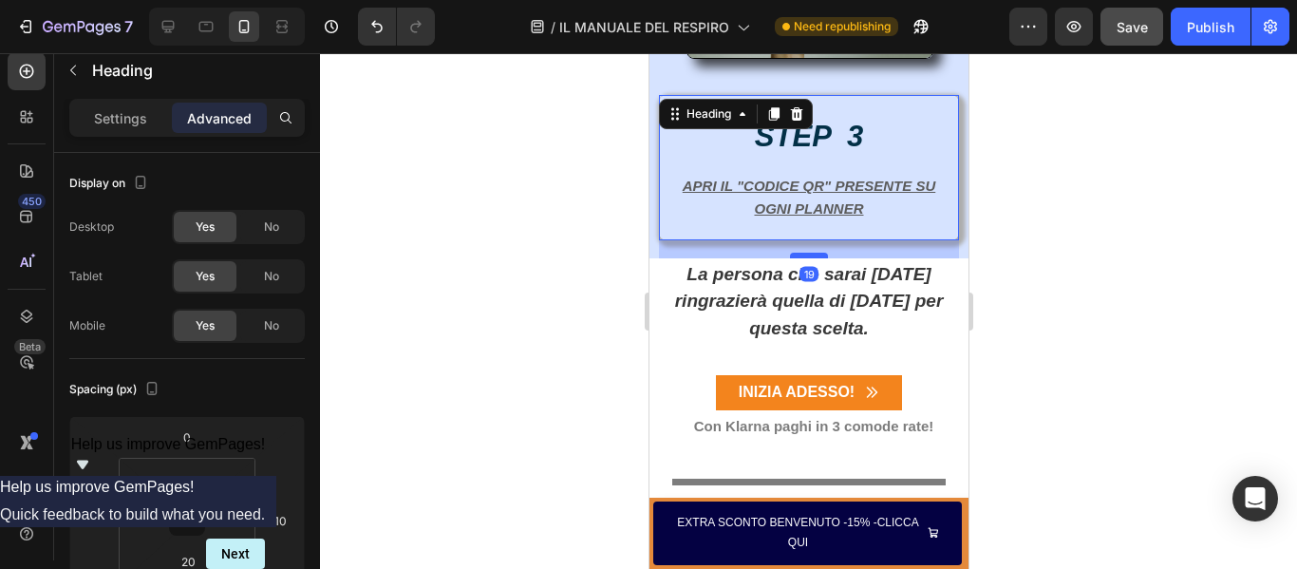
click at [806, 258] on div at bounding box center [808, 256] width 38 height 6
type input "19"
click at [810, 326] on strong "La persona che sarai domani ringrazierà quella di oggi per questa scelta." at bounding box center [808, 301] width 269 height 74
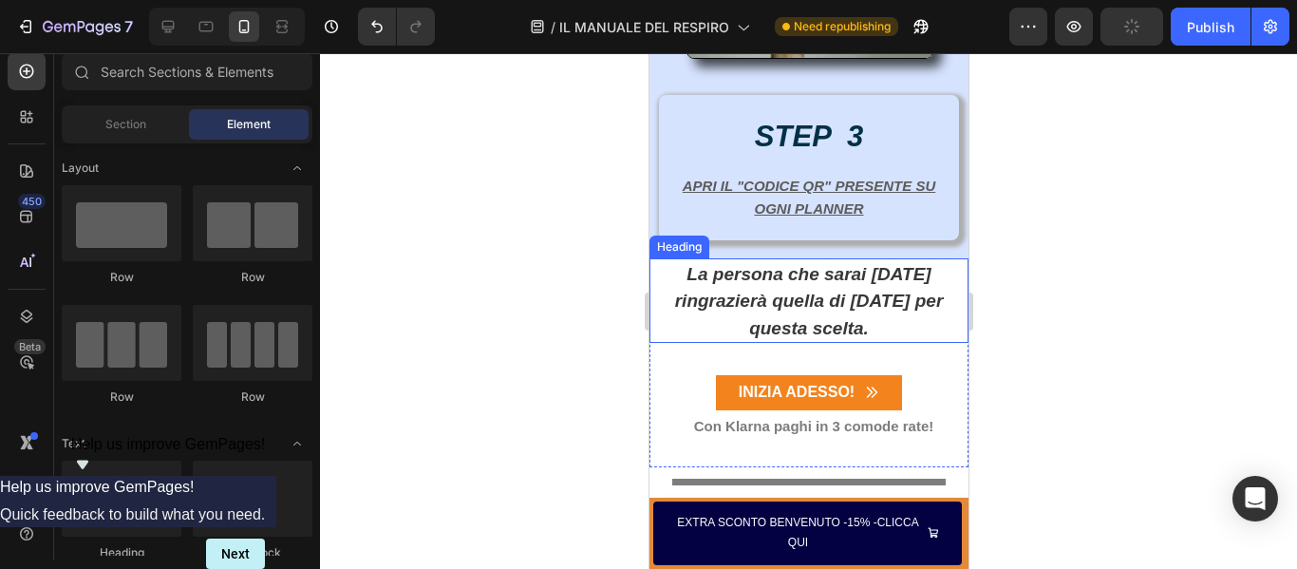
click at [879, 333] on h2 "La persona che sarai domani ringrazierà quella di oggi per questa scelta." at bounding box center [807, 300] width 313 height 84
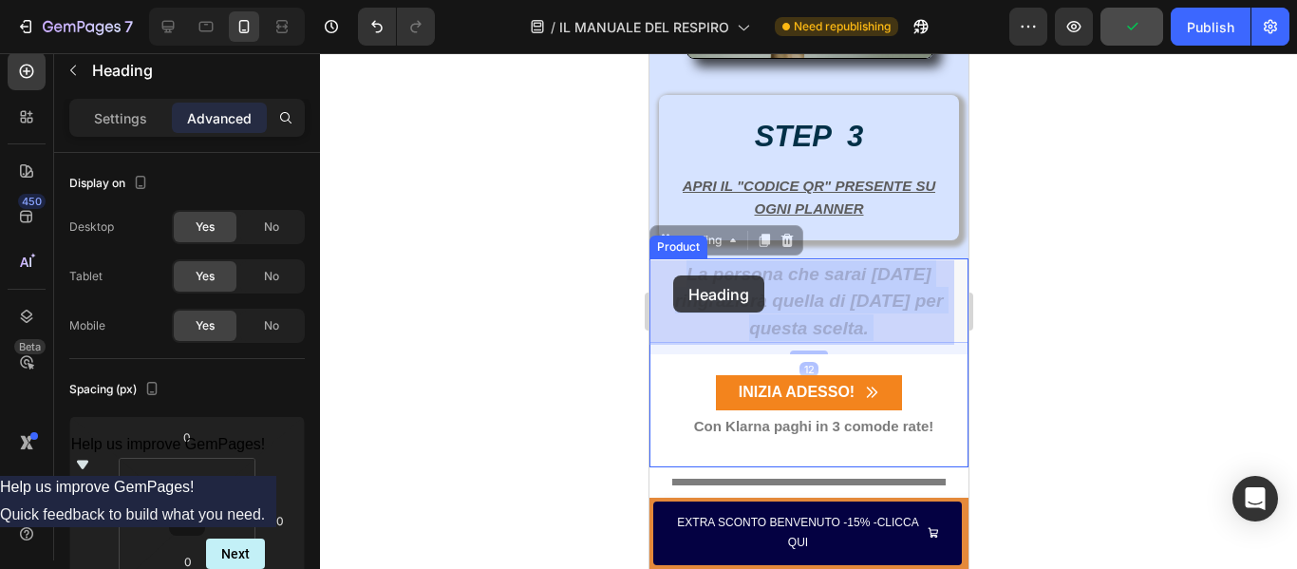
drag, startPoint x: 879, startPoint y: 333, endPoint x: 672, endPoint y: 275, distance: 214.9
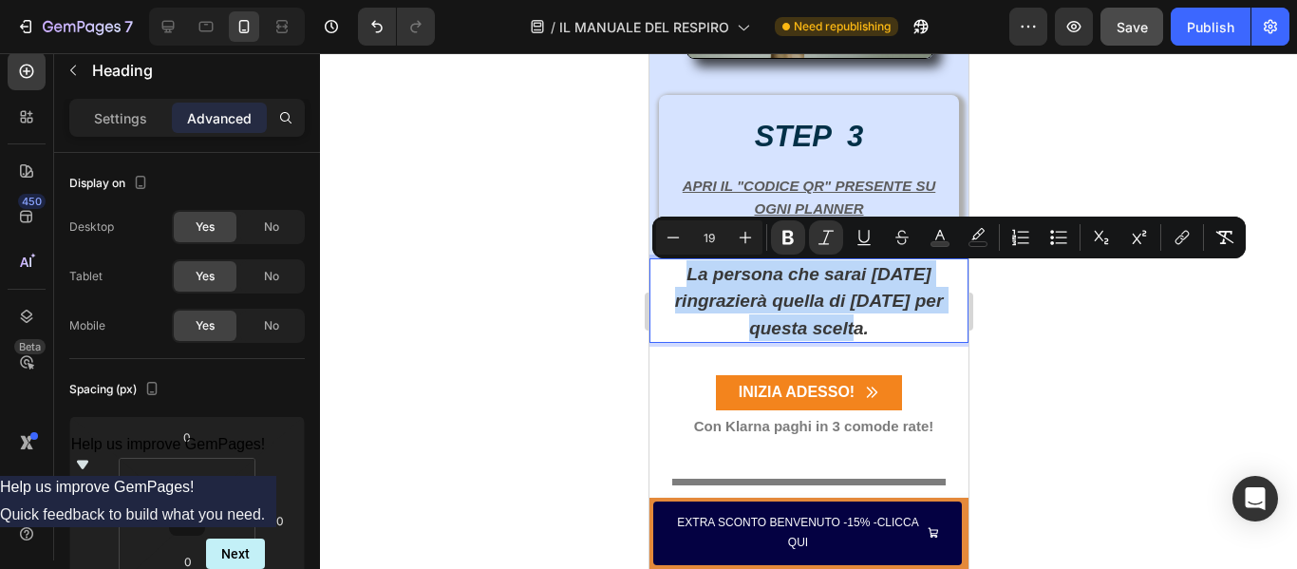
drag, startPoint x: 672, startPoint y: 275, endPoint x: 891, endPoint y: 335, distance: 226.4
click at [891, 335] on p "La persona che sarai domani ringrazierà quella di oggi per questa scelta." at bounding box center [807, 300] width 309 height 81
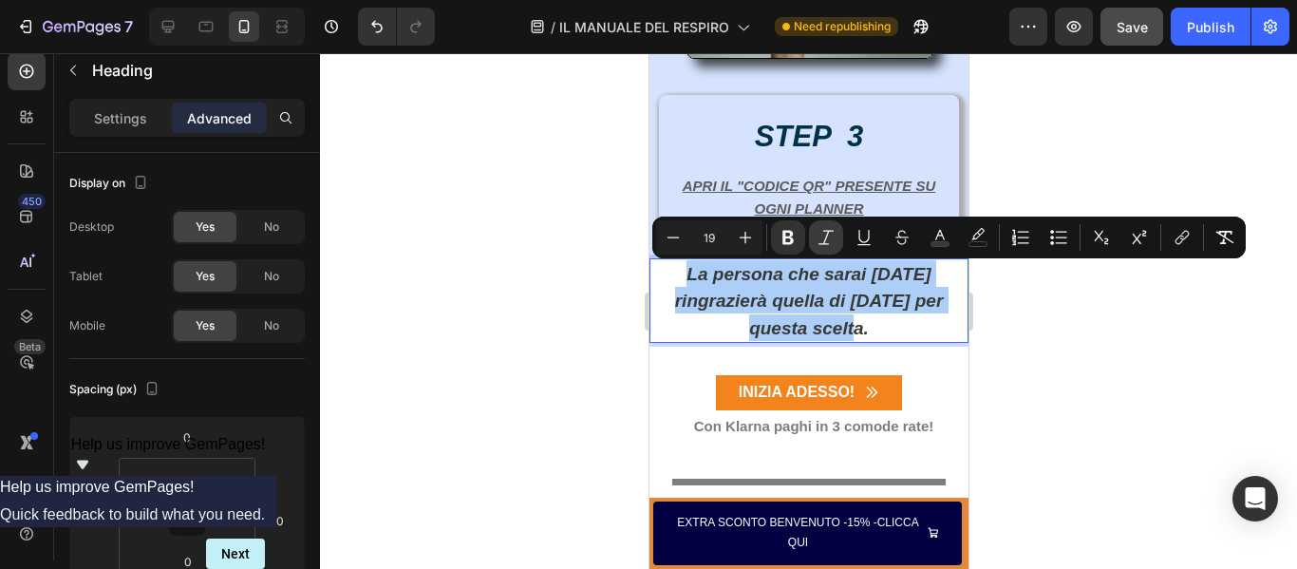
click at [822, 226] on button "Italic" at bounding box center [826, 237] width 34 height 34
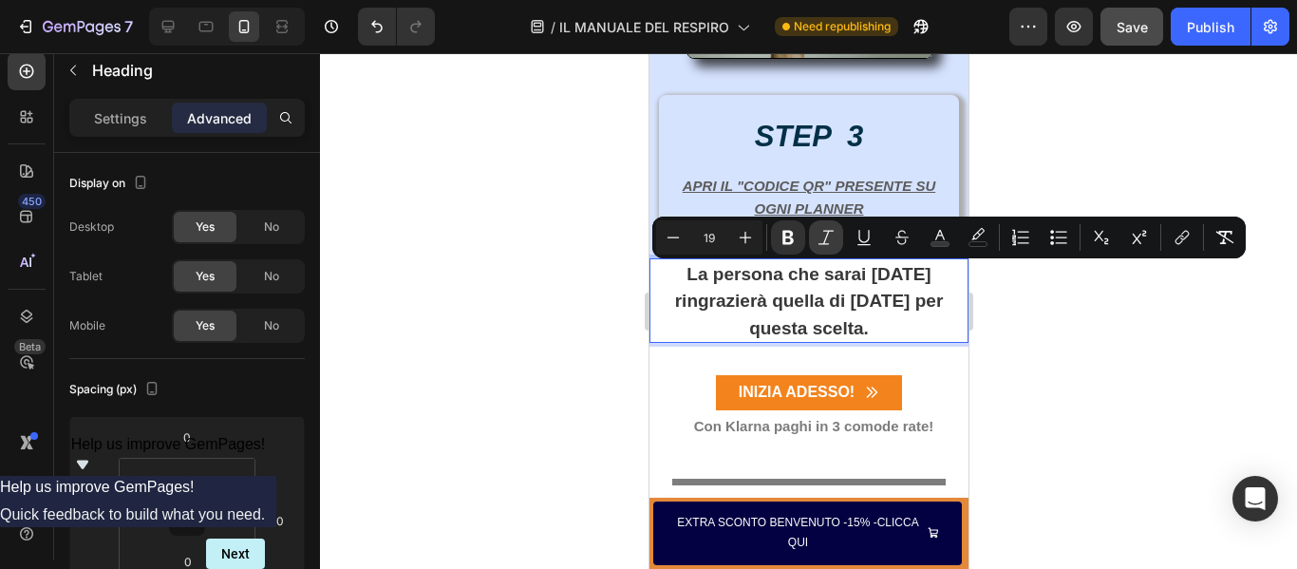
click at [822, 226] on button "Italic" at bounding box center [826, 237] width 34 height 34
click at [786, 233] on icon "Editor contextual toolbar" at bounding box center [787, 238] width 11 height 14
click at [141, 123] on p "Settings" at bounding box center [120, 118] width 53 height 20
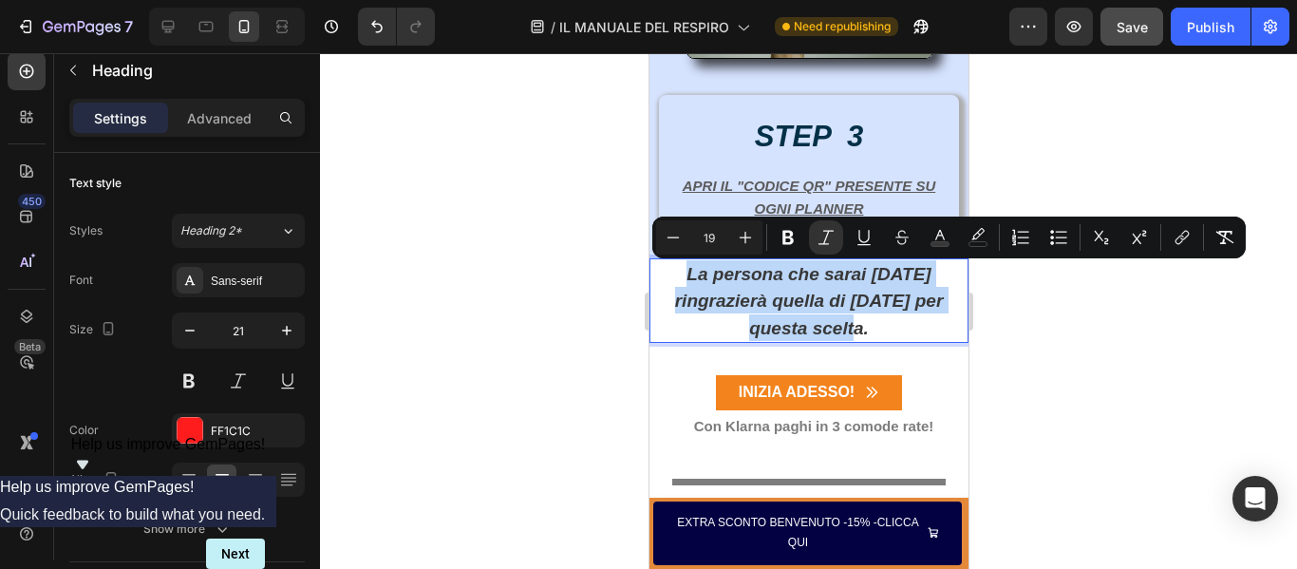
drag, startPoint x: 671, startPoint y: 280, endPoint x: 895, endPoint y: 333, distance: 230.3
click at [895, 333] on p "La persona che sarai domani ringrazierà quella di oggi per questa scelta." at bounding box center [807, 300] width 309 height 81
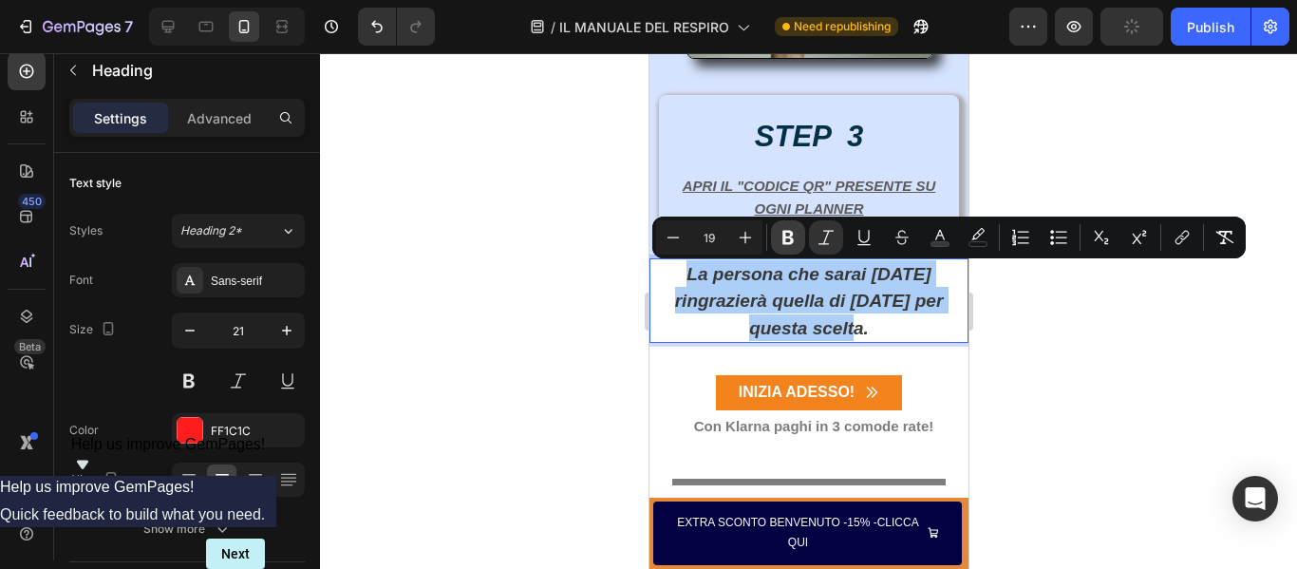
click at [781, 233] on icon "Editor contextual toolbar" at bounding box center [787, 237] width 19 height 19
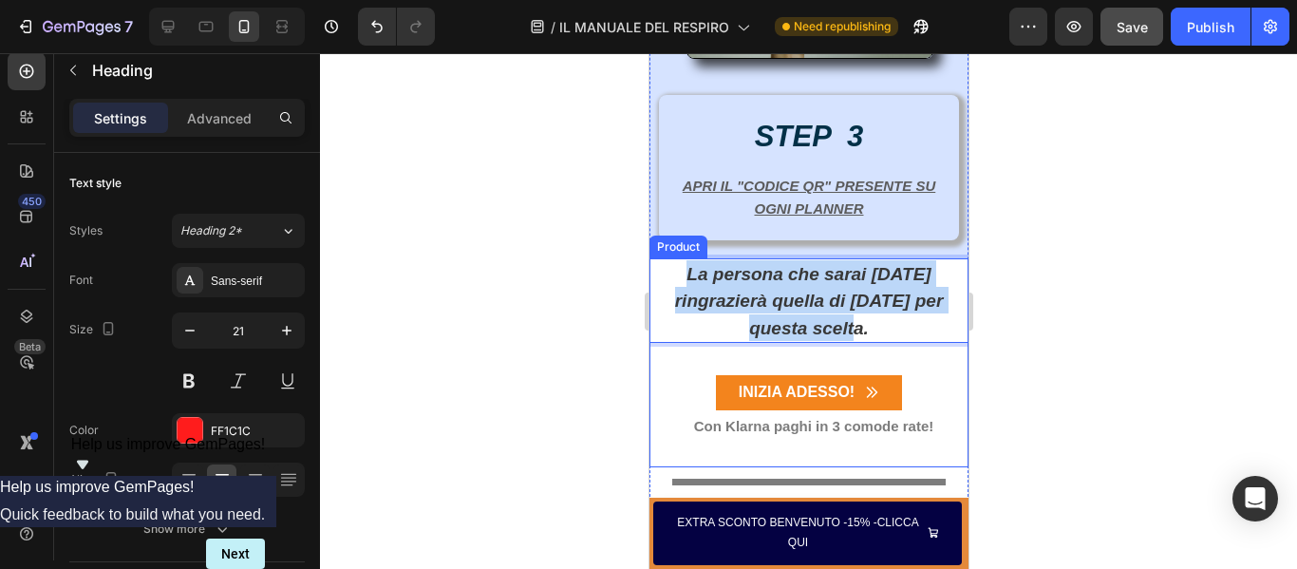
drag, startPoint x: 666, startPoint y: 266, endPoint x: 941, endPoint y: 348, distance: 286.5
click at [941, 348] on div "La persona che sarai domani ringrazierà quella di oggi per questa scelta. Headi…" at bounding box center [807, 316] width 319 height 117
click at [868, 321] on p "La persona che sarai domani ringrazierà quella di oggi per questa scelta." at bounding box center [807, 300] width 309 height 81
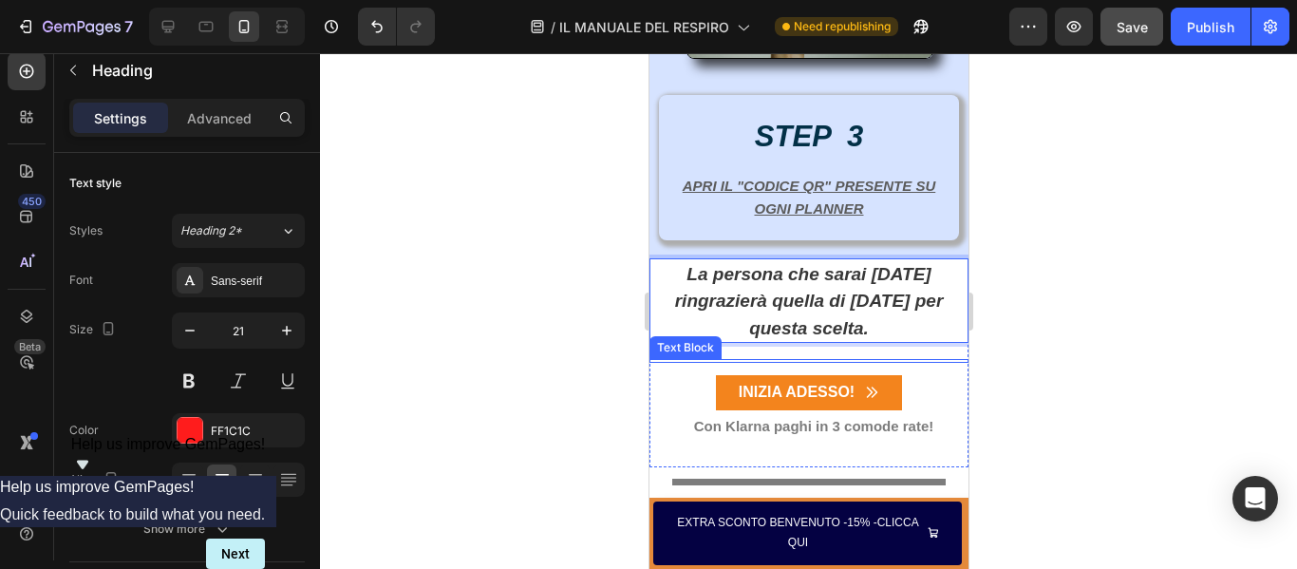
click at [875, 361] on div at bounding box center [807, 361] width 319 height 4
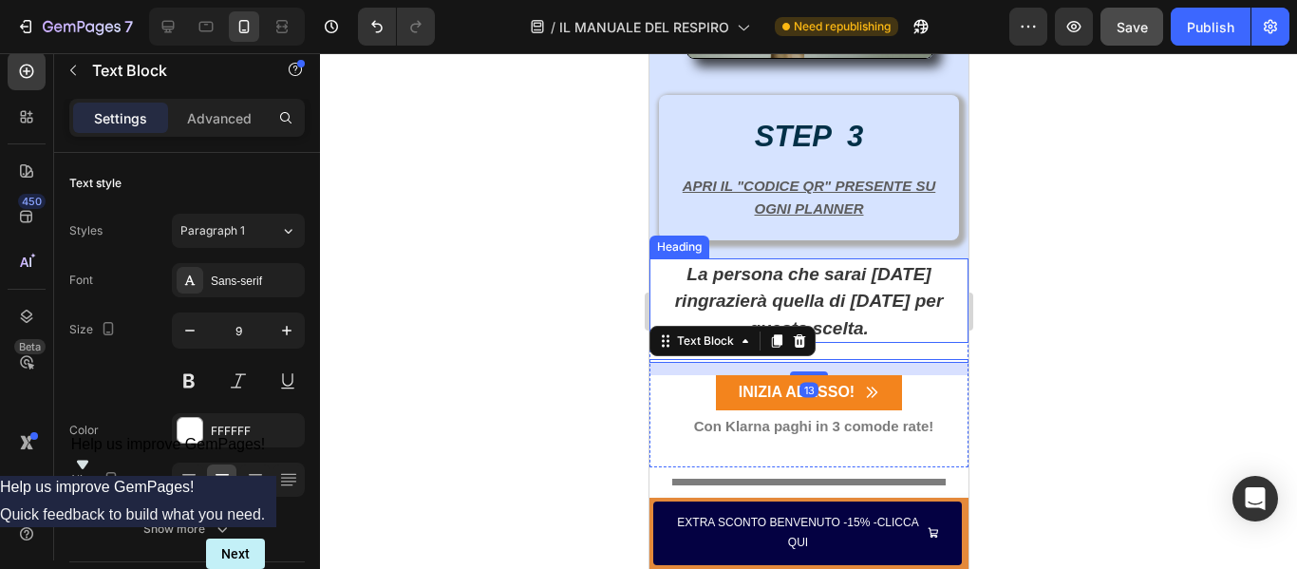
click at [866, 313] on p "⁠⁠⁠⁠⁠⁠⁠ La persona che sarai domani ringrazierà quella di oggi per questa scelt…" at bounding box center [807, 300] width 309 height 81
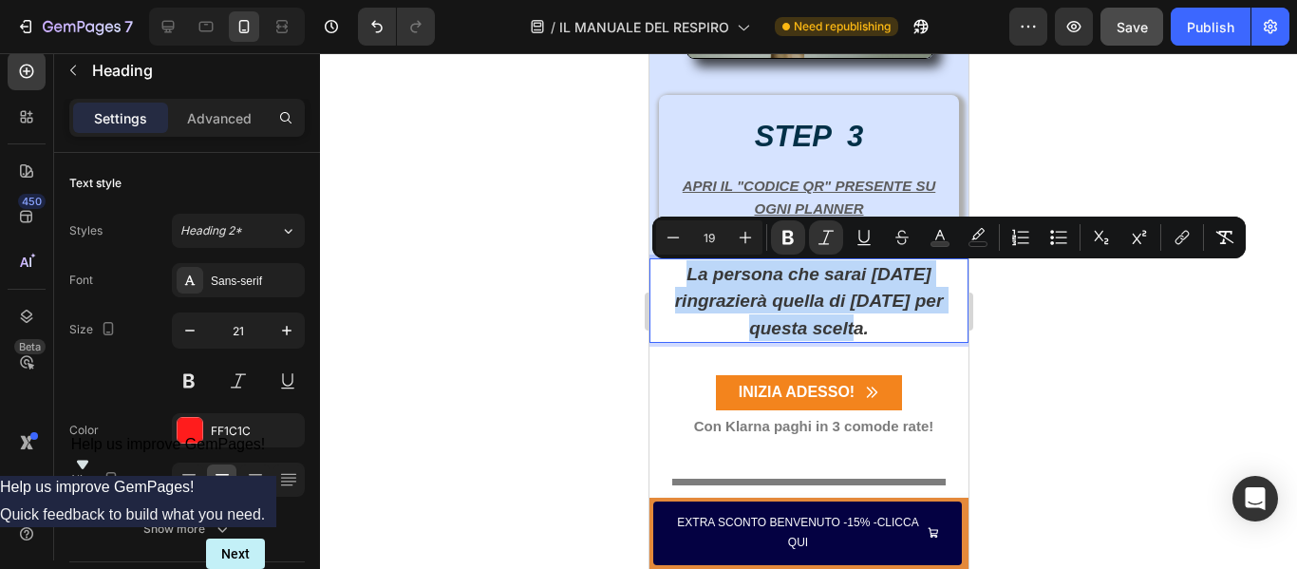
drag, startPoint x: 873, startPoint y: 332, endPoint x: 675, endPoint y: 279, distance: 205.4
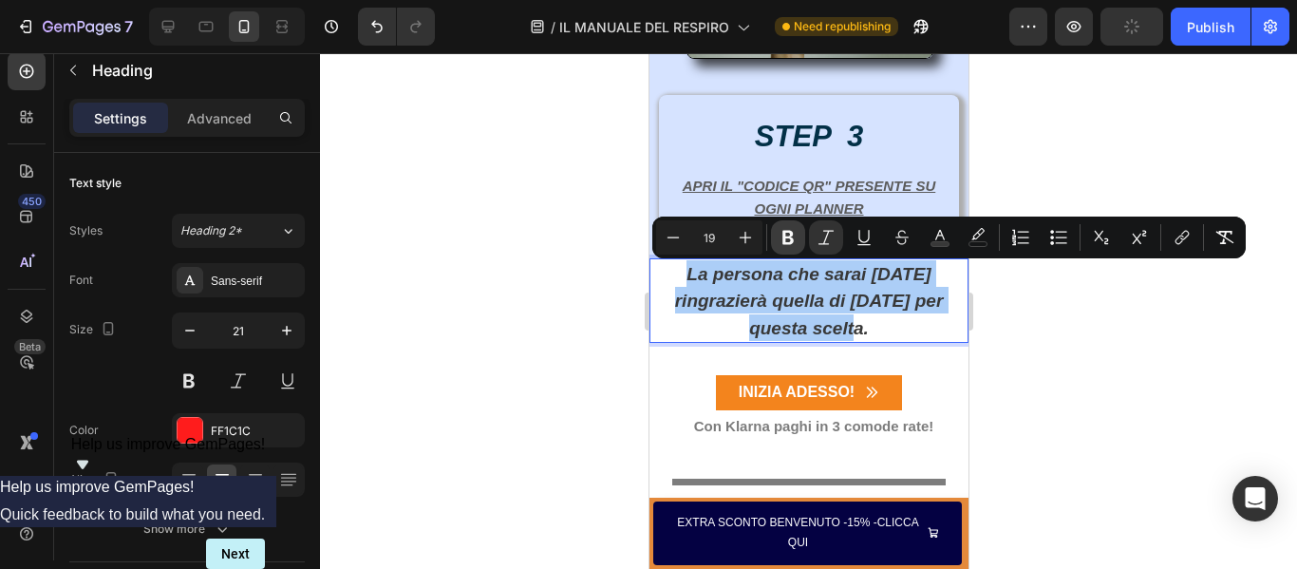
click at [783, 237] on icon "Editor contextual toolbar" at bounding box center [787, 238] width 11 height 14
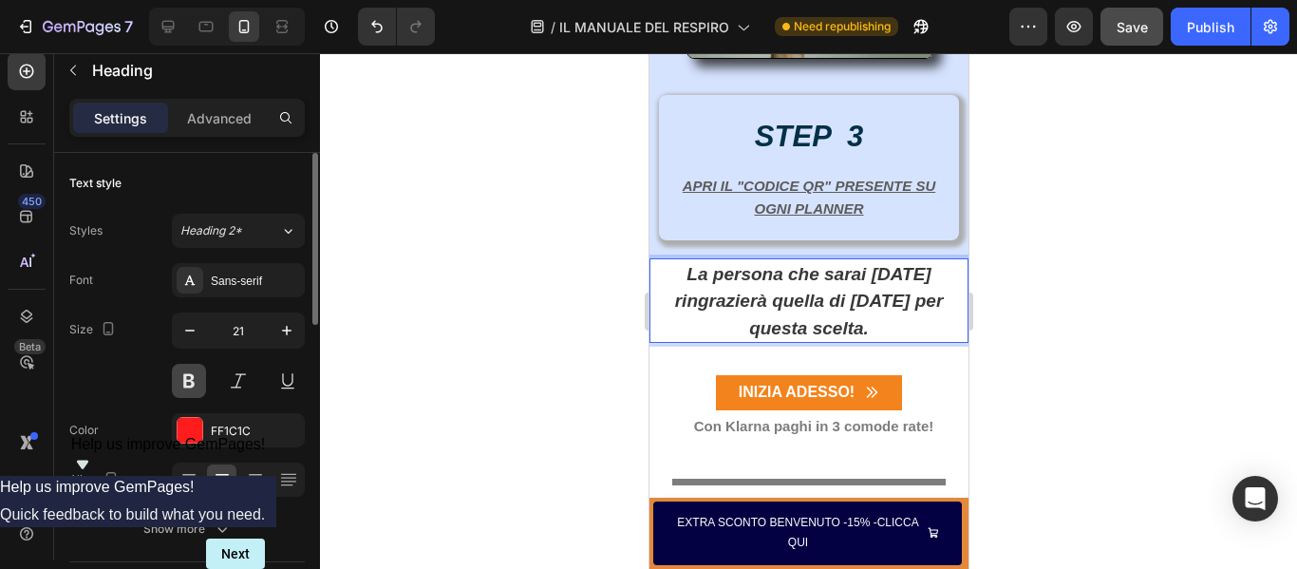
click at [194, 376] on button at bounding box center [189, 381] width 34 height 34
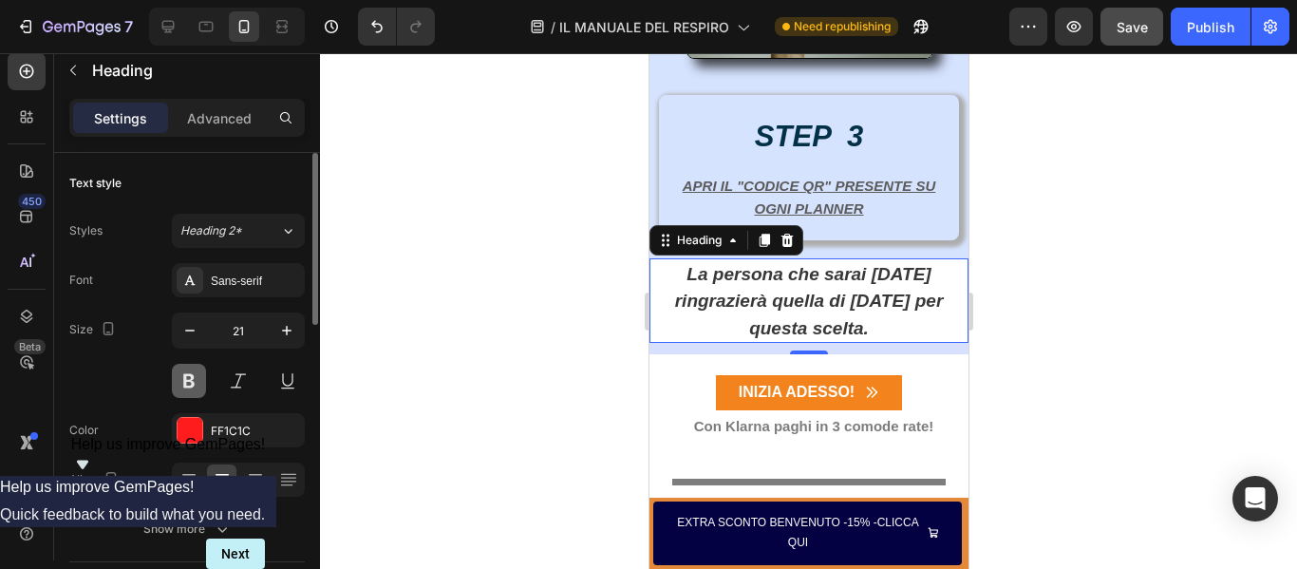
click at [194, 376] on button at bounding box center [189, 381] width 34 height 34
click at [682, 267] on icon "La persona che sarai domani ringrazierà quella di oggi per questa scelta." at bounding box center [808, 301] width 269 height 74
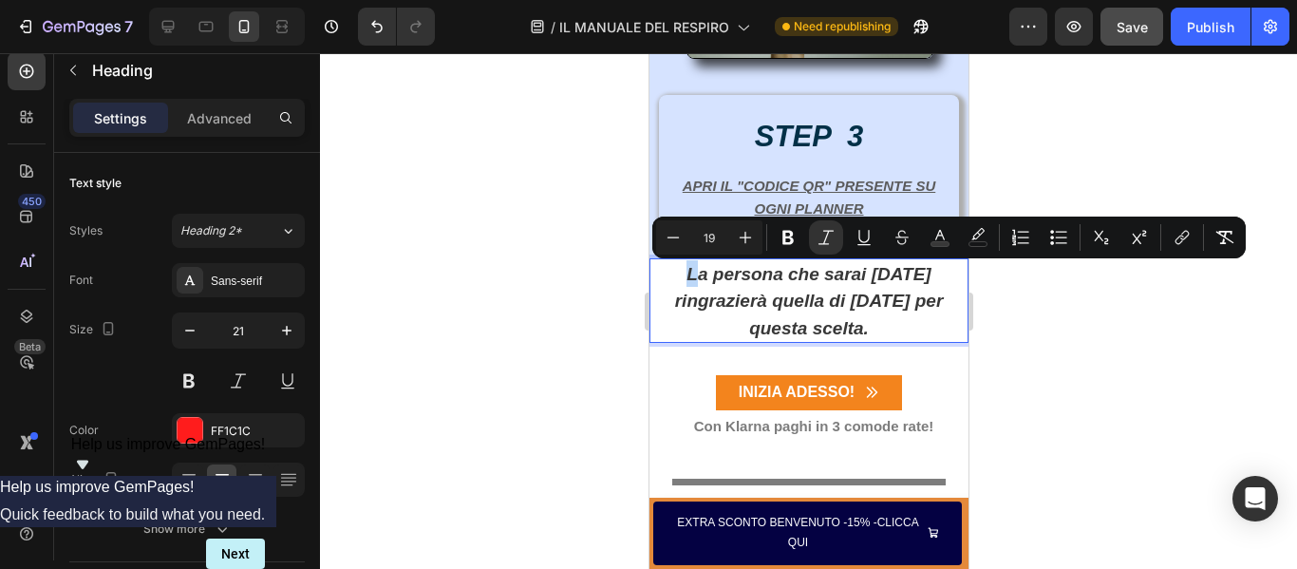
click at [672, 283] on p "La persona che sarai domani ringrazierà quella di oggi per questa scelta." at bounding box center [807, 300] width 309 height 81
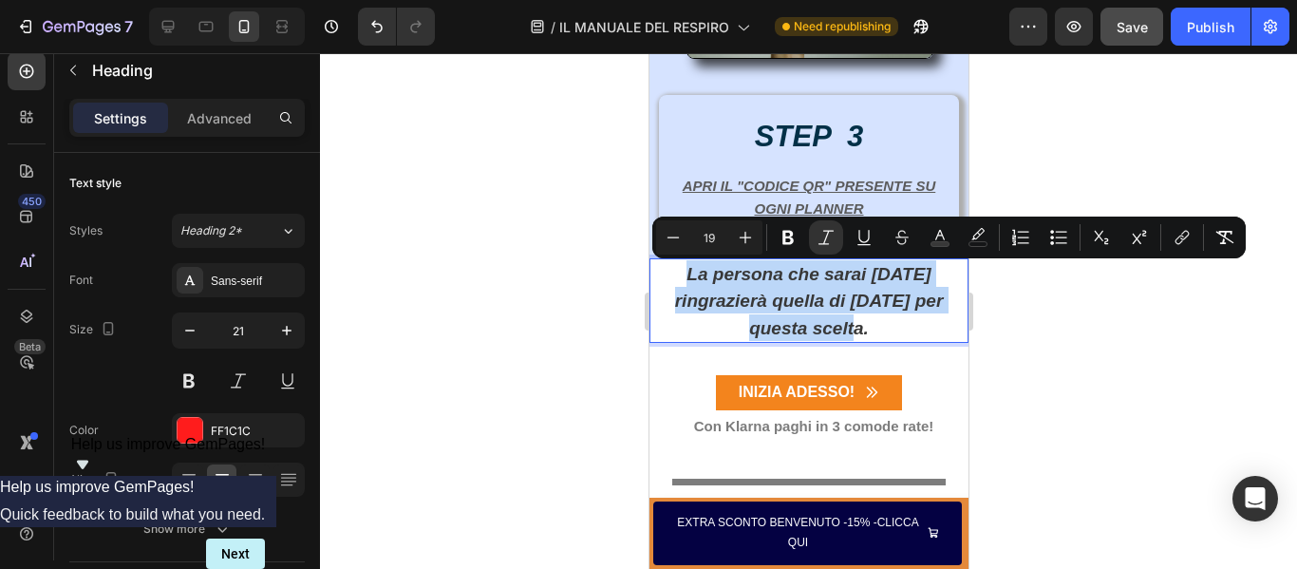
drag, startPoint x: 672, startPoint y: 282, endPoint x: 903, endPoint y: 339, distance: 237.6
click at [903, 339] on p "La persona che sarai domani ringrazierà quella di oggi per questa scelta." at bounding box center [807, 300] width 309 height 81
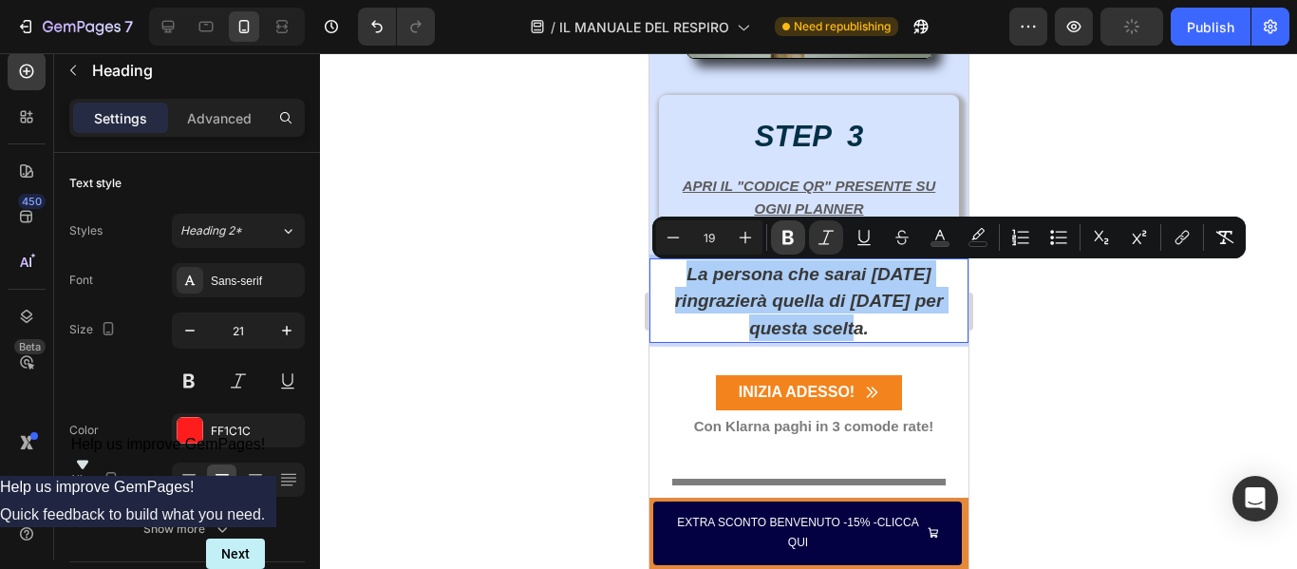
click at [785, 238] on icon "Editor contextual toolbar" at bounding box center [787, 238] width 11 height 14
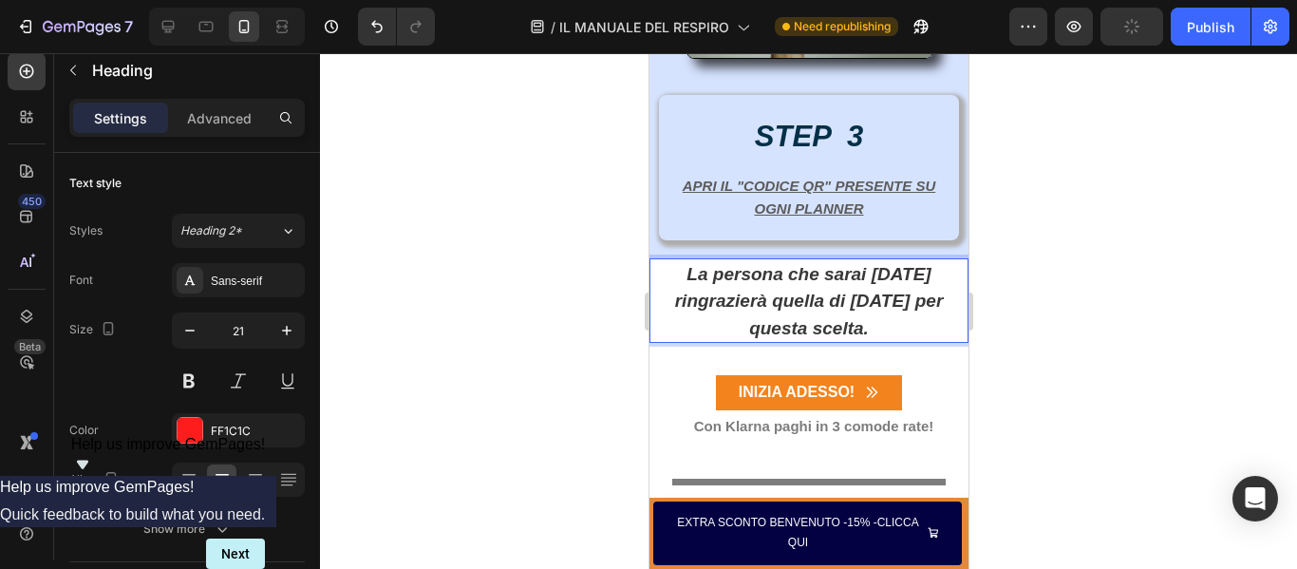
click at [891, 324] on p "La persona che sarai domani ringrazierà quella di oggi per questa scelta." at bounding box center [807, 300] width 309 height 81
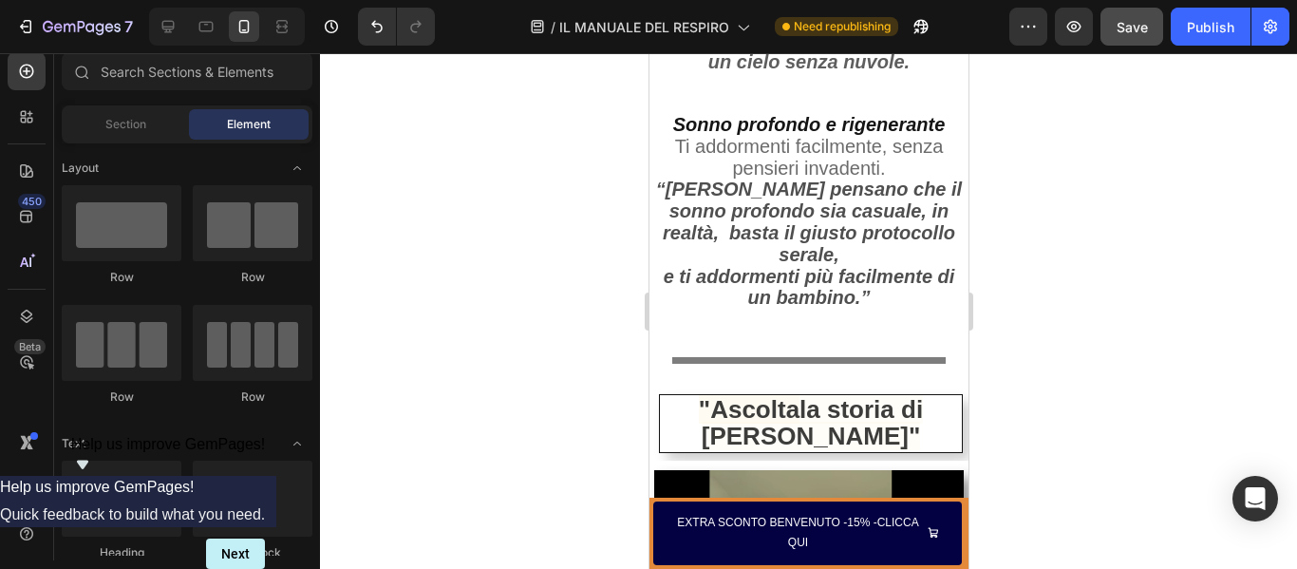
scroll to position [5344, 0]
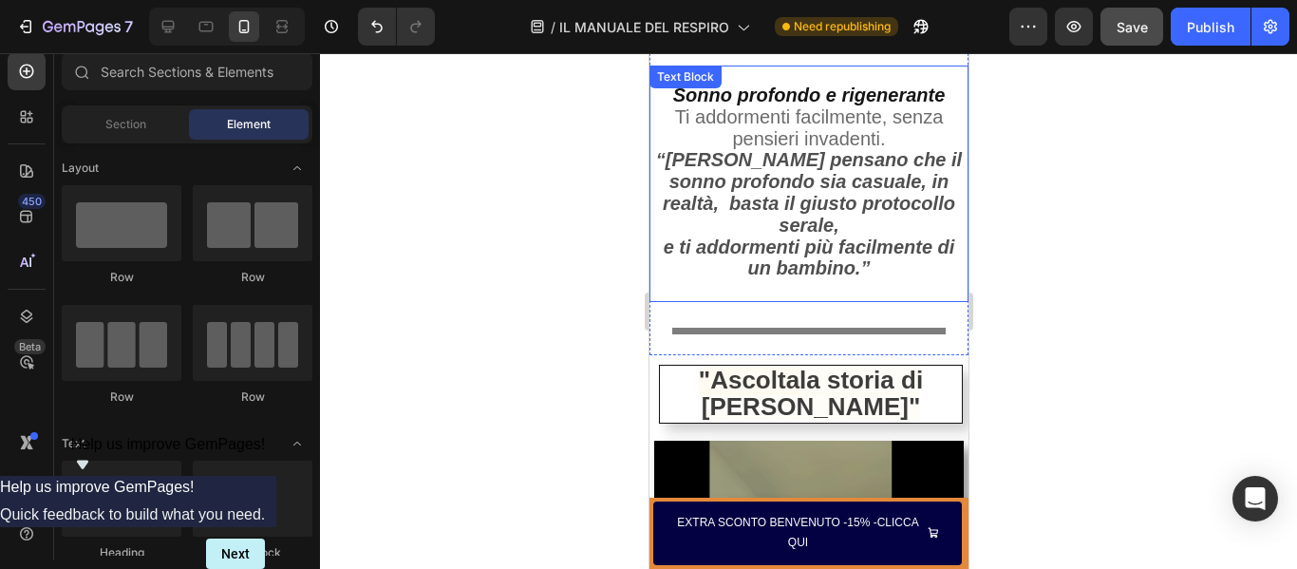
click at [665, 269] on strong "e ti addormenti più facilmente di un bambino.”" at bounding box center [808, 257] width 291 height 43
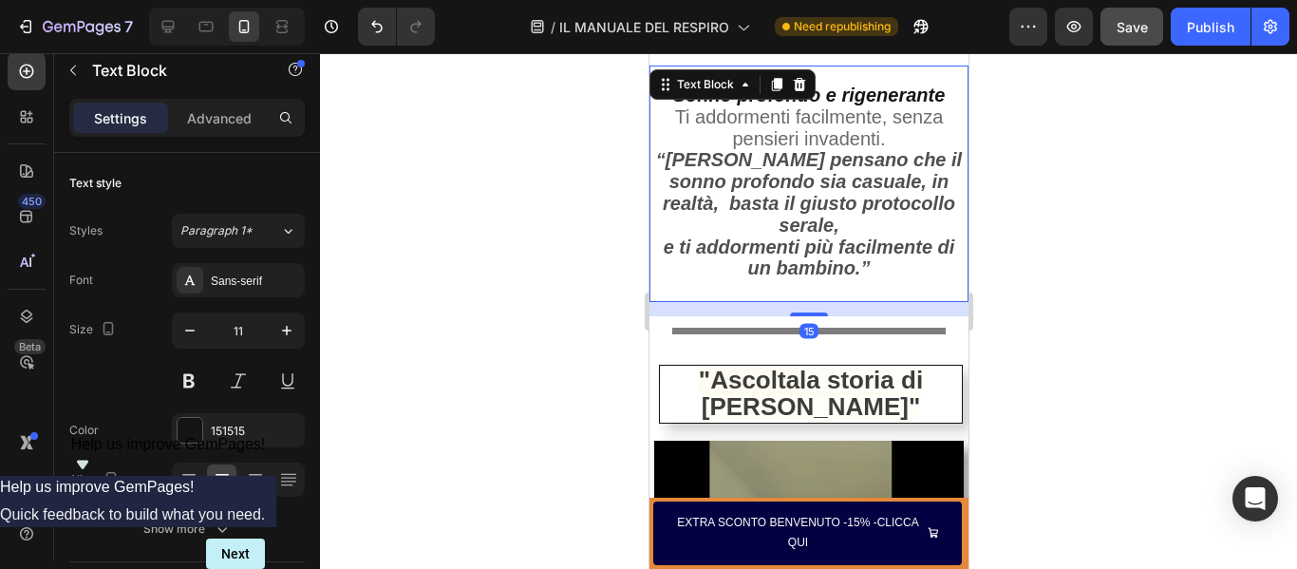
click at [663, 269] on strong "e ti addormenti più facilmente di un bambino.”" at bounding box center [808, 257] width 291 height 43
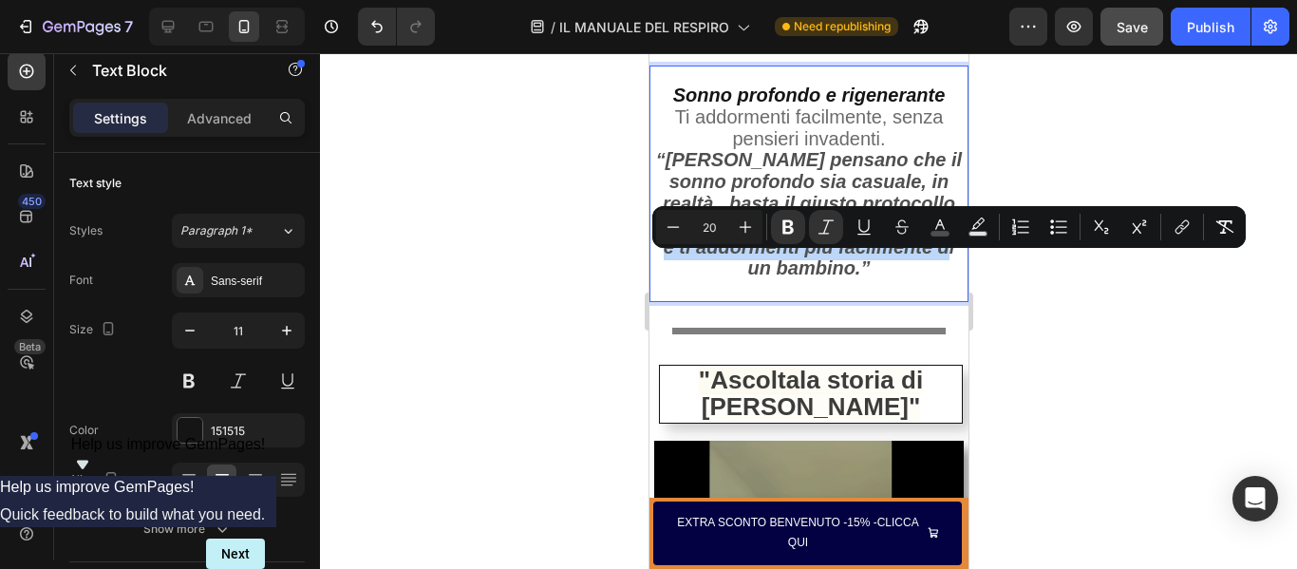
drag, startPoint x: 656, startPoint y: 269, endPoint x: 937, endPoint y: 277, distance: 281.1
click at [937, 277] on p "e ti addormenti più facilmente di un bambino.”" at bounding box center [808, 260] width 308 height 44
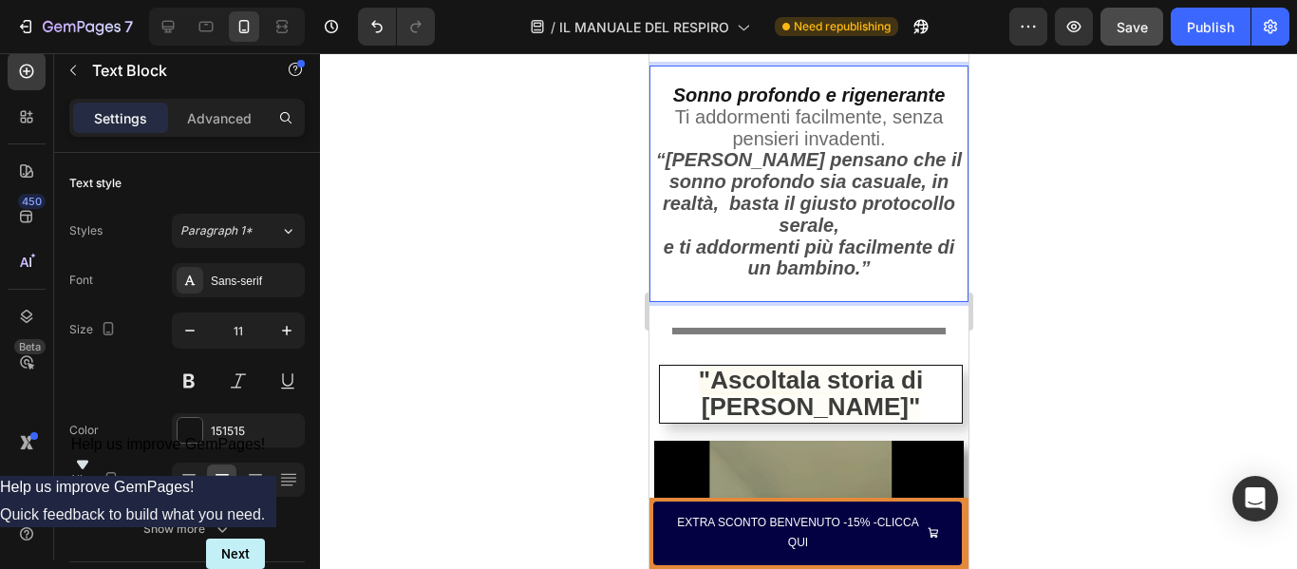
click at [871, 282] on p "e ti addormenti più facilmente di un bambino.”" at bounding box center [808, 260] width 308 height 44
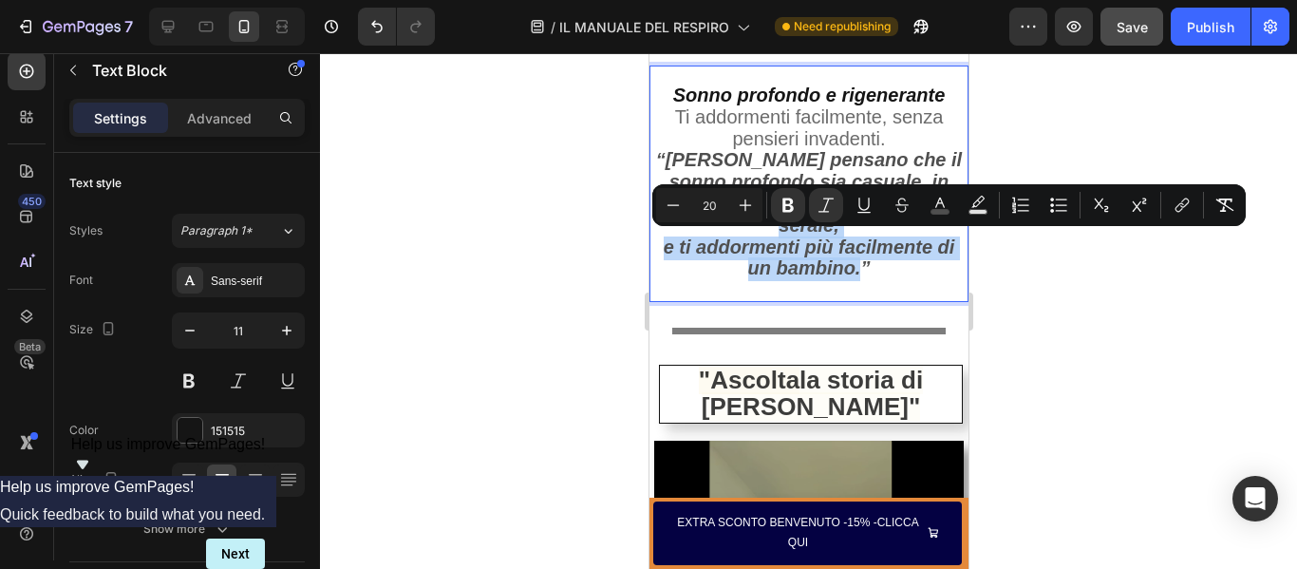
drag, startPoint x: 853, startPoint y: 289, endPoint x: 822, endPoint y: 246, distance: 53.0
click at [822, 246] on div "Sonno profondo e rigenerante Ti addormenti facilmente, senza pensieri invadenti…" at bounding box center [807, 184] width 311 height 236
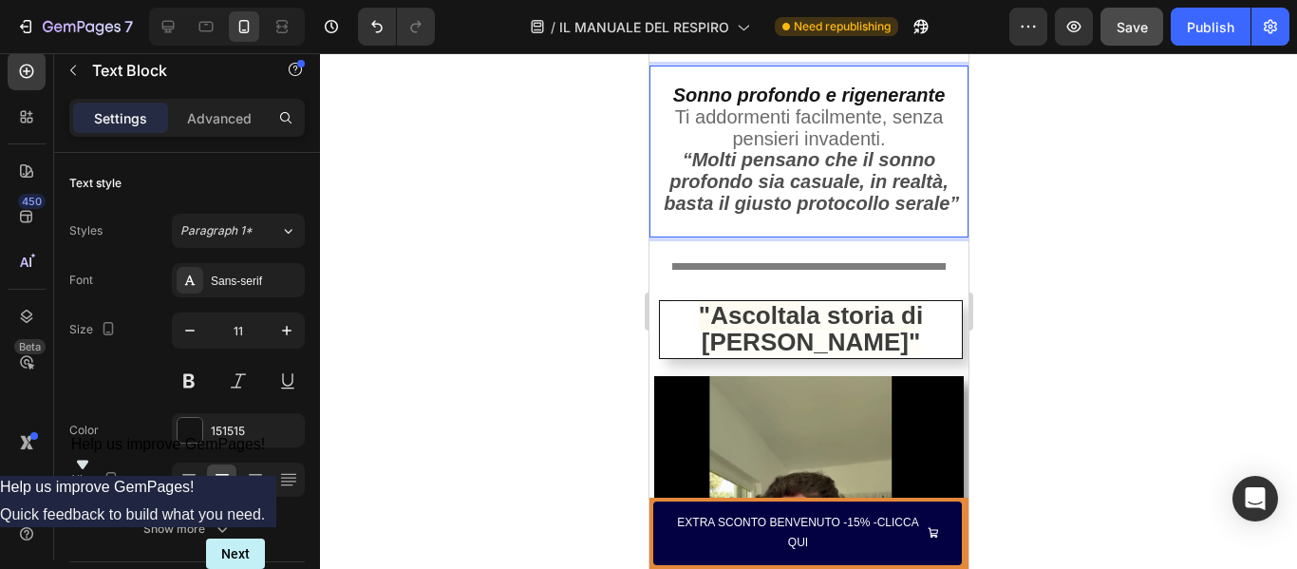
click at [843, 216] on p "“Molti pensano che il sonno profondo sia casuale, in realtà, basta il giusto pr…" at bounding box center [808, 183] width 308 height 65
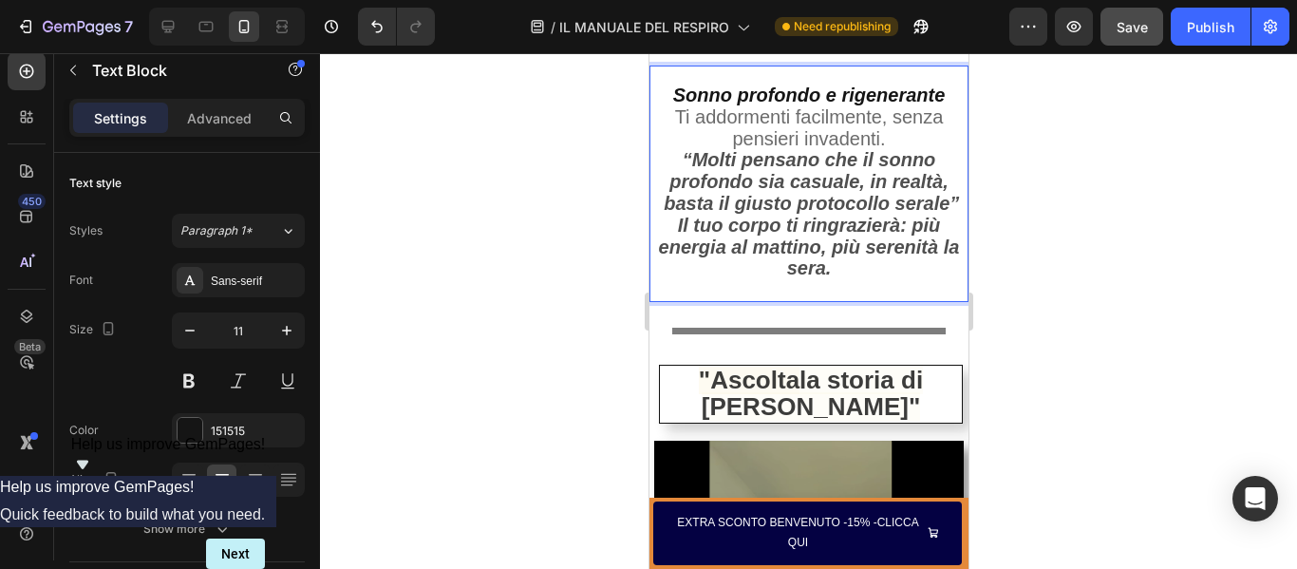
click at [937, 136] on p "Sonno profondo e rigenerante Ti addormenti facilmente, senza pensieri invadenti." at bounding box center [808, 118] width 308 height 65
drag, startPoint x: 924, startPoint y: 139, endPoint x: 892, endPoint y: 140, distance: 31.3
click at [892, 140] on span "Ti addormenti facilmente, senza pensieri invadenti." at bounding box center [808, 127] width 269 height 43
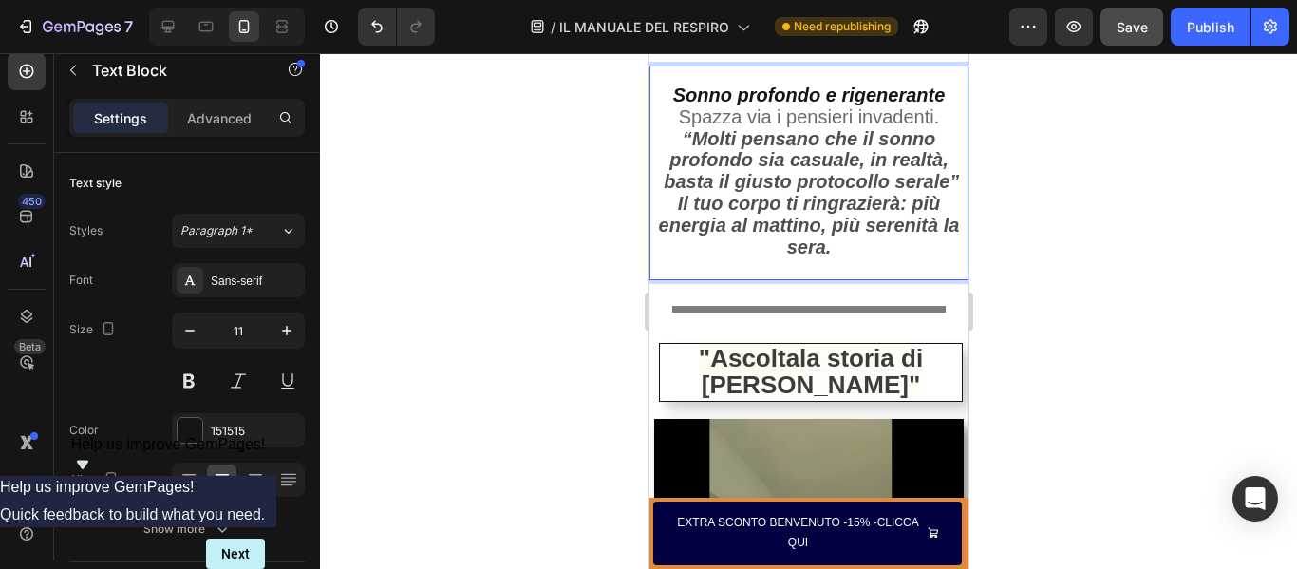
click at [853, 195] on p "“Molti pensano che il sonno profondo sia casuale, in realtà, basta il giusto pr…" at bounding box center [808, 162] width 308 height 65
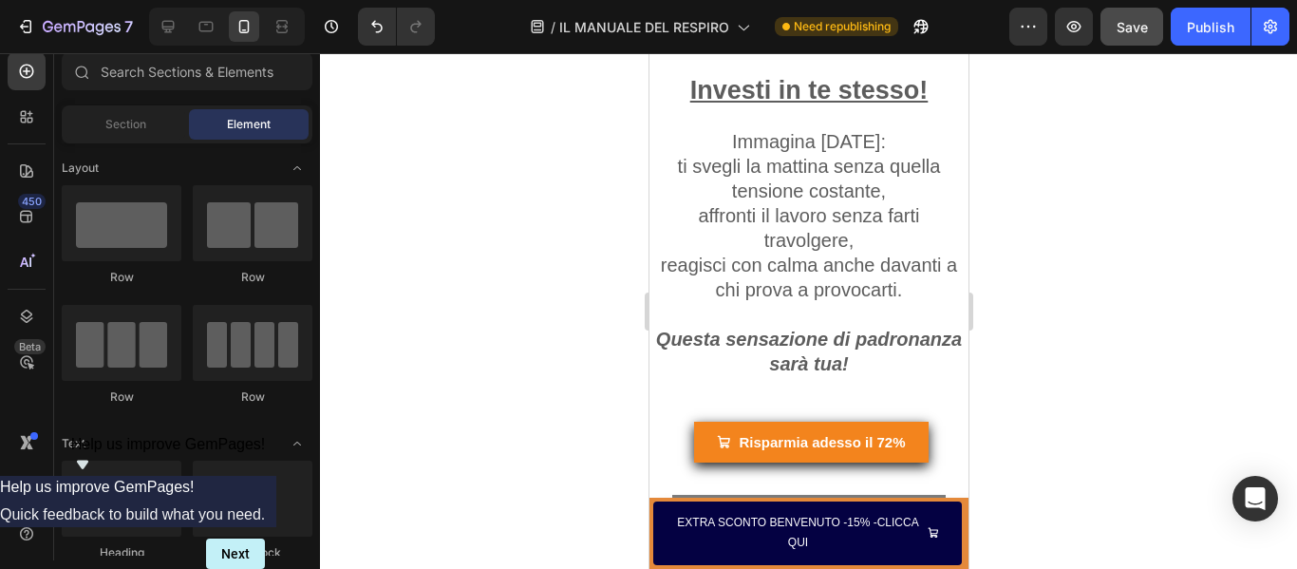
scroll to position [6128, 0]
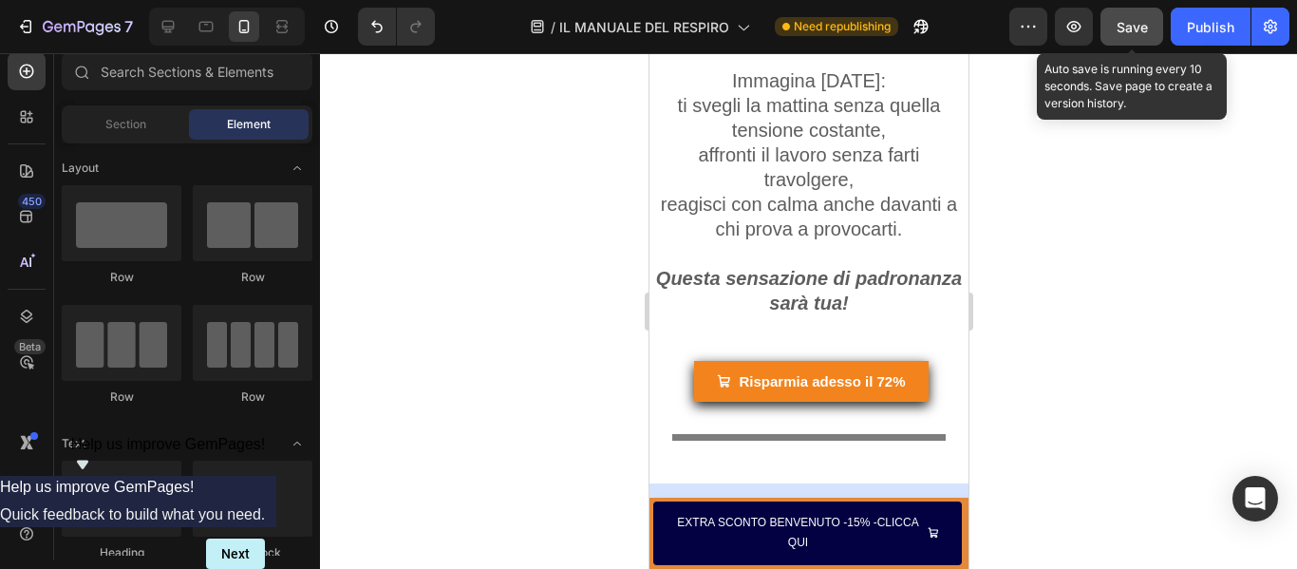
click at [1136, 33] on span "Save" at bounding box center [1131, 27] width 31 height 16
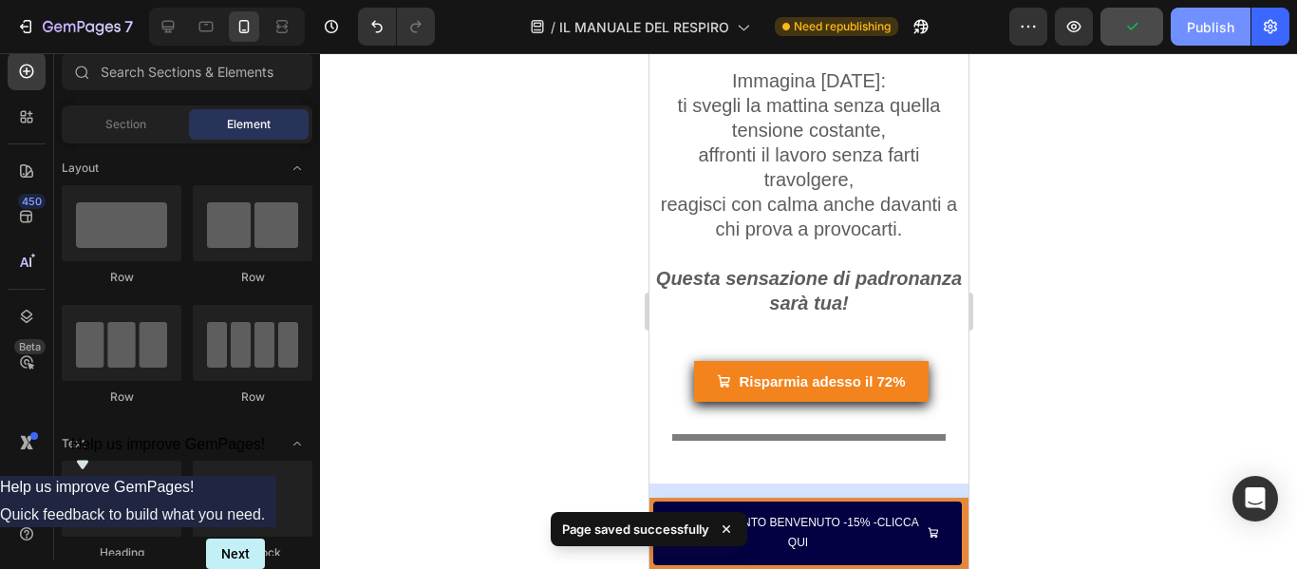
click at [1216, 19] on div "Publish" at bounding box center [1210, 27] width 47 height 20
